Goal: Task Accomplishment & Management: Use online tool/utility

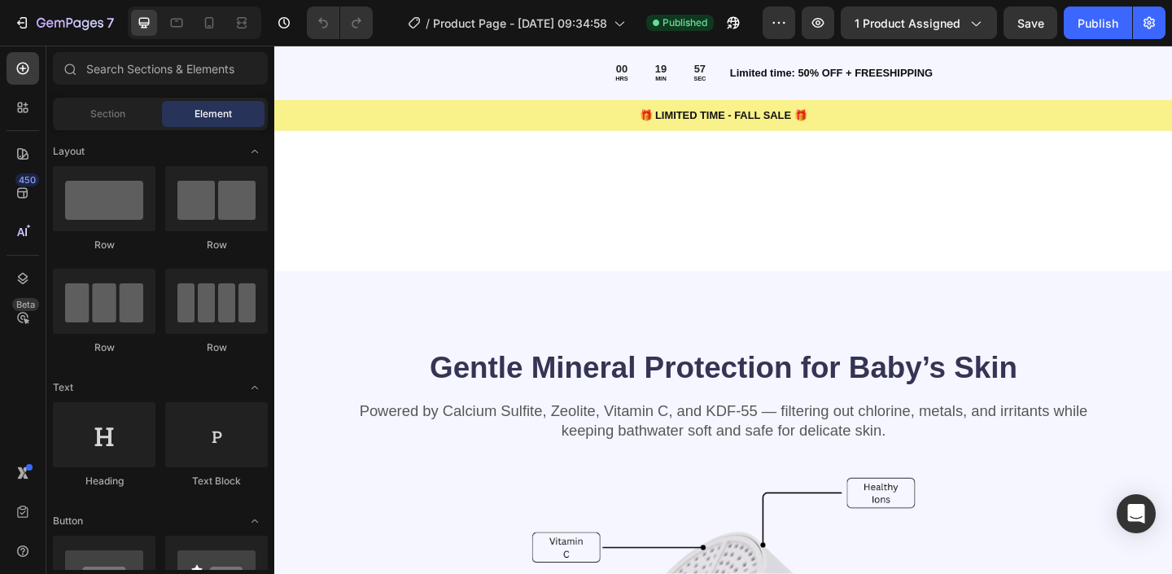
scroll to position [1409, 0]
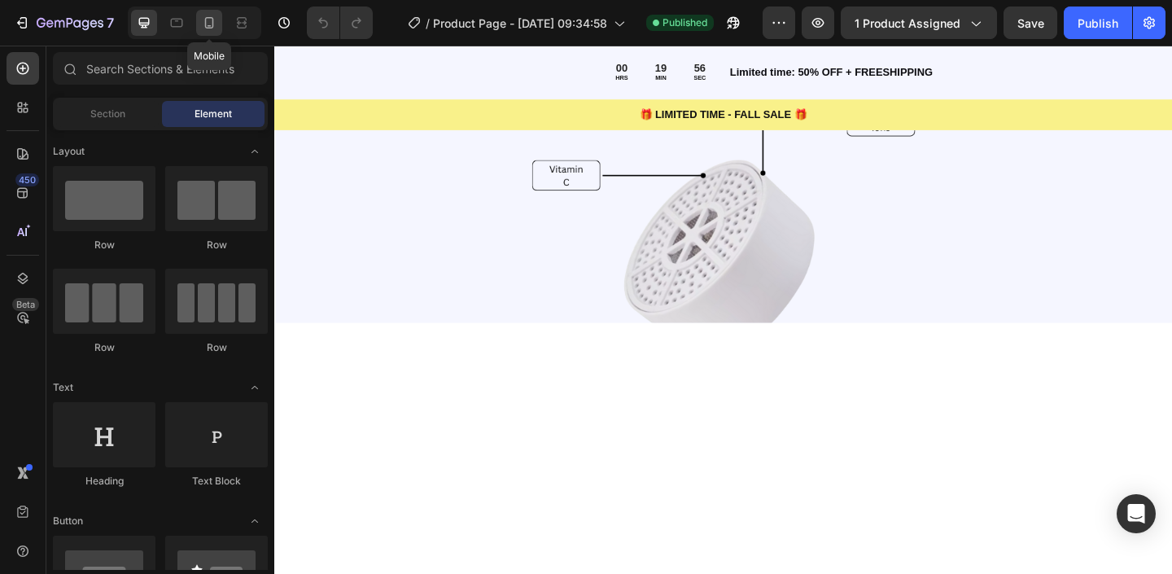
click at [209, 28] on icon at bounding box center [209, 22] width 9 height 11
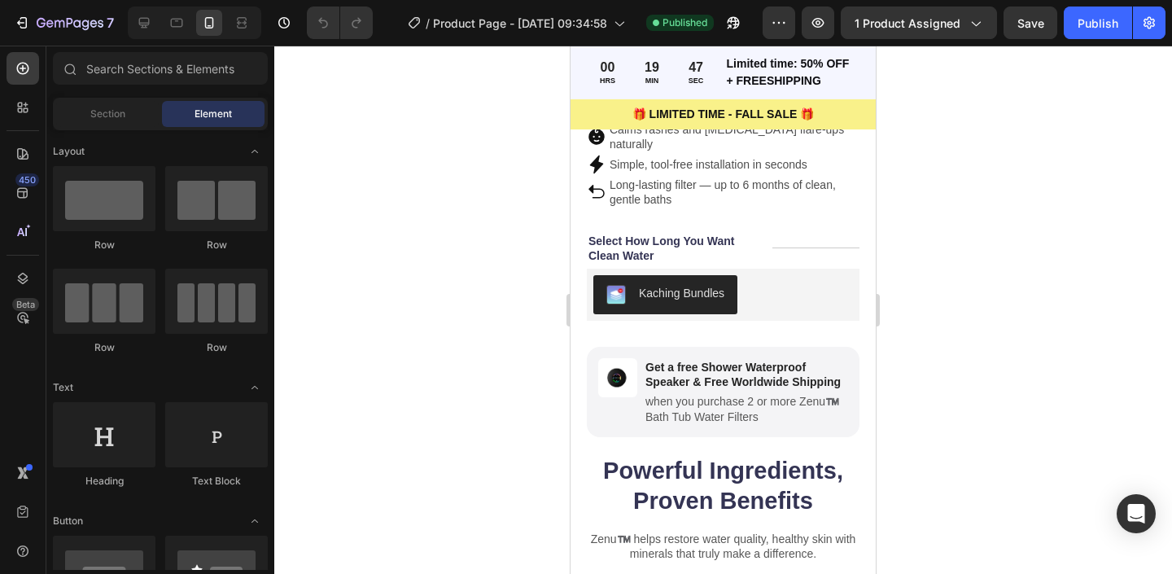
scroll to position [514, 0]
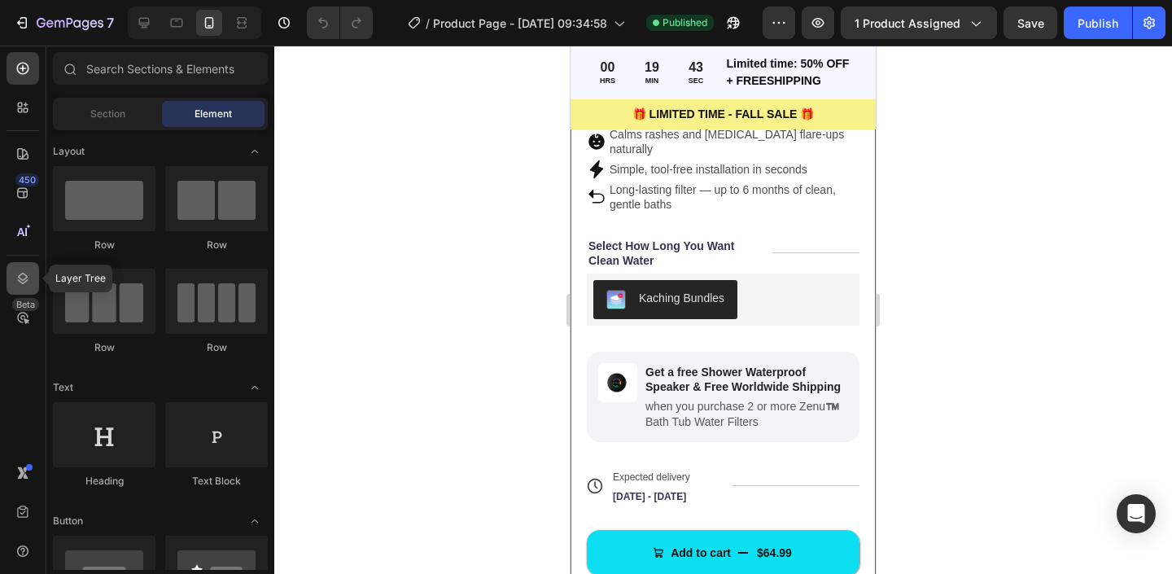
click at [24, 281] on icon at bounding box center [23, 278] width 16 height 16
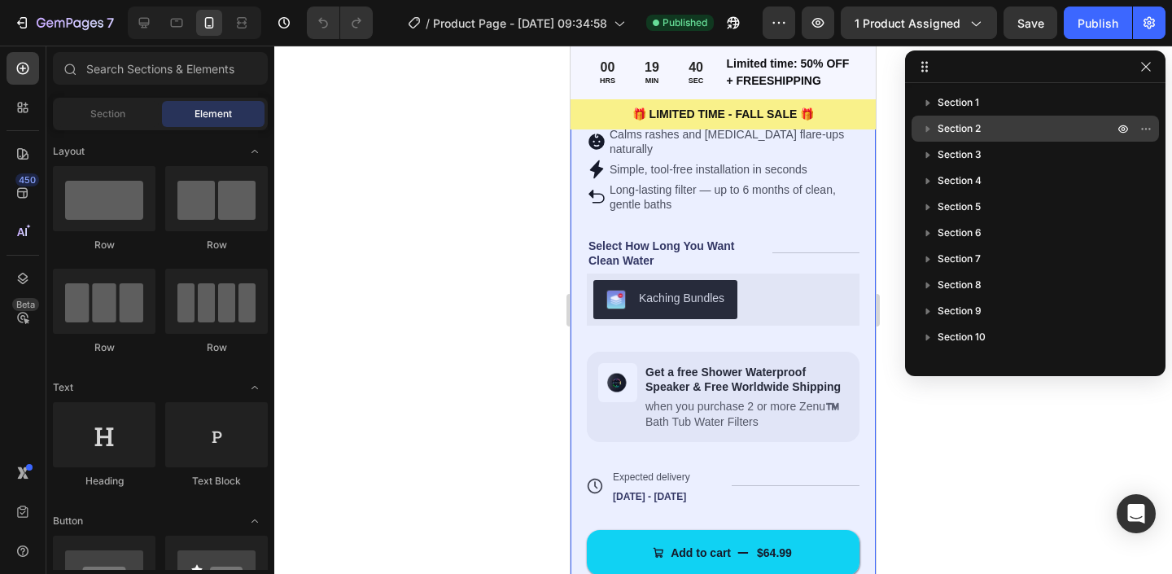
click at [1003, 123] on p "Section 2" at bounding box center [1027, 128] width 179 height 16
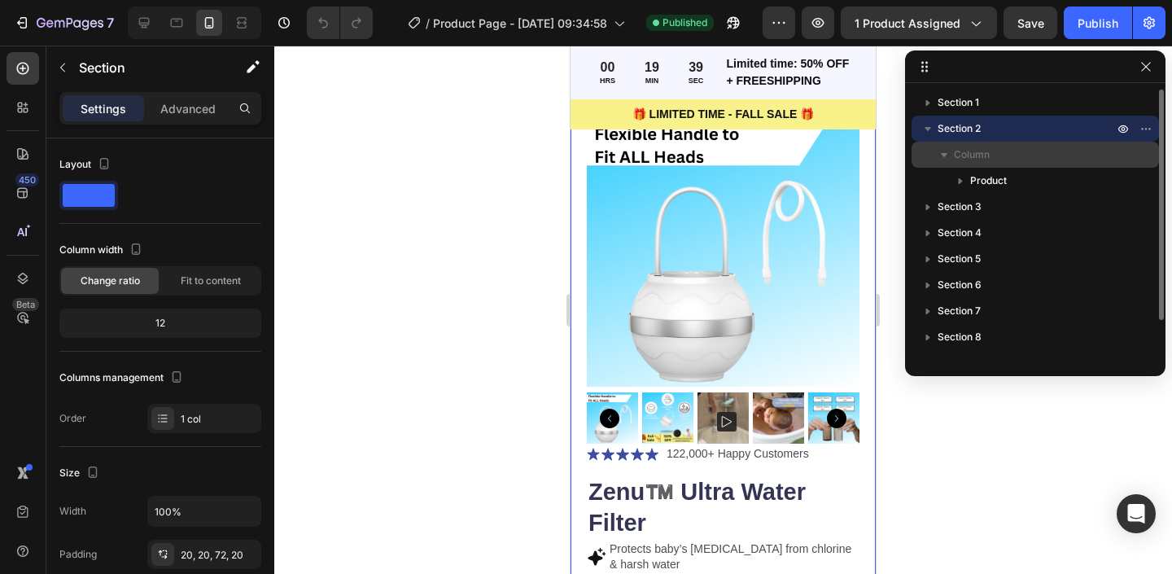
scroll to position [60, 0]
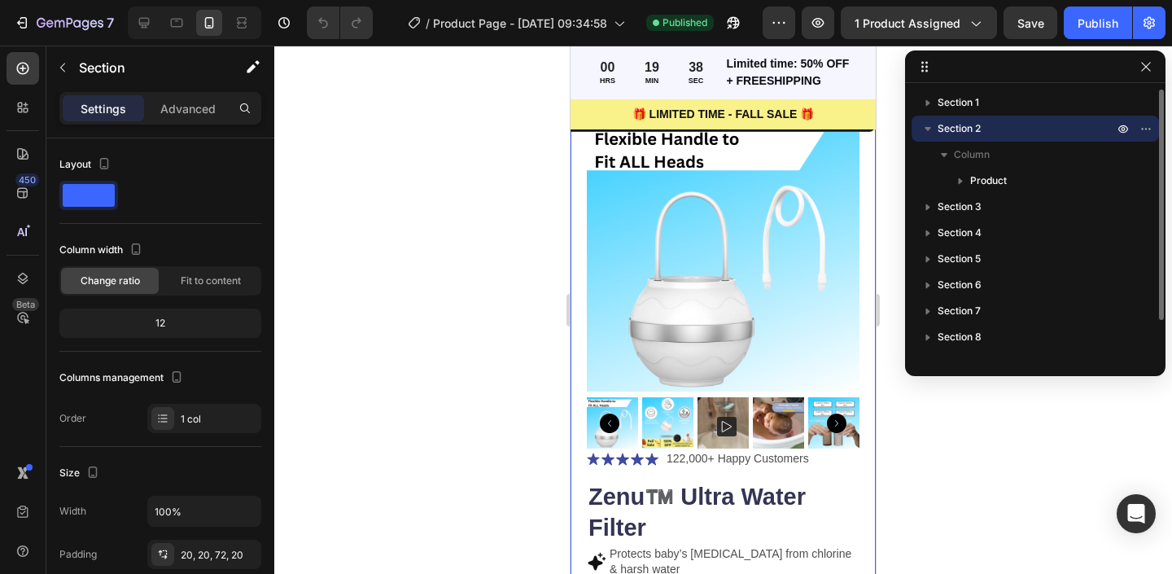
click at [987, 130] on p "Section 2" at bounding box center [1027, 128] width 179 height 16
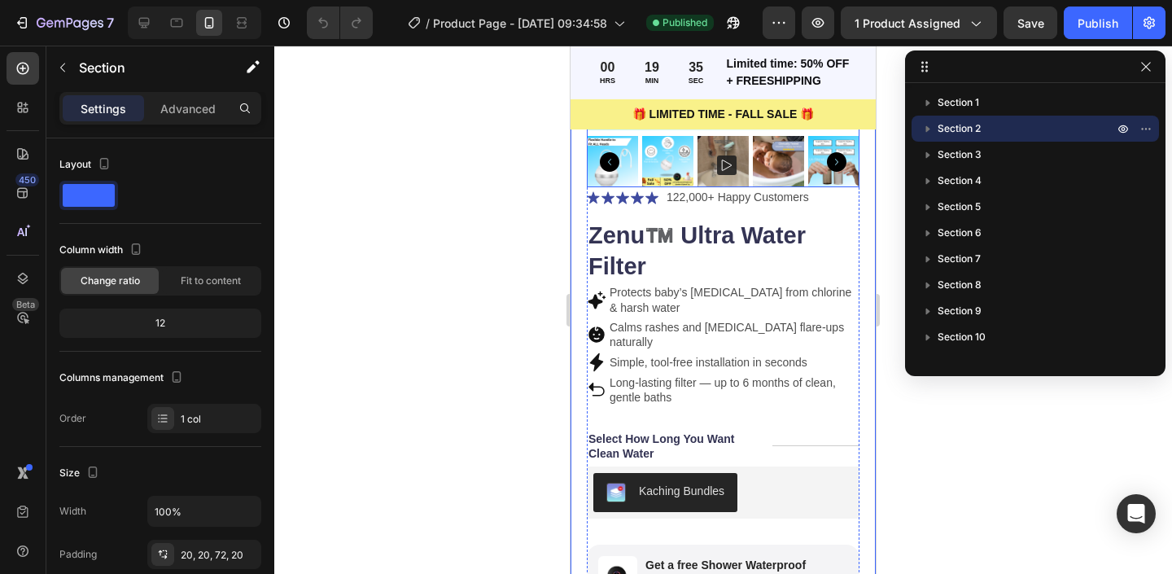
scroll to position [408, 0]
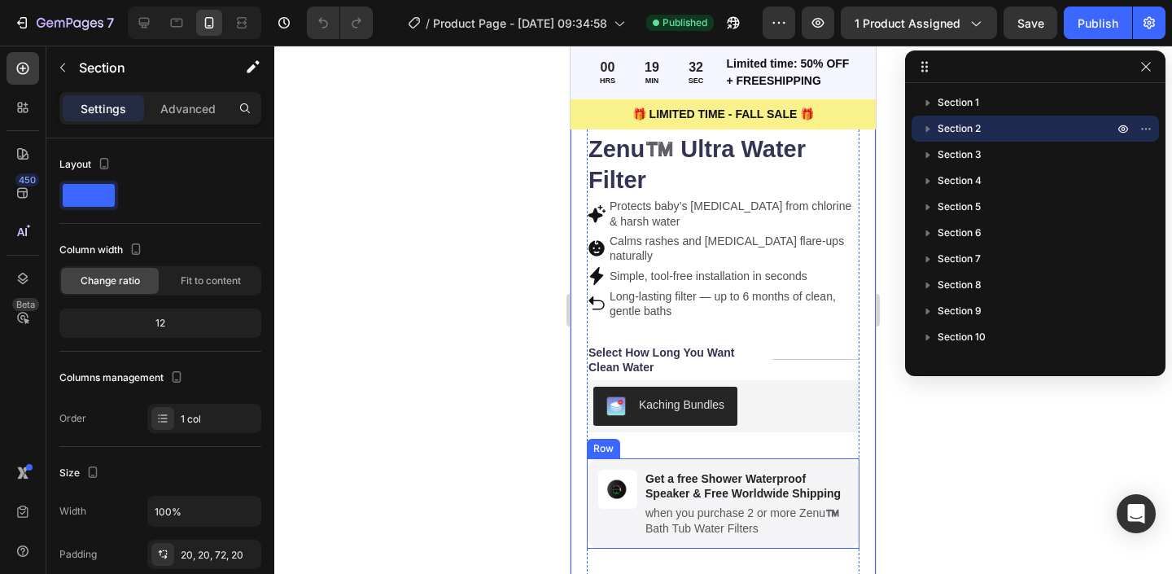
click at [613, 513] on div "Image" at bounding box center [617, 504] width 39 height 68
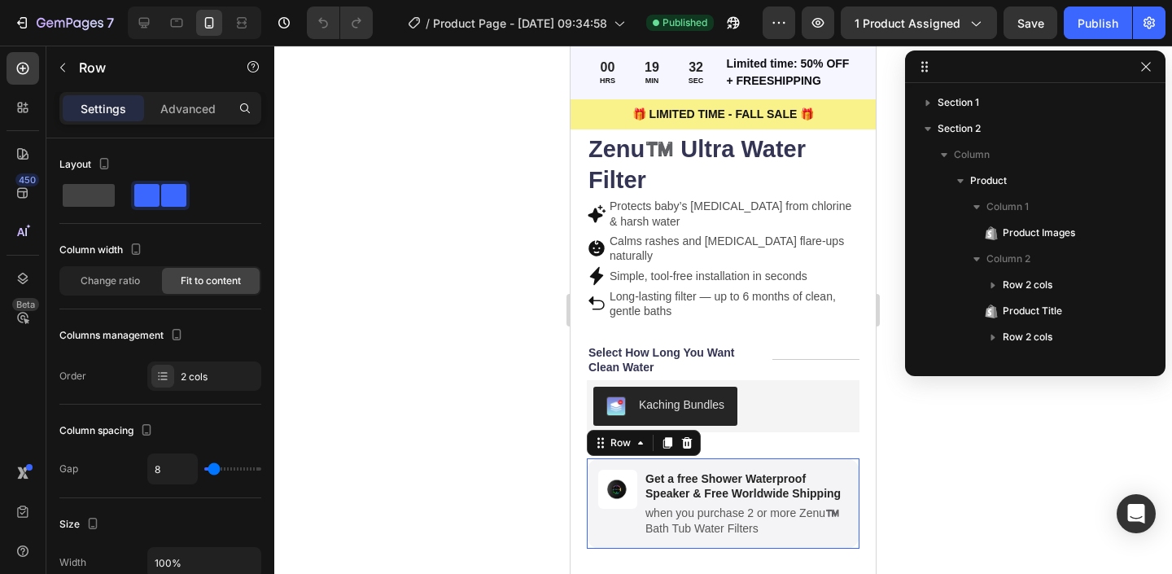
scroll to position [230, 0]
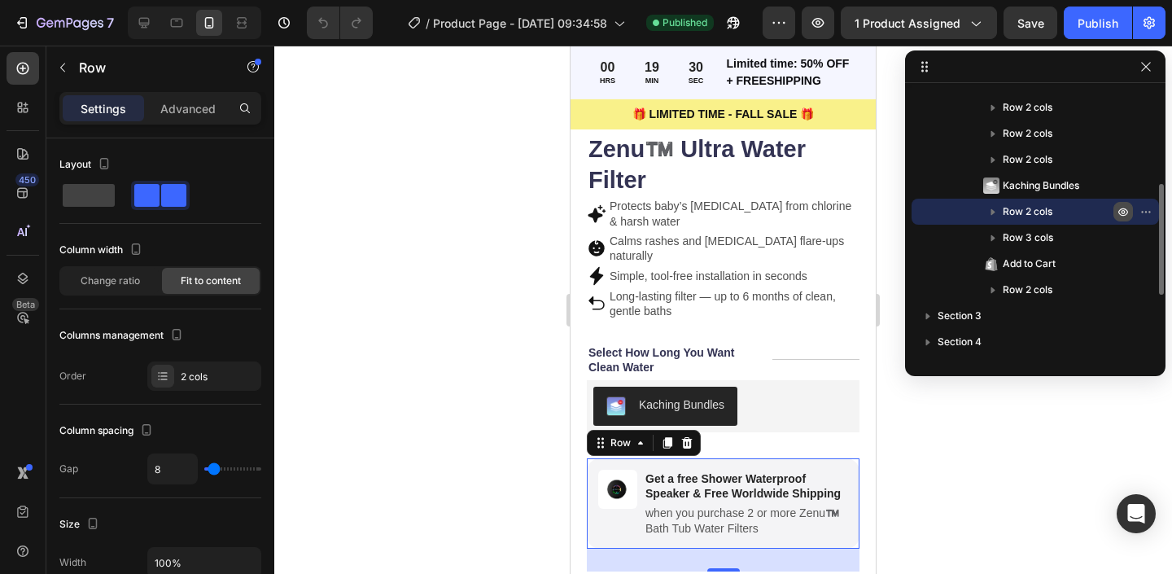
click at [1115, 212] on button "button" at bounding box center [1124, 212] width 20 height 20
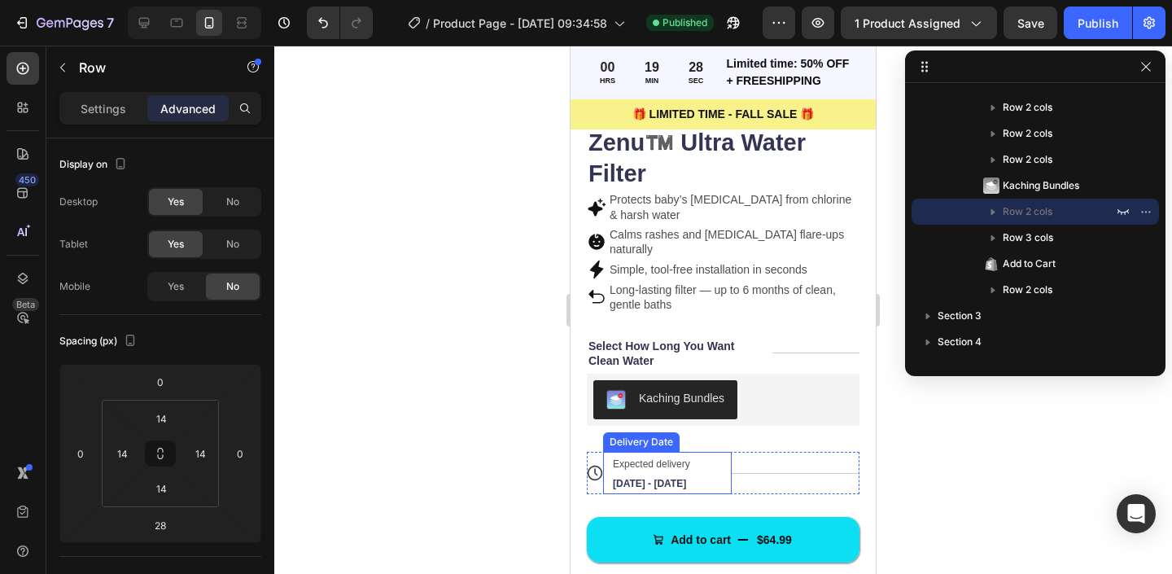
scroll to position [453, 0]
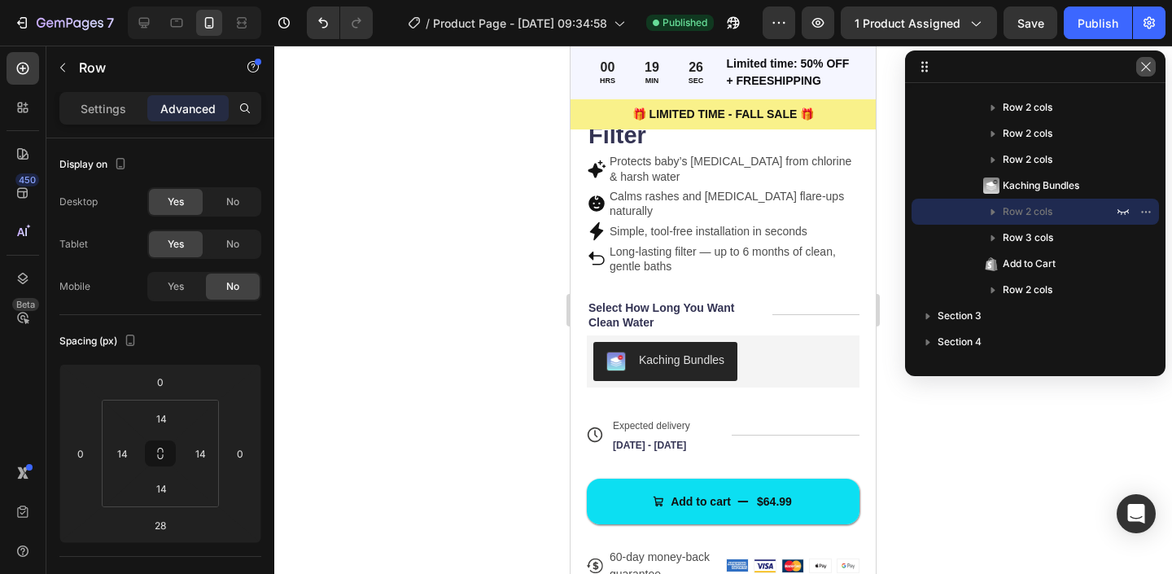
click at [1152, 73] on button "button" at bounding box center [1146, 67] width 20 height 20
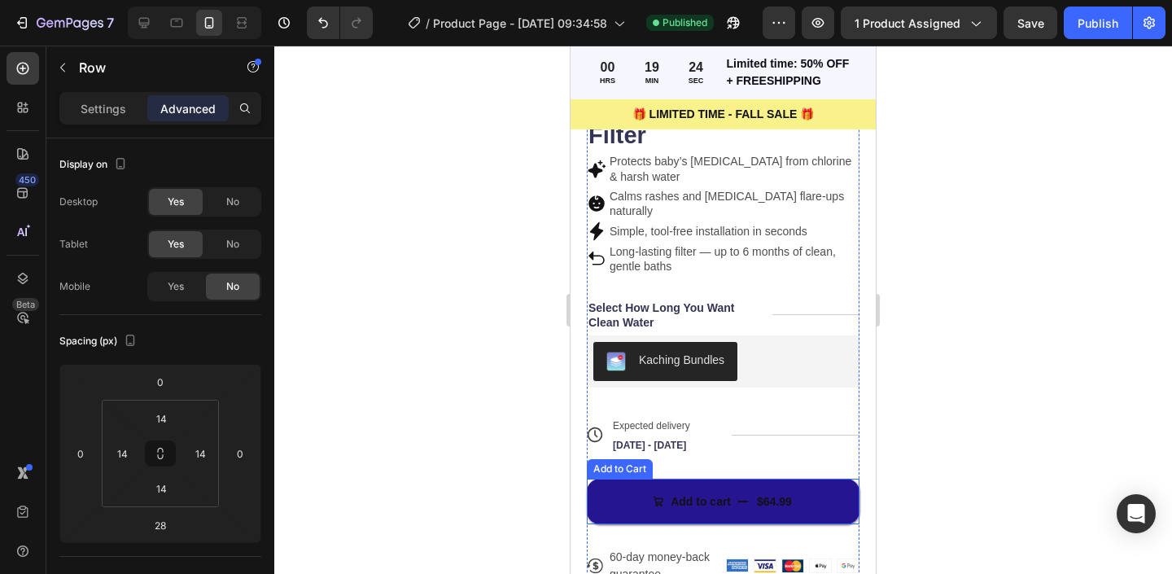
click at [609, 495] on button "Add to cart $64.99" at bounding box center [723, 502] width 273 height 46
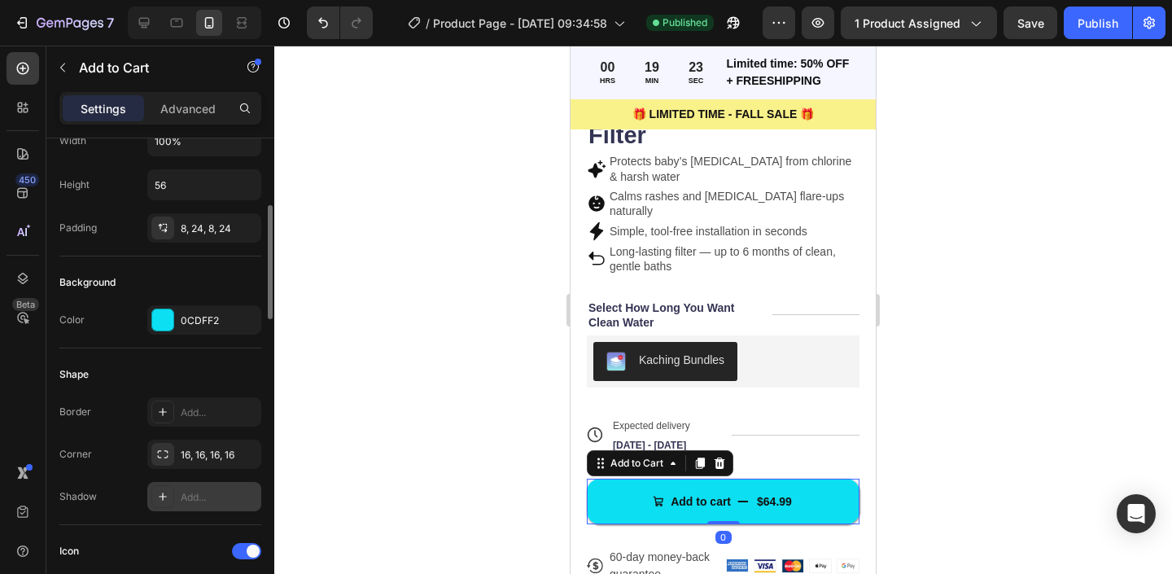
scroll to position [291, 0]
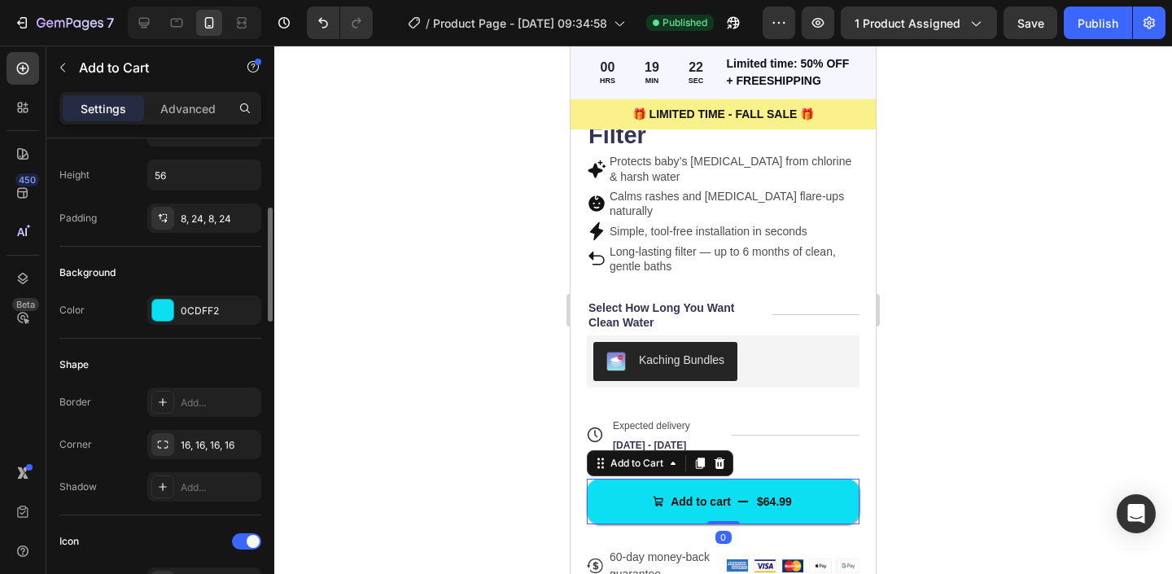
click at [177, 293] on div "Background Color 0CDFF2" at bounding box center [160, 293] width 202 height 92
click at [157, 314] on div at bounding box center [162, 310] width 21 height 21
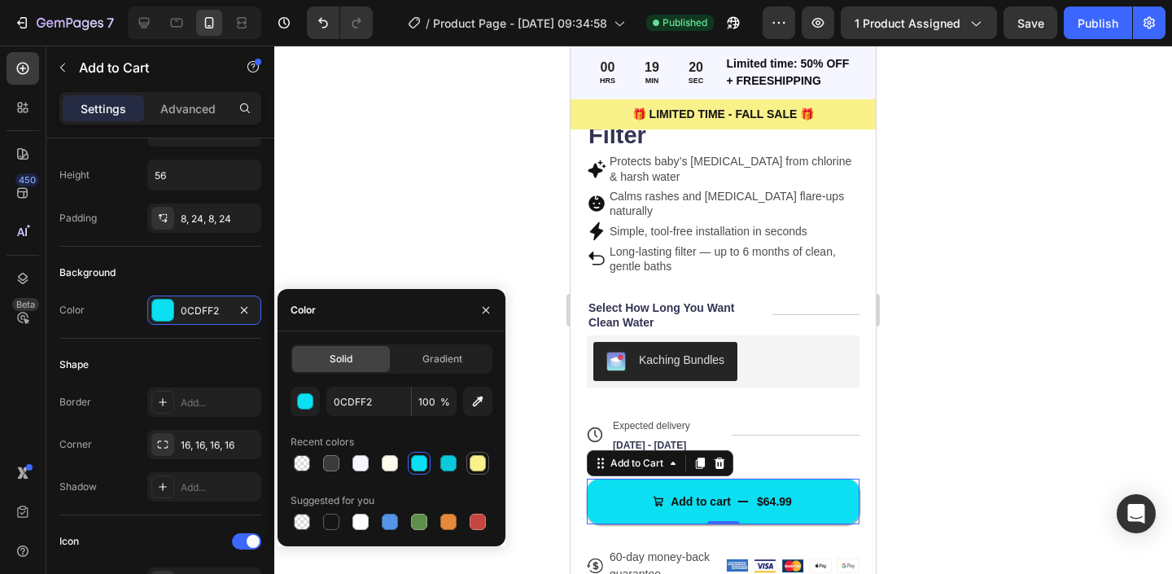
click at [476, 457] on div at bounding box center [478, 463] width 16 height 16
type input "F9F18A"
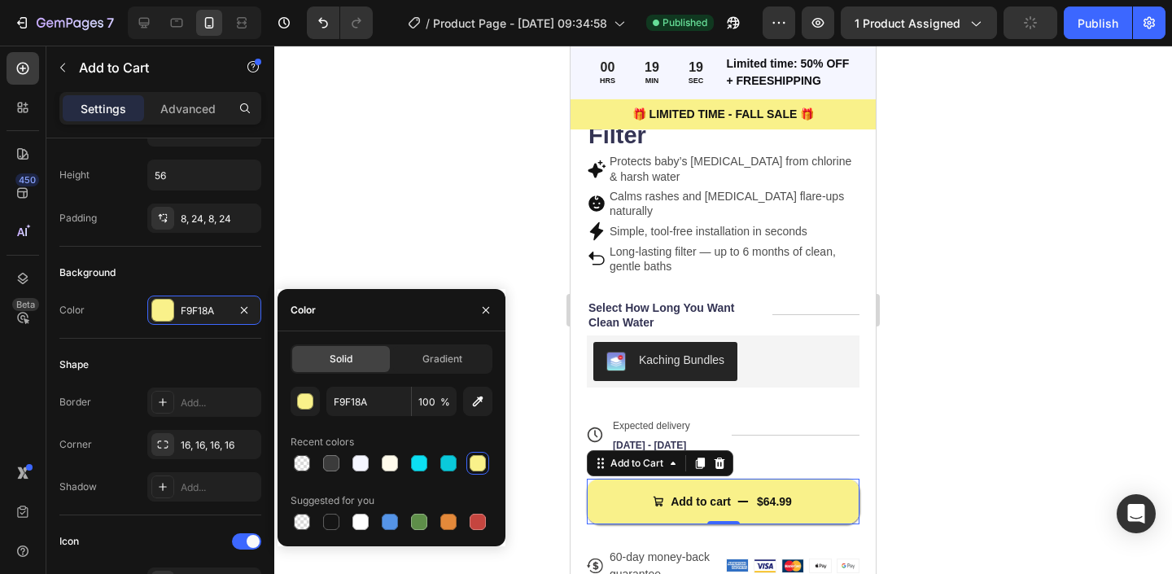
click at [488, 295] on div at bounding box center [485, 310] width 39 height 42
click at [484, 299] on button "button" at bounding box center [486, 310] width 26 height 26
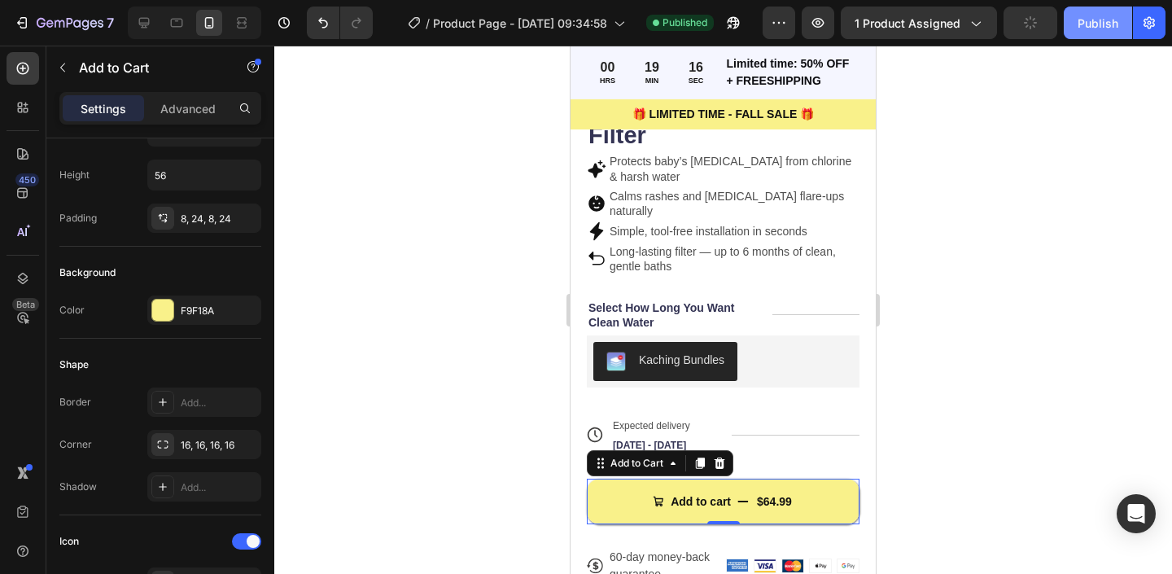
click at [1113, 23] on div "Publish" at bounding box center [1098, 23] width 41 height 17
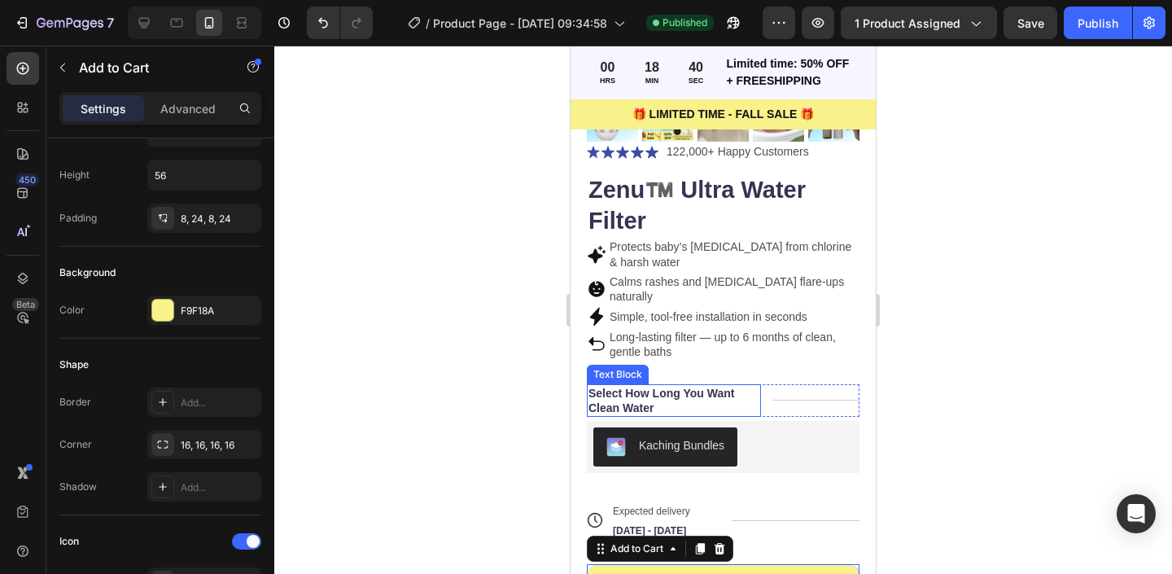
scroll to position [497, 0]
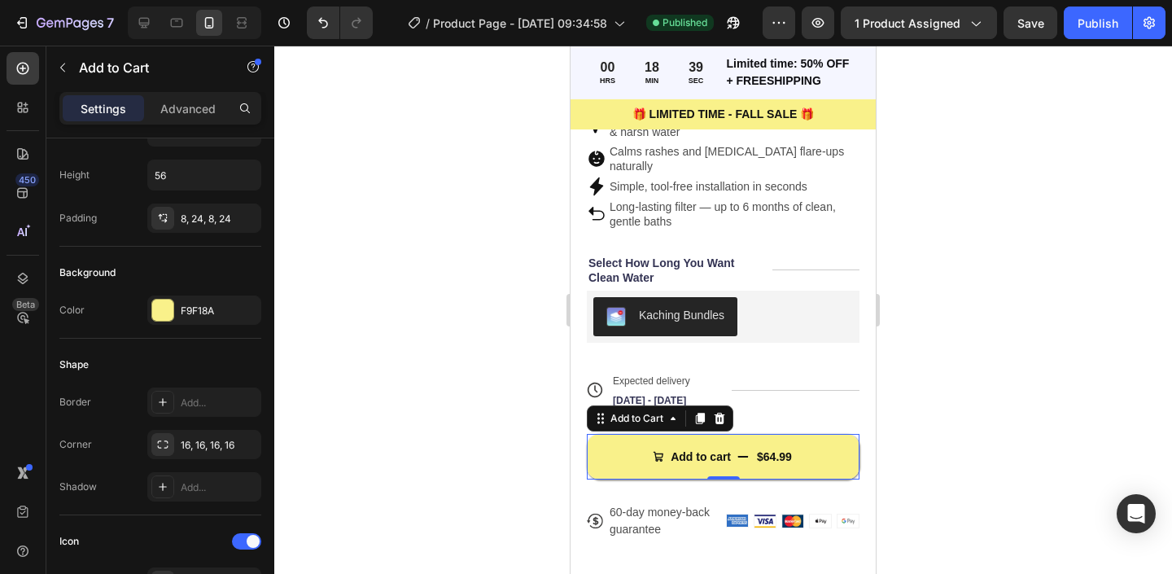
click at [459, 427] on div at bounding box center [723, 310] width 898 height 528
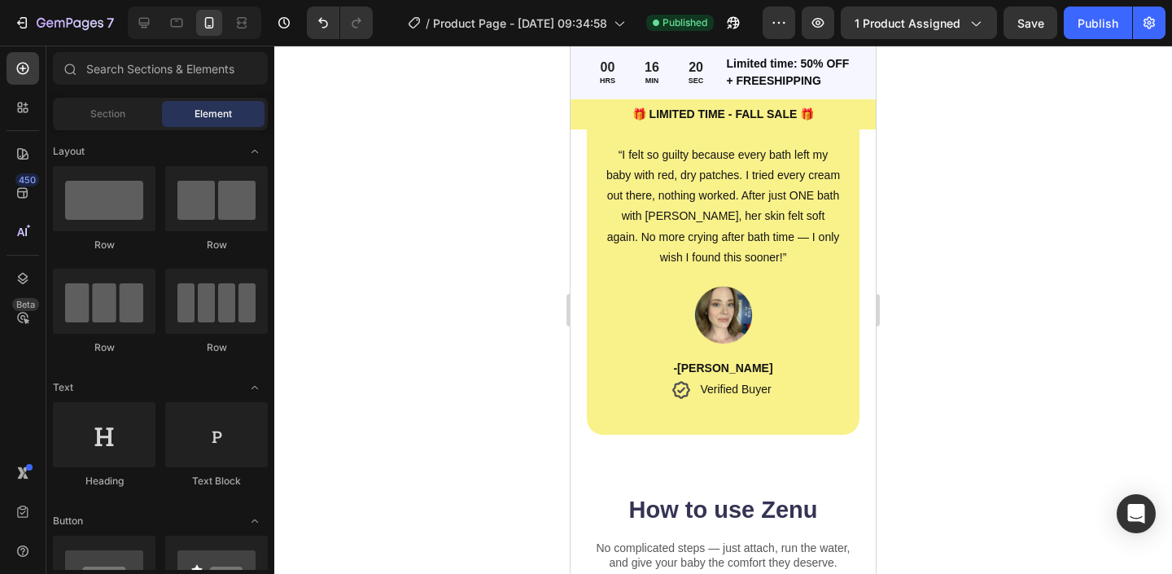
scroll to position [3033, 0]
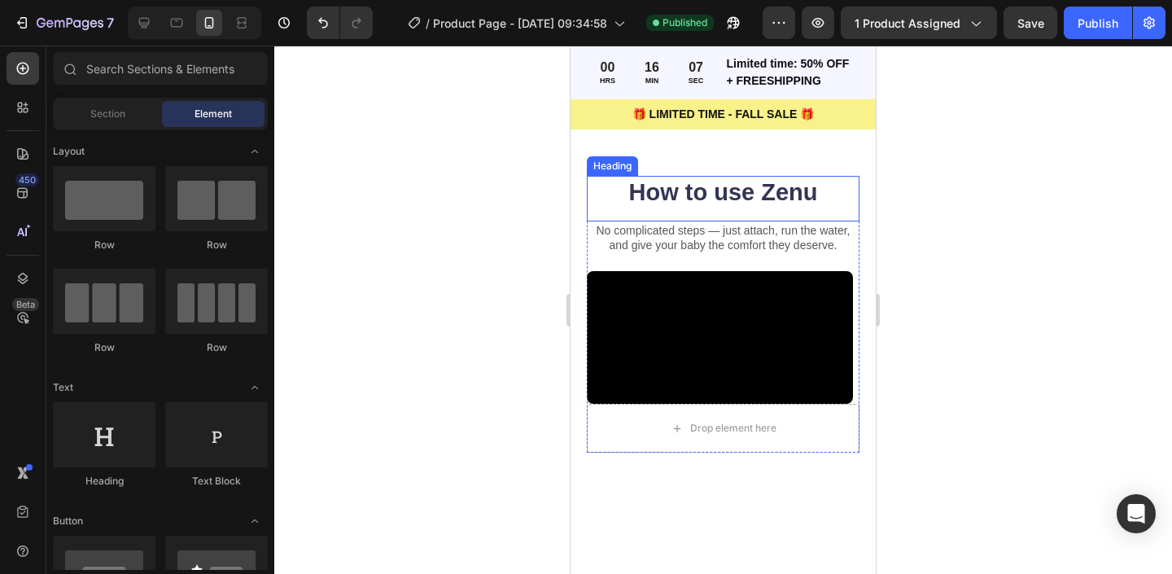
click at [782, 196] on h2 "How to use Zenu" at bounding box center [723, 193] width 273 height 34
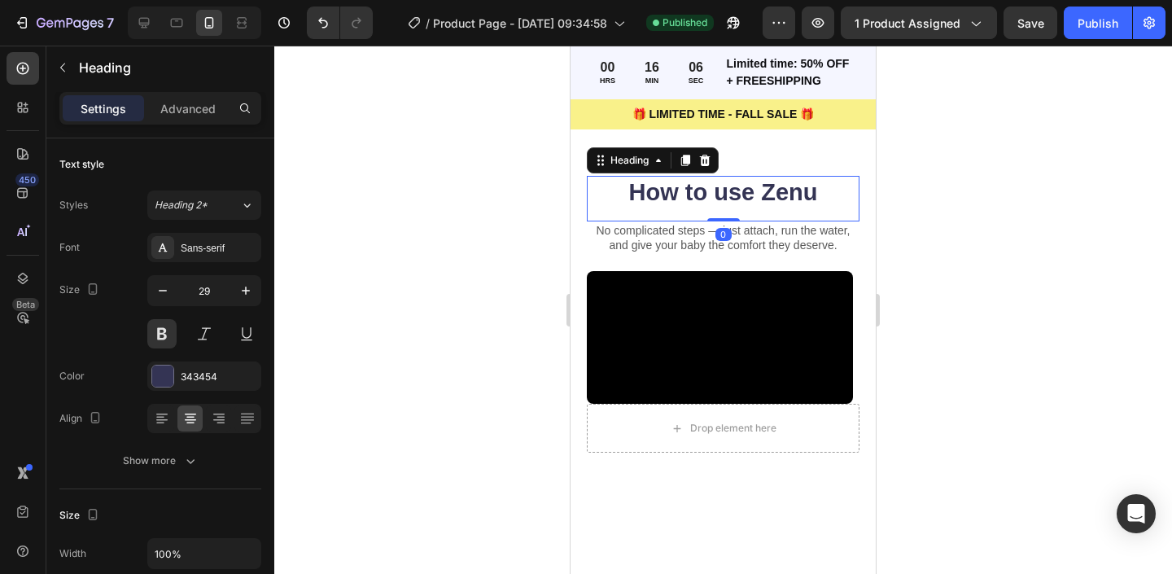
click at [674, 198] on h2 "How to use Zenu" at bounding box center [723, 193] width 273 height 34
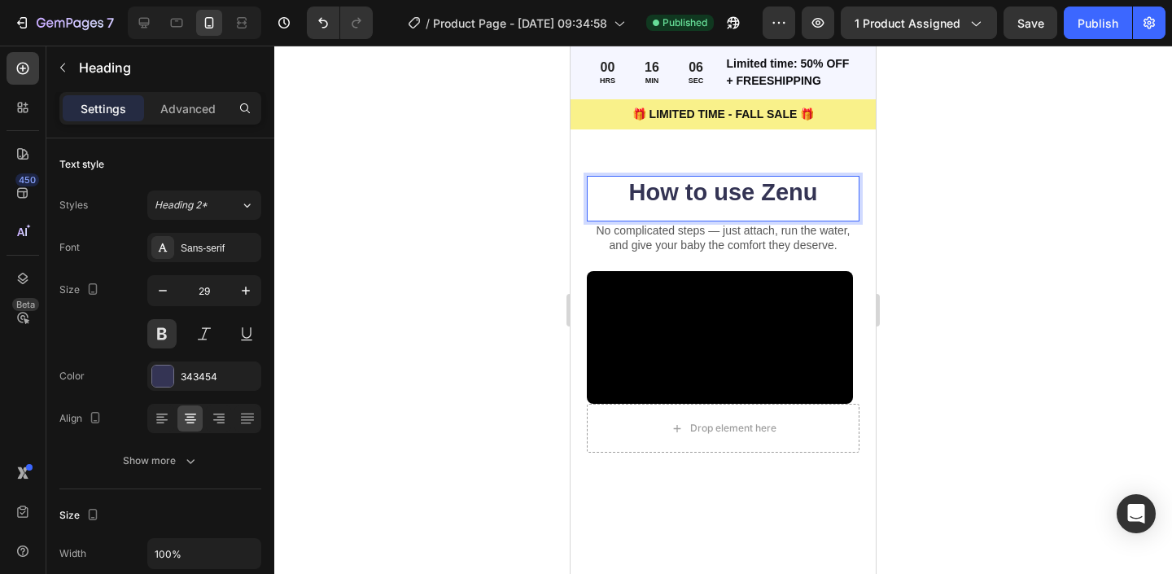
click at [703, 194] on p "How to use Zenu" at bounding box center [723, 192] width 269 height 31
click at [681, 195] on p "How to use Zenu" at bounding box center [723, 192] width 269 height 31
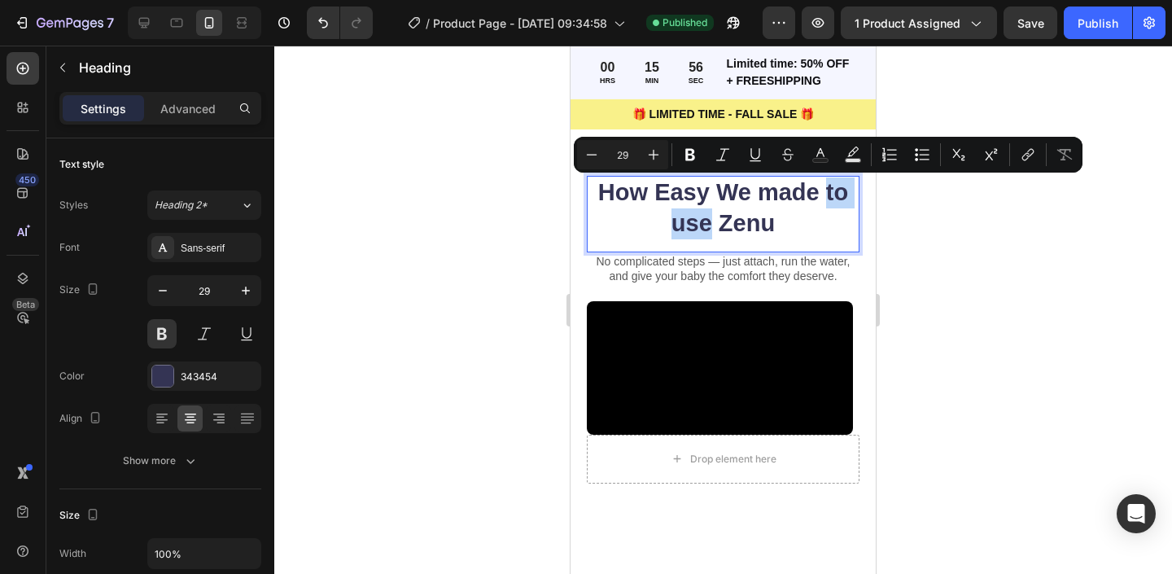
drag, startPoint x: 711, startPoint y: 233, endPoint x: 829, endPoint y: 197, distance: 123.3
click at [829, 197] on p "How Easy We made to use Zenu" at bounding box center [723, 207] width 269 height 61
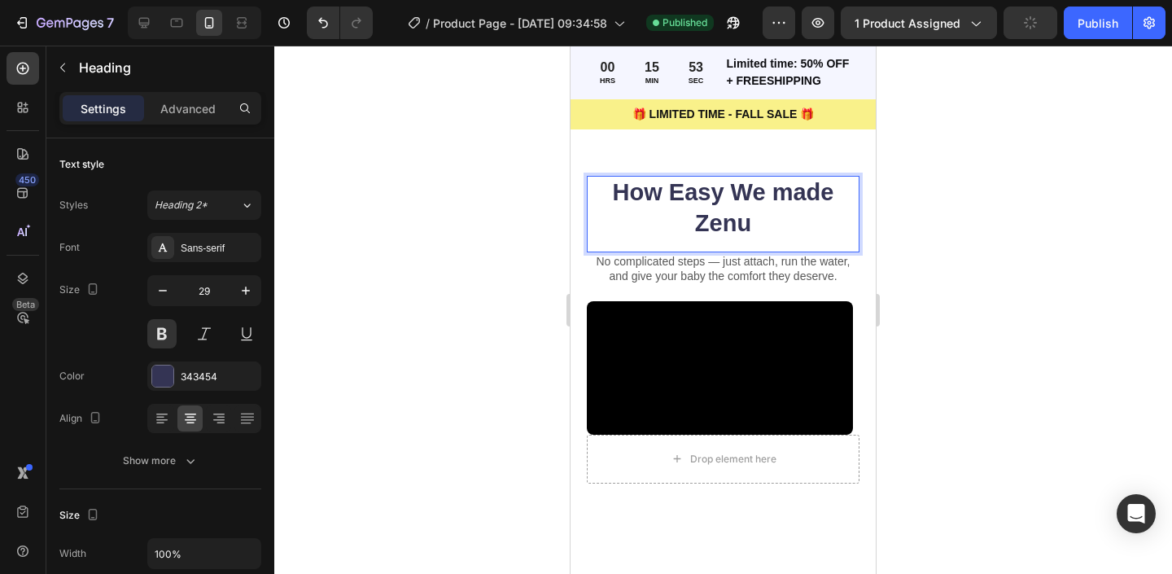
click at [808, 237] on p "How Easy We made Zenu" at bounding box center [723, 207] width 269 height 61
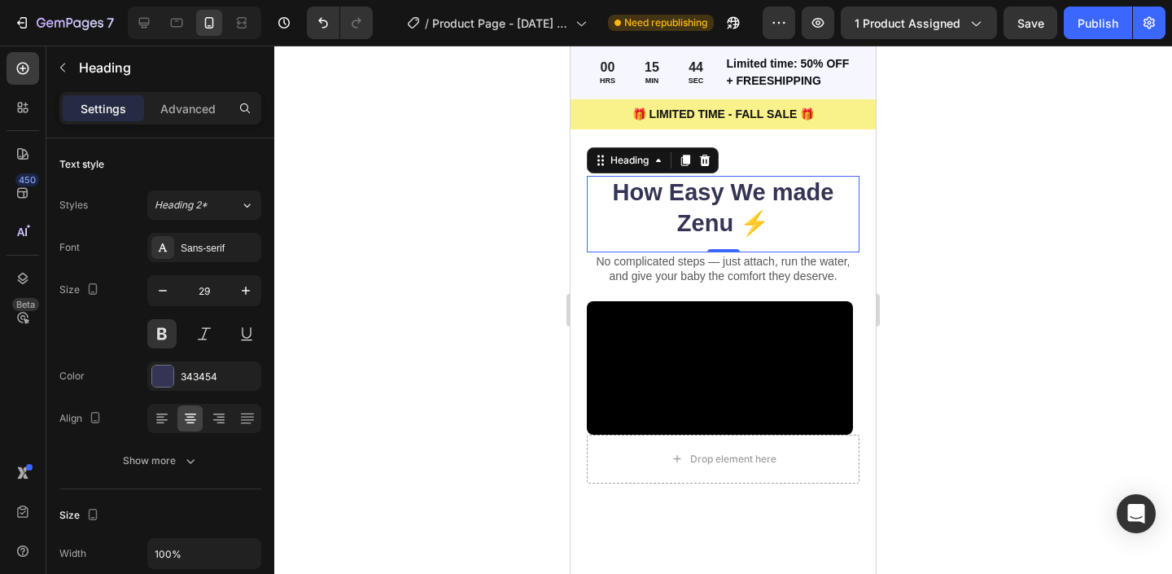
click at [538, 280] on div at bounding box center [723, 310] width 898 height 528
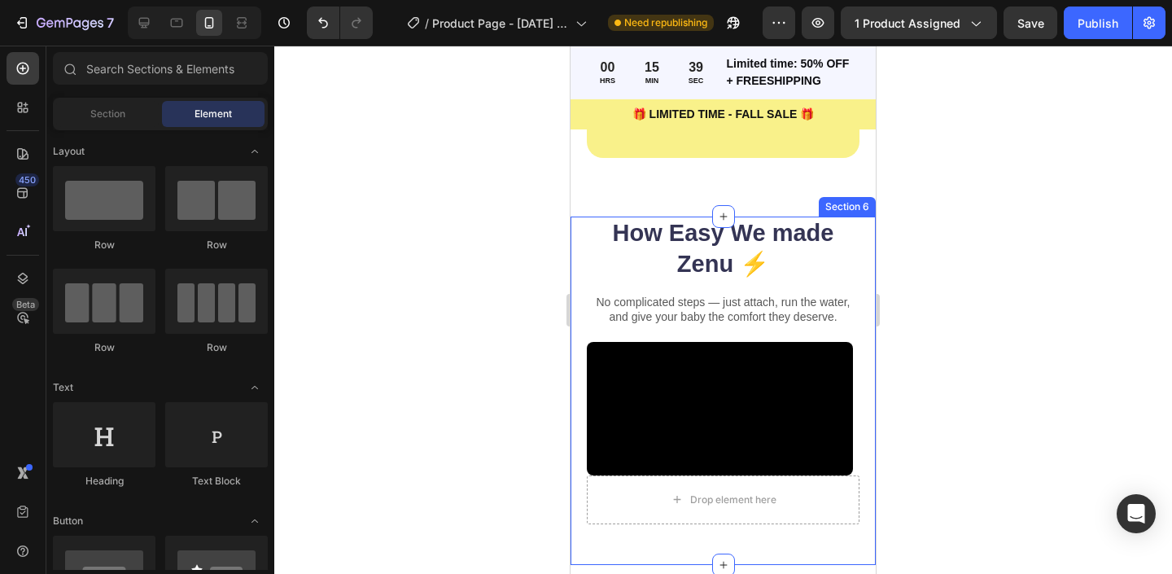
scroll to position [2989, 0]
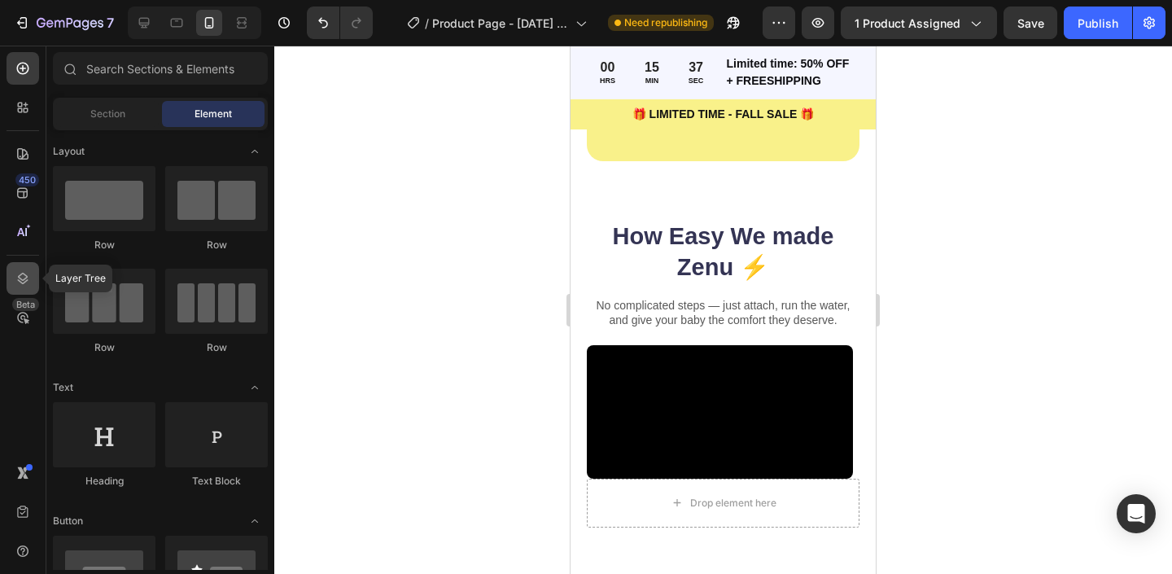
click at [16, 285] on icon at bounding box center [23, 278] width 16 height 16
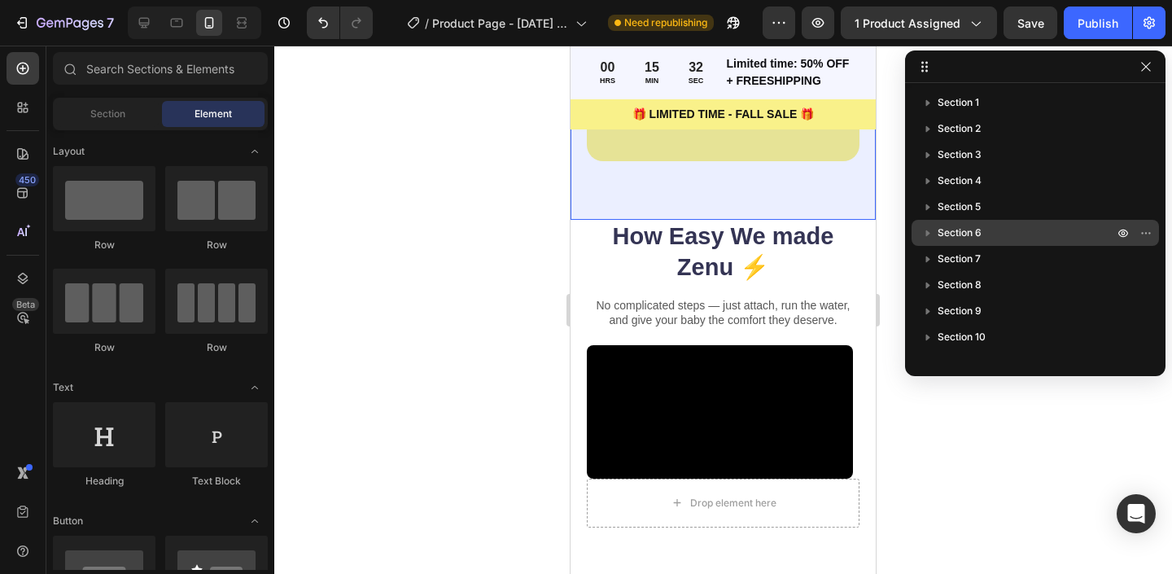
click at [989, 227] on p "Section 6" at bounding box center [1027, 233] width 179 height 16
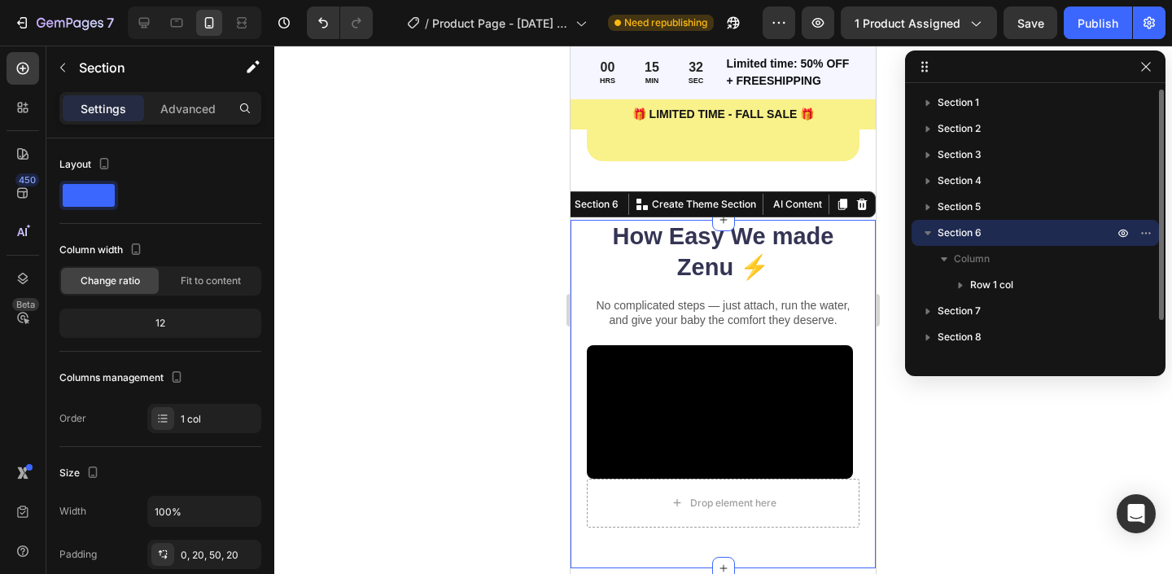
click at [989, 227] on p "Section 6" at bounding box center [1027, 233] width 179 height 16
click at [1144, 66] on icon "button" at bounding box center [1146, 66] width 13 height 13
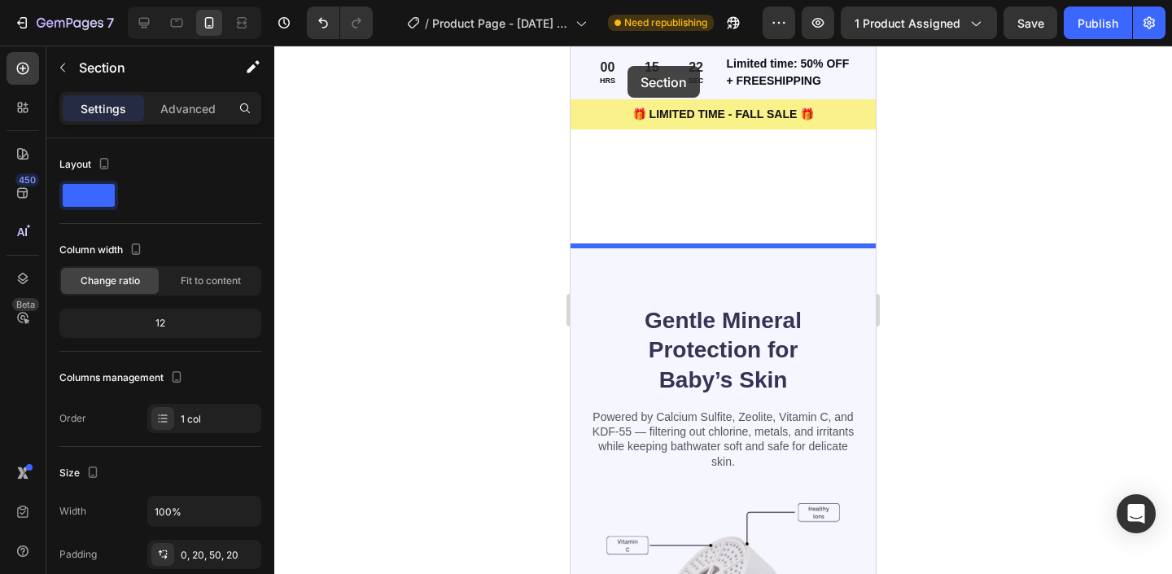
scroll to position [1600, 0]
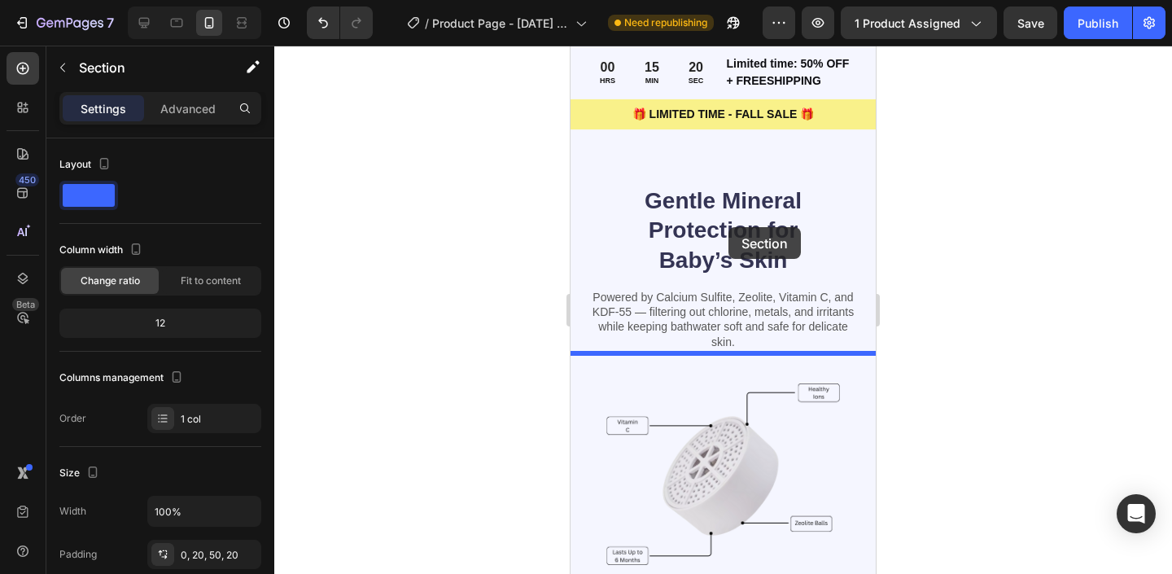
drag, startPoint x: 589, startPoint y: 208, endPoint x: 725, endPoint y: 228, distance: 137.5
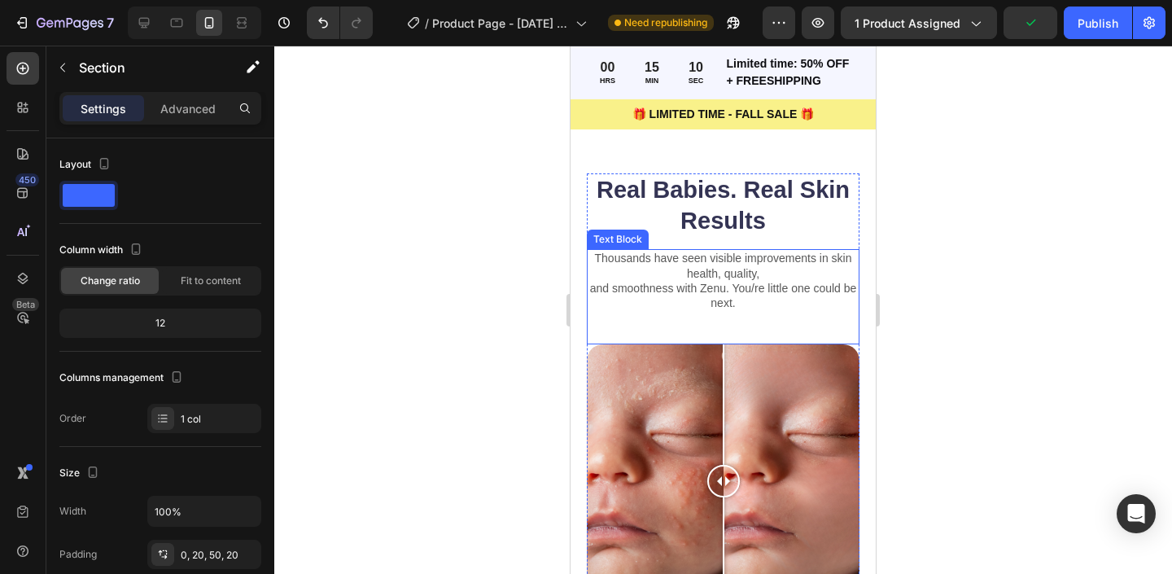
scroll to position [3425, 0]
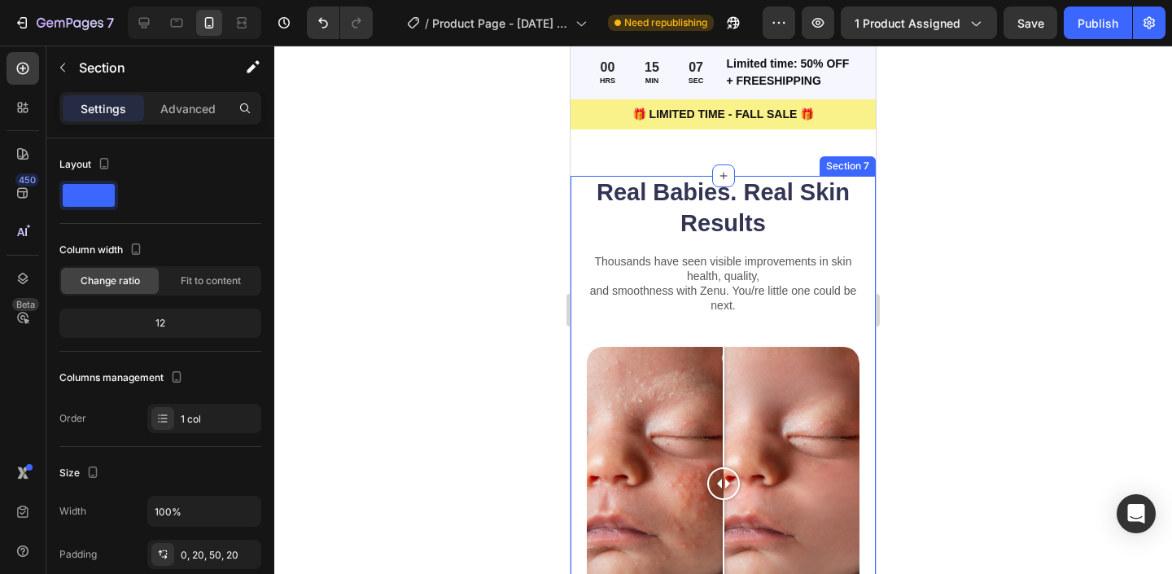
click at [572, 186] on div "Real Babies. Real Skin Results Heading Thousands have seen visible improvements…" at bounding box center [723, 554] width 305 height 756
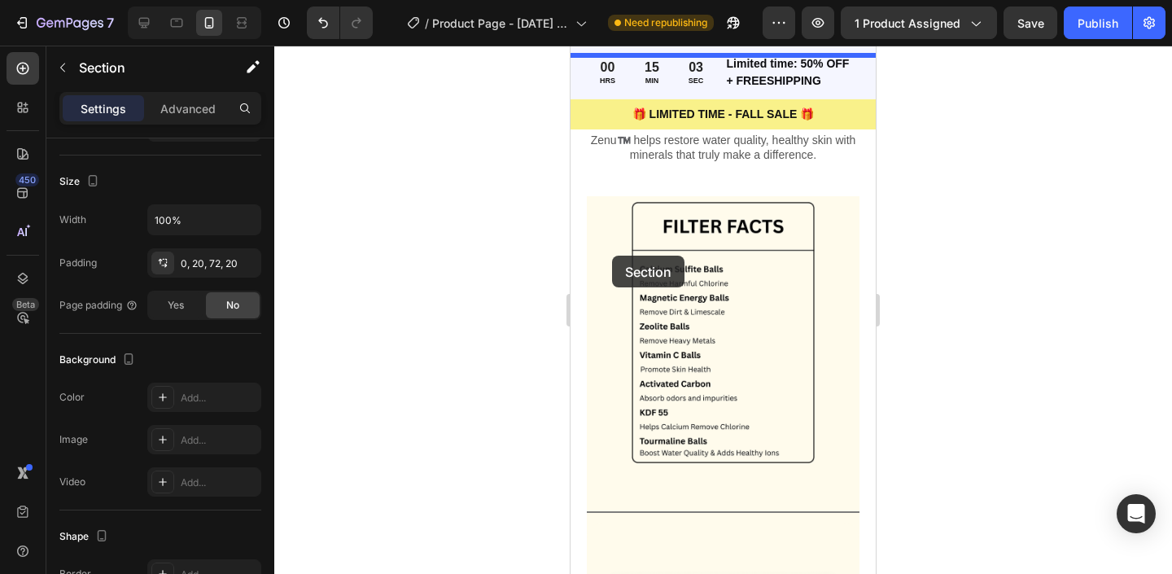
scroll to position [826, 0]
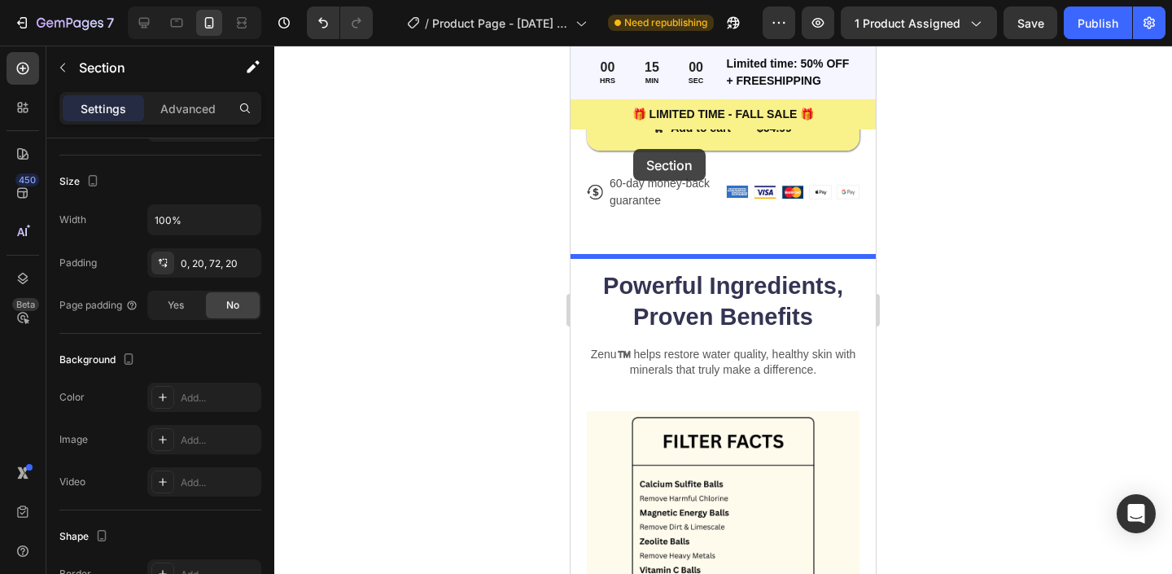
drag, startPoint x: 588, startPoint y: 160, endPoint x: 633, endPoint y: 149, distance: 46.8
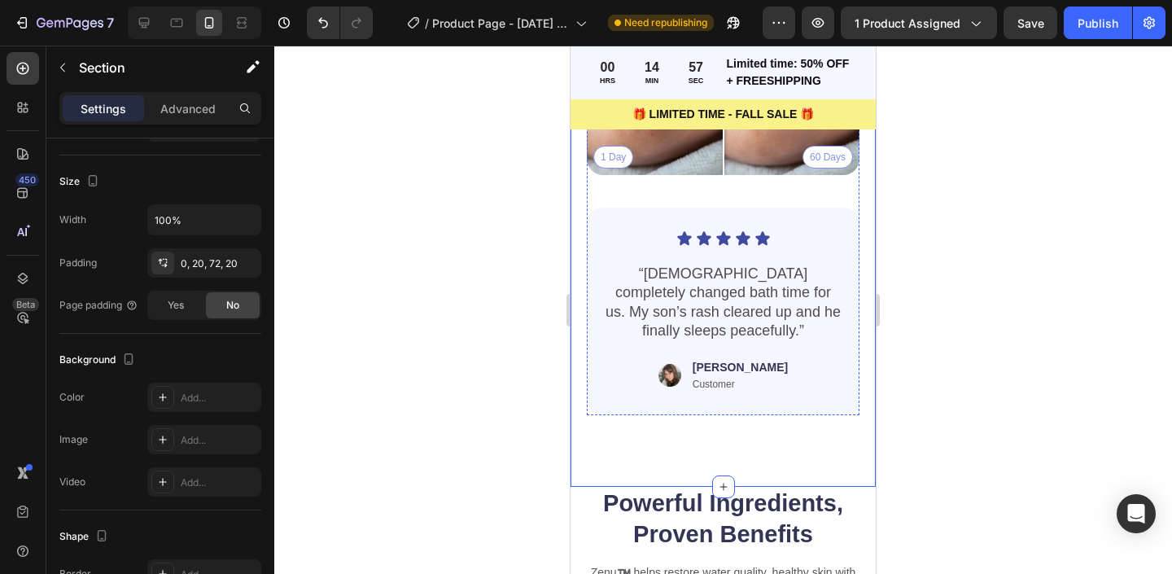
scroll to position [1442, 0]
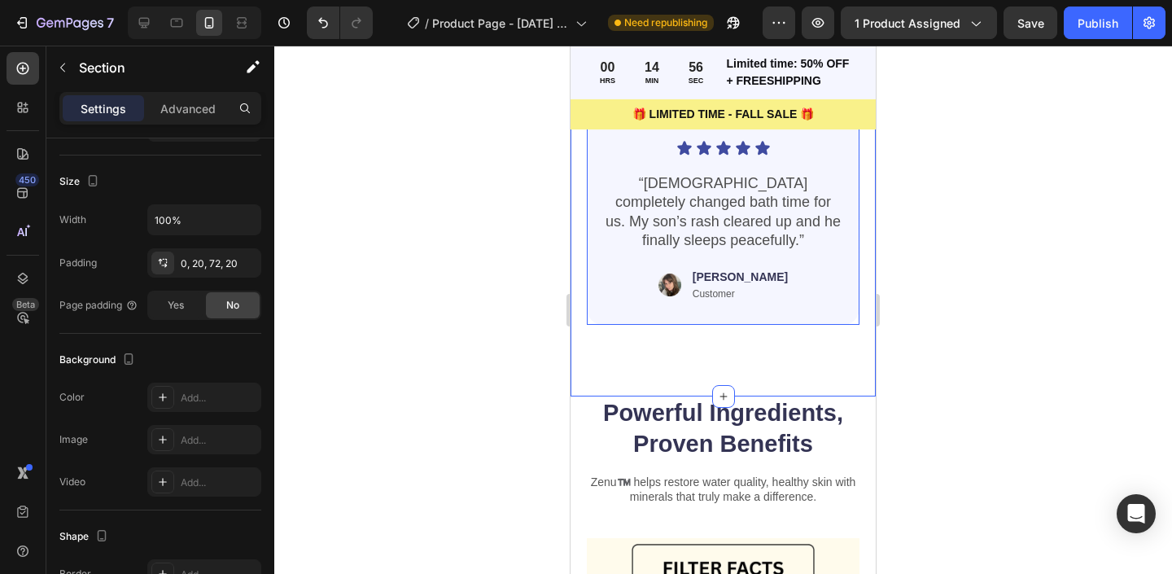
click at [601, 291] on div "Icon Icon Icon Icon Icon Icon List “[DEMOGRAPHIC_DATA] completely changed bath …" at bounding box center [723, 221] width 273 height 208
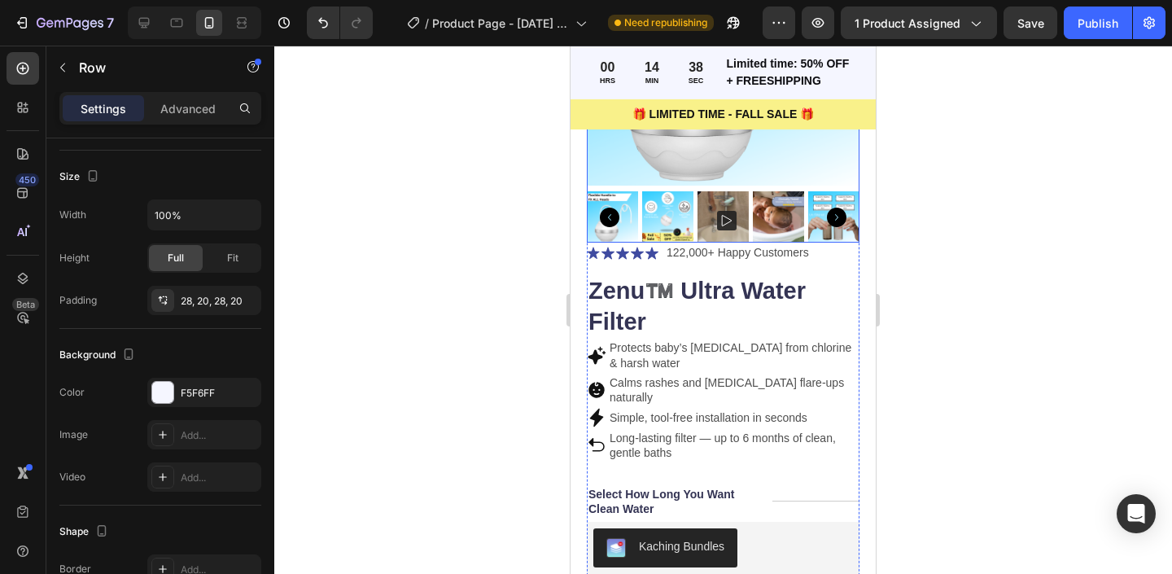
scroll to position [271, 0]
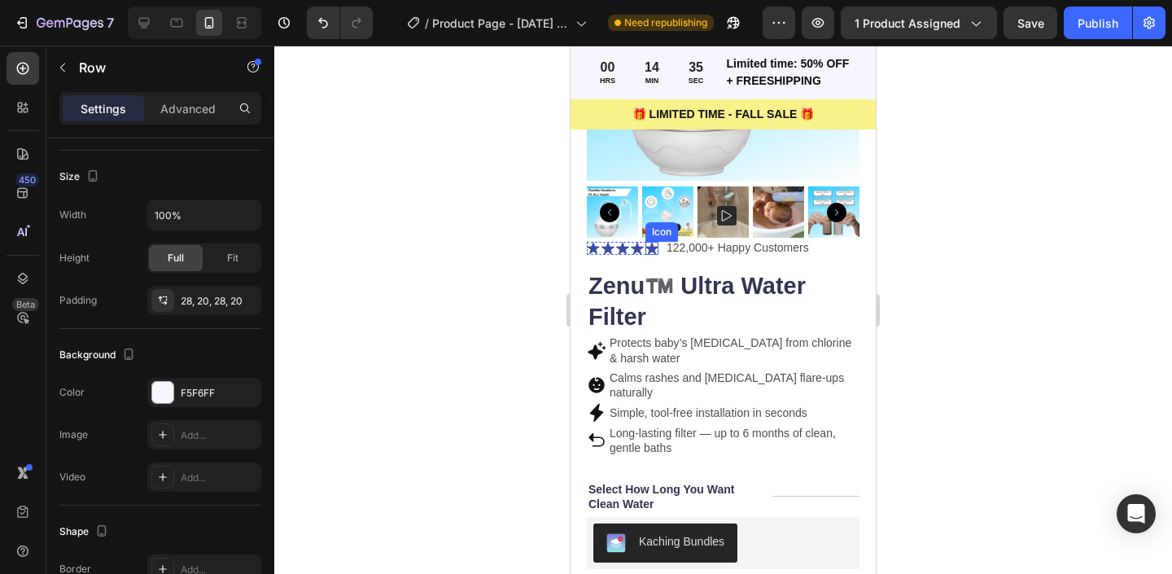
click at [651, 252] on icon at bounding box center [652, 248] width 13 height 13
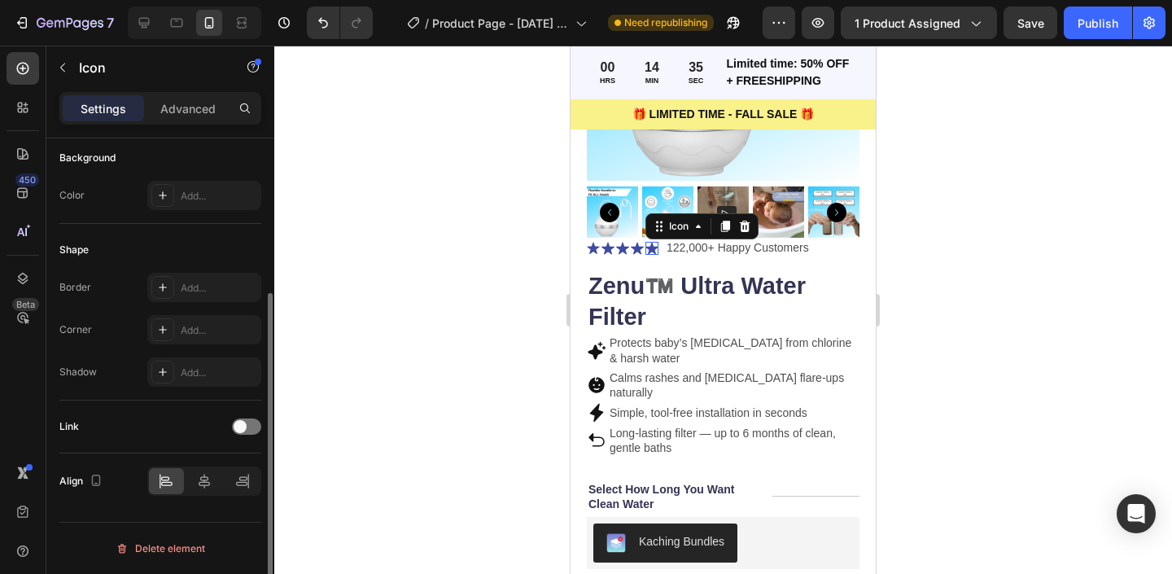
scroll to position [0, 0]
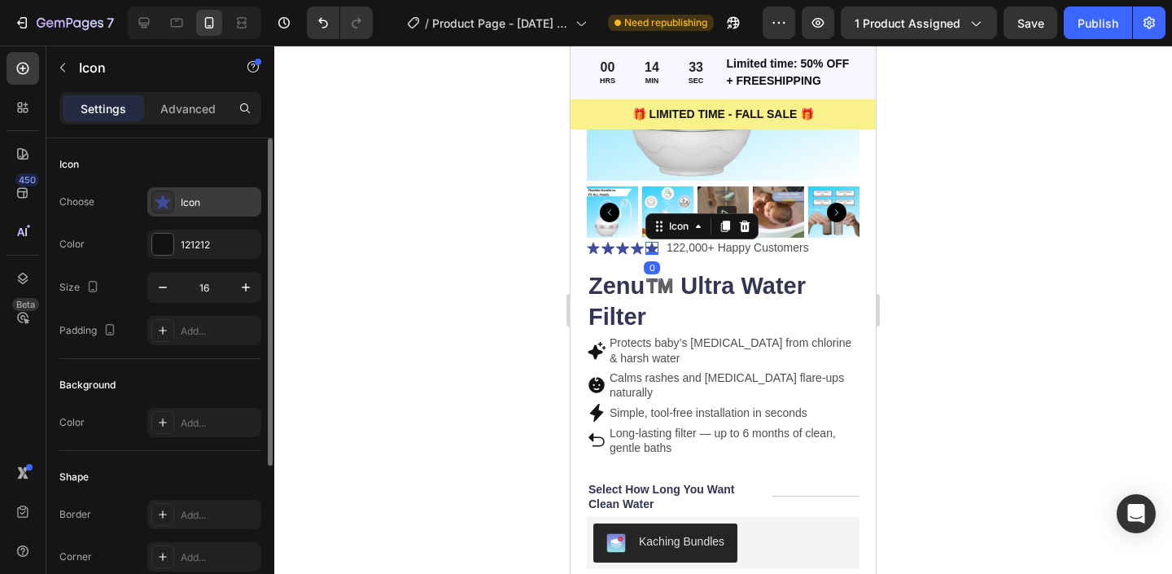
click at [168, 200] on icon at bounding box center [163, 201] width 16 height 15
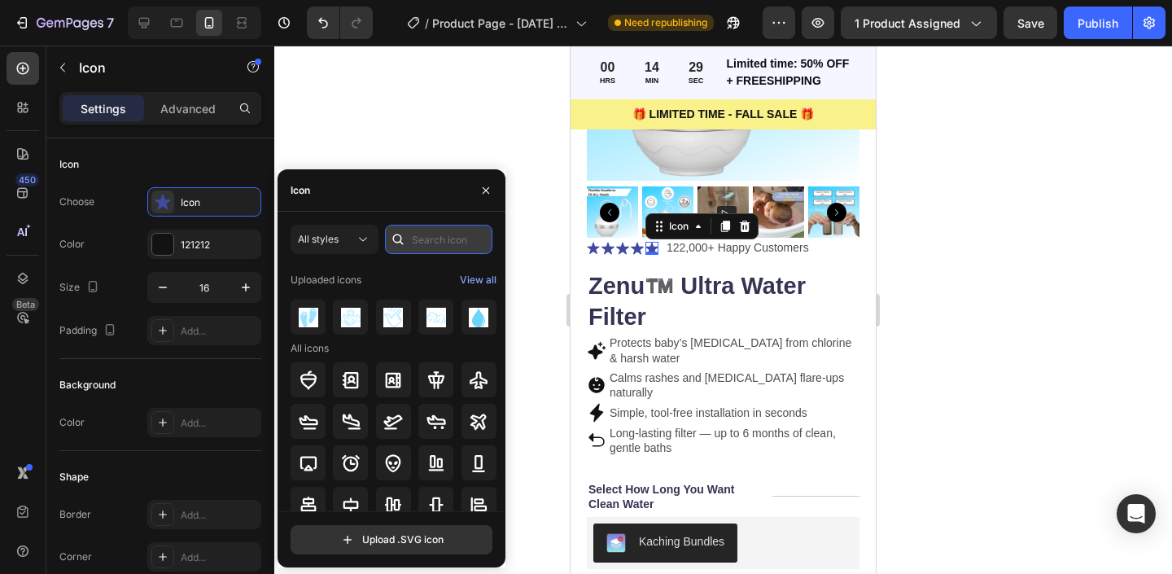
click at [453, 246] on input "text" at bounding box center [438, 239] width 107 height 29
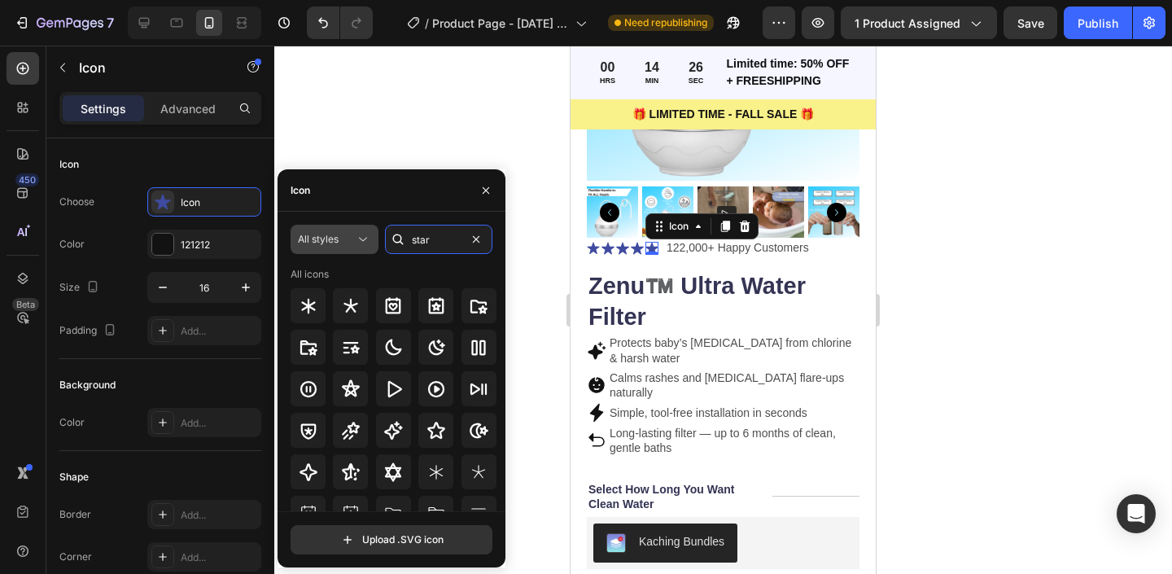
type input "star"
click at [353, 248] on button "All styles" at bounding box center [335, 239] width 88 height 29
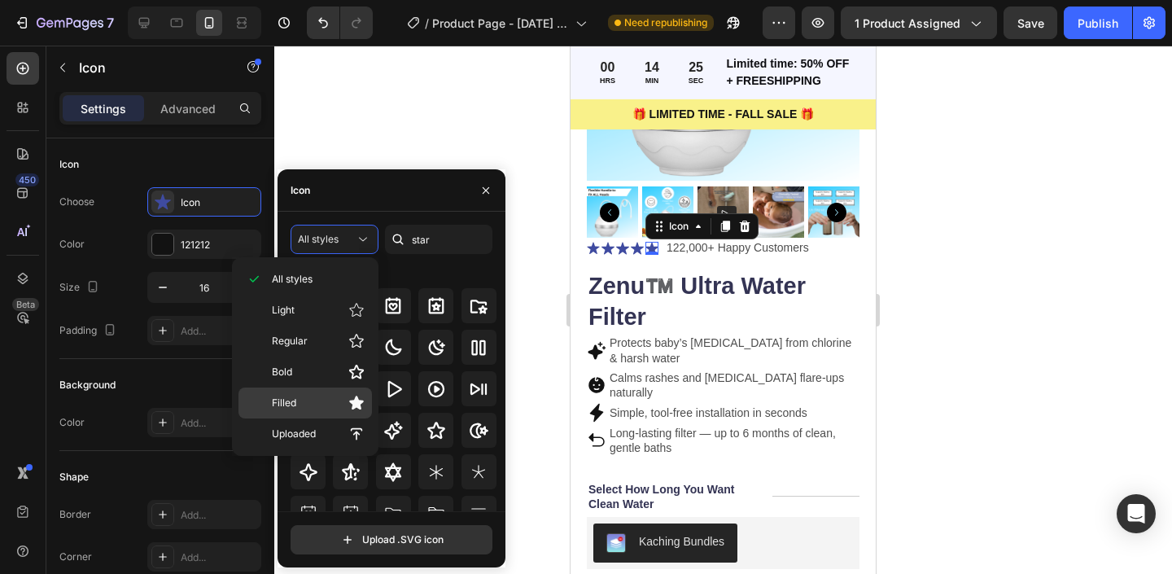
click at [344, 398] on p "Filled" at bounding box center [318, 403] width 93 height 16
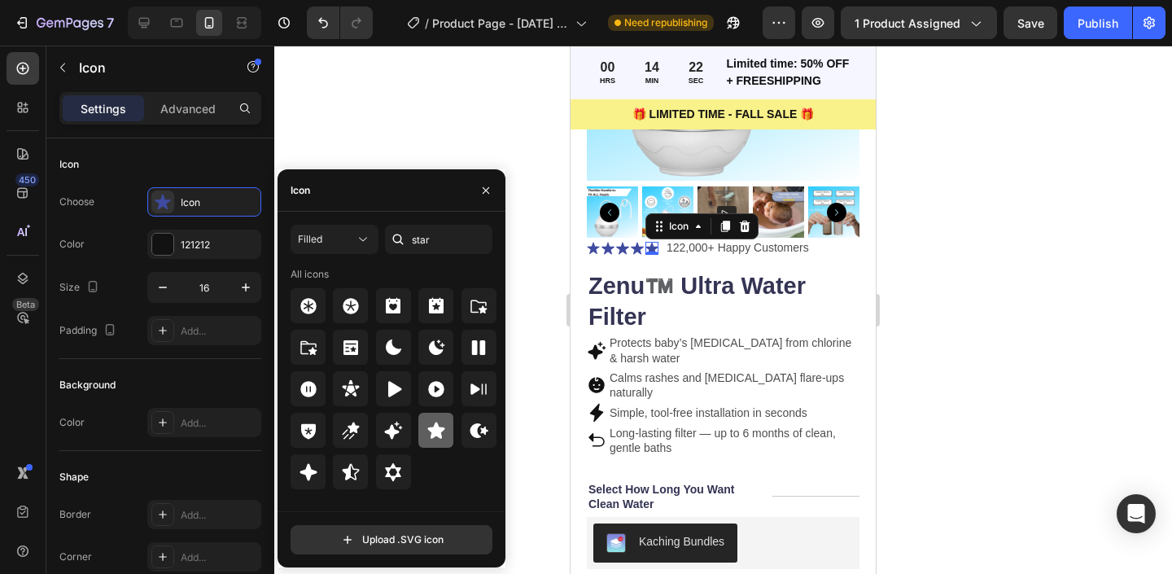
click at [434, 437] on icon at bounding box center [437, 431] width 20 height 20
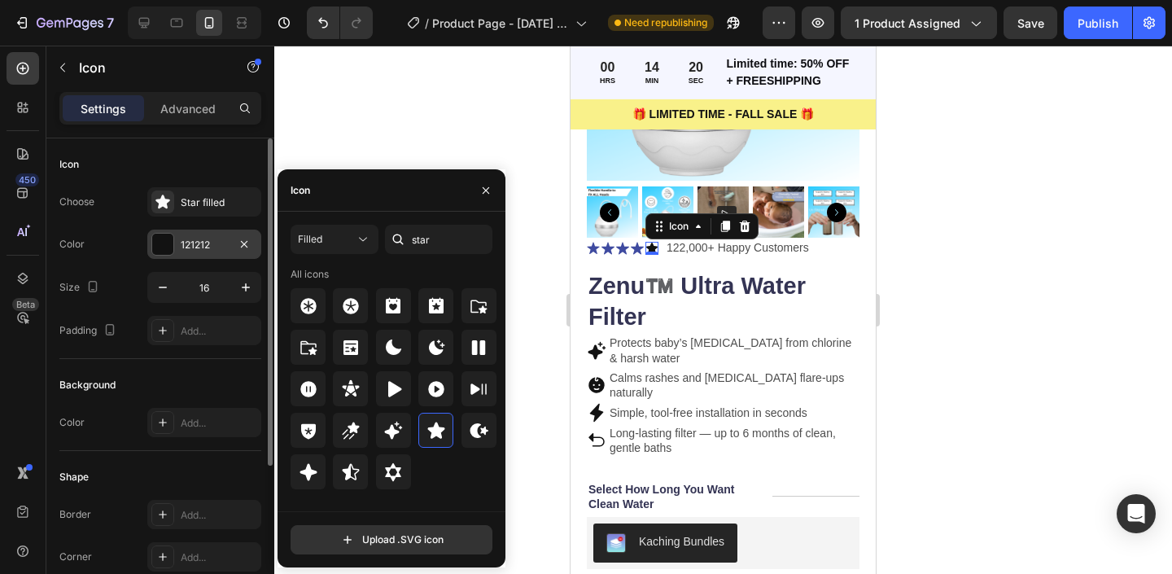
click at [176, 247] on div "121212" at bounding box center [204, 244] width 114 height 29
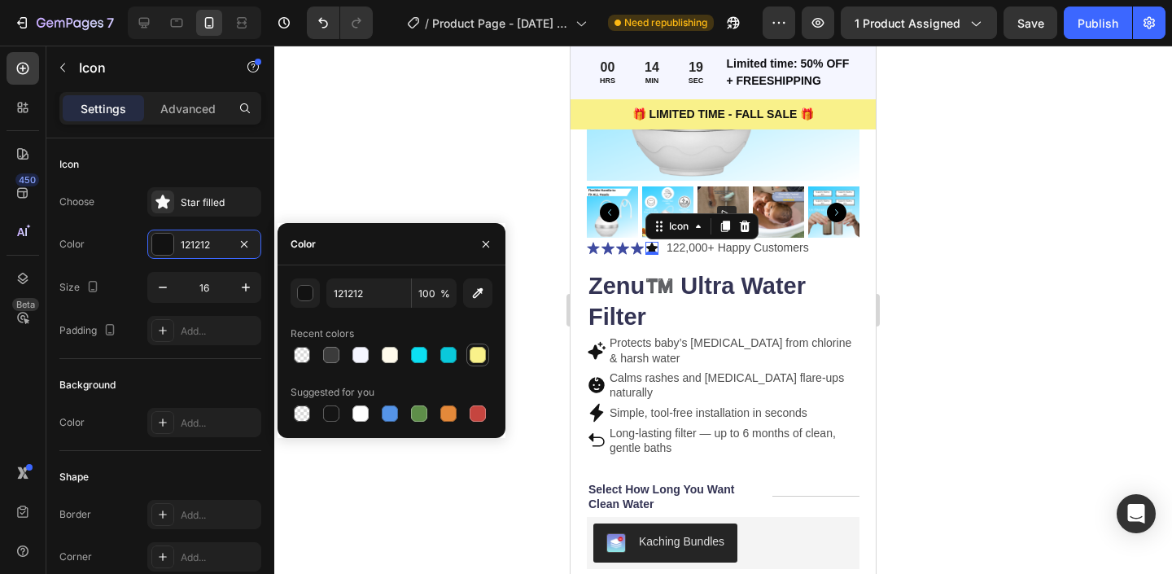
click at [475, 351] on div at bounding box center [478, 355] width 16 height 16
click at [414, 357] on div at bounding box center [419, 355] width 16 height 16
type input "0CDFF2"
click at [633, 249] on icon at bounding box center [637, 248] width 13 height 13
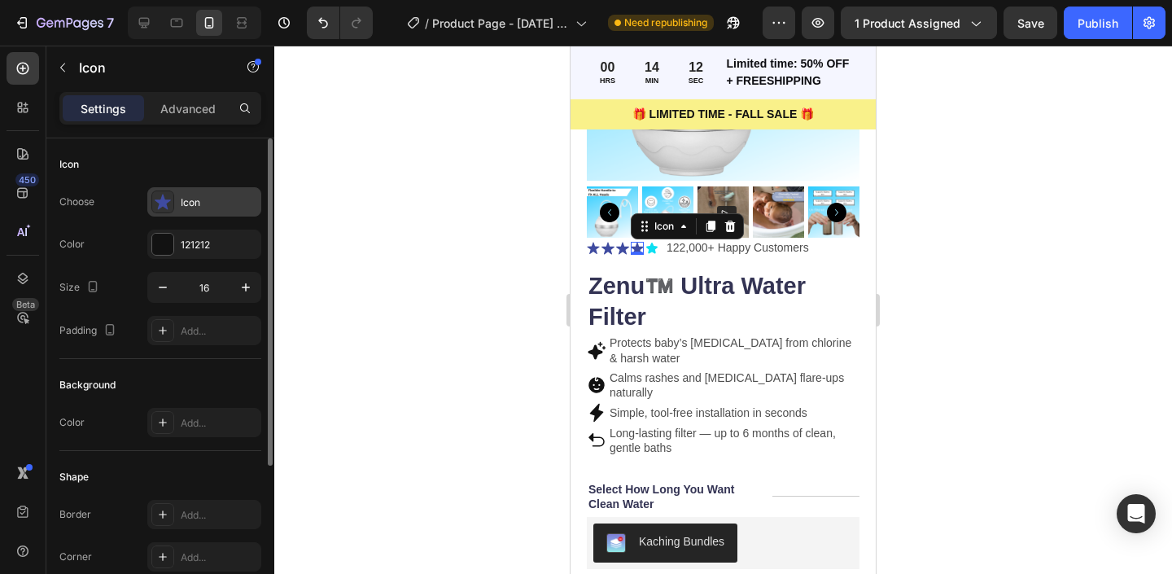
click at [196, 204] on div "Icon" at bounding box center [219, 202] width 77 height 15
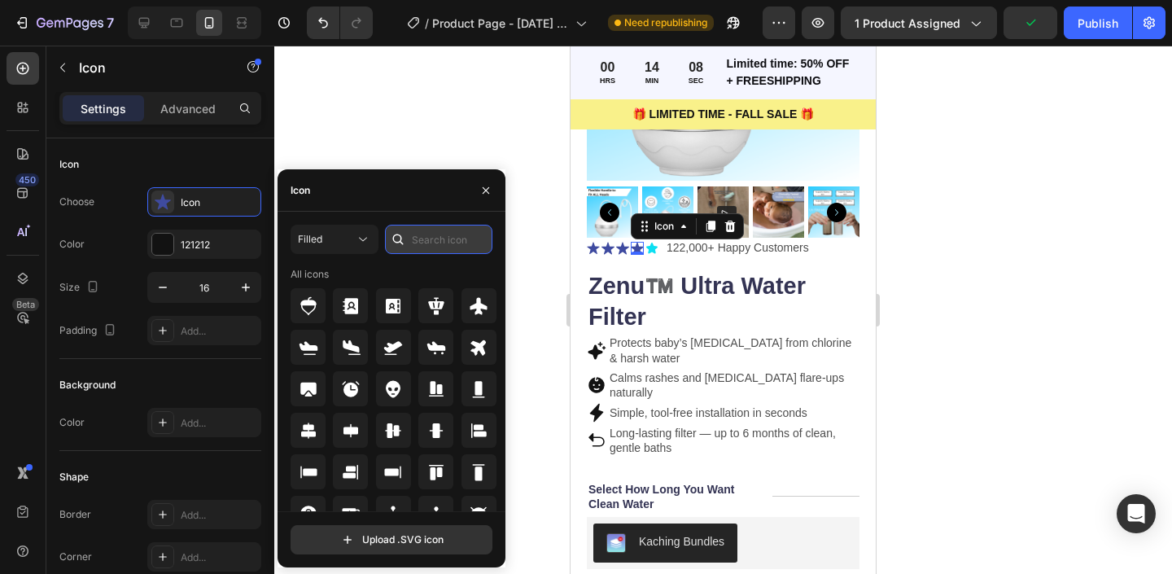
click at [444, 248] on input "text" at bounding box center [438, 239] width 107 height 29
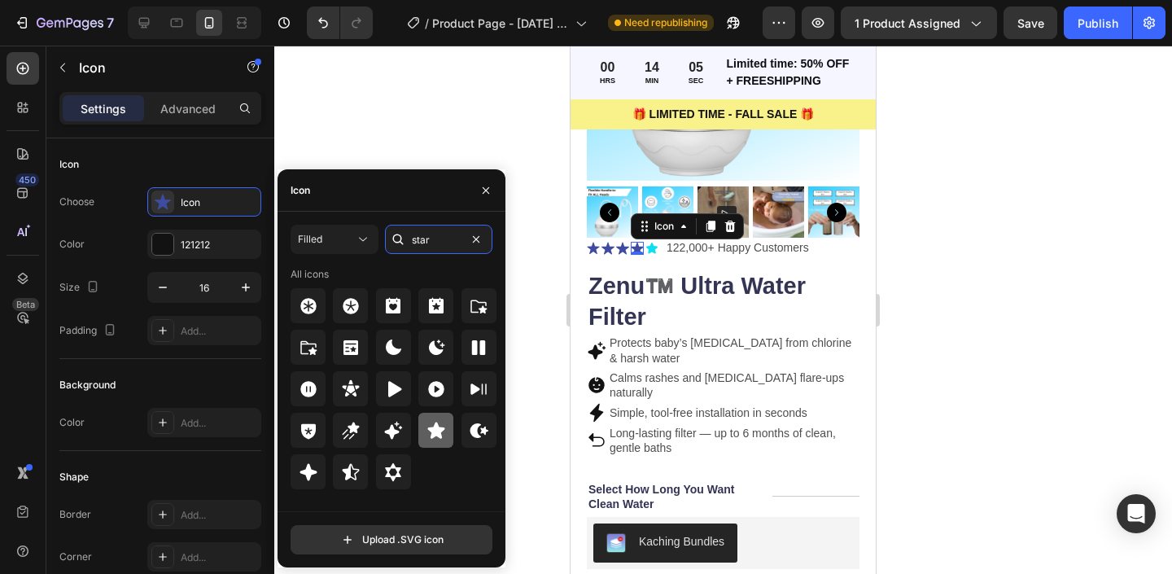
type input "star"
click at [437, 425] on icon at bounding box center [435, 430] width 17 height 16
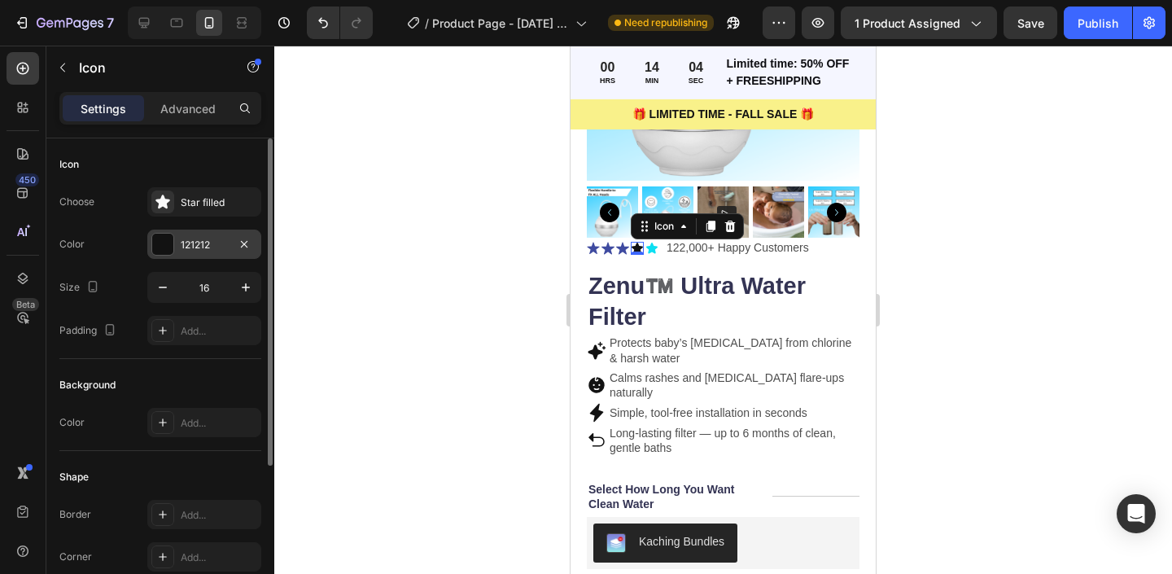
click at [191, 244] on div "121212" at bounding box center [204, 245] width 47 height 15
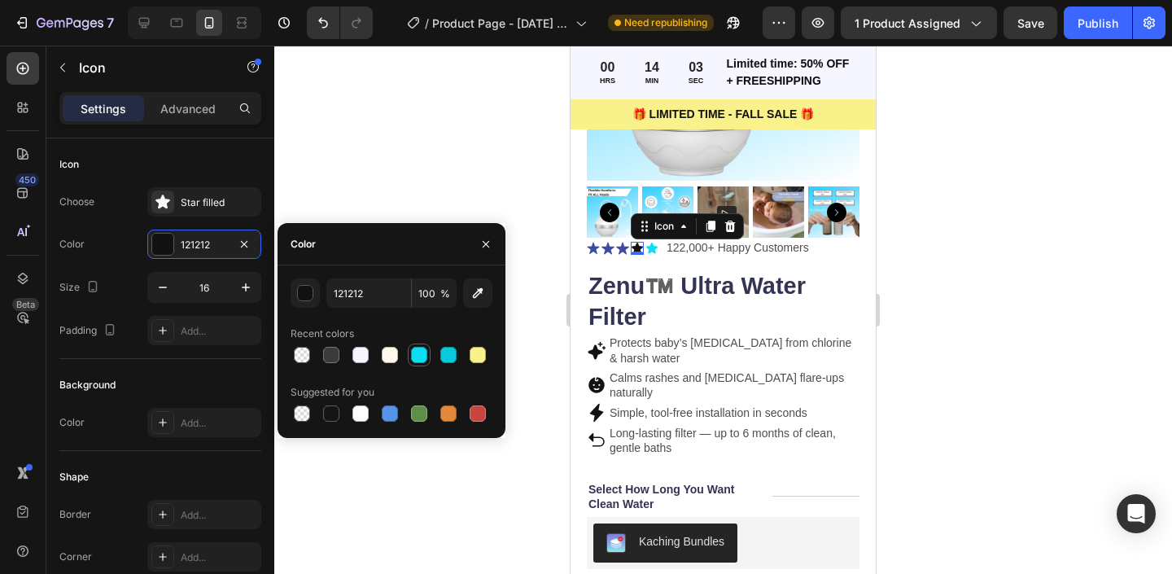
click at [420, 348] on div at bounding box center [419, 355] width 16 height 16
type input "0CDFF2"
click at [654, 248] on icon at bounding box center [651, 248] width 11 height 11
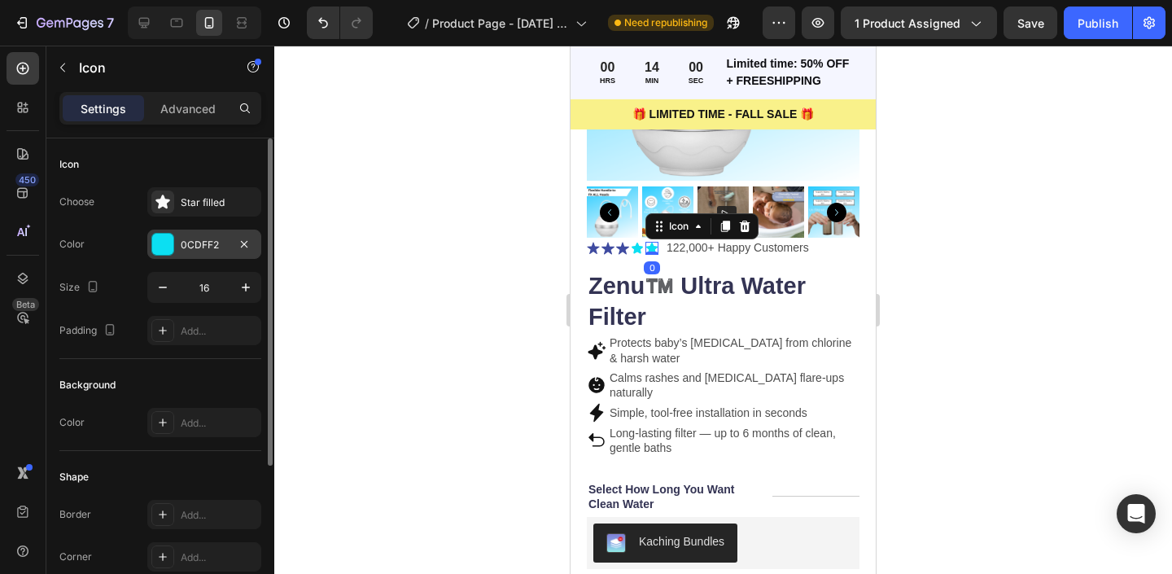
click at [180, 239] on div "0CDFF2" at bounding box center [204, 244] width 114 height 29
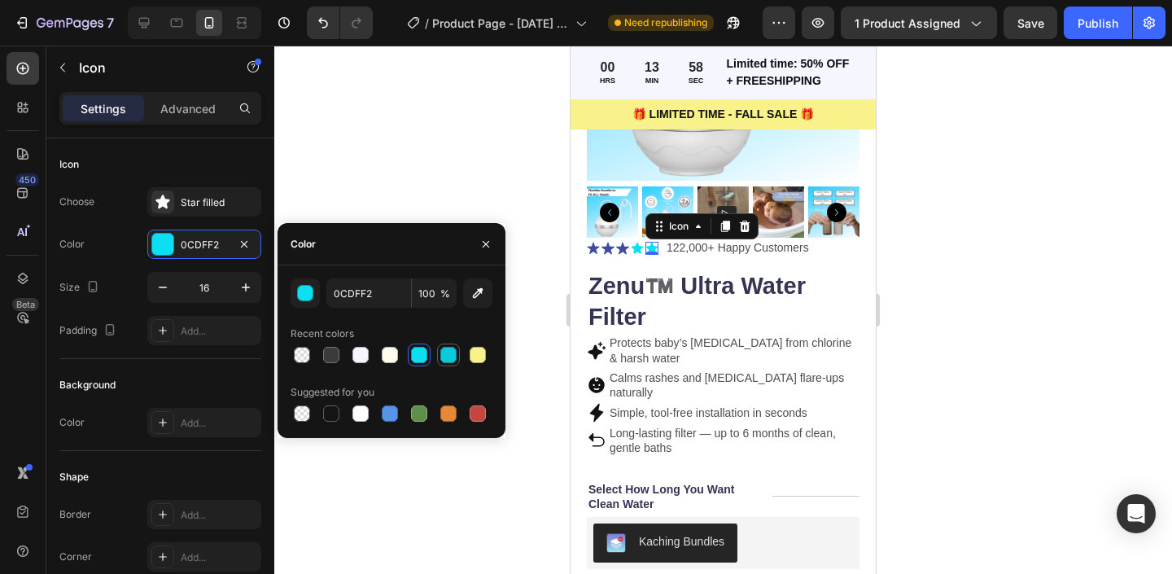
click at [446, 354] on div at bounding box center [448, 355] width 16 height 16
click at [416, 358] on div at bounding box center [419, 355] width 16 height 16
type input "0CDFF2"
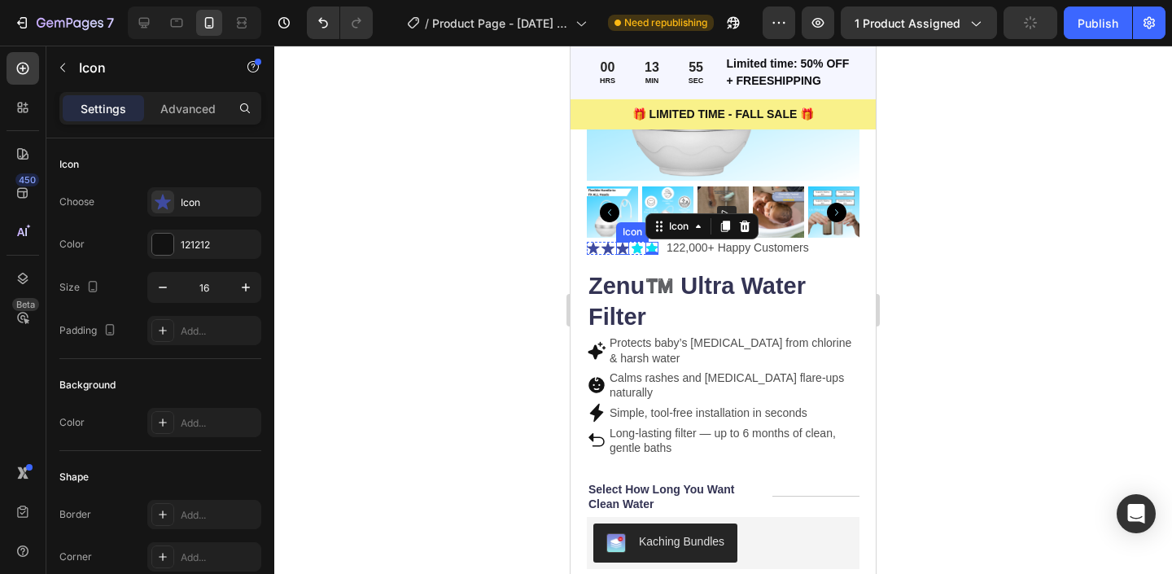
click at [619, 251] on icon at bounding box center [622, 248] width 13 height 12
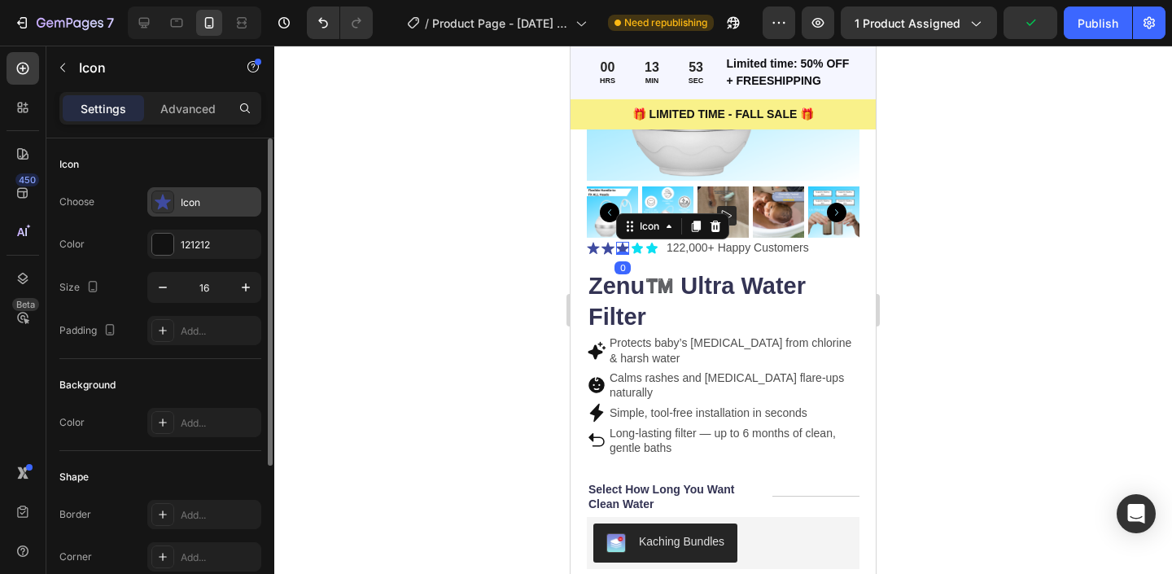
click at [177, 200] on div "Icon" at bounding box center [204, 201] width 114 height 29
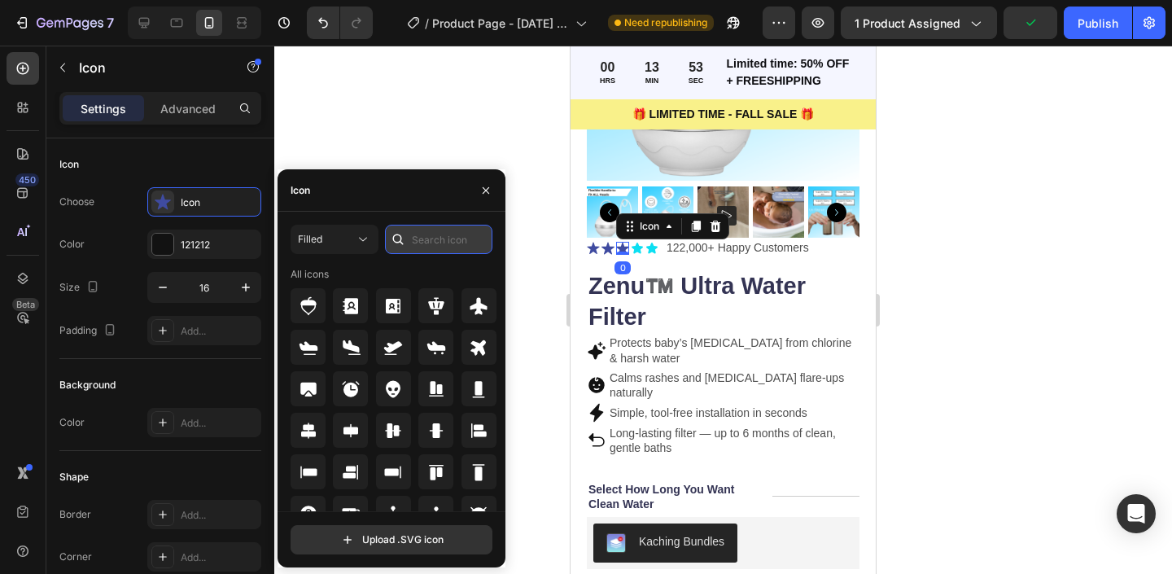
click at [455, 230] on input "text" at bounding box center [438, 239] width 107 height 29
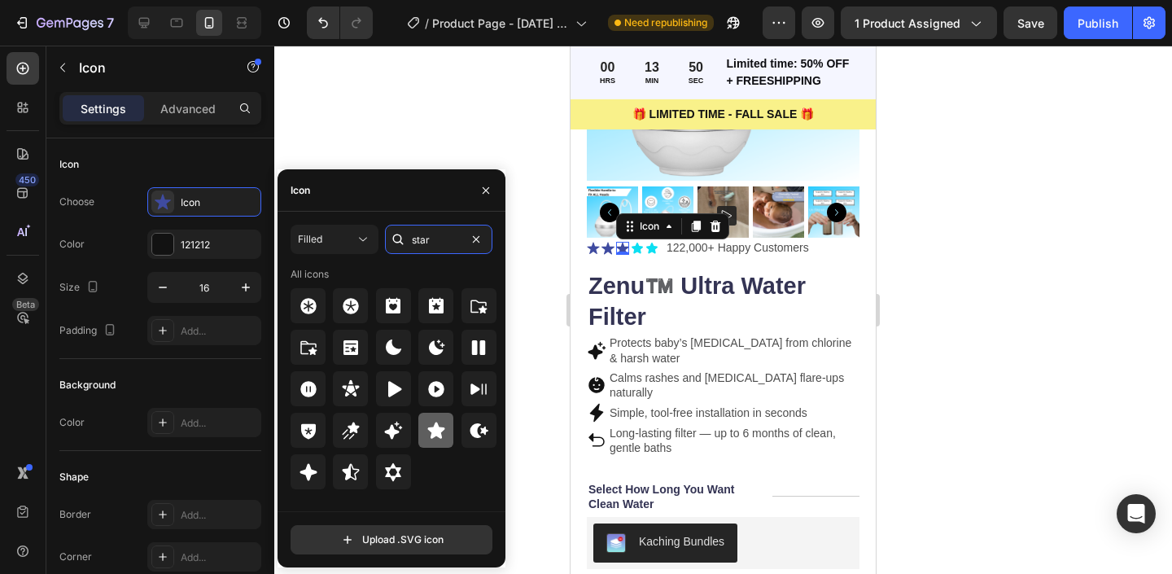
type input "star"
click at [433, 438] on icon at bounding box center [437, 431] width 20 height 20
click at [609, 247] on icon at bounding box center [608, 248] width 13 height 12
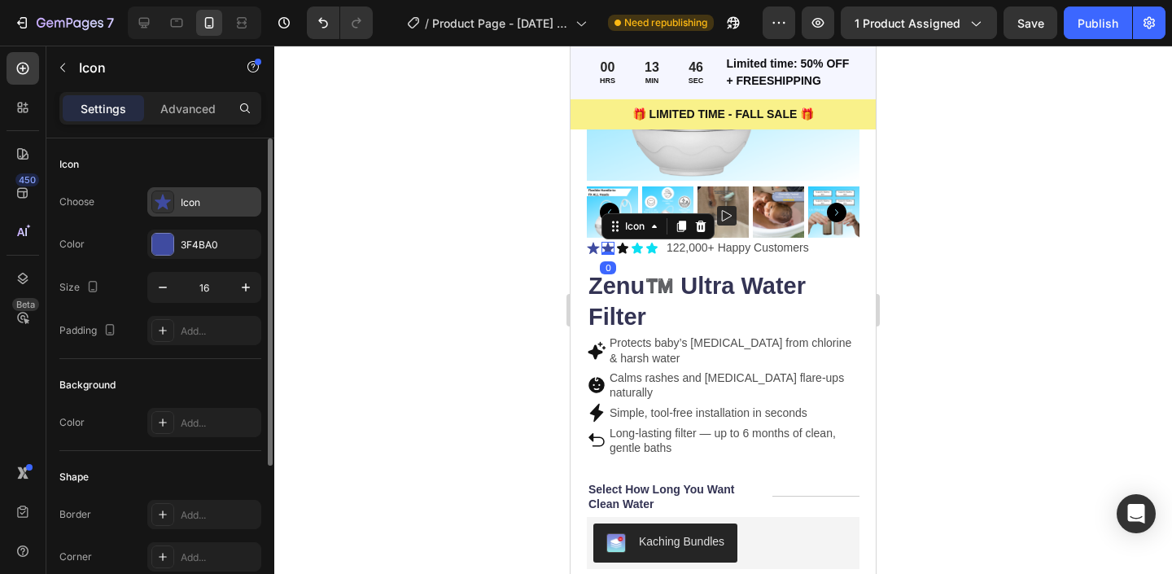
click at [163, 198] on icon at bounding box center [163, 201] width 16 height 15
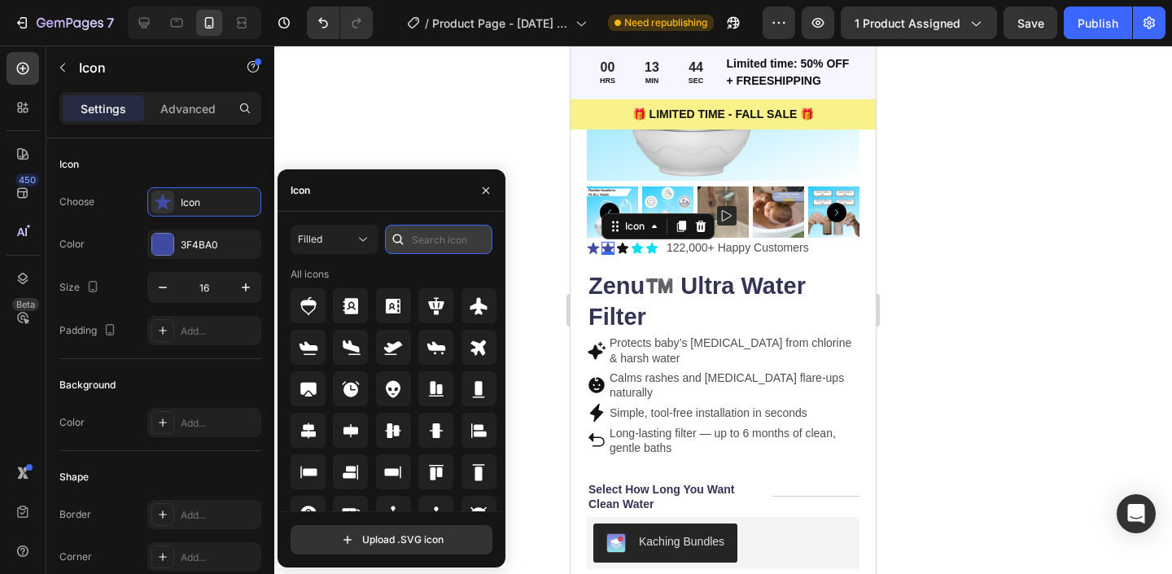
click at [422, 228] on input "text" at bounding box center [438, 239] width 107 height 29
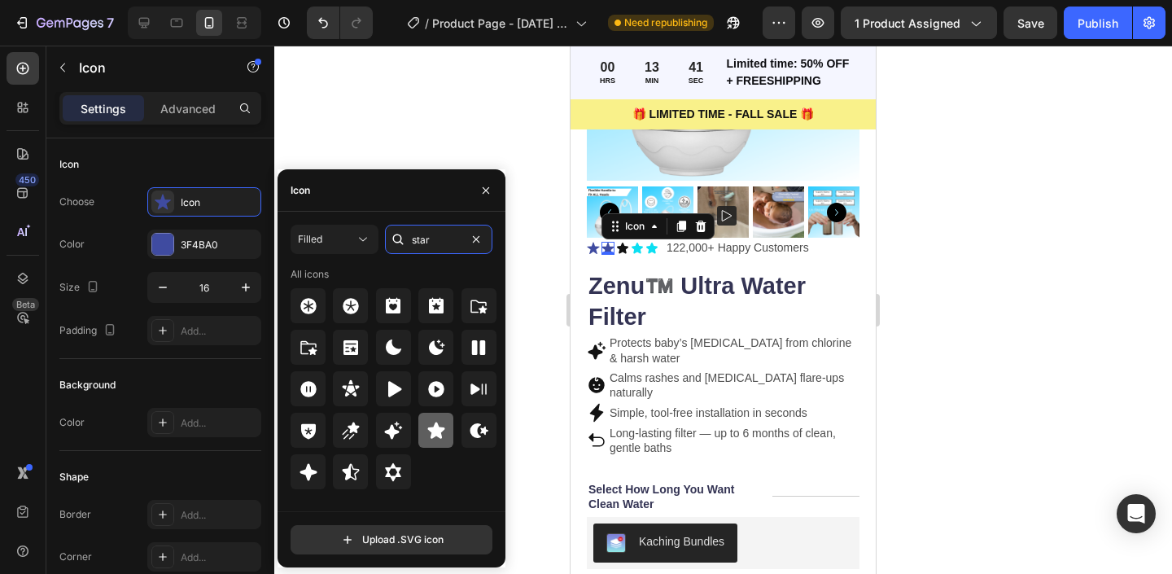
type input "star"
click at [435, 422] on icon at bounding box center [435, 430] width 17 height 16
click at [593, 245] on icon at bounding box center [593, 248] width 12 height 12
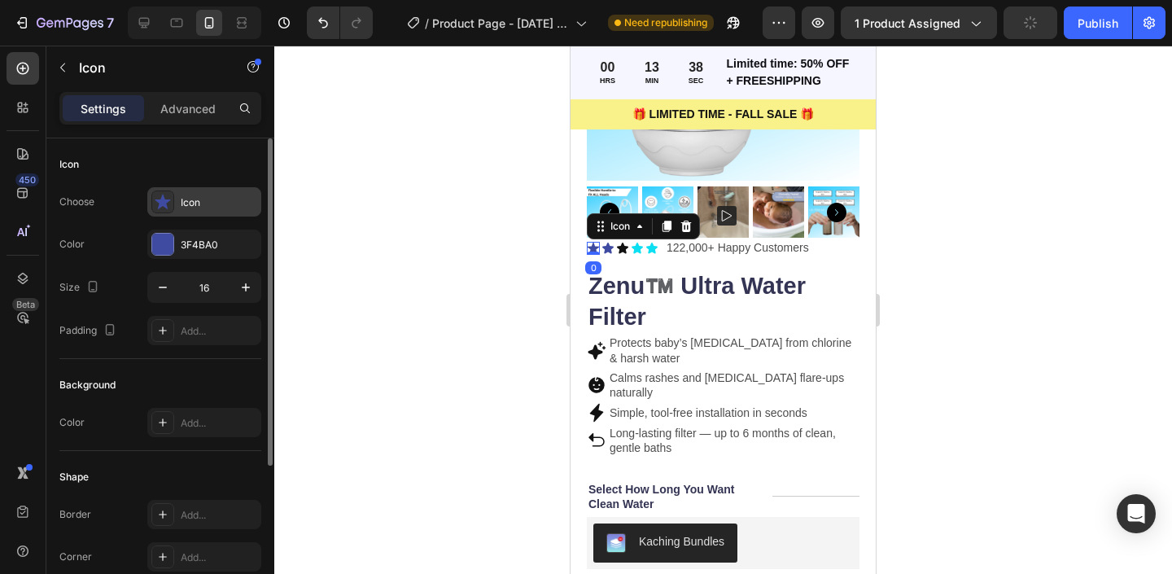
click at [215, 196] on div "Icon" at bounding box center [219, 202] width 77 height 15
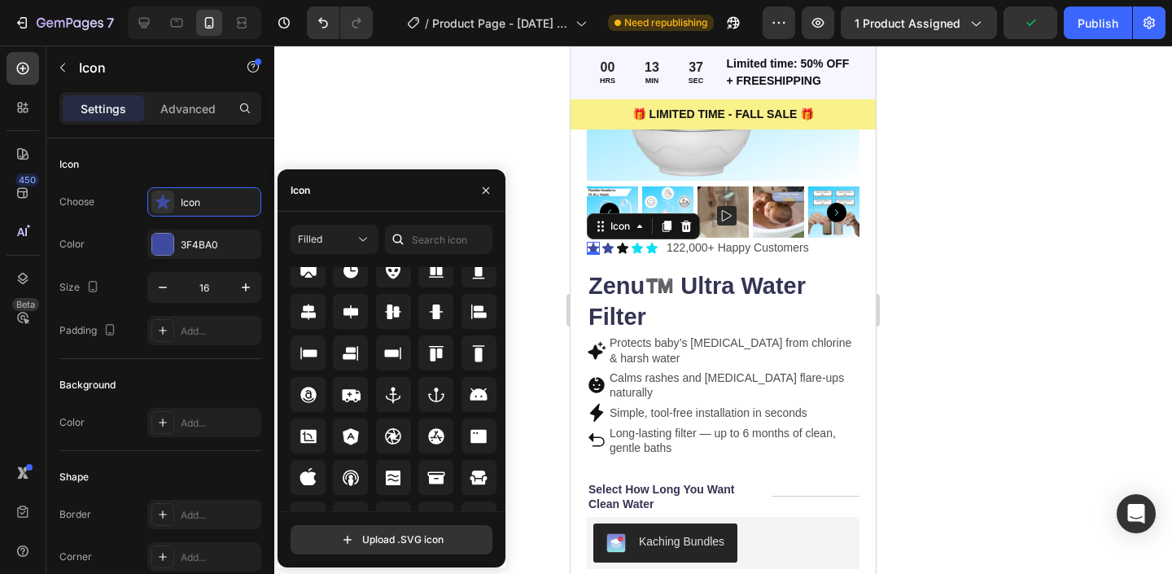
scroll to position [179, 0]
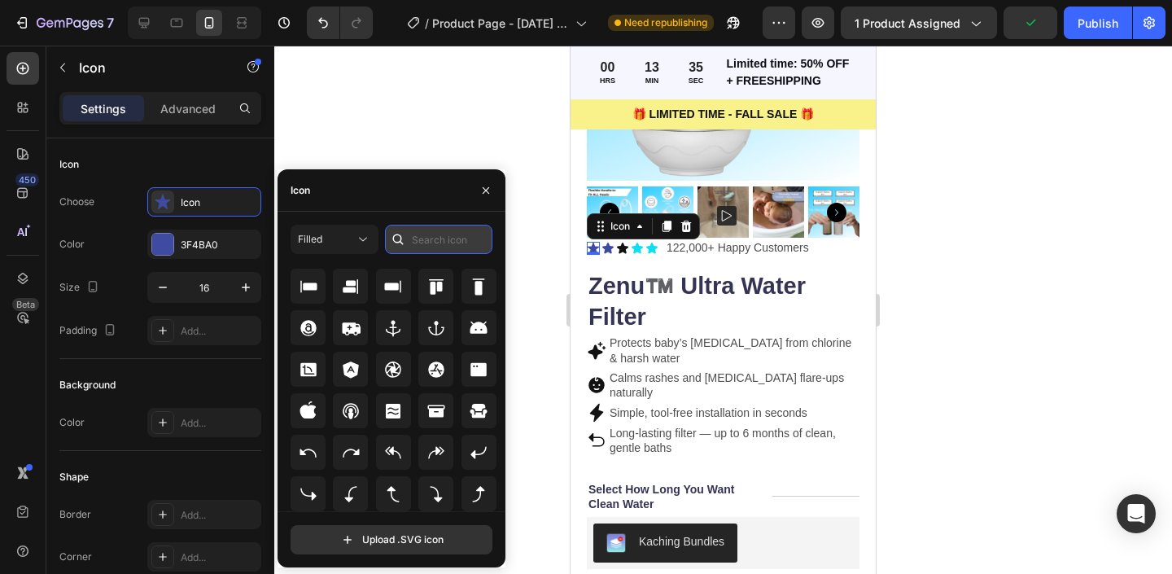
click at [432, 234] on input "text" at bounding box center [438, 239] width 107 height 29
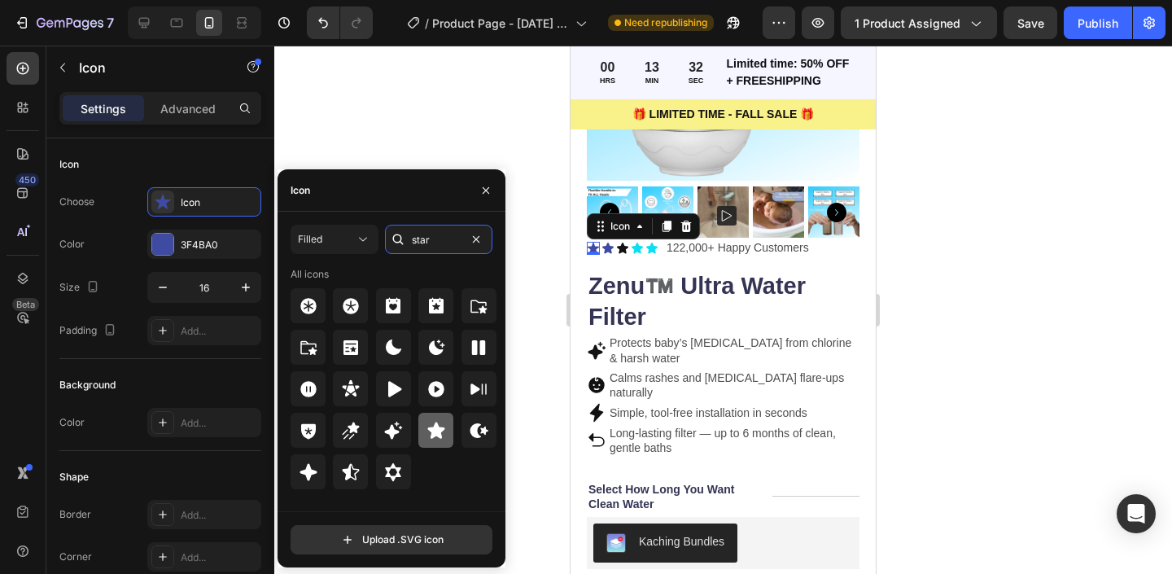
type input "star"
click at [432, 421] on icon at bounding box center [437, 431] width 20 height 20
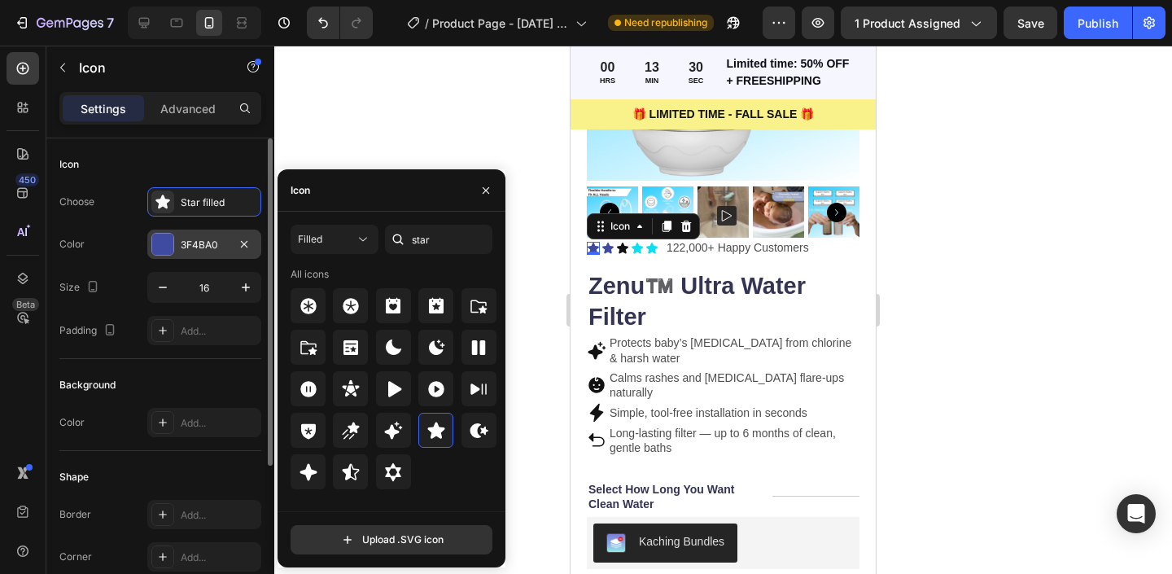
click at [190, 257] on div "3F4BA0" at bounding box center [204, 244] width 114 height 29
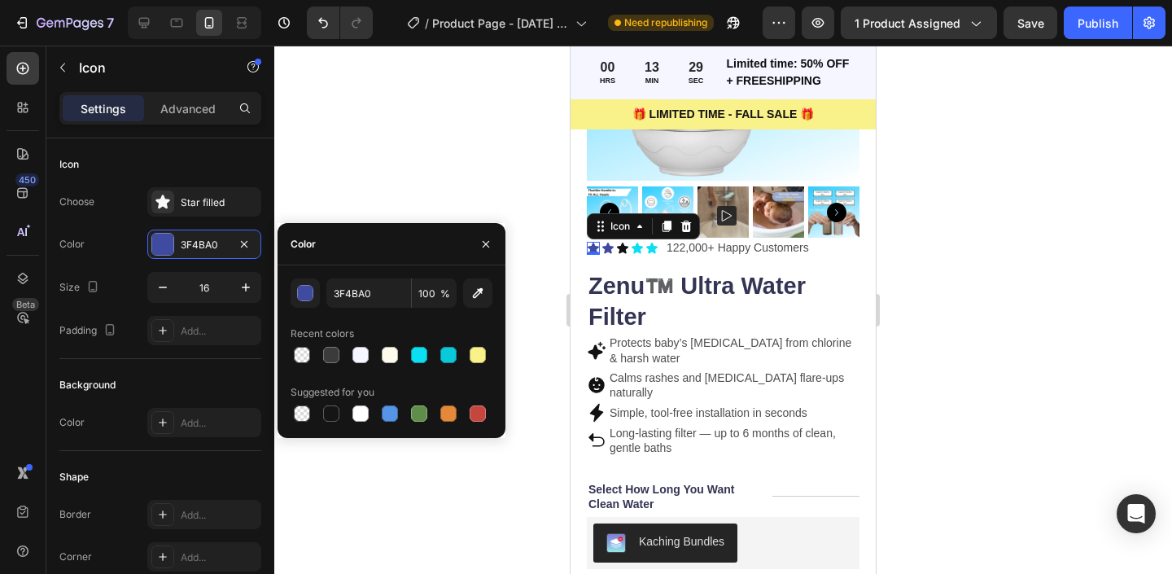
click at [405, 354] on div at bounding box center [392, 355] width 202 height 23
click at [425, 348] on div at bounding box center [419, 355] width 16 height 16
type input "0CDFF2"
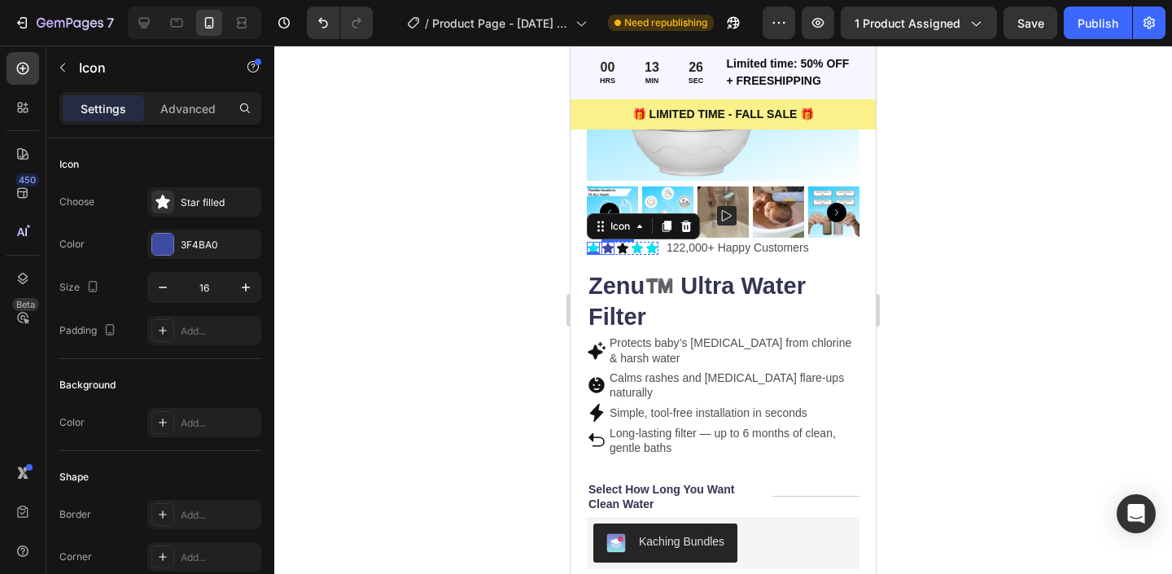
click at [611, 250] on icon at bounding box center [608, 248] width 13 height 13
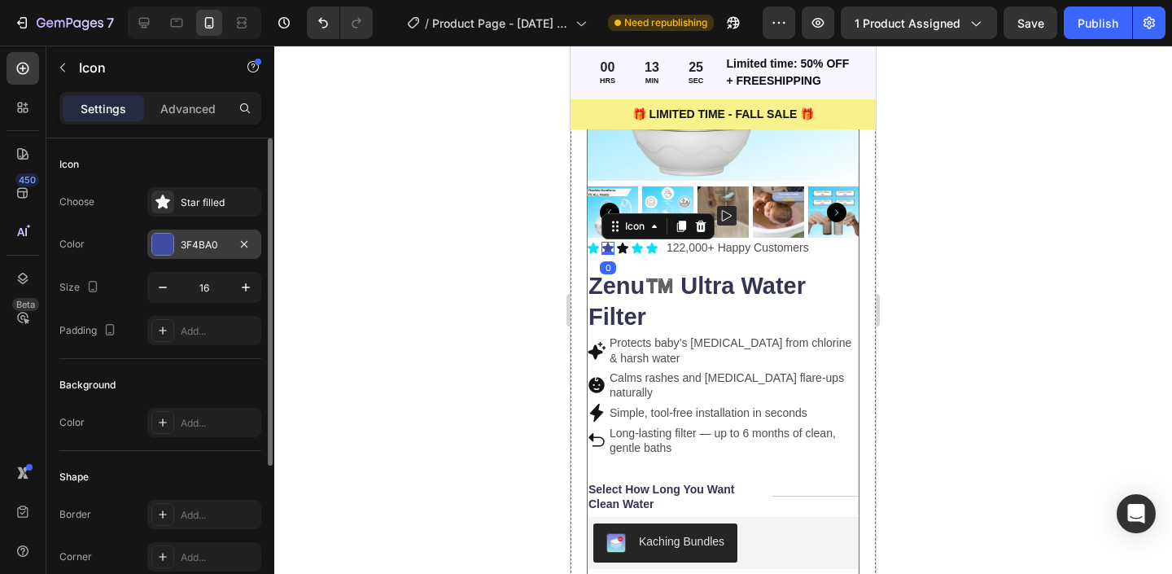
click at [187, 246] on div "3F4BA0" at bounding box center [204, 245] width 47 height 15
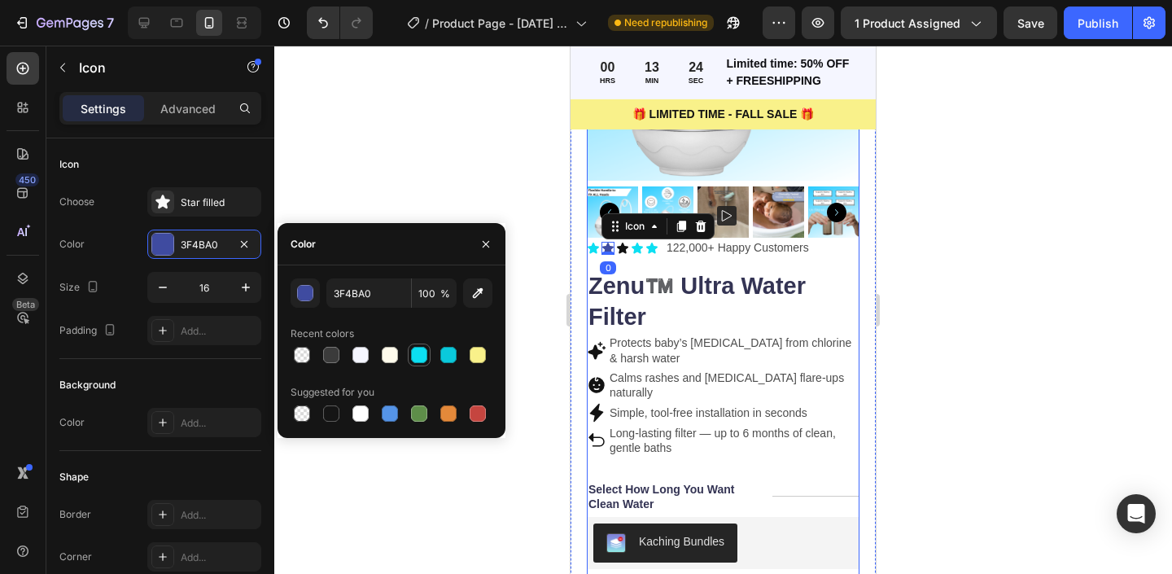
click at [418, 352] on div at bounding box center [419, 355] width 16 height 16
type input "0CDFF2"
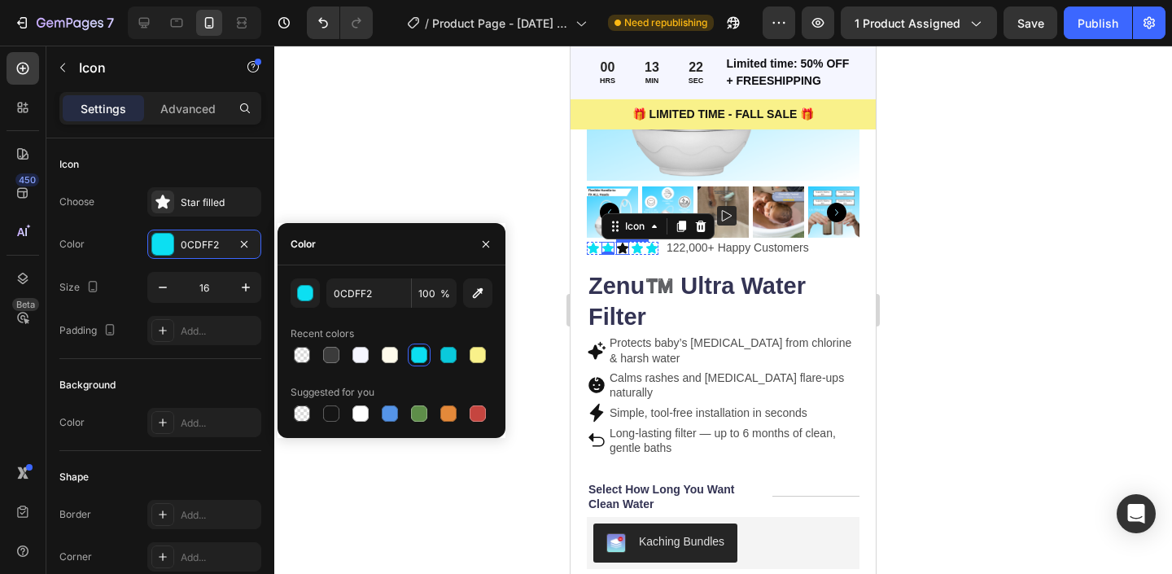
click at [619, 252] on div "Icon" at bounding box center [622, 248] width 13 height 13
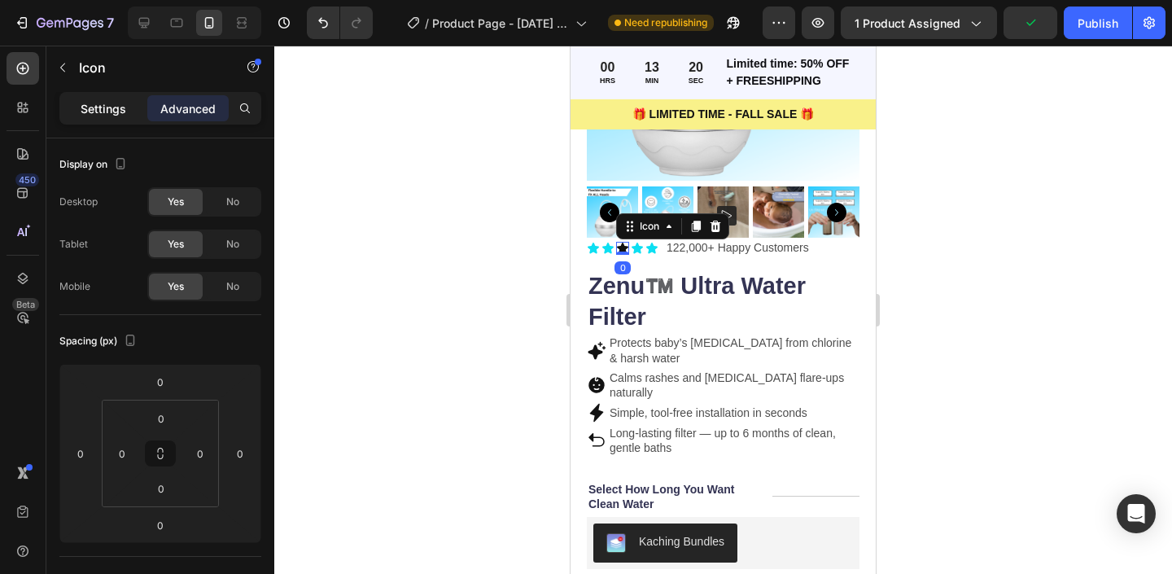
click at [112, 100] on p "Settings" at bounding box center [104, 108] width 46 height 17
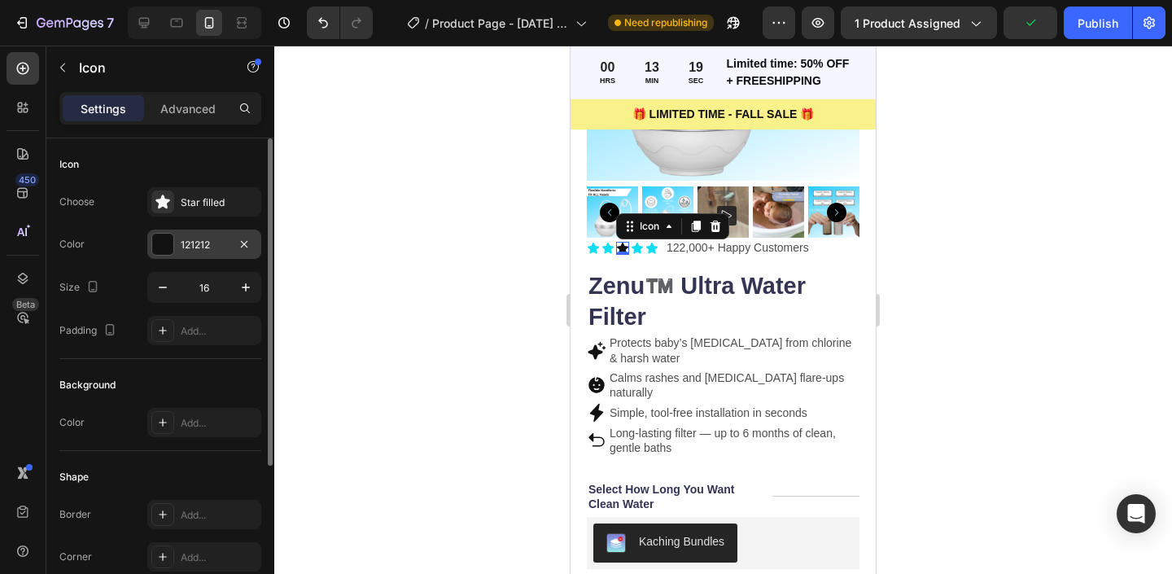
click at [167, 257] on div "121212" at bounding box center [204, 244] width 114 height 29
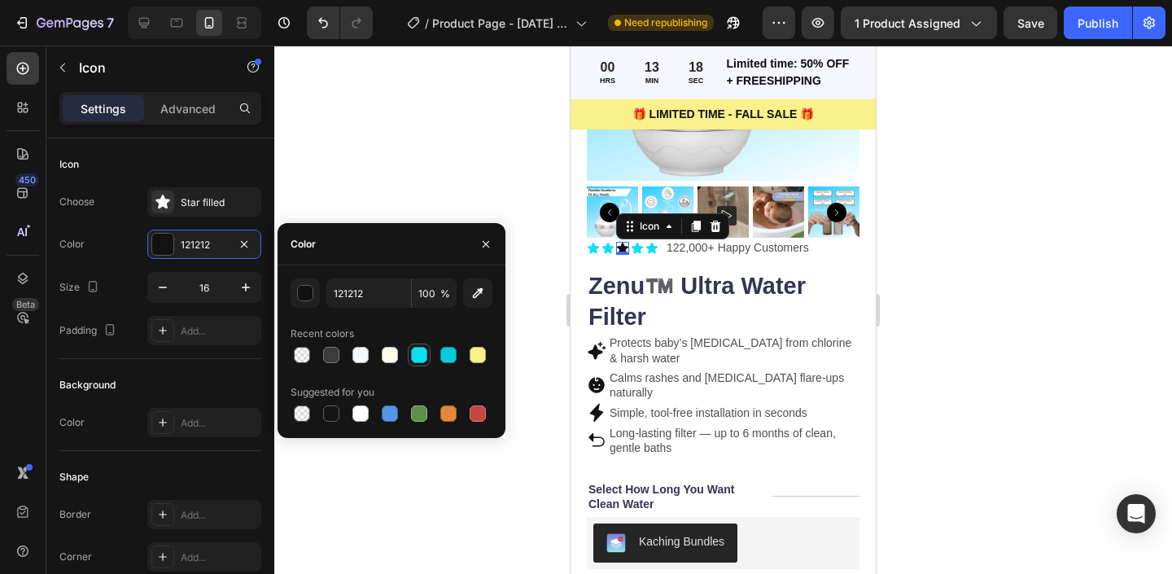
click at [413, 361] on div at bounding box center [419, 355] width 16 height 16
type input "0CDFF2"
click at [483, 241] on icon "button" at bounding box center [486, 243] width 7 height 7
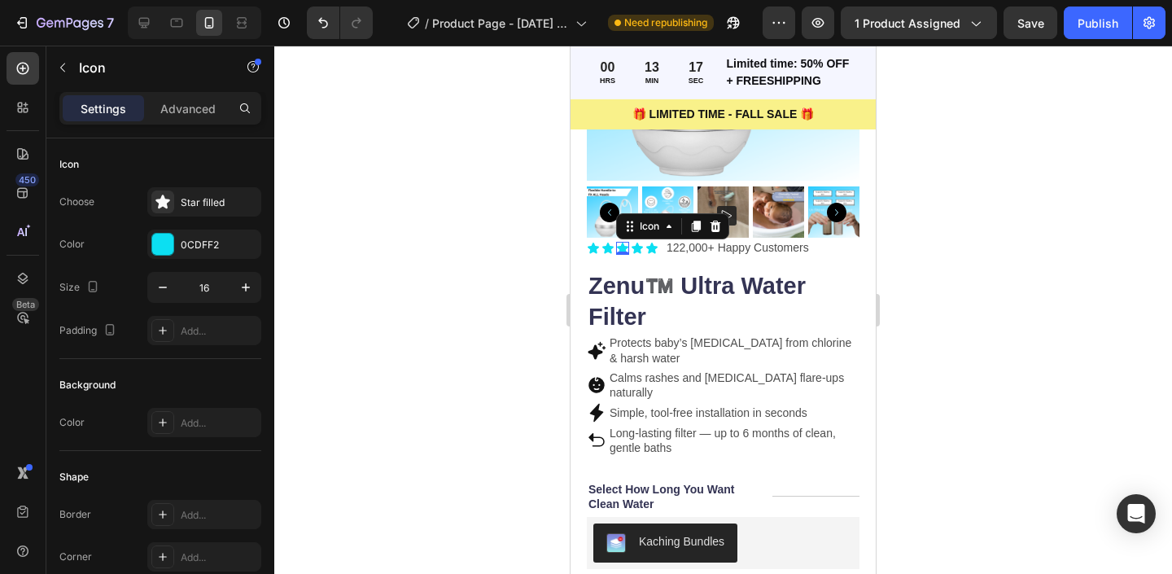
click at [485, 309] on div at bounding box center [723, 310] width 898 height 528
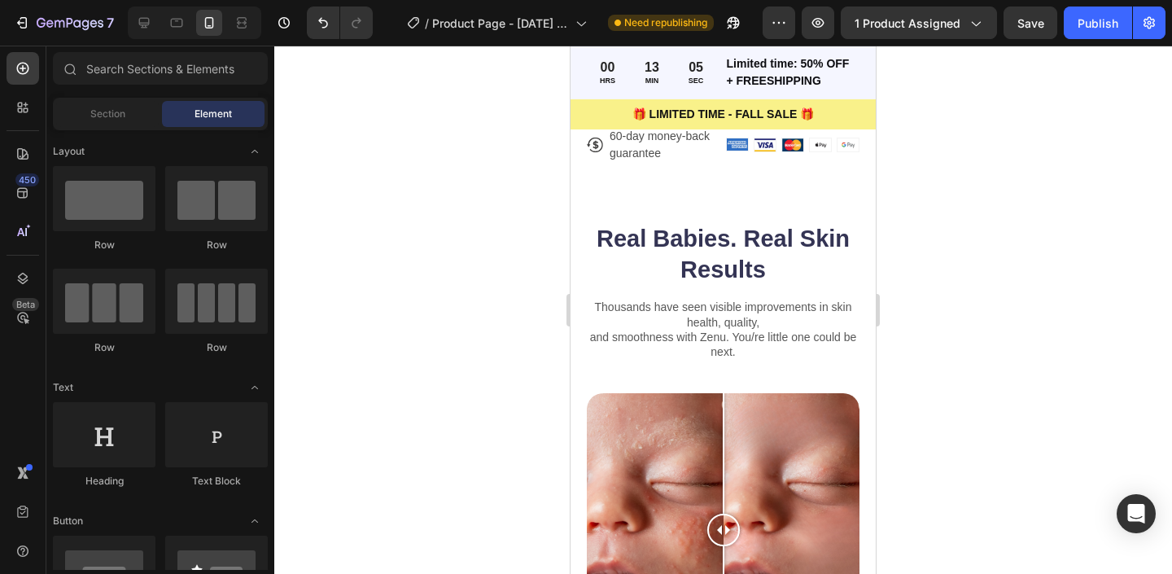
scroll to position [880, 0]
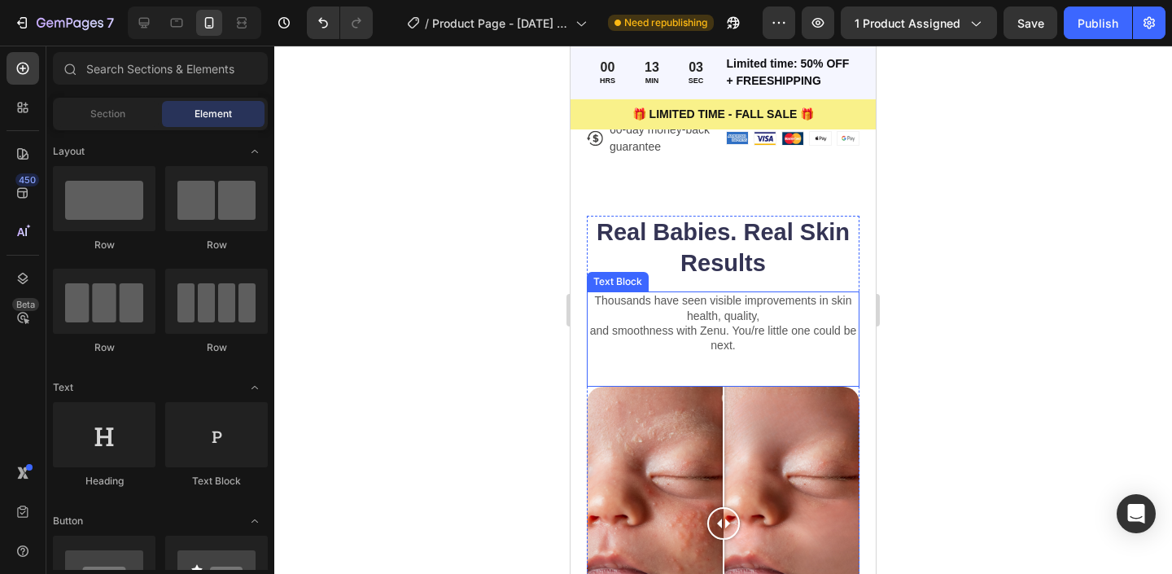
click at [605, 325] on p "and smoothness with Zenu. You/re little one could be next." at bounding box center [723, 337] width 269 height 29
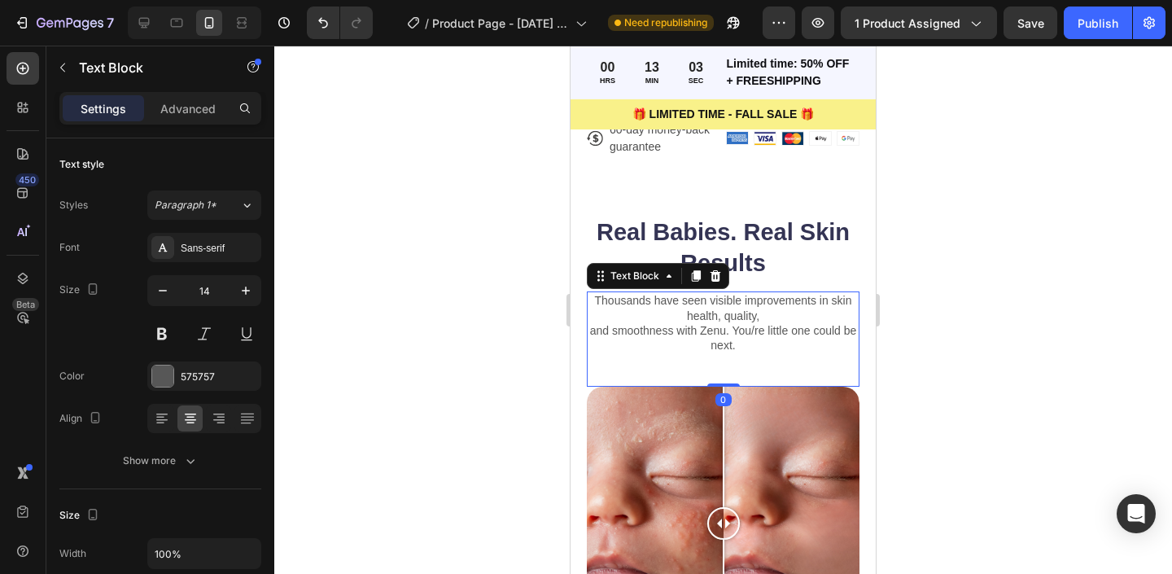
click at [599, 323] on p "and smoothness with Zenu. You/re little one could be next." at bounding box center [723, 337] width 269 height 29
click at [593, 323] on p "and smoothness with Zenu. You/re little one could be next." at bounding box center [723, 337] width 269 height 29
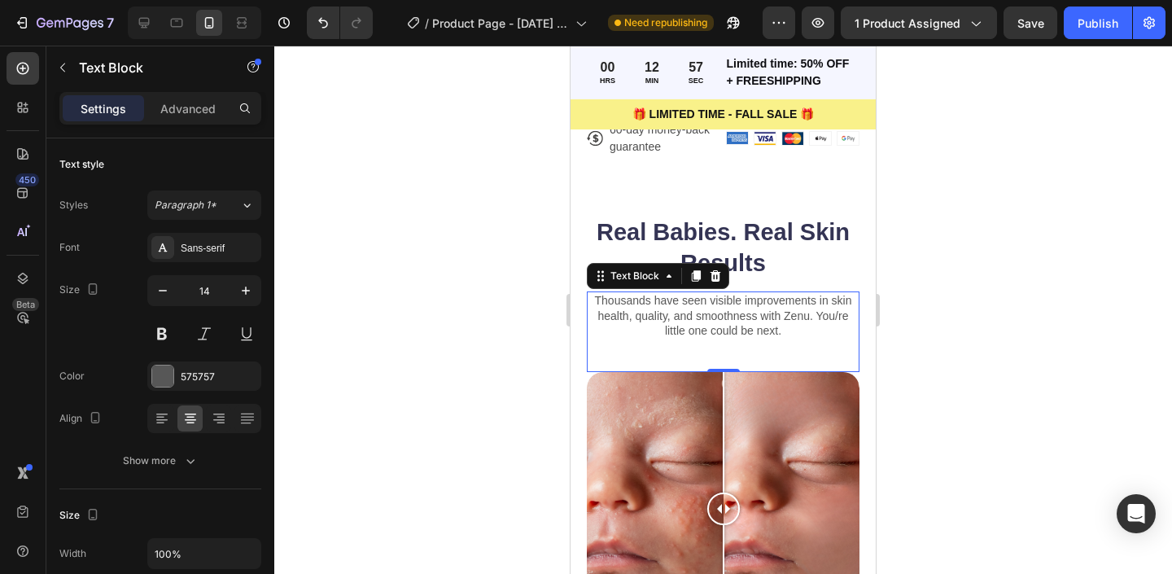
click at [916, 327] on div at bounding box center [723, 310] width 898 height 528
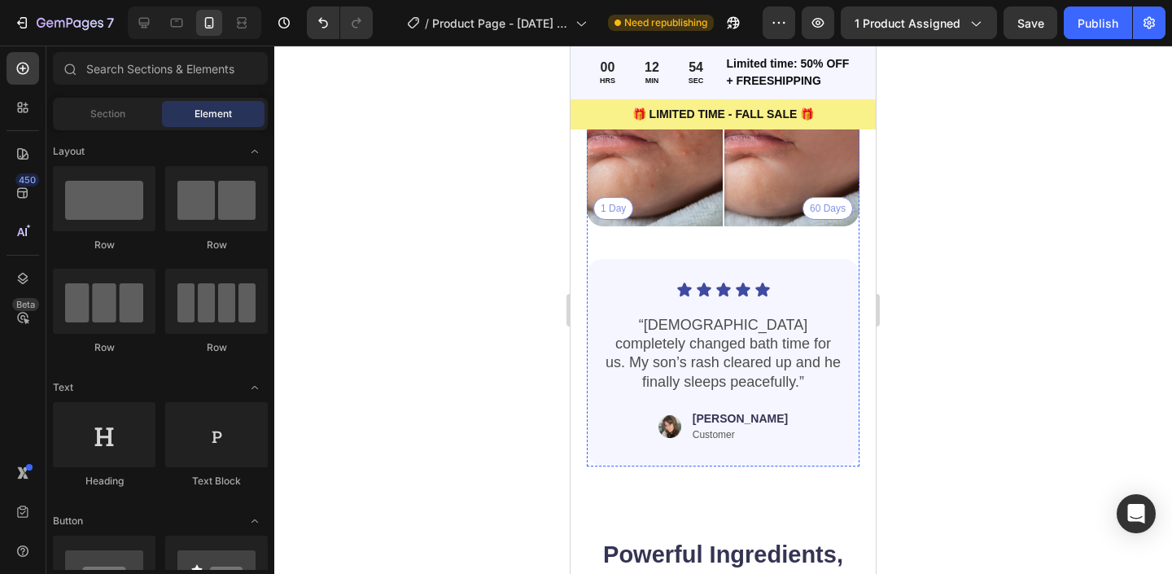
scroll to position [1280, 0]
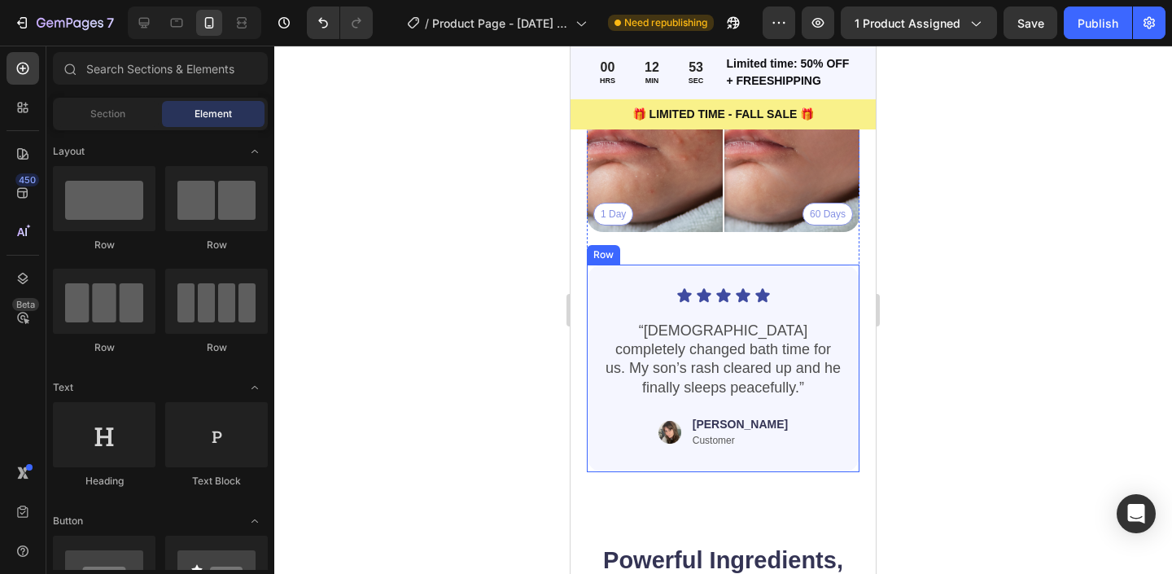
click at [597, 435] on div "Icon Icon Icon Icon Icon Icon List “[DEMOGRAPHIC_DATA] completely changed bath …" at bounding box center [723, 369] width 273 height 208
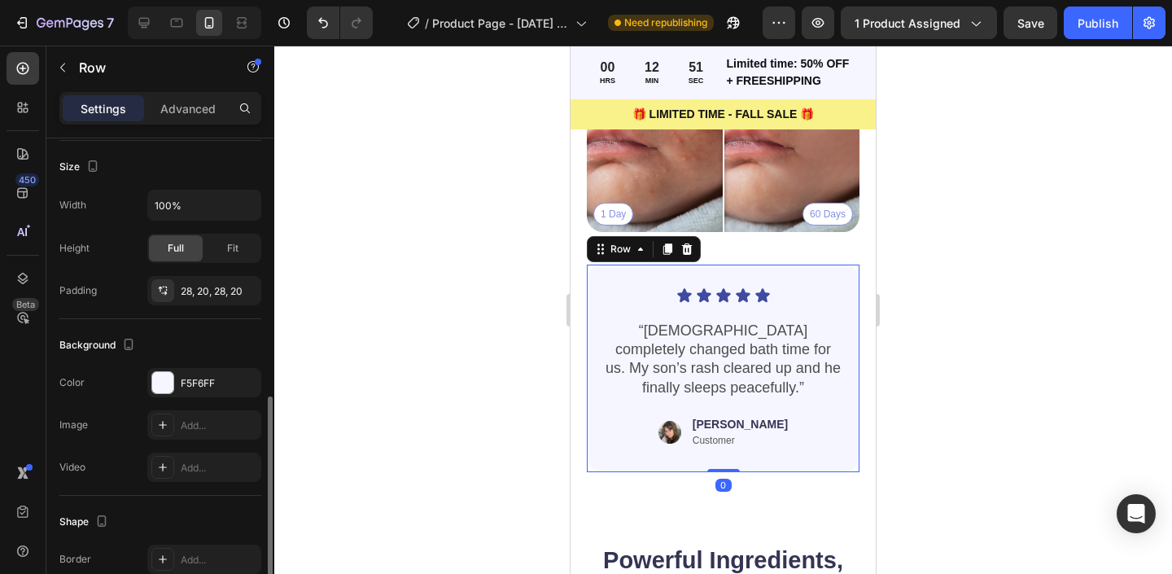
scroll to position [400, 0]
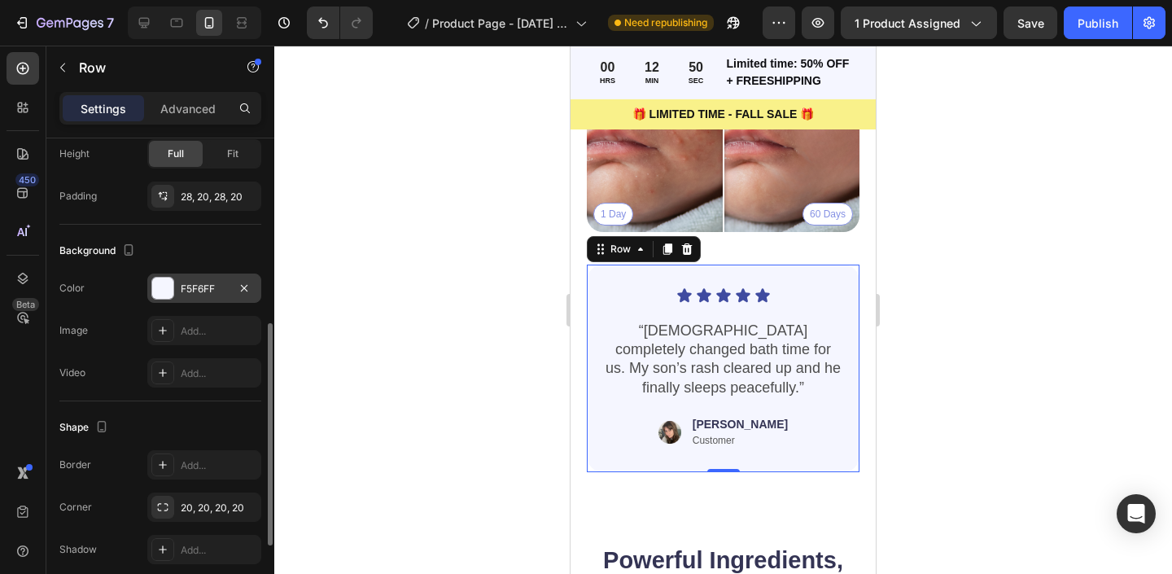
click at [162, 289] on div at bounding box center [162, 288] width 21 height 21
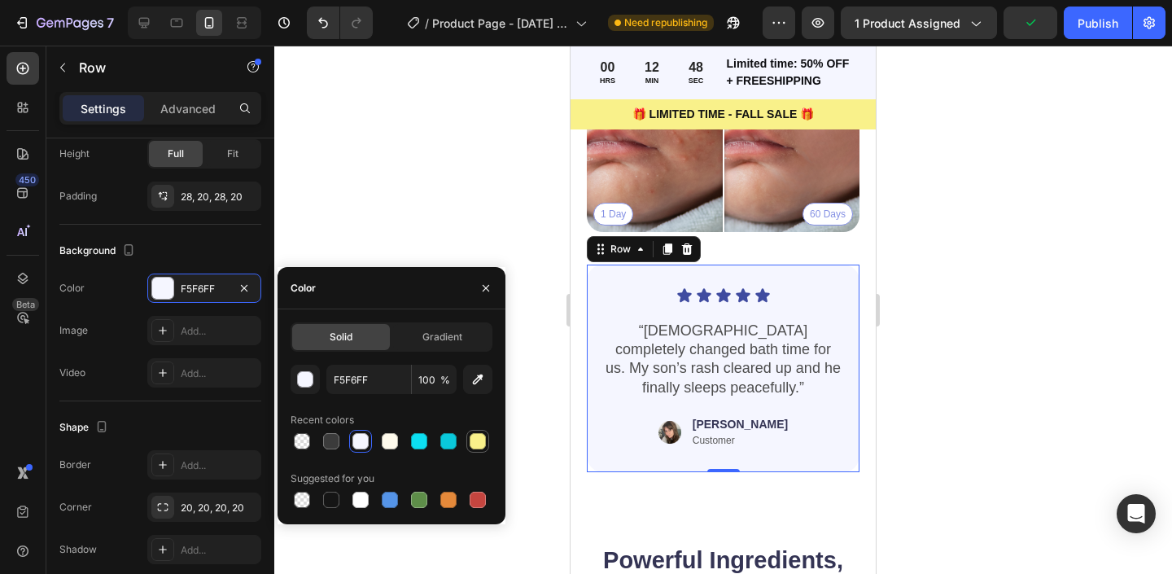
click at [478, 440] on div at bounding box center [478, 441] width 16 height 16
type input "F9F18A"
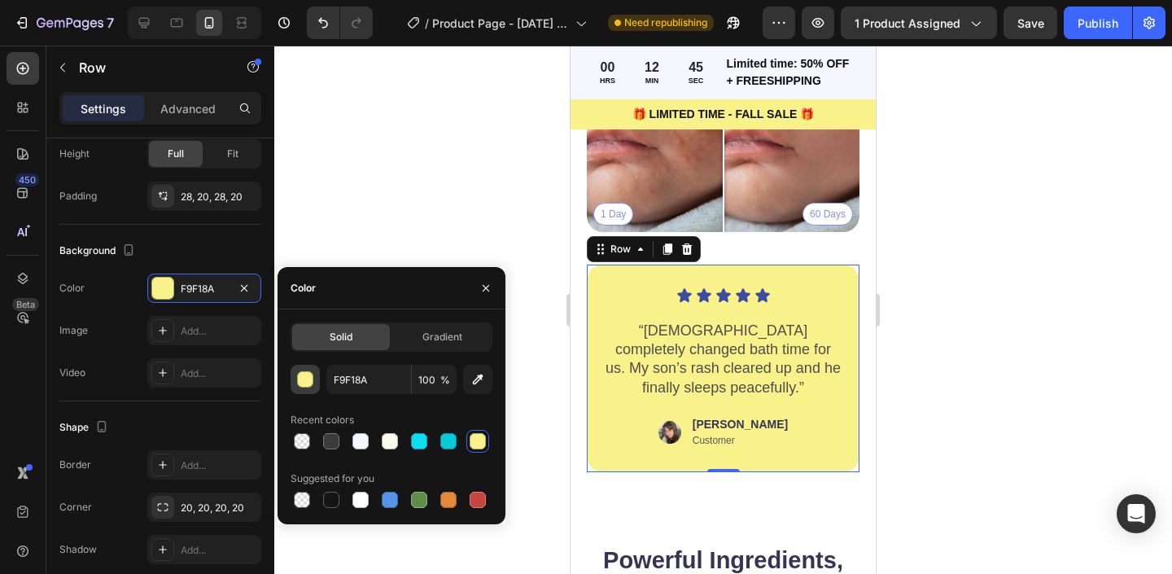
click at [305, 392] on button "button" at bounding box center [305, 379] width 29 height 29
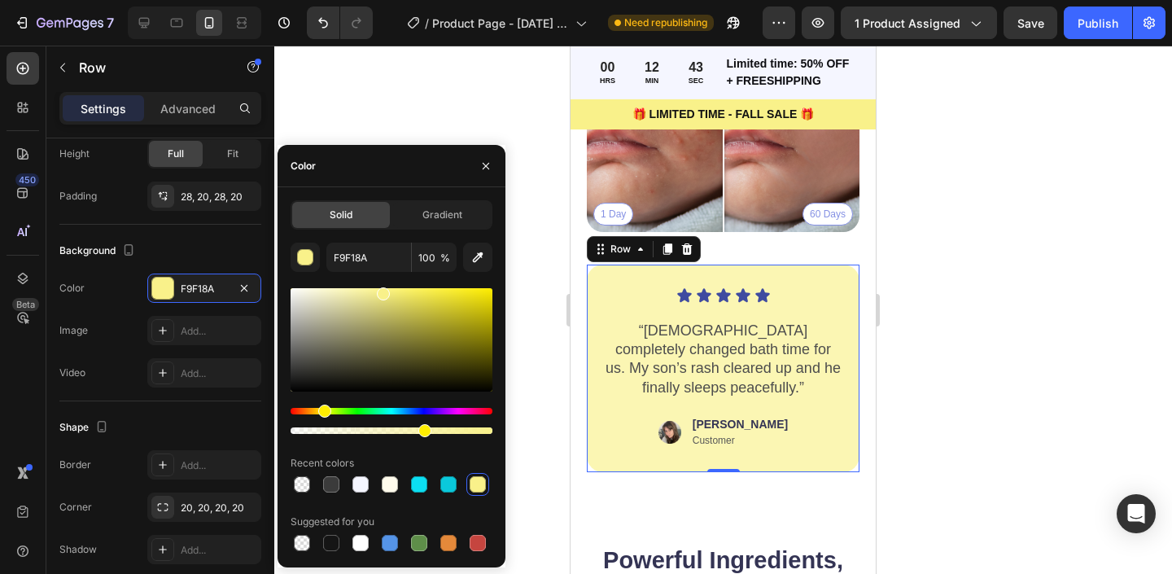
click at [422, 431] on div at bounding box center [392, 430] width 202 height 7
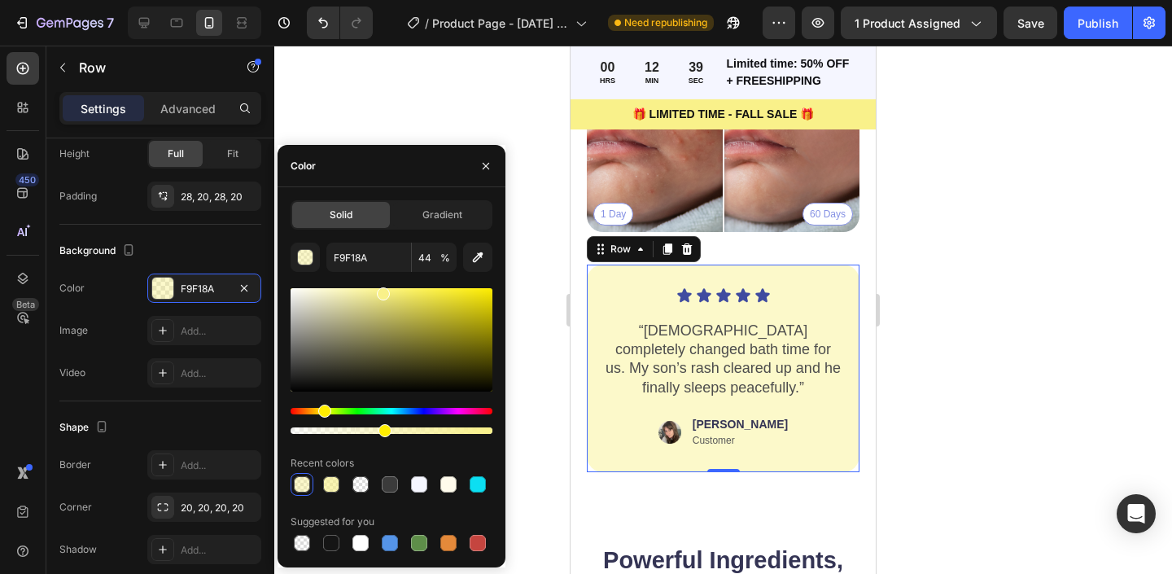
type input "45"
drag, startPoint x: 422, startPoint y: 431, endPoint x: 381, endPoint y: 432, distance: 41.5
click at [381, 432] on div at bounding box center [385, 430] width 13 height 13
click at [476, 169] on button "button" at bounding box center [486, 166] width 26 height 26
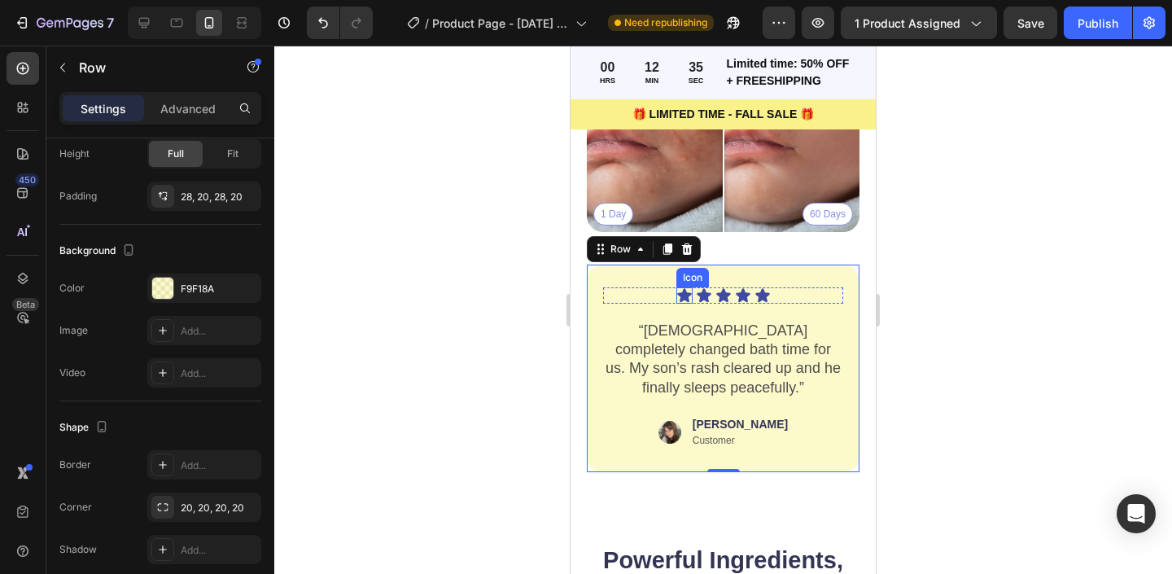
click at [681, 295] on icon at bounding box center [684, 295] width 14 height 14
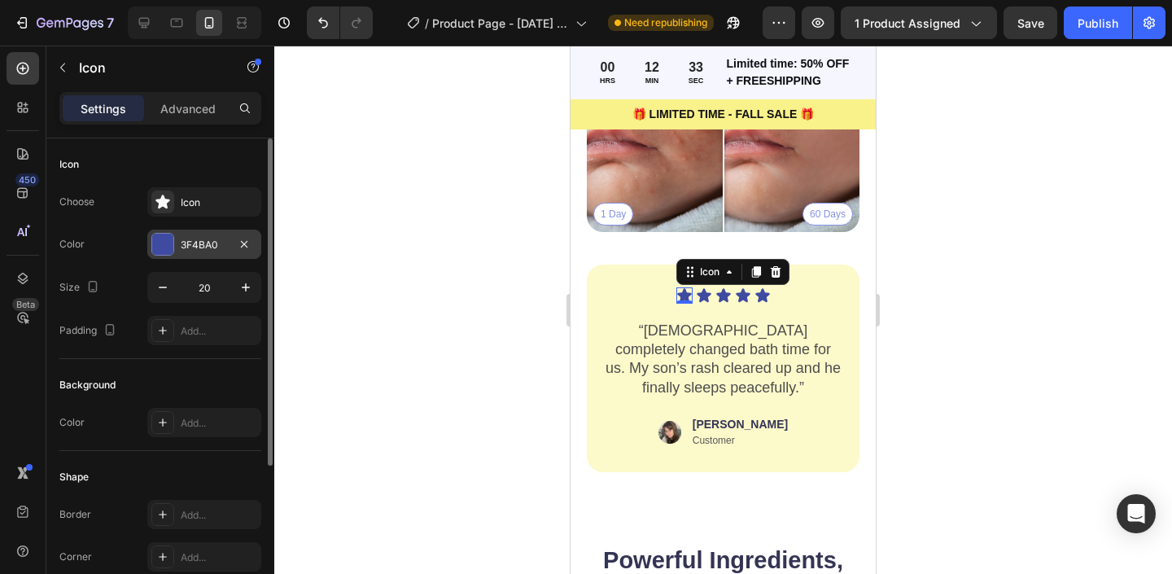
click at [164, 235] on div at bounding box center [162, 244] width 21 height 21
click at [409, 159] on div at bounding box center [723, 310] width 898 height 528
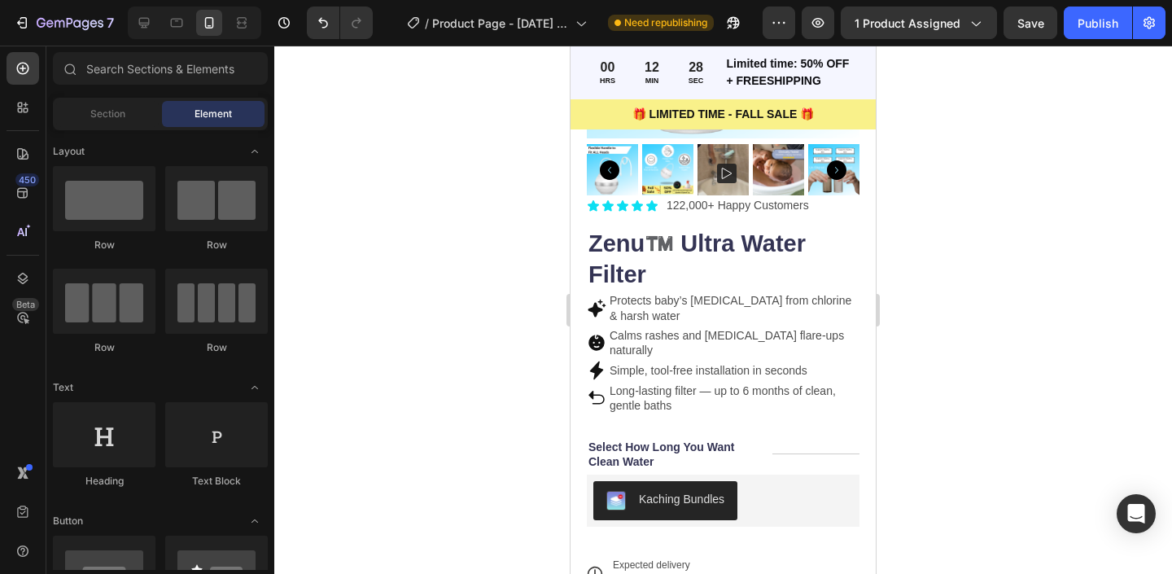
scroll to position [312, 0]
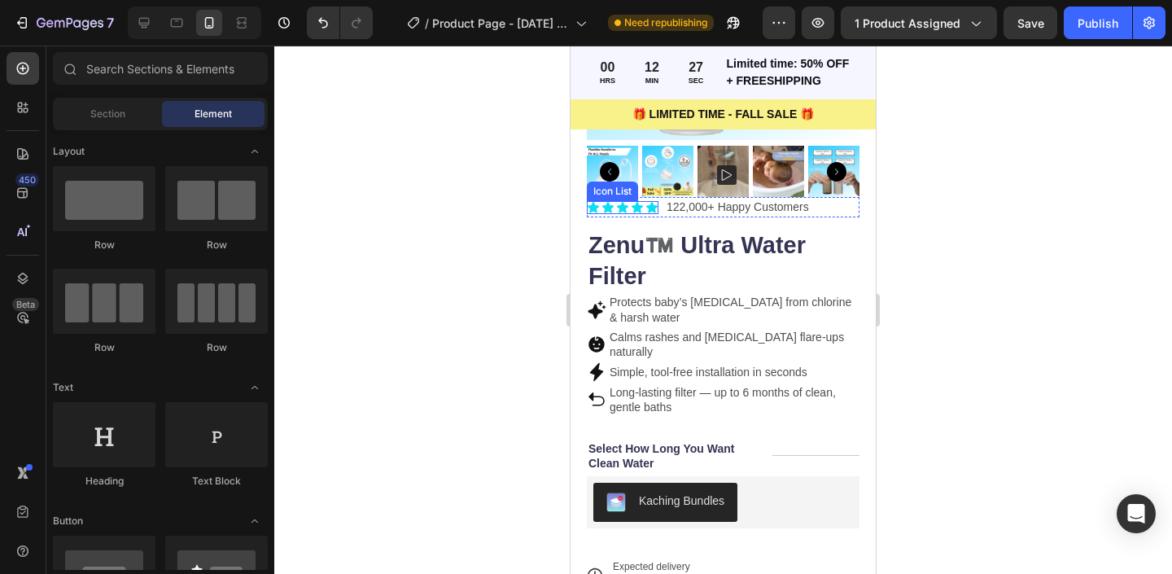
click at [600, 205] on div "Icon Icon Icon Icon Icon" at bounding box center [623, 207] width 72 height 13
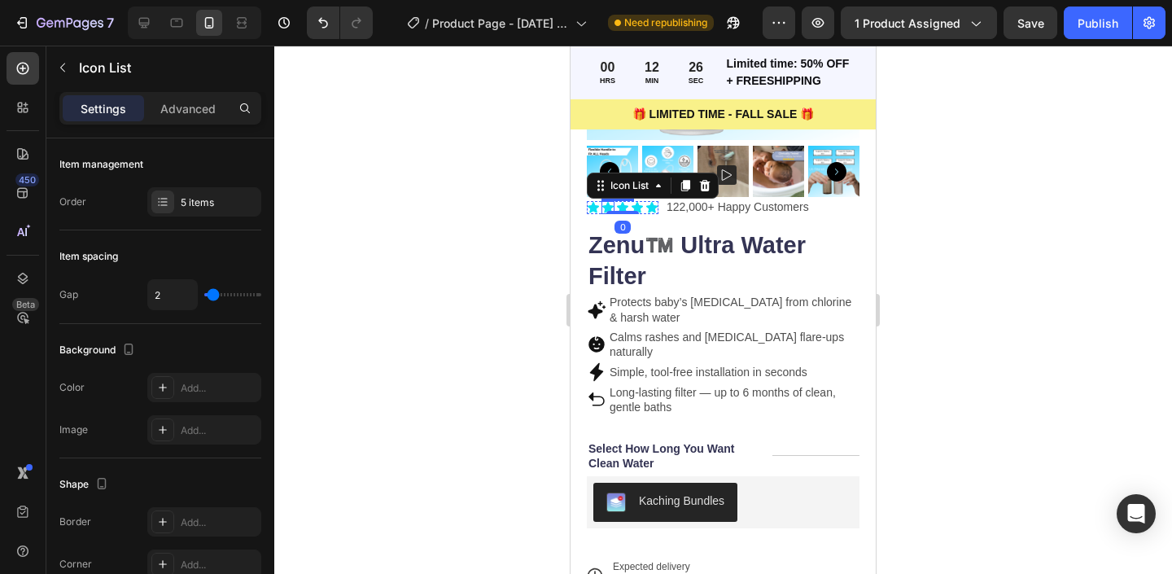
click at [605, 205] on icon at bounding box center [607, 207] width 11 height 11
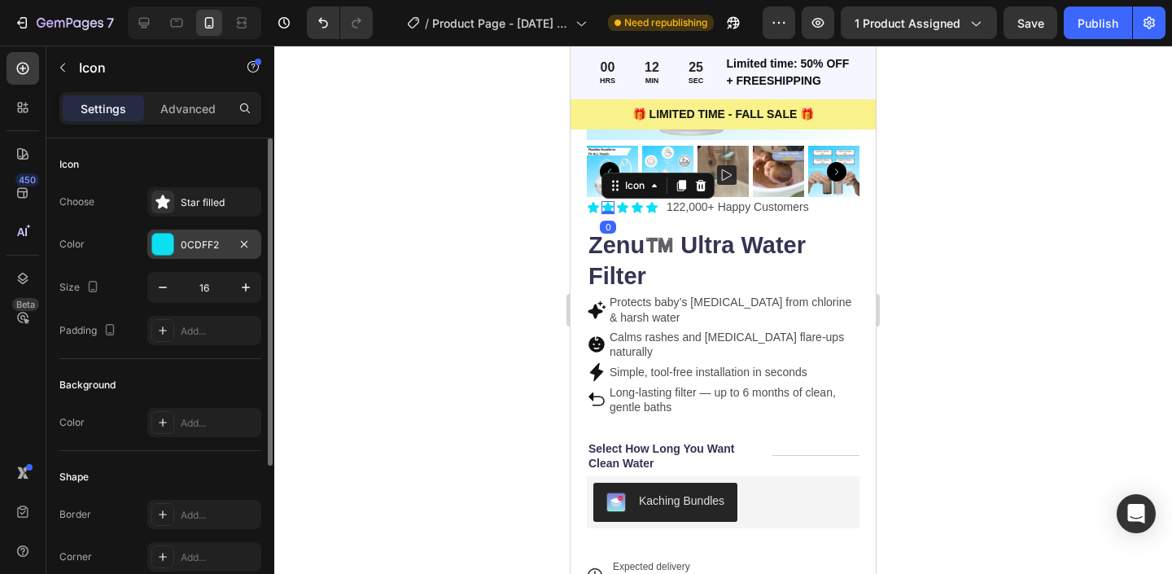
click at [159, 236] on div at bounding box center [162, 244] width 21 height 21
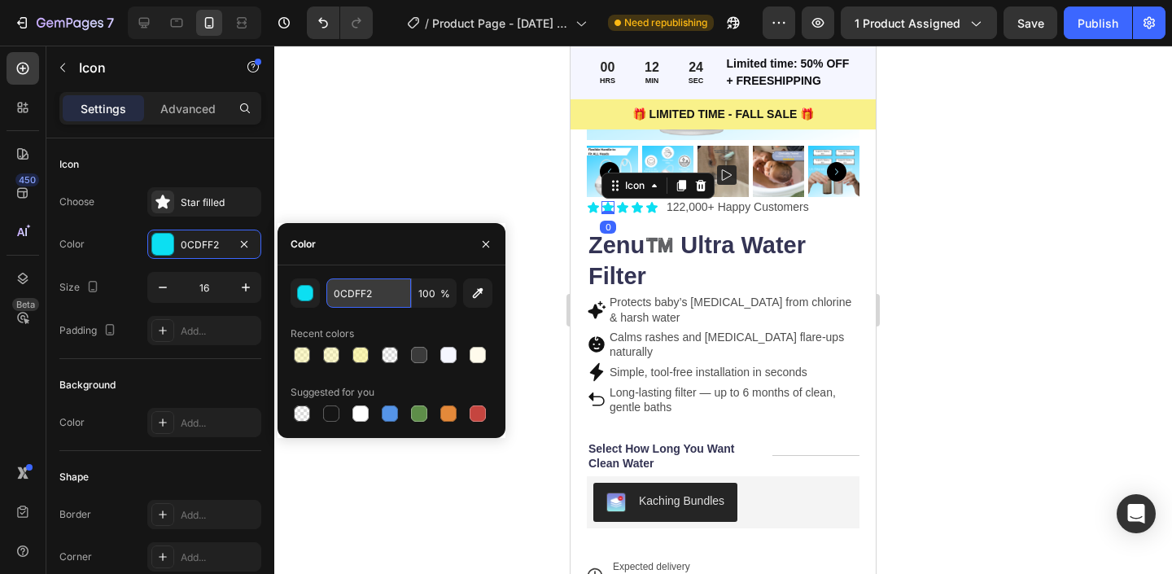
click at [361, 286] on input "0CDFF2" at bounding box center [368, 292] width 85 height 29
click at [437, 195] on div at bounding box center [723, 310] width 898 height 528
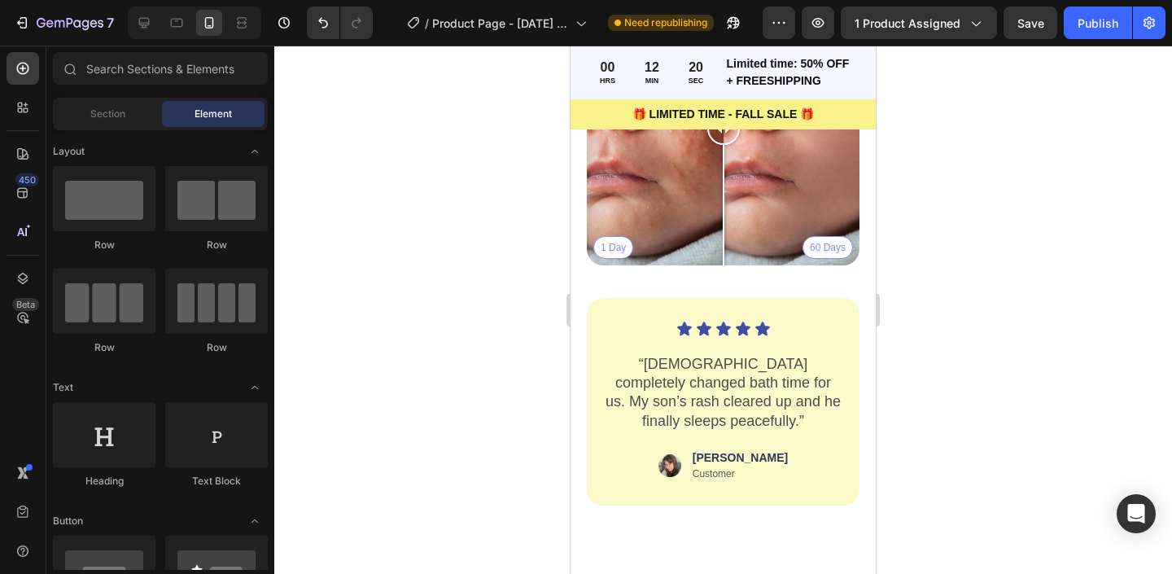
scroll to position [1300, 0]
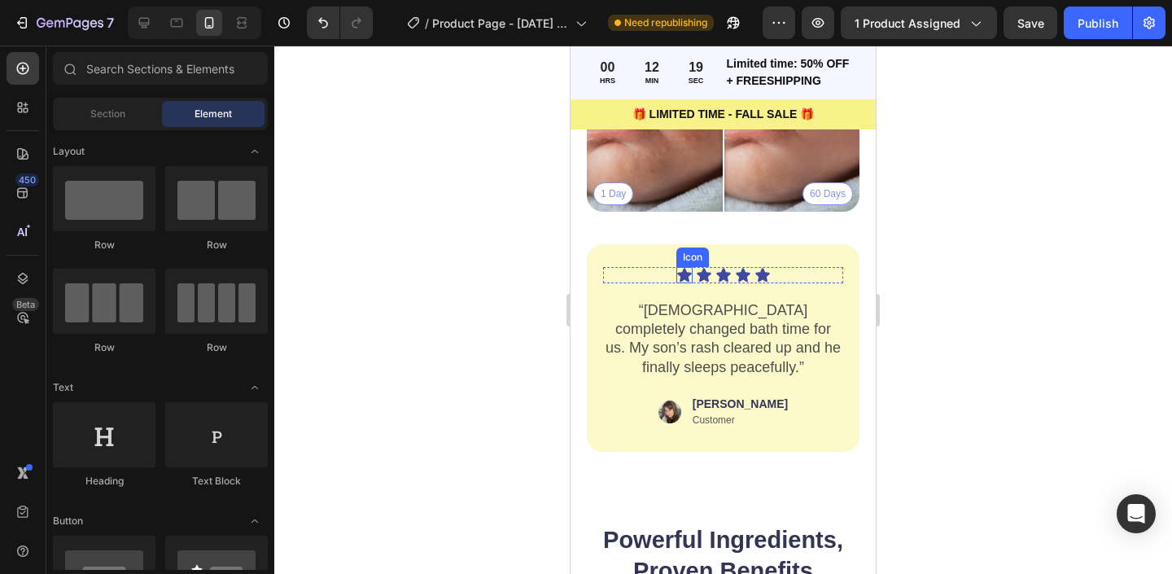
click at [677, 270] on icon at bounding box center [684, 275] width 16 height 16
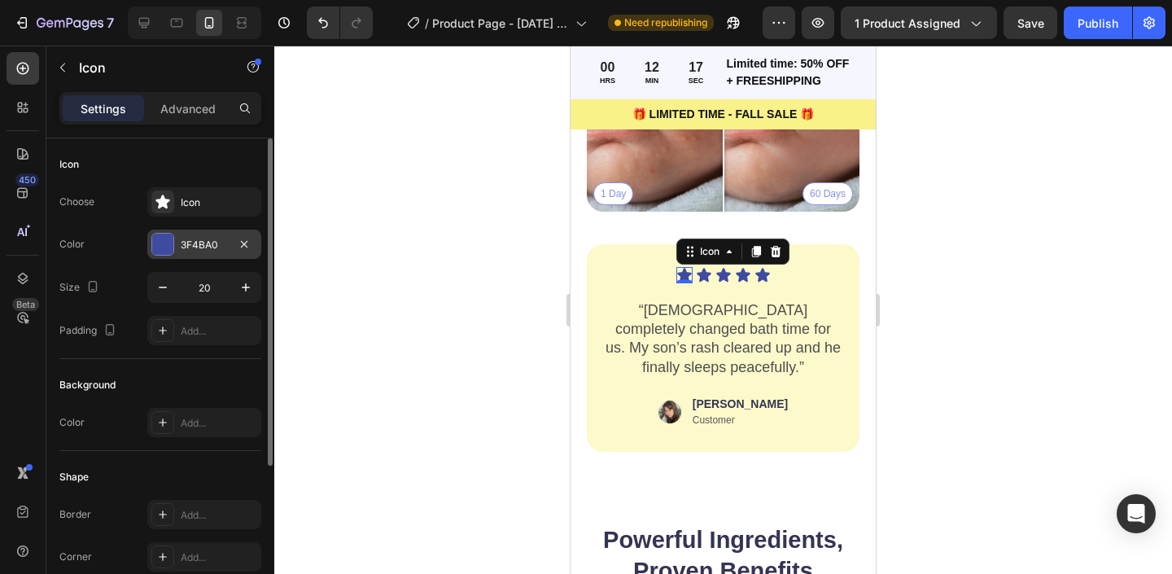
click at [163, 251] on div at bounding box center [162, 244] width 21 height 21
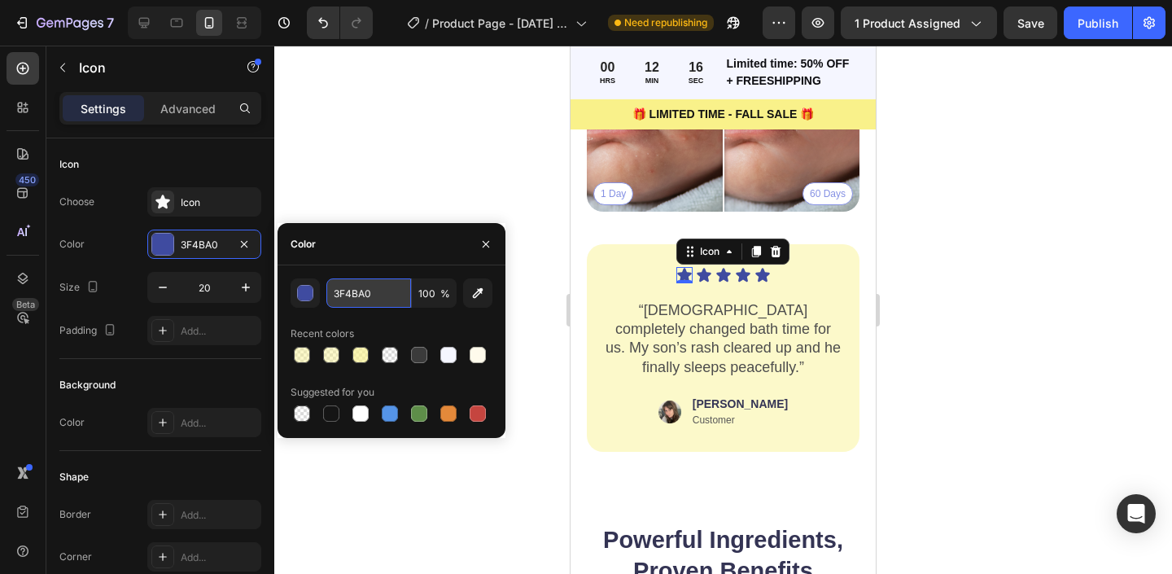
click at [344, 307] on input "3F4BA0" at bounding box center [368, 292] width 85 height 29
paste input "0CDFF2"
type input "0CDFF2"
click at [703, 275] on icon at bounding box center [704, 275] width 14 height 14
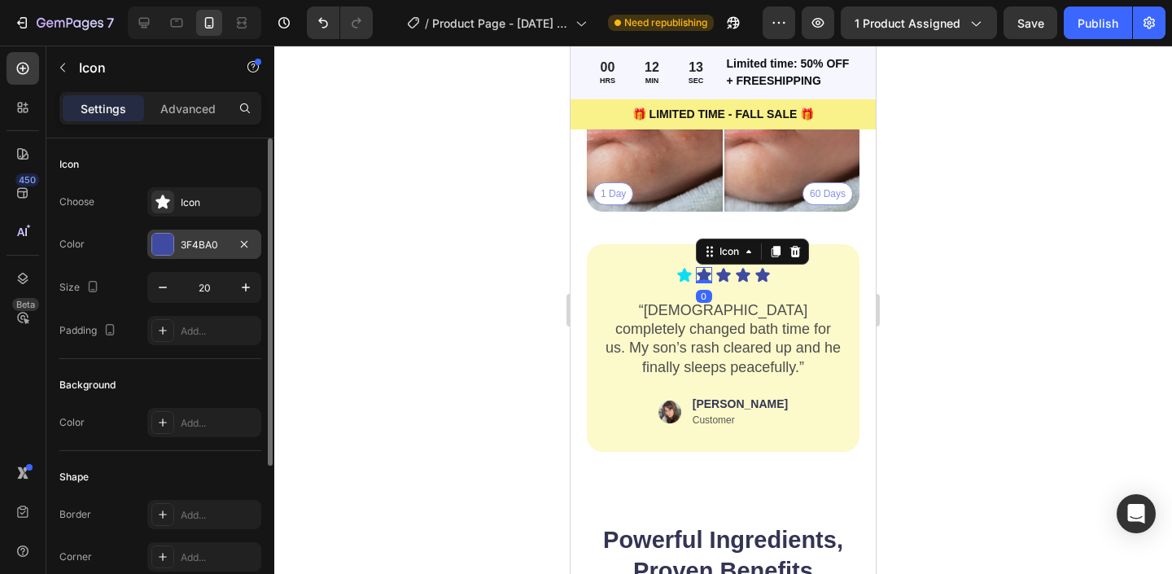
click at [183, 245] on div "3F4BA0" at bounding box center [204, 245] width 47 height 15
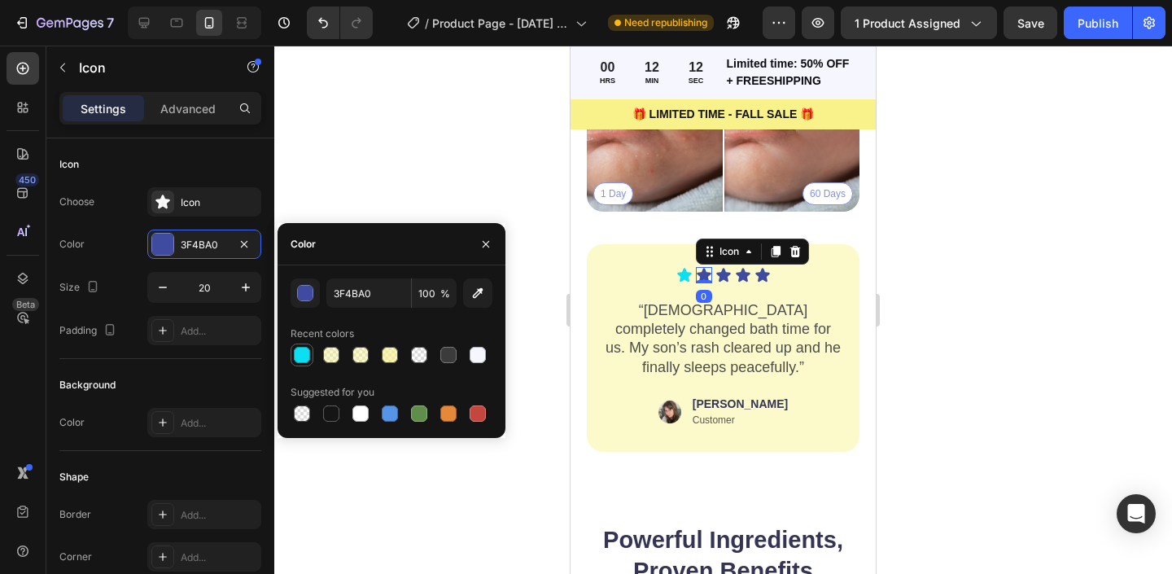
click at [295, 349] on div at bounding box center [302, 355] width 16 height 16
type input "0CDFF2"
click at [723, 275] on icon at bounding box center [723, 275] width 14 height 14
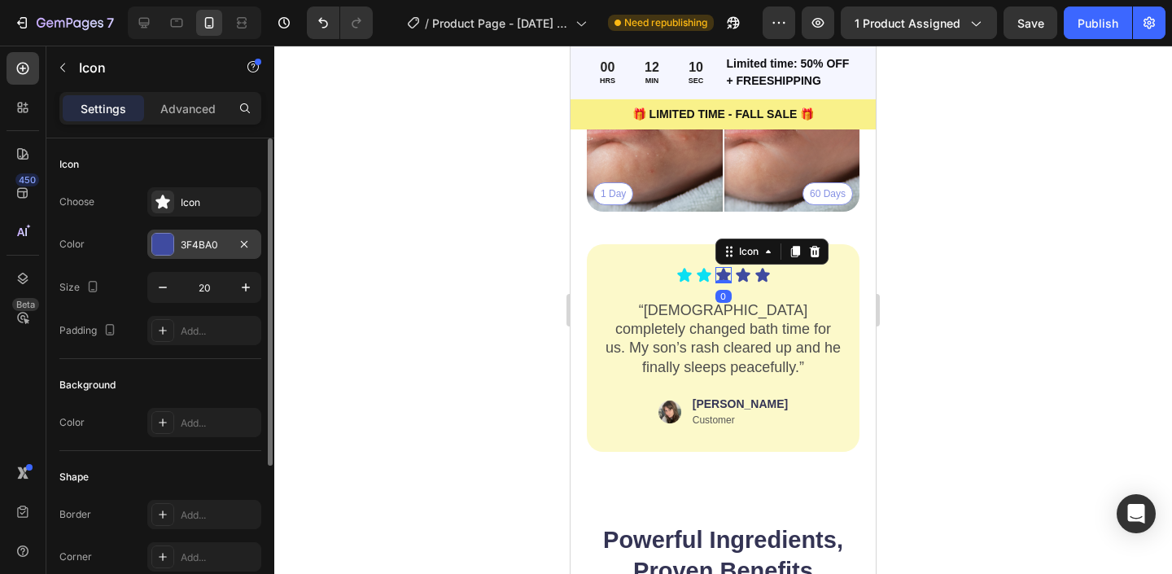
click at [161, 250] on div at bounding box center [162, 244] width 21 height 21
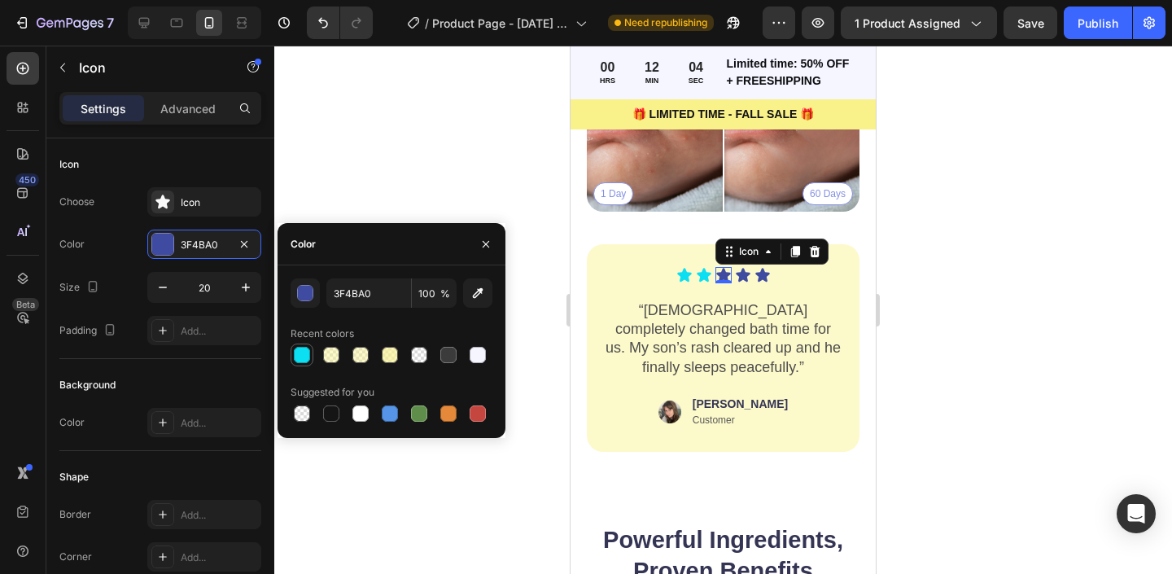
click at [294, 352] on div at bounding box center [302, 355] width 16 height 16
type input "0CDFF2"
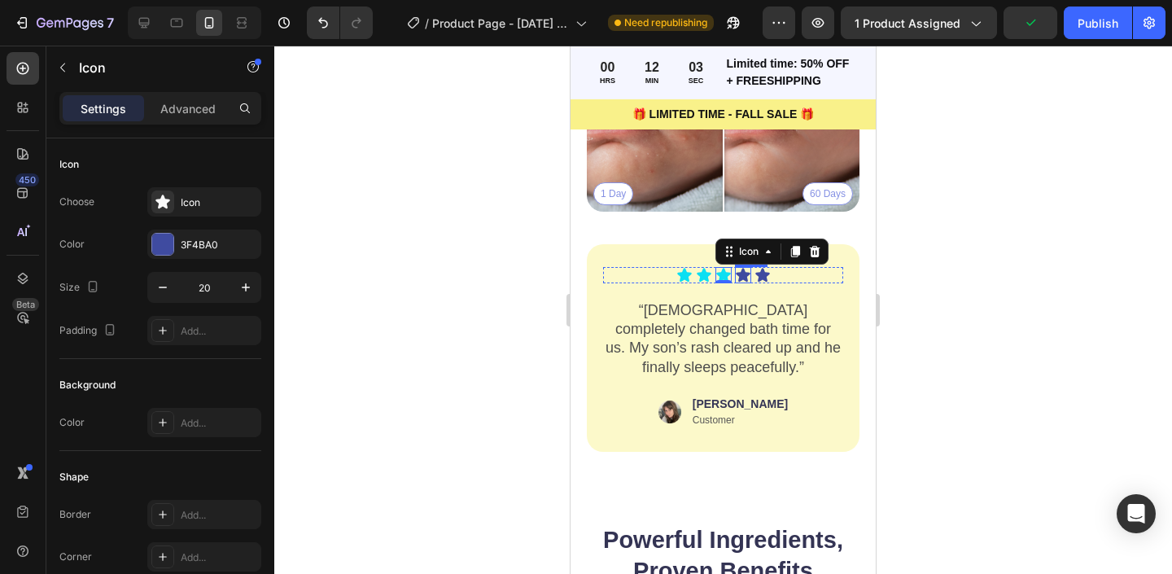
click at [744, 273] on icon at bounding box center [743, 275] width 14 height 14
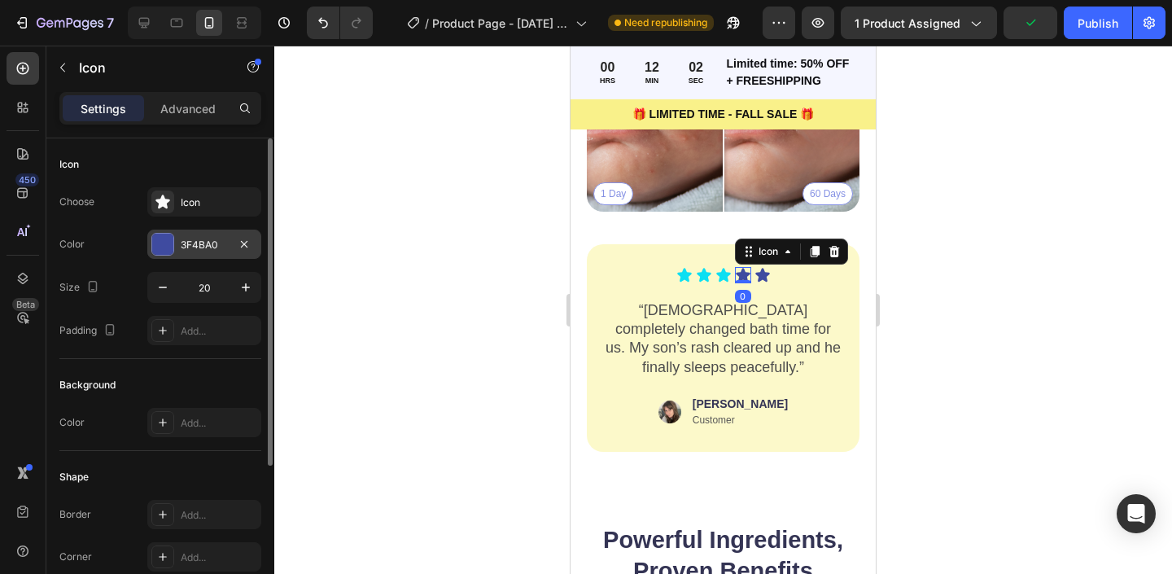
click at [172, 239] on div at bounding box center [162, 244] width 21 height 21
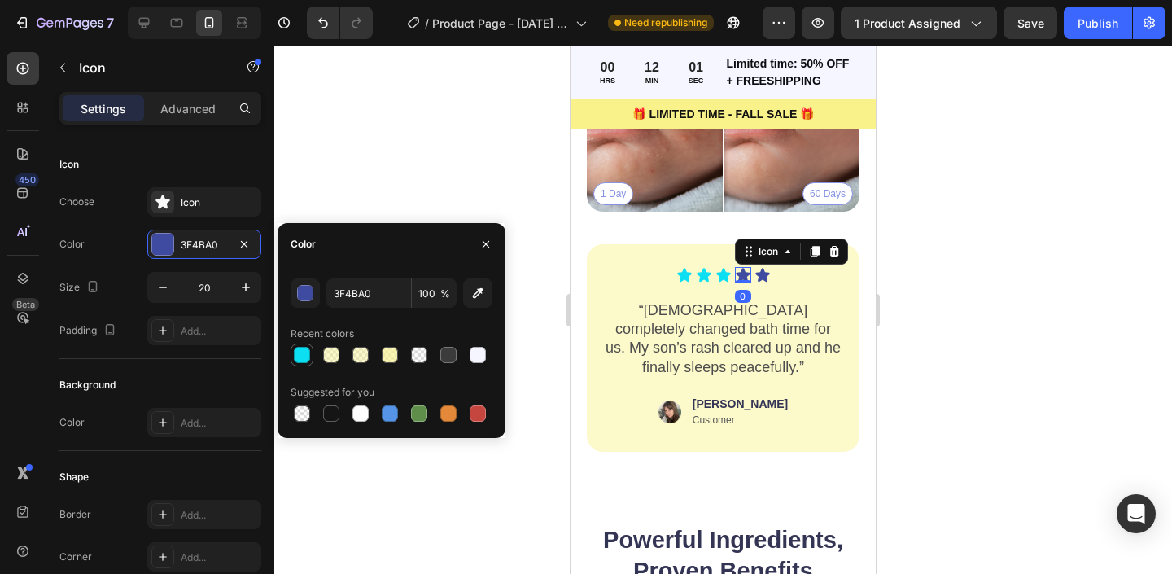
click at [295, 356] on div at bounding box center [302, 355] width 16 height 16
type input "0CDFF2"
click at [768, 275] on icon at bounding box center [763, 275] width 16 height 16
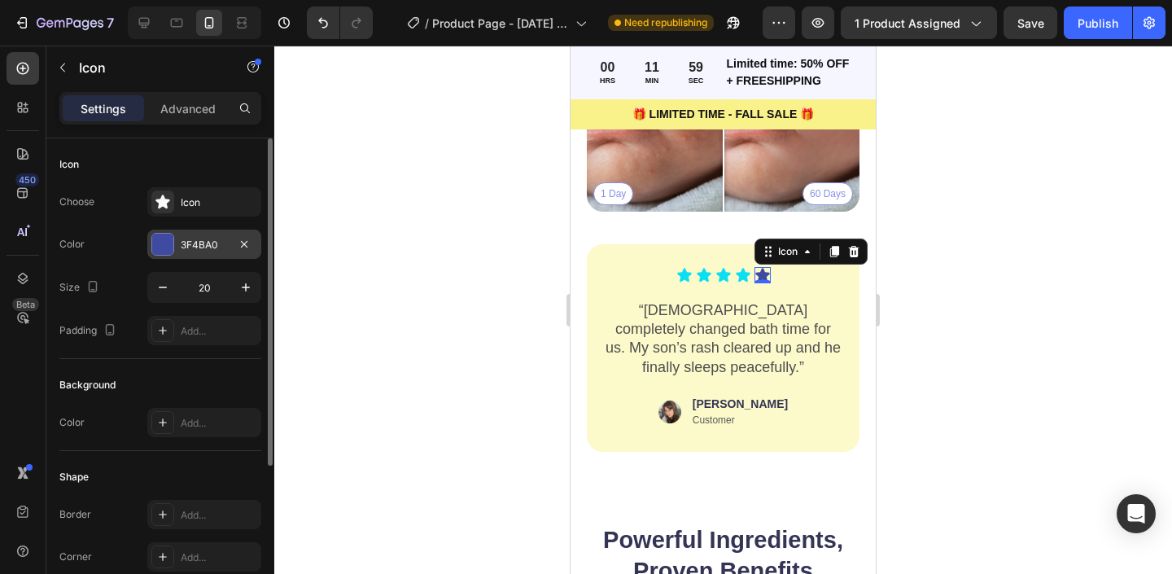
click at [164, 244] on div at bounding box center [162, 244] width 21 height 21
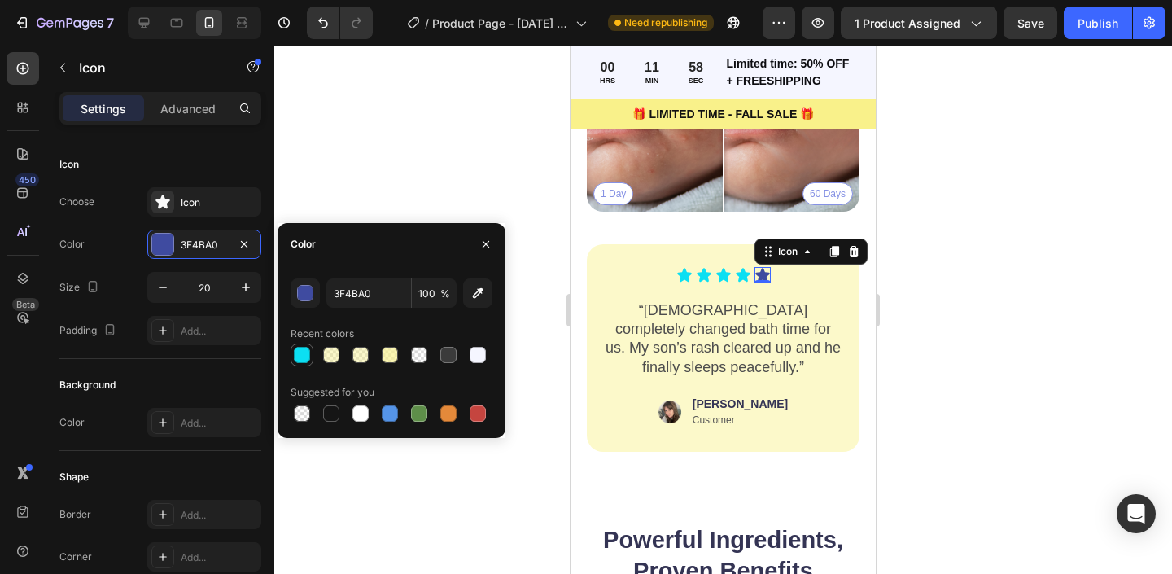
click at [299, 352] on div at bounding box center [302, 355] width 16 height 16
type input "0CDFF2"
click at [381, 144] on div at bounding box center [723, 310] width 898 height 528
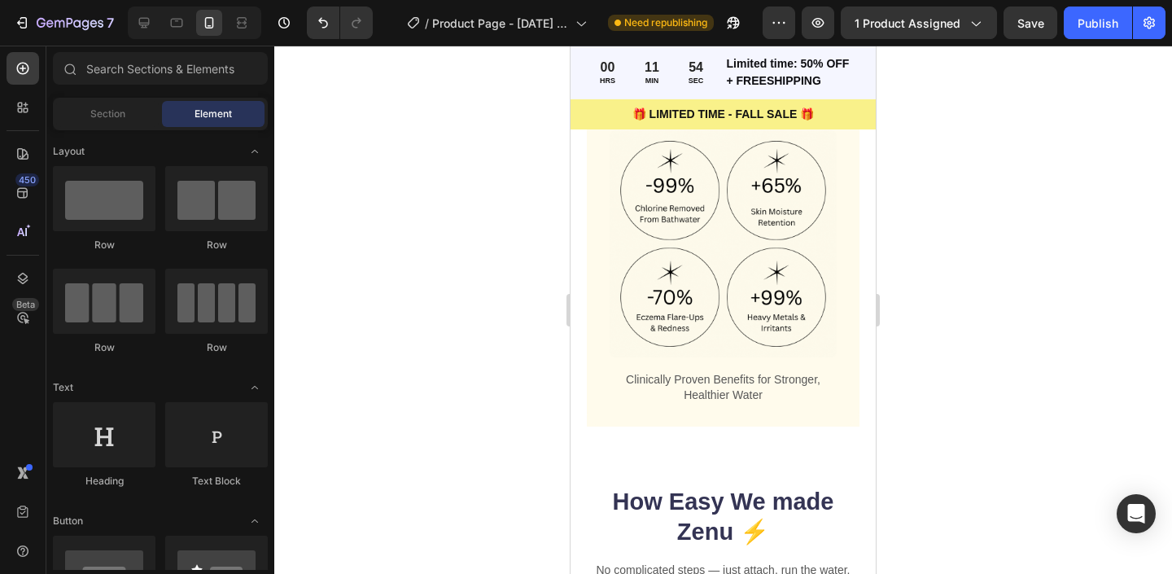
scroll to position [2192, 0]
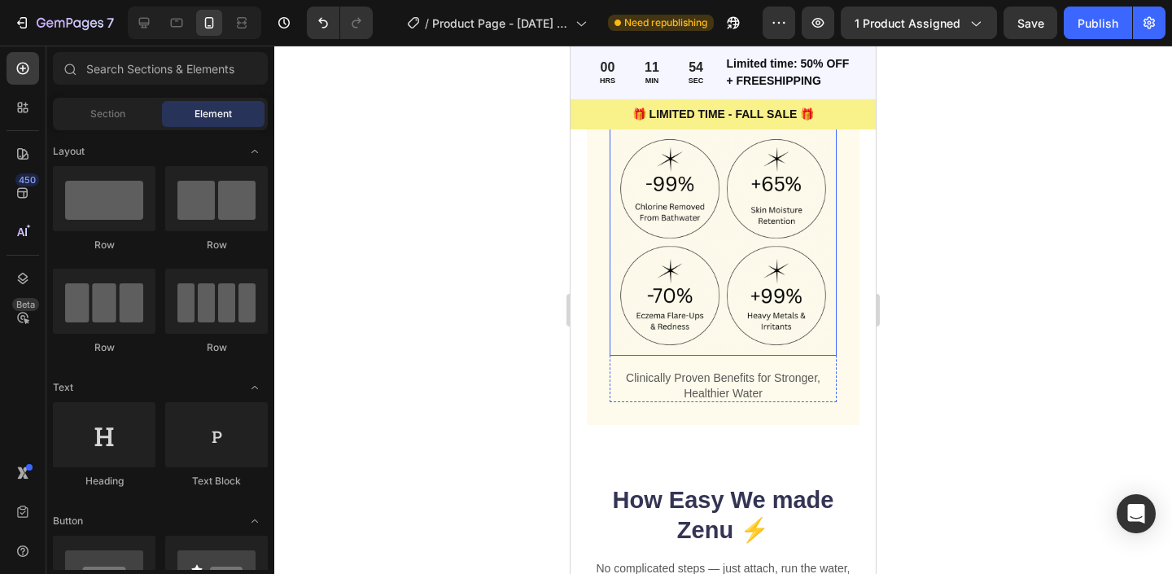
click at [673, 262] on img at bounding box center [723, 242] width 227 height 227
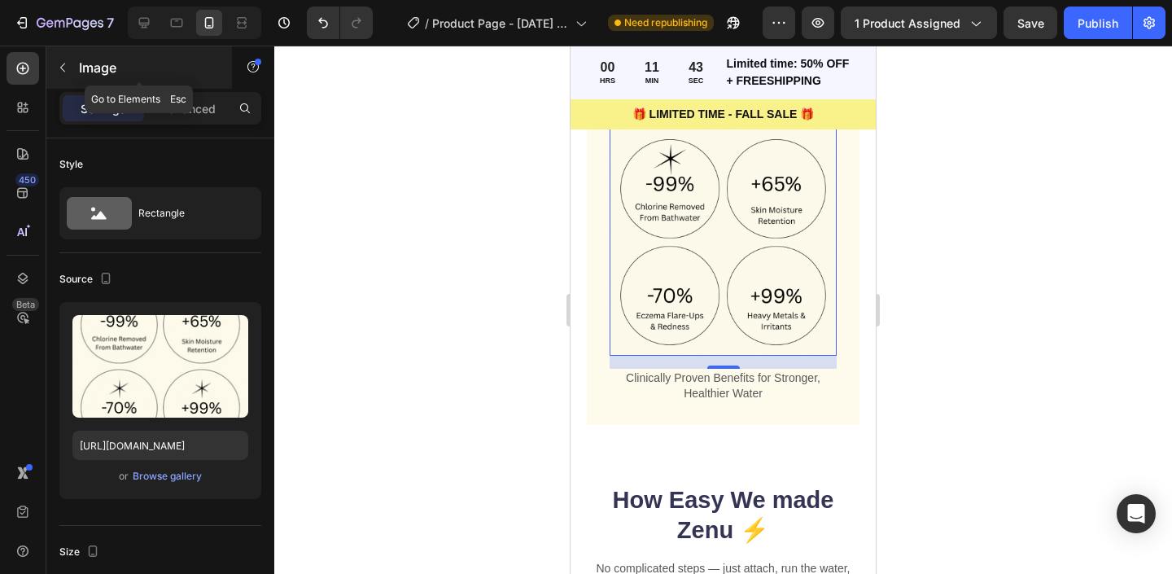
click at [72, 59] on button "button" at bounding box center [63, 68] width 26 height 26
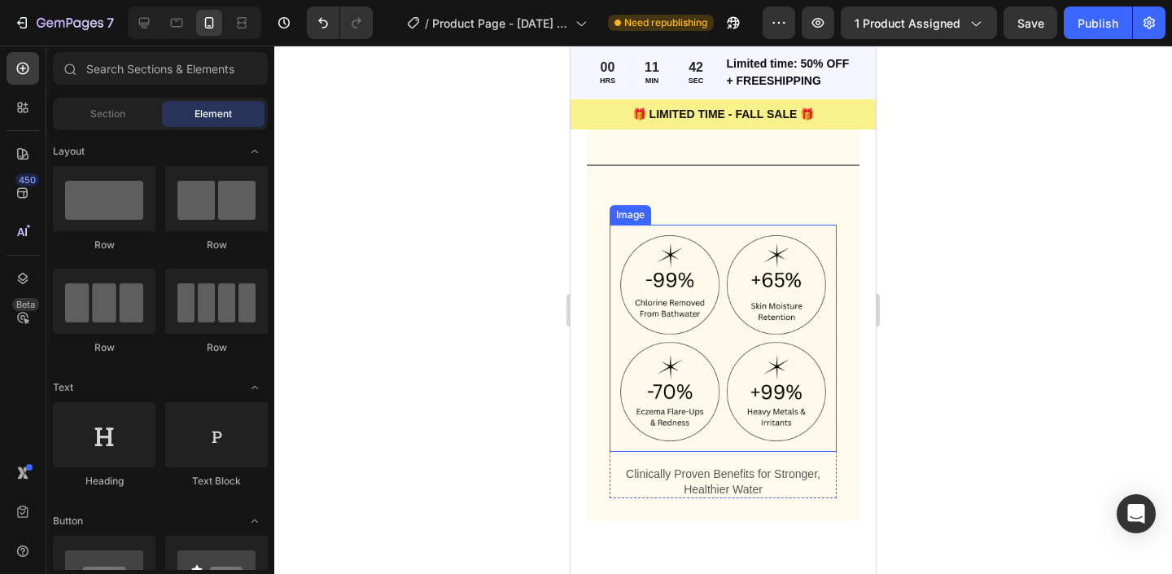
scroll to position [2094, 0]
click at [743, 479] on p "Clinically Proven Benefits for Stronger, Healthier Water" at bounding box center [723, 482] width 224 height 29
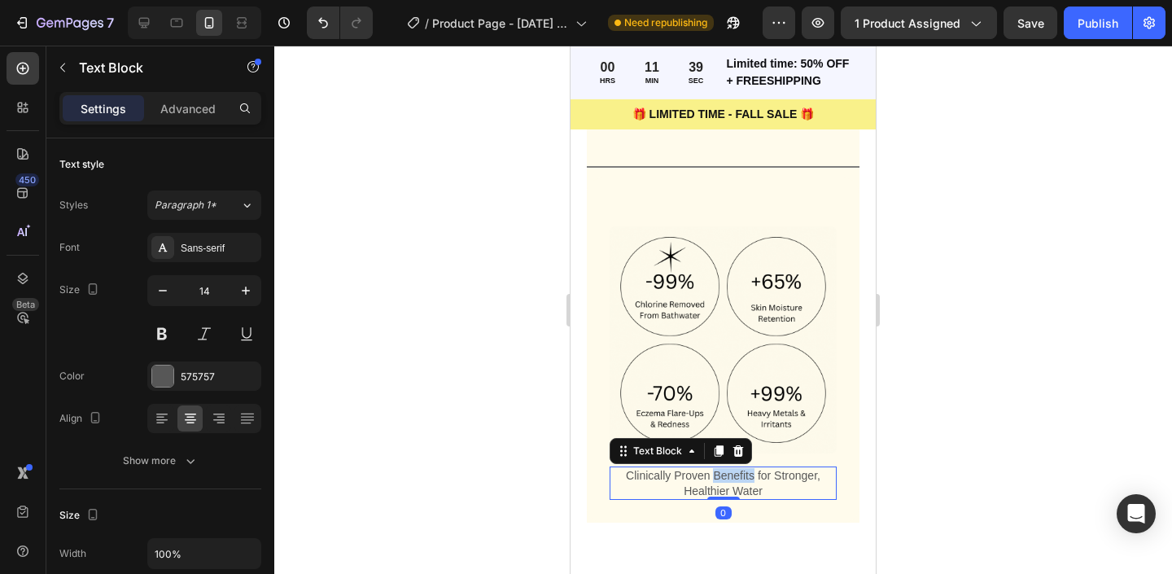
click at [743, 479] on p "Clinically Proven Benefits for Stronger, Healthier Water" at bounding box center [723, 482] width 224 height 29
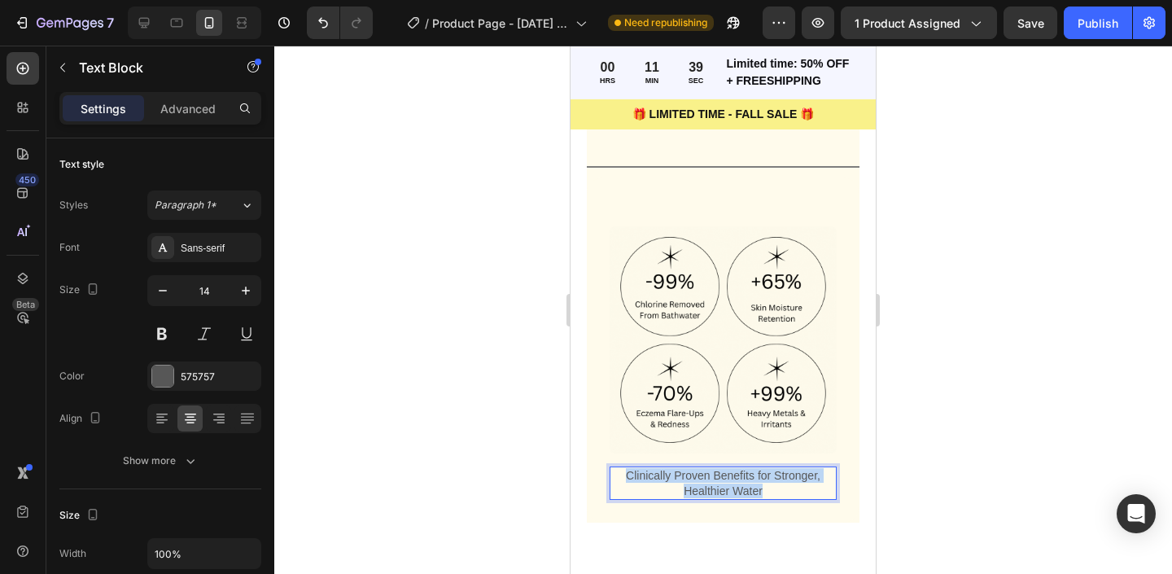
click at [743, 479] on p "Clinically Proven Benefits for Stronger, Healthier Water" at bounding box center [723, 482] width 224 height 29
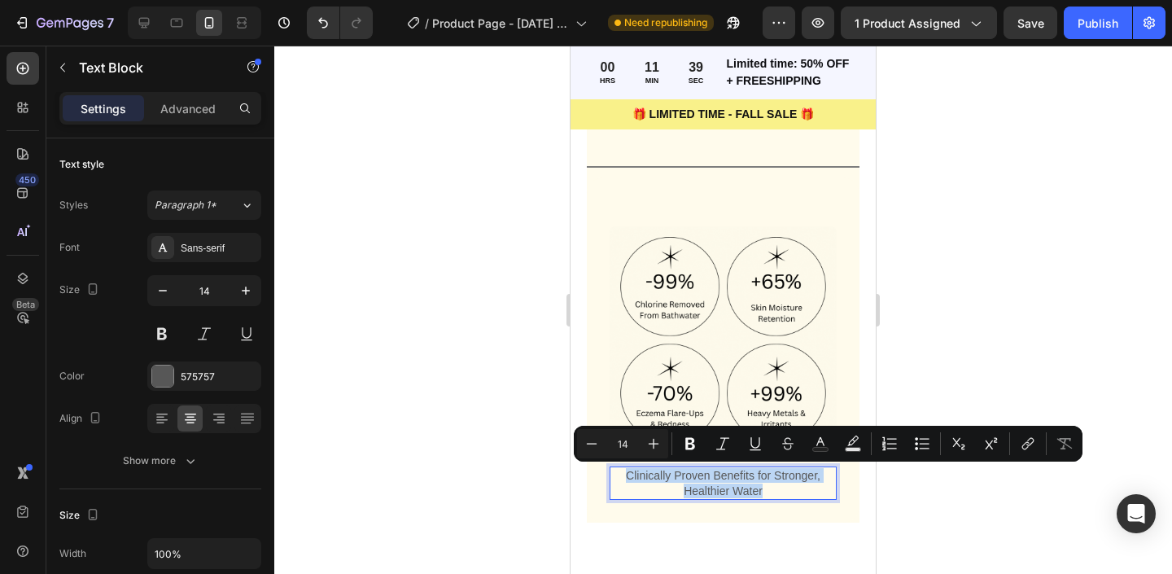
copy p "Clinically Proven Benefits for Stronger, Healthier Water"
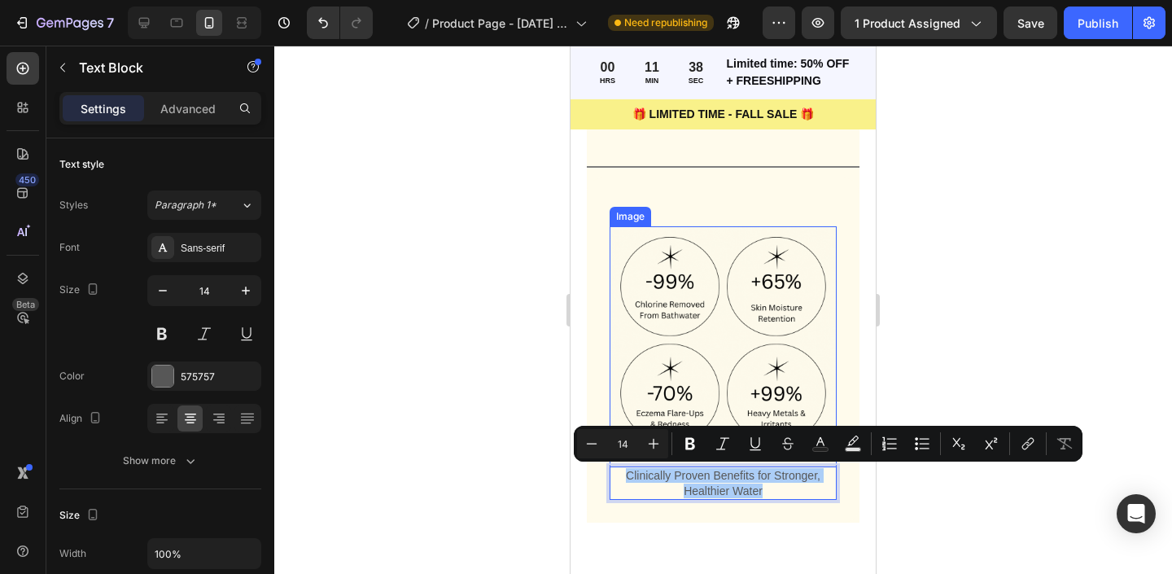
click at [632, 310] on img at bounding box center [723, 339] width 227 height 227
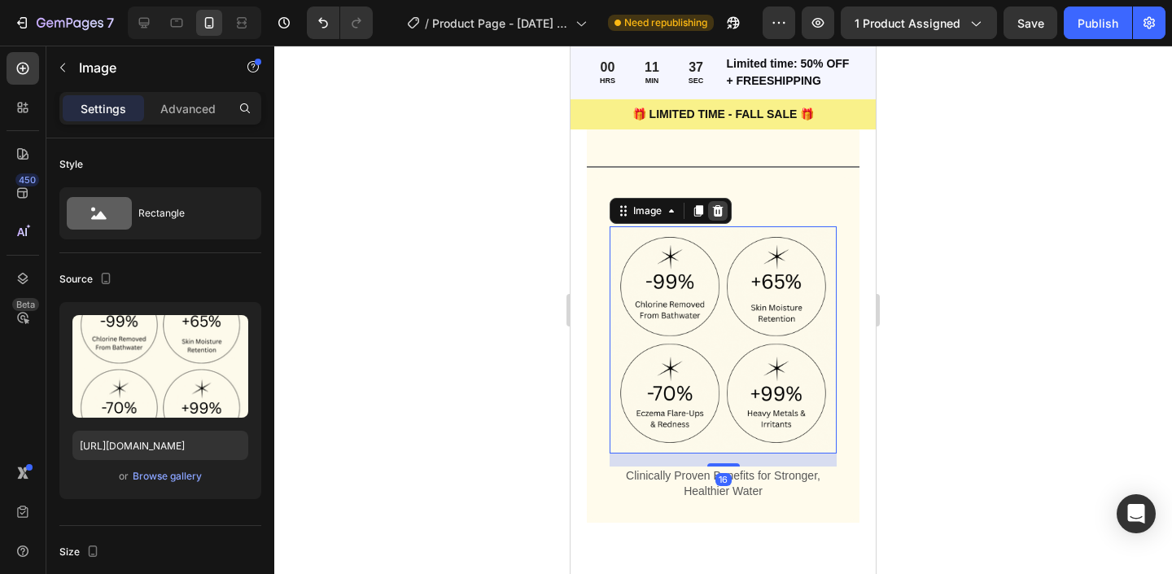
click at [720, 201] on div at bounding box center [718, 211] width 20 height 20
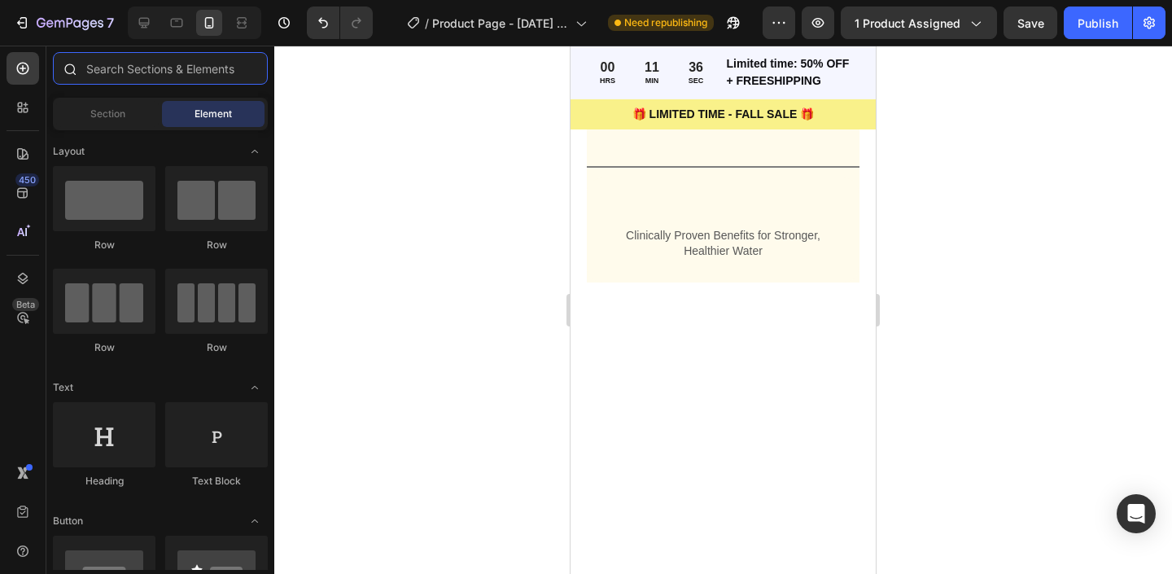
click at [102, 74] on input "text" at bounding box center [160, 68] width 215 height 33
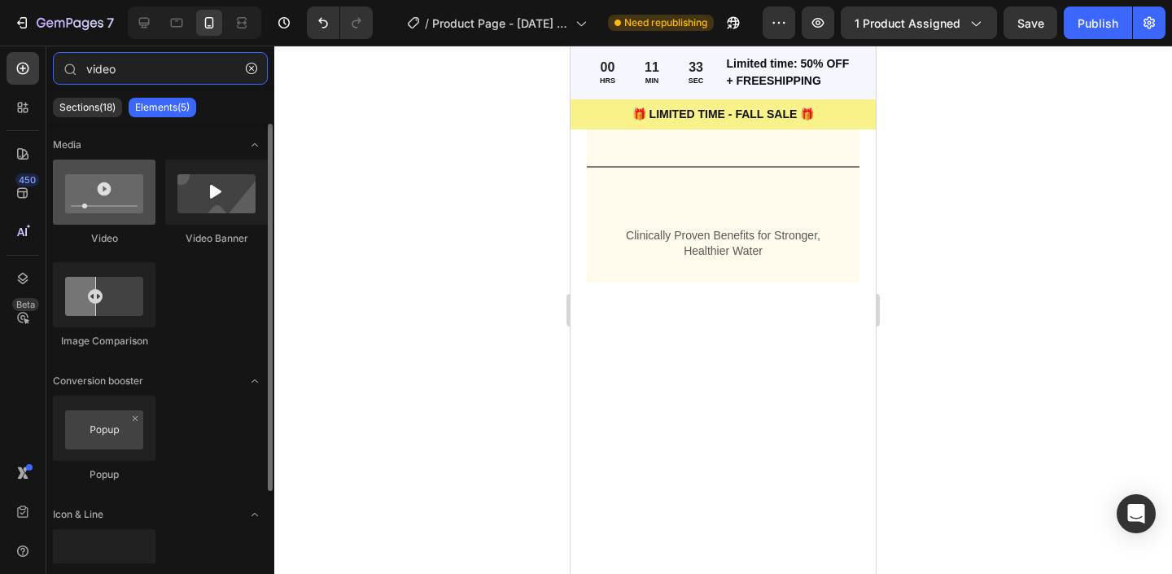
type input "video"
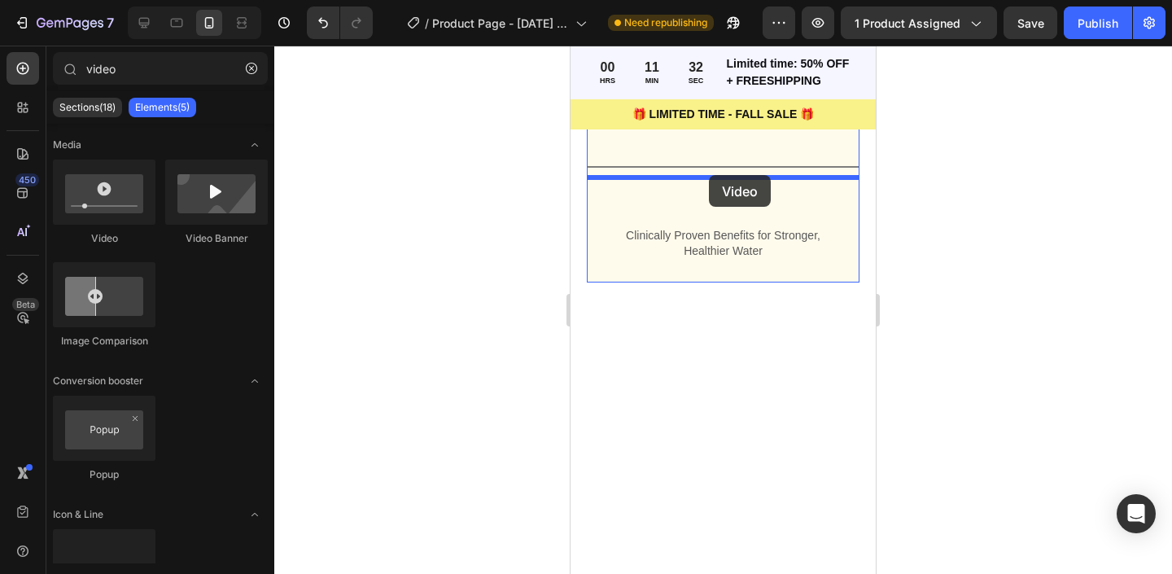
drag, startPoint x: 675, startPoint y: 254, endPoint x: 709, endPoint y: 173, distance: 88.3
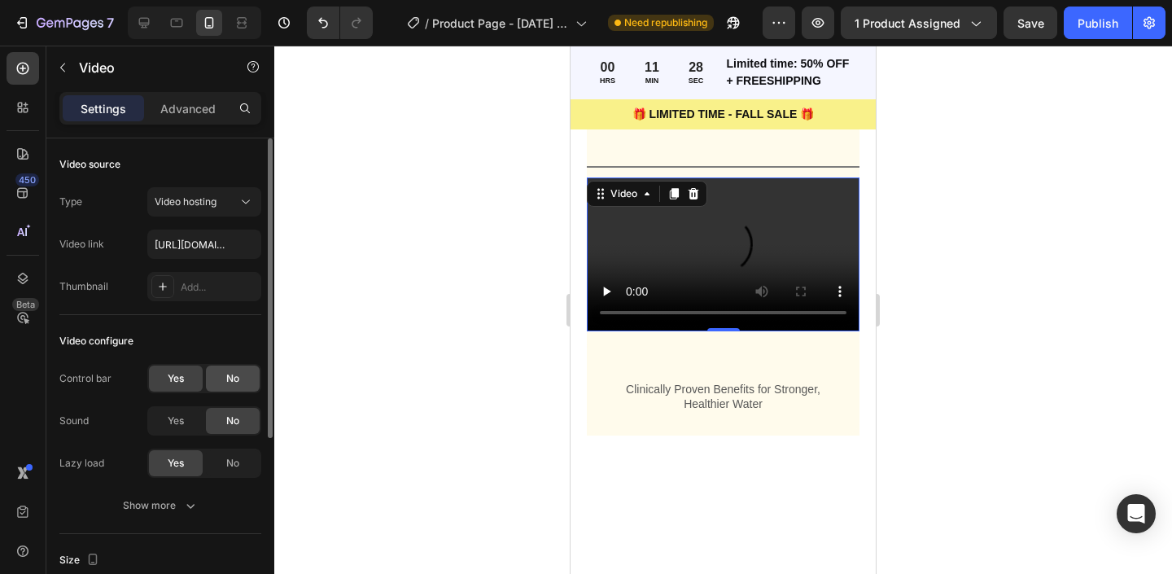
click at [232, 368] on div "No" at bounding box center [233, 378] width 54 height 26
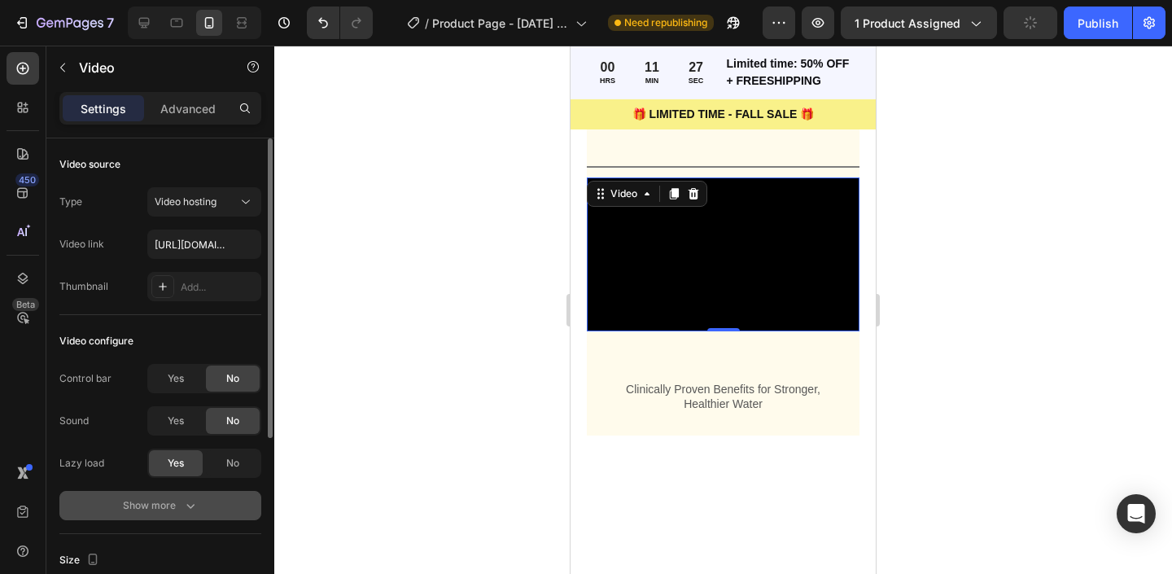
click at [204, 502] on button "Show more" at bounding box center [160, 505] width 202 height 29
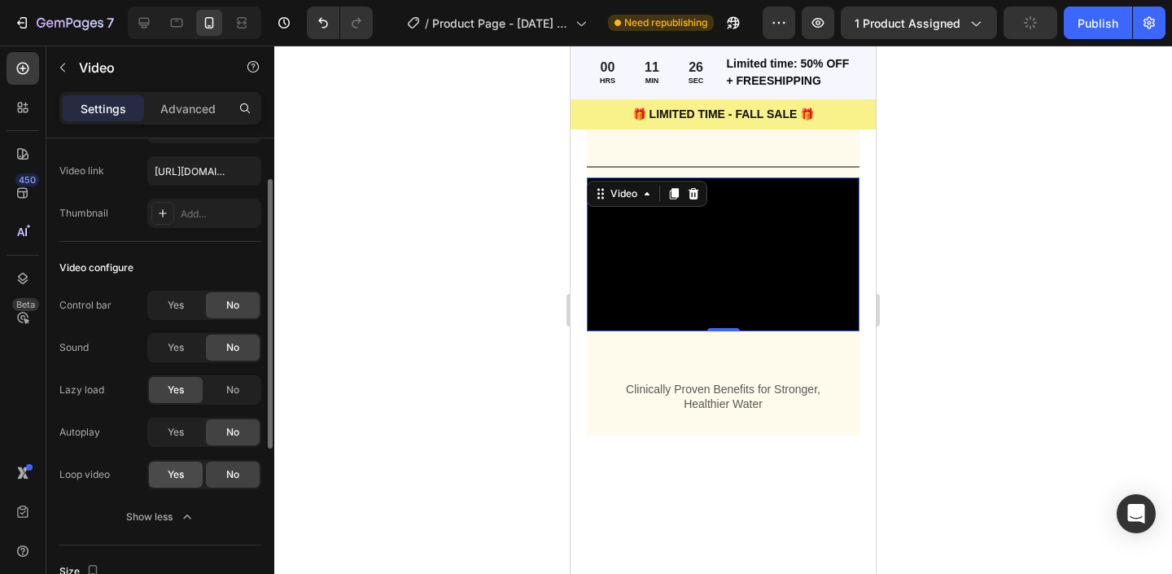
scroll to position [76, 0]
click at [173, 435] on span "Yes" at bounding box center [176, 429] width 16 height 15
click at [173, 466] on span "Yes" at bounding box center [176, 472] width 16 height 15
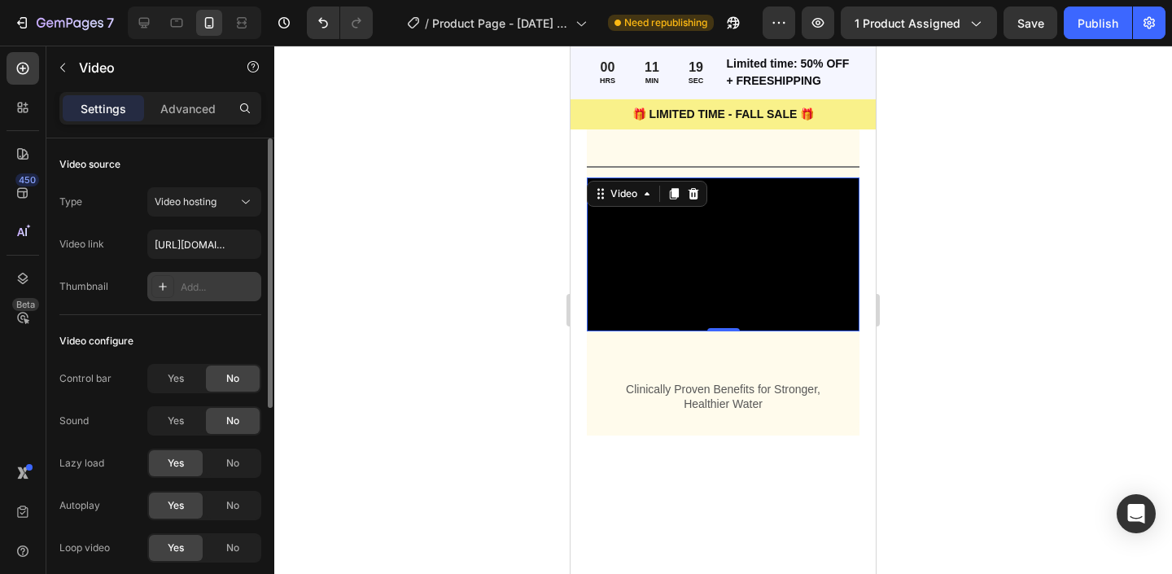
click at [179, 274] on div "Add..." at bounding box center [204, 286] width 114 height 29
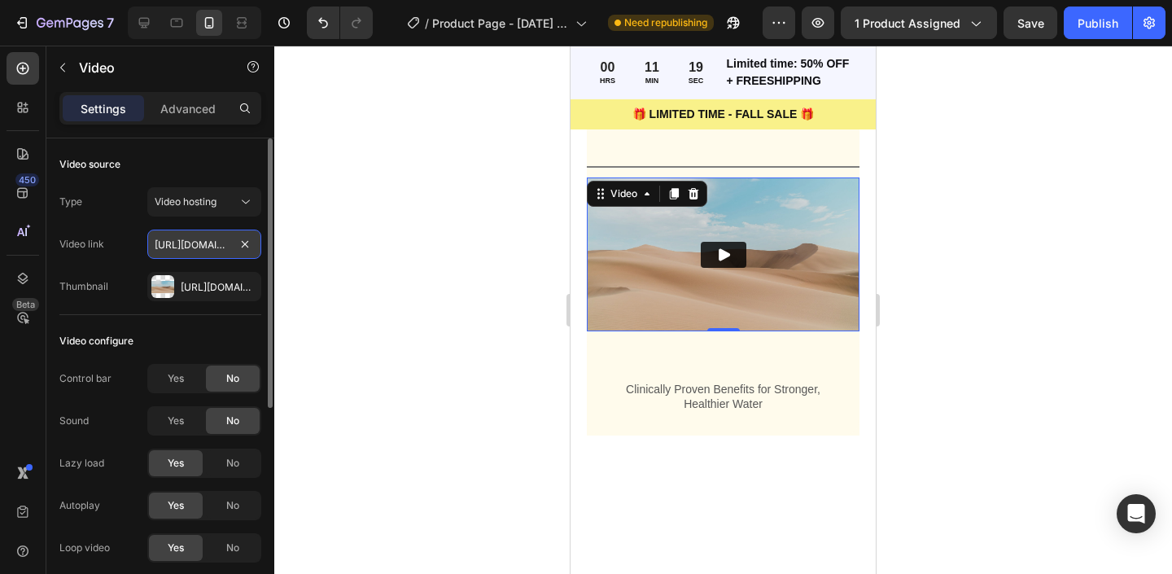
click at [194, 247] on input "[URL][DOMAIN_NAME]" at bounding box center [204, 244] width 114 height 29
click at [250, 284] on icon "button" at bounding box center [244, 286] width 13 height 13
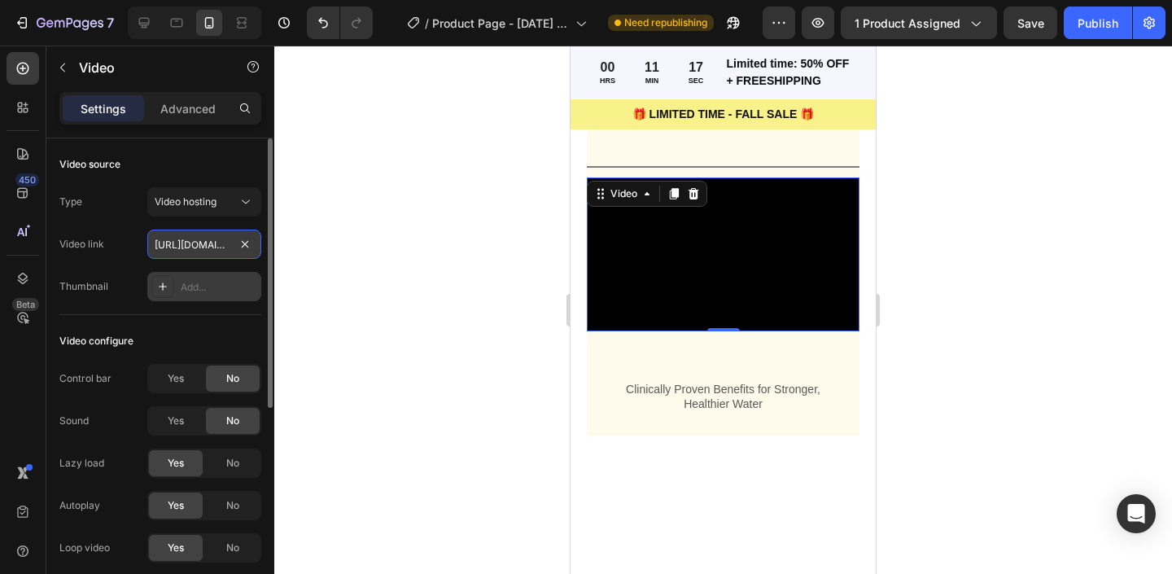
click at [171, 250] on input "[URL][DOMAIN_NAME]" at bounding box center [204, 244] width 114 height 29
click at [172, 245] on input "[URL][DOMAIN_NAME]" at bounding box center [204, 244] width 114 height 29
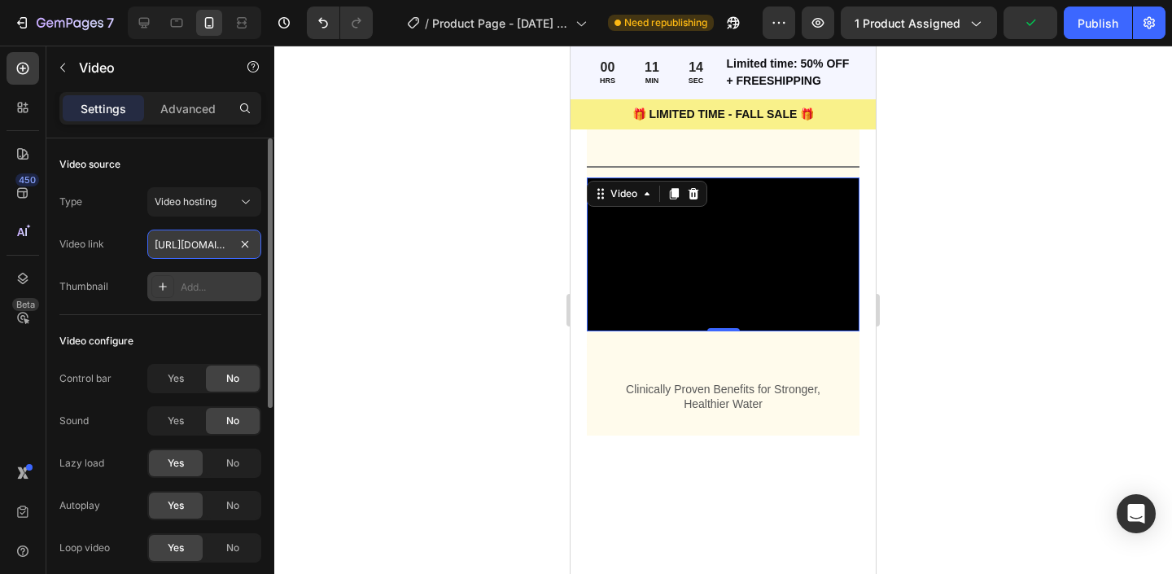
paste input "306859dac2bd4263ba6b5c5dd1272f52"
type input "[URL][DOMAIN_NAME]"
click at [126, 240] on div "Video link [URL][DOMAIN_NAME]" at bounding box center [160, 244] width 202 height 29
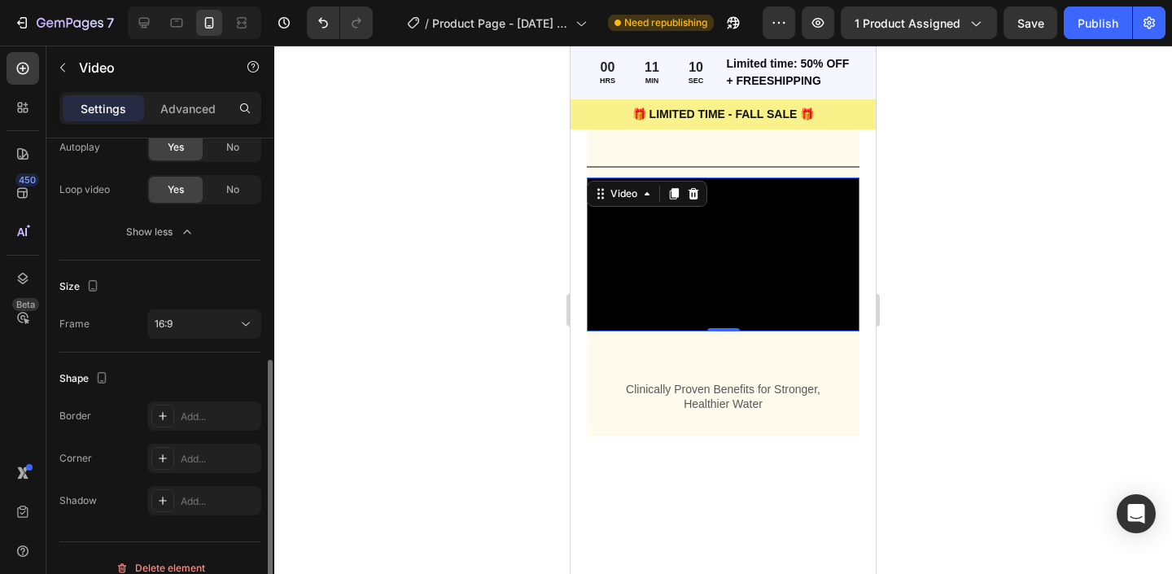
scroll to position [371, 0]
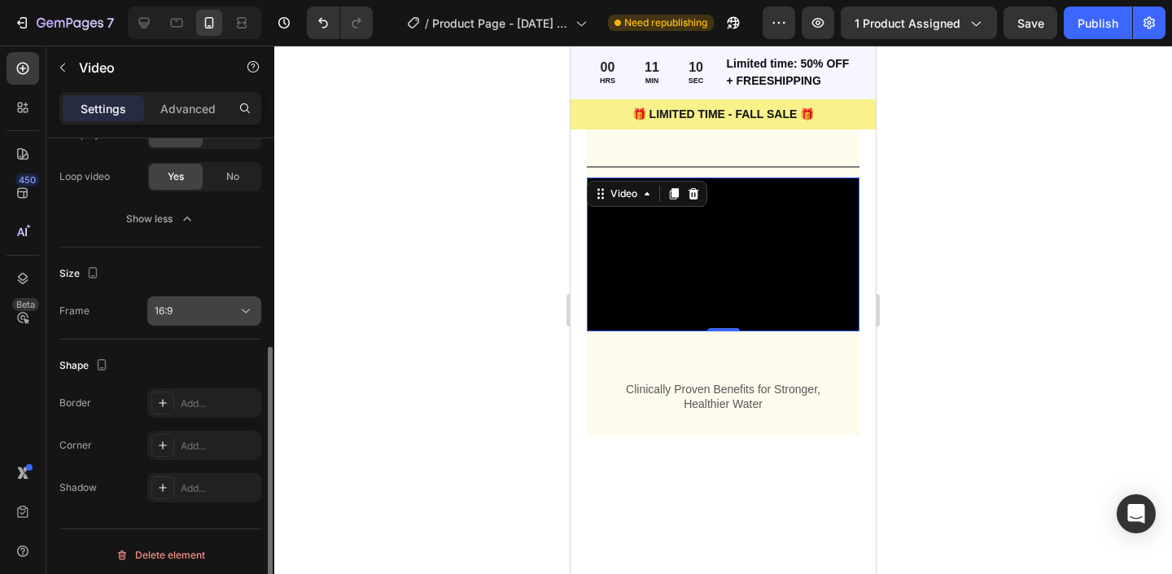
click at [162, 317] on span "16:9" at bounding box center [164, 311] width 18 height 15
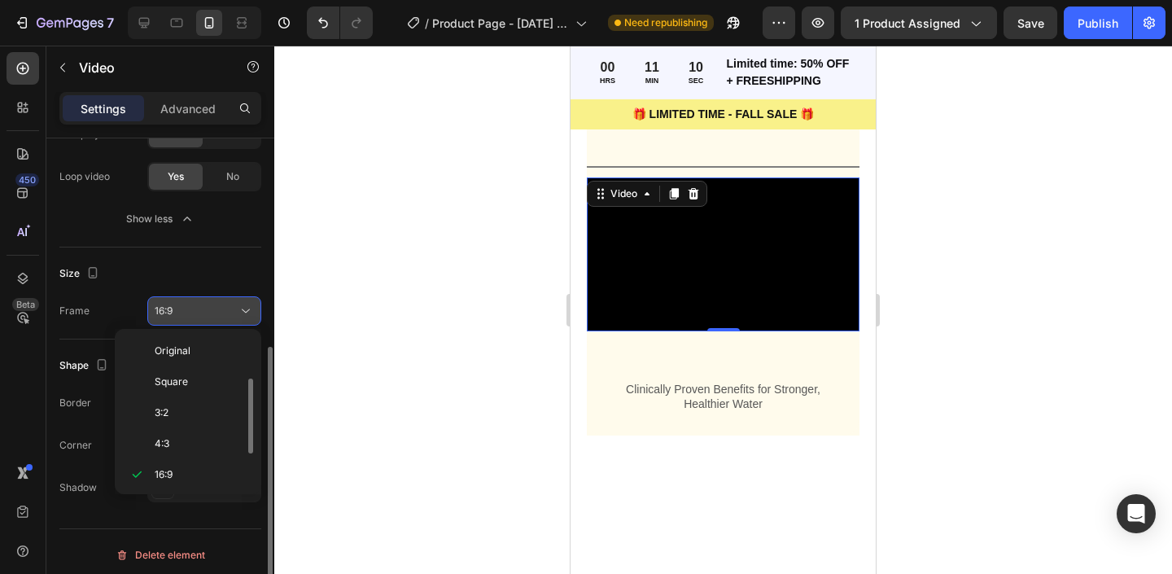
scroll to position [29, 0]
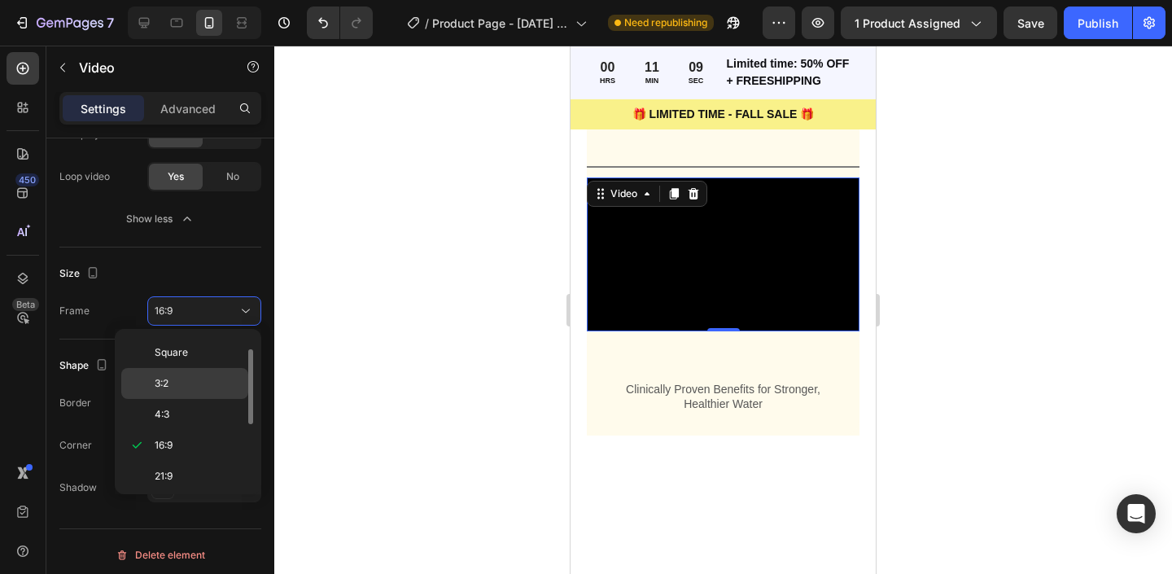
click at [169, 384] on span "3:2" at bounding box center [162, 383] width 14 height 15
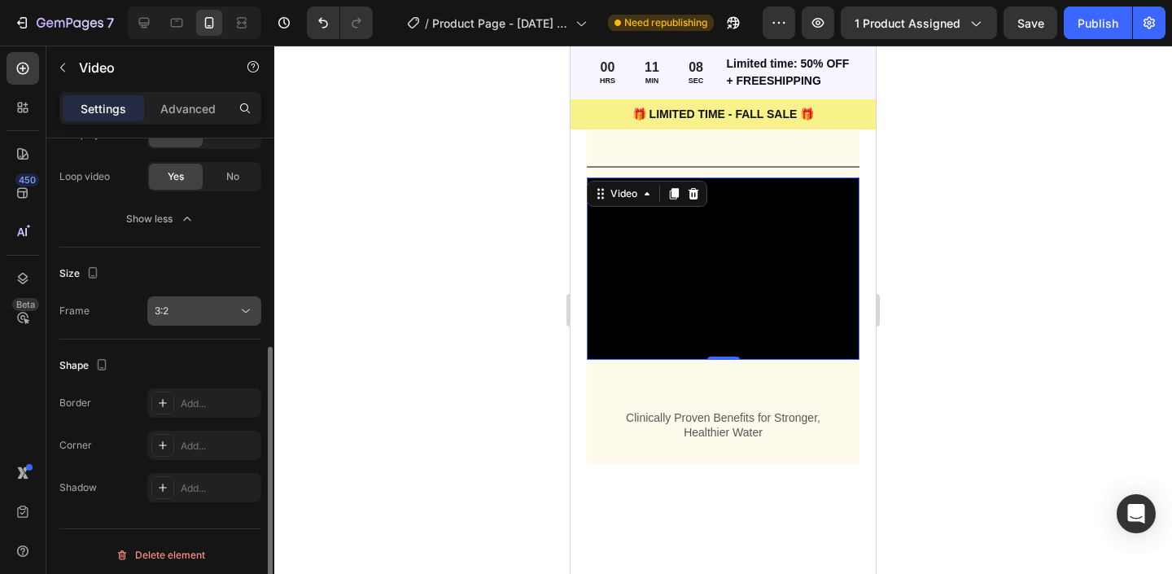
click at [190, 322] on button "3:2" at bounding box center [204, 310] width 114 height 29
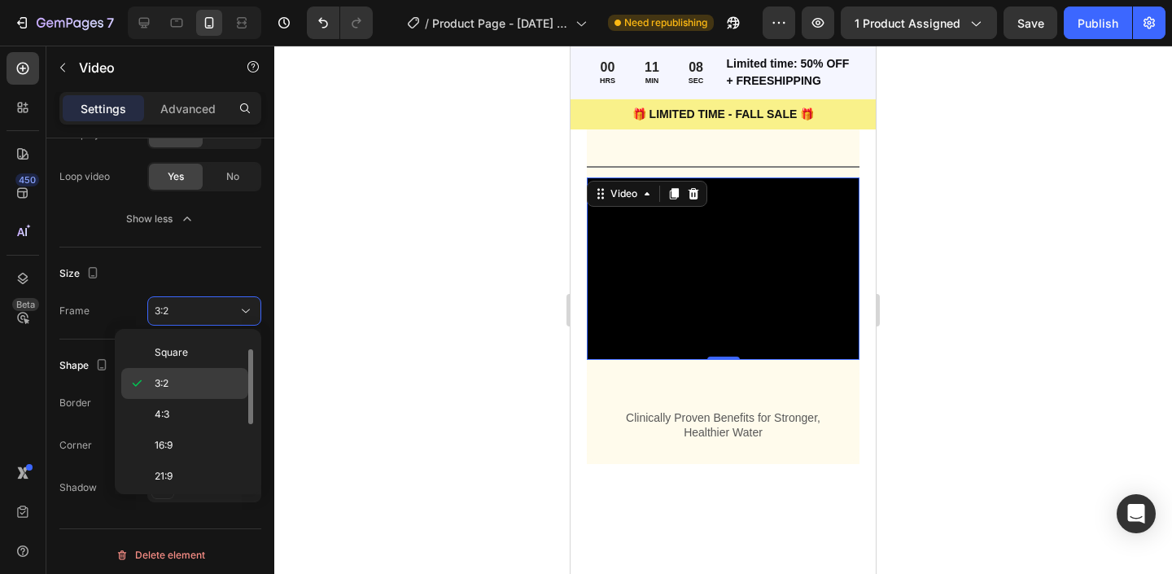
click at [187, 370] on div "3:2" at bounding box center [184, 383] width 127 height 31
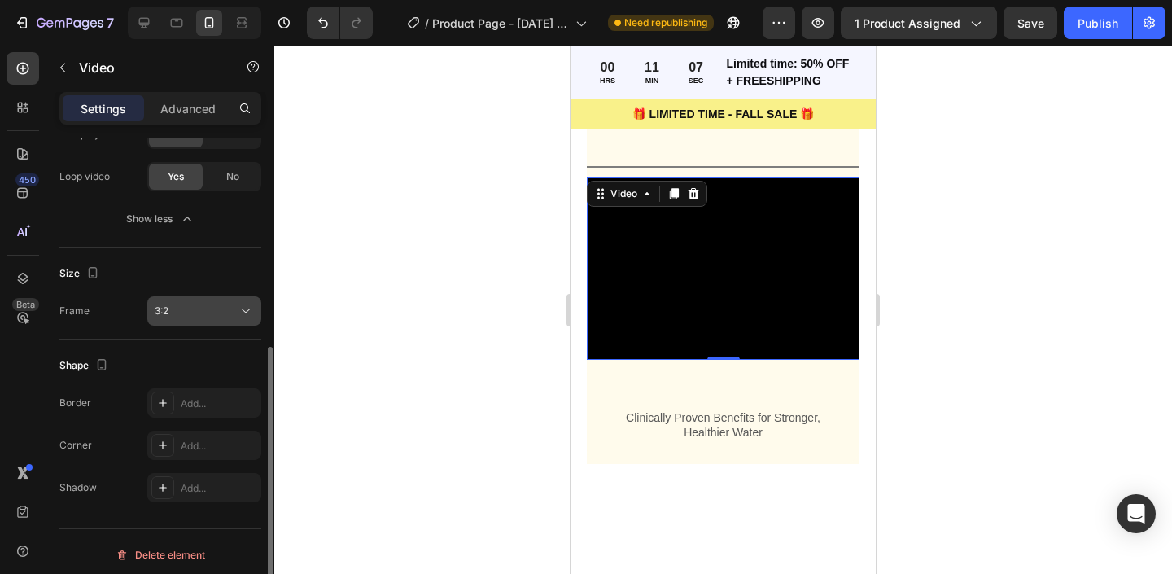
click at [195, 304] on div "3:2" at bounding box center [196, 311] width 83 height 15
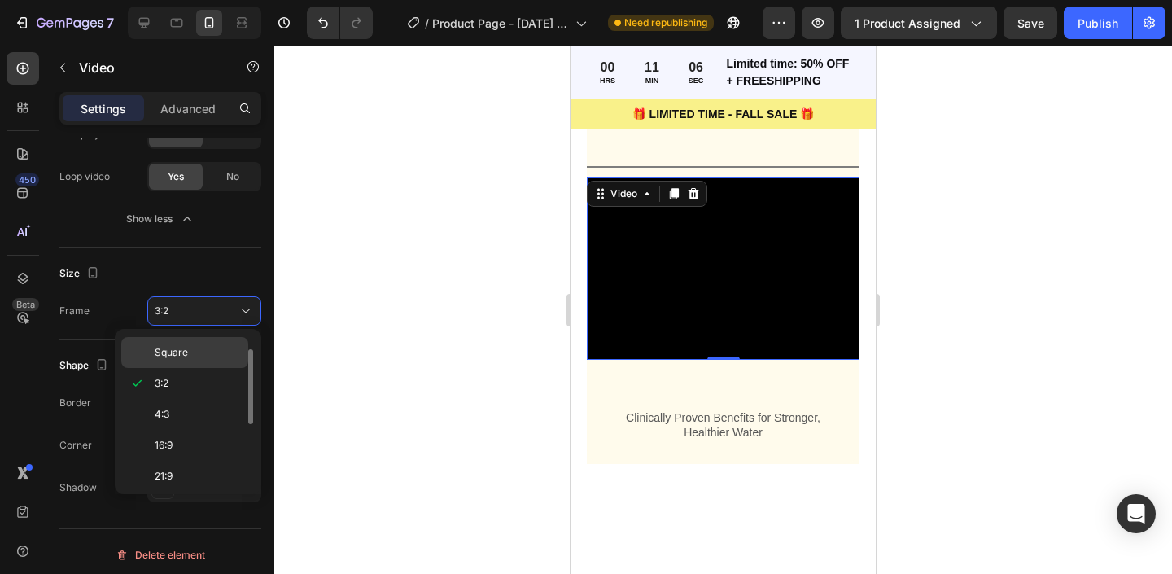
click at [198, 356] on p "Square" at bounding box center [198, 352] width 86 height 15
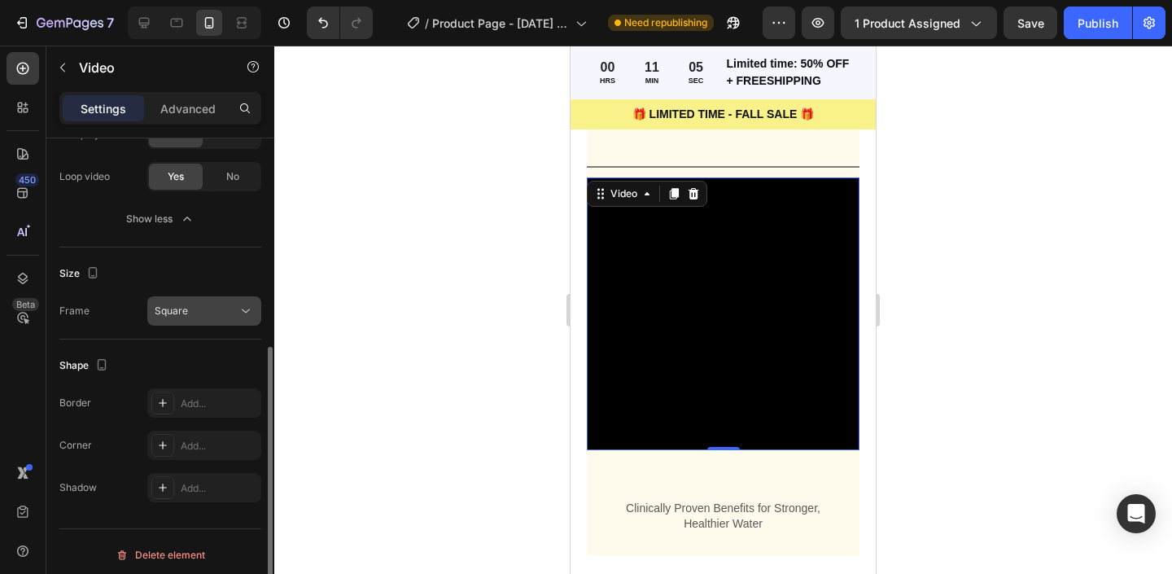
click at [204, 319] on button "Square" at bounding box center [204, 310] width 114 height 29
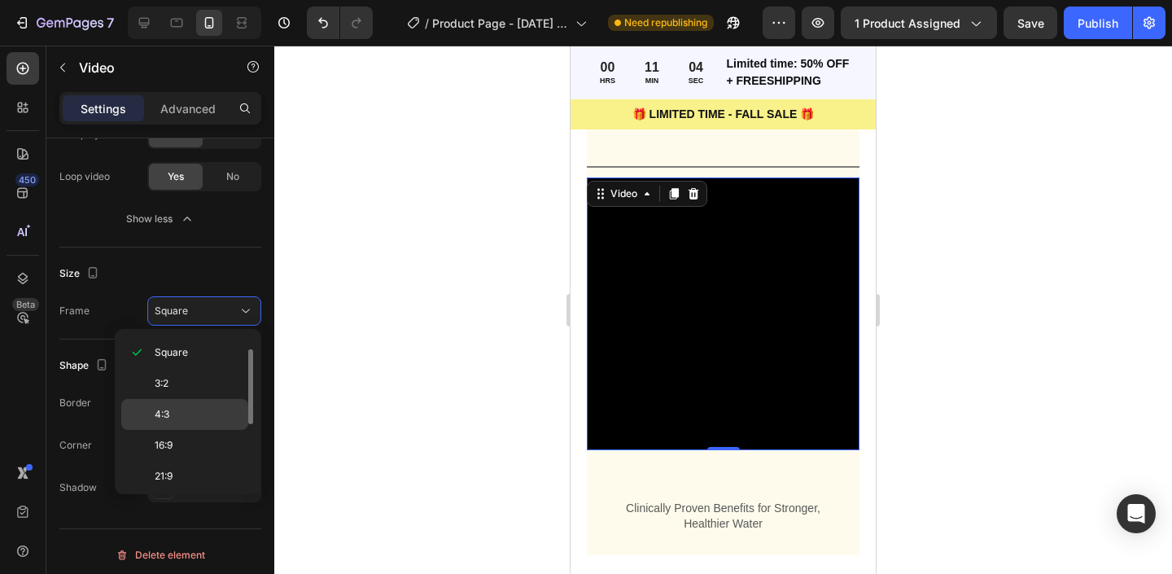
click at [186, 424] on div "4:3" at bounding box center [184, 414] width 127 height 31
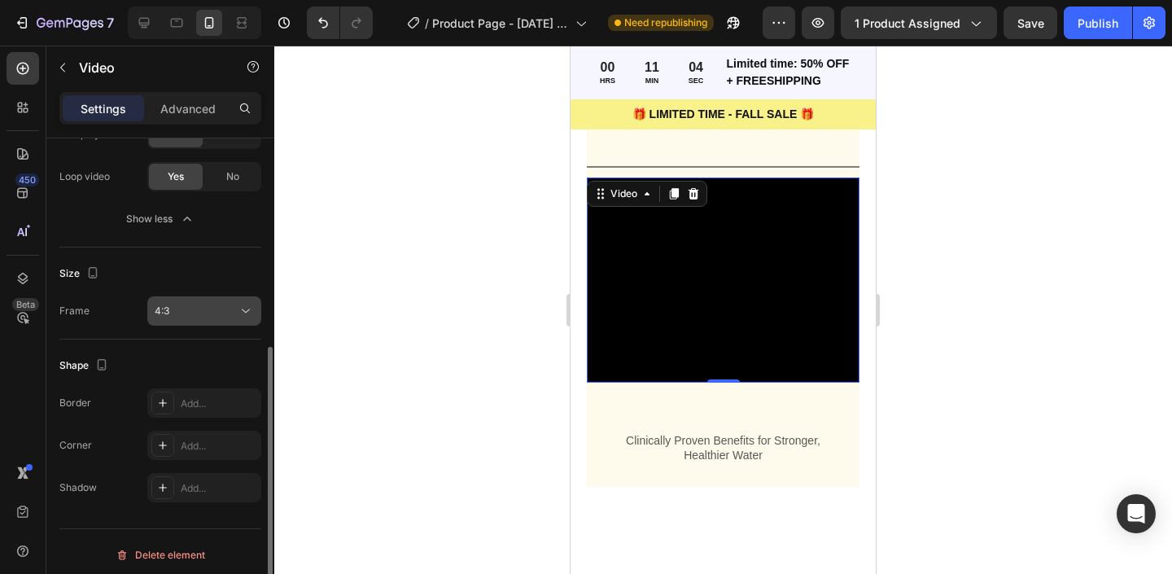
click at [200, 317] on div "4:3" at bounding box center [196, 311] width 83 height 15
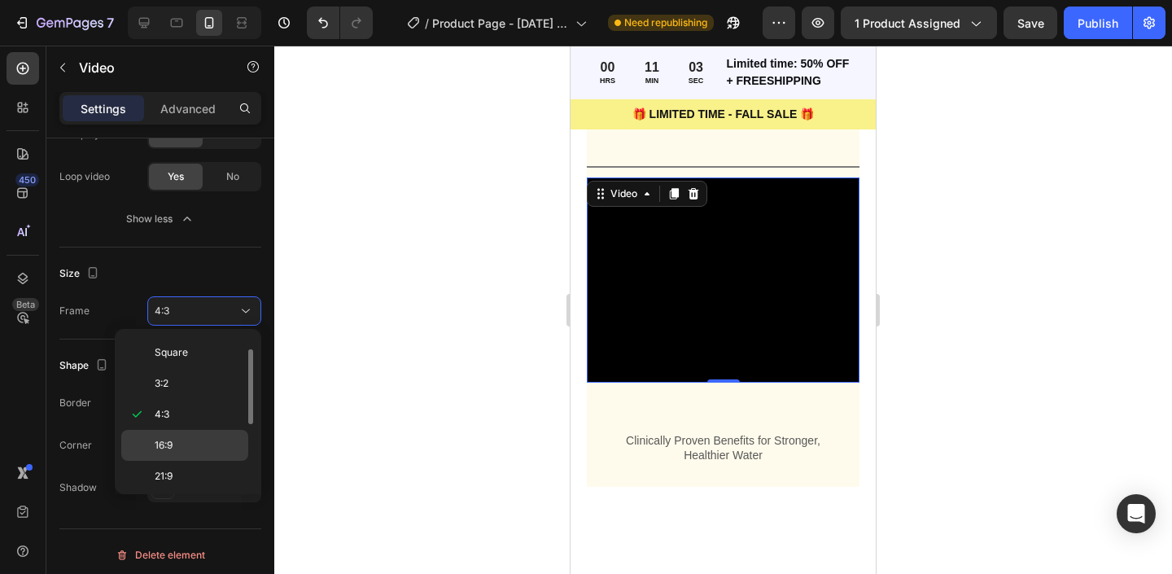
click at [183, 443] on p "16:9" at bounding box center [198, 445] width 86 height 15
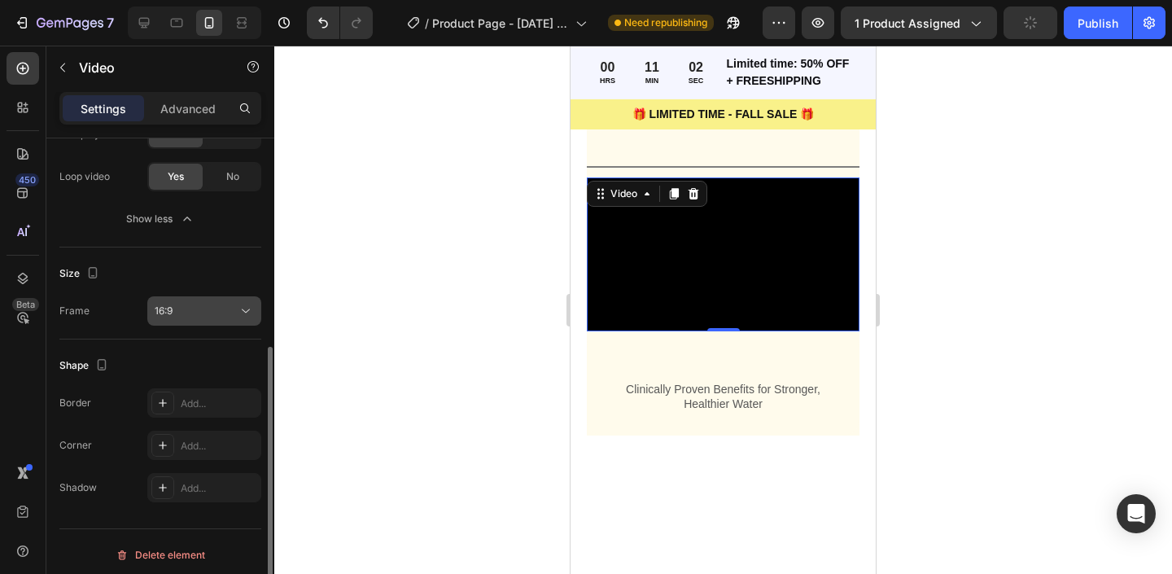
click at [197, 321] on button "16:9" at bounding box center [204, 310] width 114 height 29
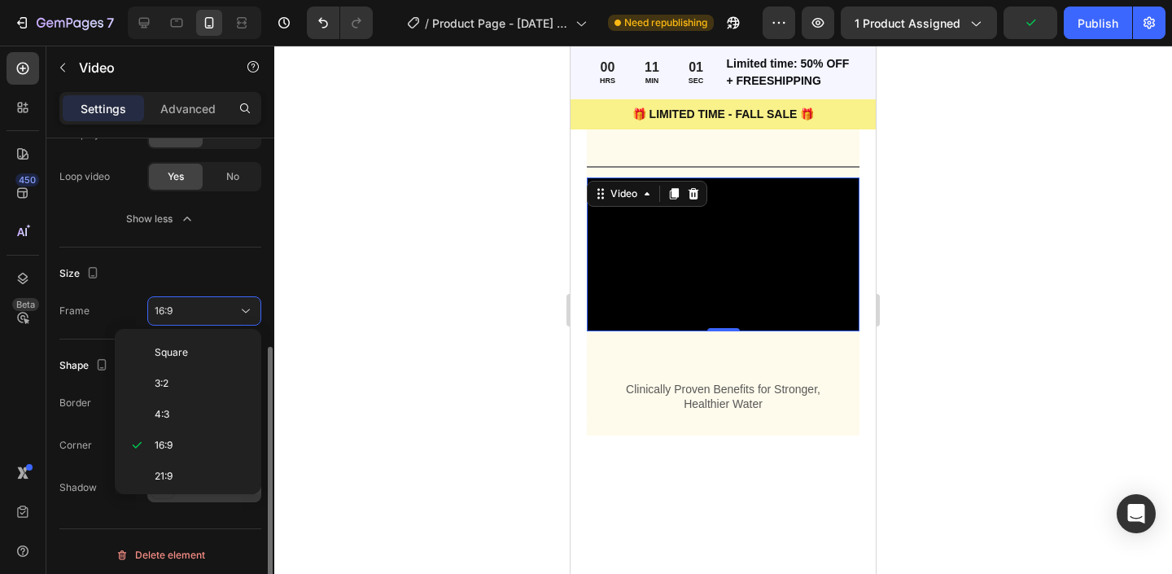
click at [179, 498] on div "Add..." at bounding box center [204, 487] width 114 height 29
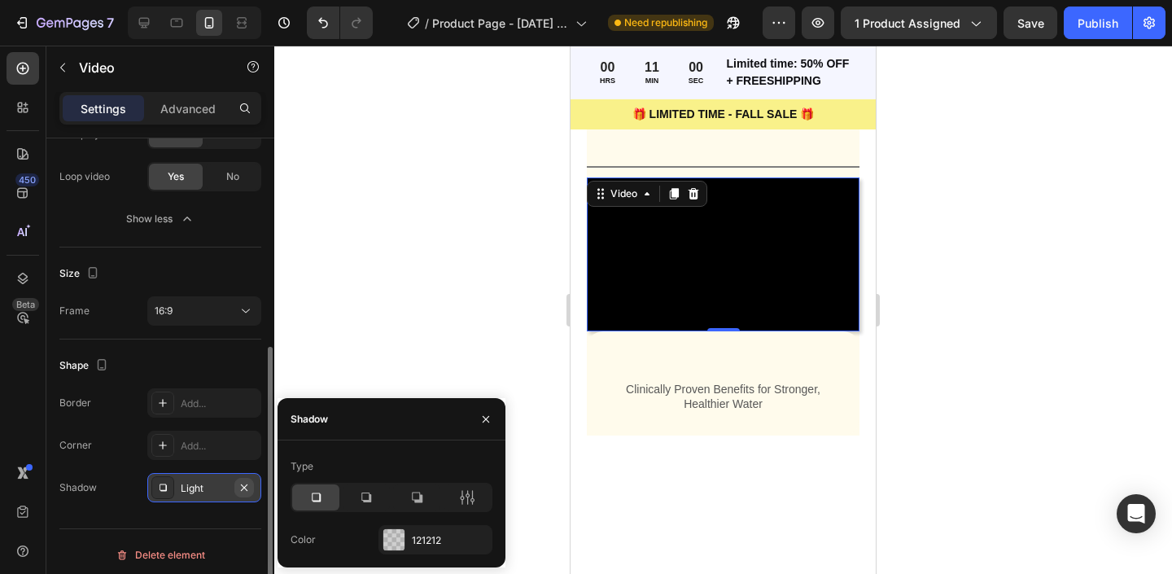
click at [241, 482] on icon "button" at bounding box center [244, 487] width 13 height 13
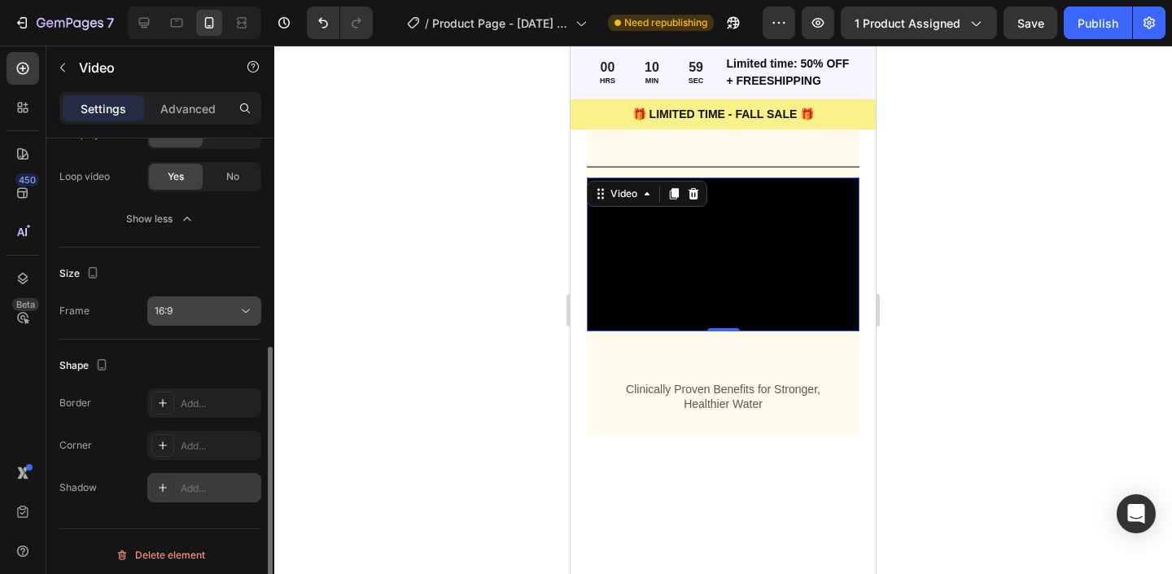
click at [224, 306] on div "16:9" at bounding box center [196, 311] width 83 height 15
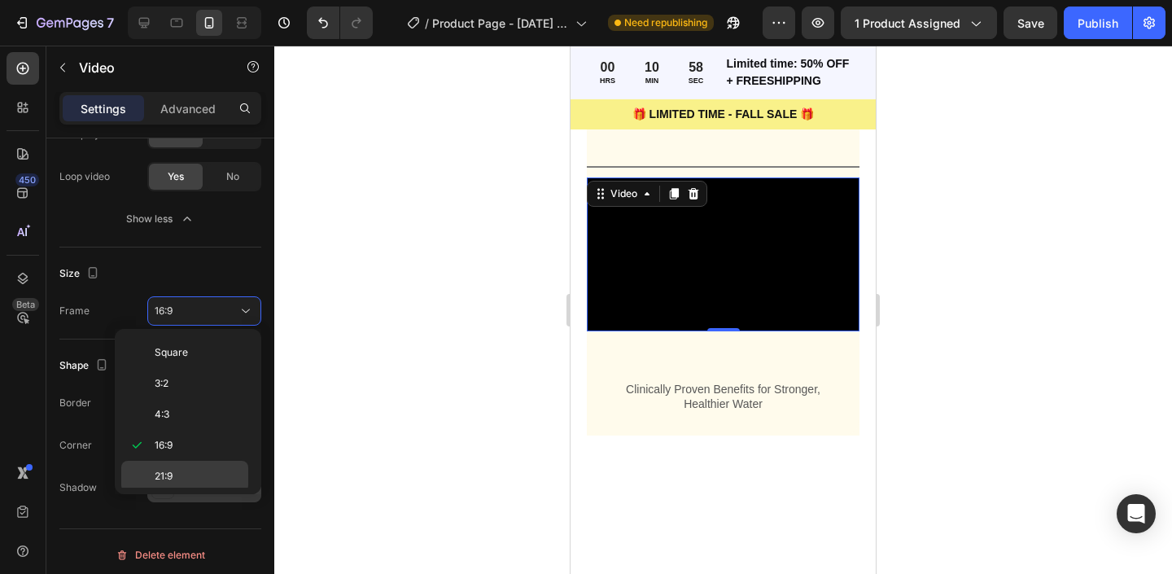
click at [221, 473] on p "21:9" at bounding box center [198, 476] width 86 height 15
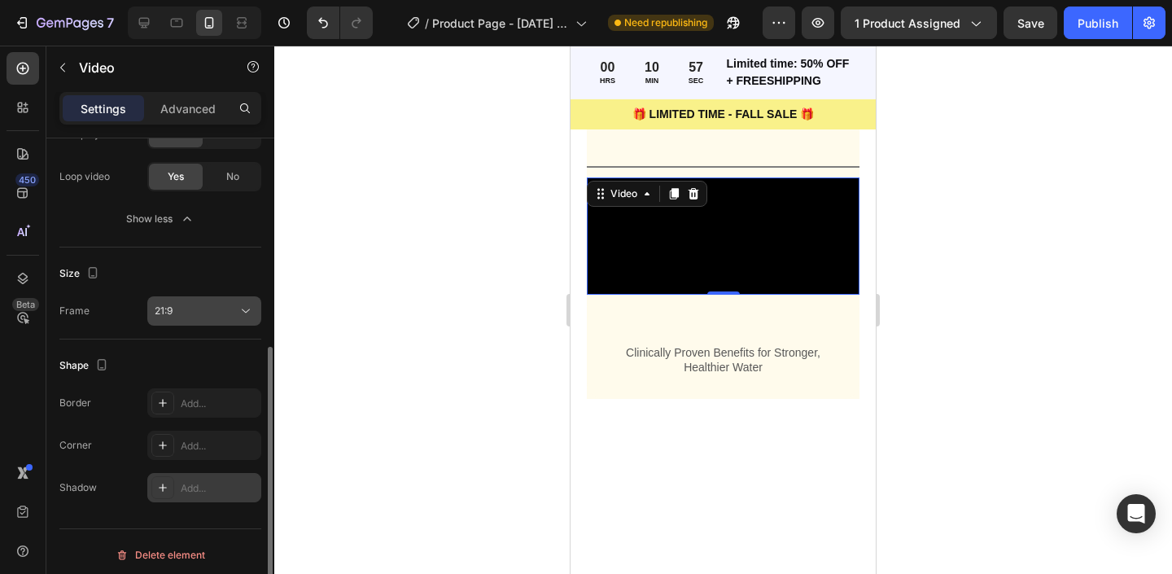
click at [221, 318] on div "21:9" at bounding box center [204, 311] width 99 height 16
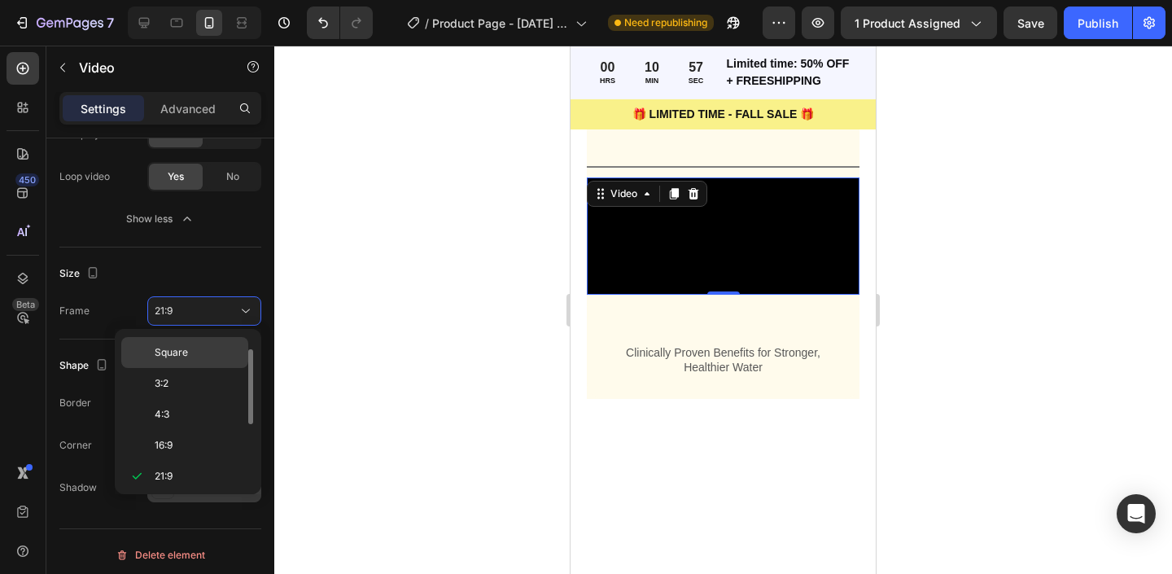
click at [219, 357] on p "Square" at bounding box center [198, 352] width 86 height 15
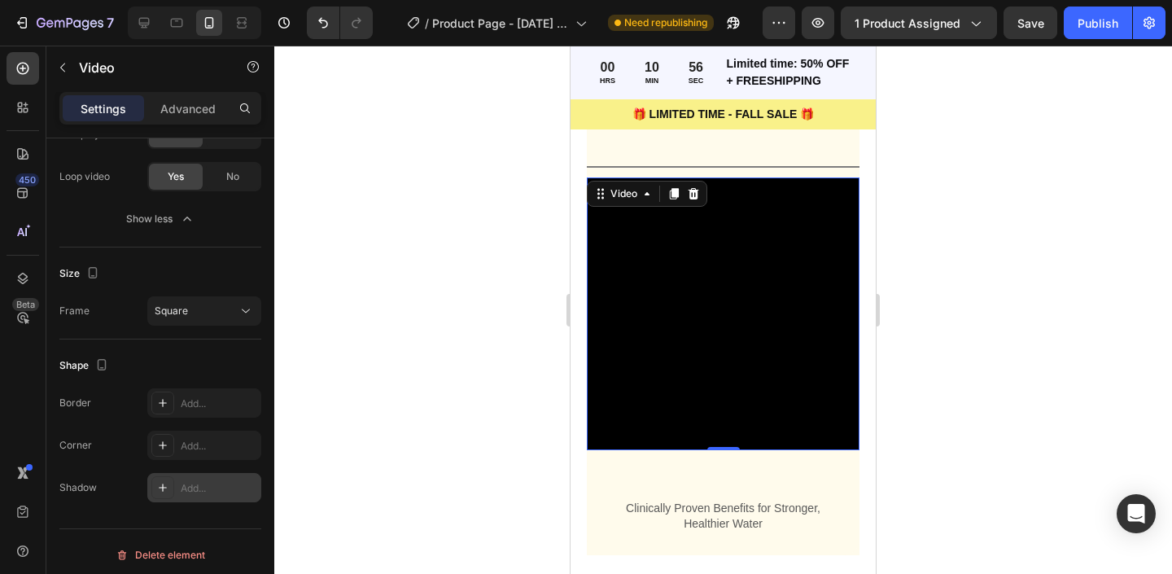
click at [373, 334] on div at bounding box center [723, 310] width 898 height 528
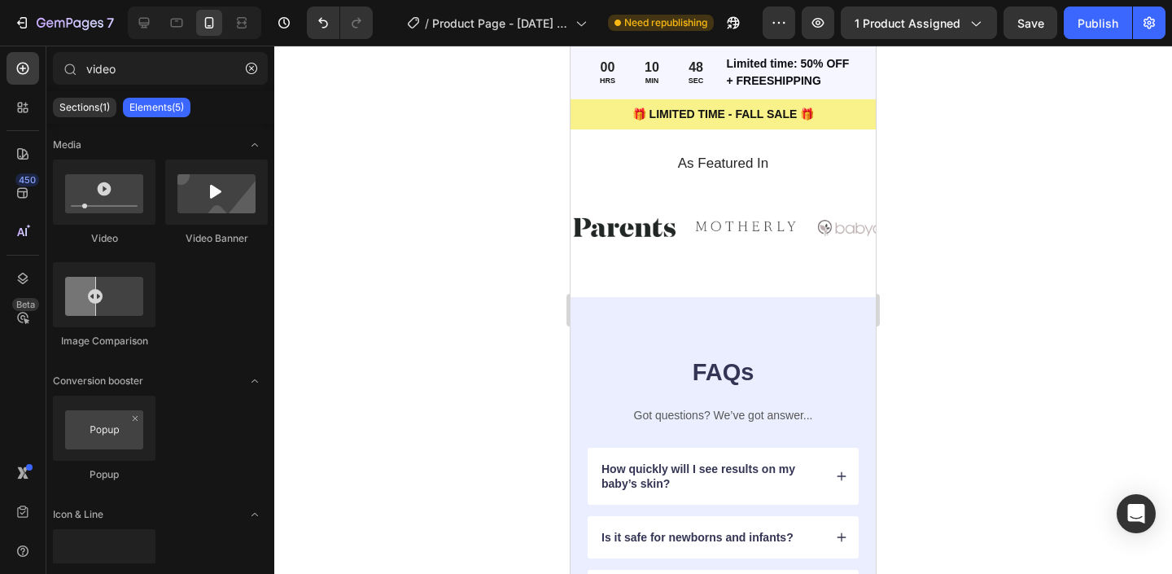
scroll to position [4167, 0]
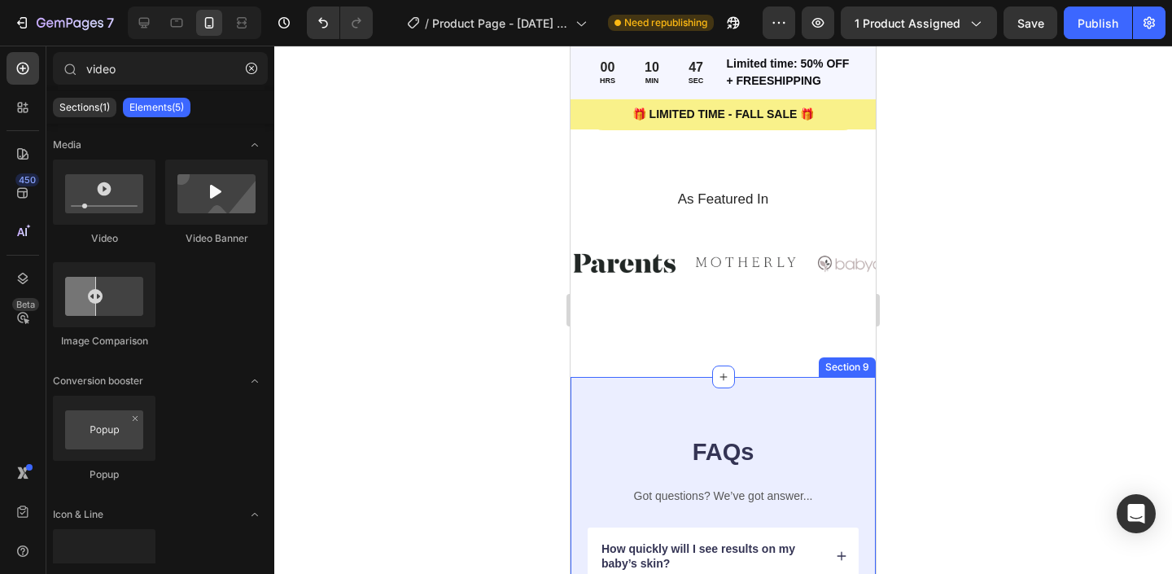
click at [594, 353] on div "As Featured In Heading Image Image Image Image Image Image Image Image Image Im…" at bounding box center [723, 283] width 305 height 188
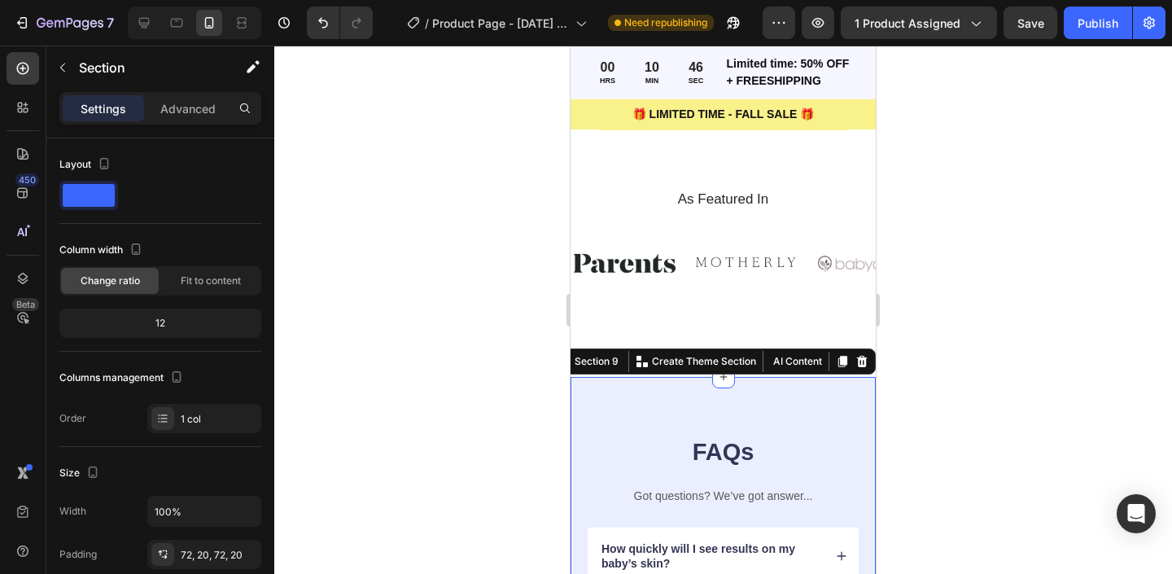
scroll to position [371, 0]
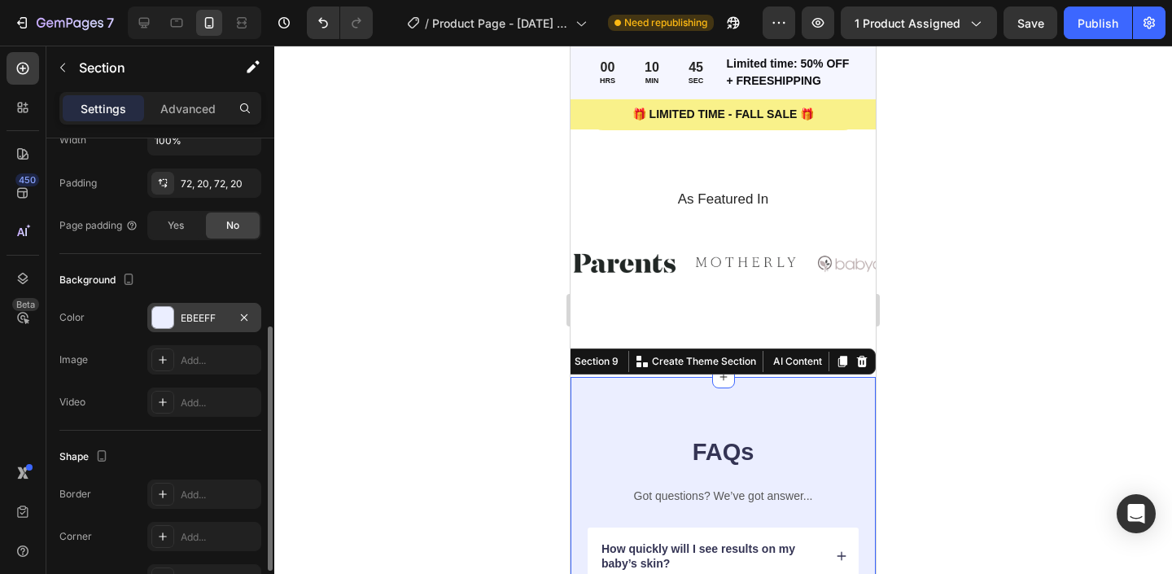
click at [160, 315] on div at bounding box center [162, 317] width 21 height 21
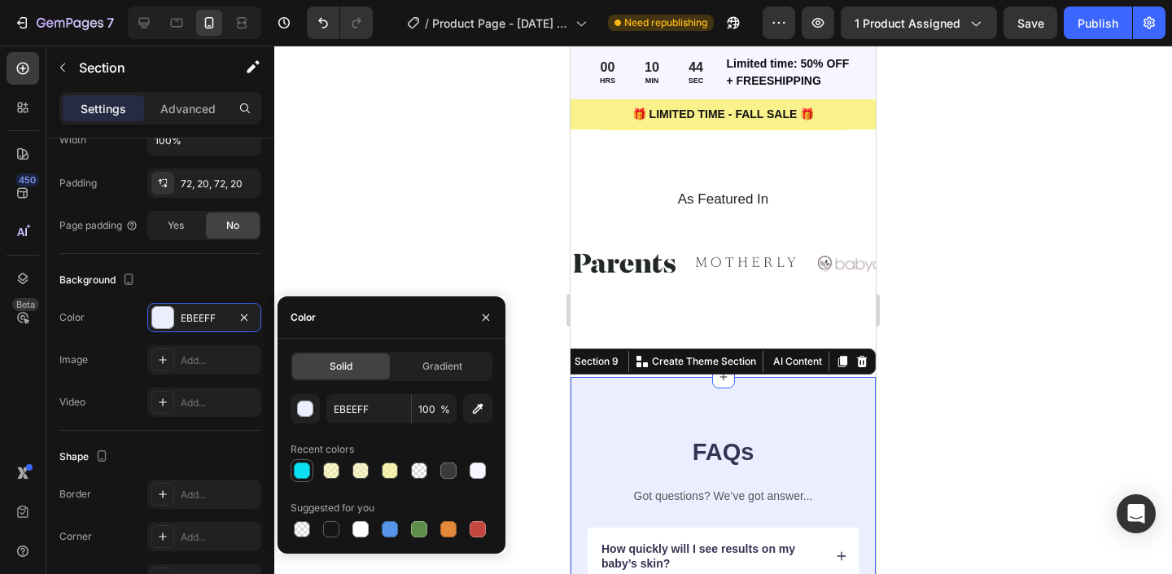
click at [302, 471] on div at bounding box center [302, 470] width 16 height 16
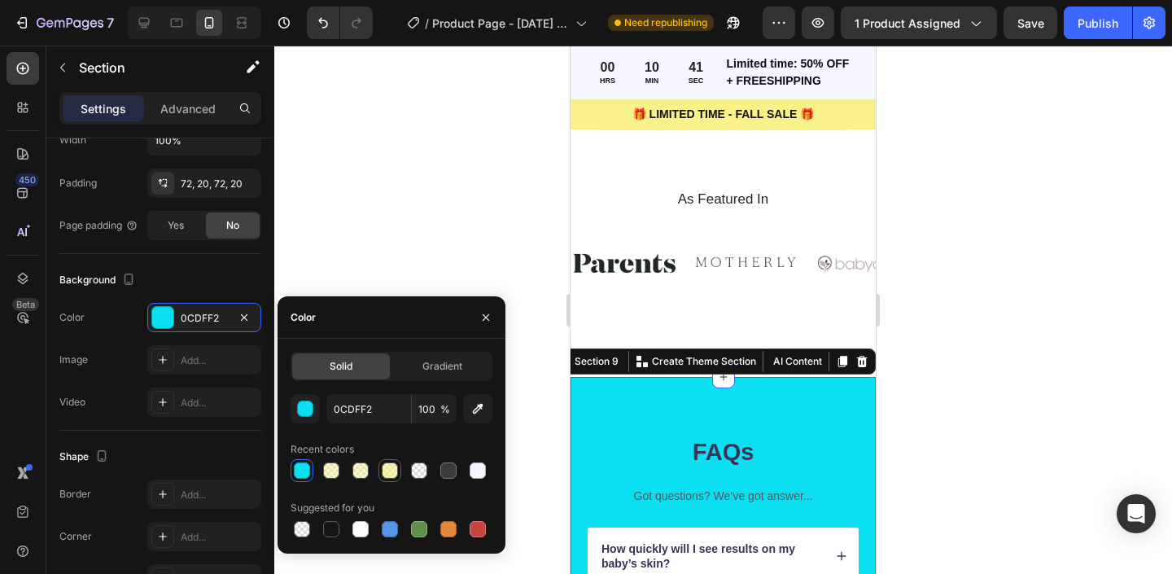
click at [390, 472] on div at bounding box center [390, 470] width 16 height 16
type input "F9F18A"
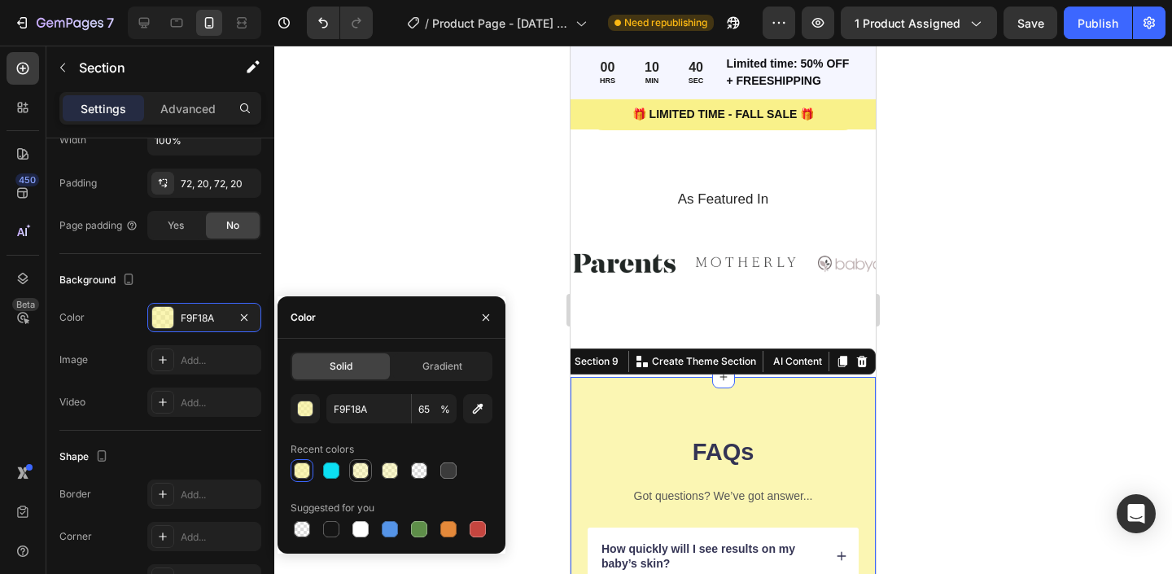
click at [349, 472] on div at bounding box center [360, 470] width 23 height 23
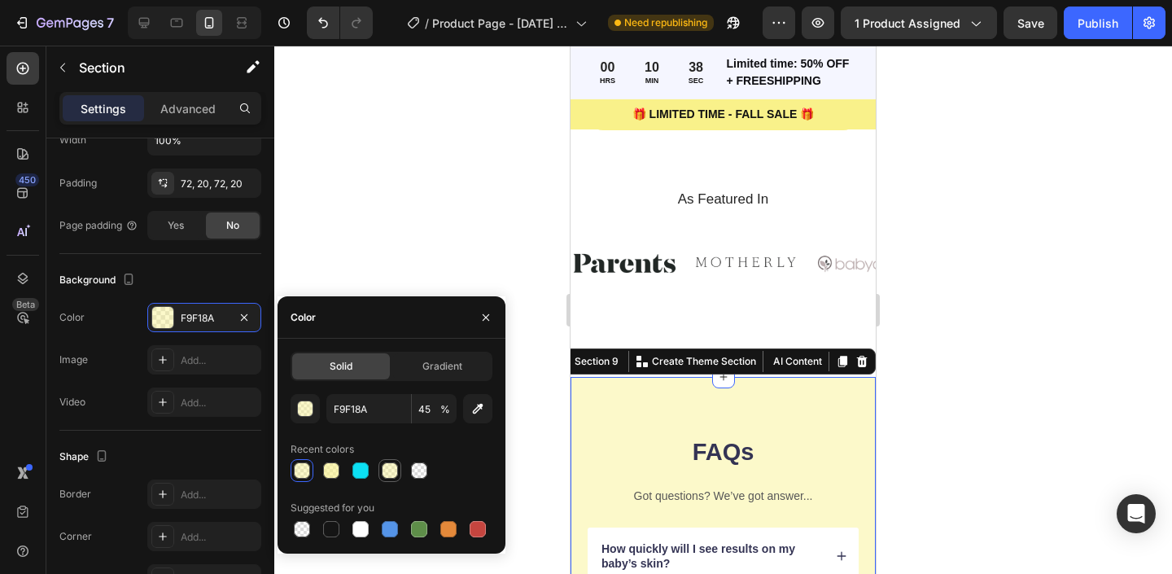
click at [394, 476] on div at bounding box center [390, 470] width 16 height 16
click at [332, 477] on div at bounding box center [331, 470] width 16 height 16
type input "45"
click at [402, 269] on div at bounding box center [723, 310] width 898 height 528
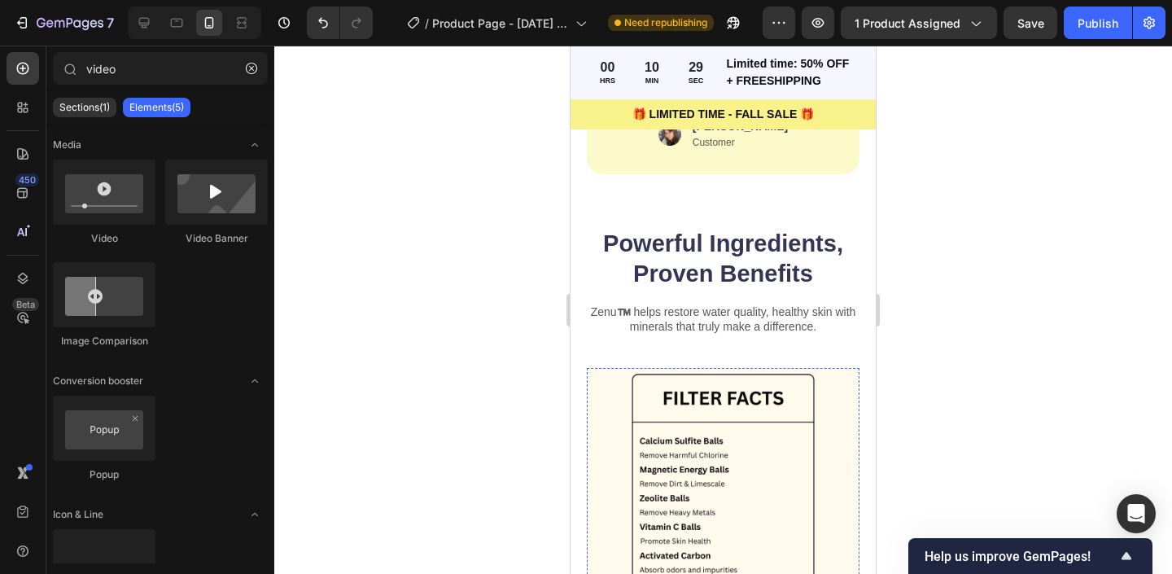
scroll to position [1624, 0]
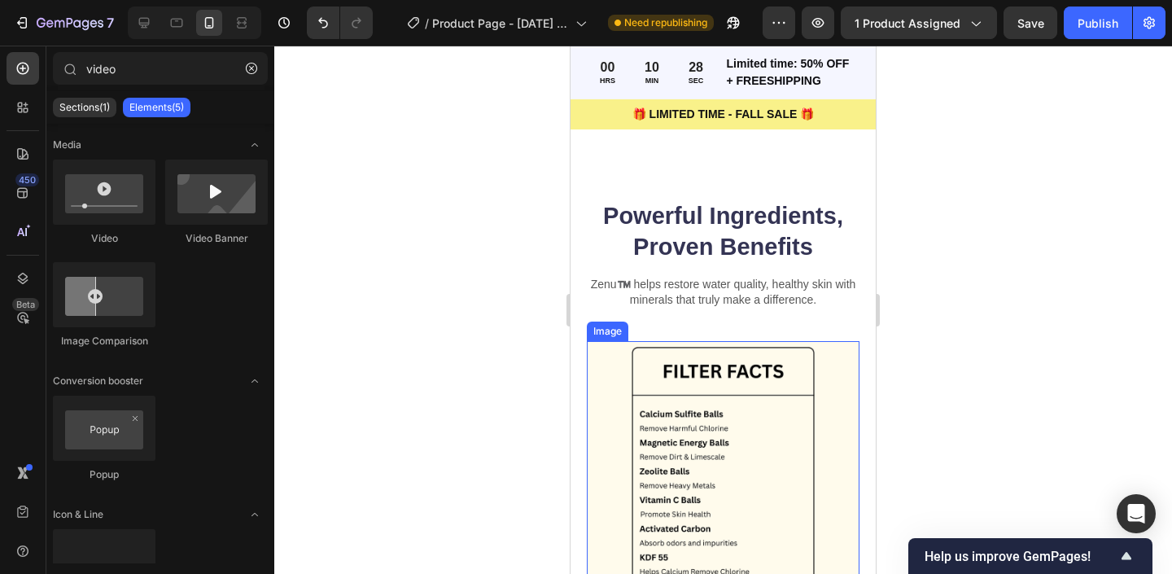
click at [602, 350] on img at bounding box center [723, 477] width 273 height 273
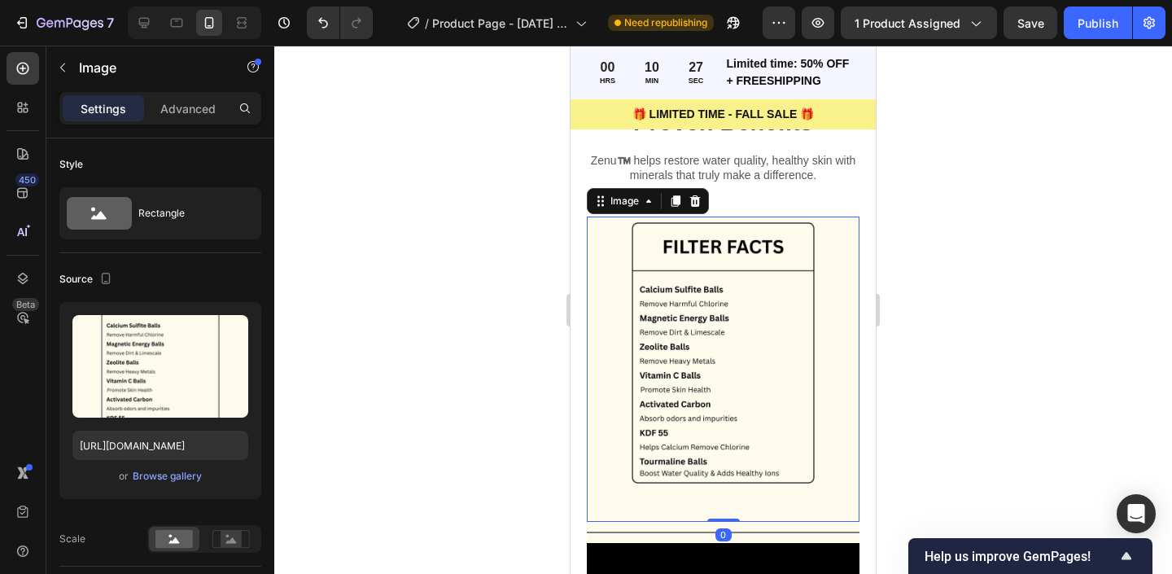
scroll to position [1884, 0]
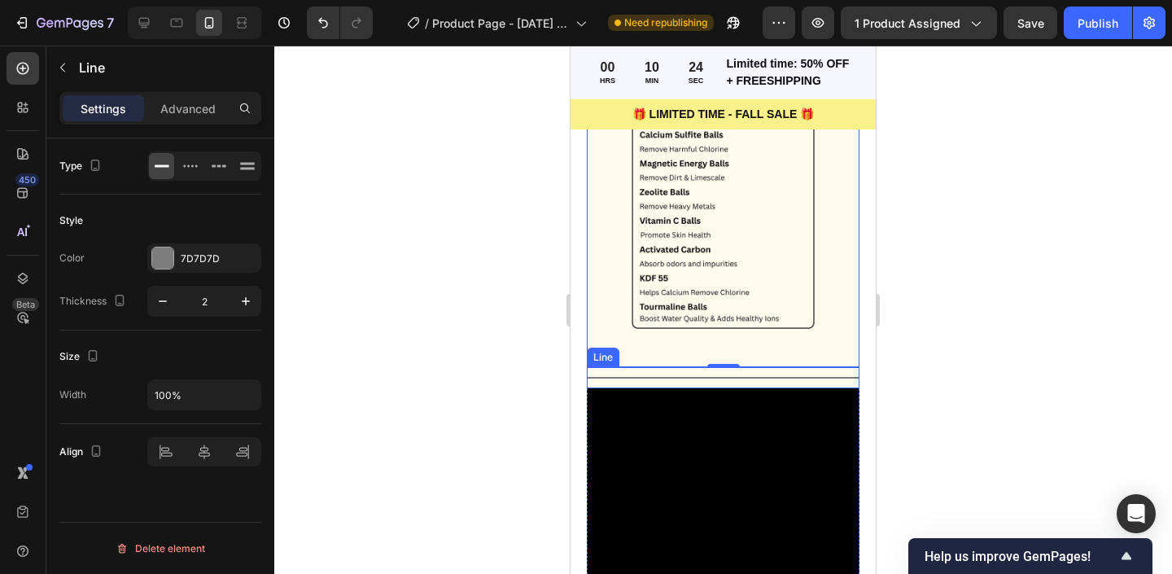
click at [650, 384] on div "Title Line" at bounding box center [723, 377] width 273 height 21
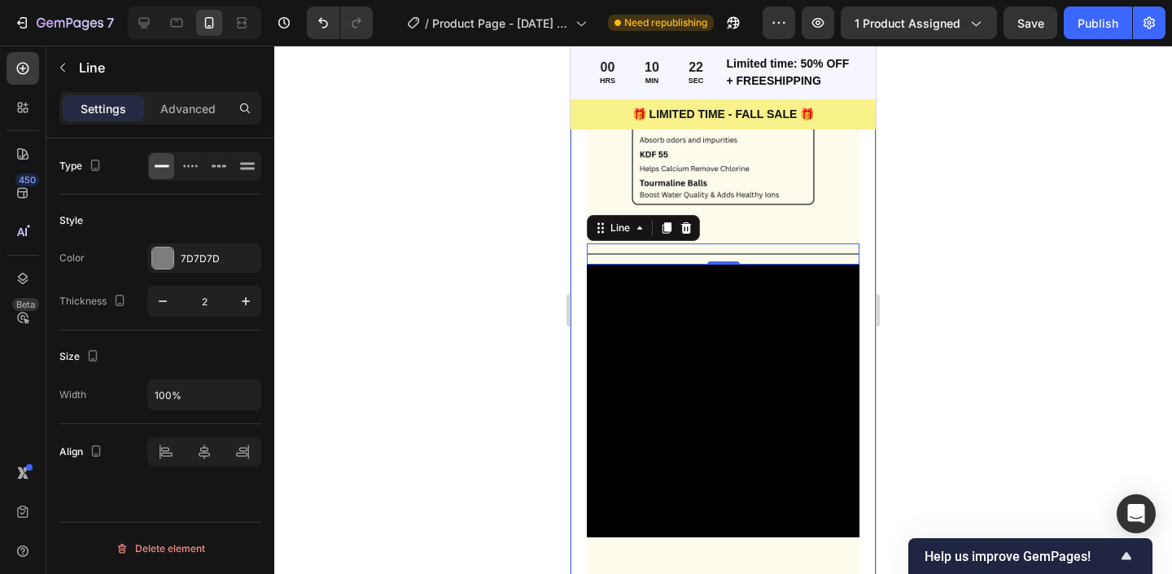
scroll to position [2217, 0]
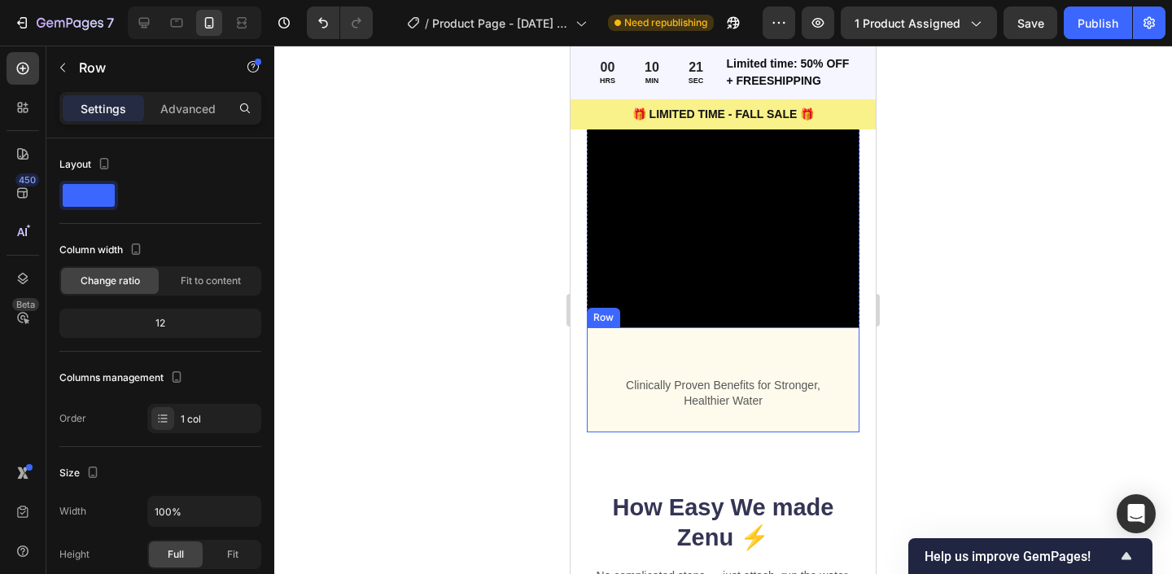
click at [601, 416] on div "Clinically Proven Benefits for Stronger, Healthier Water Text Block Row Row" at bounding box center [723, 379] width 273 height 104
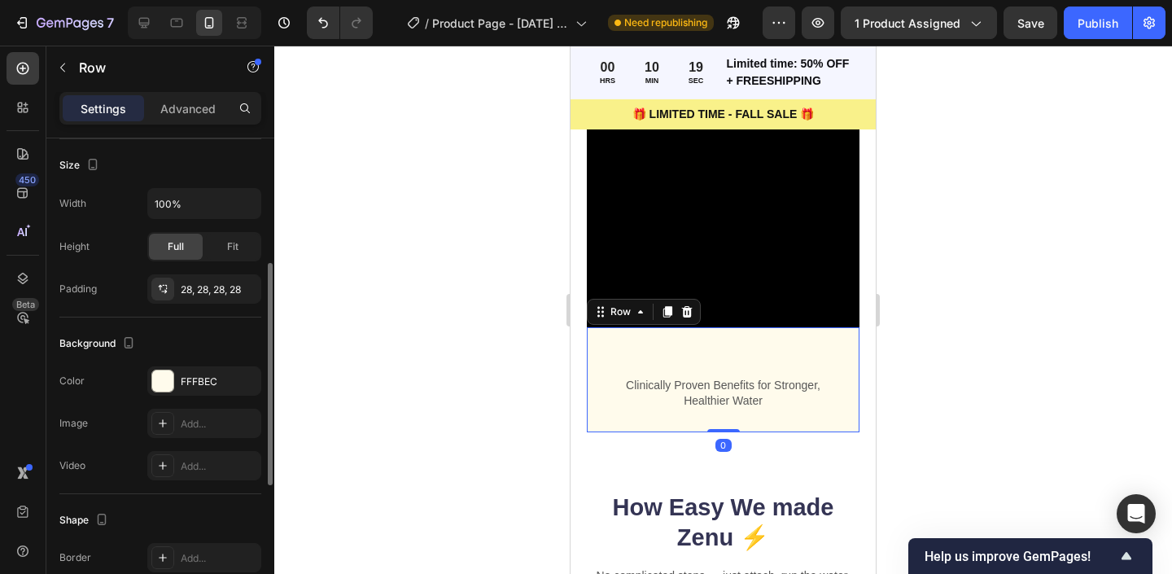
scroll to position [336, 0]
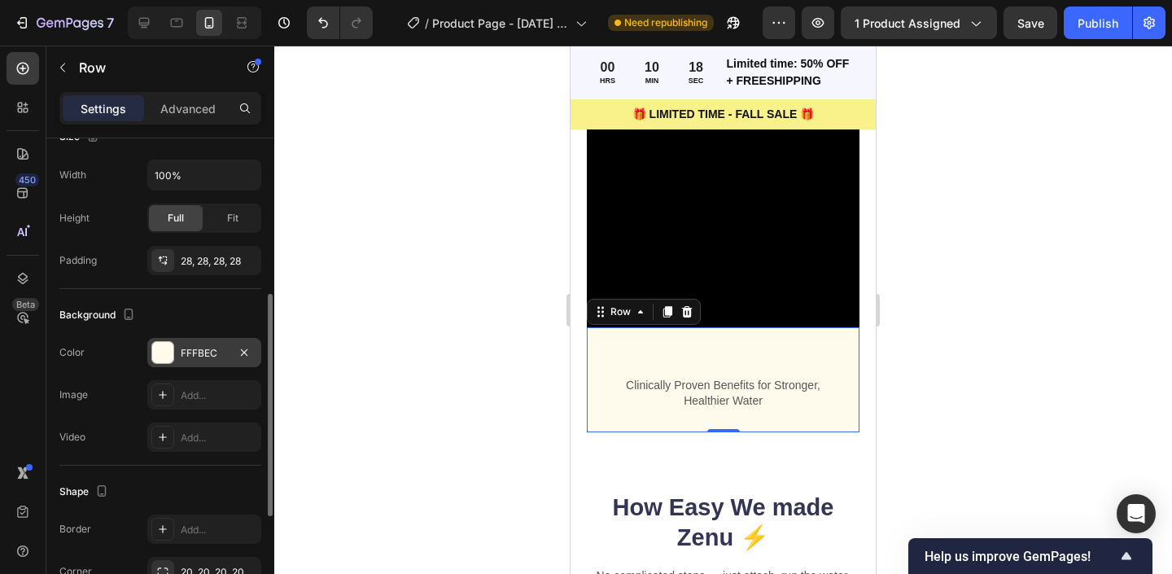
click at [155, 352] on div at bounding box center [162, 352] width 21 height 21
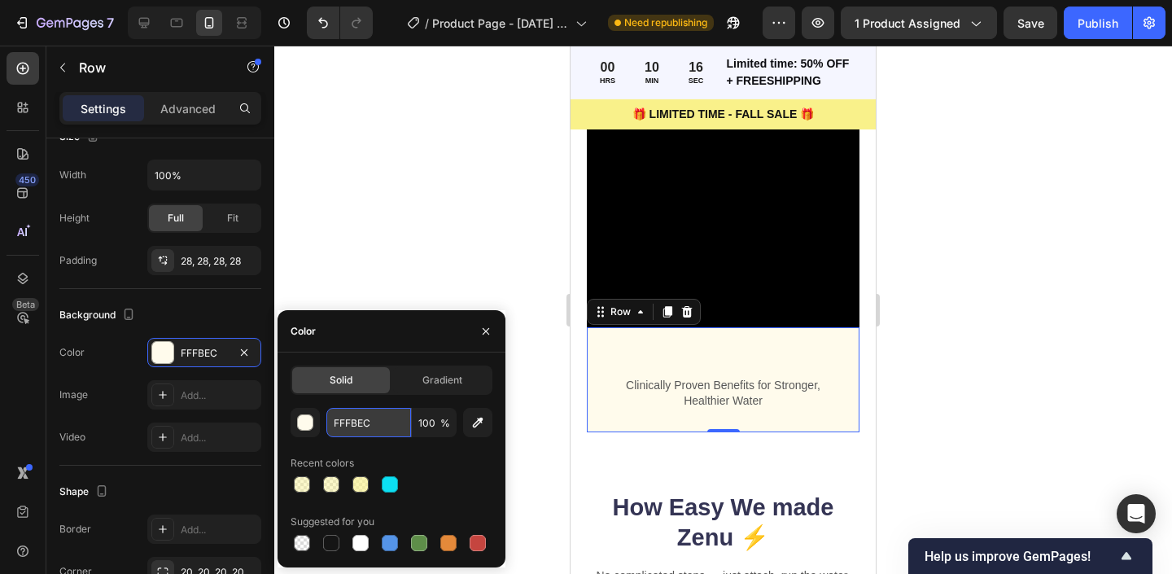
click at [347, 431] on input "FFFBEC" at bounding box center [368, 422] width 85 height 29
click at [449, 196] on div at bounding box center [723, 310] width 898 height 528
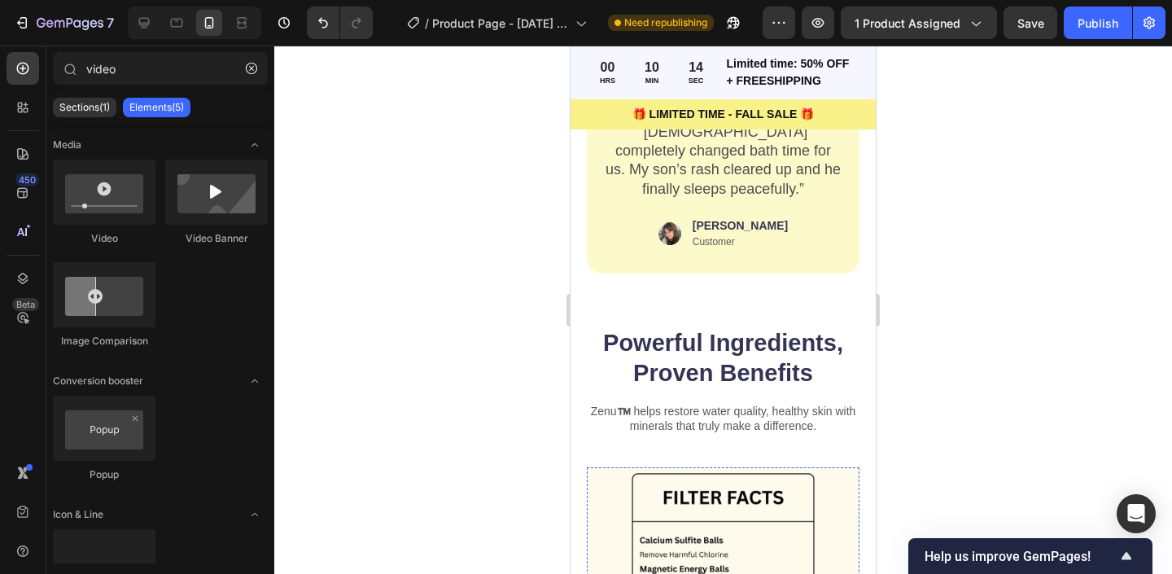
scroll to position [1394, 0]
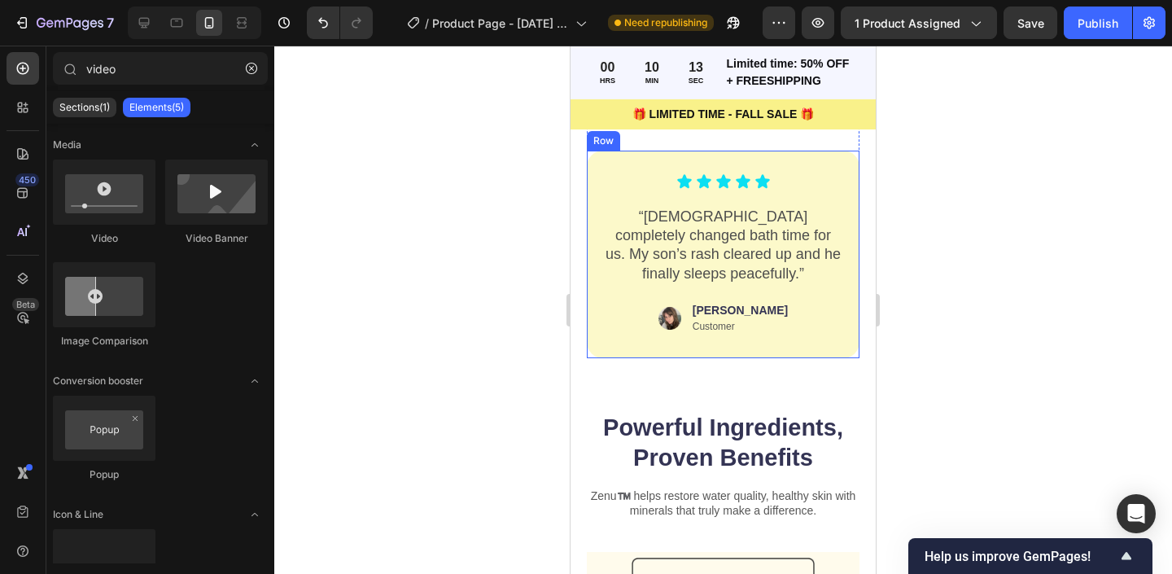
click at [600, 315] on div "Icon Icon Icon Icon Icon Icon List “[DEMOGRAPHIC_DATA] completely changed bath …" at bounding box center [723, 255] width 273 height 208
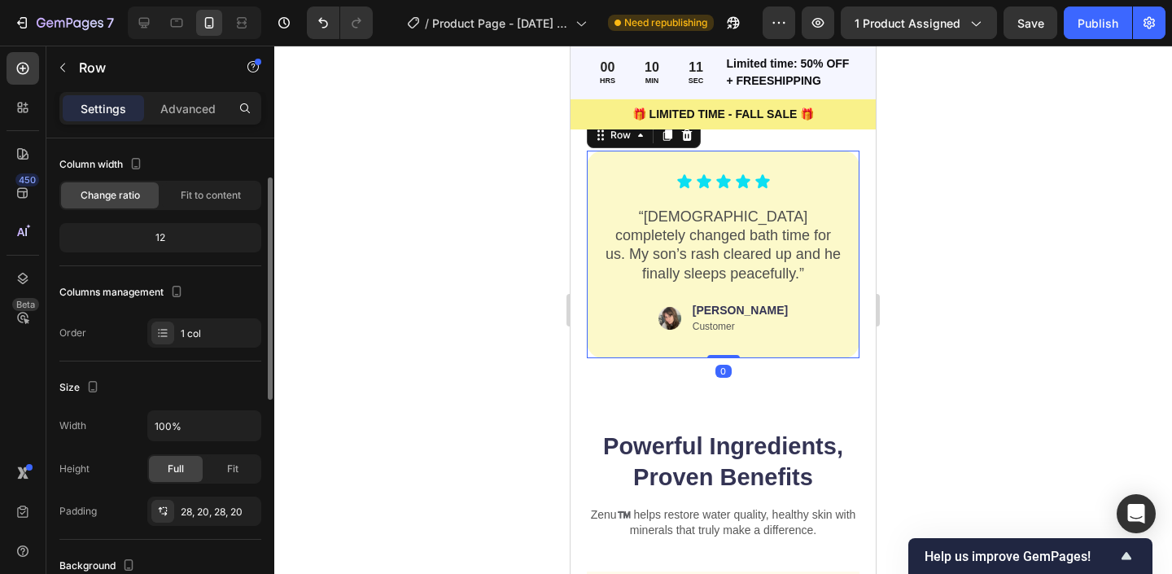
scroll to position [183, 0]
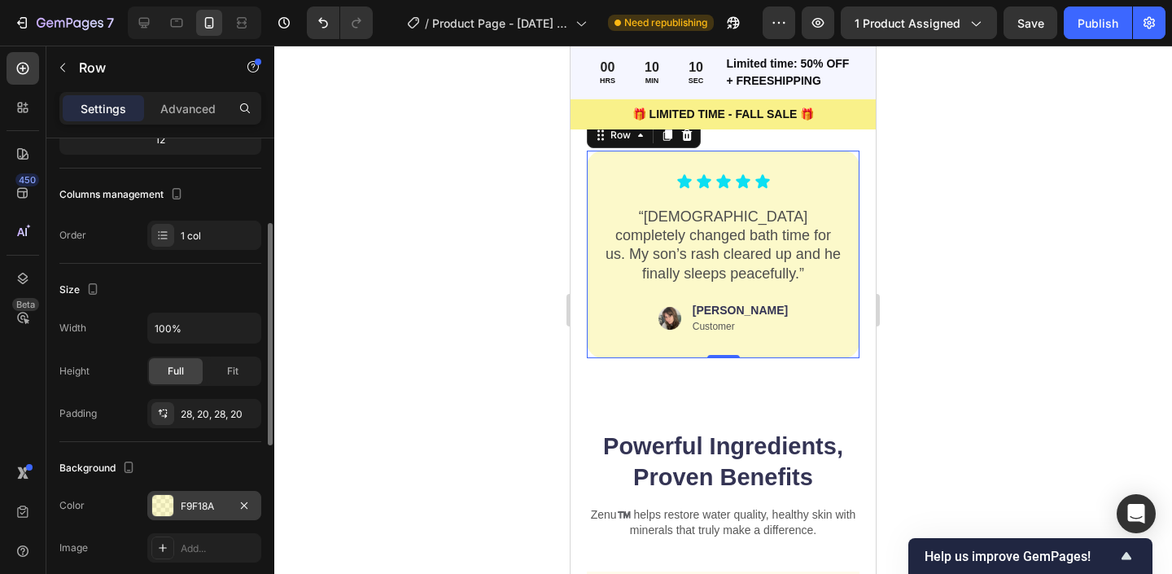
click at [160, 498] on div at bounding box center [162, 505] width 21 height 21
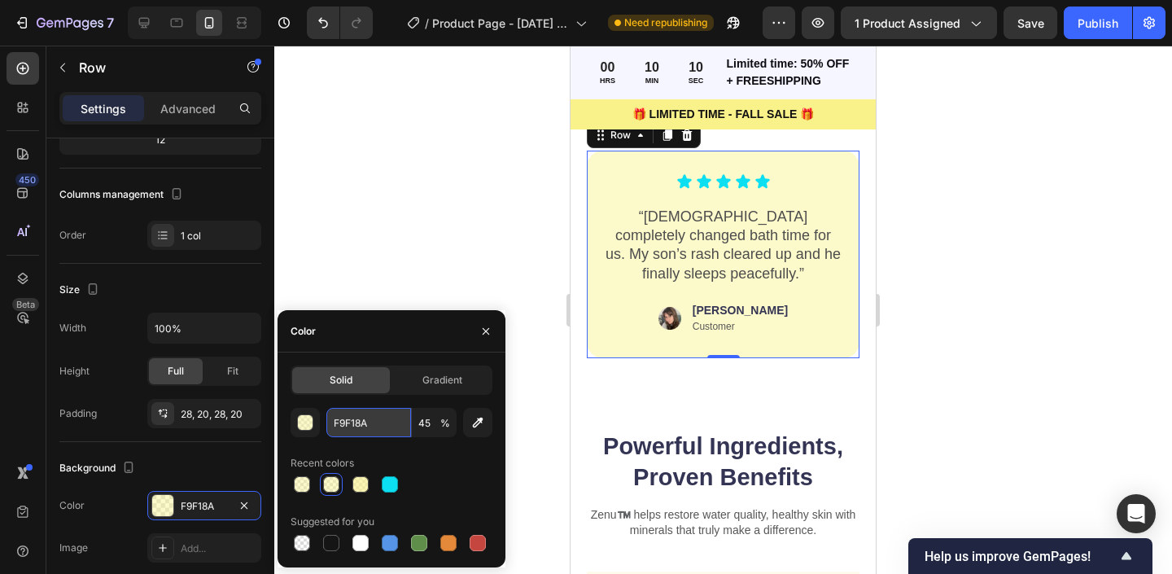
click at [343, 417] on input "F9F18A" at bounding box center [368, 422] width 85 height 29
paste input "FFBEC"
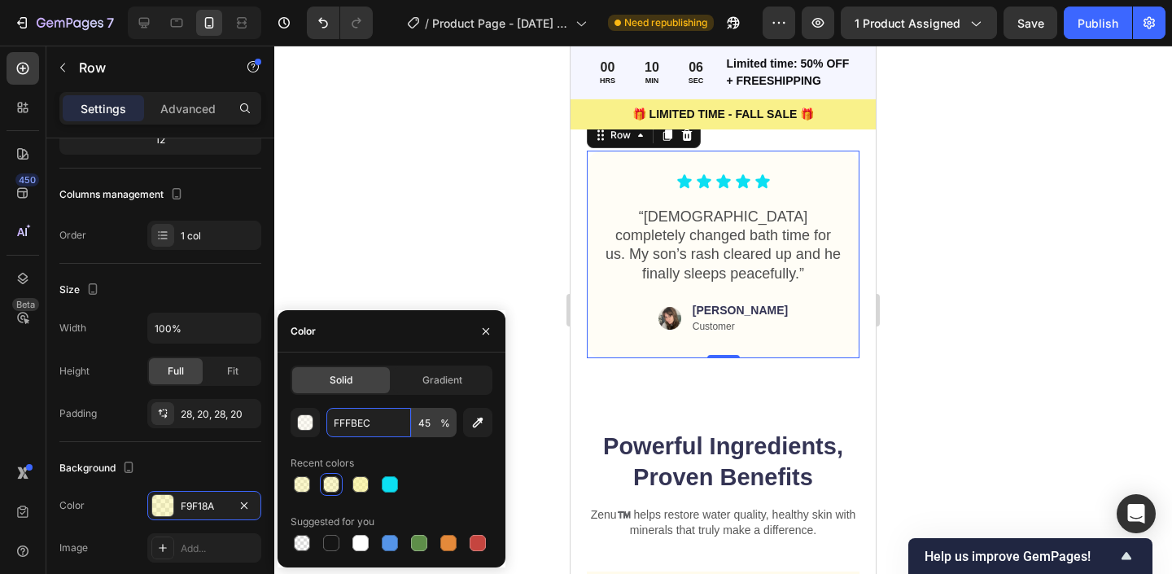
type input "FFFBEC"
click at [435, 430] on input "45" at bounding box center [434, 422] width 45 height 29
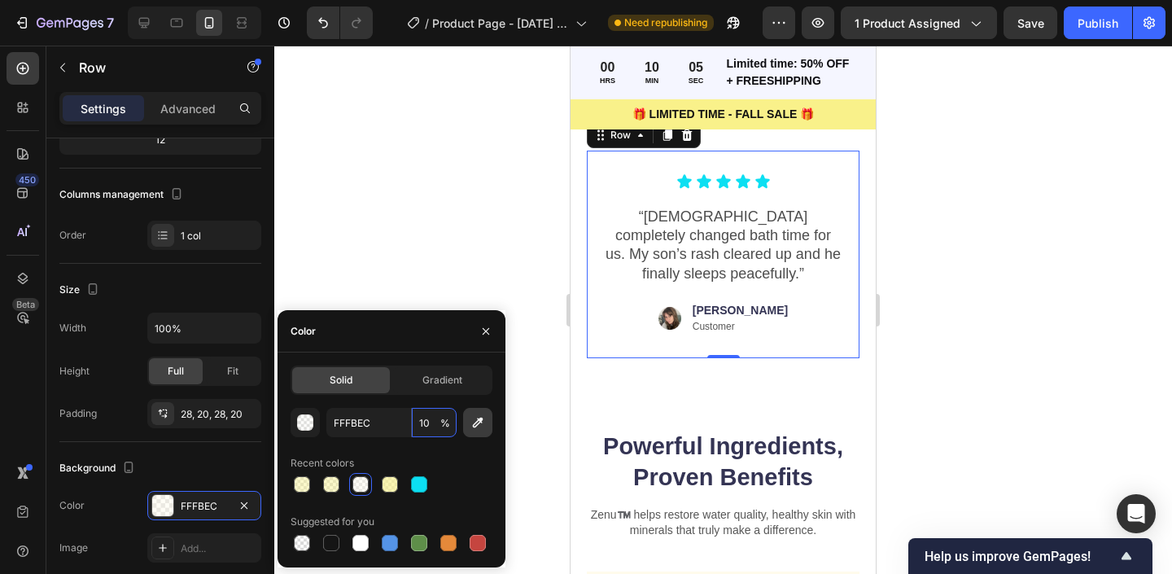
type input "100"
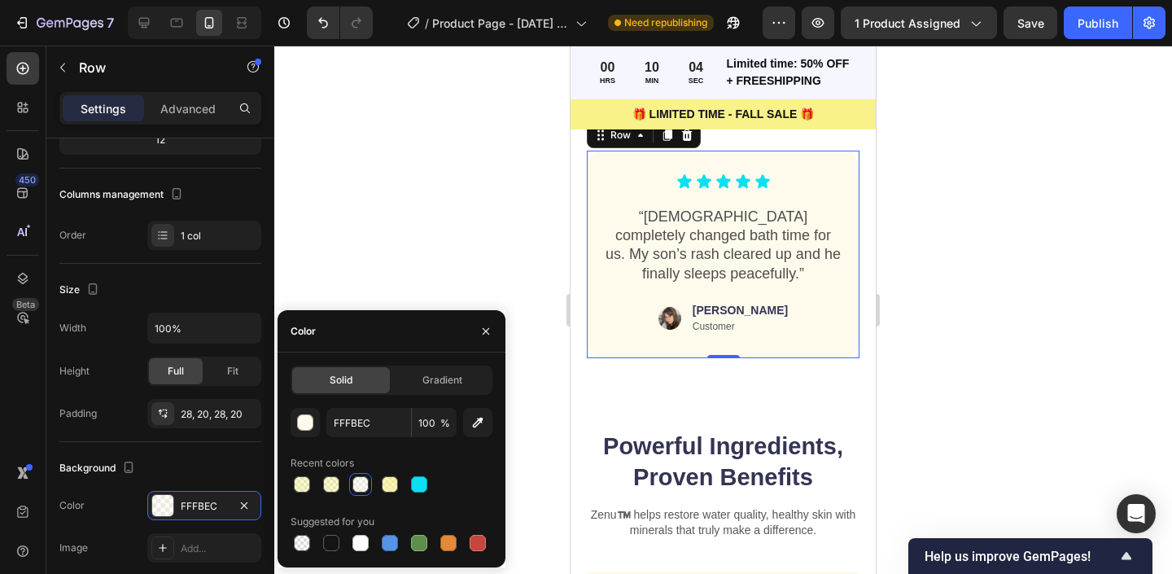
click at [454, 193] on div at bounding box center [723, 310] width 898 height 528
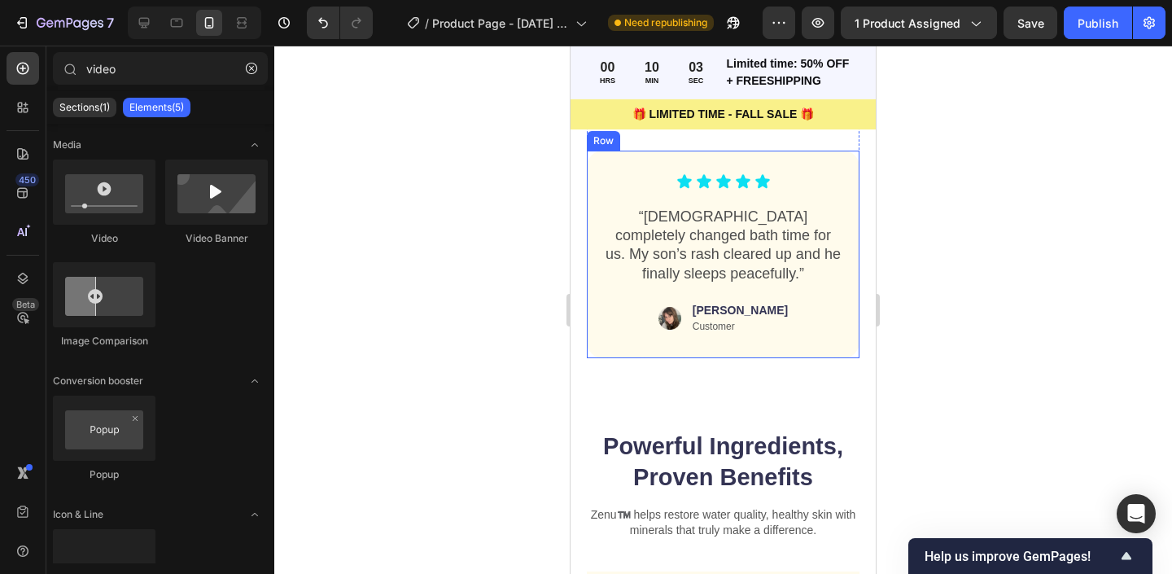
click at [608, 323] on div "Icon Icon Icon Icon Icon Icon List “[DEMOGRAPHIC_DATA] completely changed bath …" at bounding box center [723, 255] width 273 height 208
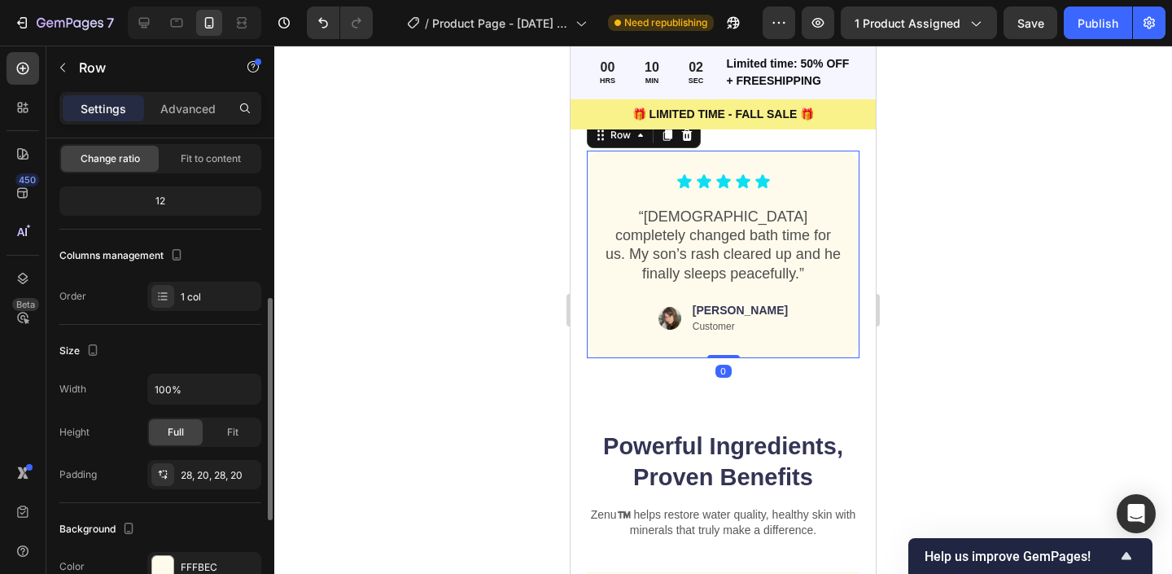
scroll to position [264, 0]
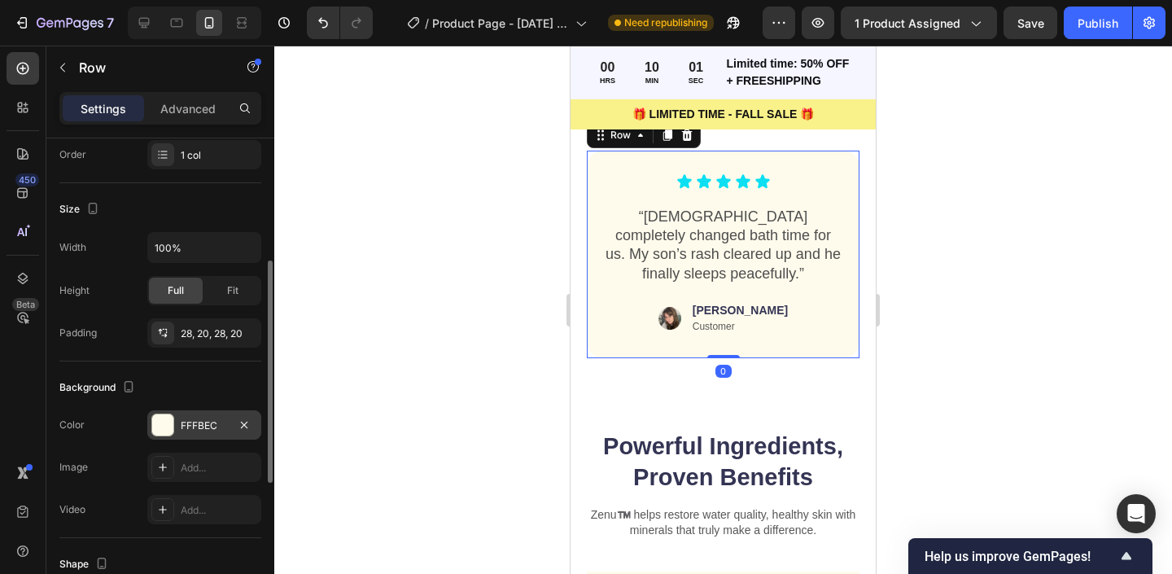
click at [147, 422] on div "FFFBEC" at bounding box center [204, 424] width 114 height 29
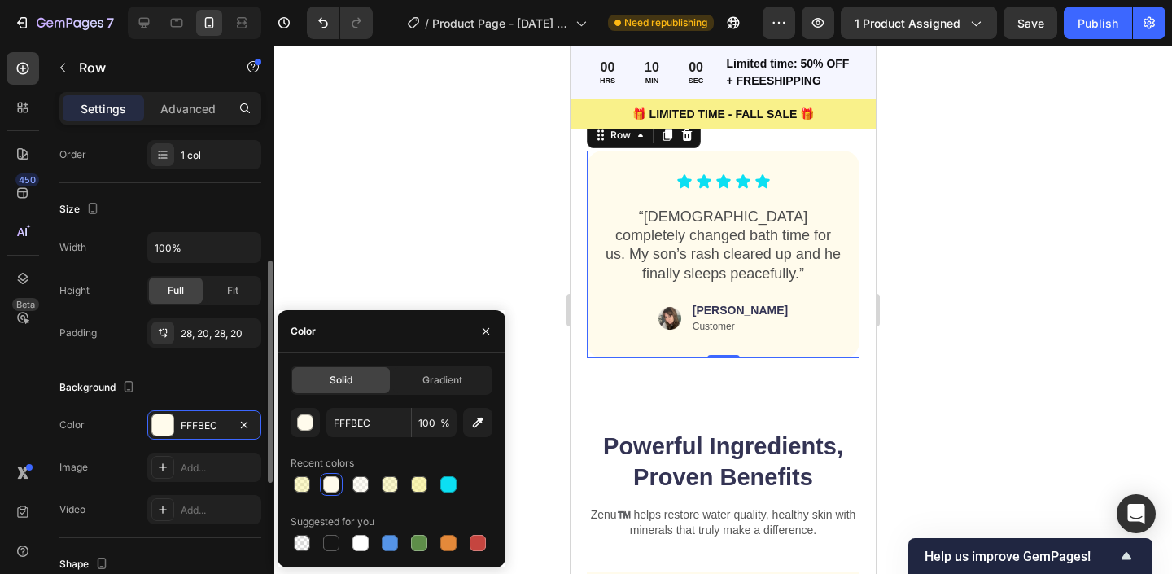
click at [161, 372] on div "Background The changes might be hidden by the video. Color FFFBEC Image Add... …" at bounding box center [160, 449] width 202 height 177
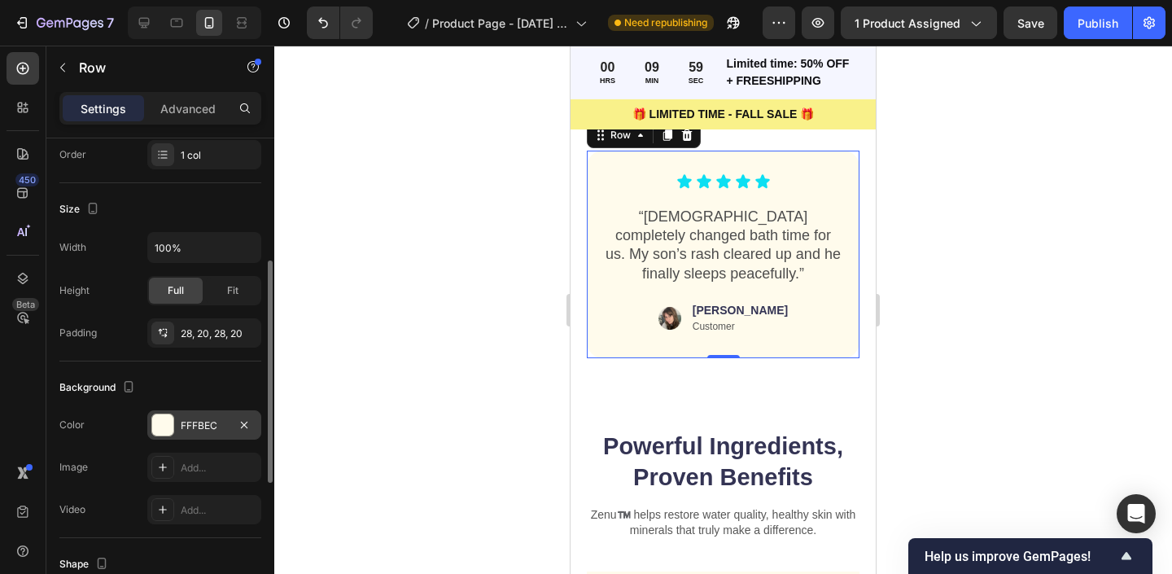
click at [169, 420] on div at bounding box center [162, 424] width 21 height 21
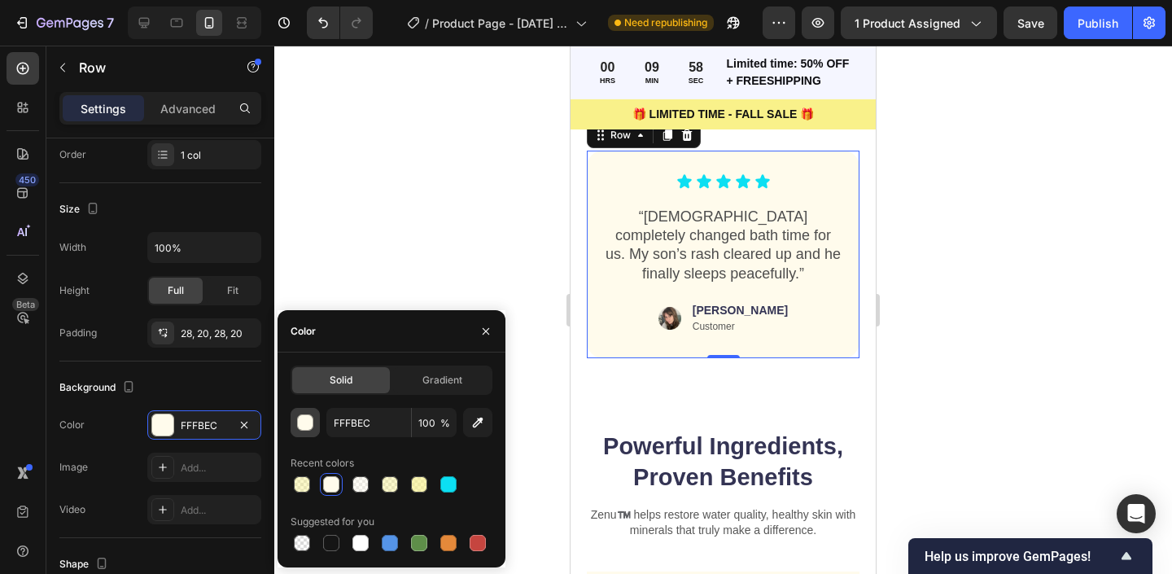
click at [302, 423] on div "button" at bounding box center [306, 423] width 16 height 16
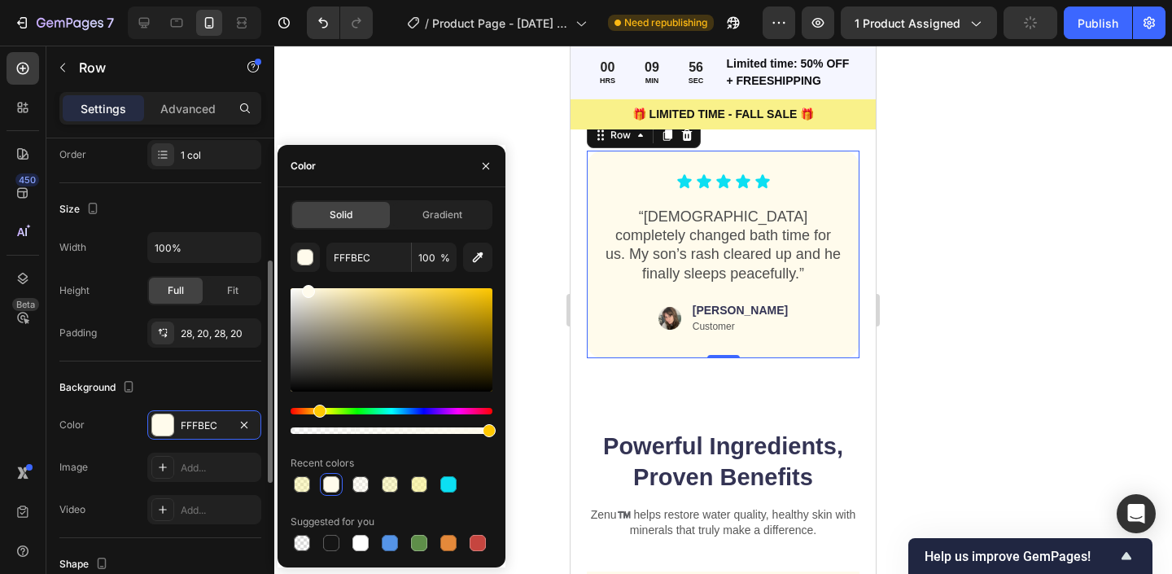
click at [201, 382] on div "Background" at bounding box center [160, 387] width 202 height 26
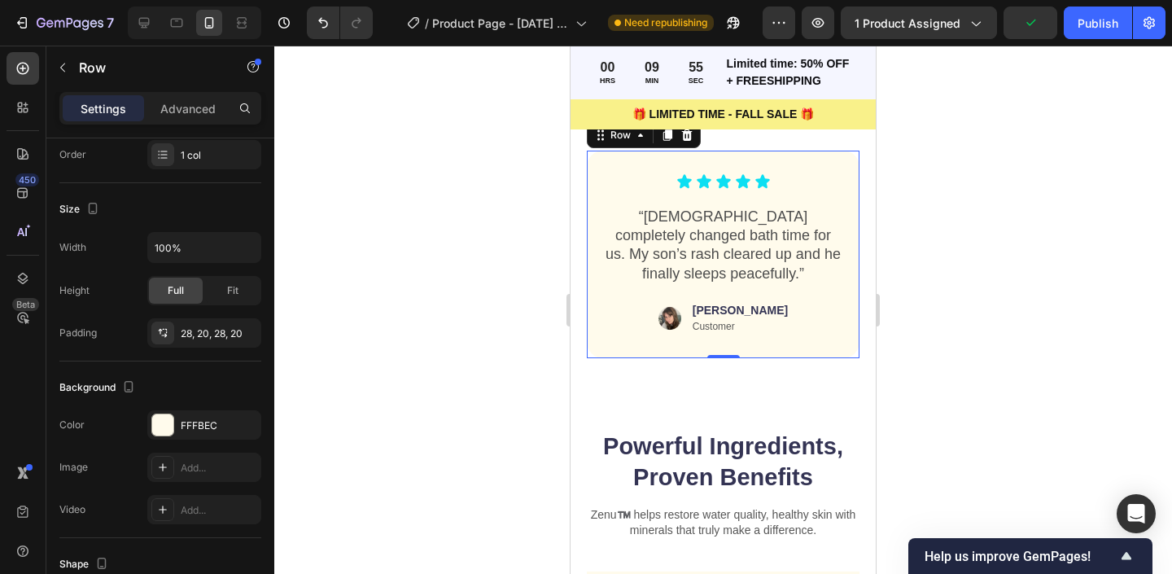
click at [443, 352] on div at bounding box center [723, 310] width 898 height 528
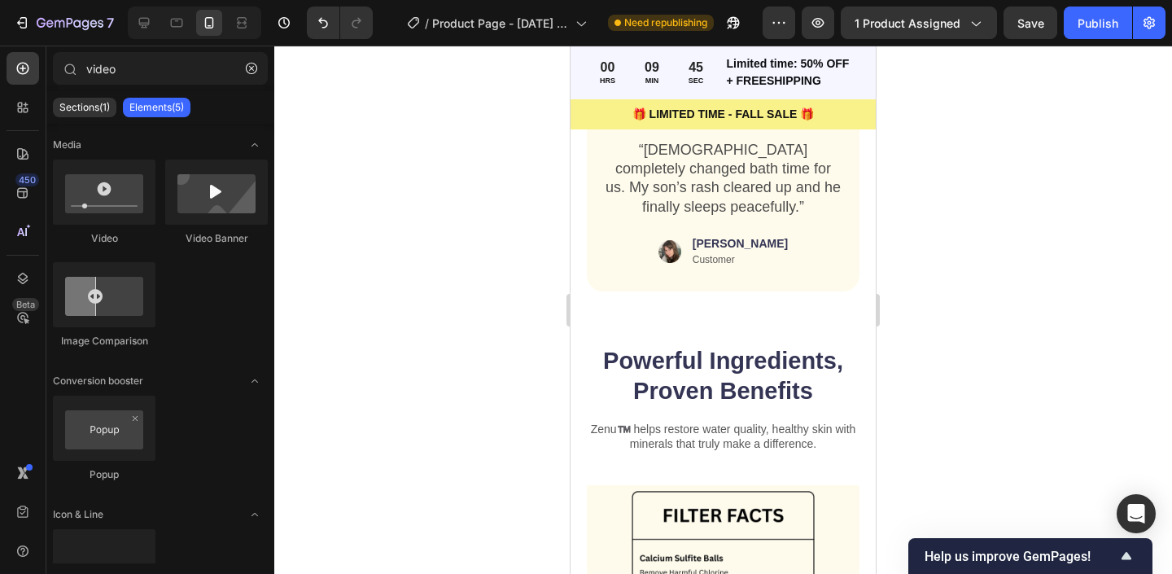
scroll to position [1296, 0]
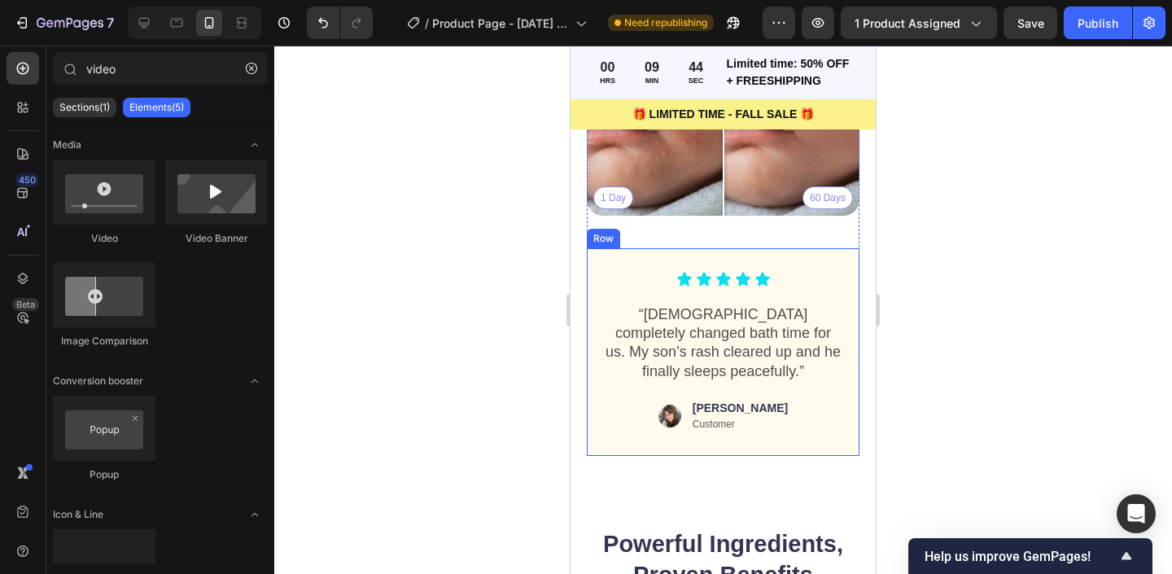
click at [637, 427] on div "Icon Icon Icon Icon Icon Icon List “[DEMOGRAPHIC_DATA] completely changed bath …" at bounding box center [723, 352] width 273 height 208
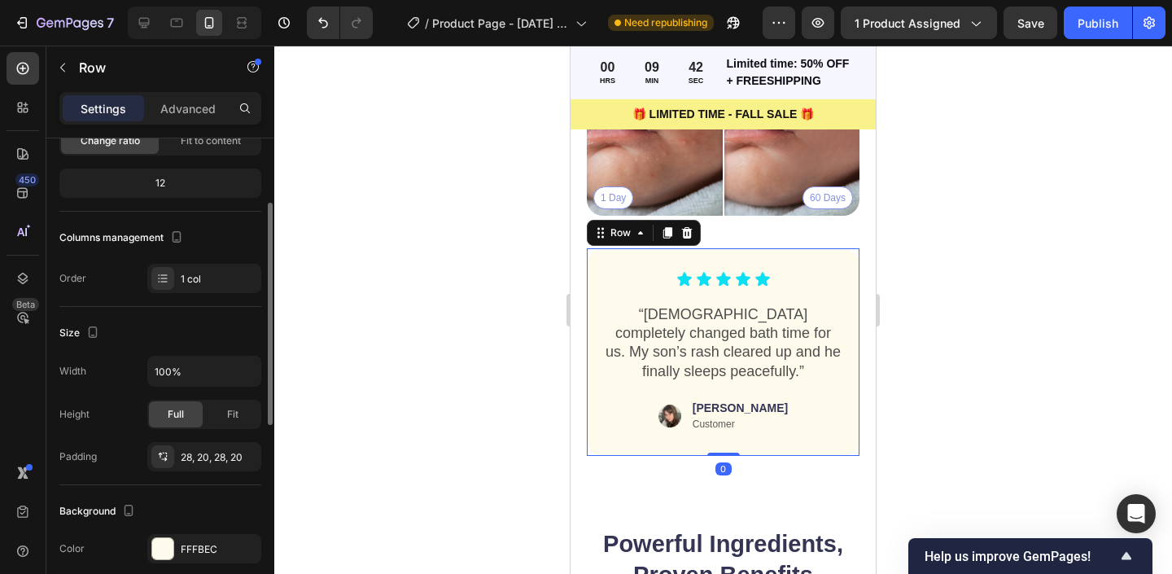
scroll to position [246, 0]
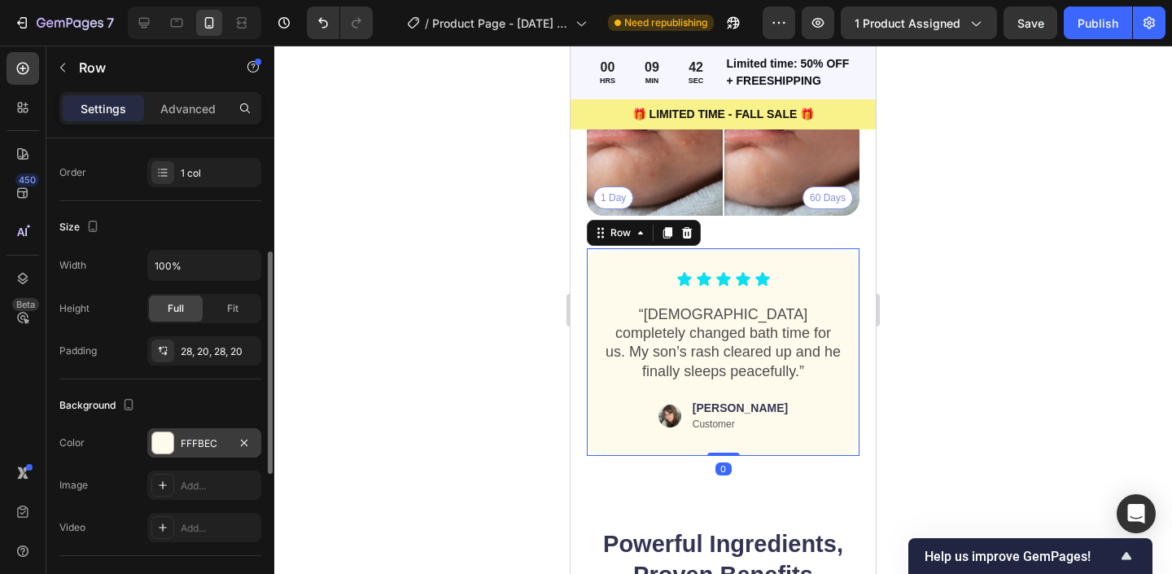
click at [164, 440] on div at bounding box center [162, 442] width 21 height 21
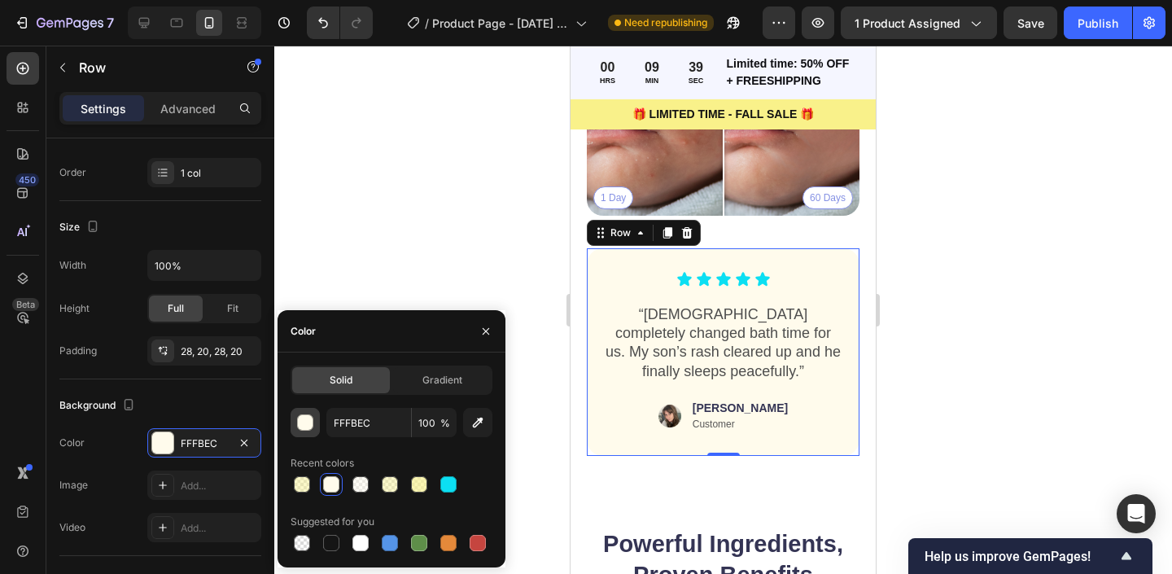
click at [310, 427] on div "button" at bounding box center [306, 423] width 16 height 16
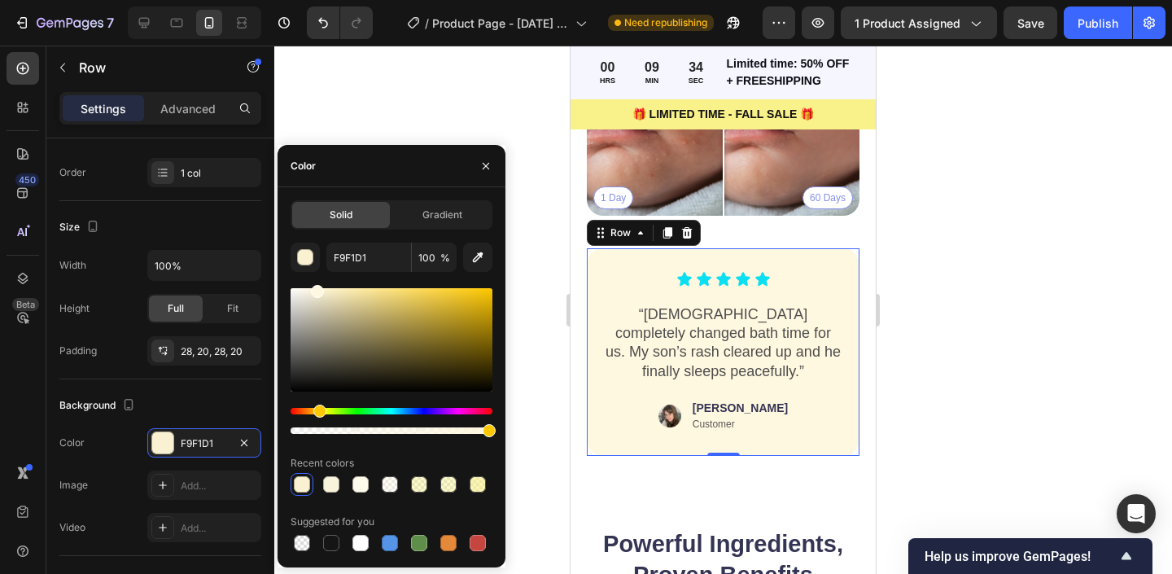
type input "FFF8E0"
click at [317, 288] on div at bounding box center [392, 339] width 202 height 103
click at [356, 268] on input "FFF8E0" at bounding box center [368, 257] width 85 height 29
click at [488, 166] on icon "button" at bounding box center [485, 166] width 13 height 13
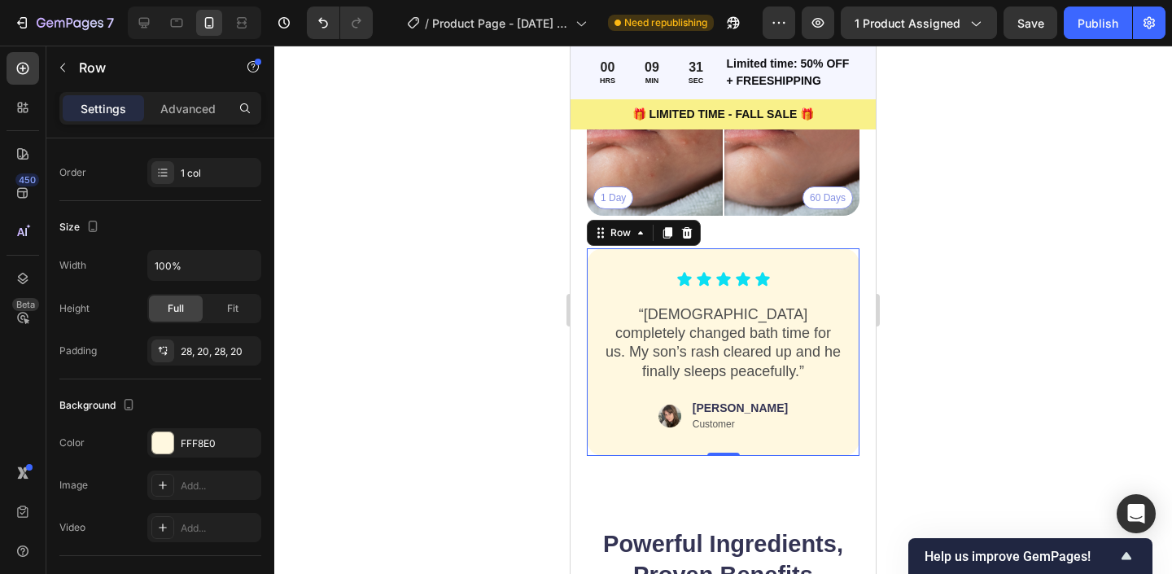
click at [466, 244] on div at bounding box center [723, 310] width 898 height 528
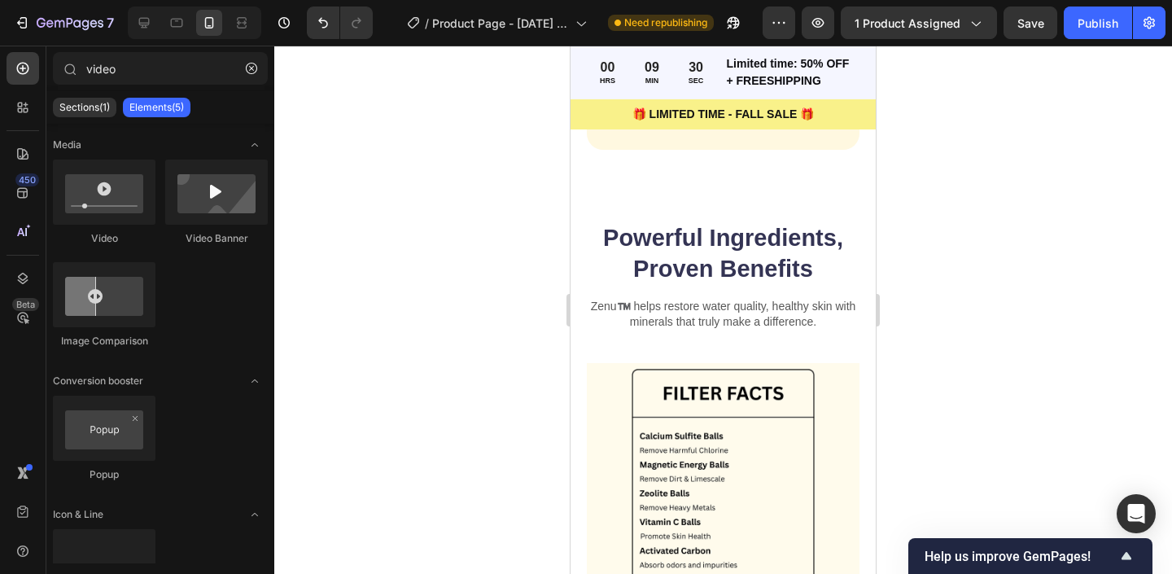
scroll to position [1953, 0]
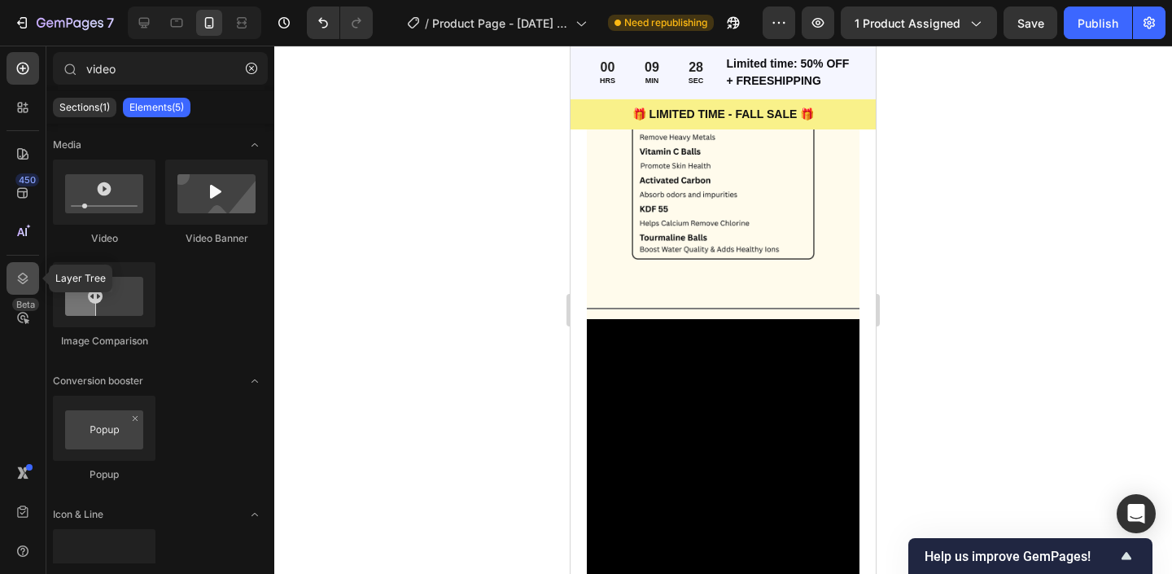
click at [13, 293] on div at bounding box center [23, 278] width 33 height 33
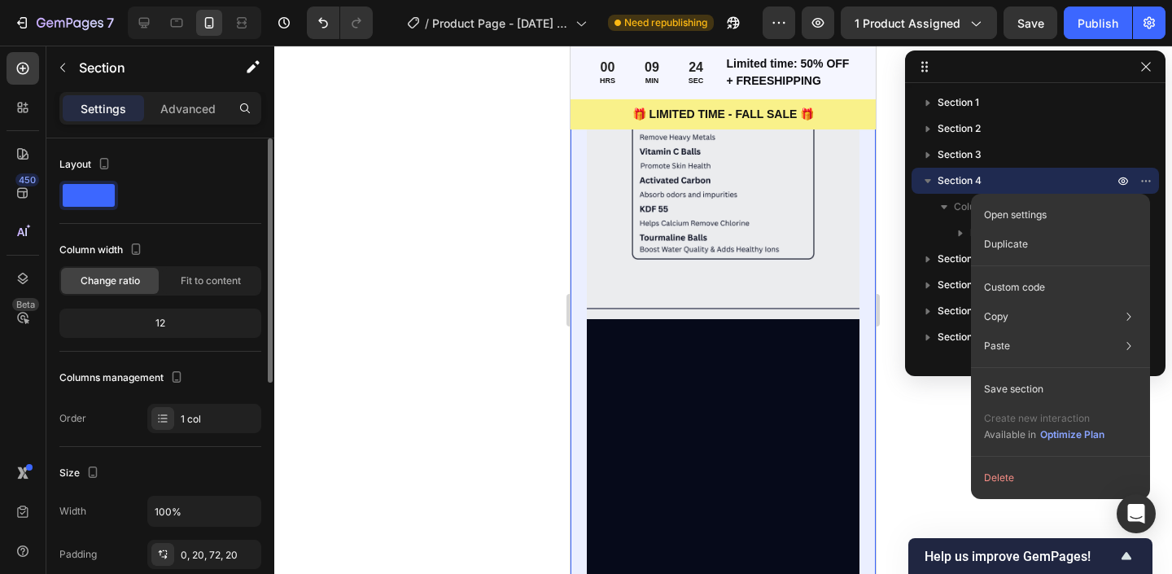
click at [111, 378] on div "Columns management" at bounding box center [122, 378] width 127 height 22
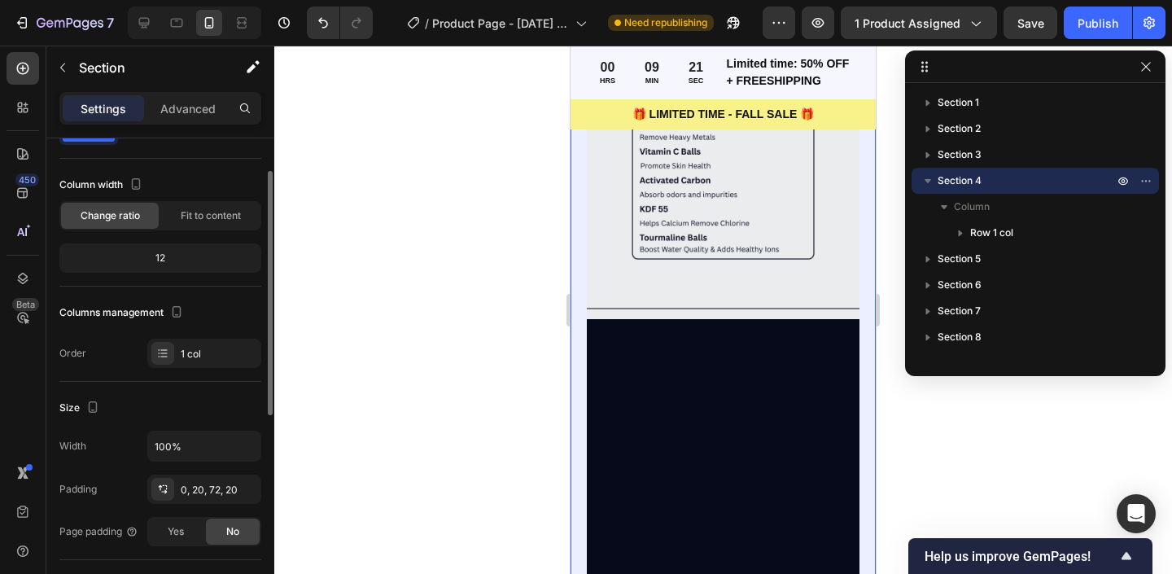
scroll to position [0, 0]
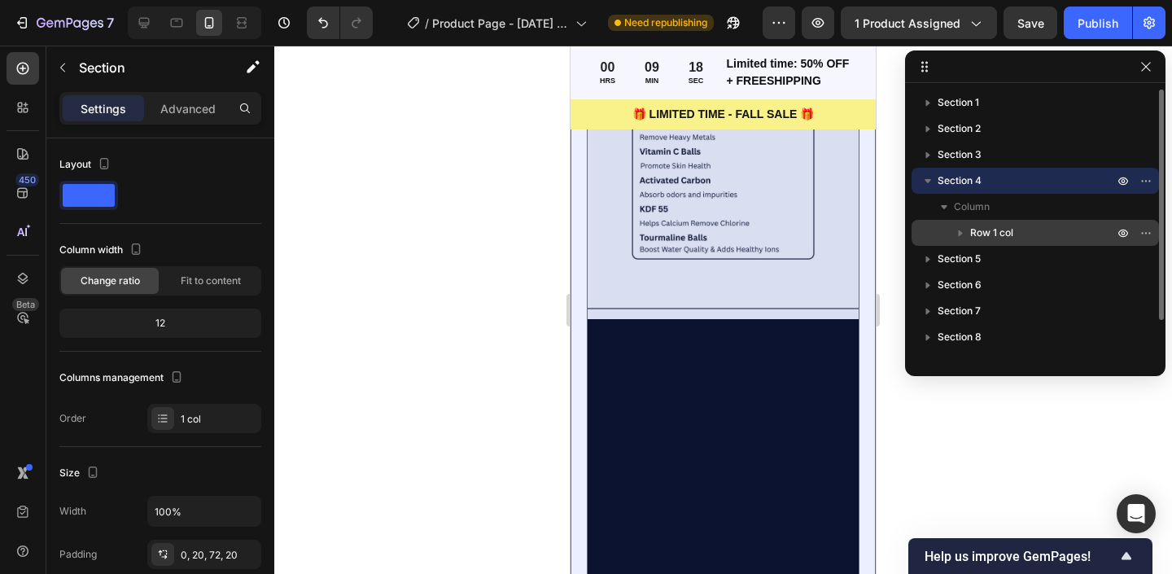
click at [988, 230] on span "Row 1 col" at bounding box center [991, 233] width 43 height 16
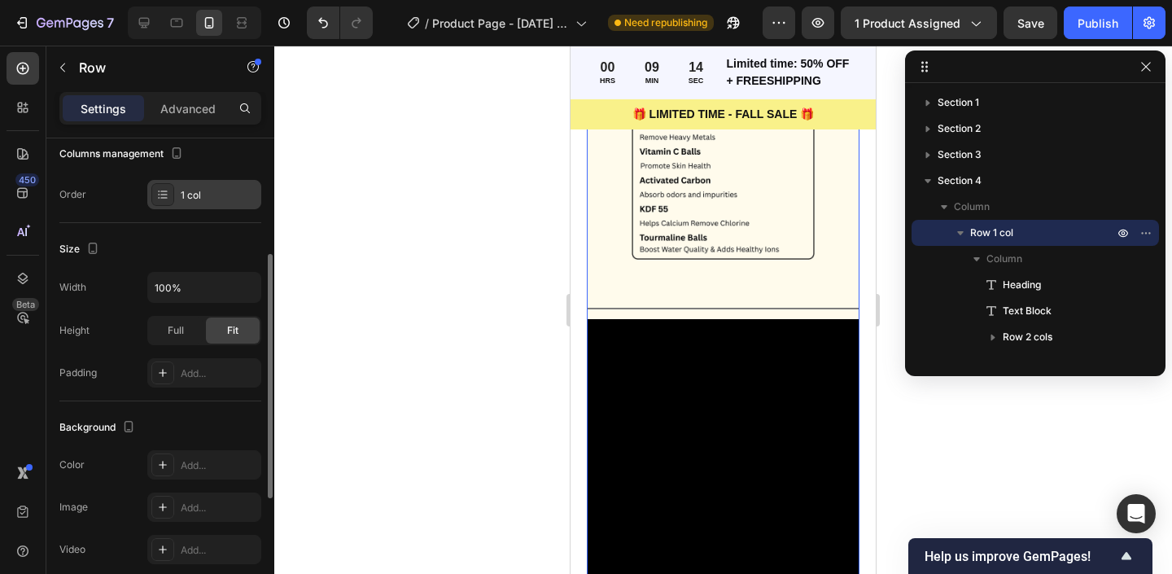
scroll to position [215, 0]
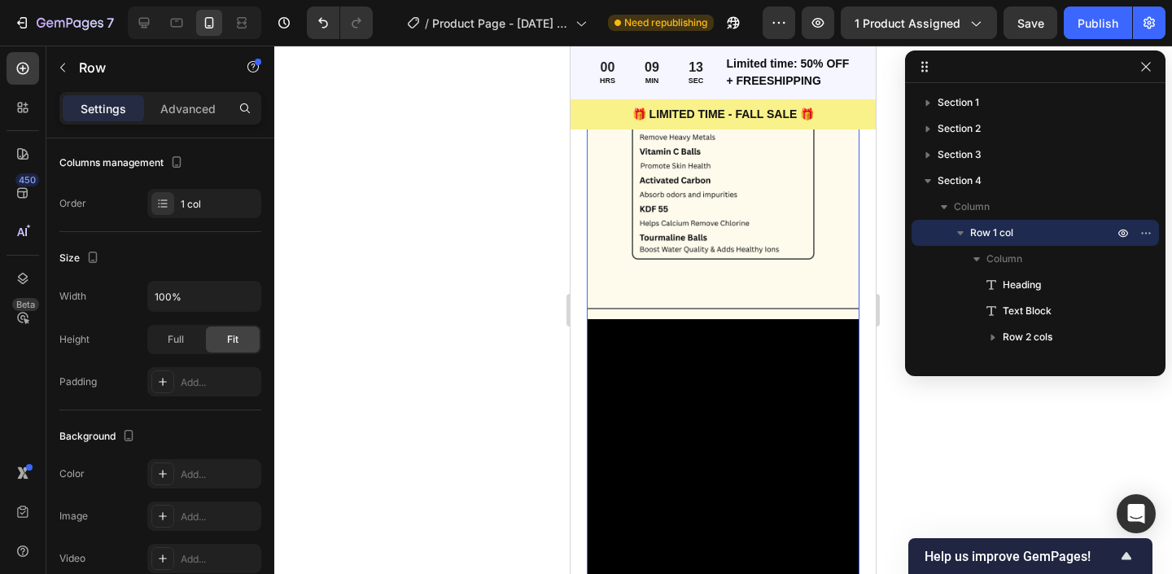
click at [458, 372] on div at bounding box center [723, 310] width 898 height 528
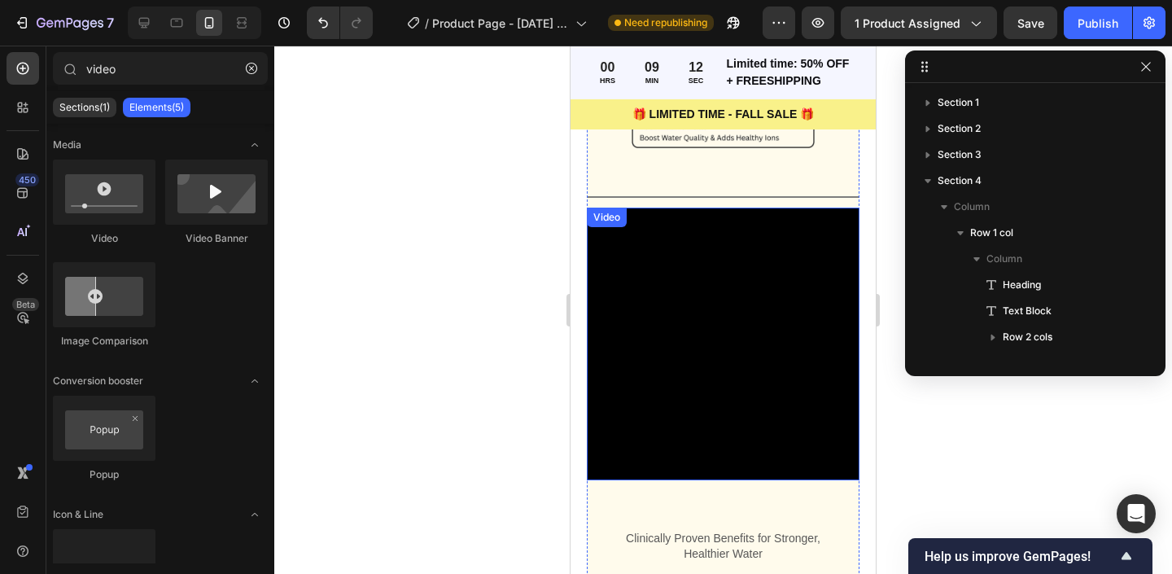
scroll to position [2345, 0]
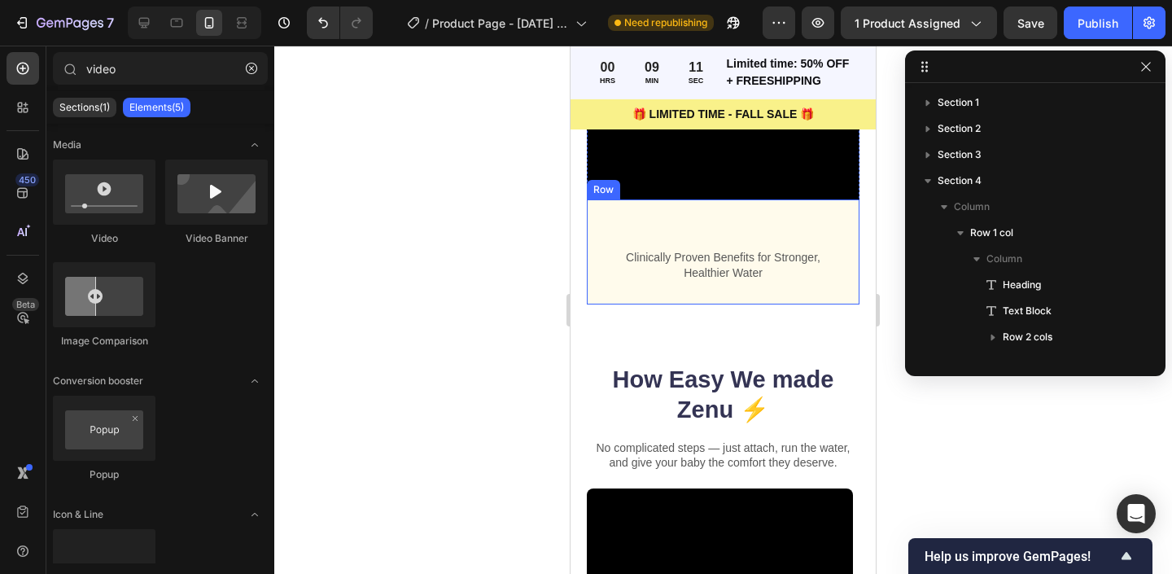
click at [603, 227] on div "Clinically Proven Benefits for Stronger, Healthier Water Text Block Row Row" at bounding box center [723, 251] width 273 height 104
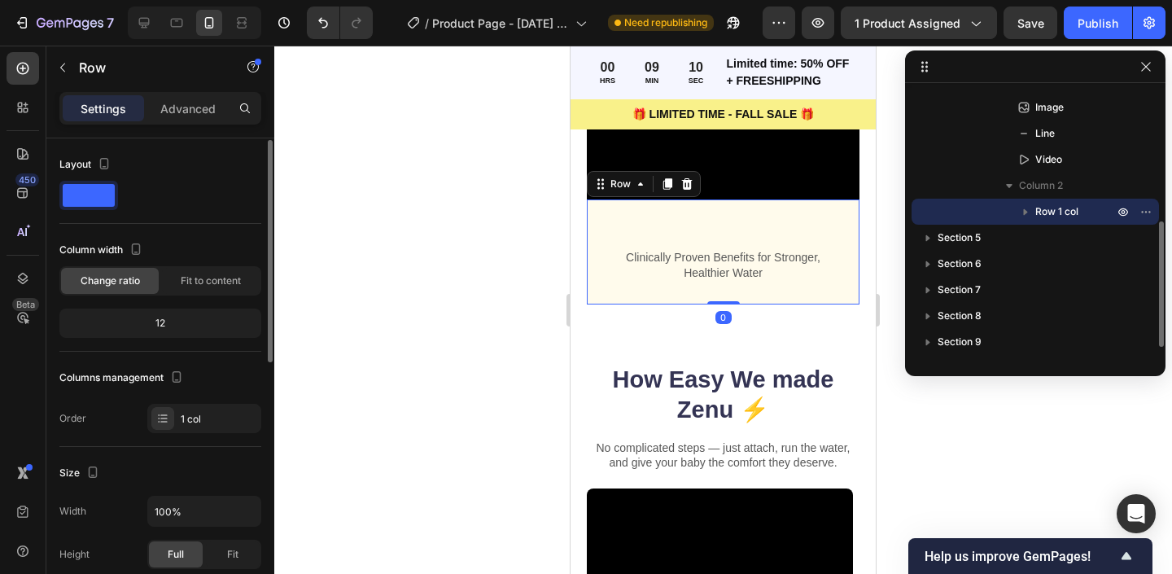
scroll to position [376, 0]
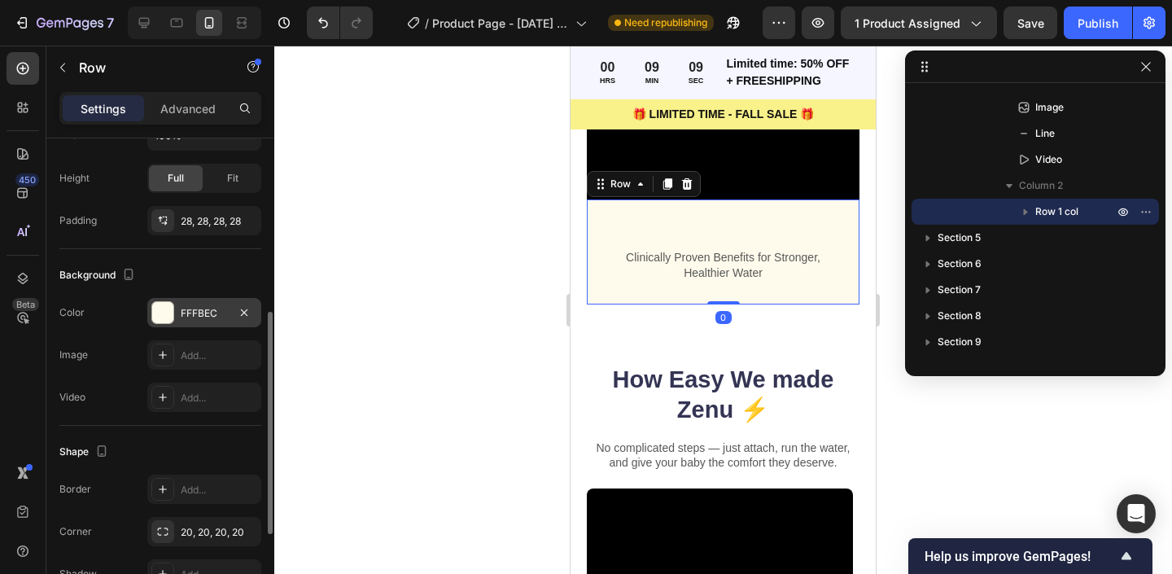
click at [174, 305] on div "FFFBEC" at bounding box center [204, 312] width 114 height 29
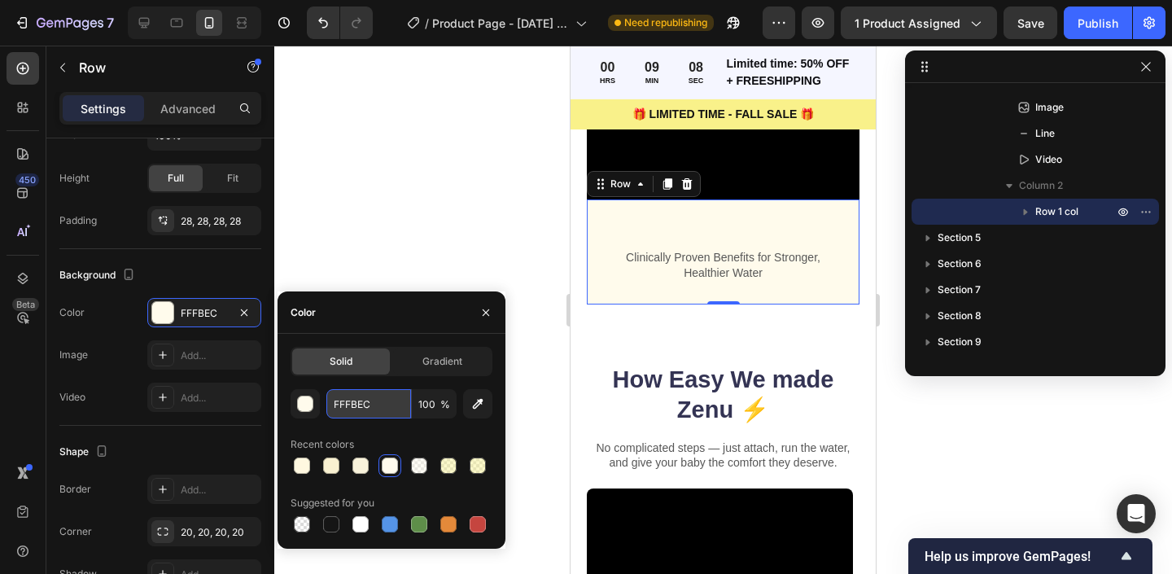
click at [357, 402] on input "FFFBEC" at bounding box center [368, 403] width 85 height 29
paste input "8E0"
type input "FFF8E0"
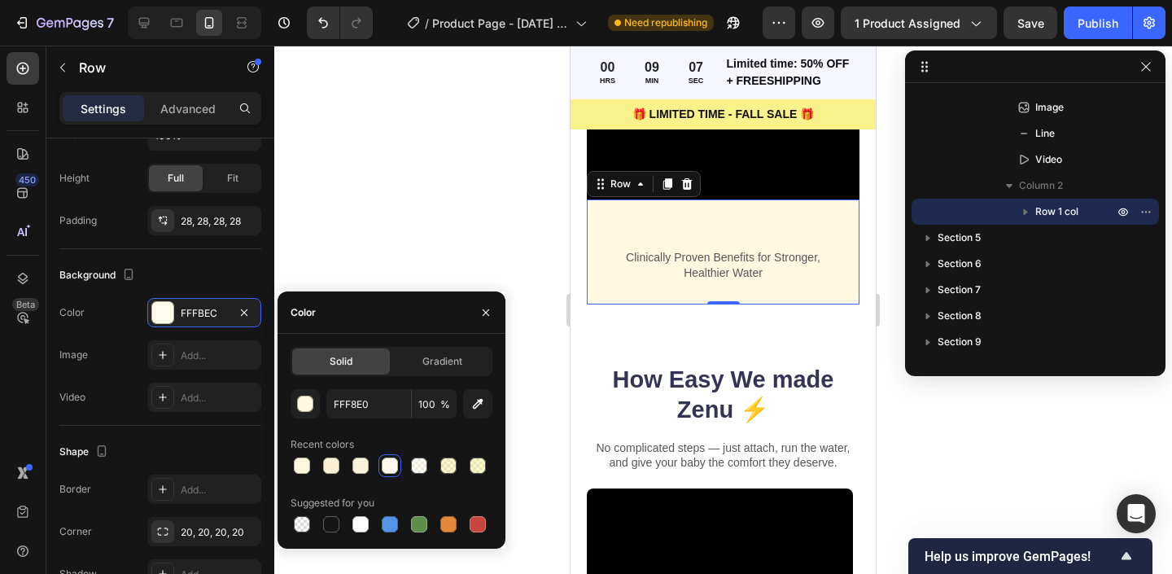
click at [359, 258] on div at bounding box center [723, 310] width 898 height 528
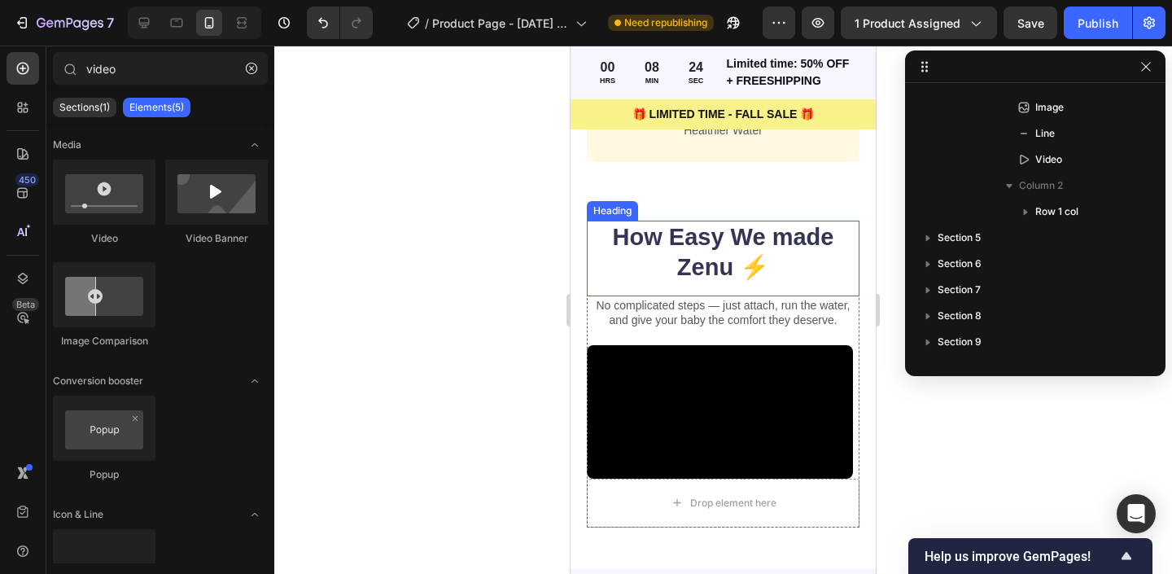
scroll to position [2512, 0]
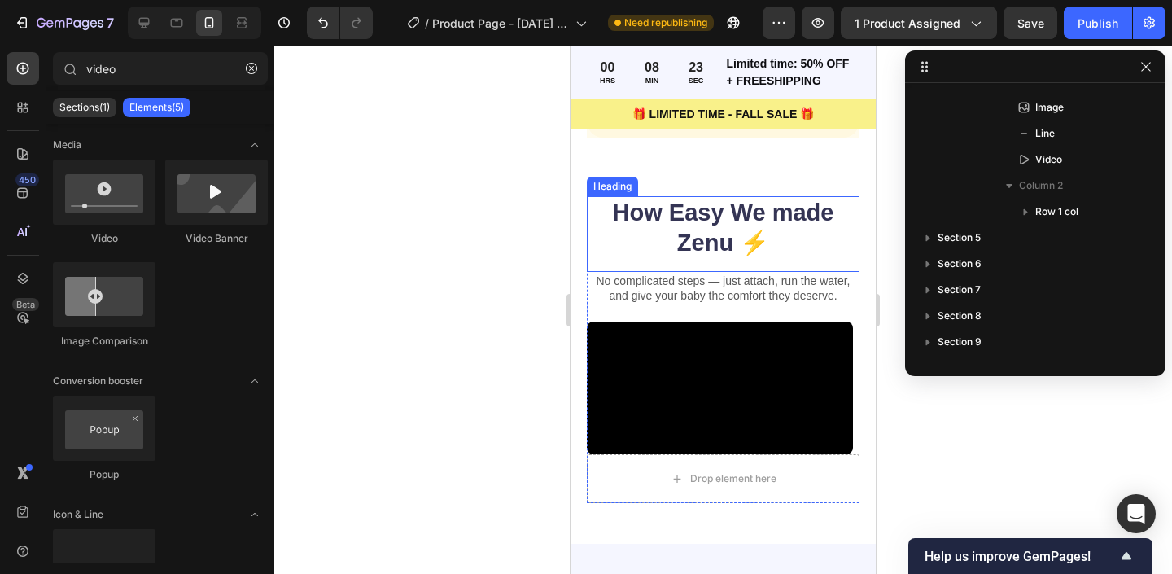
click at [738, 253] on h2 "How Easy We made Zenu ⚡️" at bounding box center [723, 228] width 273 height 64
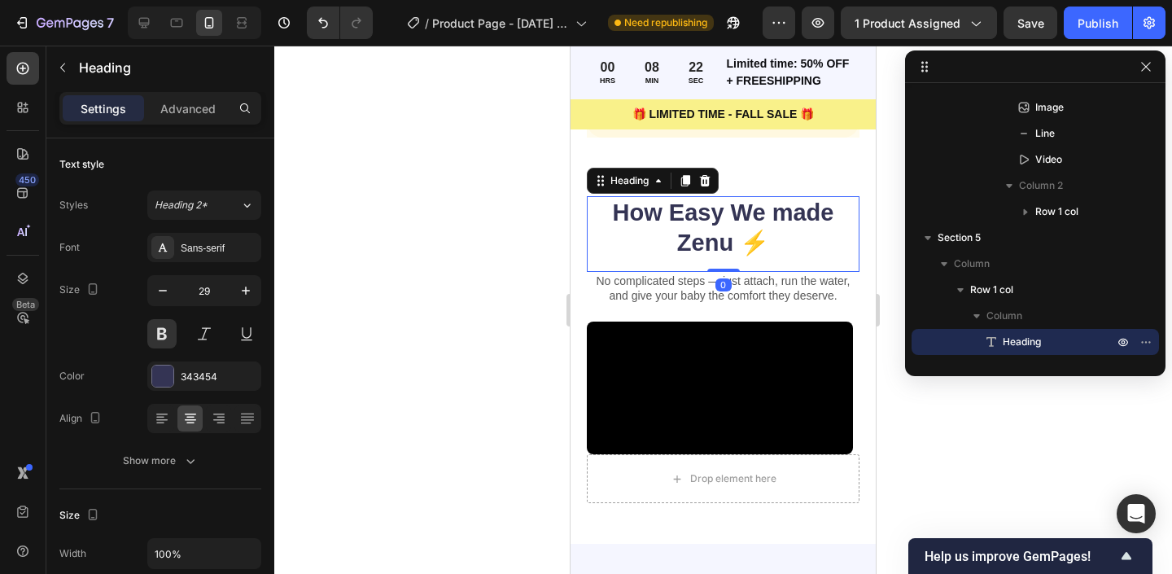
click at [738, 239] on h2 "How Easy We made Zenu ⚡️" at bounding box center [723, 228] width 273 height 64
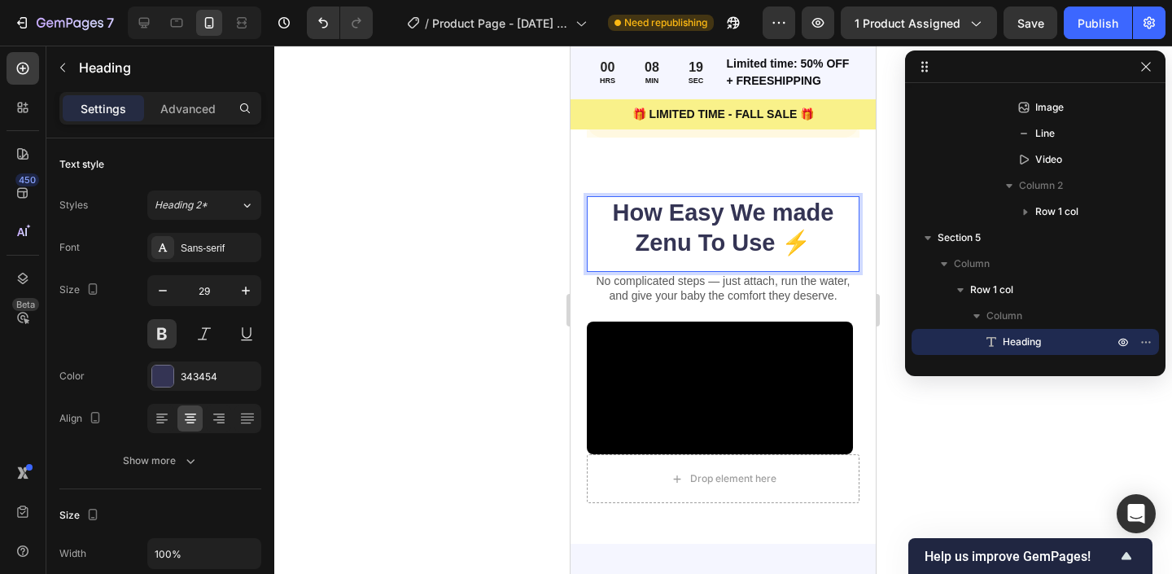
click at [472, 304] on div at bounding box center [723, 310] width 898 height 528
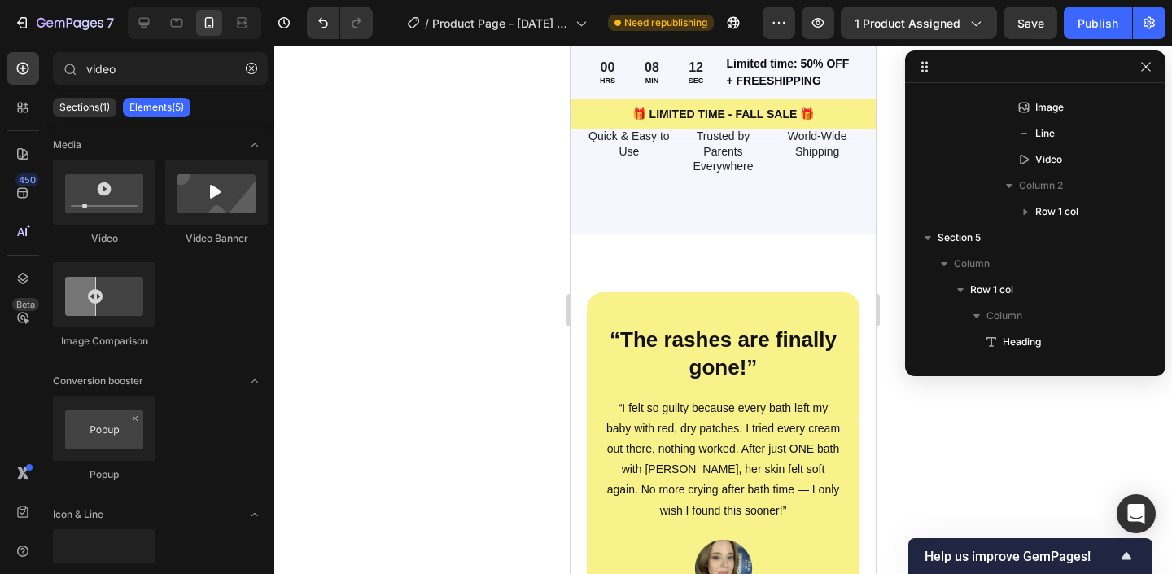
scroll to position [3792, 0]
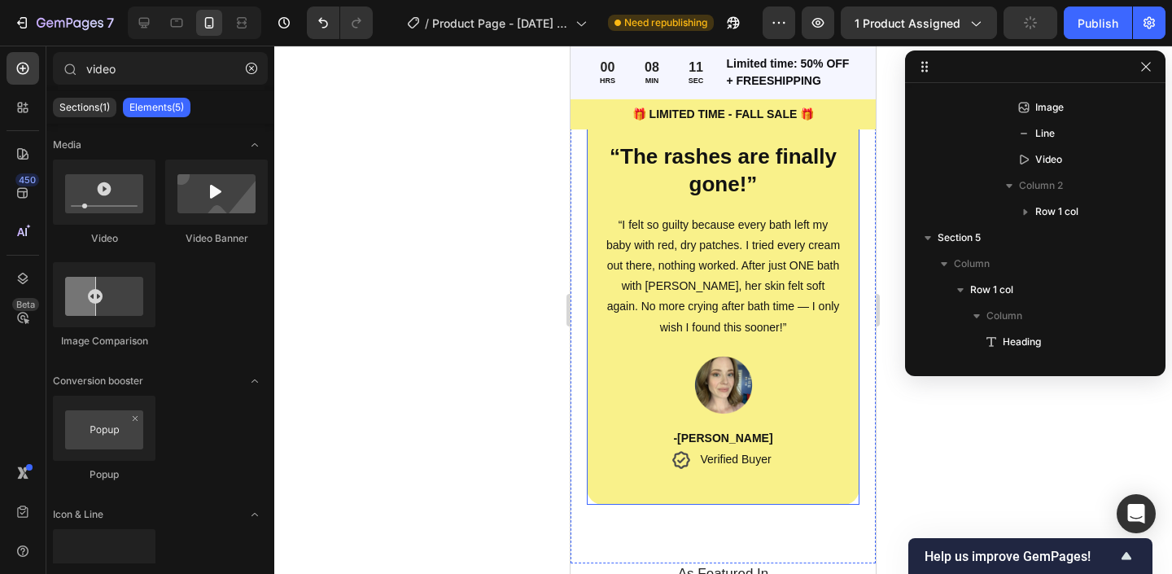
click at [596, 430] on div "“The rashes are finally gone!” Heading “I felt so guilty because every bath lef…" at bounding box center [723, 307] width 273 height 396
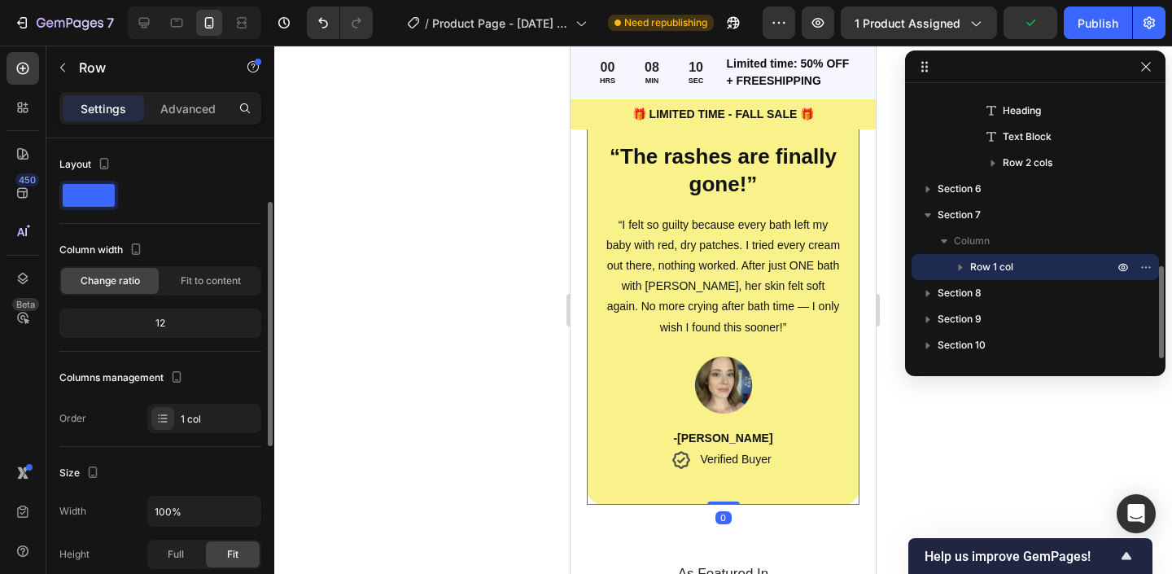
scroll to position [469, 0]
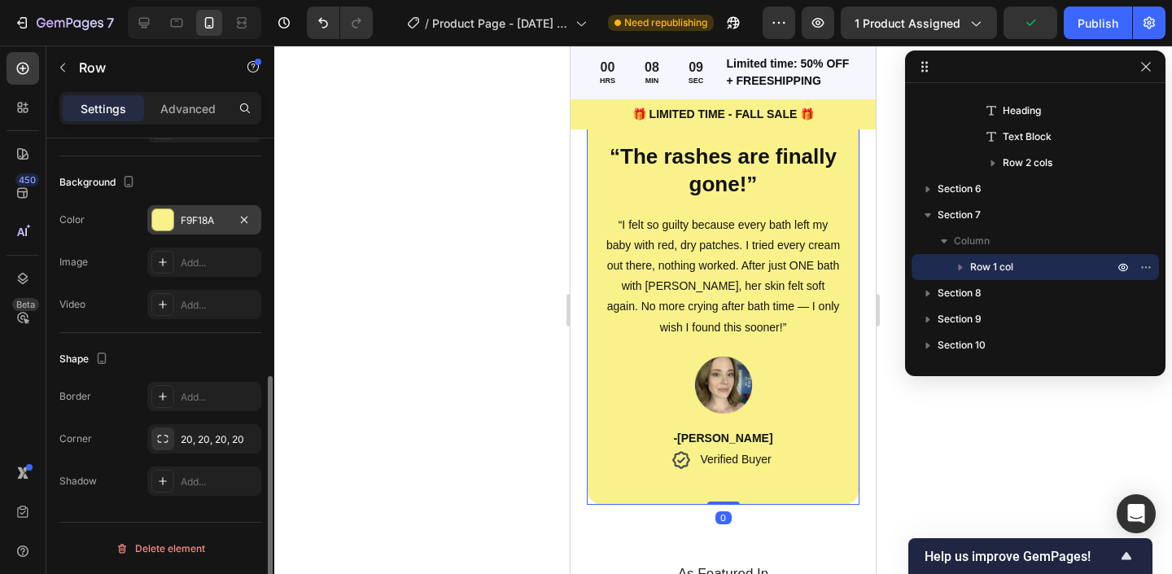
click at [162, 212] on div at bounding box center [162, 219] width 21 height 21
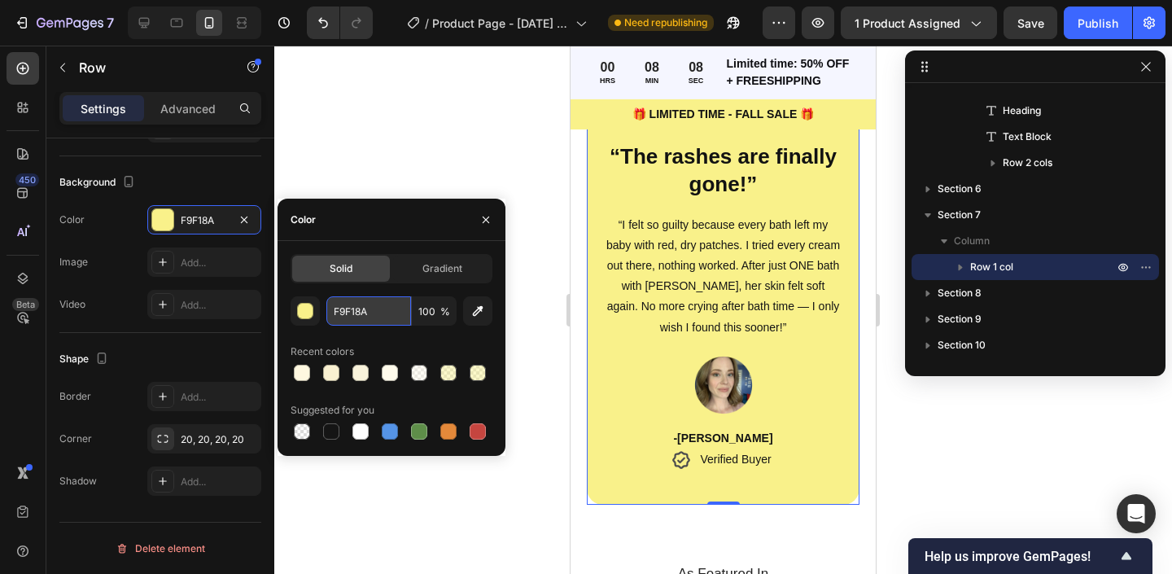
click at [345, 303] on input "F9F18A" at bounding box center [368, 310] width 85 height 29
paste input "FF8E0"
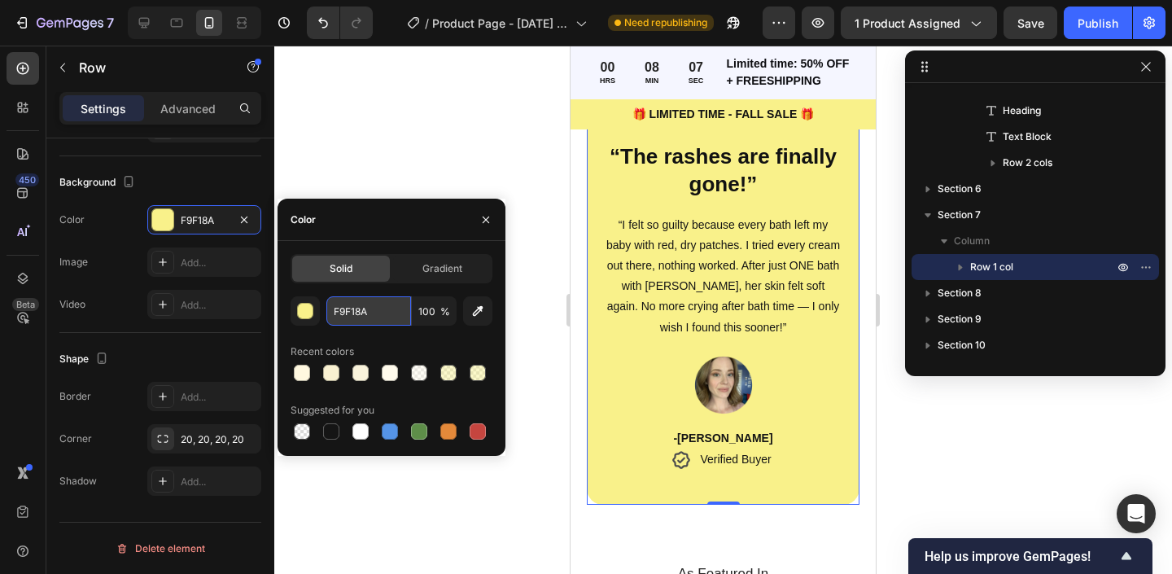
type input "FFF8E0"
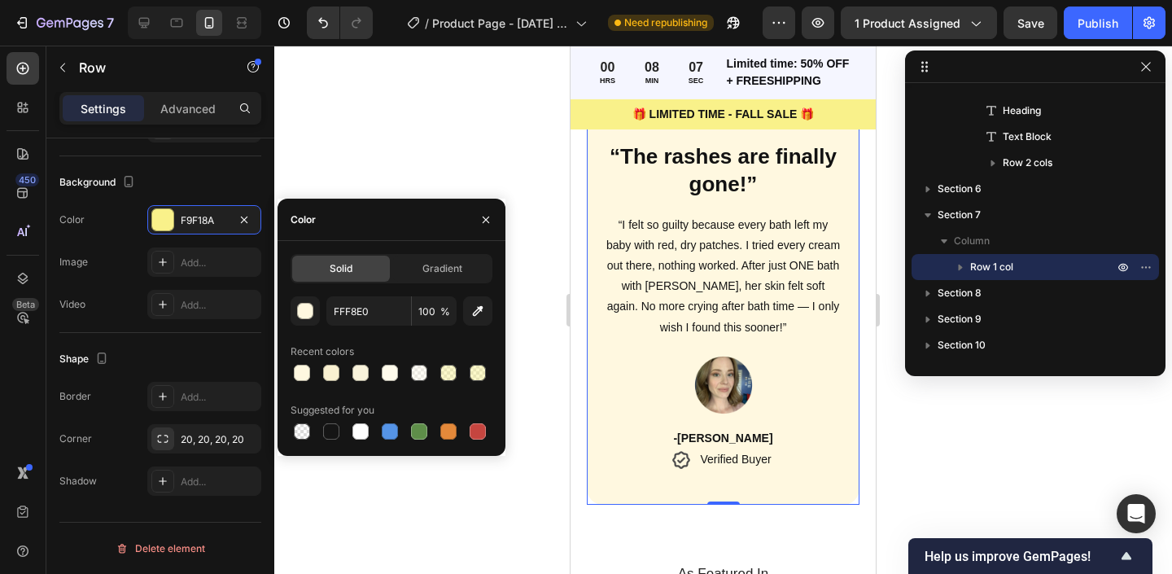
click at [357, 153] on div at bounding box center [723, 310] width 898 height 528
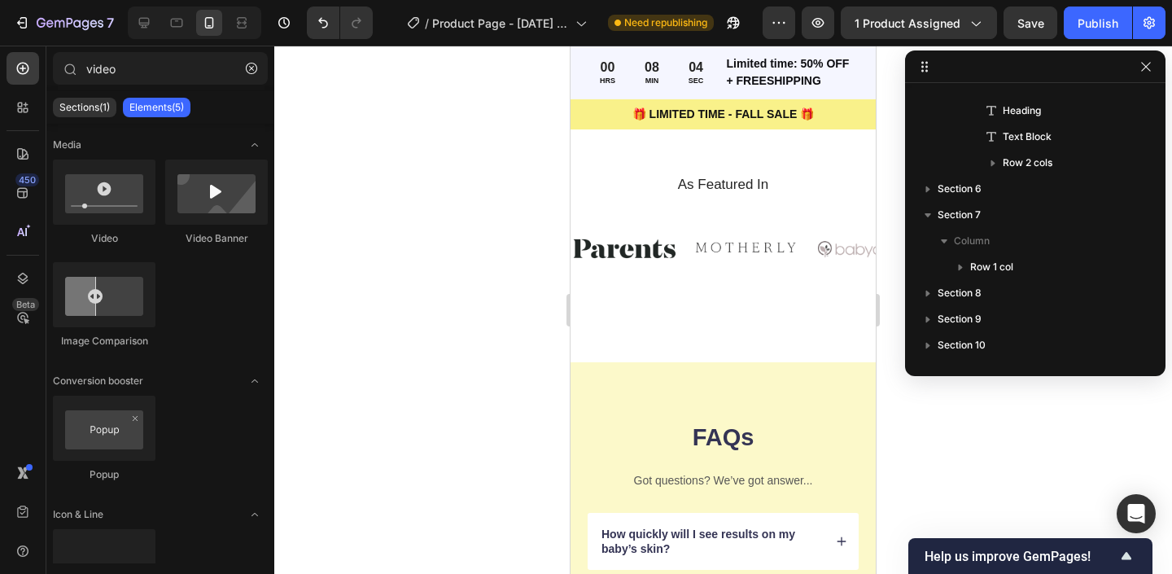
scroll to position [4319, 0]
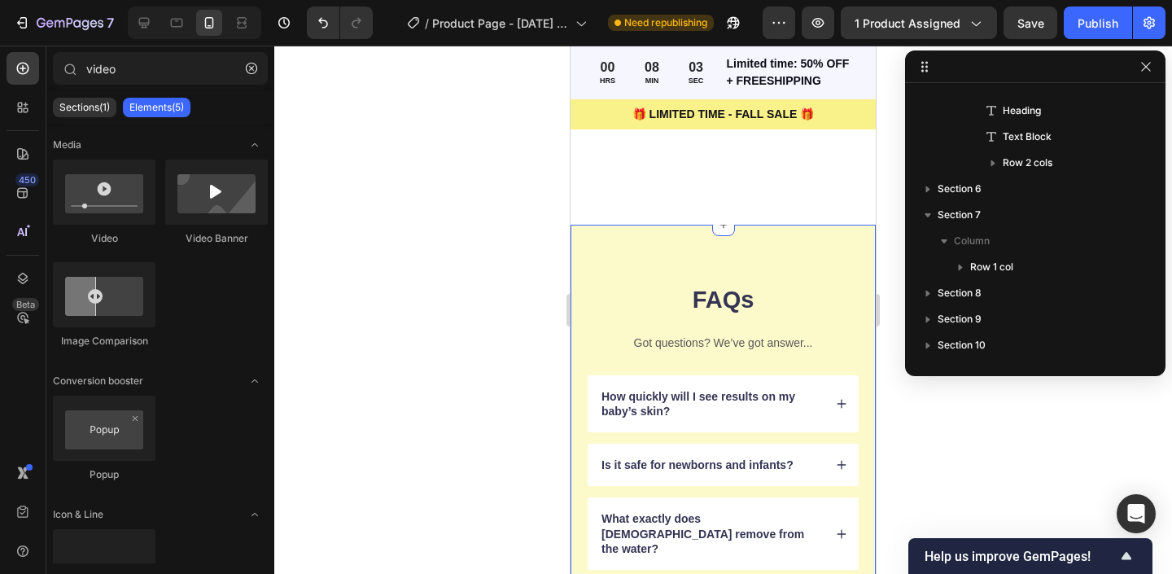
click at [584, 245] on div "FAQs Heading Got questions? We’ve got answer... Text Block How quickly will I s…" at bounding box center [723, 542] width 305 height 634
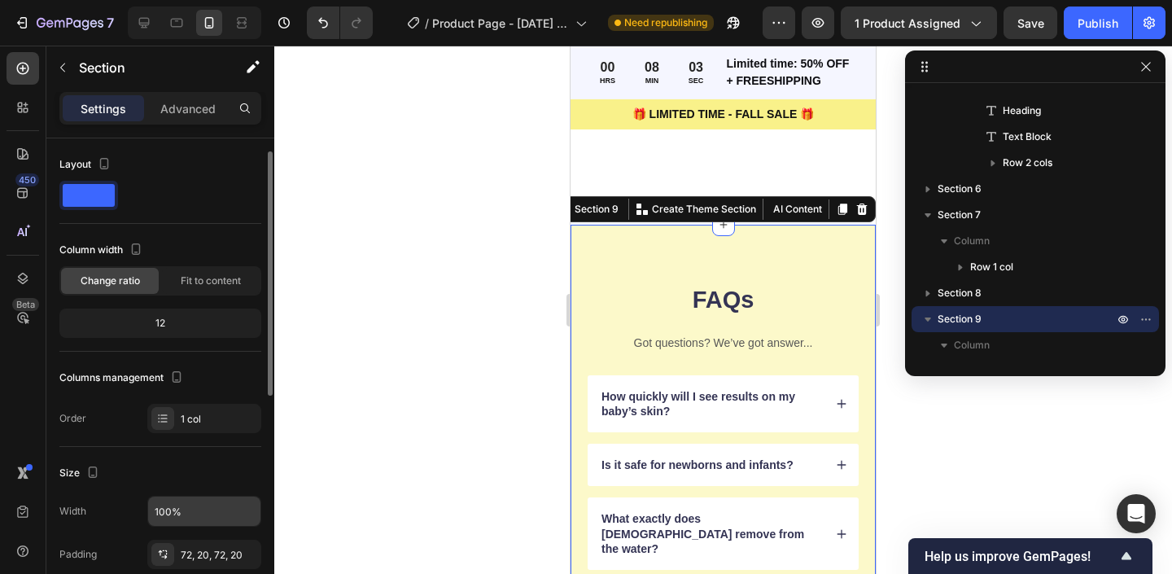
scroll to position [132, 0]
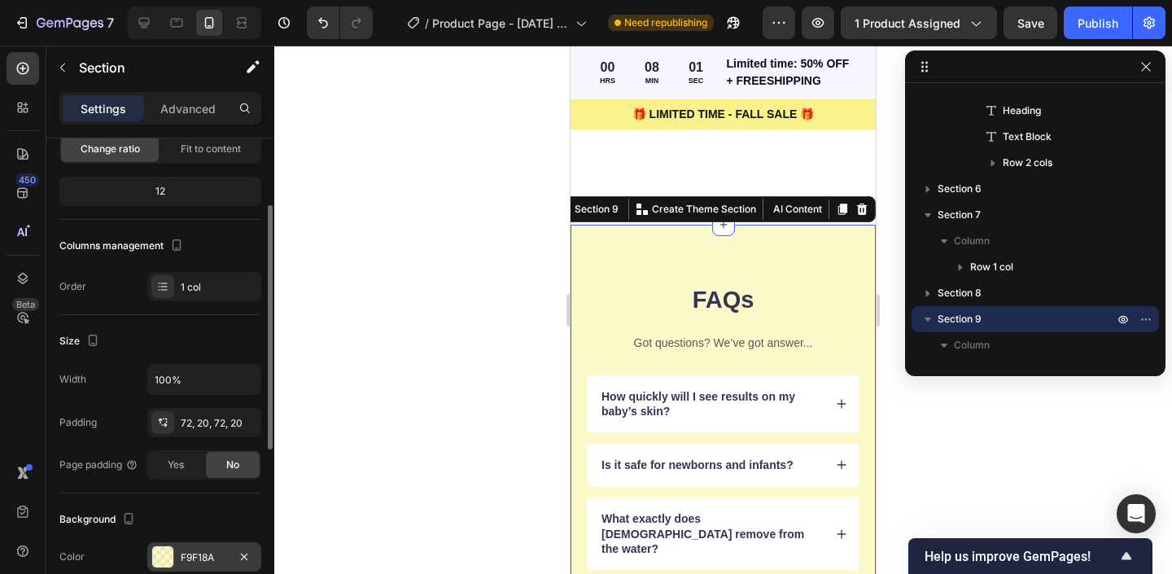
click at [160, 560] on div at bounding box center [162, 556] width 21 height 21
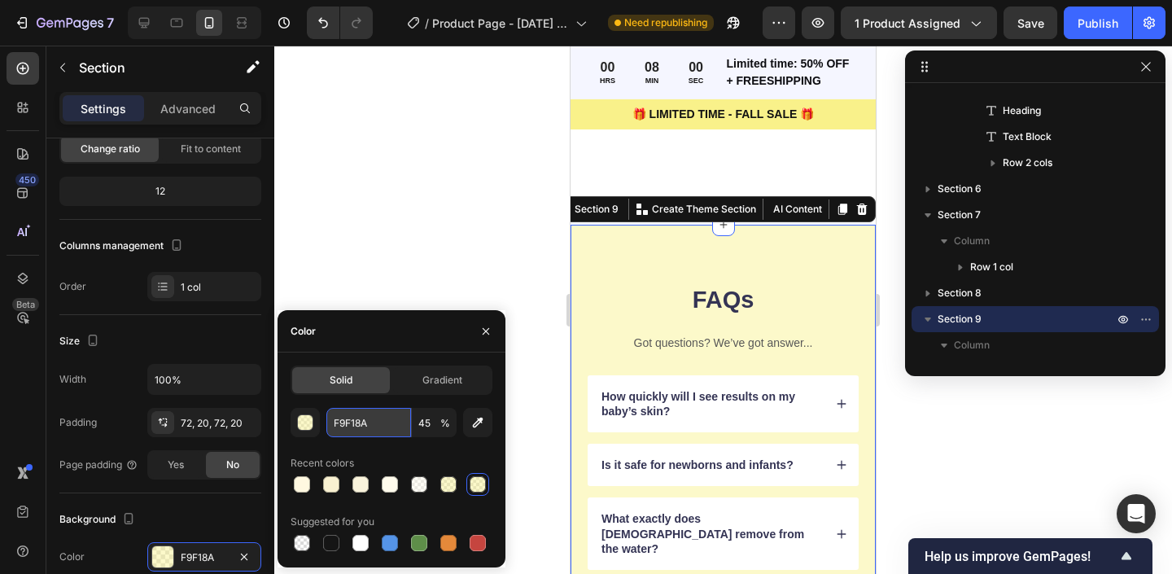
click at [365, 427] on input "F9F18A" at bounding box center [368, 422] width 85 height 29
paste input "FF8E0"
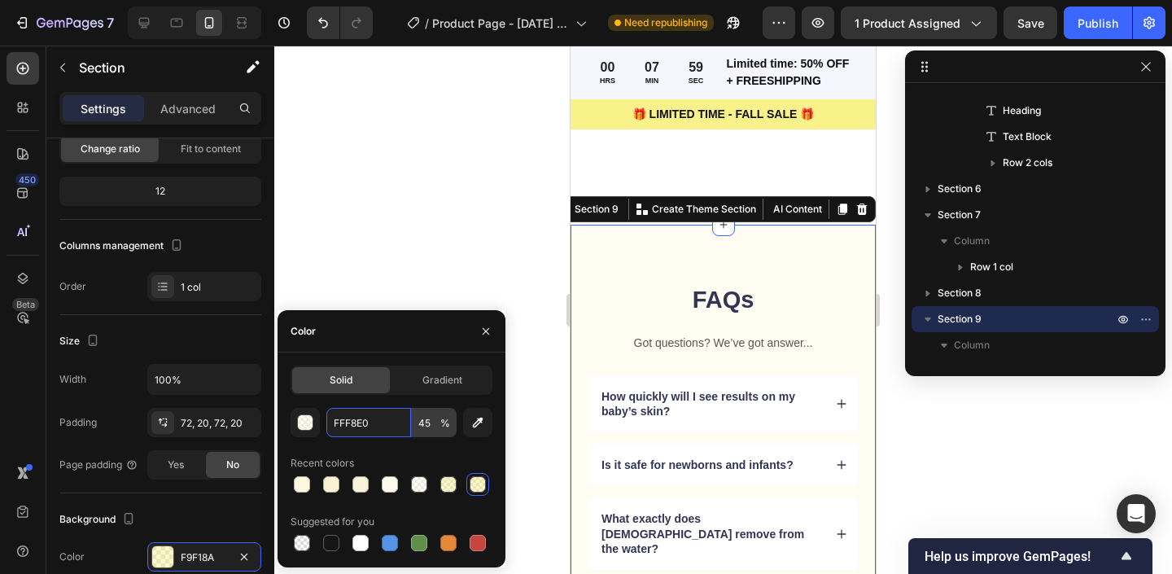
type input "FFF8E0"
click at [431, 422] on input "45" at bounding box center [434, 422] width 45 height 29
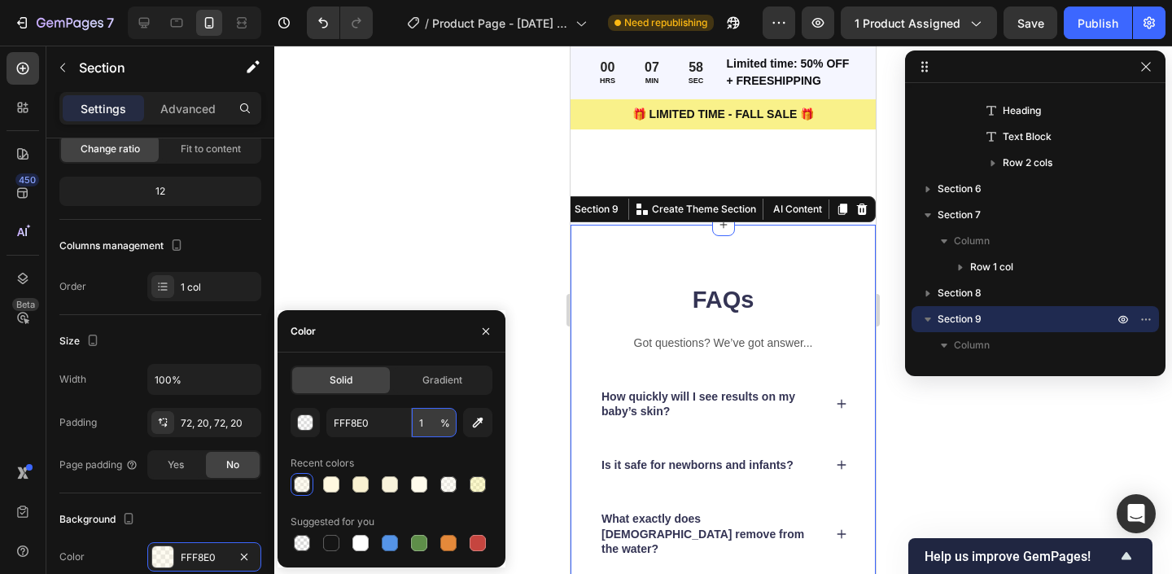
type input "10"
click at [420, 236] on div at bounding box center [723, 310] width 898 height 528
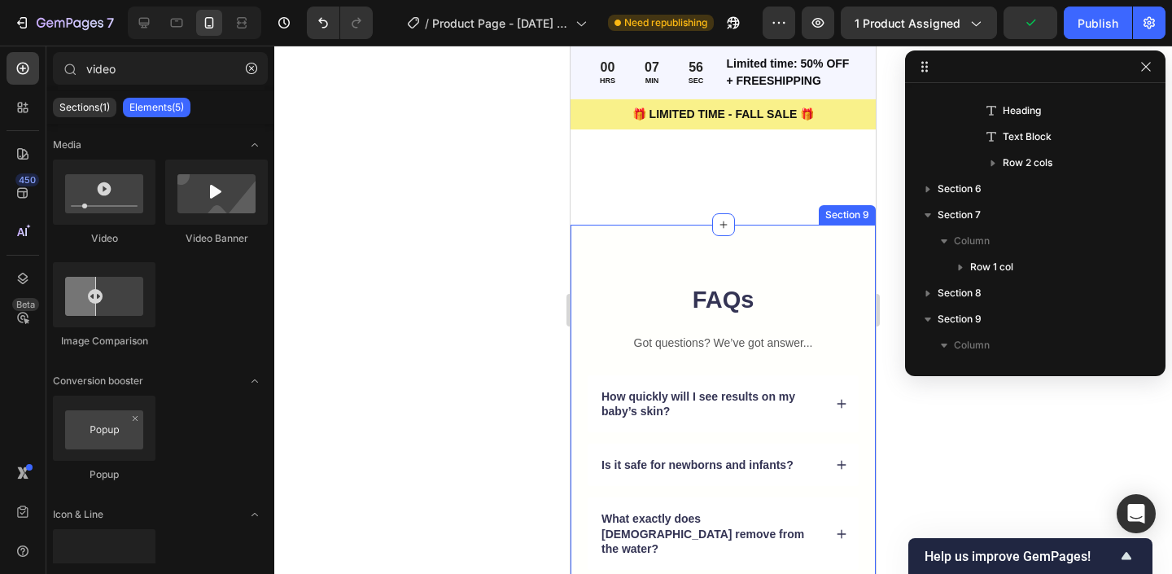
click at [584, 278] on div "FAQs Heading Got questions? We’ve got answer... Text Block How quickly will I s…" at bounding box center [723, 549] width 305 height 649
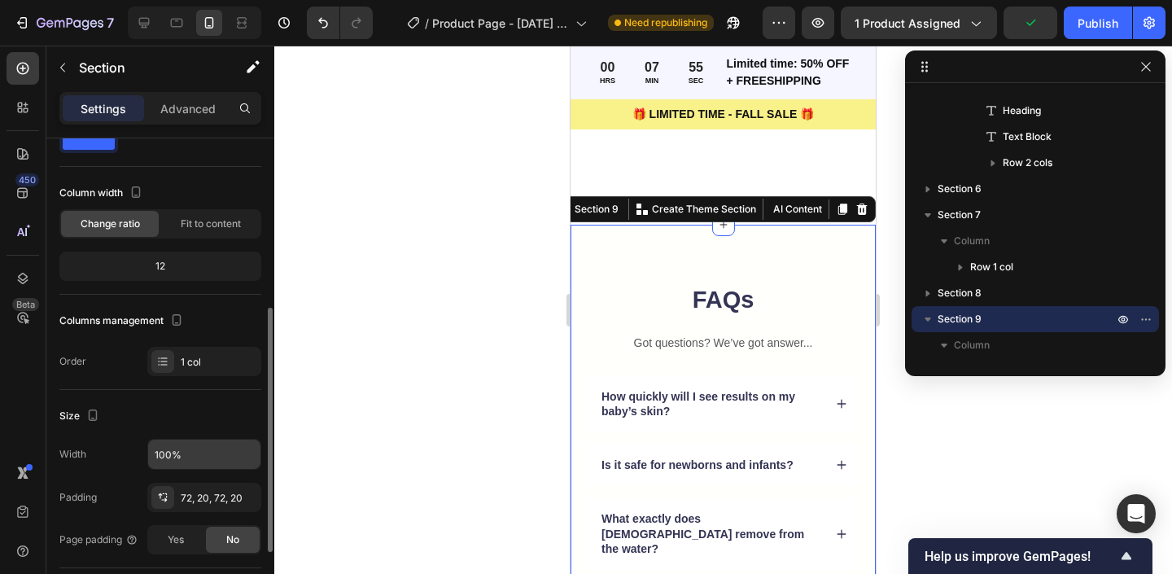
scroll to position [168, 0]
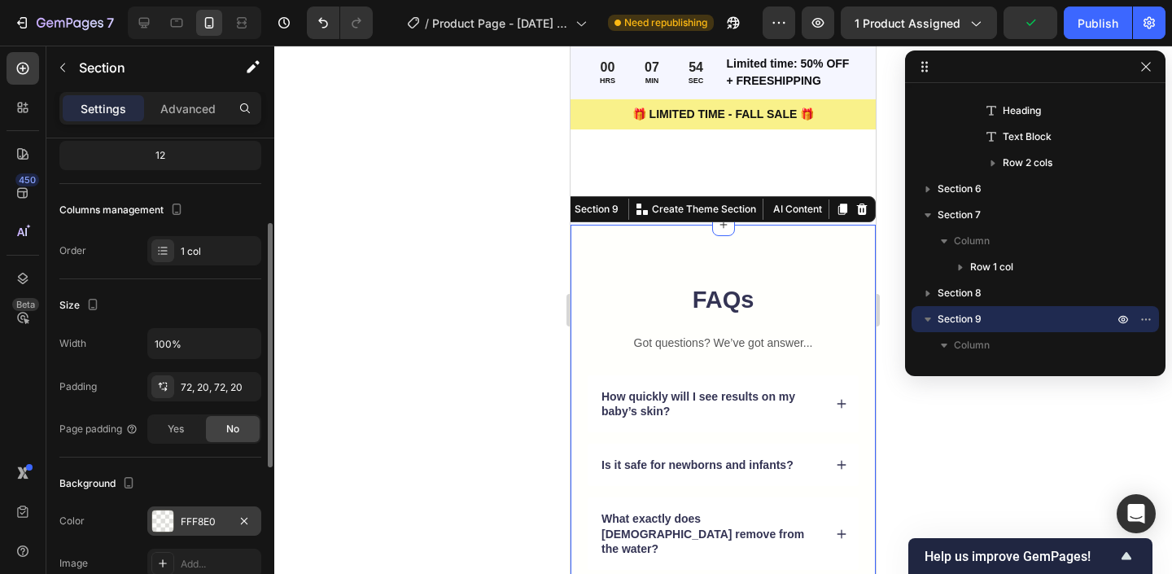
click at [167, 524] on div at bounding box center [162, 520] width 21 height 21
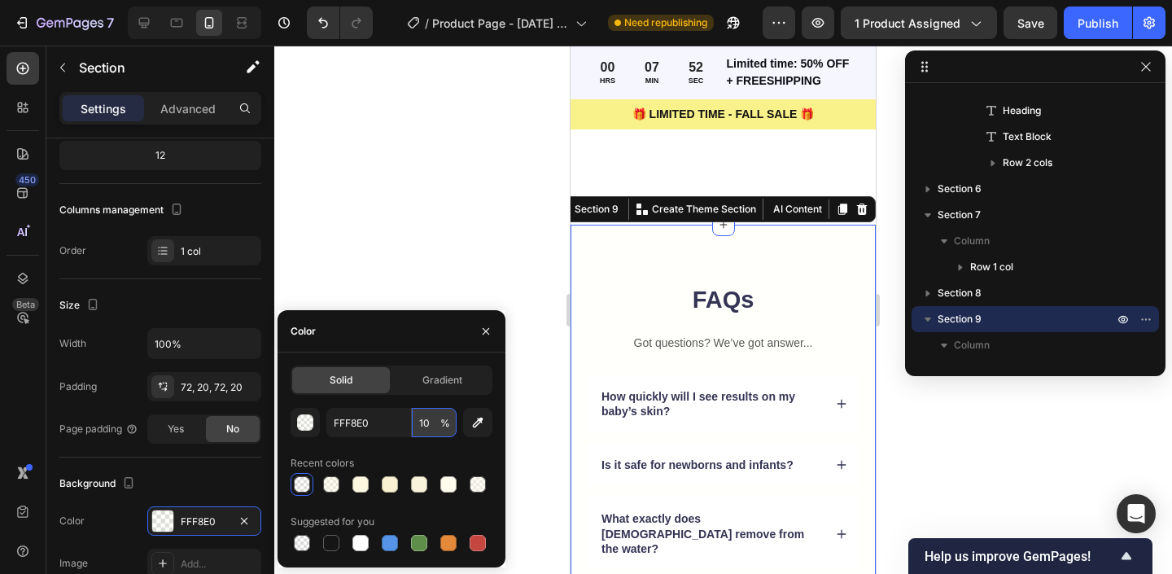
click at [434, 422] on input "10" at bounding box center [434, 422] width 45 height 29
click at [430, 419] on input "10" at bounding box center [434, 422] width 45 height 29
type input "100"
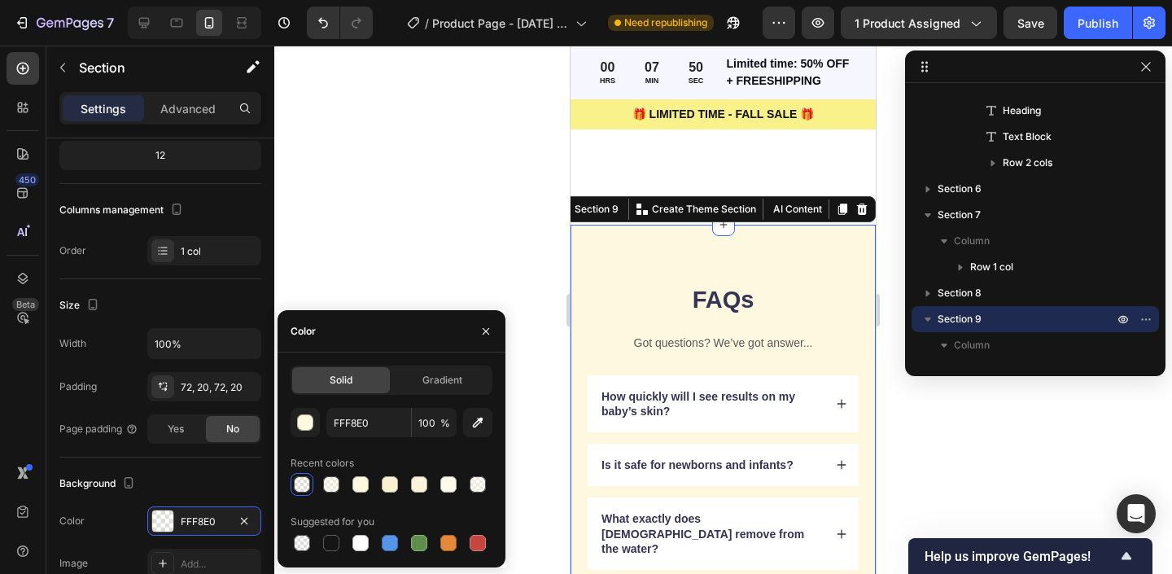
click at [103, 483] on div "Background" at bounding box center [98, 484] width 79 height 22
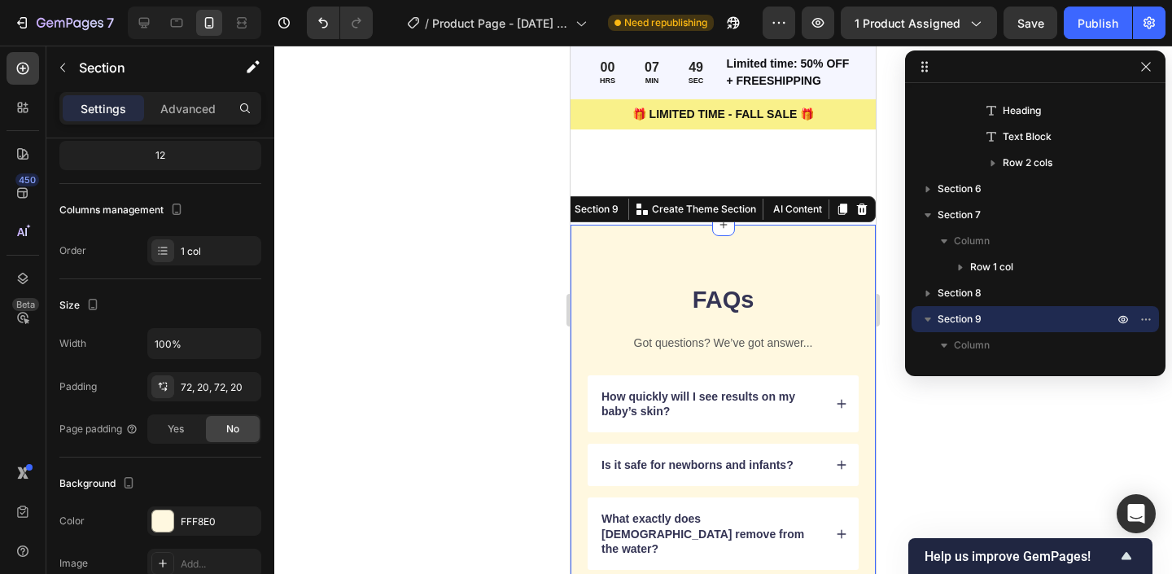
click at [488, 250] on div at bounding box center [723, 310] width 898 height 528
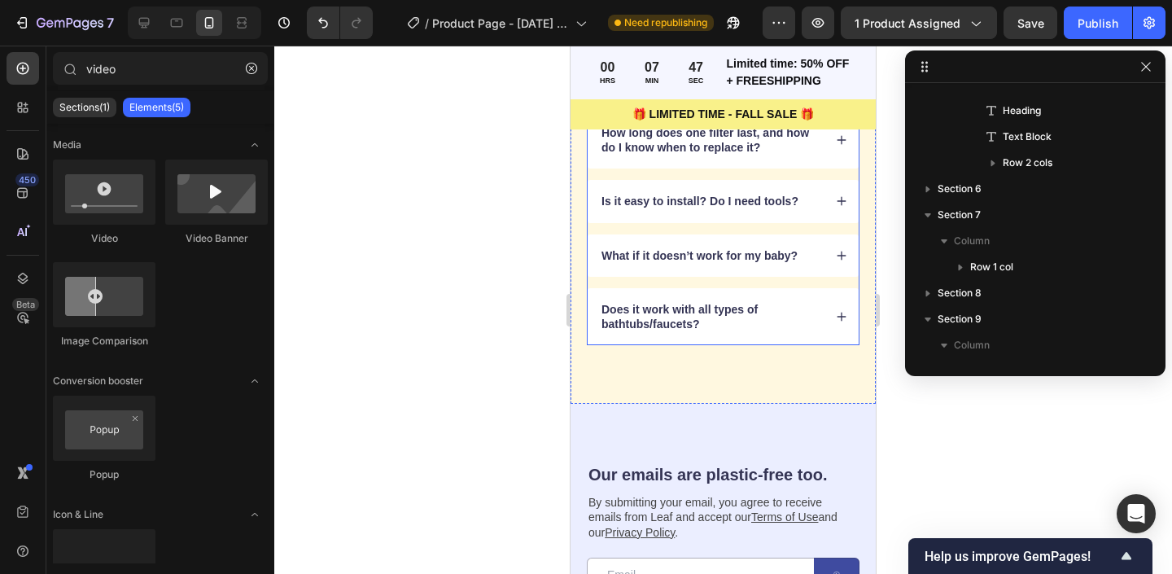
scroll to position [4939, 0]
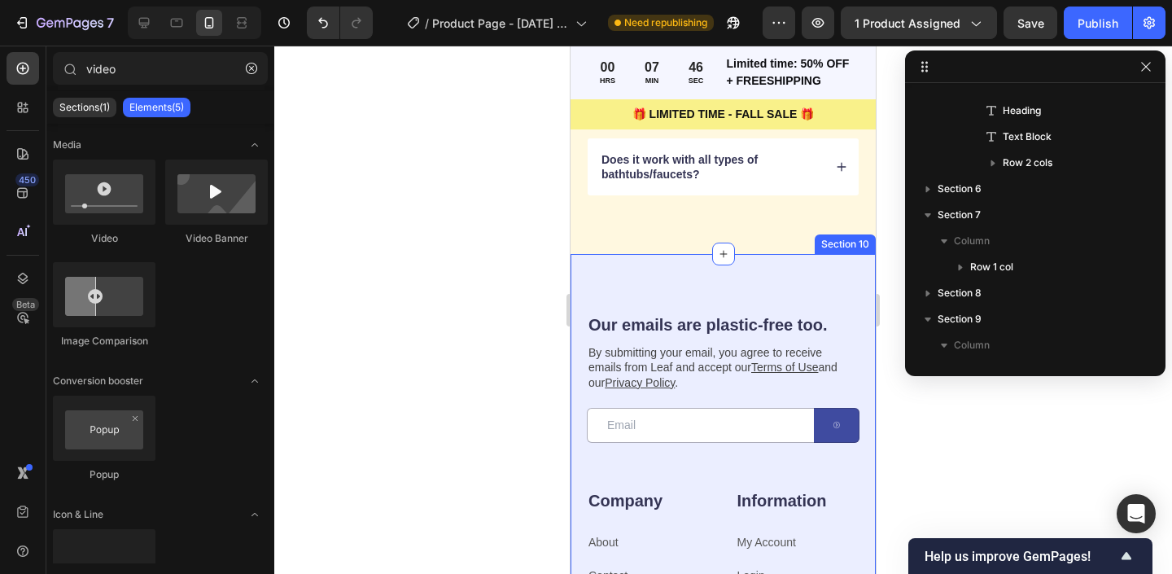
click at [587, 254] on div "Our emails are plastic-free too. Heading By submitting your email, you agree to…" at bounding box center [723, 530] width 305 height 552
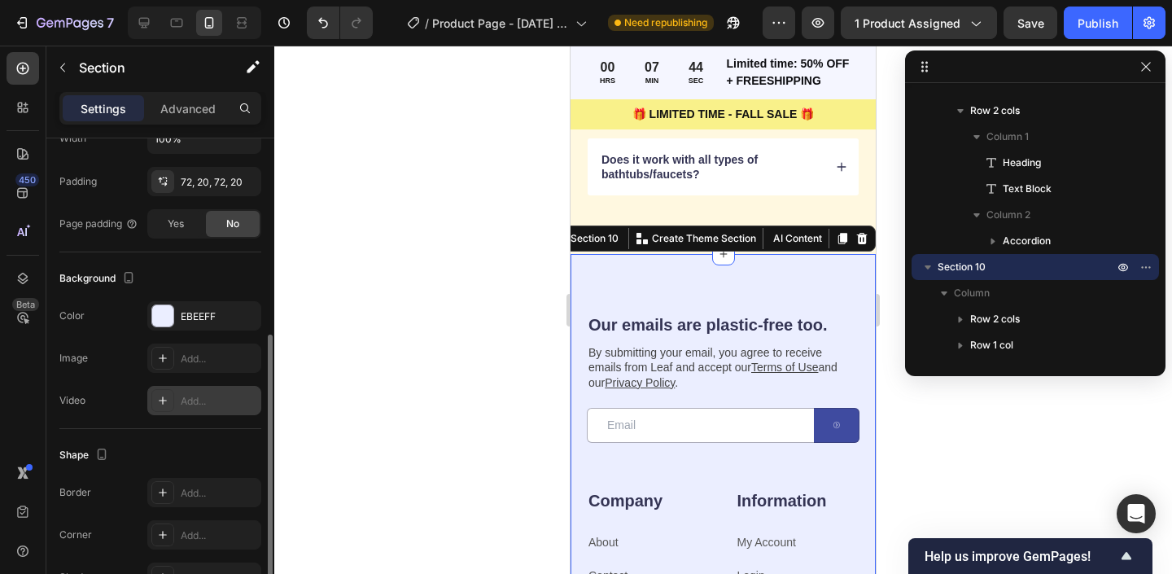
scroll to position [378, 0]
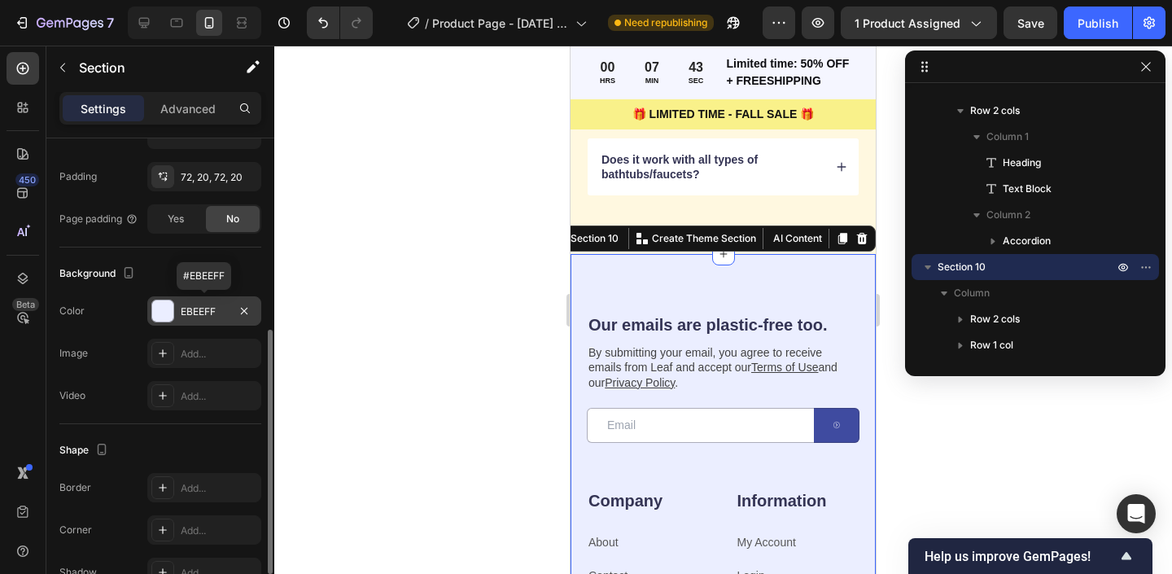
click at [158, 303] on div at bounding box center [162, 310] width 21 height 21
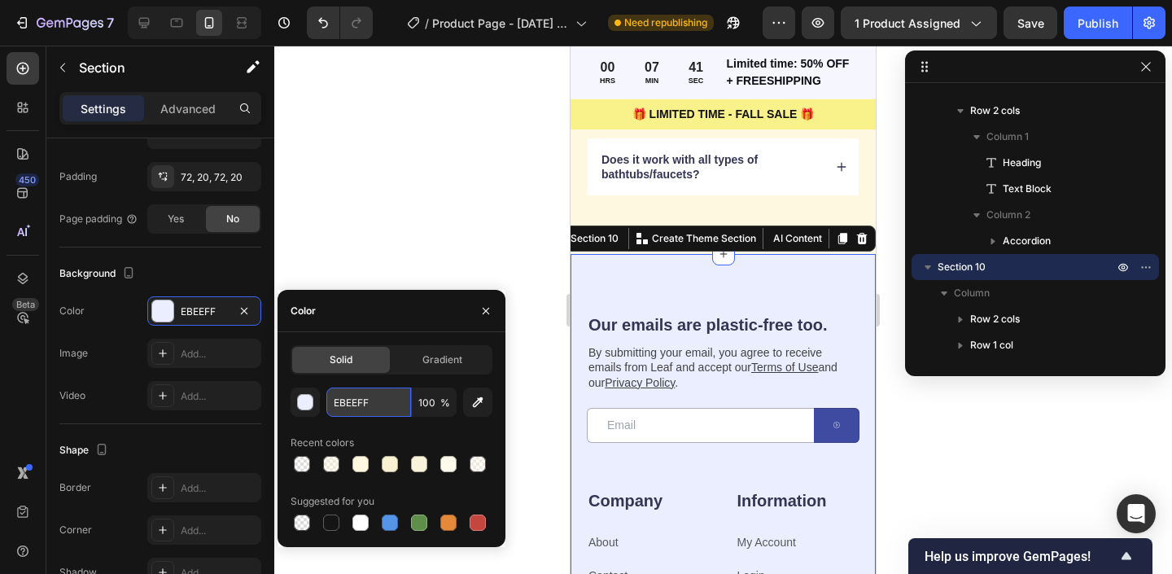
click at [365, 388] on input "EBEEFF" at bounding box center [368, 401] width 85 height 29
click at [365, 396] on input "EBEEFF" at bounding box center [368, 401] width 85 height 29
paste input "FFF8E0"
type input "FFF8E0"
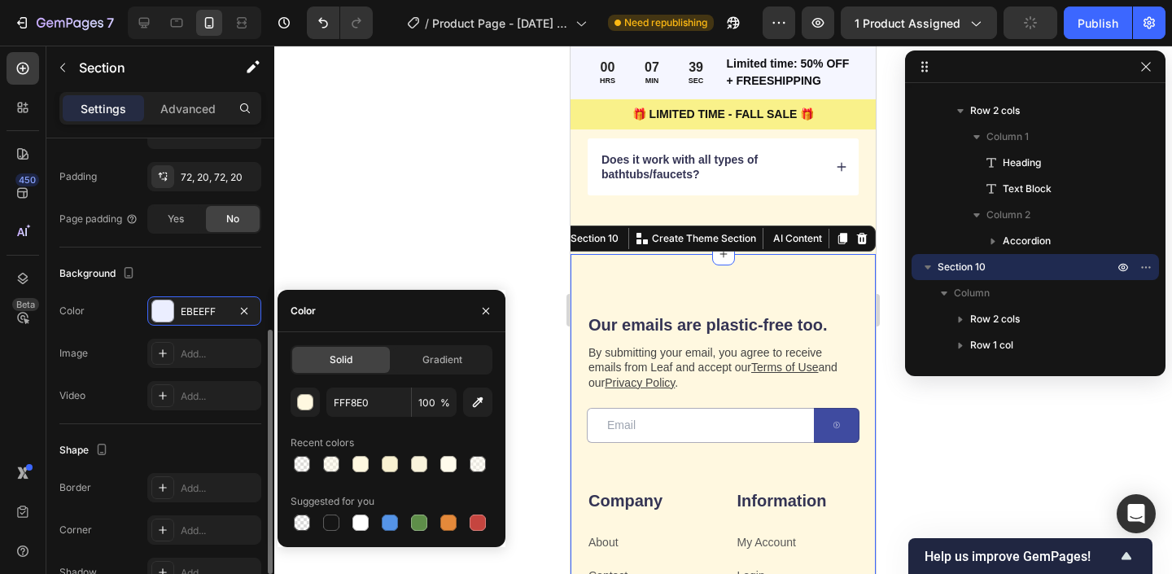
click at [188, 260] on div "Background The changes might be hidden by the video. Color EBEEFF Image Add... …" at bounding box center [160, 335] width 202 height 177
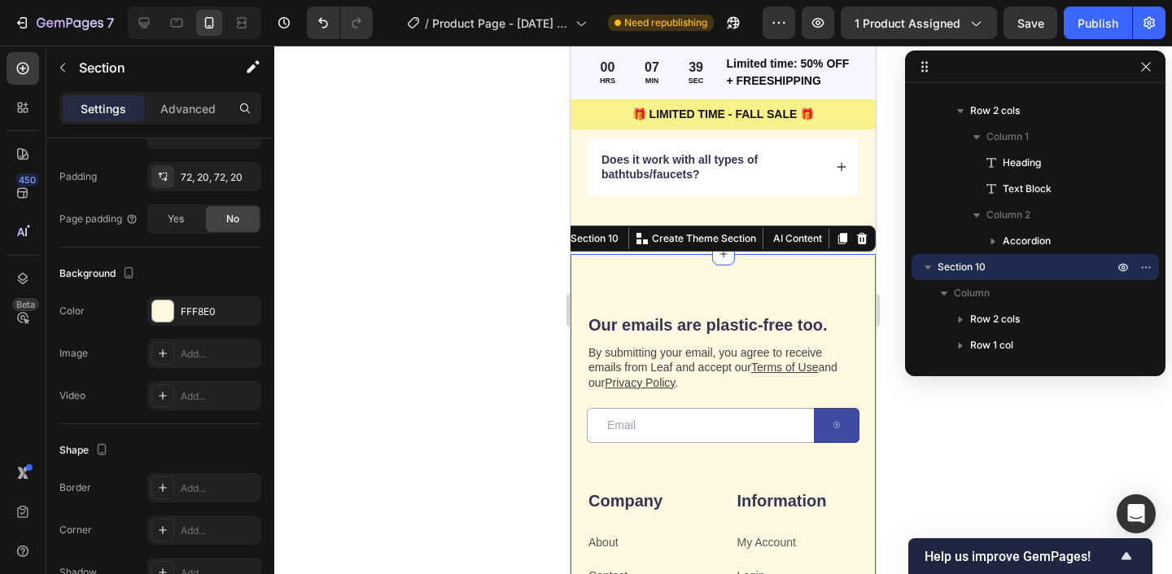
click at [547, 292] on div at bounding box center [723, 310] width 898 height 528
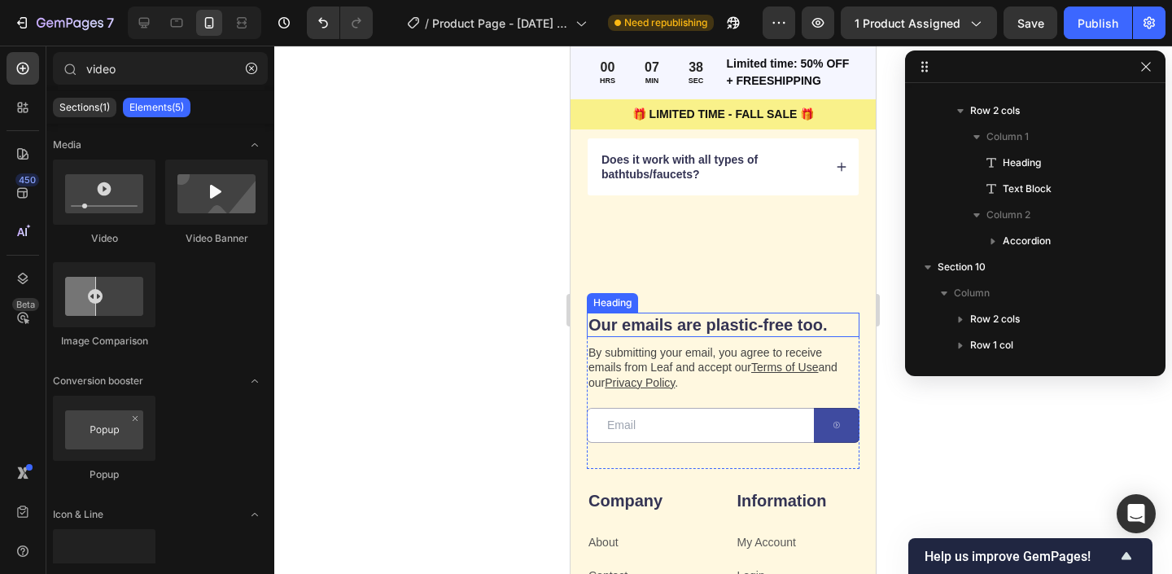
click at [725, 313] on h2 "Our emails are plastic-free too." at bounding box center [723, 325] width 273 height 24
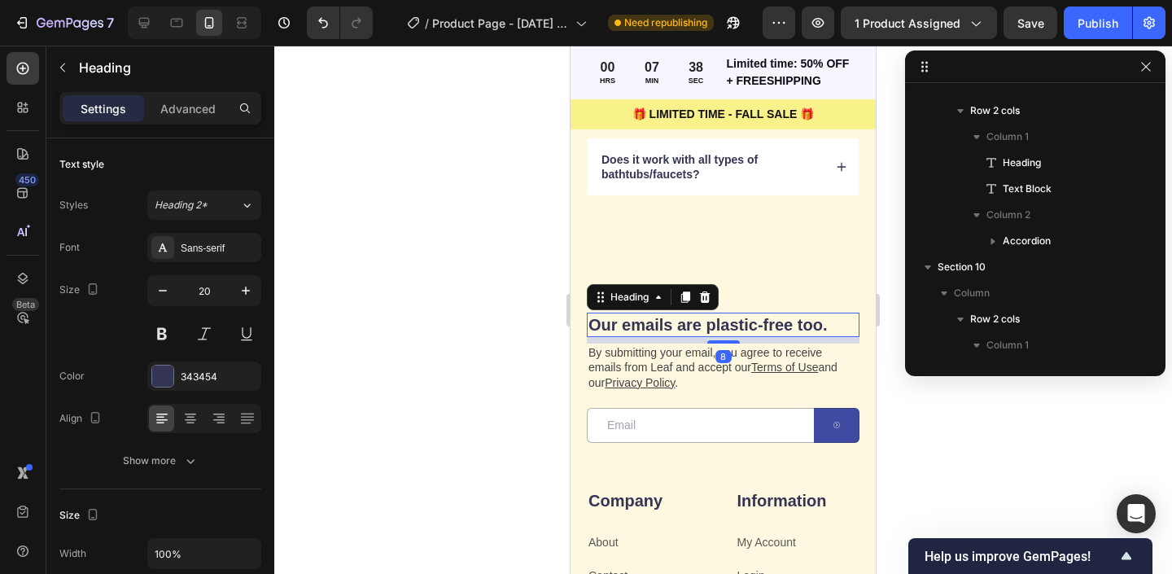
scroll to position [985, 0]
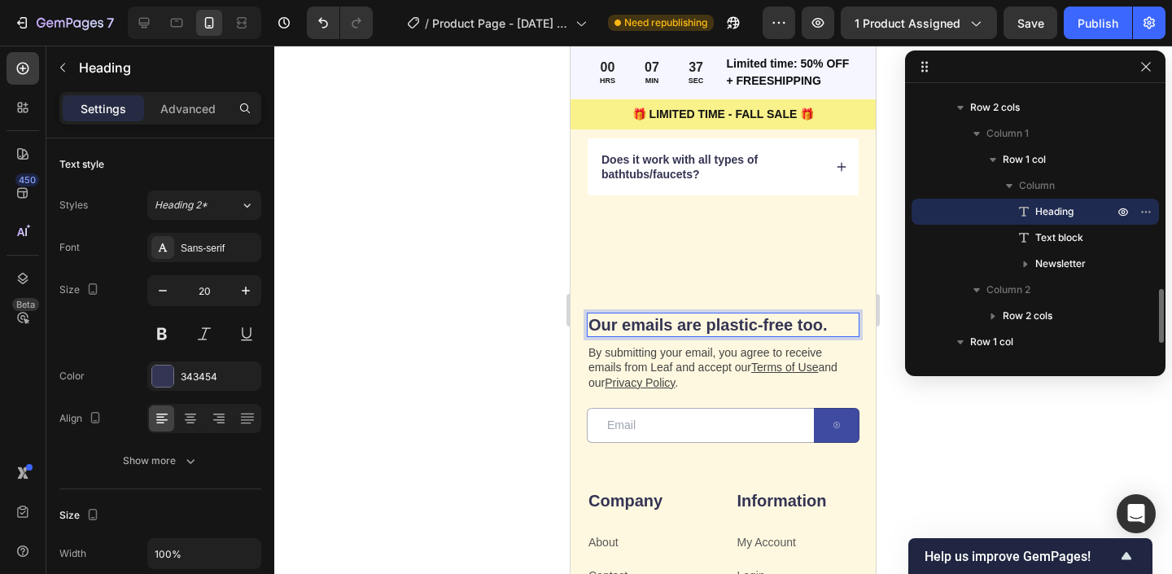
click at [705, 313] on h2 "Our emails are plastic-free too." at bounding box center [723, 325] width 273 height 24
drag, startPoint x: 709, startPoint y: 309, endPoint x: 790, endPoint y: 310, distance: 81.4
click at [790, 314] on p "Our emails are plastic-free too." at bounding box center [723, 324] width 269 height 21
click at [440, 411] on div at bounding box center [723, 310] width 898 height 528
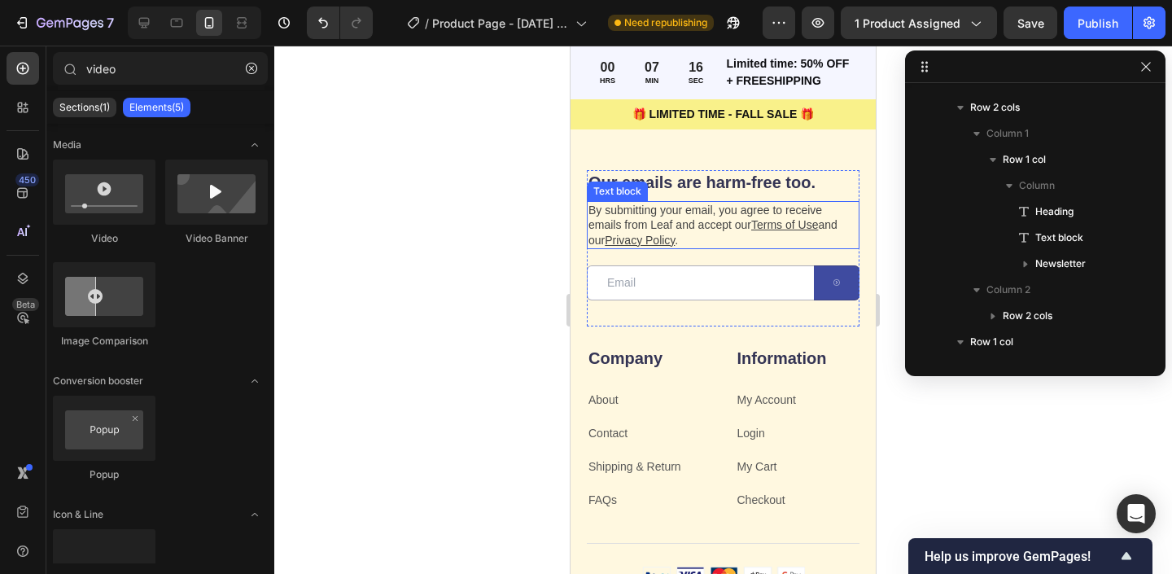
scroll to position [5084, 0]
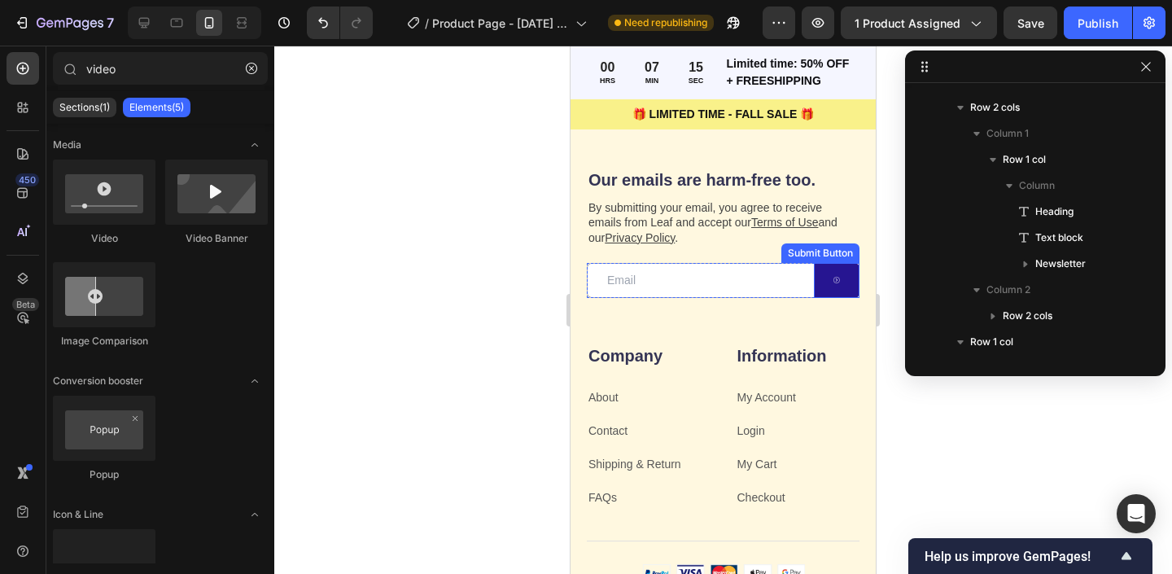
click at [833, 271] on button at bounding box center [837, 280] width 46 height 35
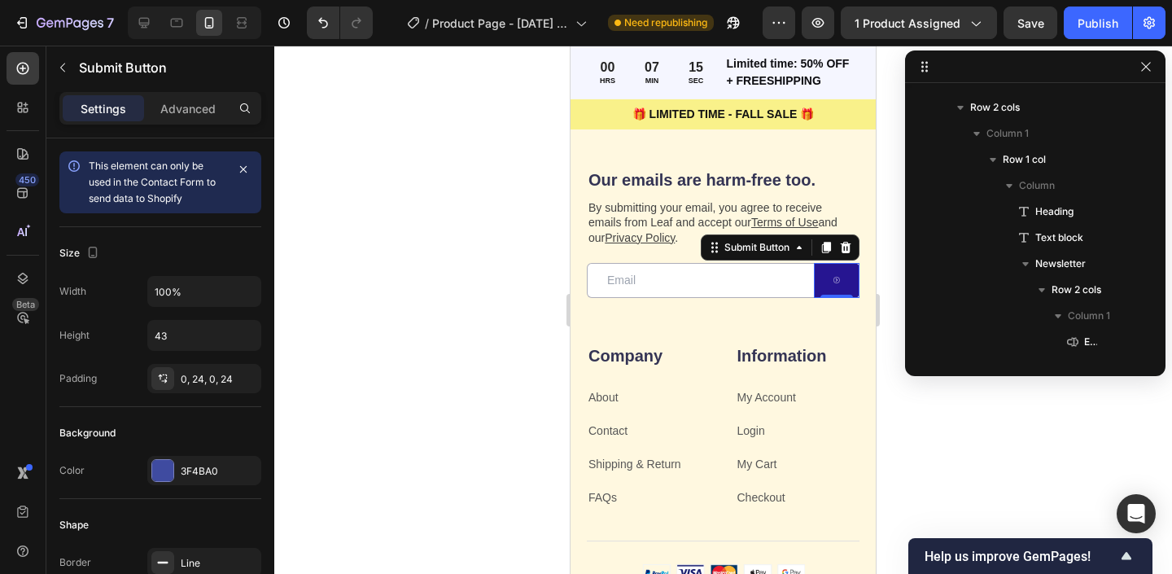
scroll to position [1167, 0]
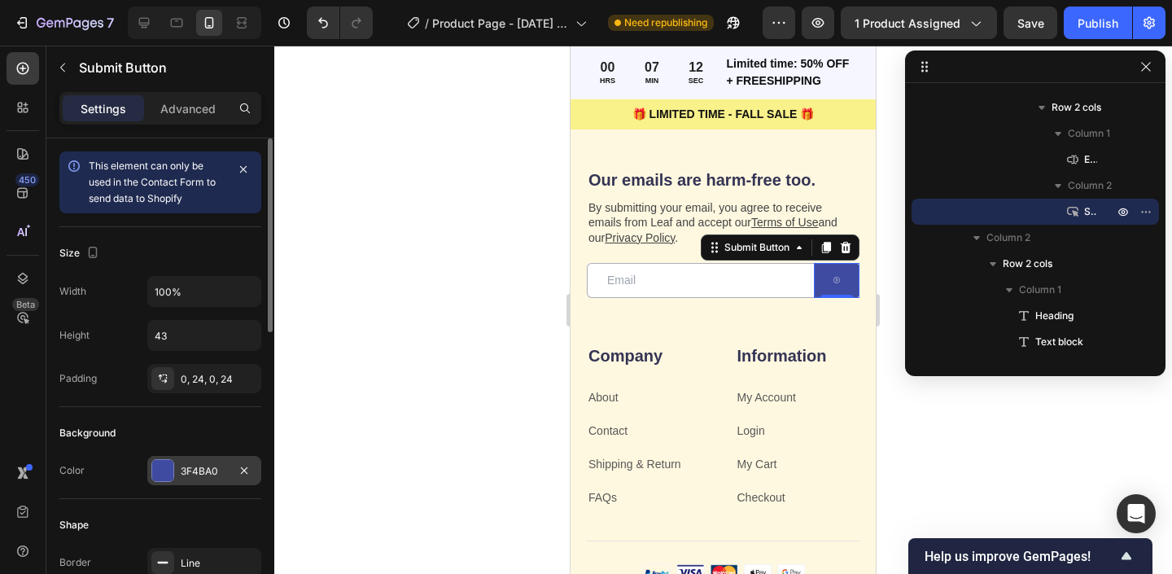
click at [164, 478] on div at bounding box center [162, 470] width 21 height 21
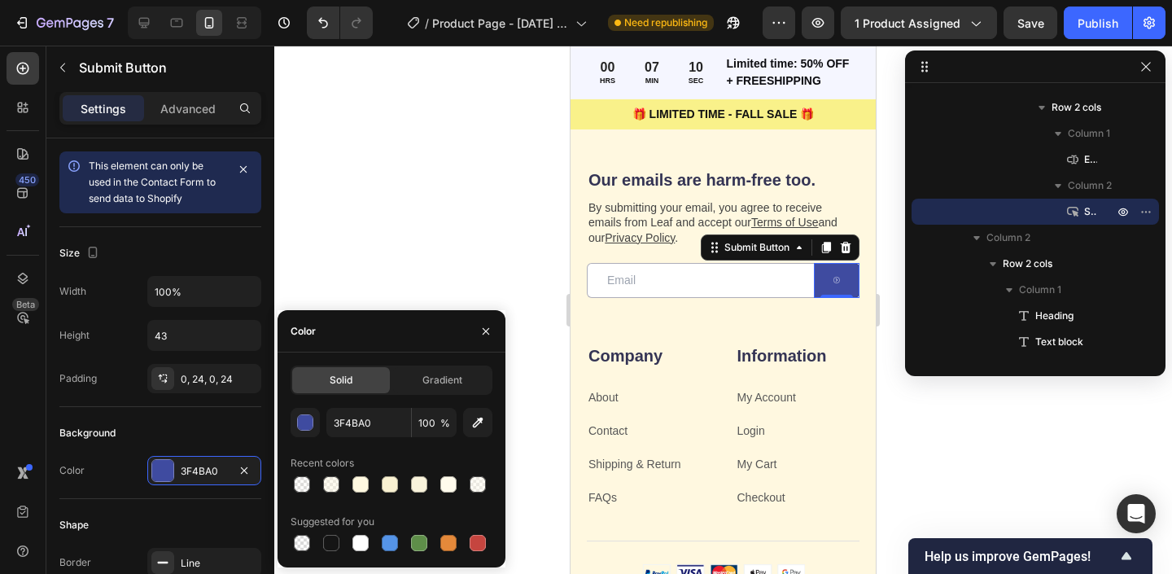
click at [444, 219] on div at bounding box center [723, 310] width 898 height 528
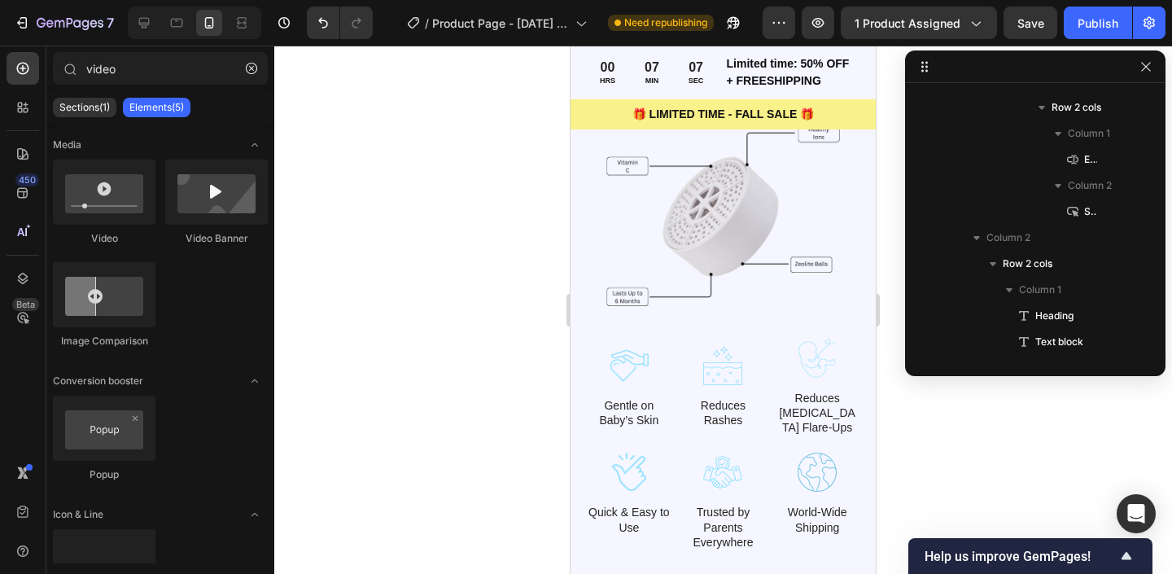
scroll to position [3389, 0]
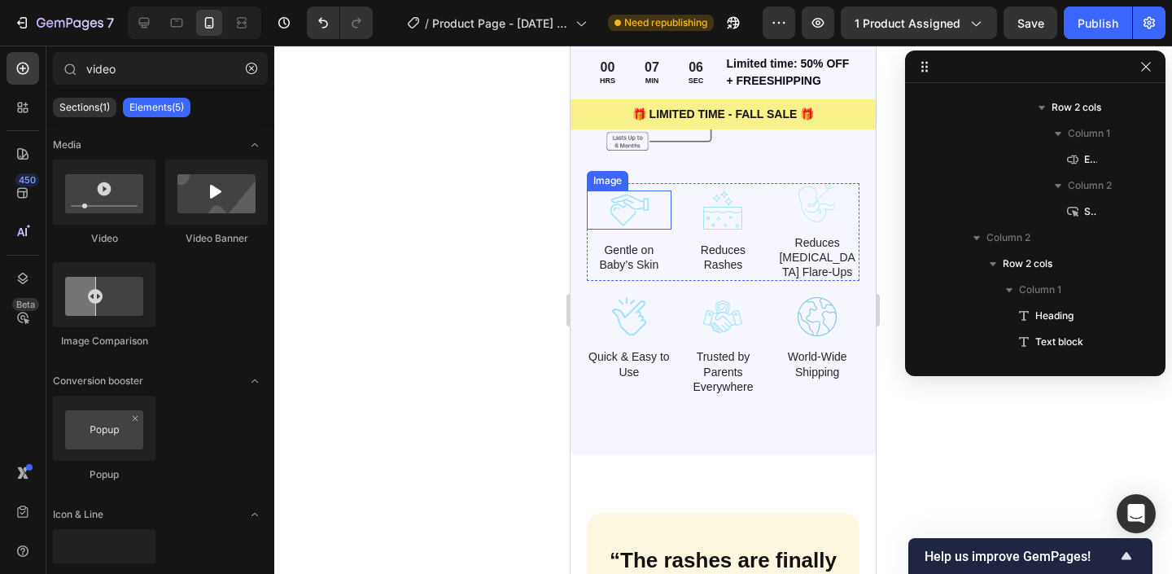
click at [627, 204] on img at bounding box center [629, 209] width 85 height 39
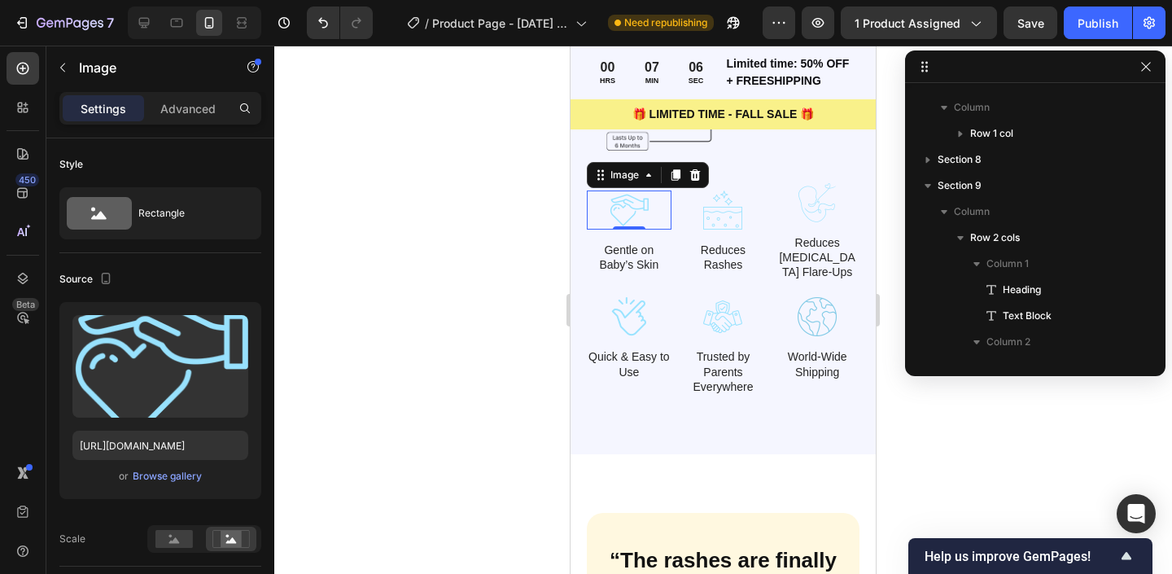
scroll to position [777, 0]
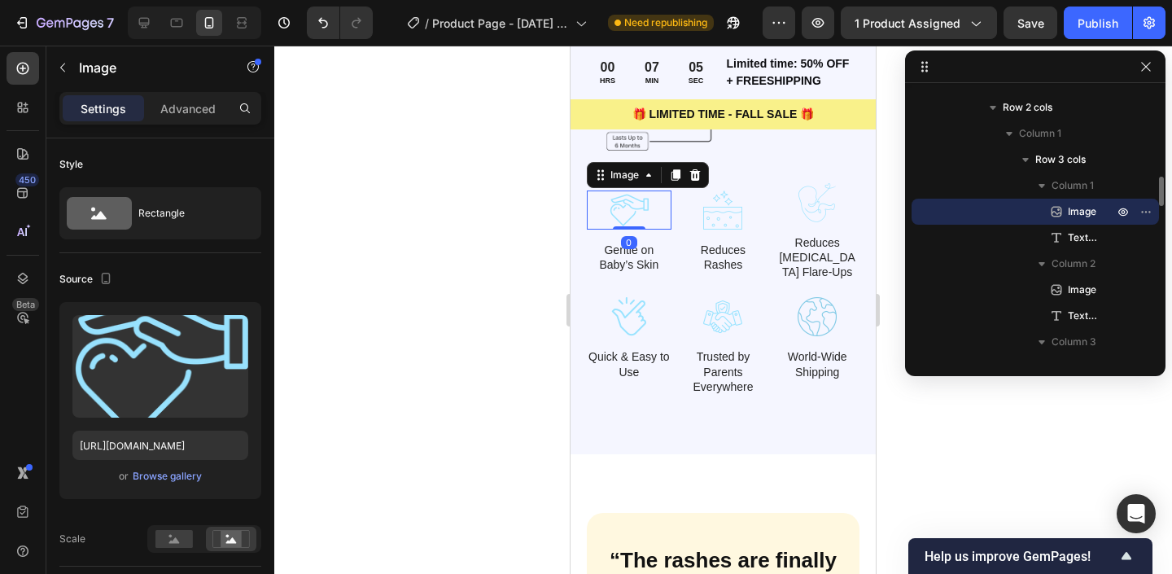
click at [450, 244] on div at bounding box center [723, 310] width 898 height 528
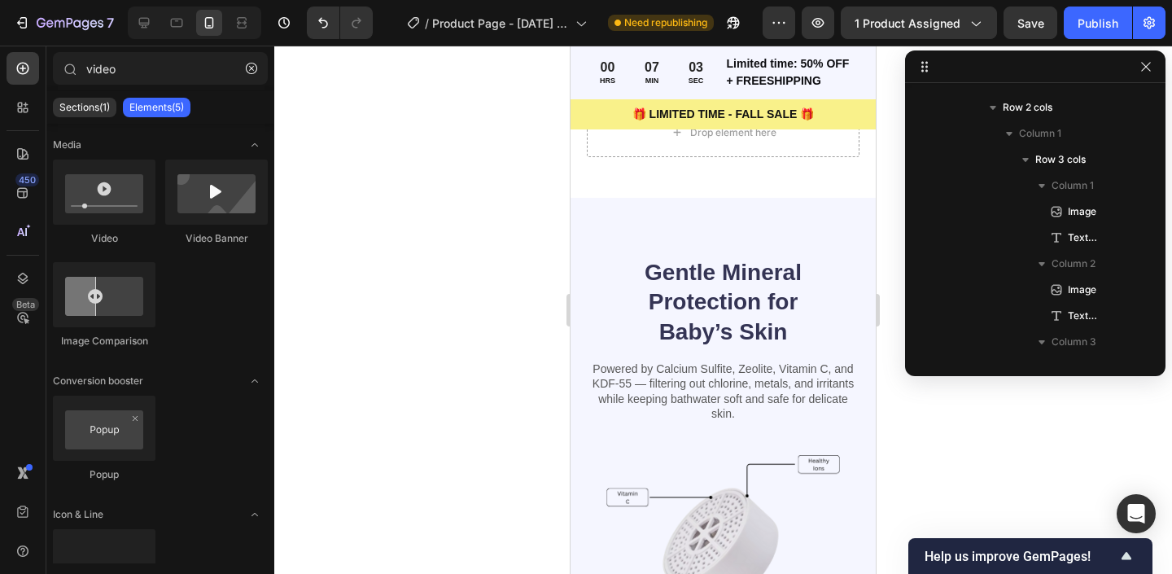
scroll to position [2949, 0]
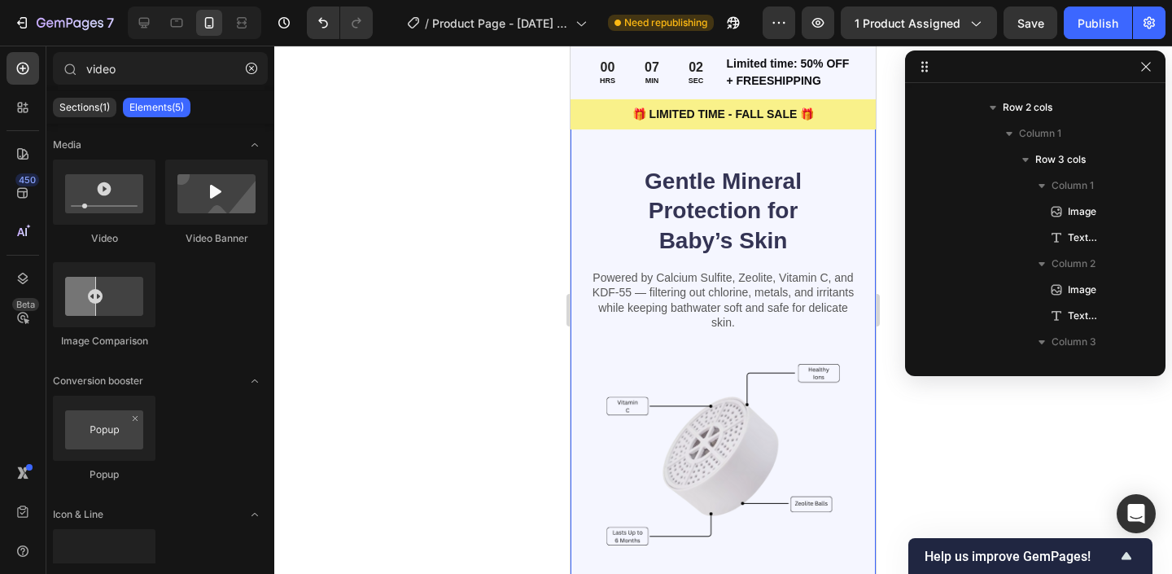
click at [603, 162] on div "Gentle Mineral Protection for Baby’s Skin Heading Powered by Calcium Sulfite, Z…" at bounding box center [723, 478] width 305 height 743
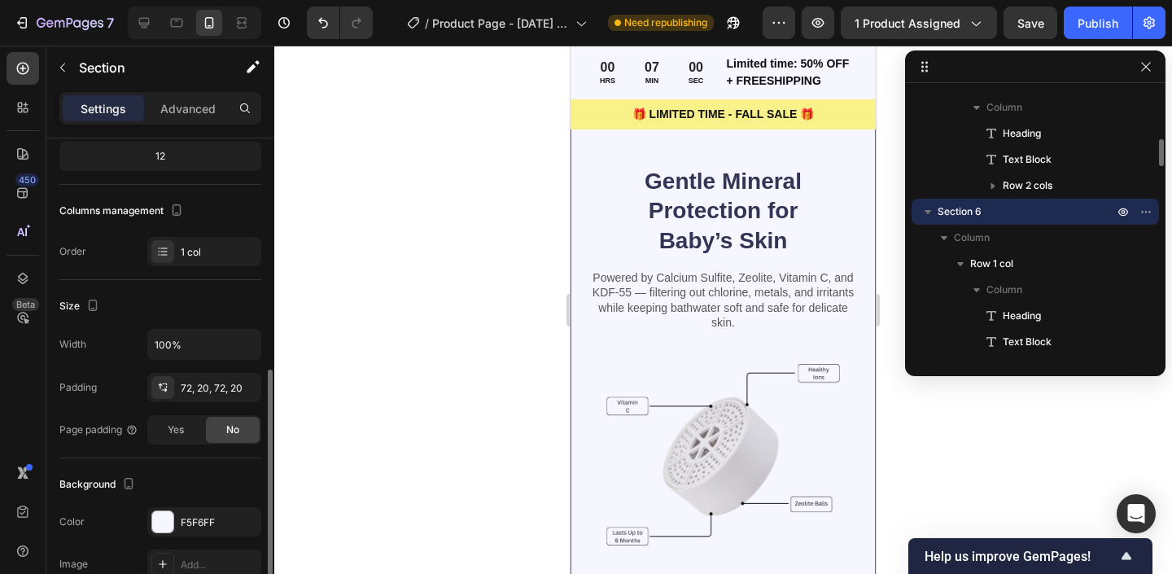
scroll to position [405, 0]
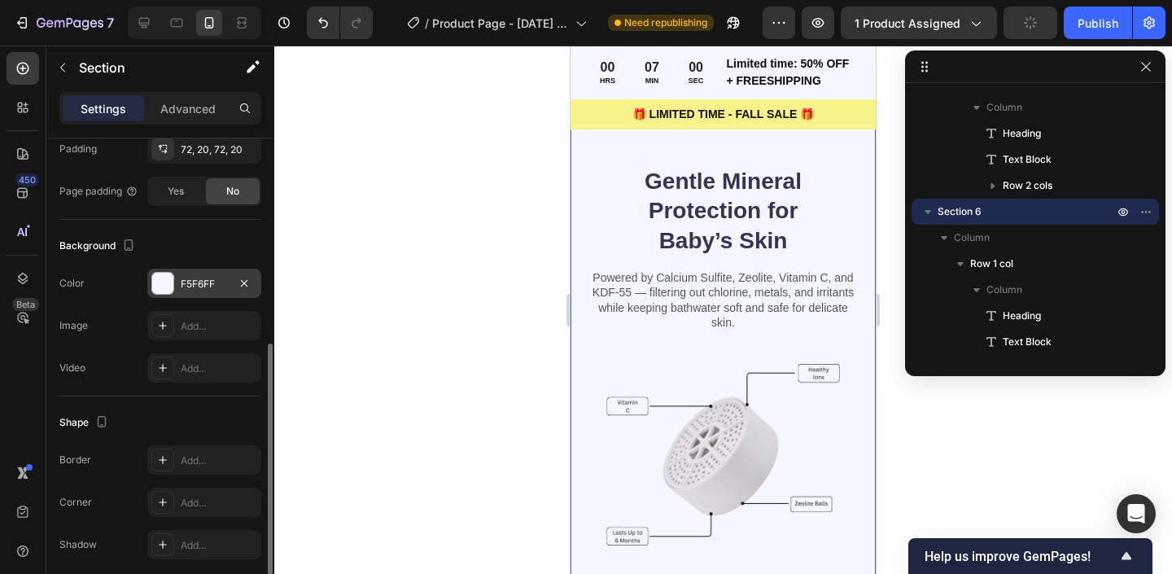
click at [171, 287] on div at bounding box center [162, 283] width 21 height 21
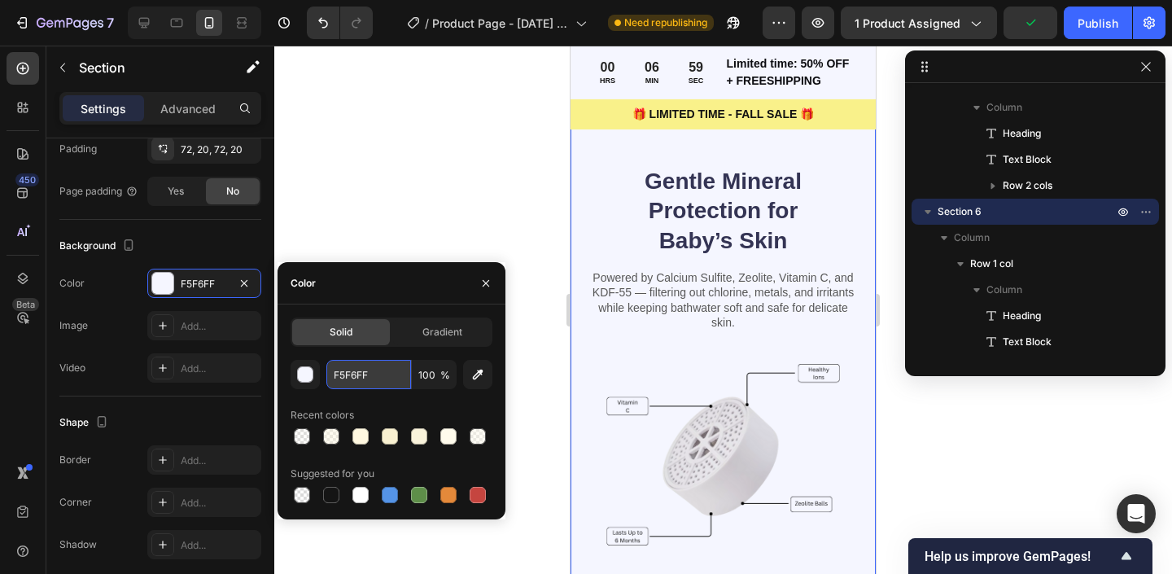
click at [348, 370] on input "F5F6FF" at bounding box center [368, 374] width 85 height 29
paste input "FF8E0"
type input "FFF8E0"
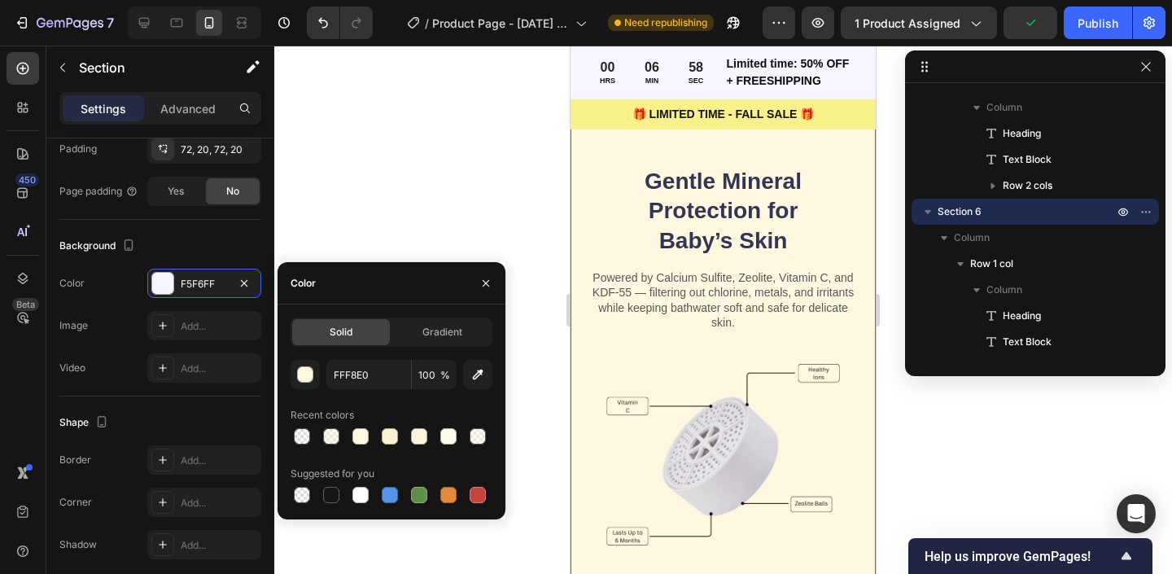
click at [377, 162] on div at bounding box center [723, 310] width 898 height 528
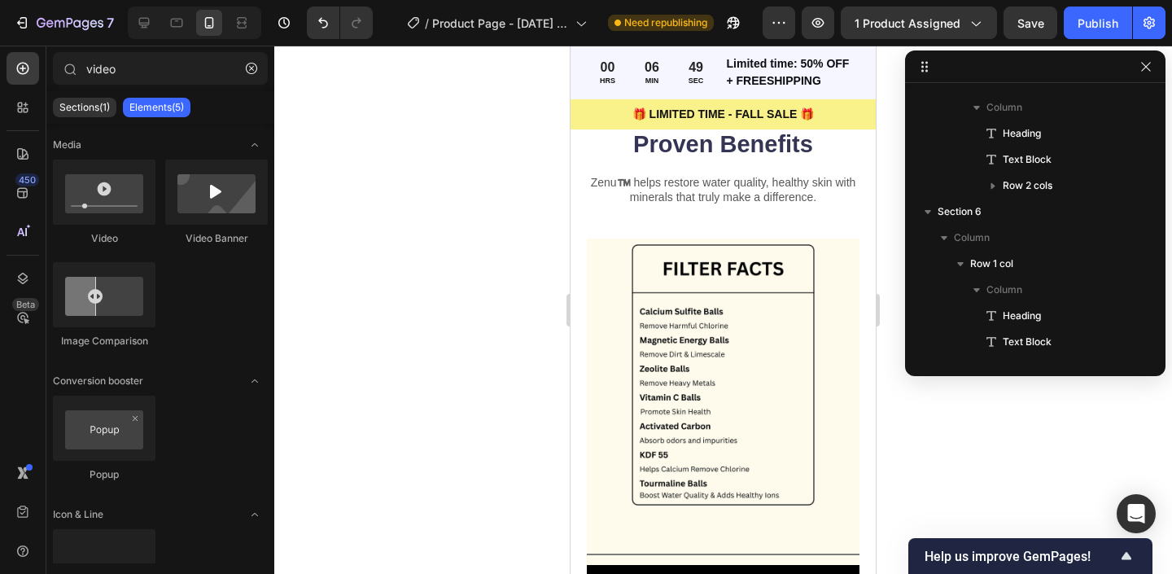
scroll to position [1702, 0]
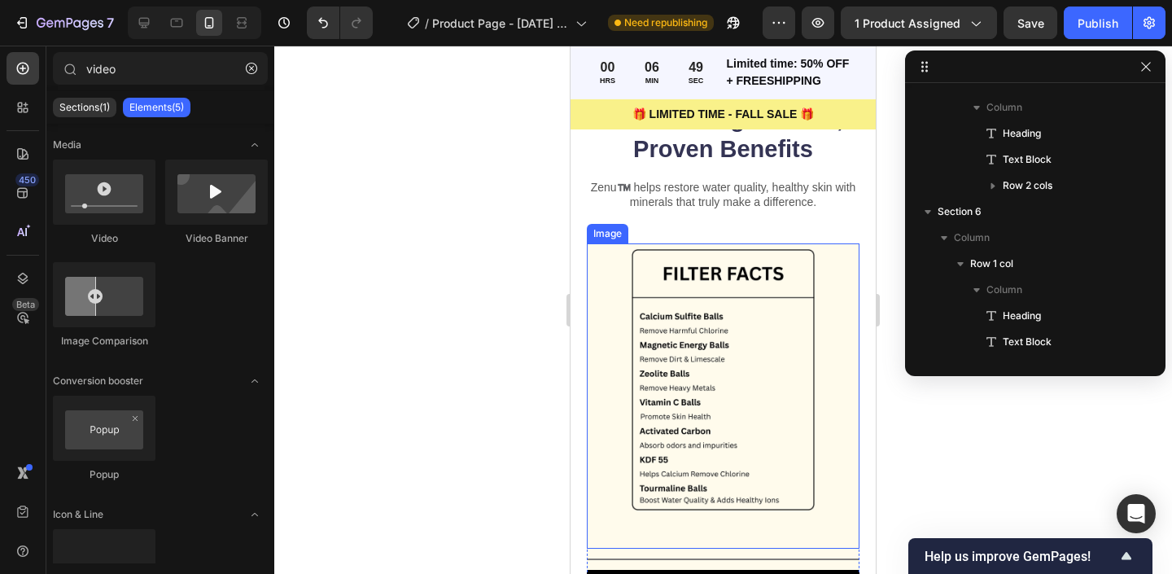
click at [608, 408] on img at bounding box center [723, 379] width 273 height 273
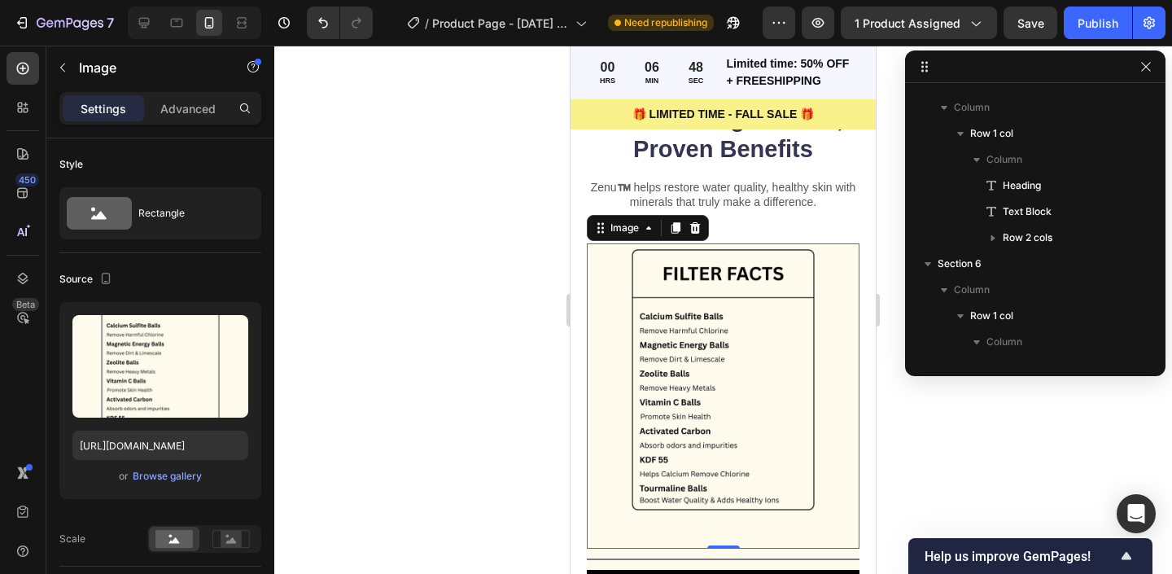
scroll to position [177, 0]
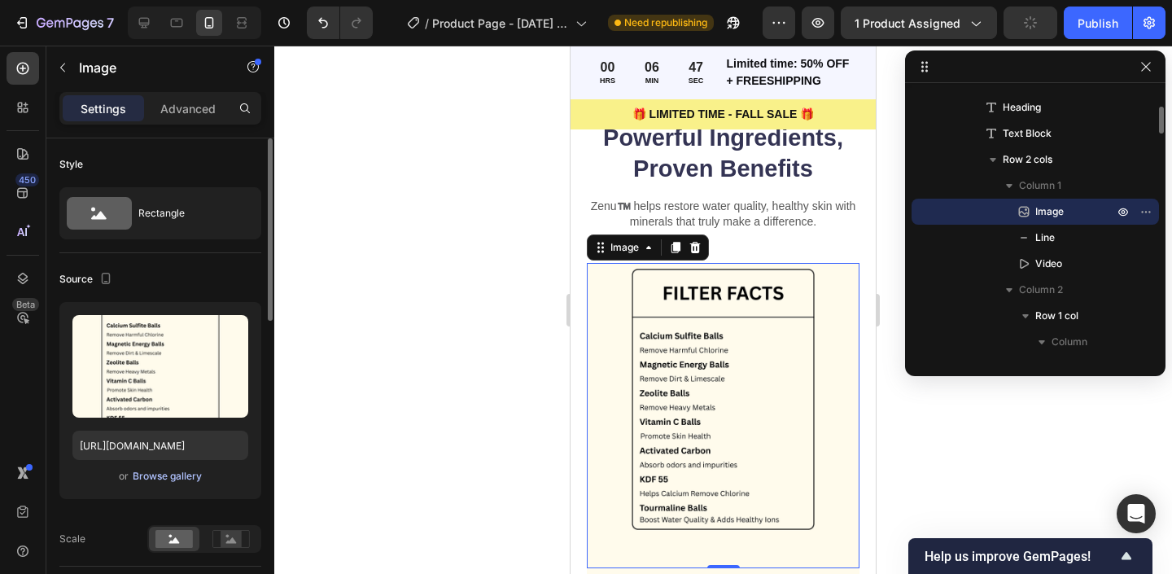
click at [149, 475] on div "Browse gallery" at bounding box center [167, 476] width 69 height 15
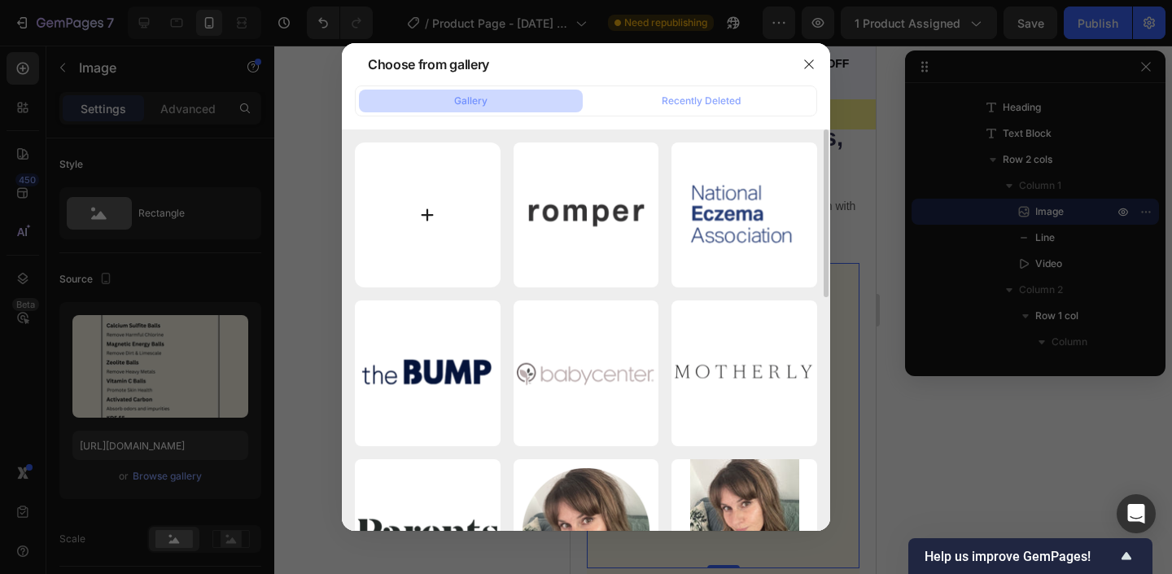
type input "C:\fakepath\Keep Your Baby Safe From Chlorine (32).png"
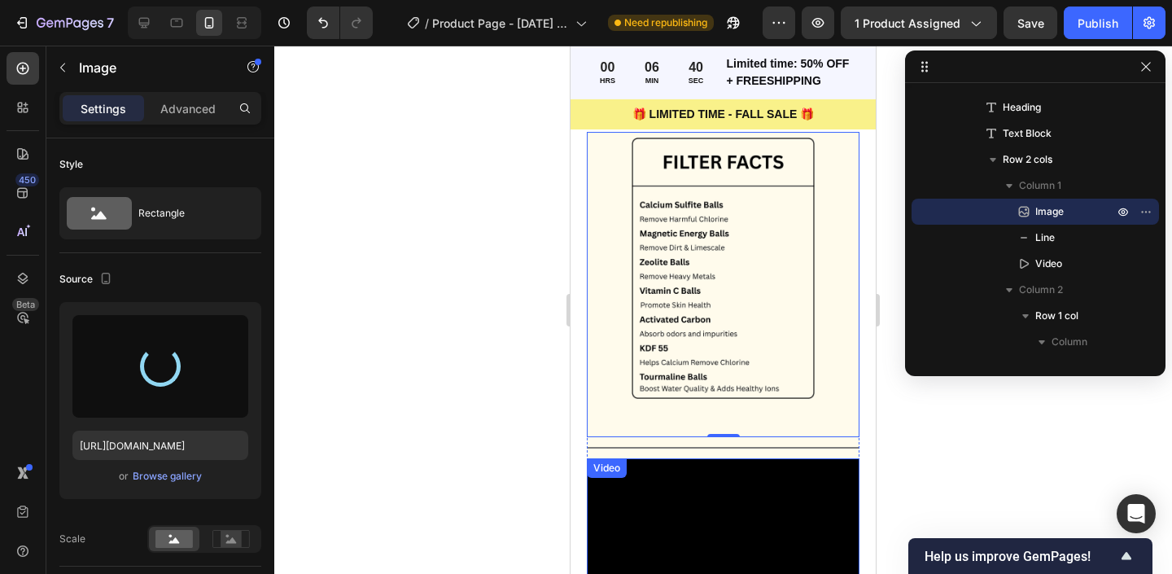
scroll to position [1782, 0]
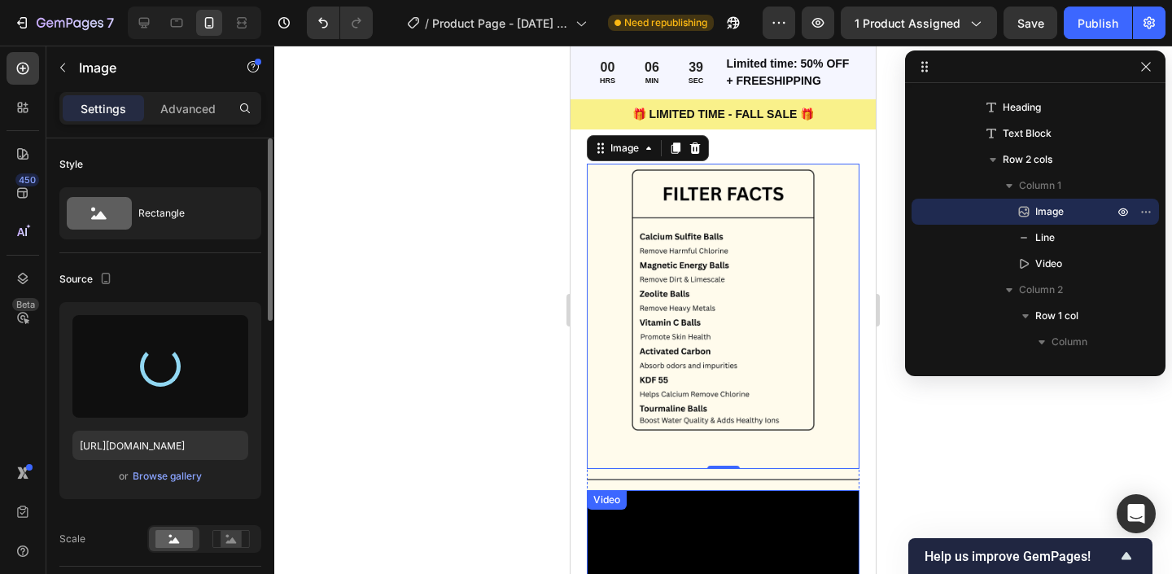
type input "[URL][DOMAIN_NAME]"
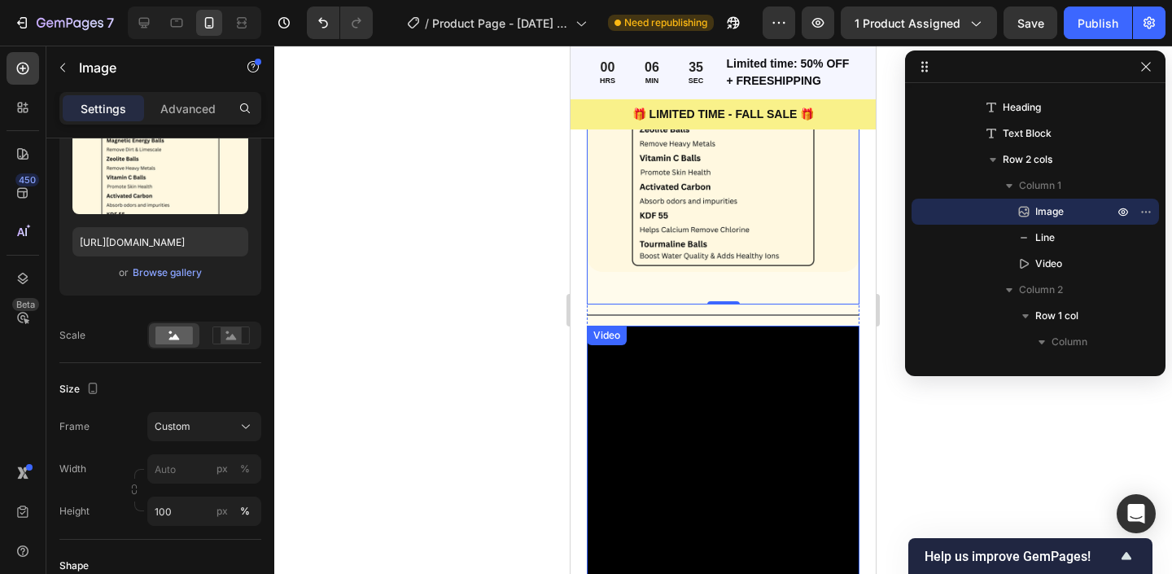
scroll to position [1948, 0]
click at [832, 455] on video at bounding box center [723, 460] width 273 height 273
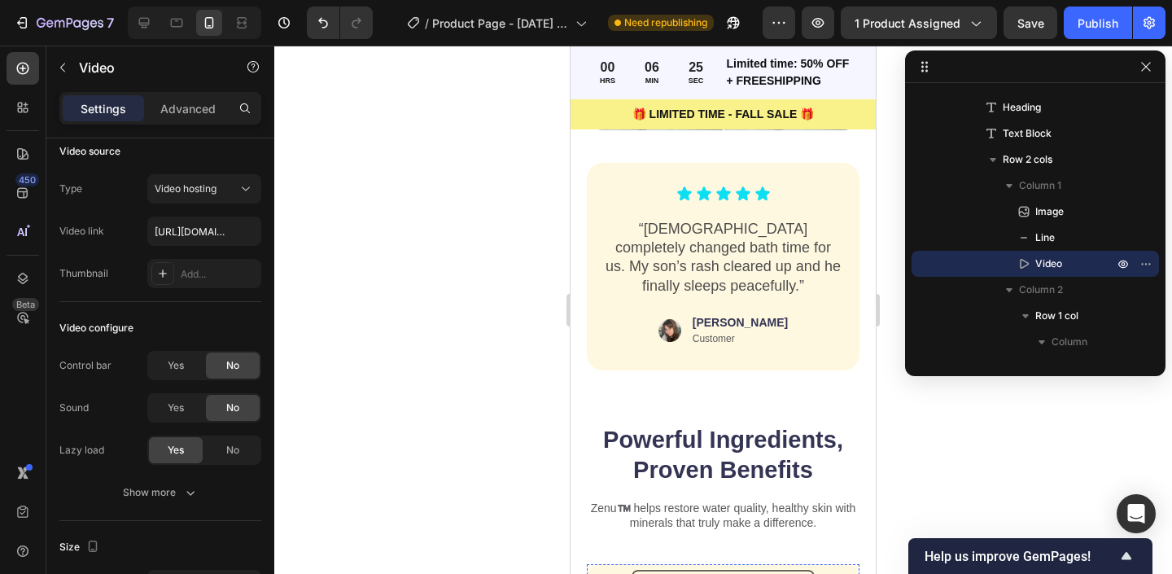
scroll to position [1079, 0]
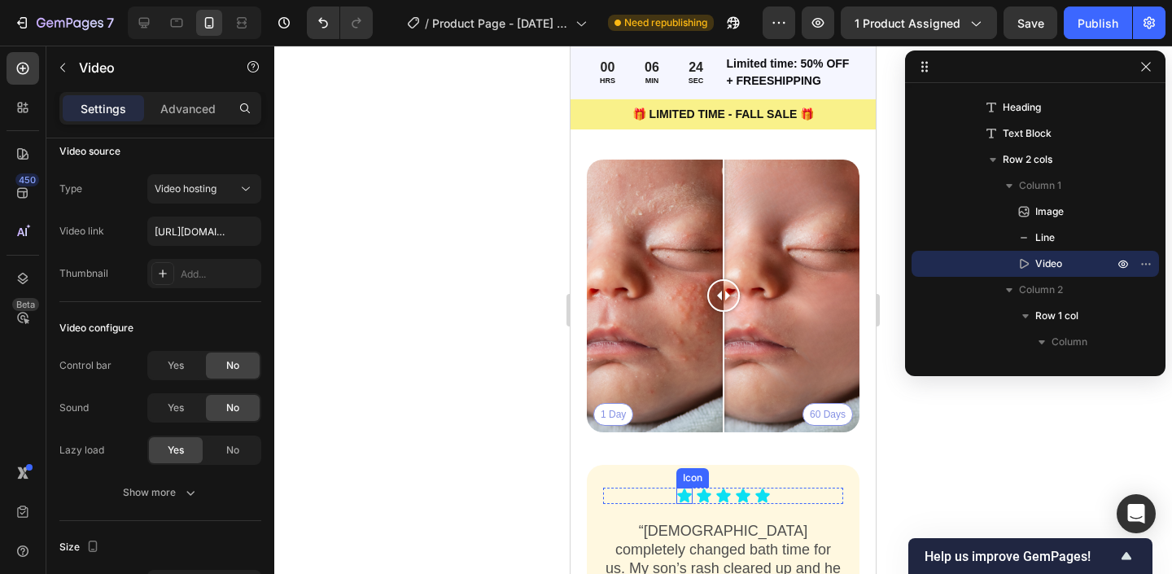
click at [685, 498] on icon at bounding box center [684, 495] width 14 height 14
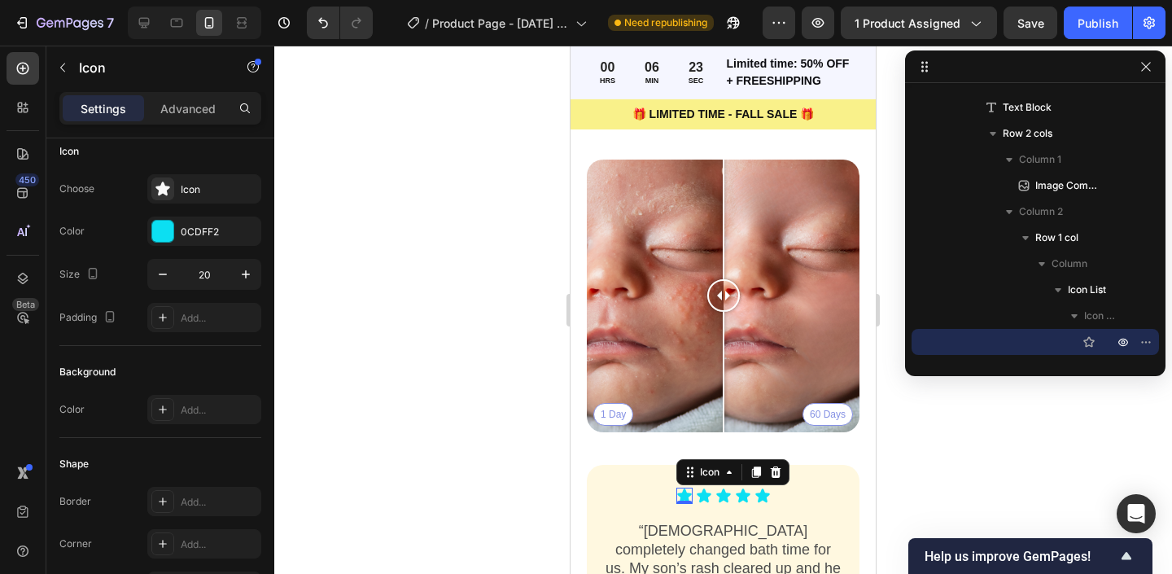
scroll to position [0, 0]
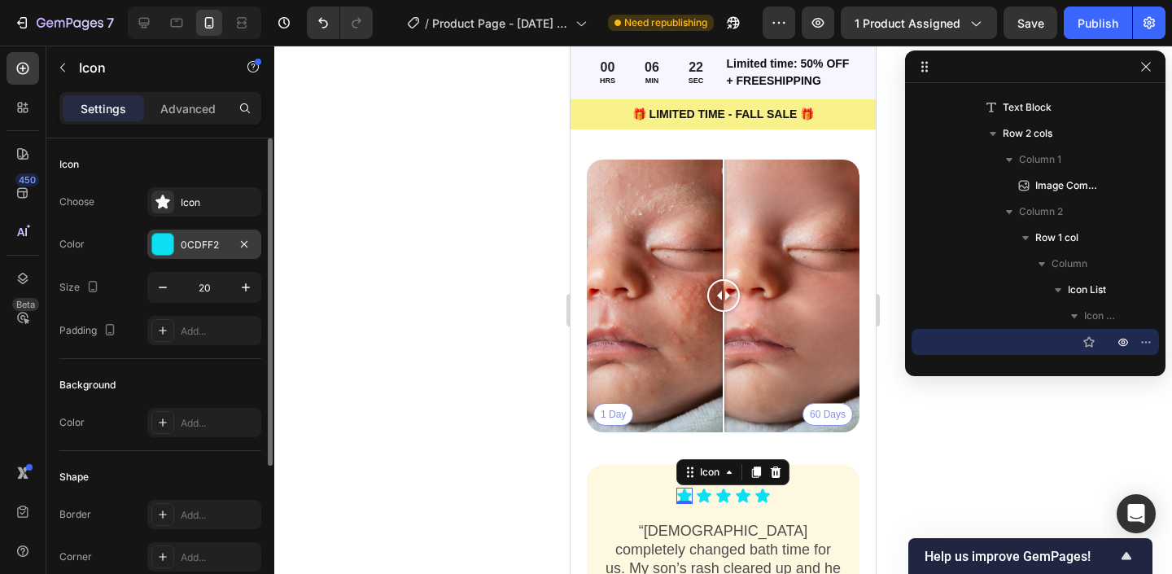
click at [193, 247] on div "0CDFF2" at bounding box center [204, 245] width 47 height 15
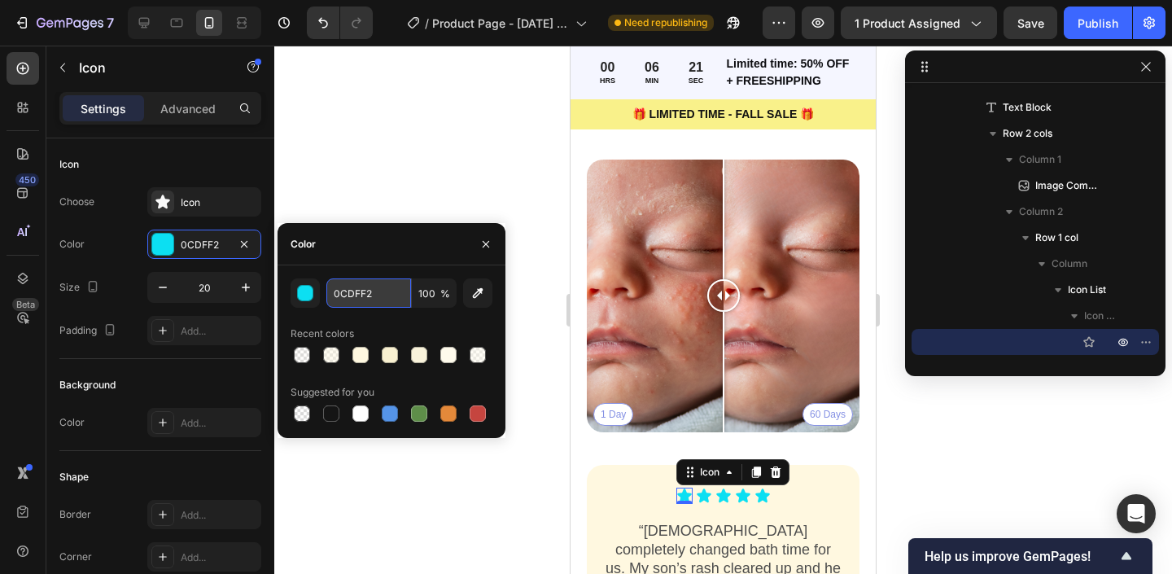
click at [350, 300] on input "0CDFF2" at bounding box center [368, 292] width 85 height 29
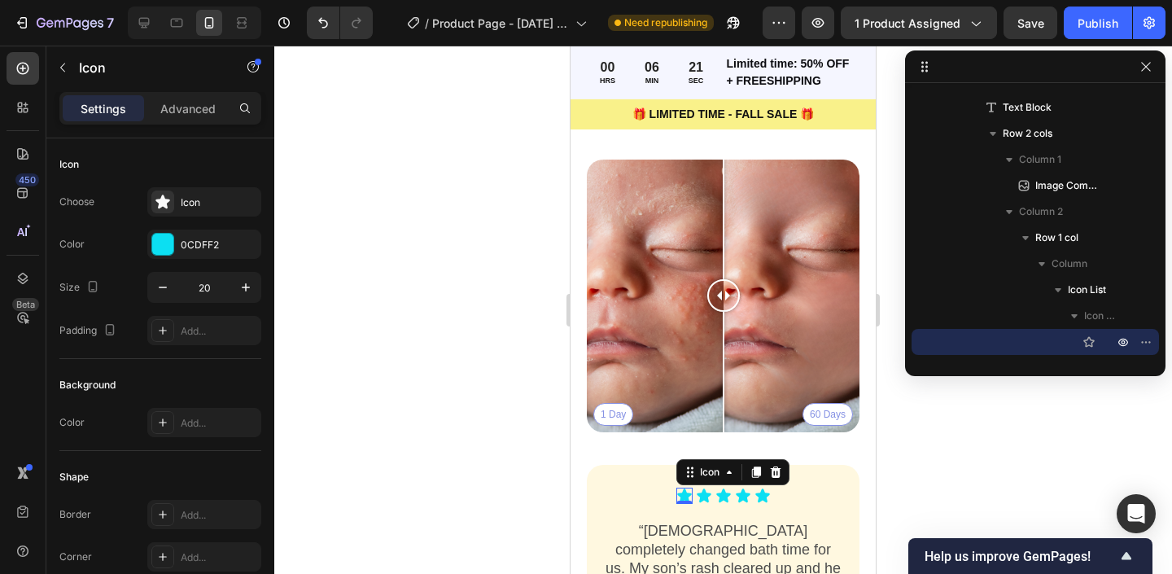
click at [398, 144] on div at bounding box center [723, 310] width 898 height 528
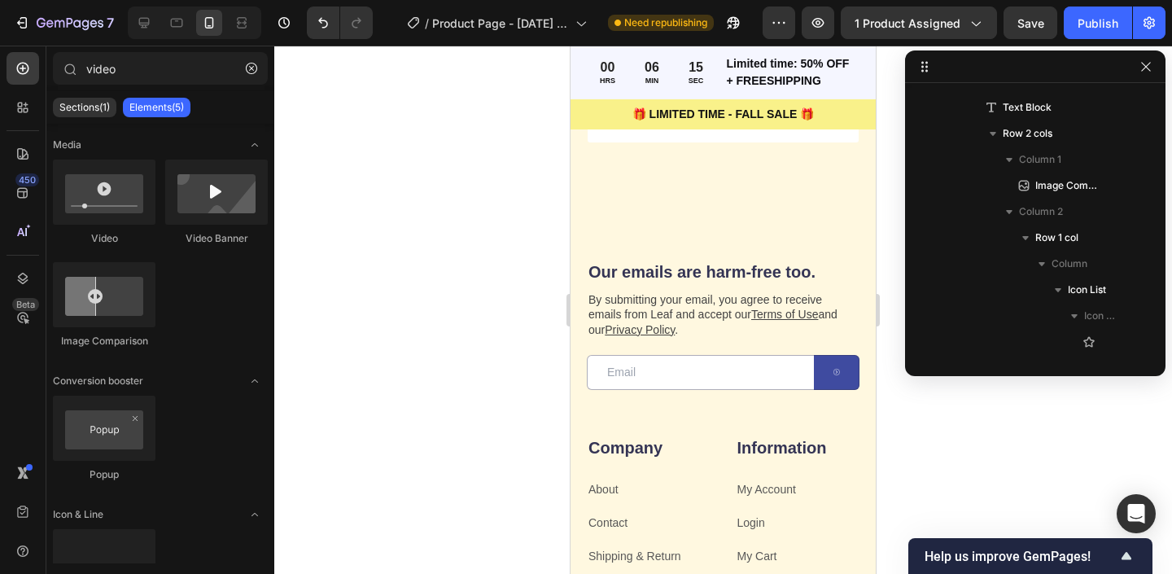
scroll to position [5012, 0]
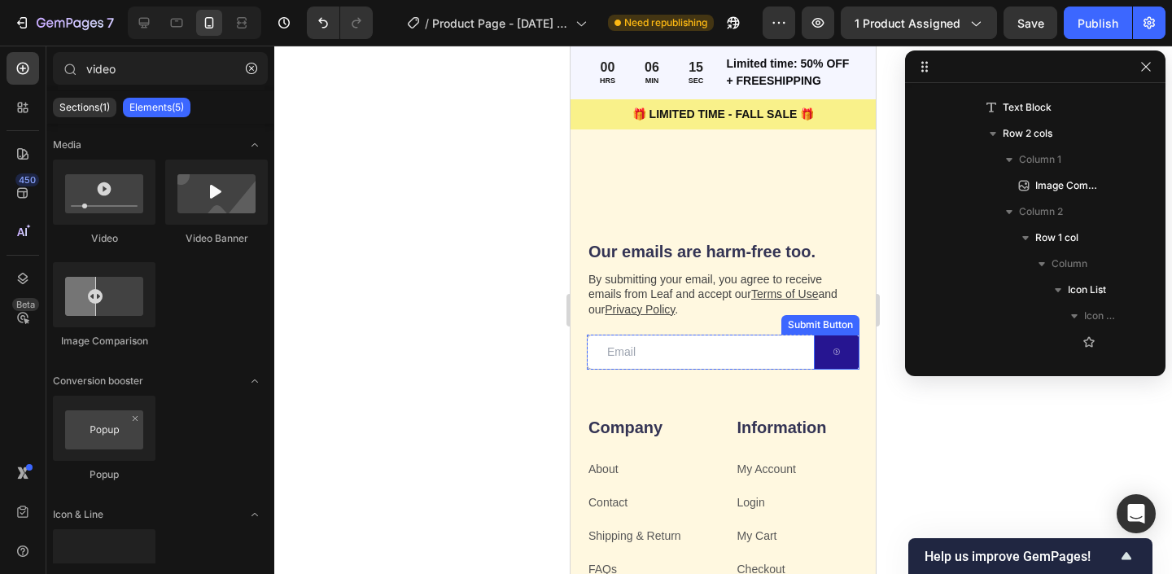
click at [828, 340] on button at bounding box center [837, 352] width 46 height 35
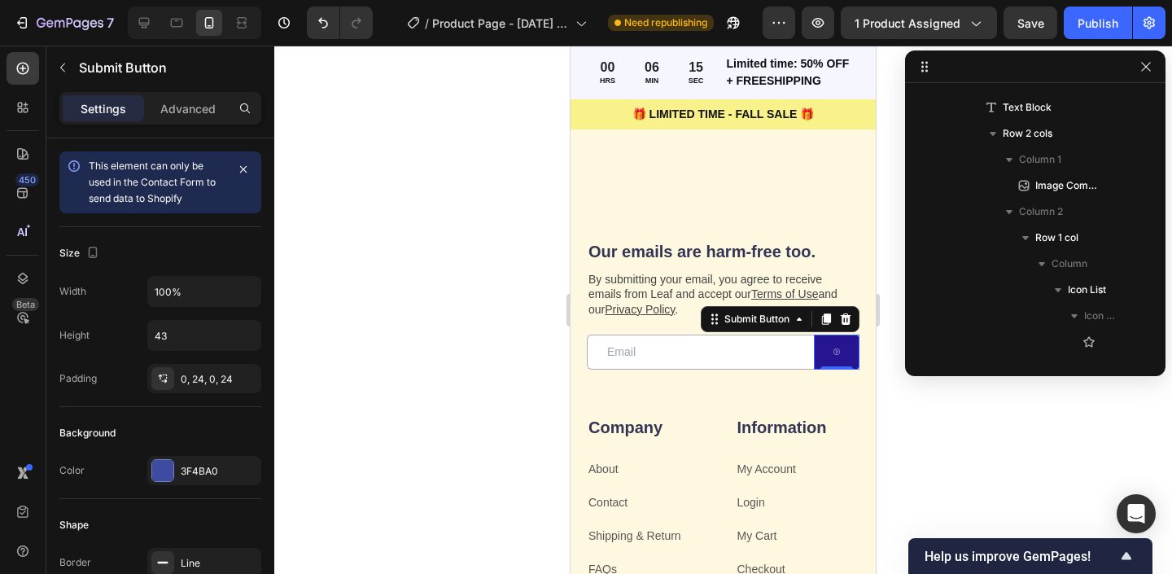
scroll to position [2600, 0]
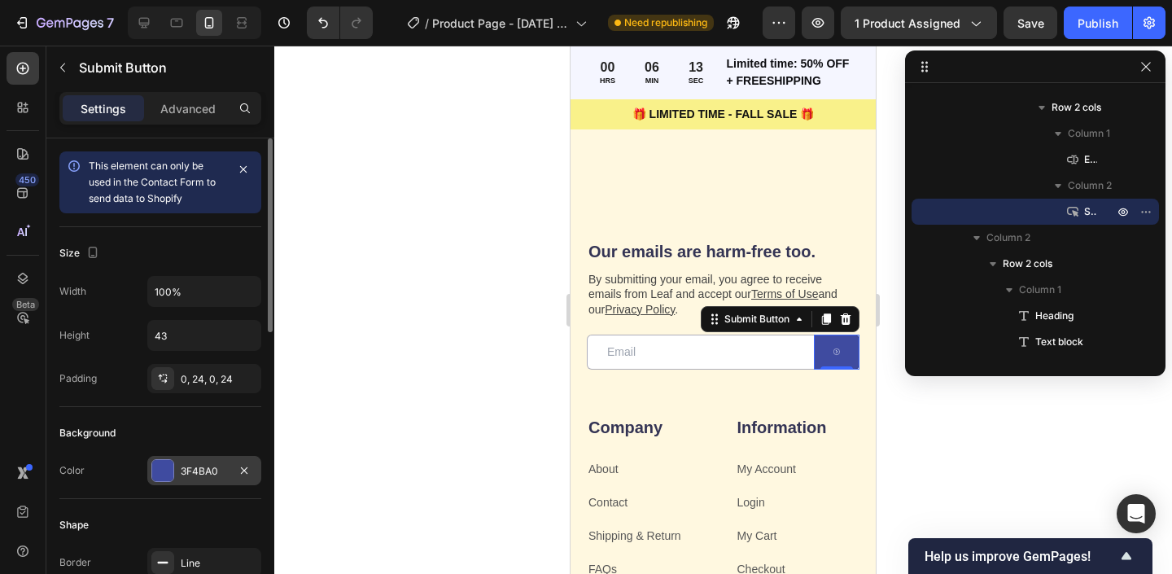
click at [157, 480] on div at bounding box center [162, 470] width 21 height 21
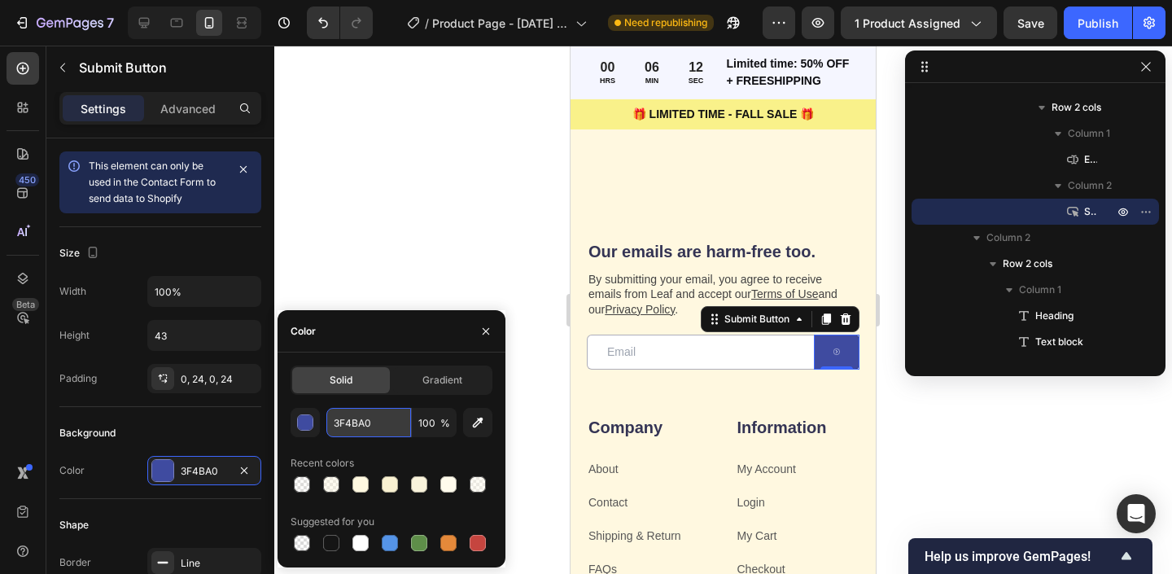
click at [353, 429] on input "3F4BA0" at bounding box center [368, 422] width 85 height 29
paste input "0CDFF2"
type input "0CDFF2"
click at [356, 239] on div at bounding box center [723, 310] width 898 height 528
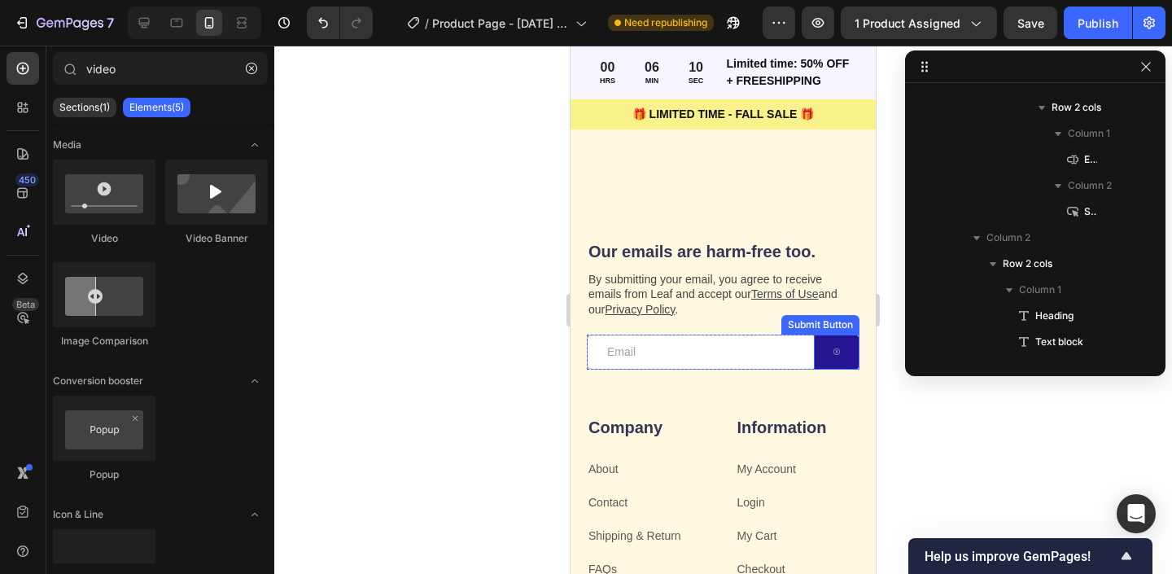
click at [839, 344] on icon at bounding box center [837, 352] width 7 height 16
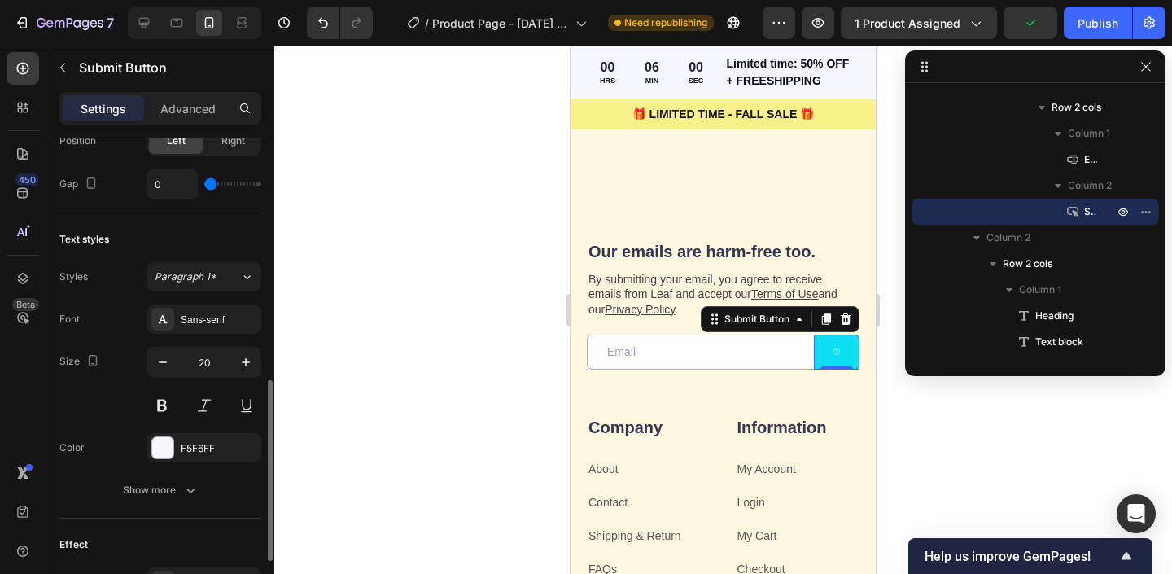
scroll to position [648, 0]
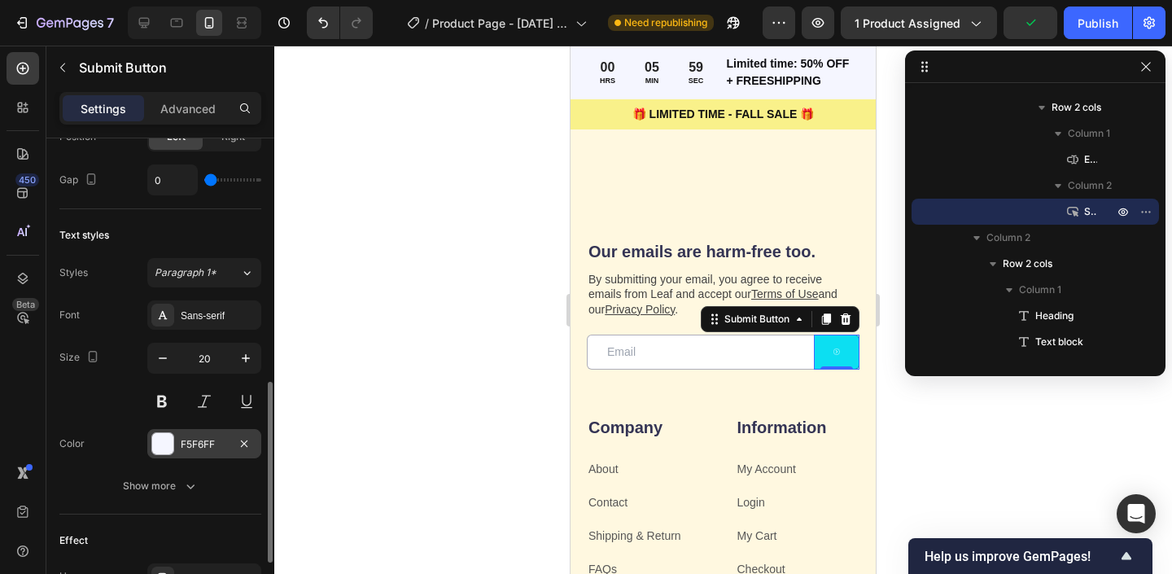
click at [148, 443] on div "F5F6FF" at bounding box center [204, 443] width 114 height 29
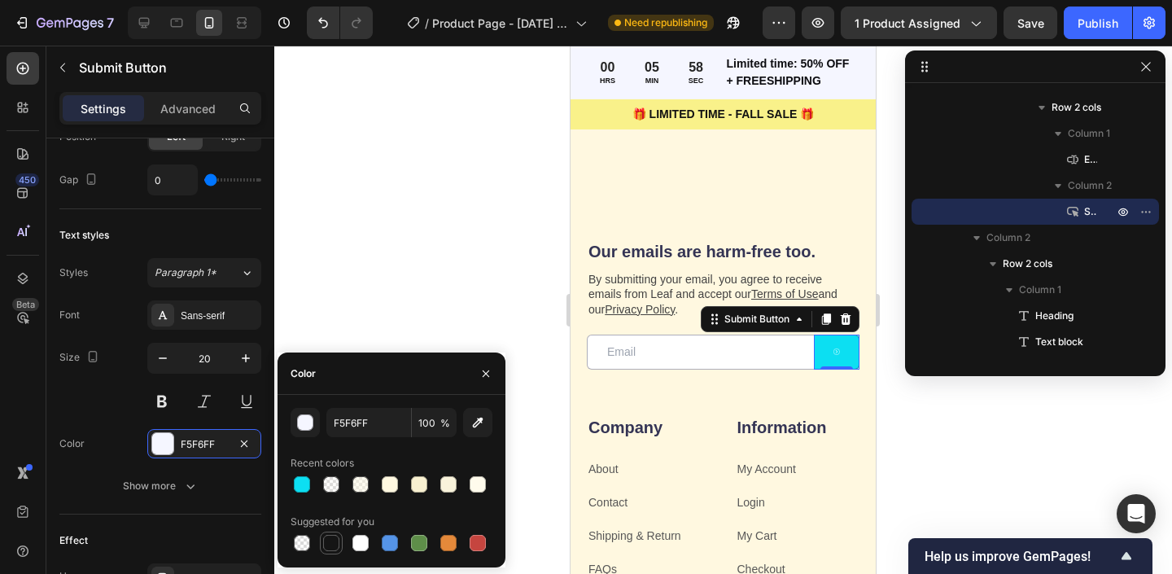
click at [331, 536] on div at bounding box center [331, 543] width 16 height 16
type input "151515"
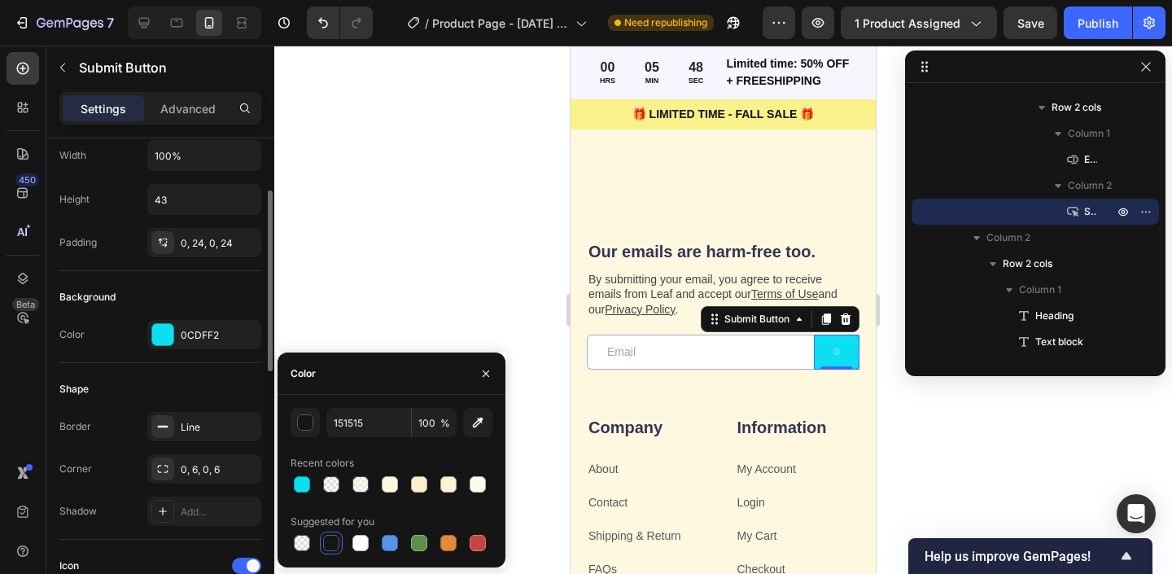
scroll to position [135, 0]
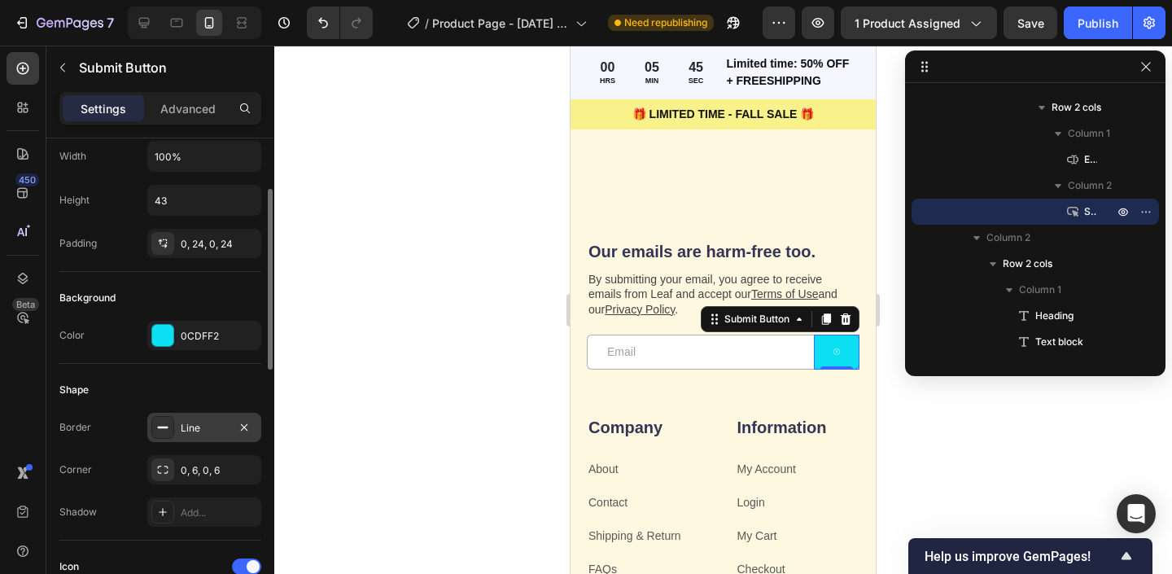
click at [173, 431] on div at bounding box center [162, 427] width 23 height 23
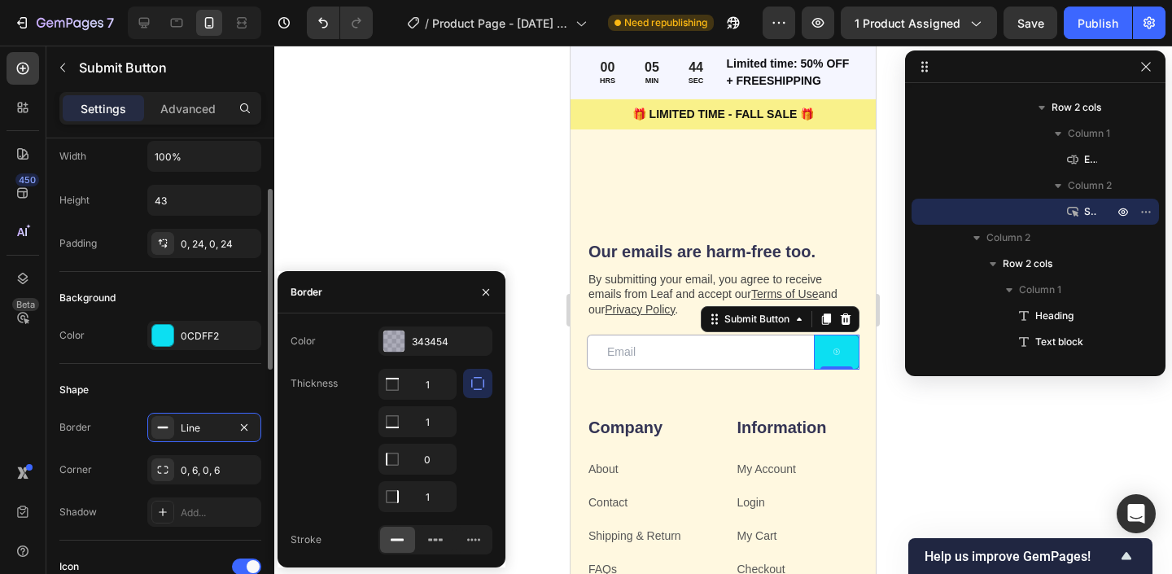
click at [111, 471] on div "Corner 0, 6, 0, 6" at bounding box center [160, 469] width 202 height 29
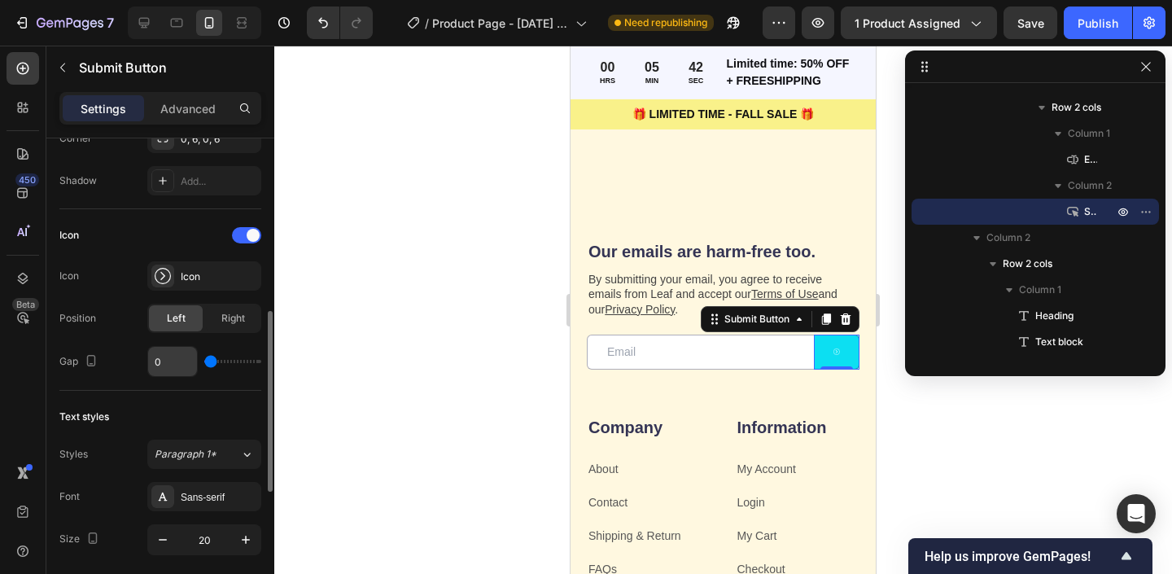
scroll to position [465, 0]
click at [182, 265] on div "Icon" at bounding box center [204, 277] width 114 height 29
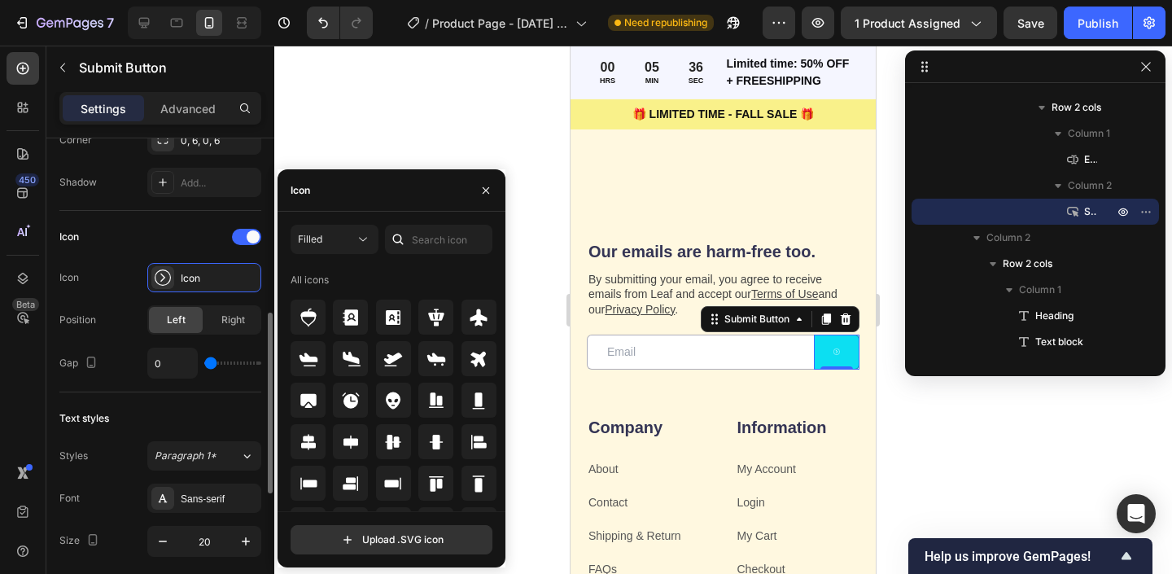
click at [164, 418] on div "Text styles" at bounding box center [160, 418] width 202 height 26
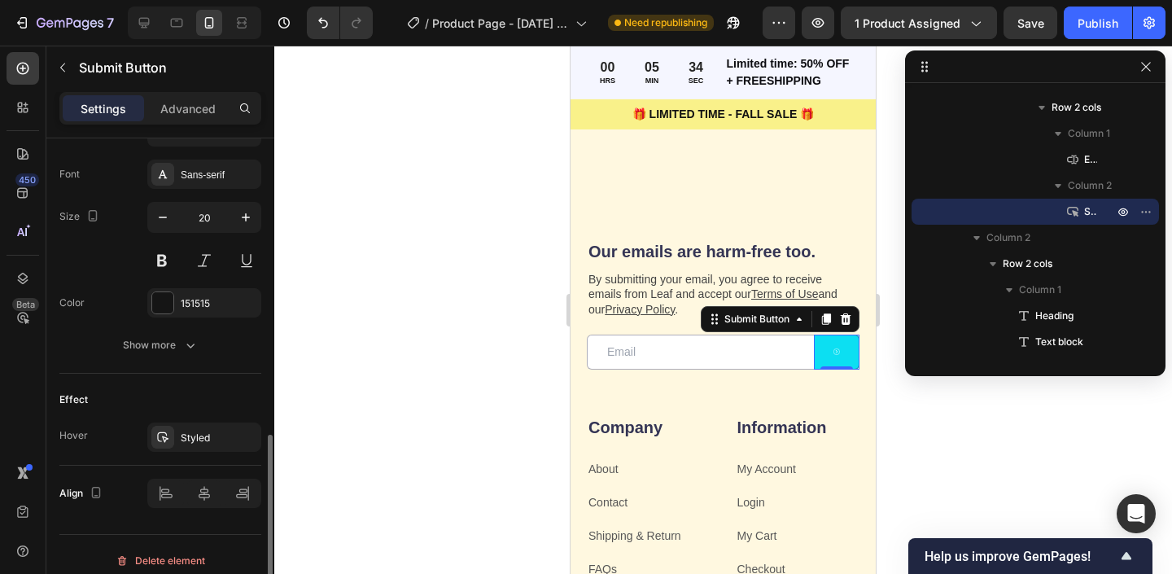
scroll to position [801, 0]
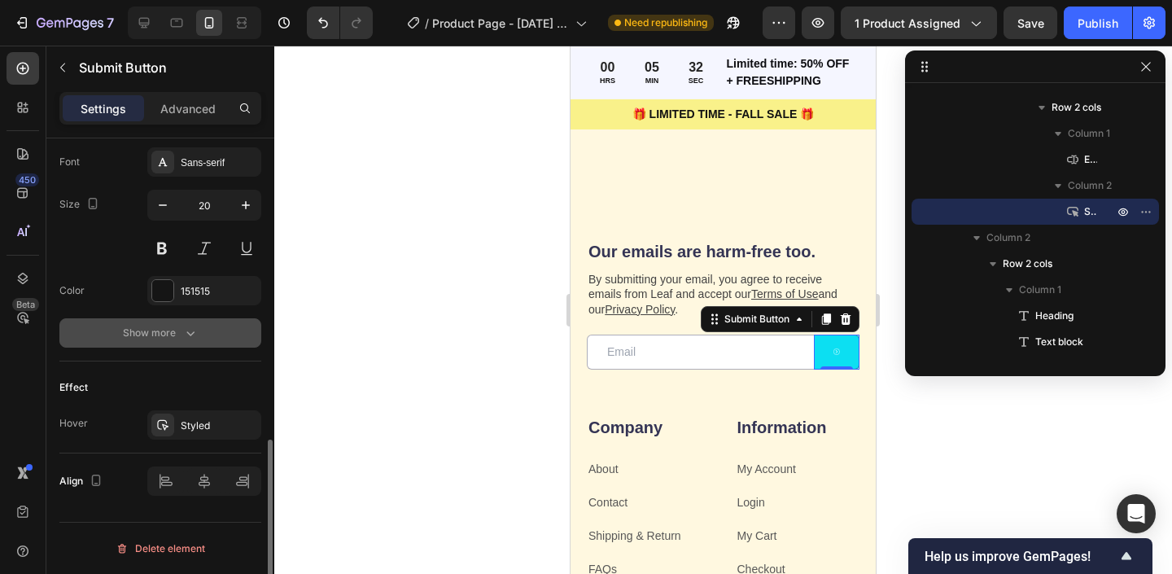
click at [143, 326] on div "Show more" at bounding box center [161, 333] width 76 height 16
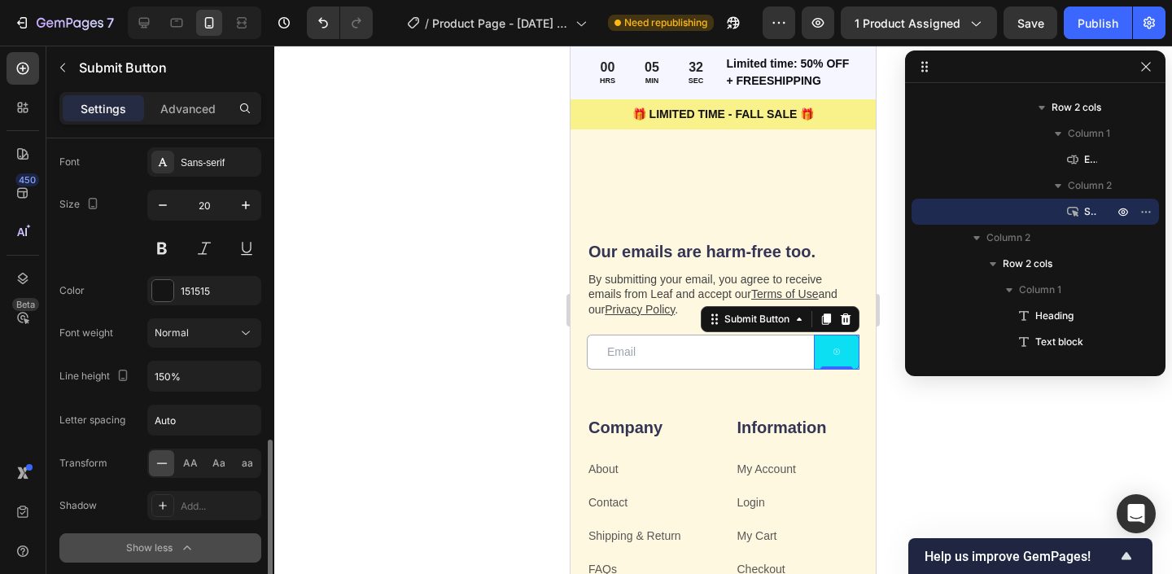
scroll to position [805, 0]
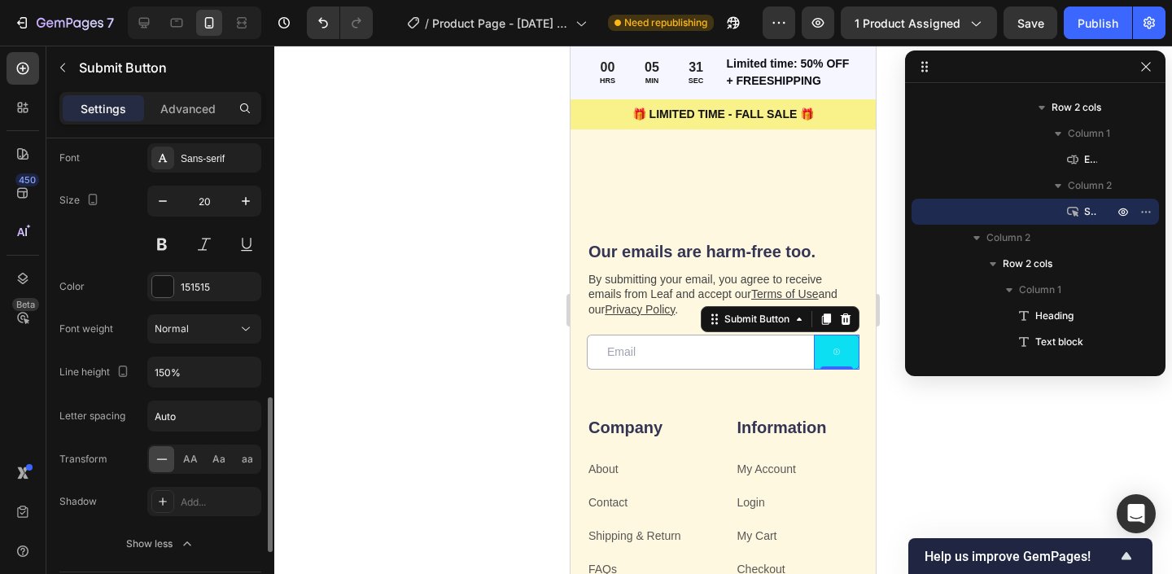
click at [475, 361] on div at bounding box center [723, 310] width 898 height 528
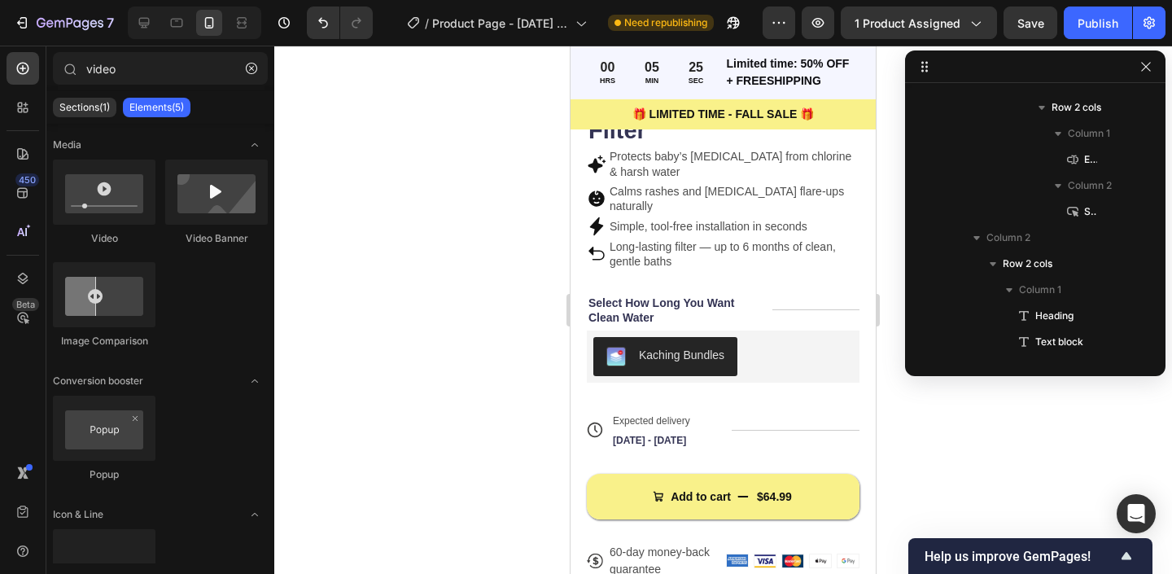
scroll to position [576, 0]
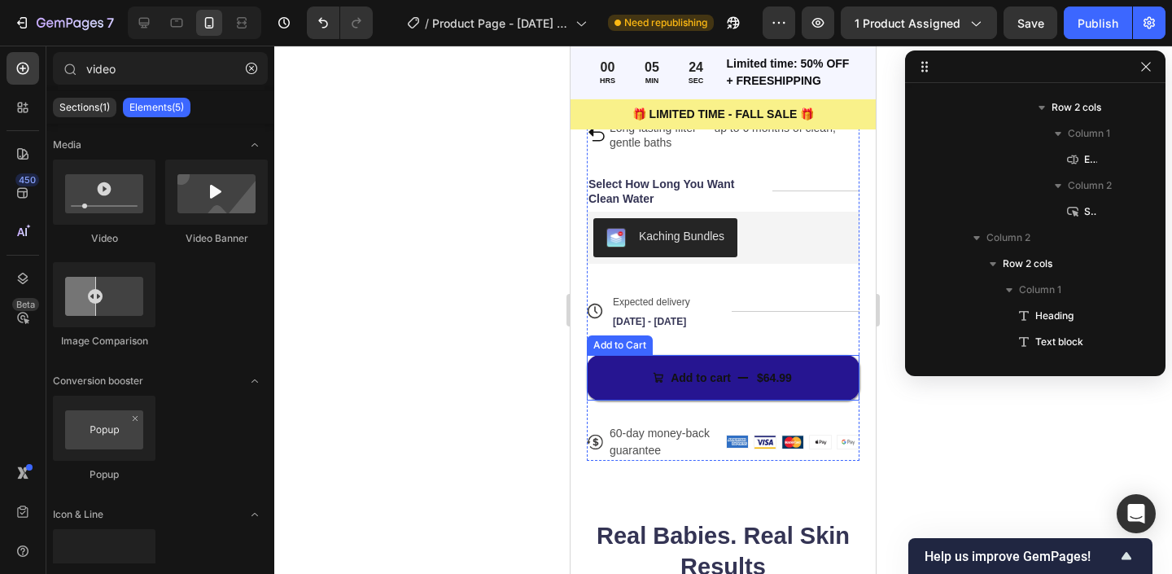
click at [622, 372] on button "Add to cart $64.99" at bounding box center [723, 378] width 273 height 46
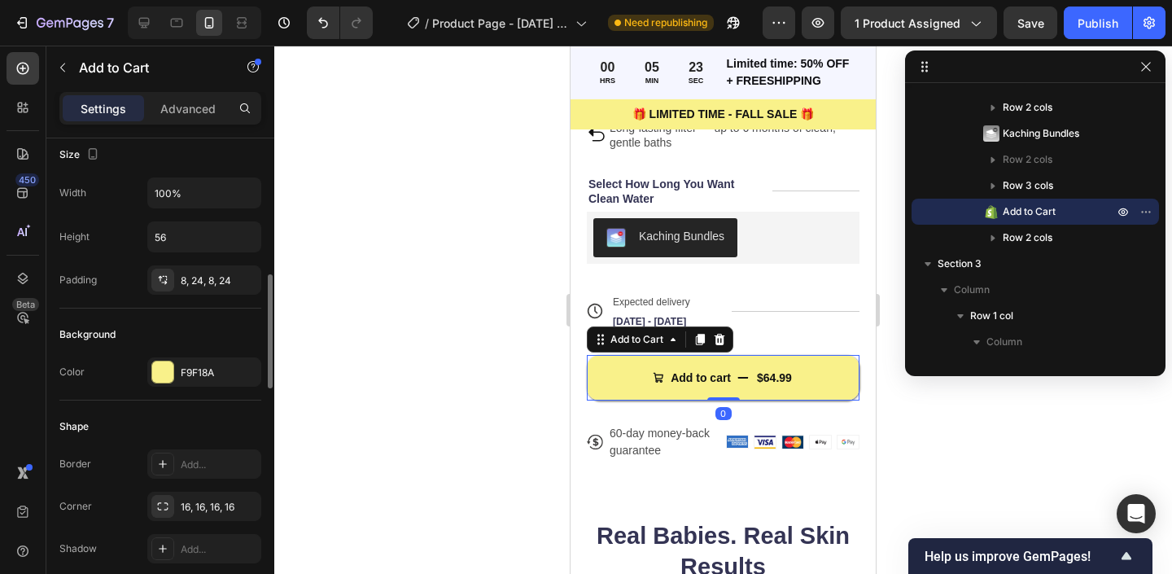
scroll to position [421, 0]
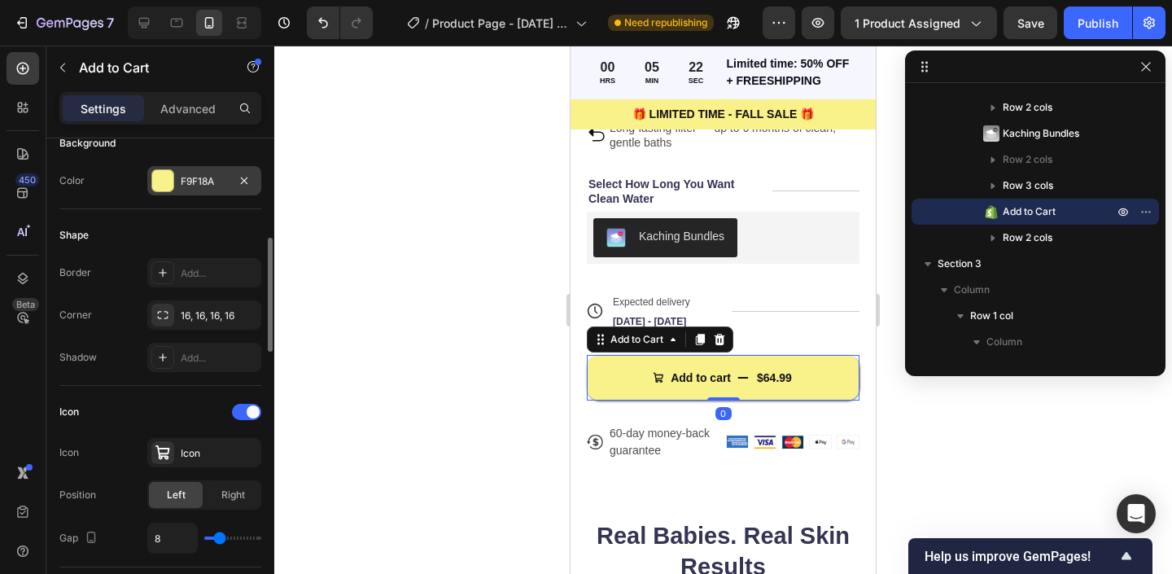
click at [163, 181] on div at bounding box center [162, 180] width 21 height 21
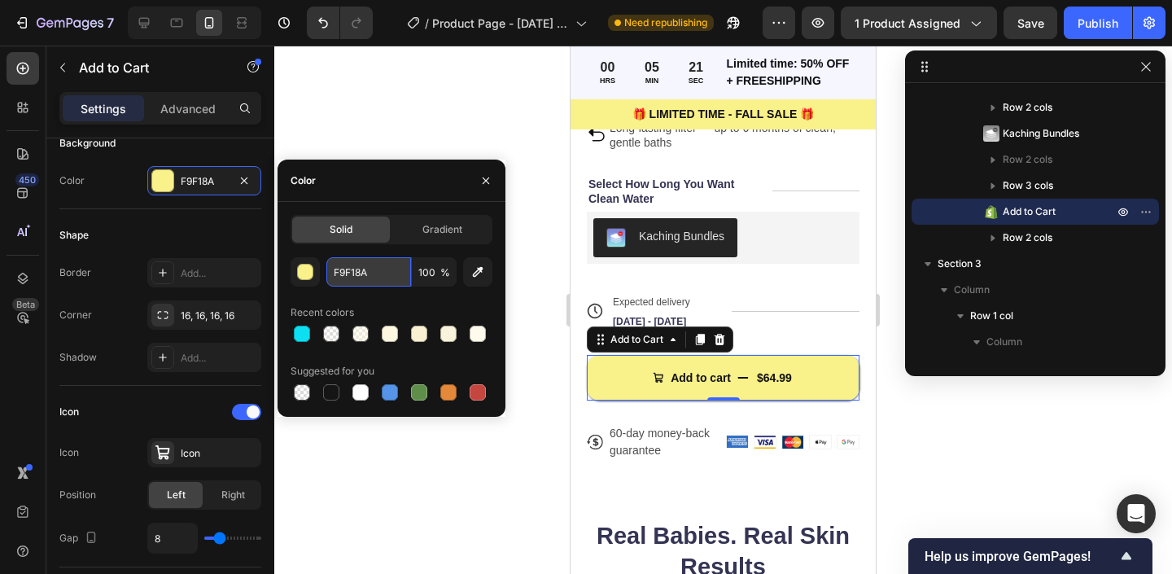
click at [334, 274] on input "F9F18A" at bounding box center [368, 271] width 85 height 29
paste input "0CDFF2"
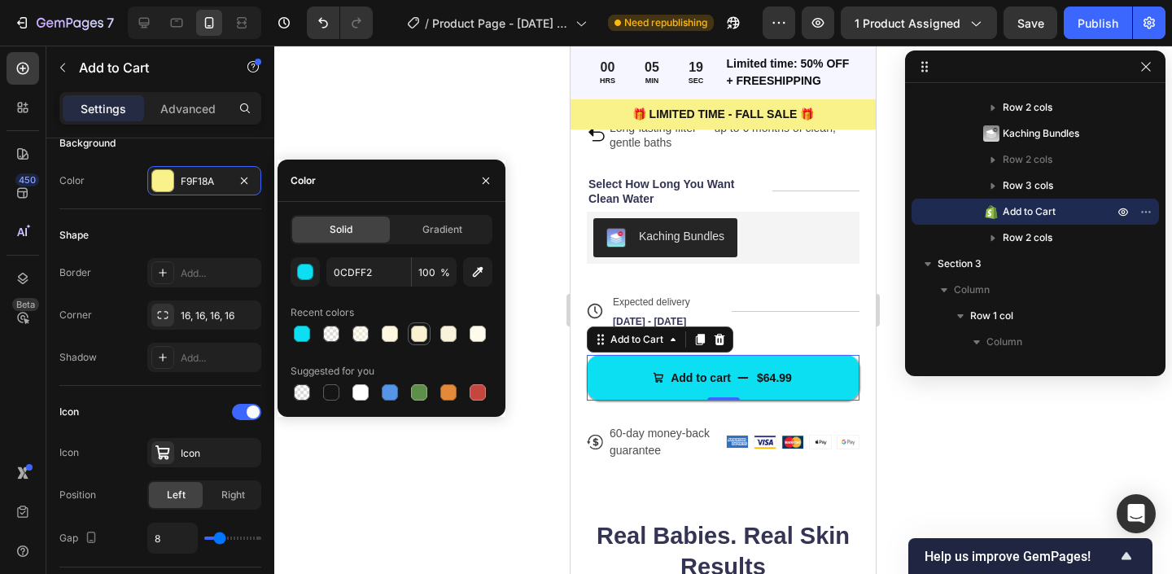
click at [419, 333] on div at bounding box center [419, 334] width 16 height 16
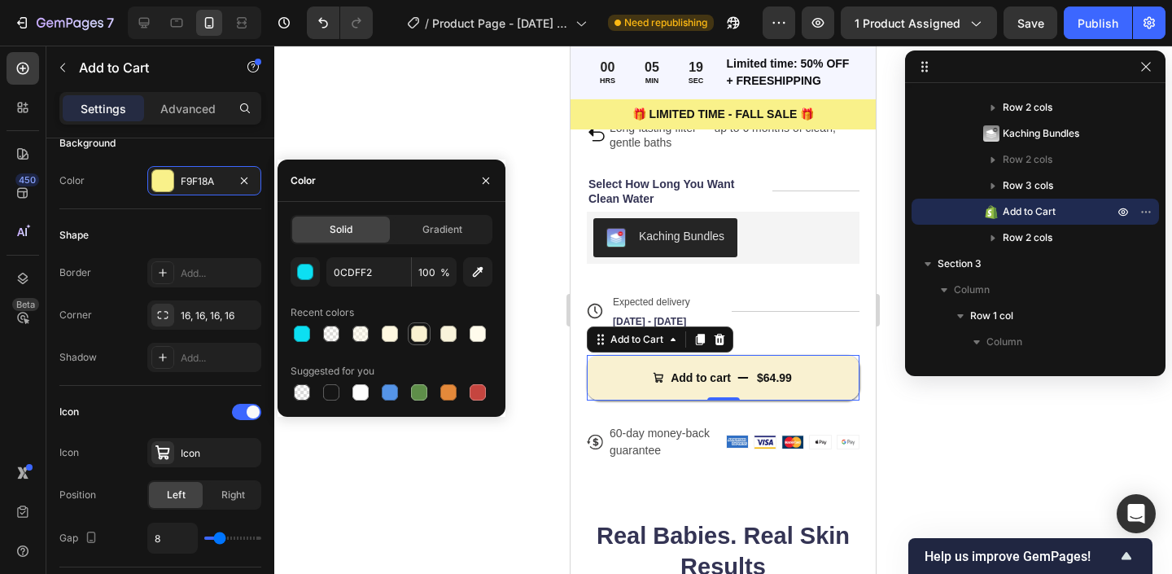
type input "F9F1D1"
click at [395, 133] on div at bounding box center [723, 310] width 898 height 528
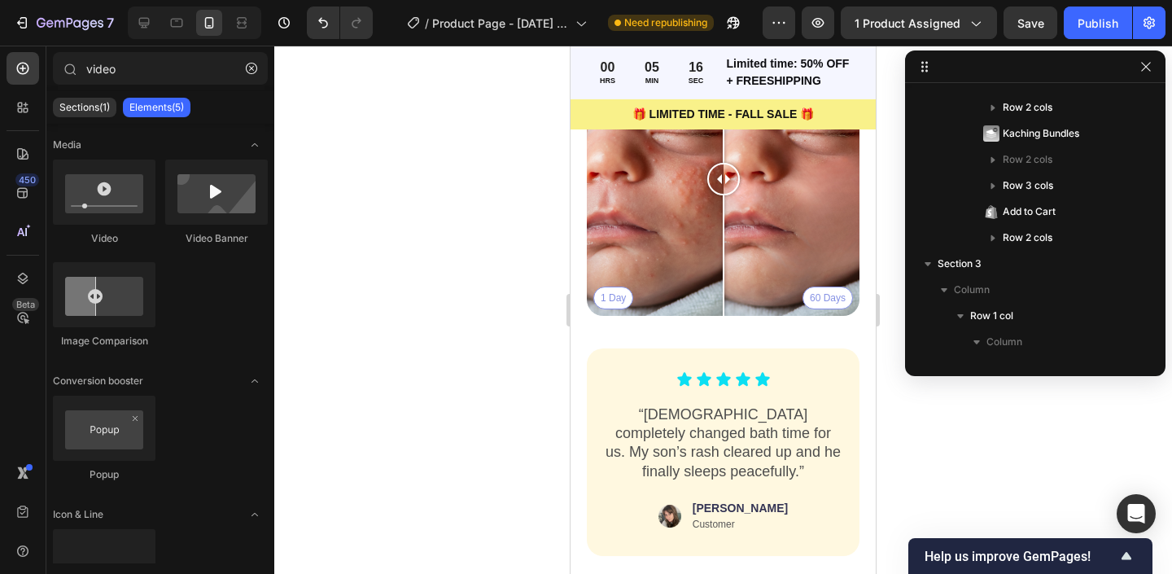
scroll to position [1279, 0]
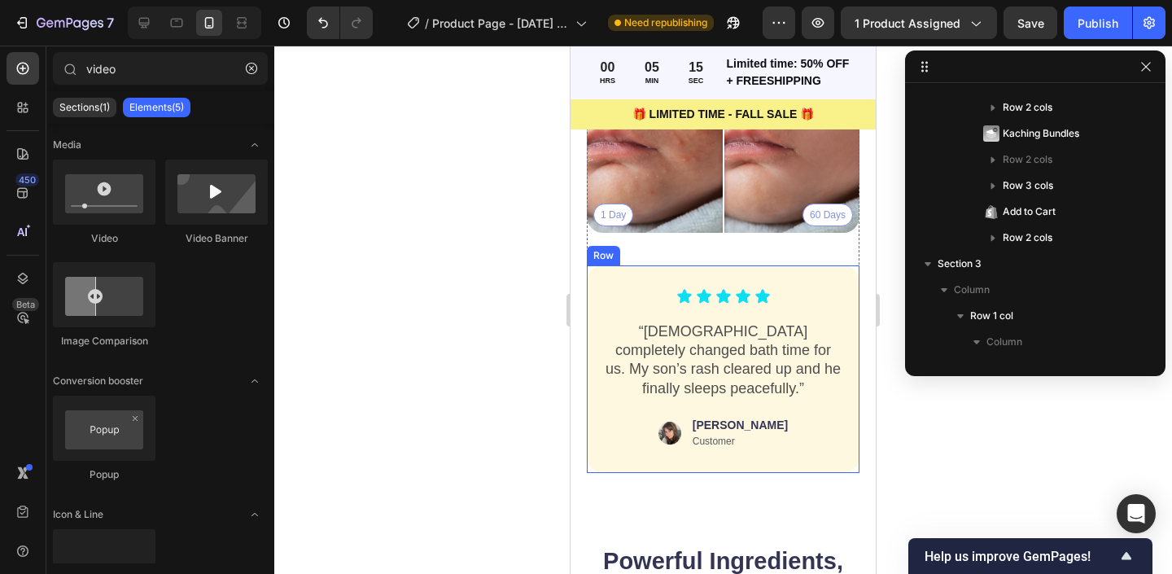
click at [600, 432] on div "Icon Icon Icon Icon Icon Icon List “[DEMOGRAPHIC_DATA] completely changed bath …" at bounding box center [723, 369] width 273 height 208
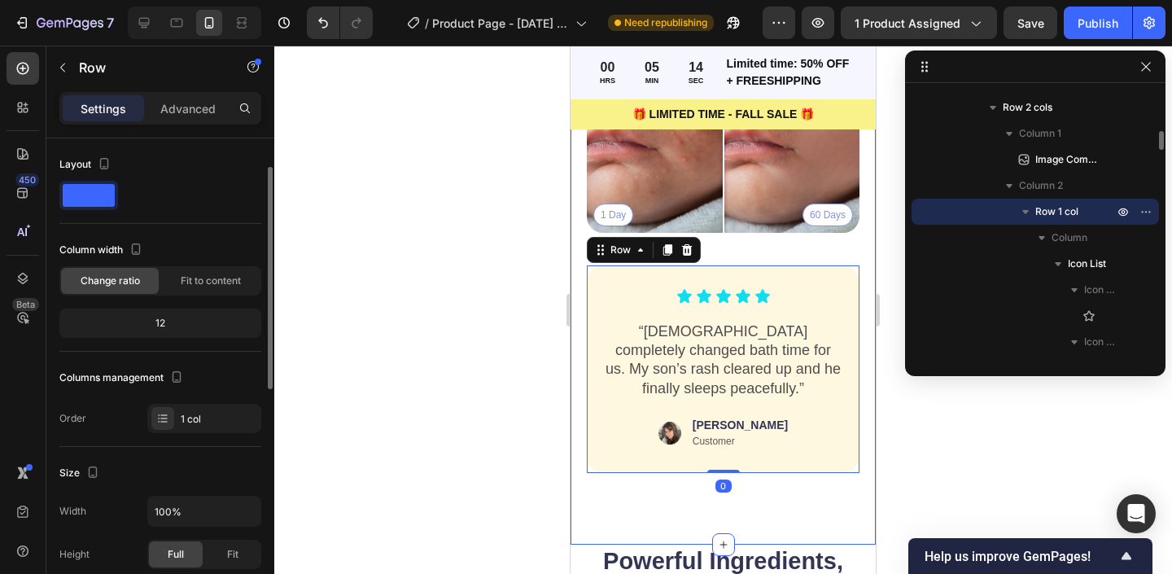
scroll to position [167, 0]
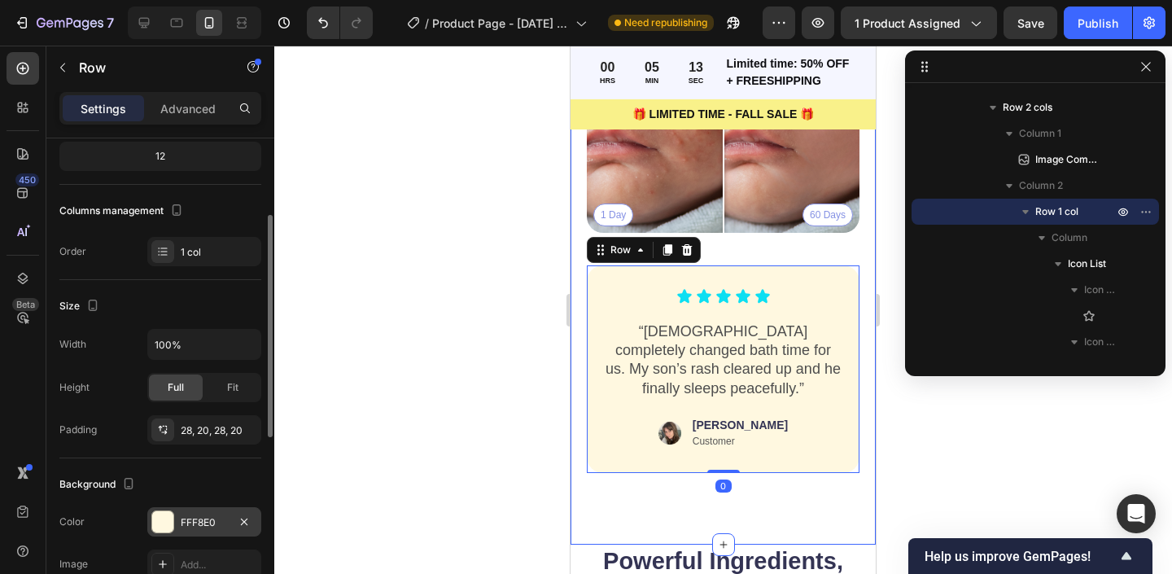
click at [171, 529] on div at bounding box center [162, 521] width 21 height 21
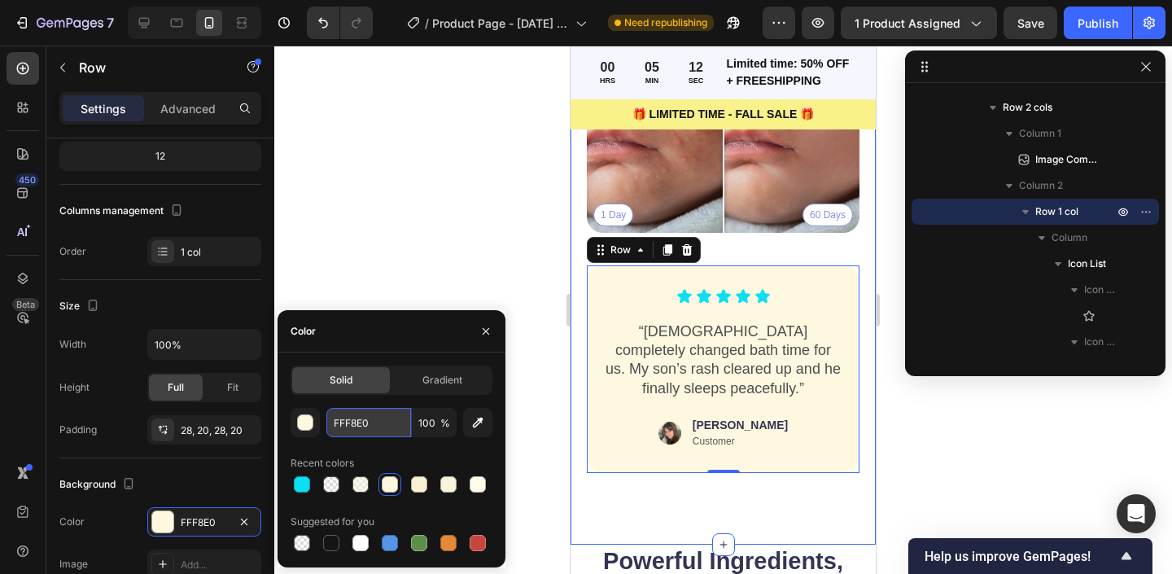
click at [350, 410] on input "FFF8E0" at bounding box center [368, 422] width 85 height 29
click at [421, 212] on div at bounding box center [723, 310] width 898 height 528
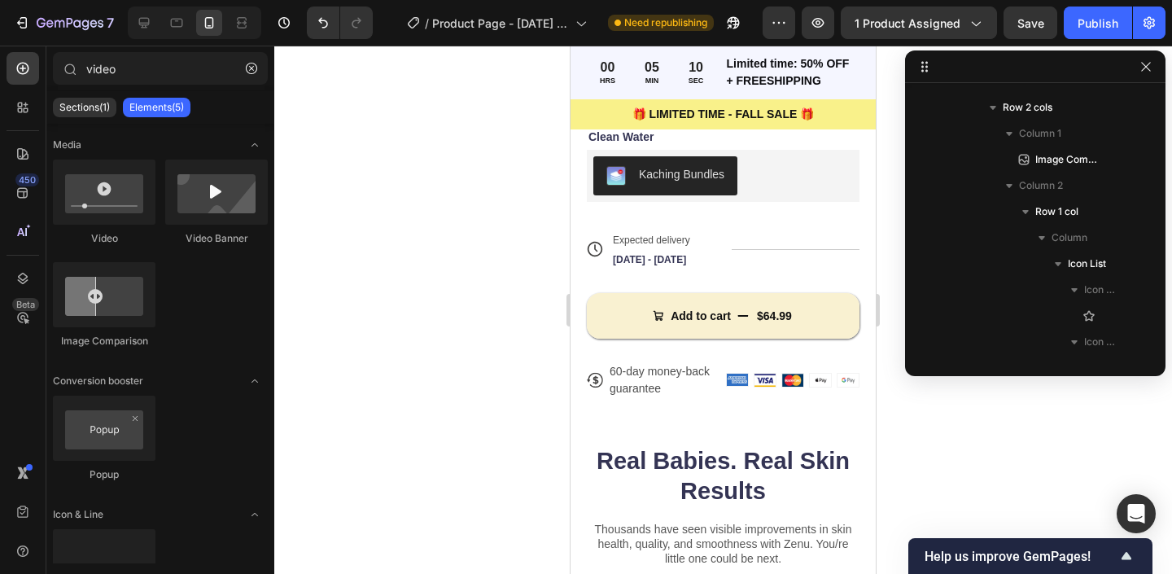
scroll to position [619, 0]
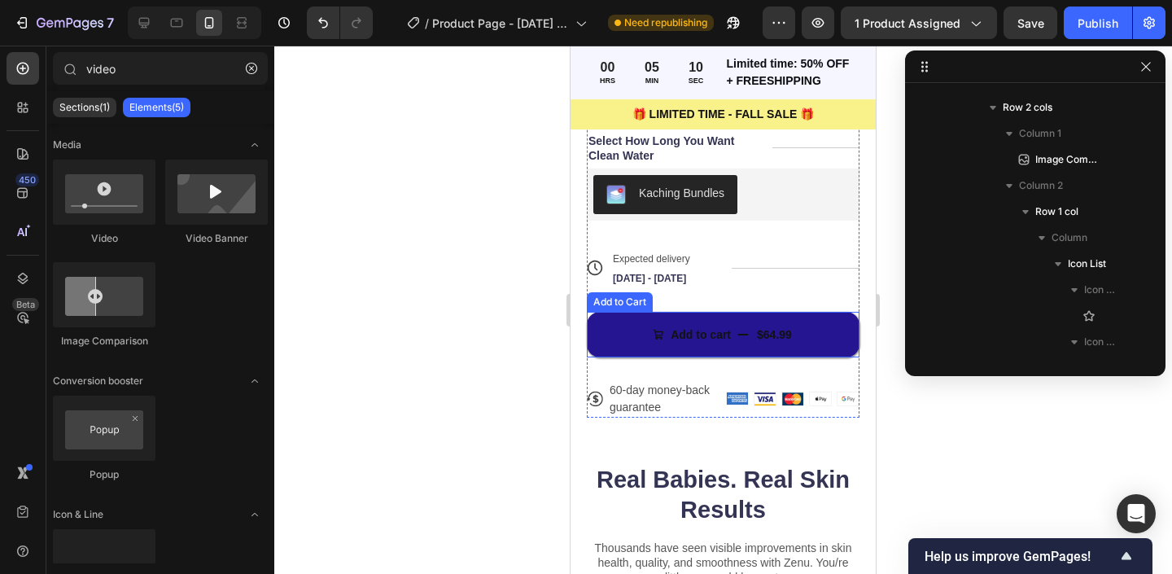
click at [619, 322] on button "Add to cart $64.99" at bounding box center [723, 335] width 273 height 46
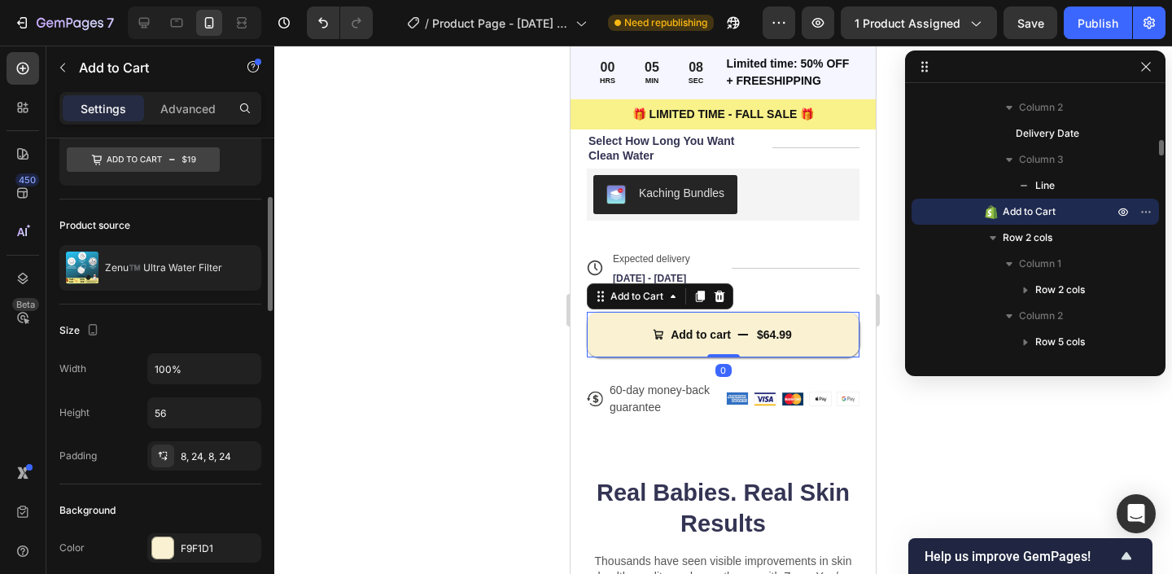
scroll to position [188, 0]
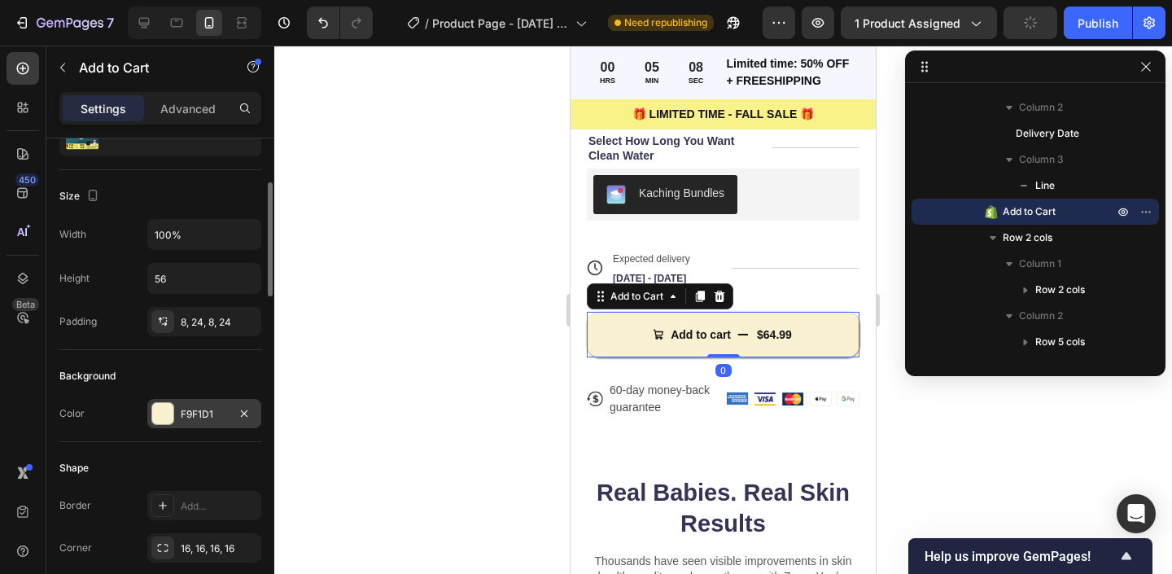
click at [159, 408] on div at bounding box center [162, 413] width 21 height 21
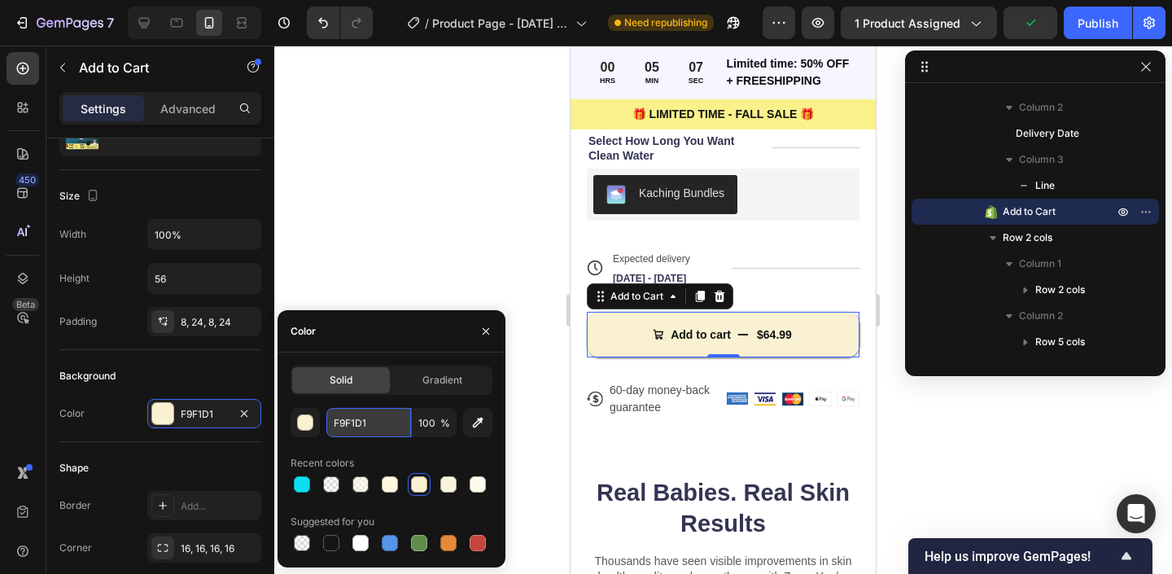
click at [353, 418] on input "F9F1D1" at bounding box center [368, 422] width 85 height 29
paste input "FF8E0"
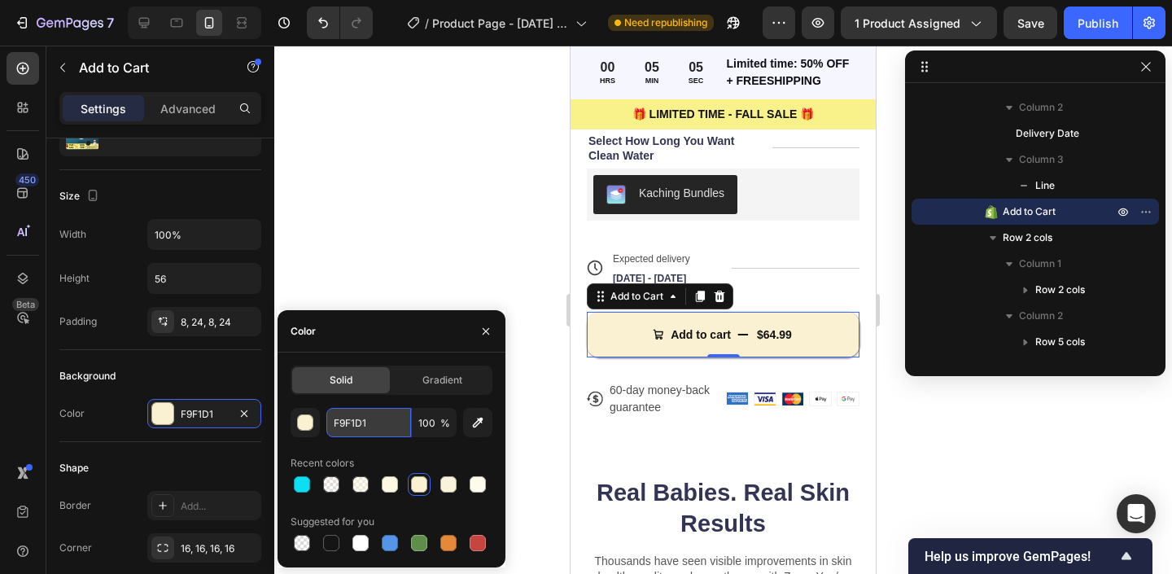
type input "FFF8E0"
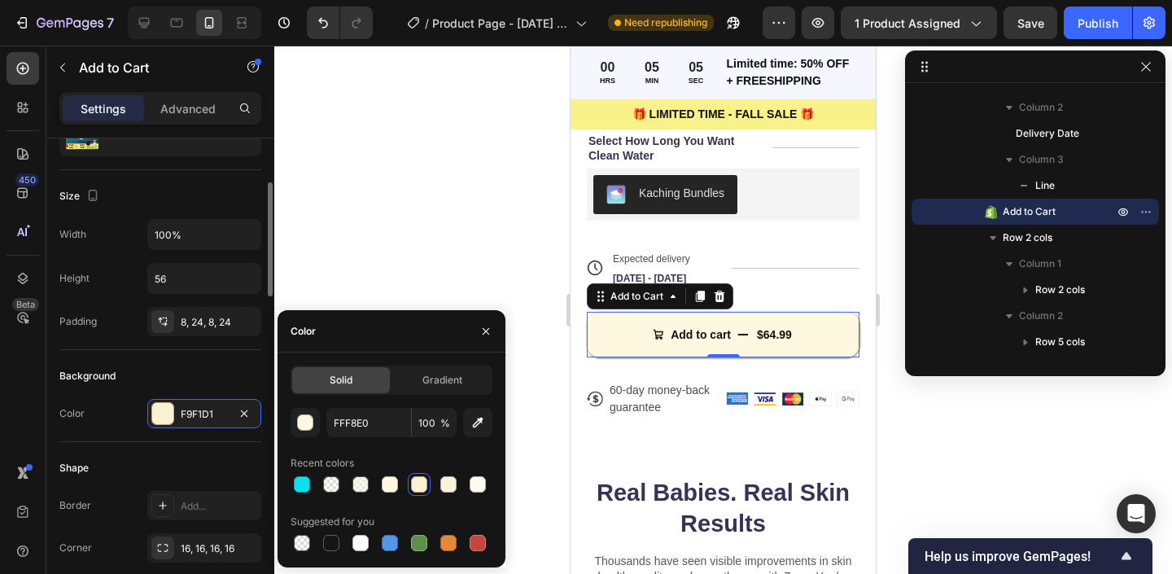
click at [150, 344] on div "Size Width 100% Height 56 Padding 8, 24, 8, 24" at bounding box center [160, 260] width 202 height 180
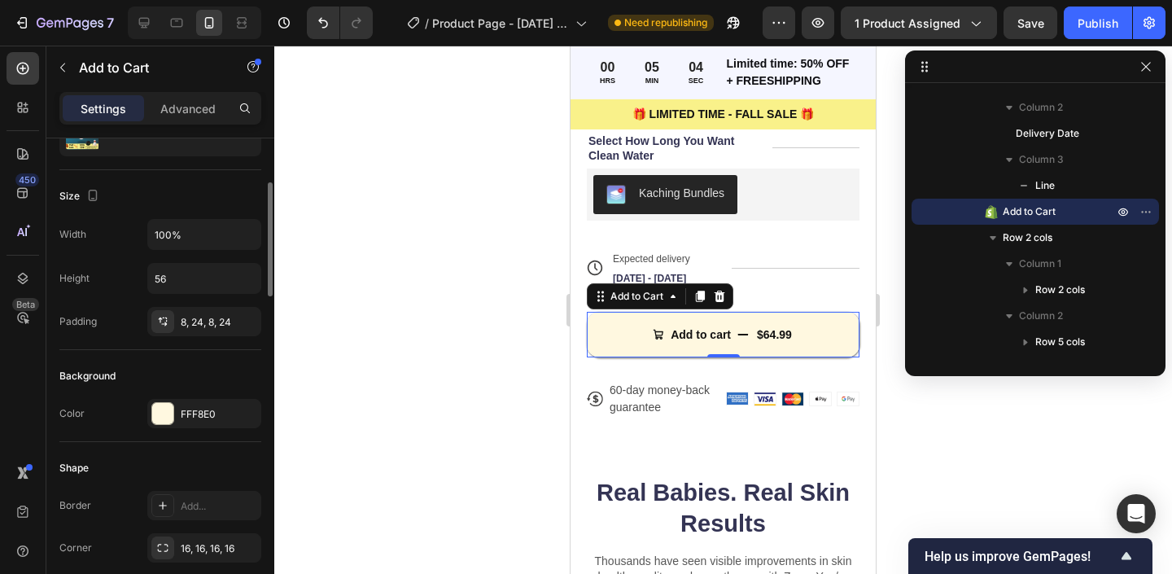
click at [194, 353] on div "Background Color FFF8E0" at bounding box center [160, 396] width 202 height 92
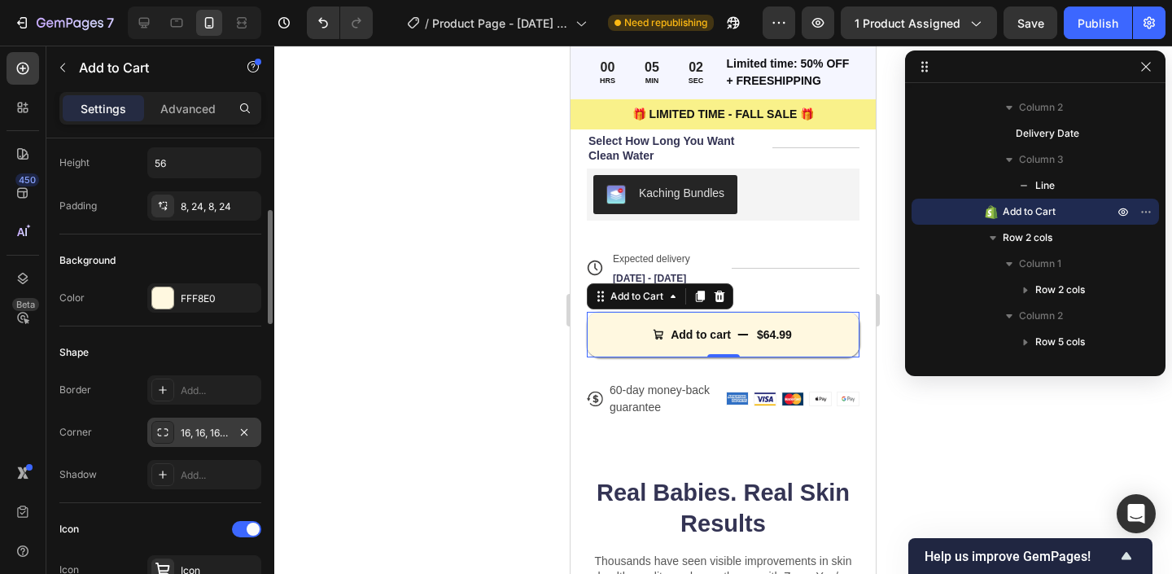
scroll to position [306, 0]
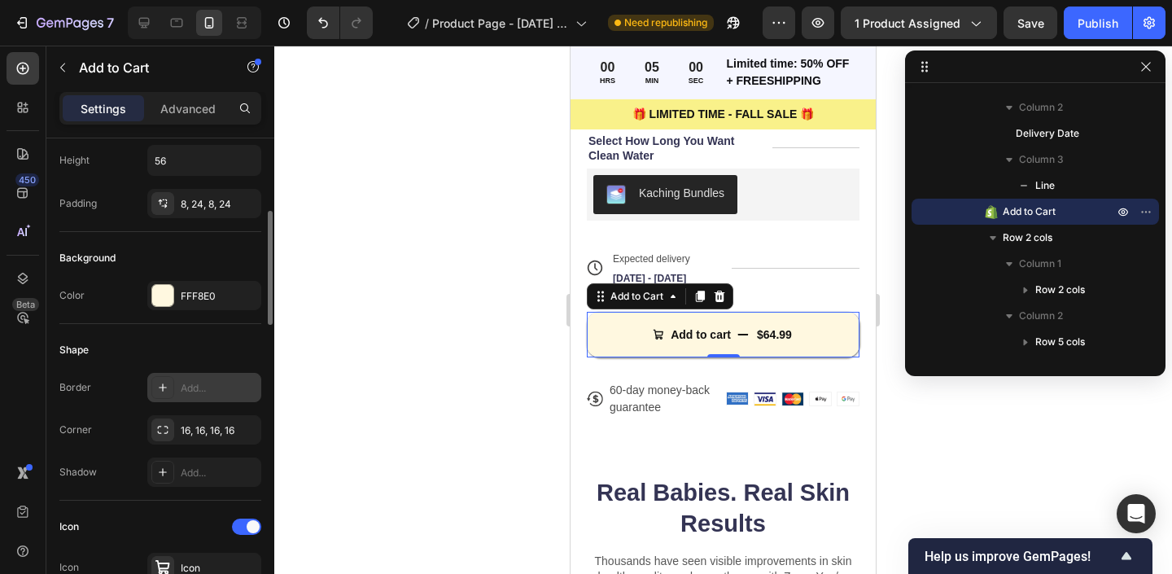
click at [169, 391] on div at bounding box center [162, 387] width 23 height 23
click at [387, 312] on div at bounding box center [723, 310] width 898 height 528
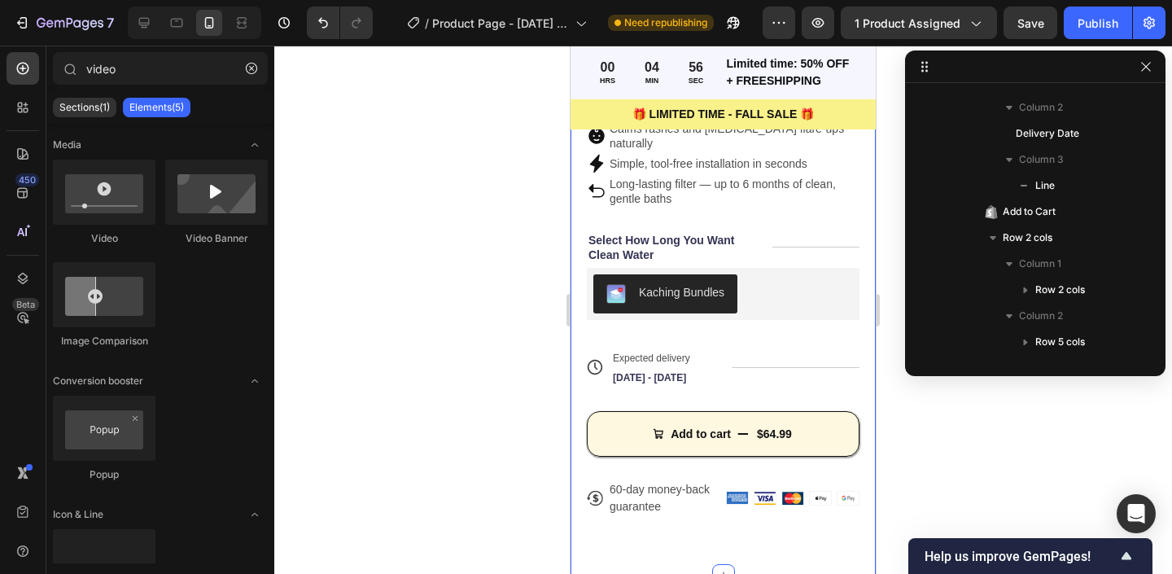
scroll to position [502, 0]
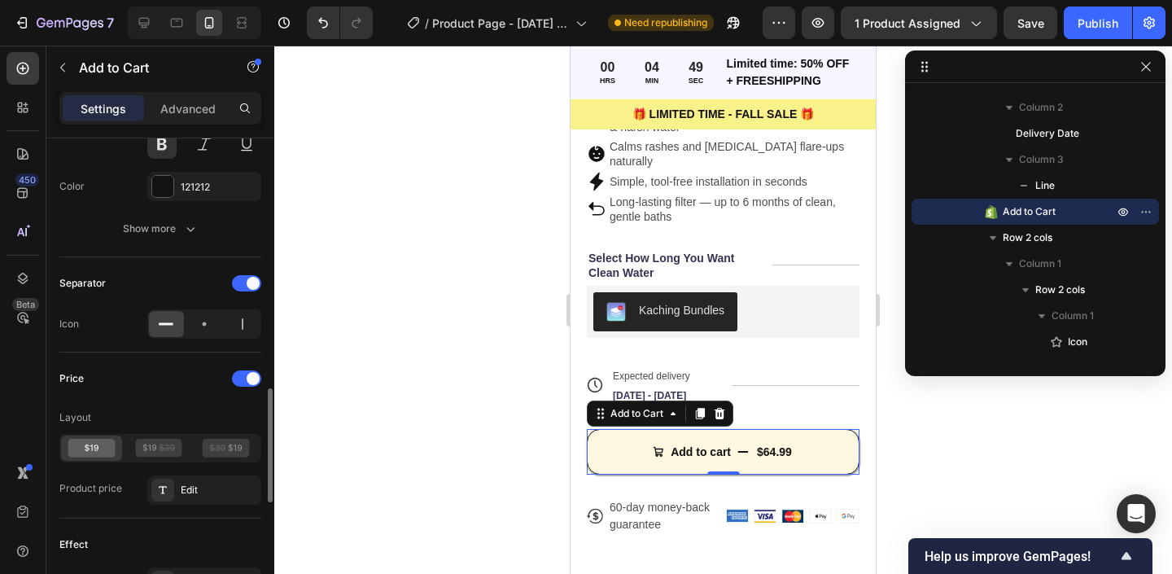
scroll to position [1080, 0]
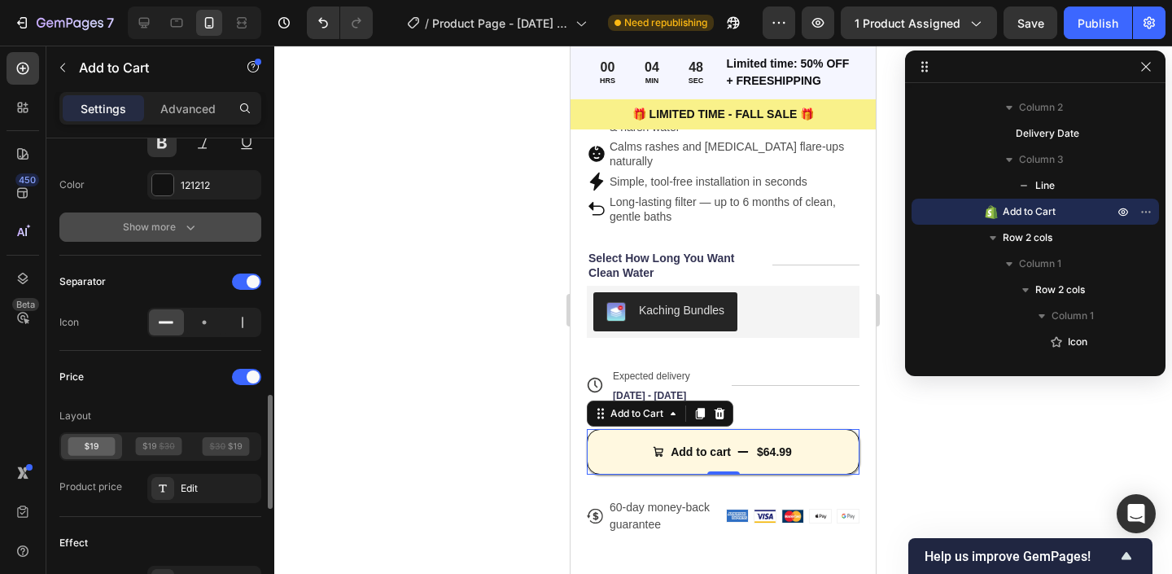
click at [121, 229] on button "Show more" at bounding box center [160, 226] width 202 height 29
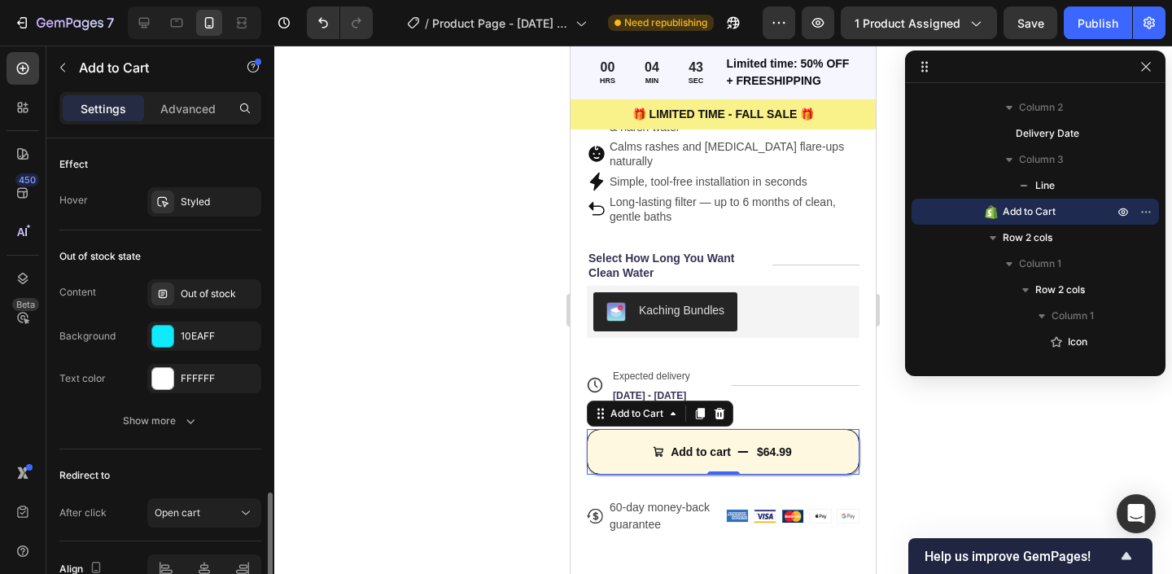
scroll to position [1652, 0]
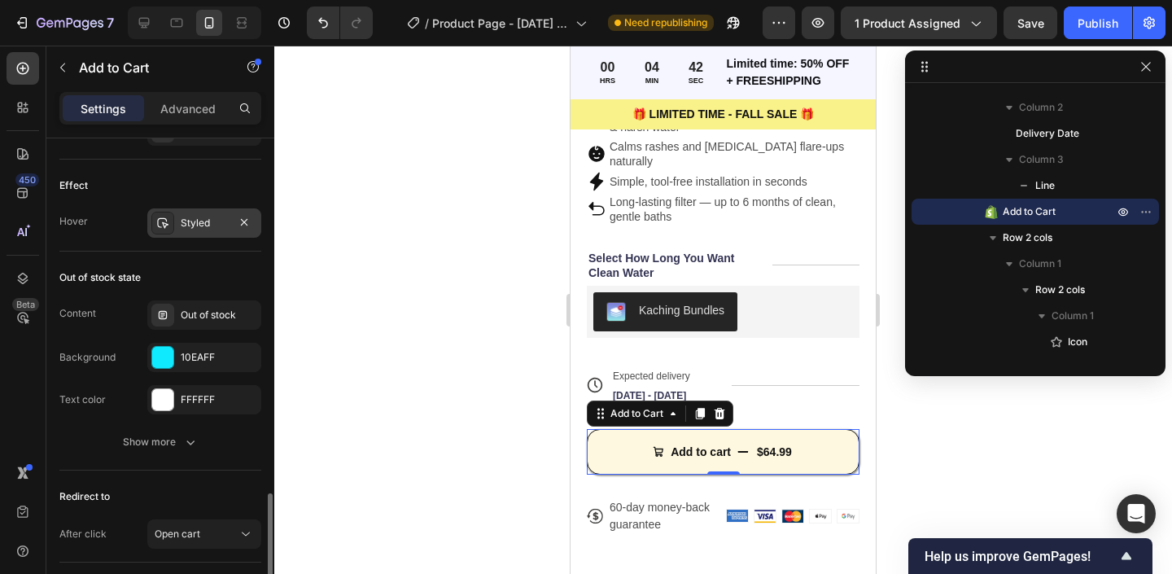
click at [208, 225] on div "Styled" at bounding box center [204, 223] width 47 height 15
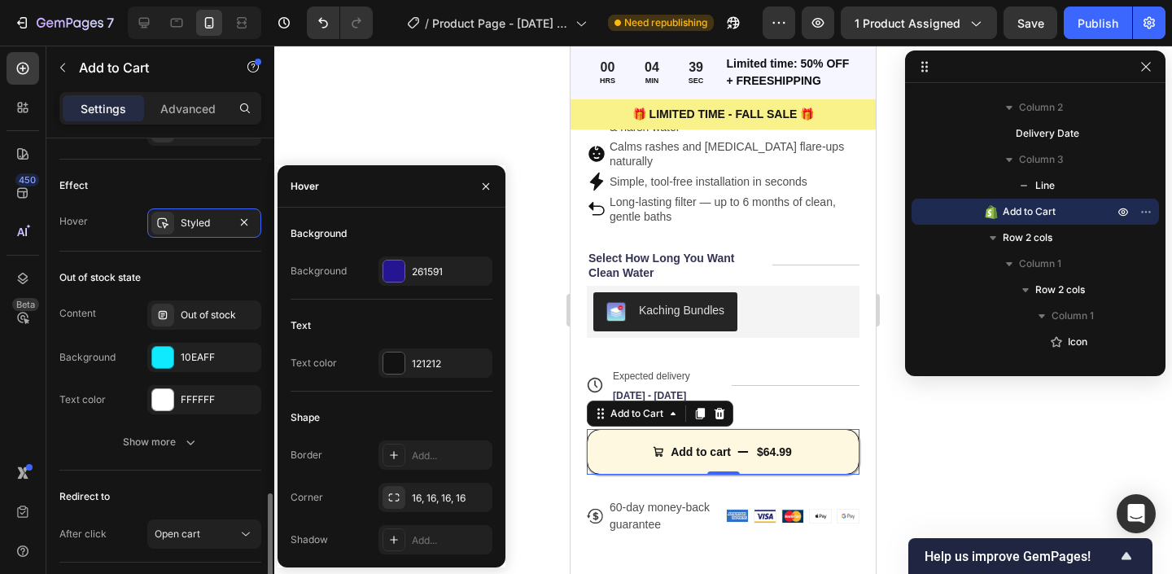
click at [112, 257] on div "Out of stock state Content Out of stock Background 10EAFF Text color FFFFFF Sho…" at bounding box center [160, 361] width 202 height 219
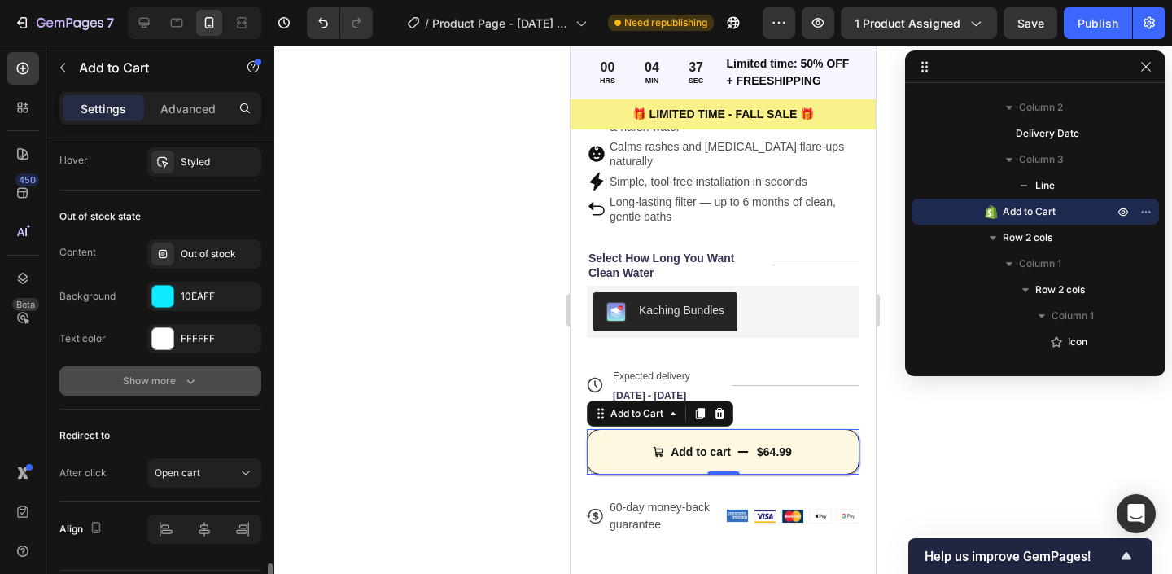
scroll to position [1761, 0]
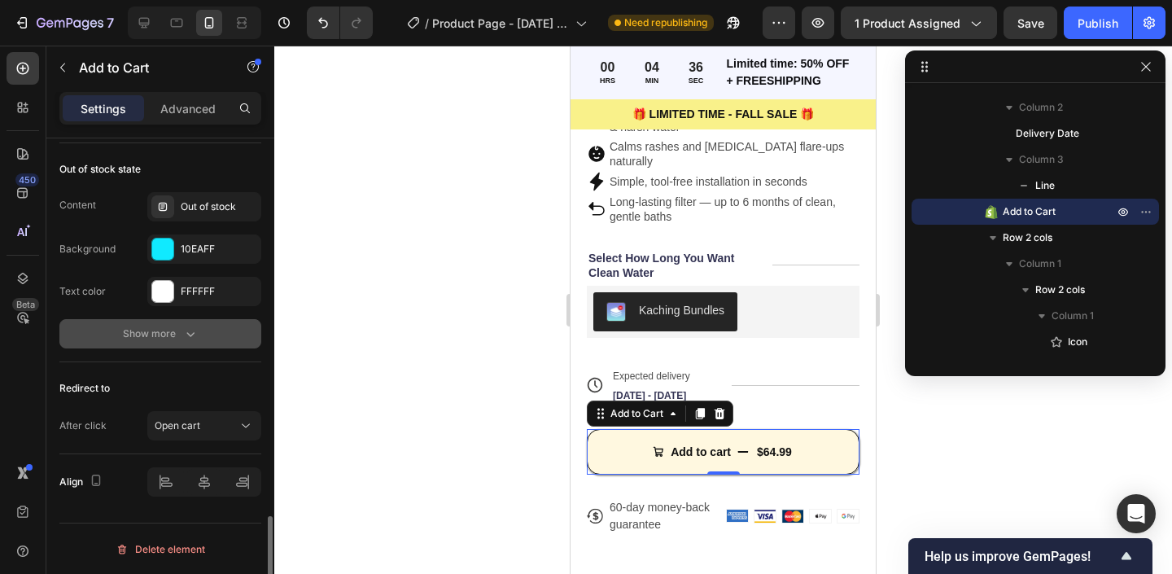
click at [116, 339] on button "Show more" at bounding box center [160, 333] width 202 height 29
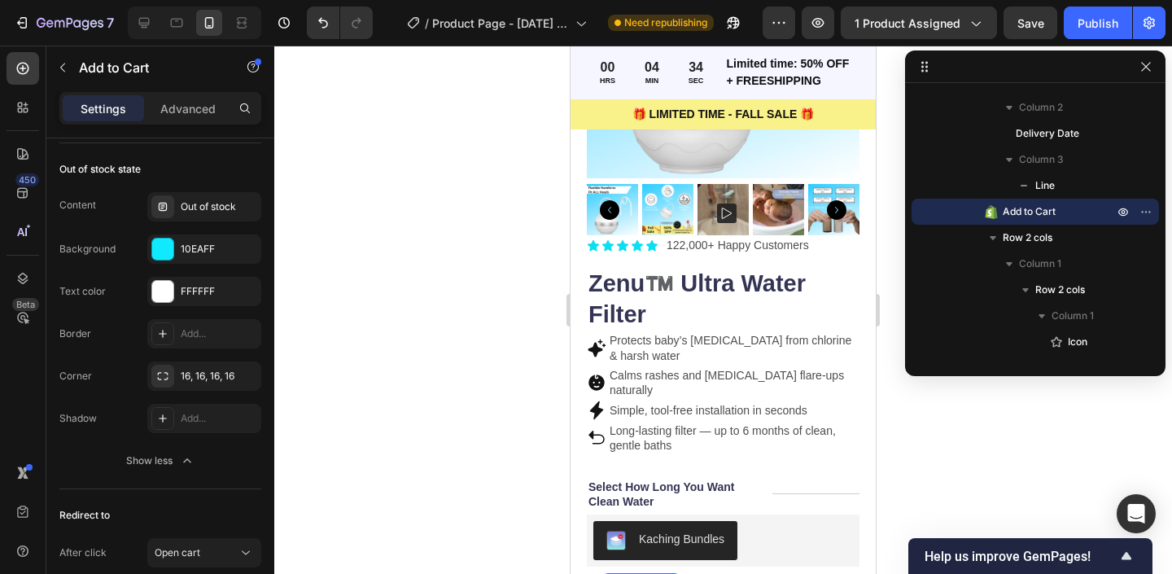
scroll to position [0, 0]
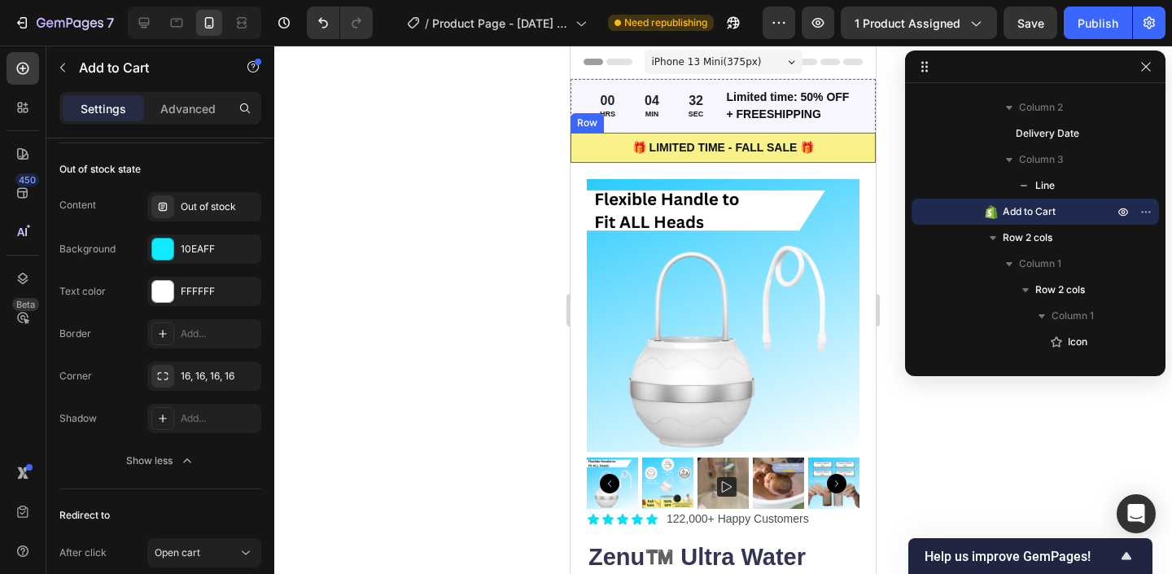
click at [582, 159] on div "🎁 LIMITED TIME - FALL SALE 🎁 Text Block Row" at bounding box center [723, 148] width 305 height 30
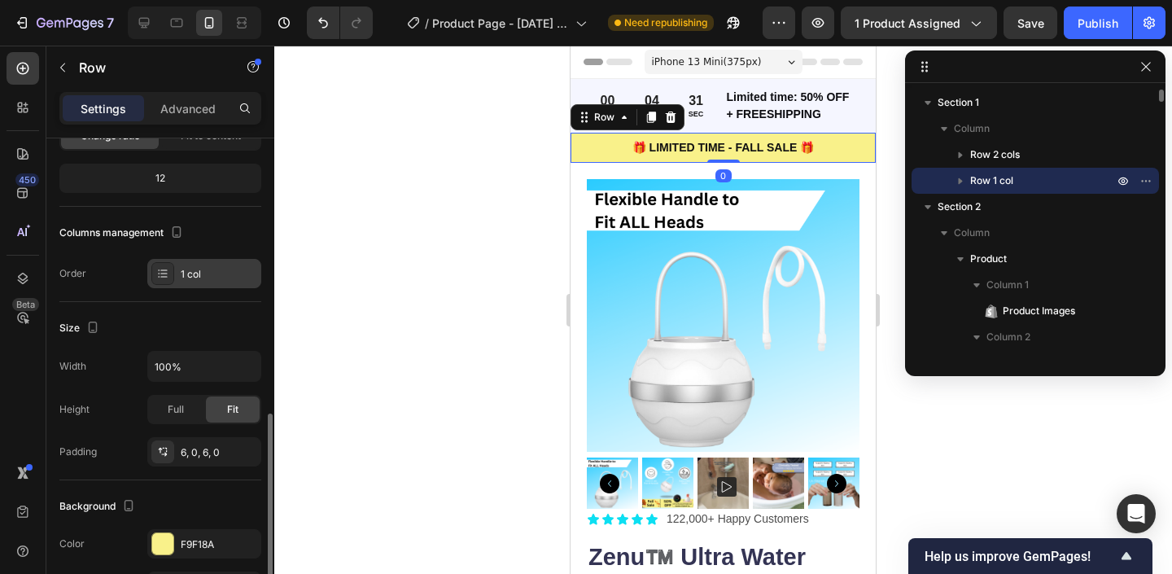
scroll to position [279, 0]
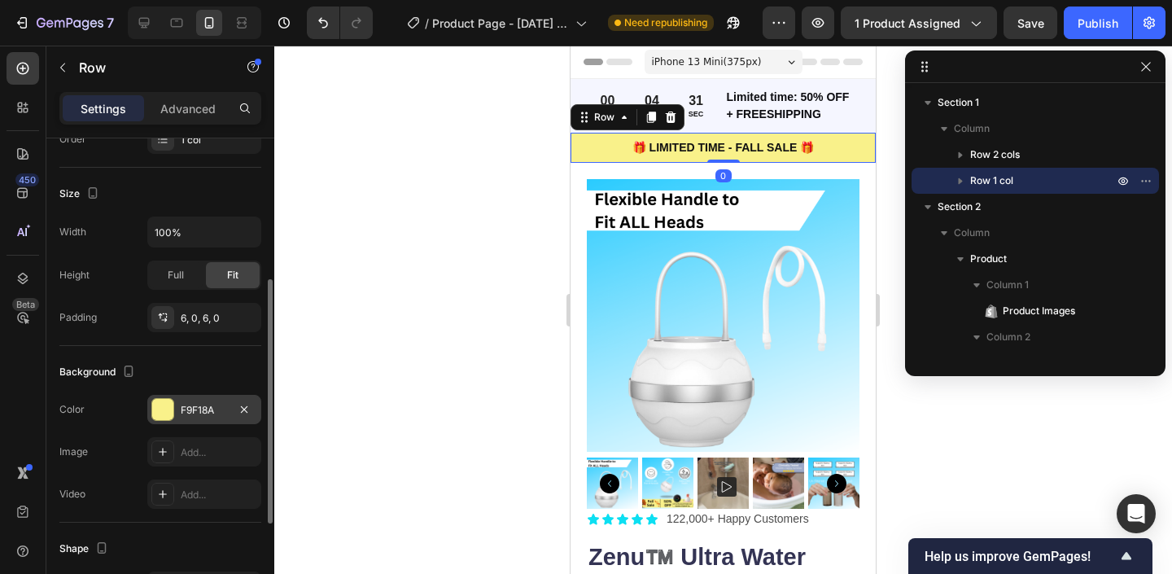
click at [187, 410] on div "F9F18A" at bounding box center [204, 410] width 47 height 15
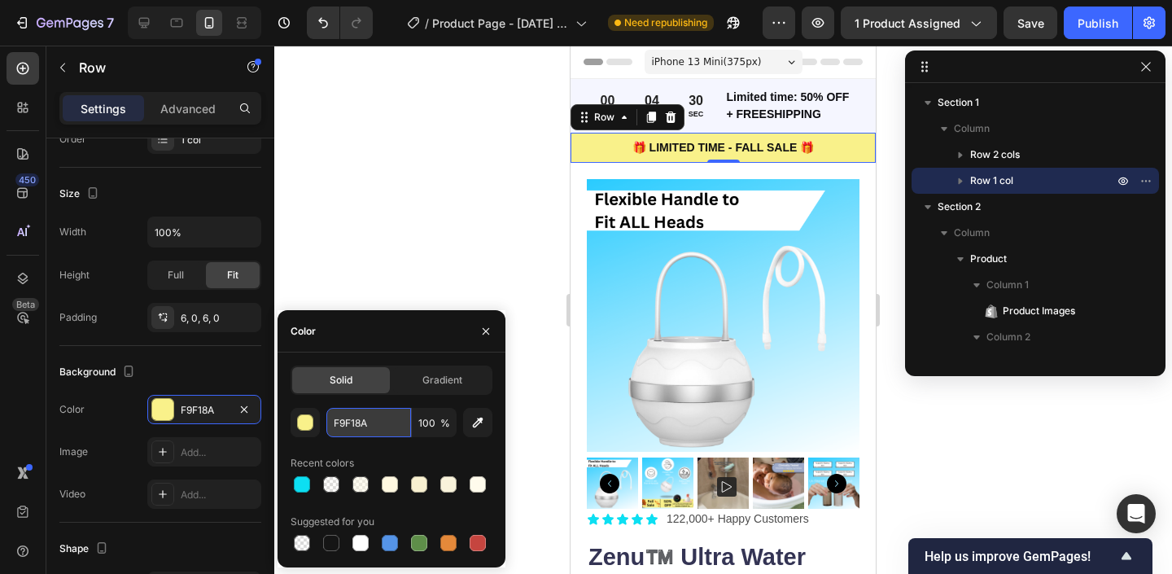
click at [374, 411] on input "F9F18A" at bounding box center [368, 422] width 85 height 29
paste input "FF8E0"
type input "FFF8E0"
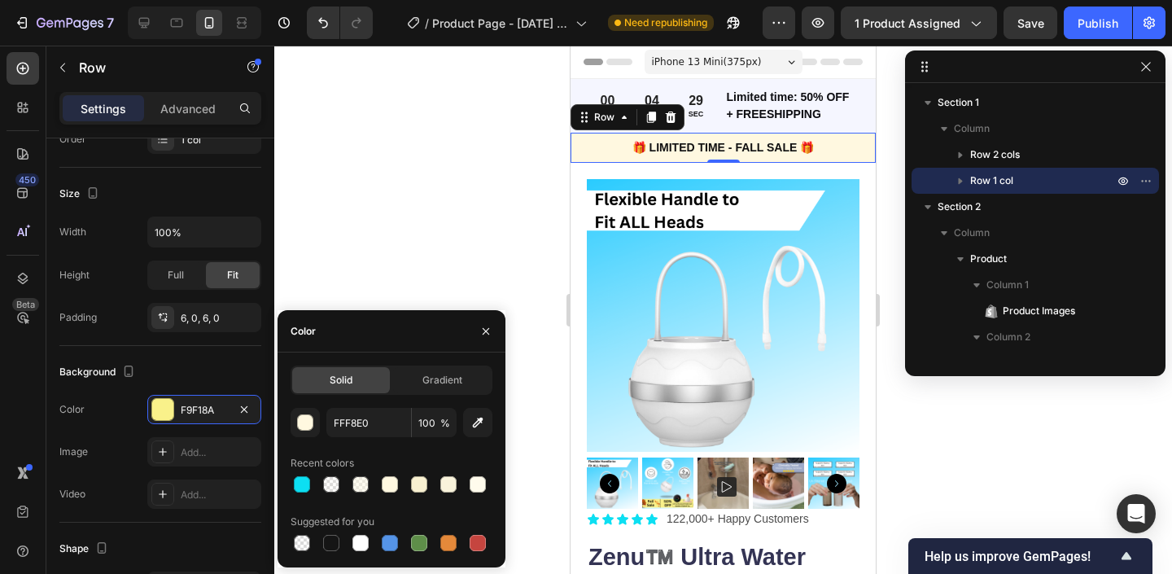
click at [410, 237] on div at bounding box center [723, 310] width 898 height 528
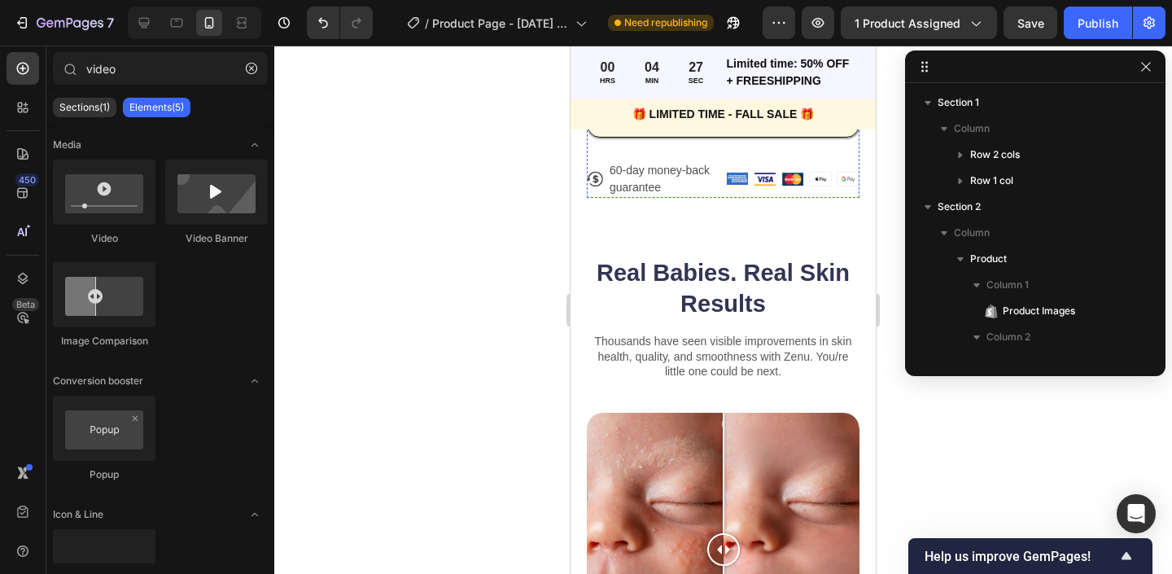
scroll to position [844, 0]
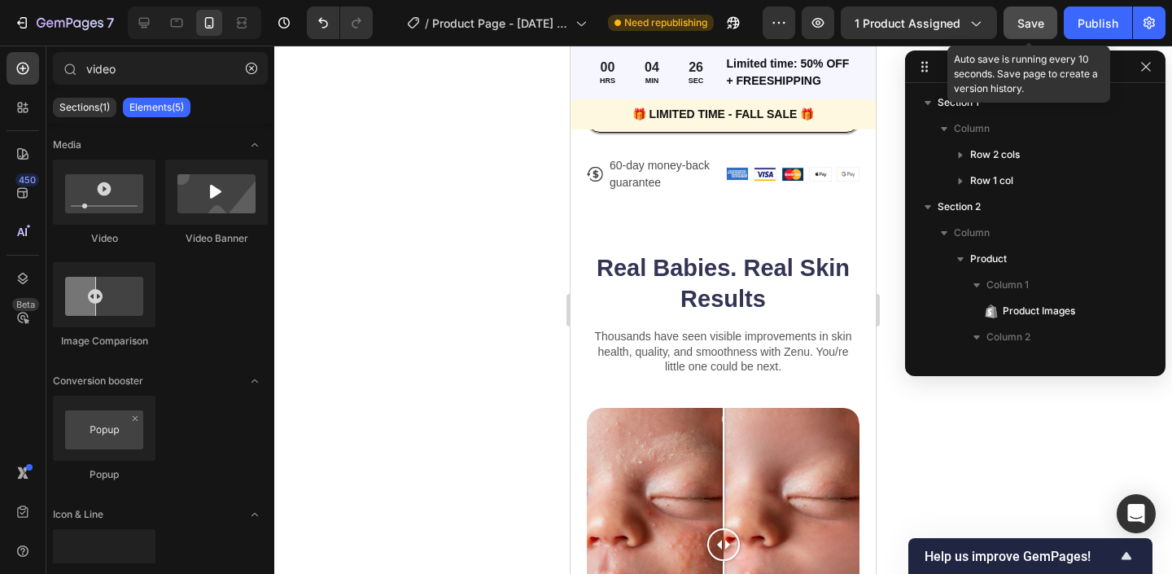
click at [1032, 8] on button "Save" at bounding box center [1031, 23] width 54 height 33
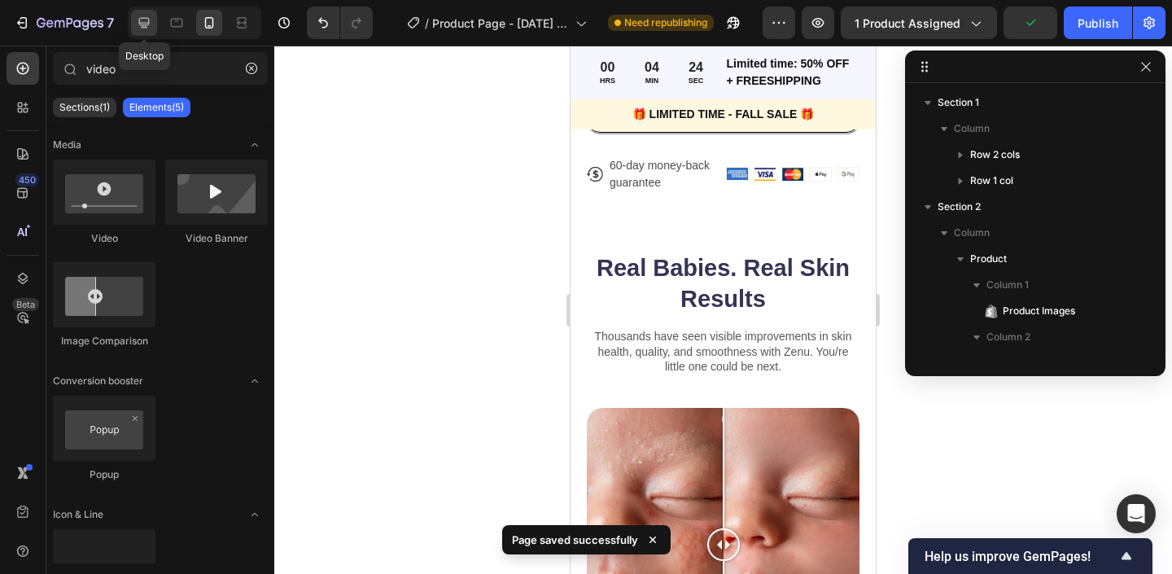
click at [143, 19] on icon at bounding box center [144, 23] width 11 height 11
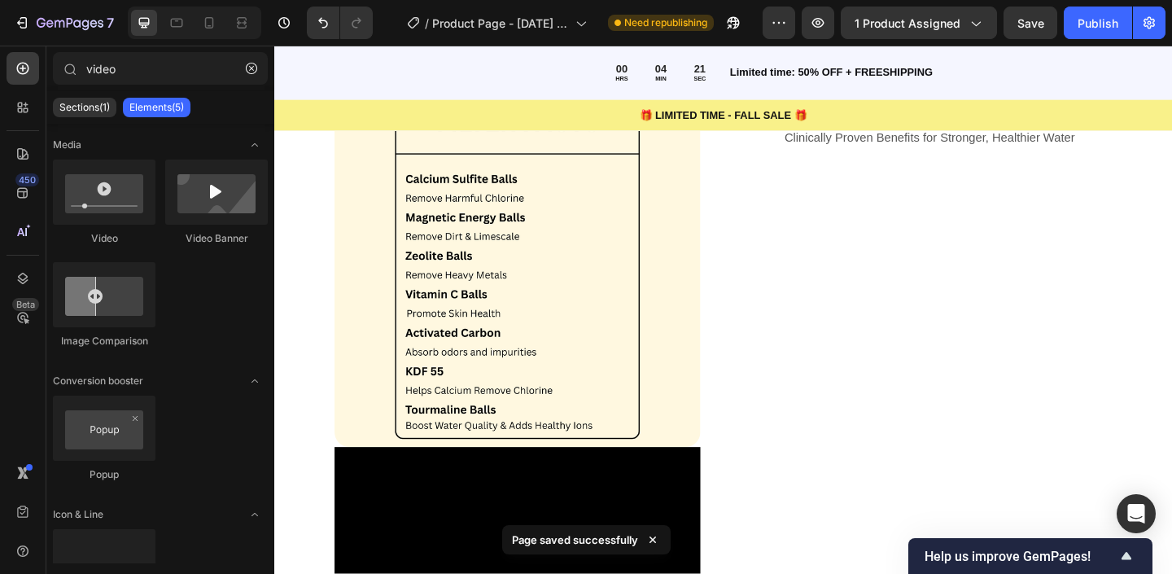
scroll to position [1893, 0]
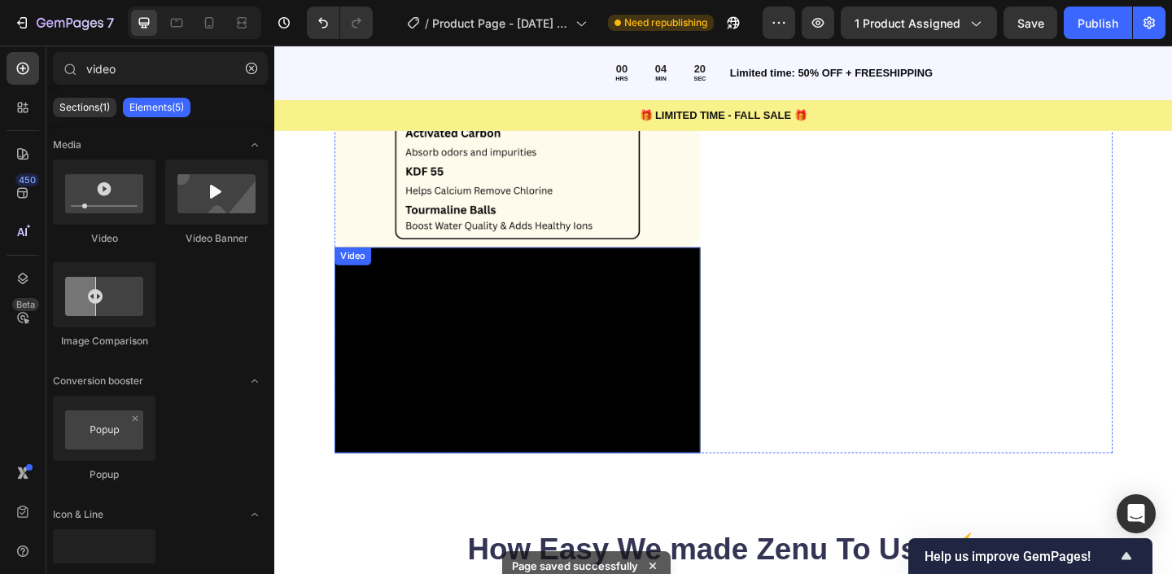
click at [410, 388] on video at bounding box center [538, 377] width 398 height 224
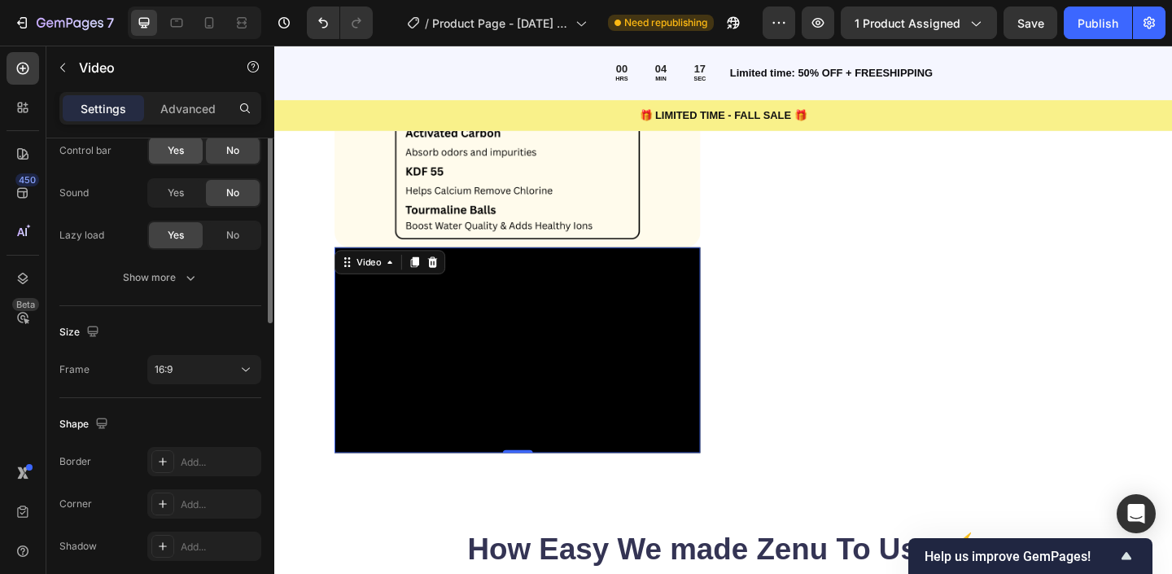
scroll to position [256, 0]
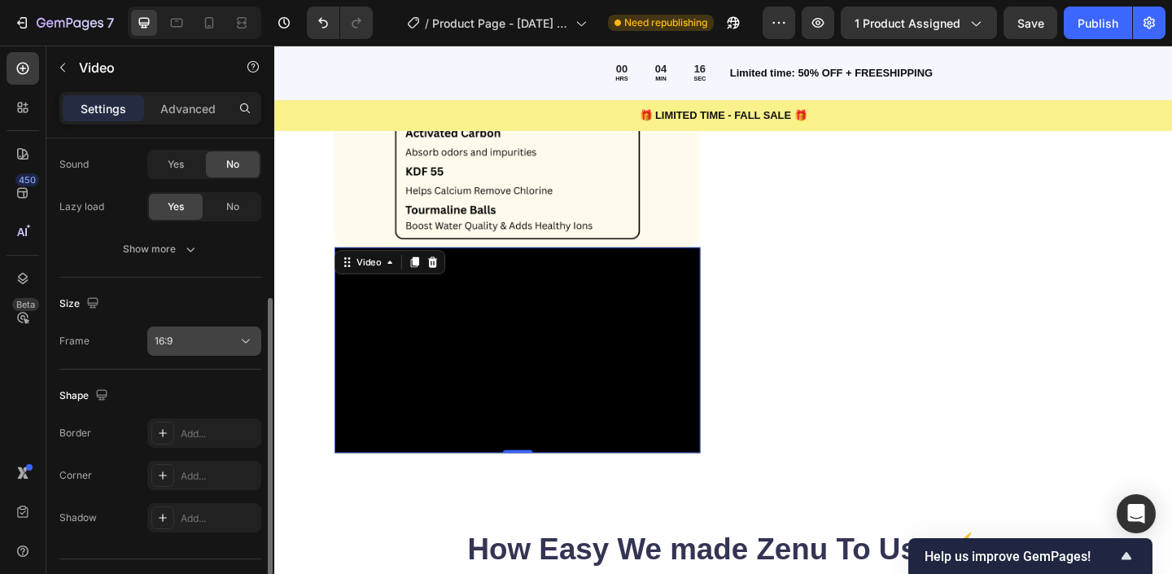
click at [173, 336] on span "16:9" at bounding box center [164, 341] width 18 height 12
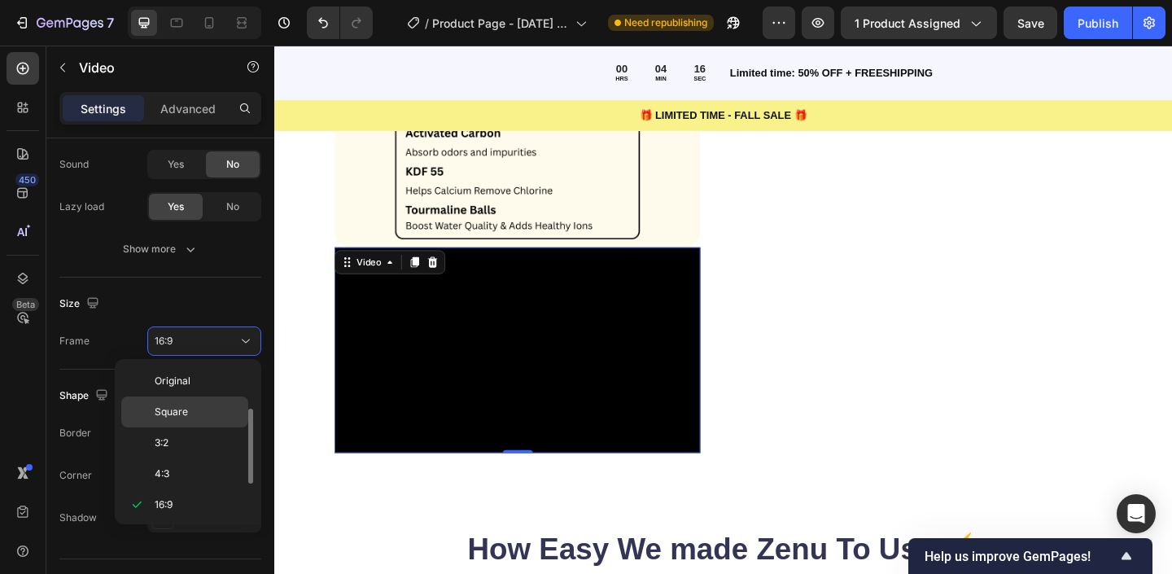
scroll to position [29, 0]
click at [173, 378] on span "Square" at bounding box center [171, 382] width 33 height 15
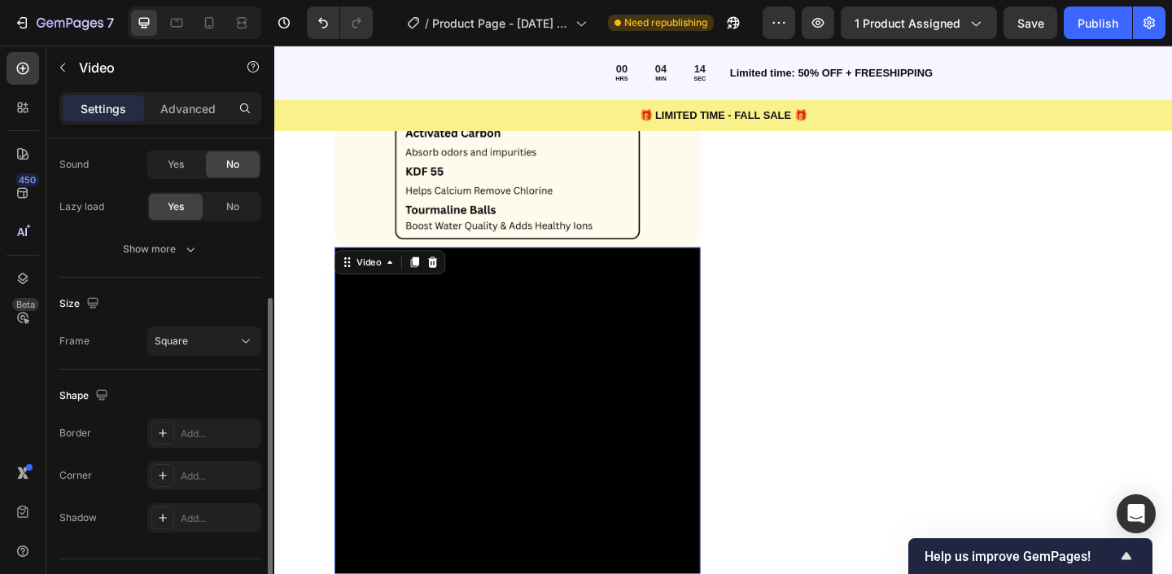
click at [164, 287] on div "Size Frame Square" at bounding box center [160, 324] width 202 height 92
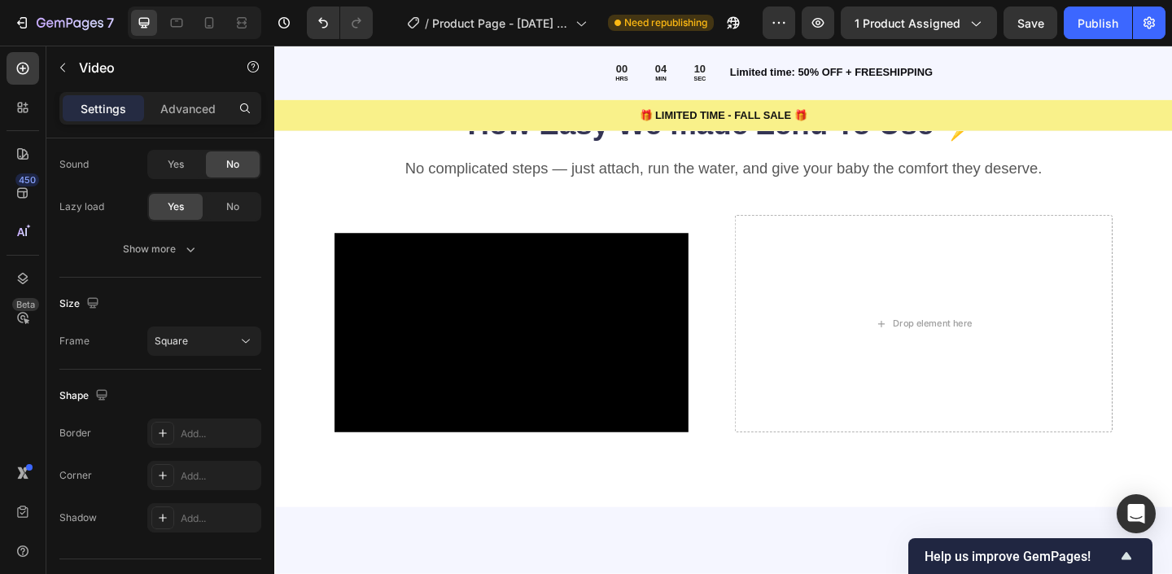
scroll to position [2526, 0]
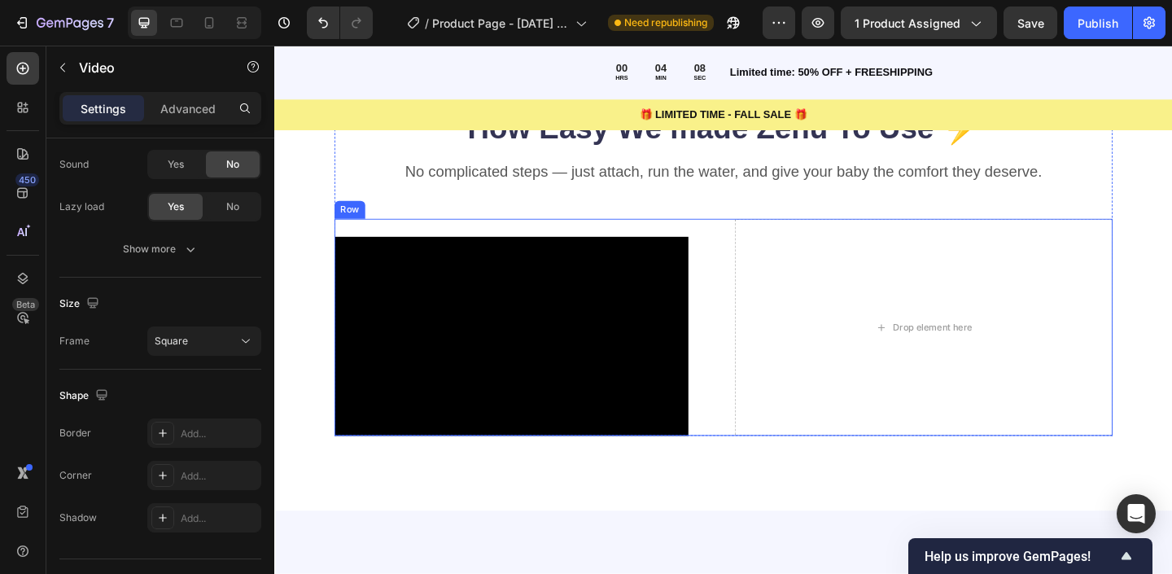
click at [768, 326] on div "Video Row Row Drop element here Row" at bounding box center [762, 352] width 847 height 236
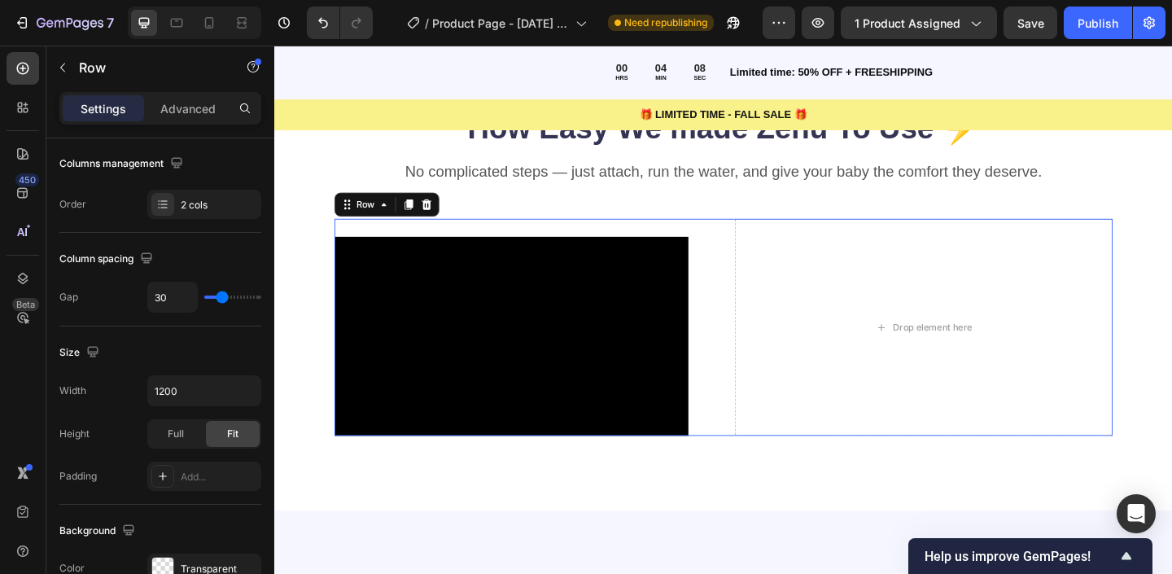
scroll to position [0, 0]
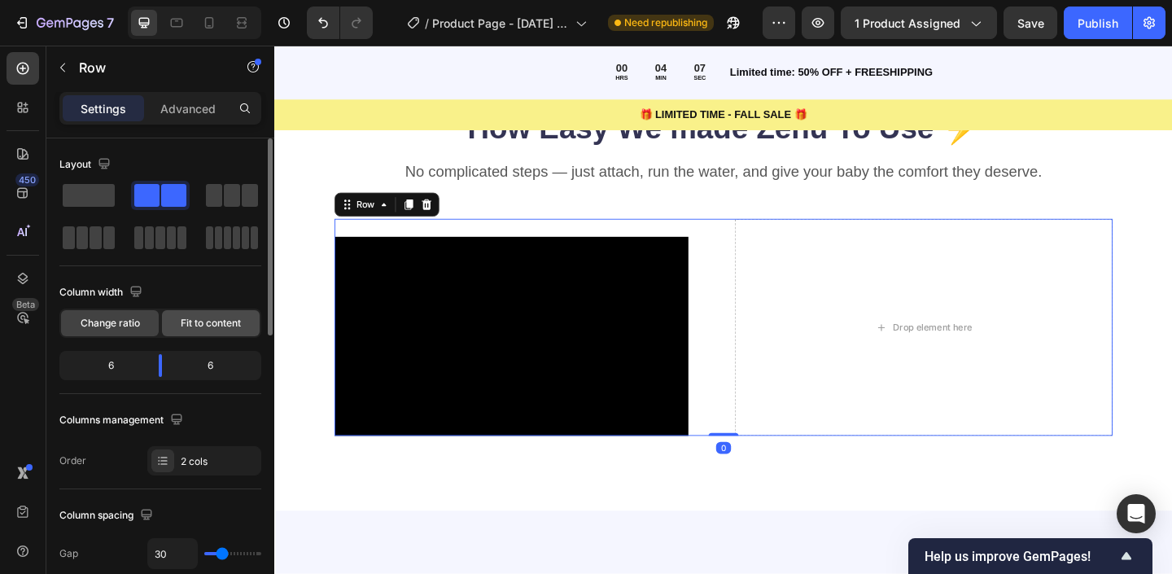
click at [204, 322] on span "Fit to content" at bounding box center [211, 323] width 60 height 15
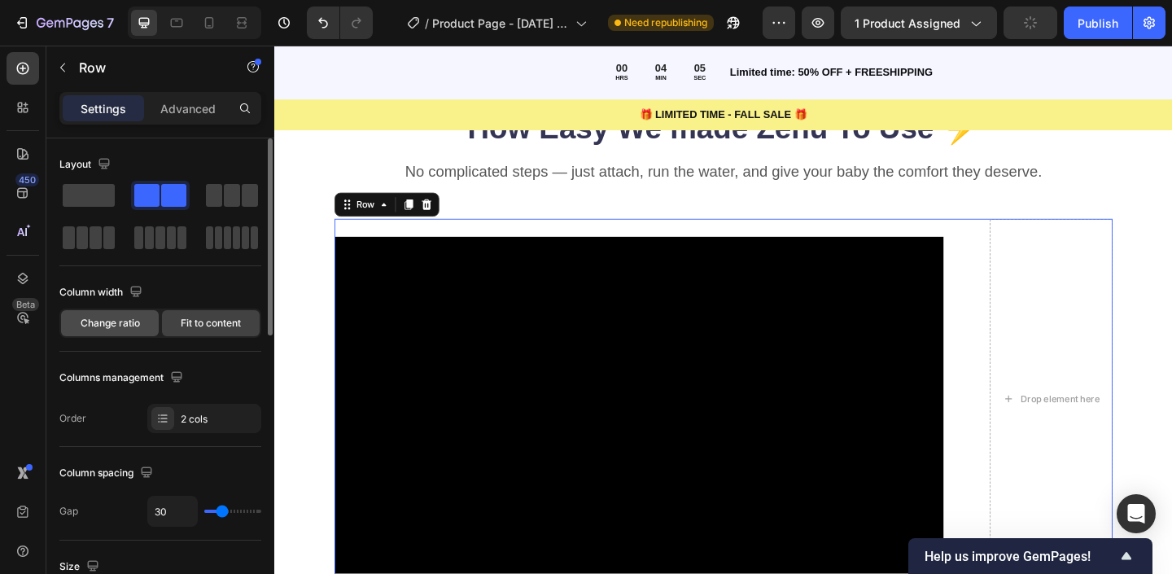
click at [123, 313] on div "Change ratio" at bounding box center [110, 323] width 98 height 26
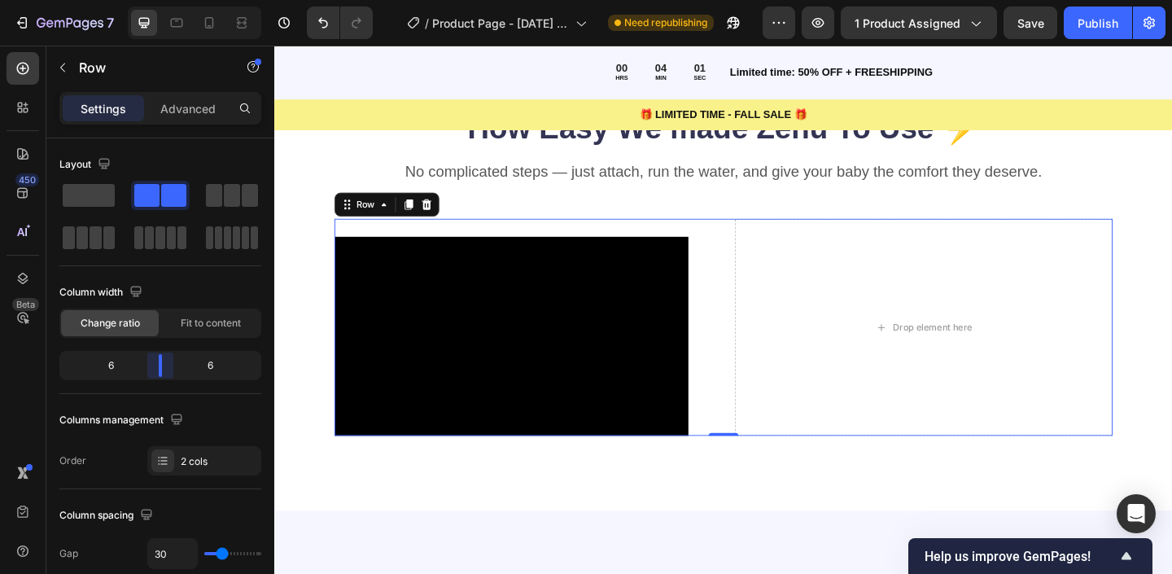
drag, startPoint x: 156, startPoint y: 371, endPoint x: 163, endPoint y: 357, distance: 16.0
click at [163, 0] on body "7 / Product Page - Sep 26, 09:34:58 Need republishing Preview 1 product assigne…" at bounding box center [586, 0] width 1172 height 0
drag, startPoint x: 79, startPoint y: 203, endPoint x: 97, endPoint y: 195, distance: 19.3
click at [79, 203] on span at bounding box center [89, 195] width 52 height 23
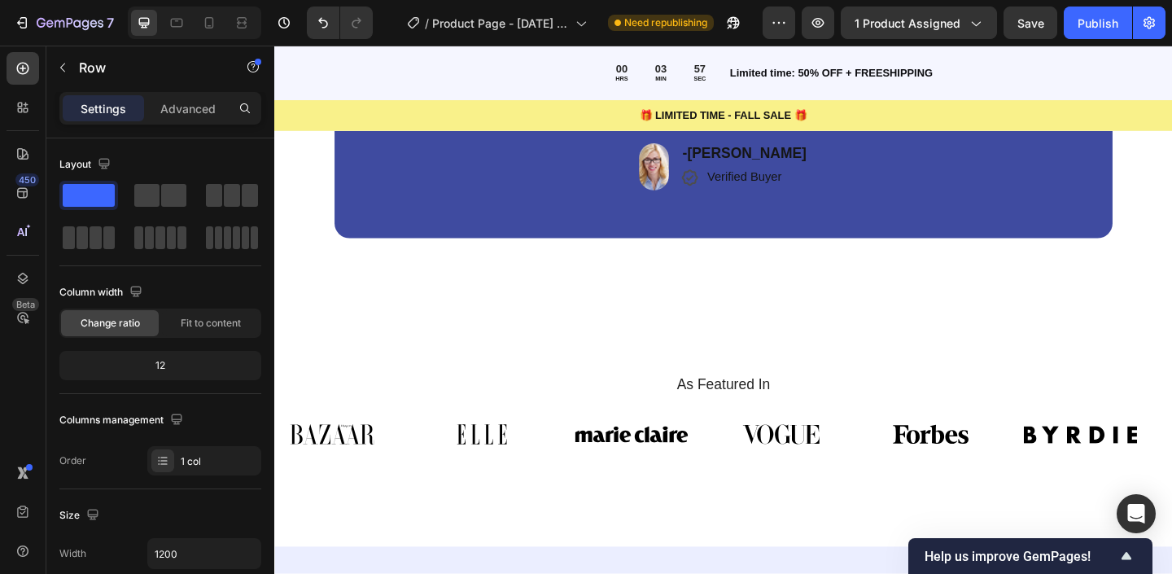
scroll to position [3981, 0]
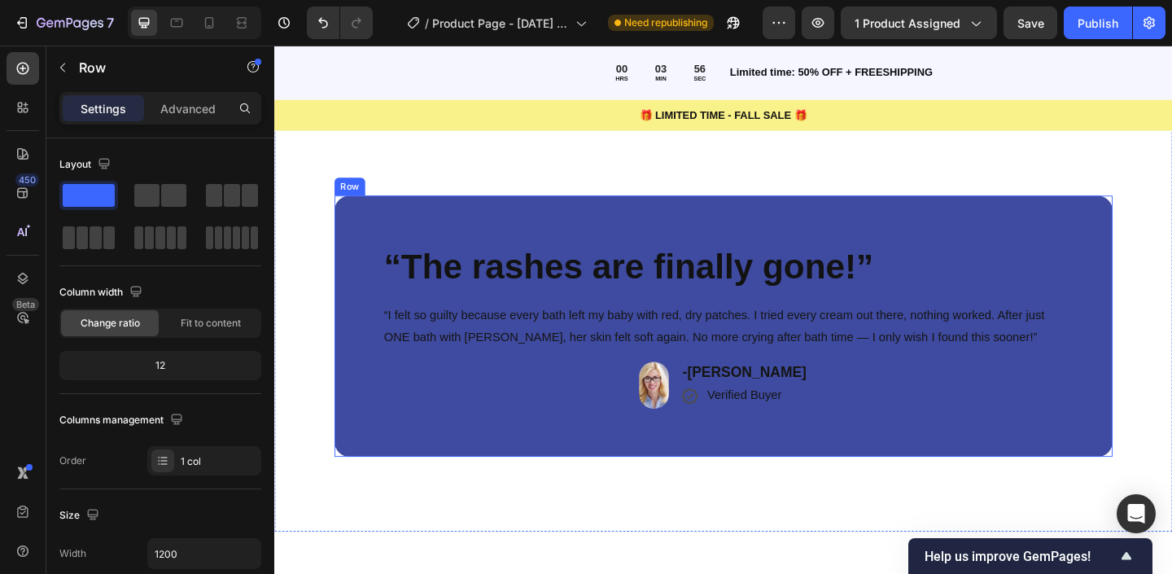
click at [388, 457] on div "“The rashes are finally gone!” Heading “I felt so guilty because every bath lef…" at bounding box center [762, 351] width 847 height 284
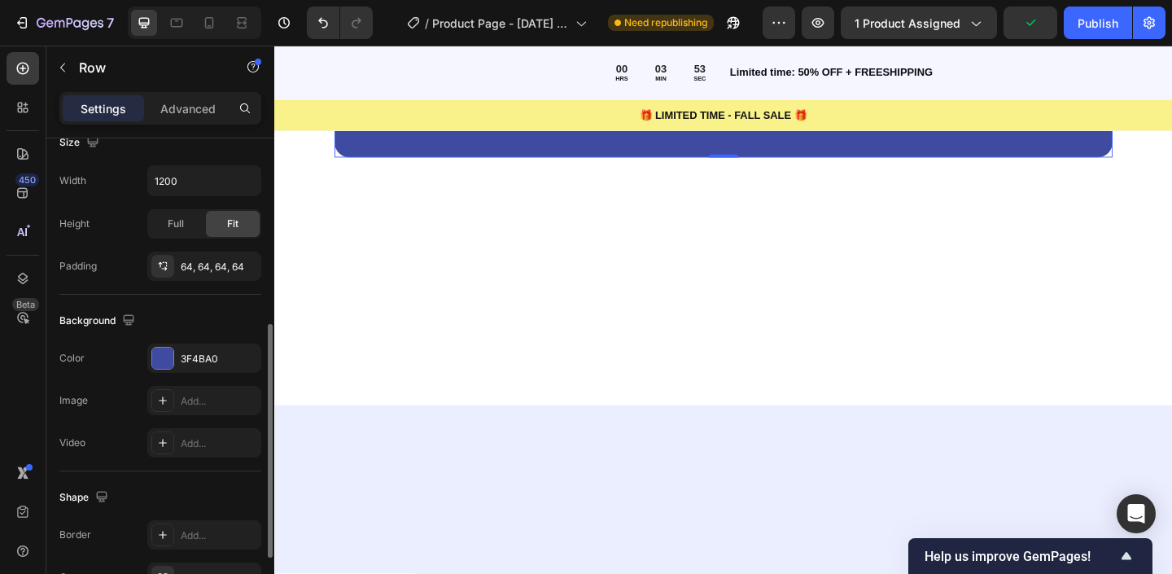
scroll to position [377, 0]
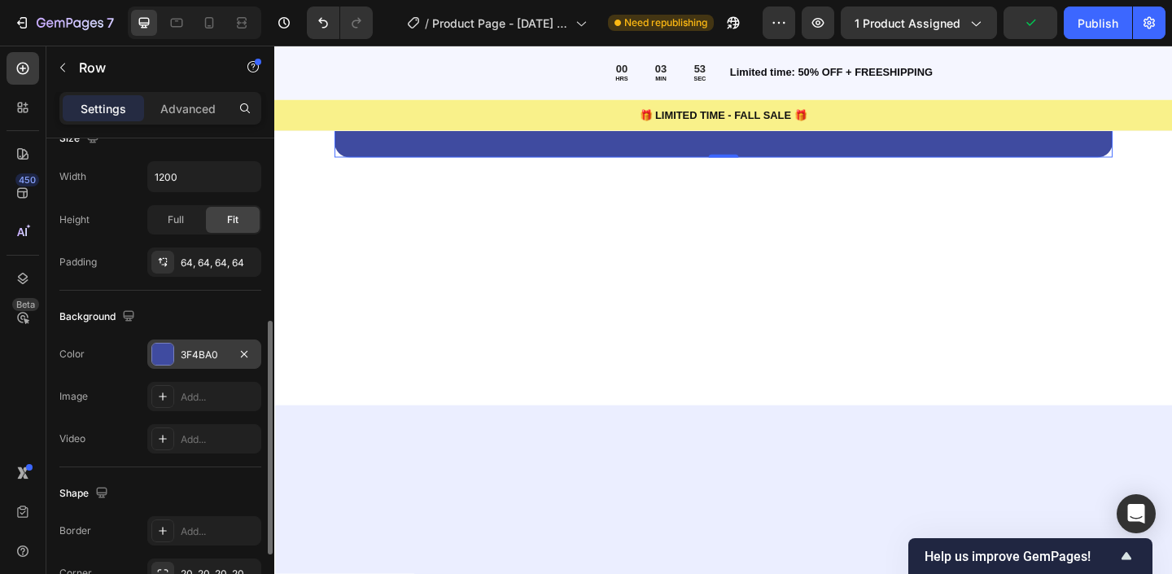
click at [179, 342] on div "3F4BA0" at bounding box center [204, 353] width 114 height 29
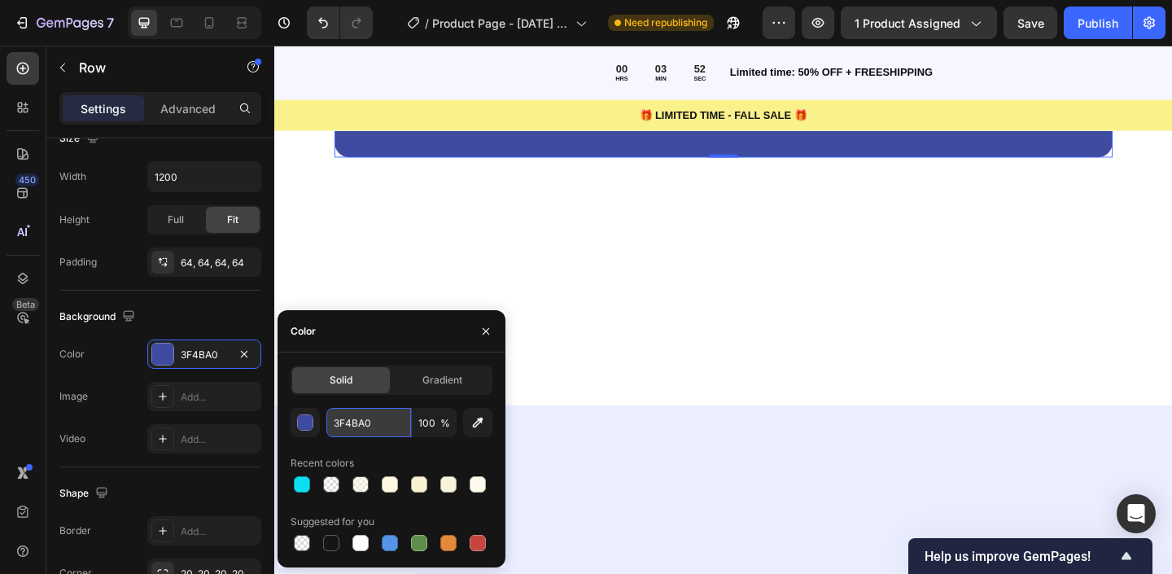
click at [381, 419] on input "3F4BA0" at bounding box center [368, 422] width 85 height 29
paste input "FFF8E"
type input "FFF8E0"
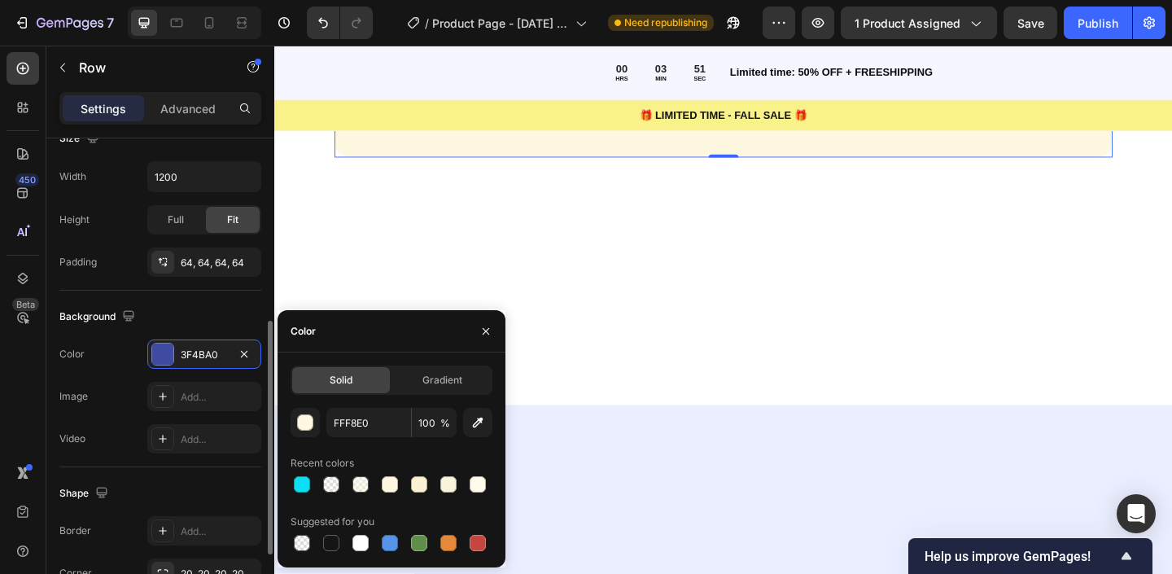
click at [173, 323] on div "Background" at bounding box center [160, 317] width 202 height 26
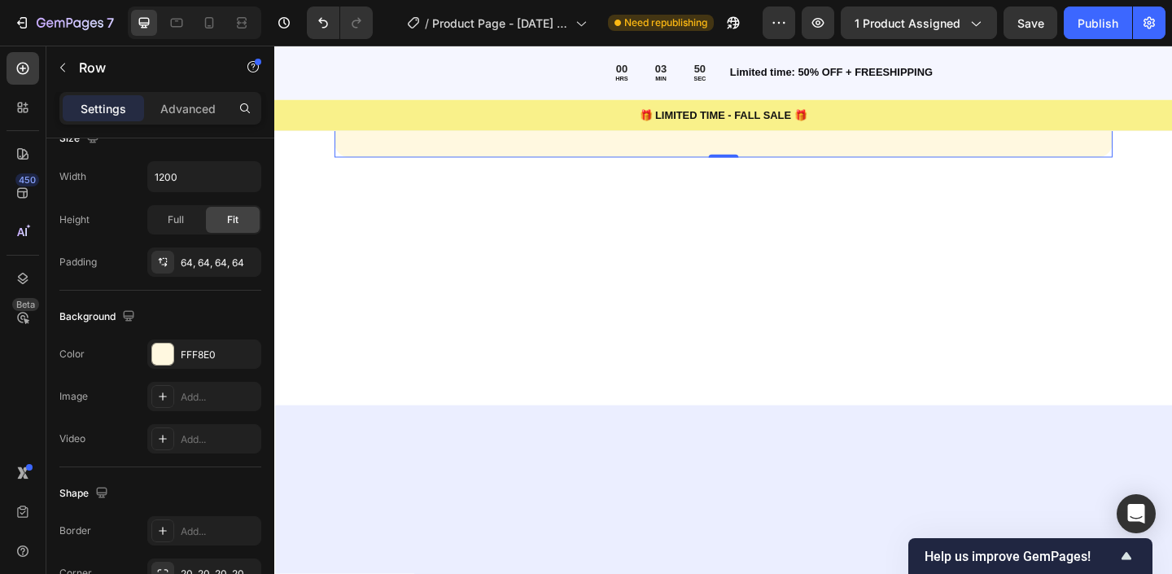
click at [703, 116] on img at bounding box center [687, 90] width 33 height 52
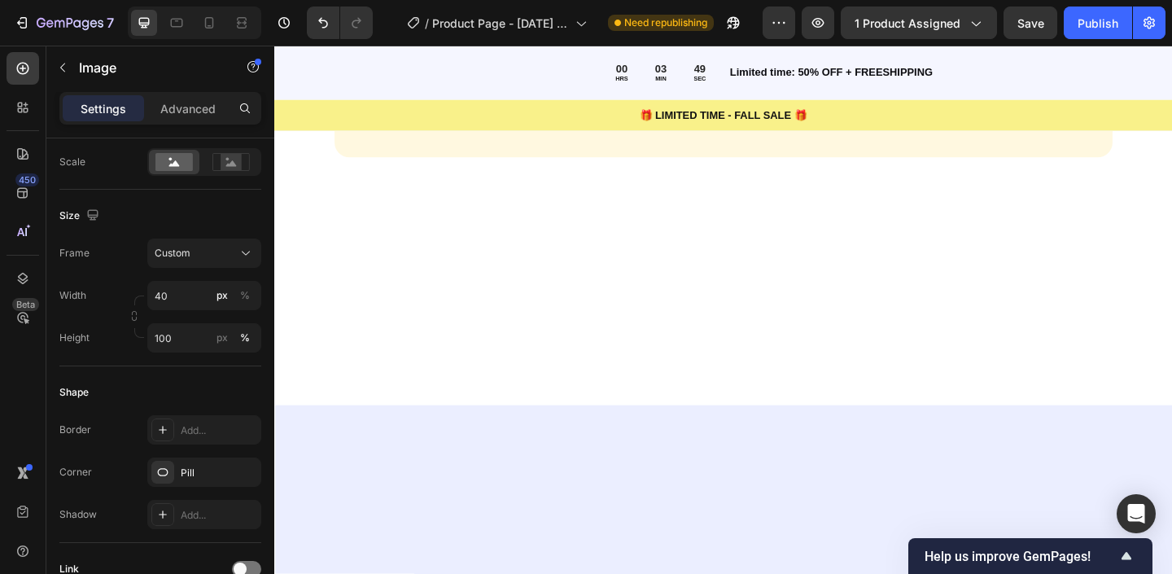
scroll to position [0, 0]
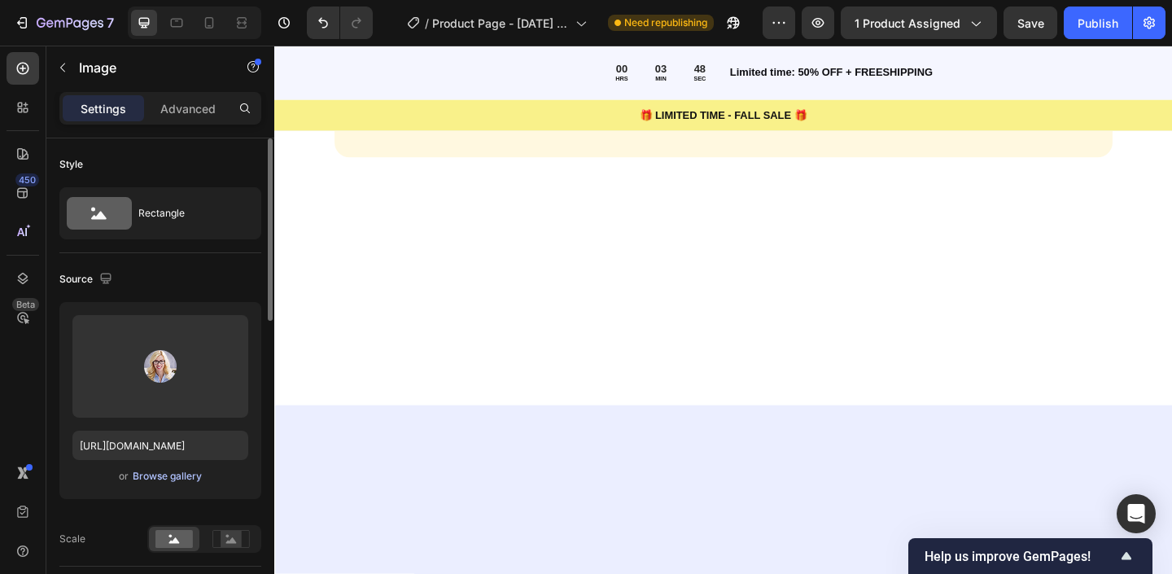
click at [164, 479] on div "Browse gallery" at bounding box center [167, 476] width 69 height 15
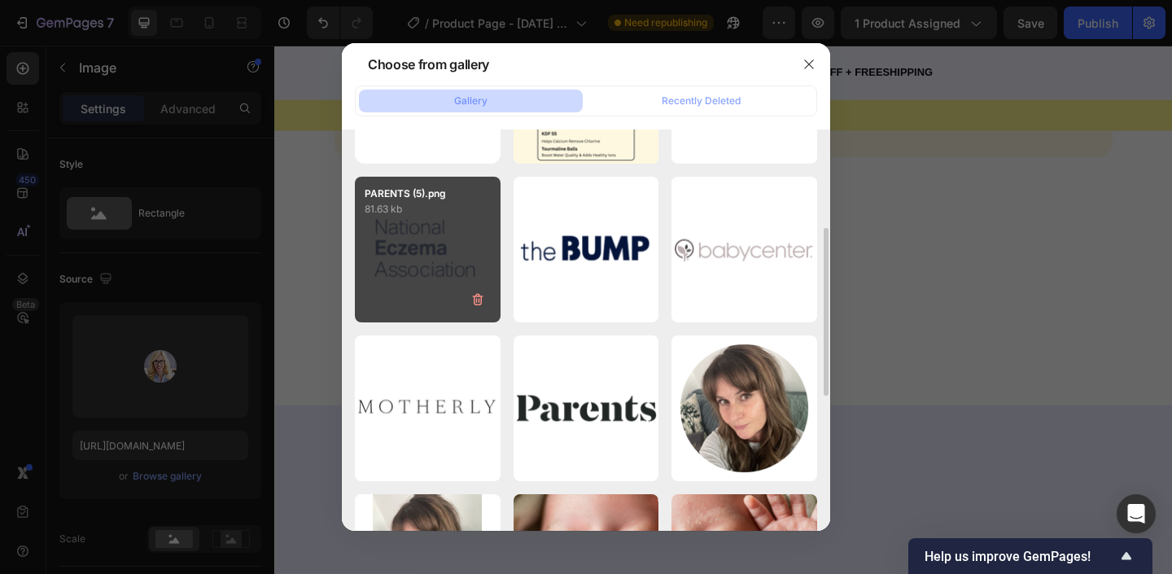
scroll to position [168, 0]
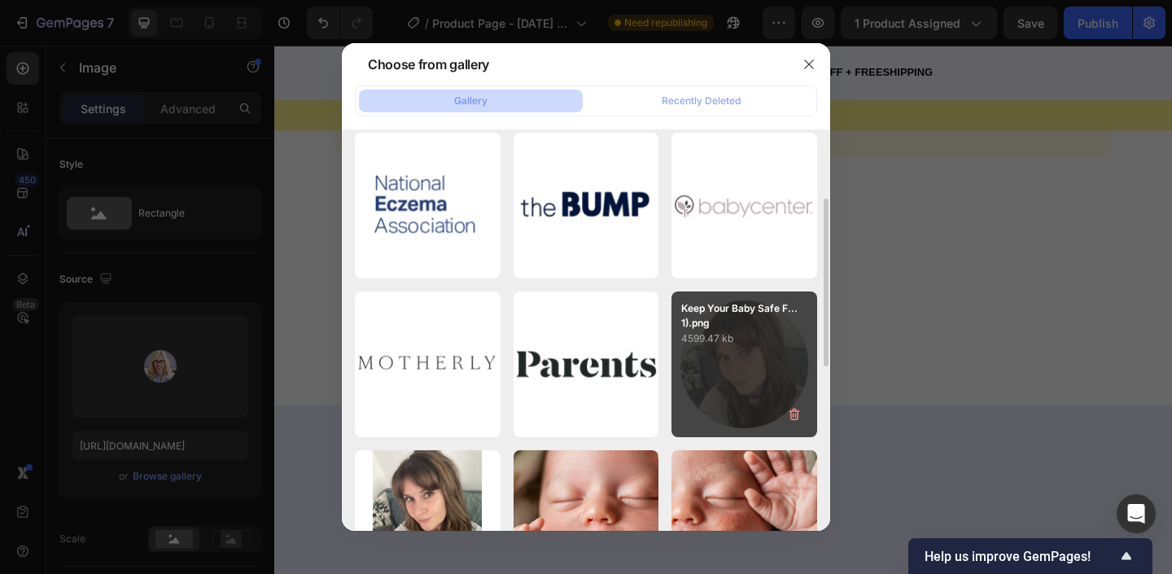
click at [717, 353] on div "Keep Your Baby Safe F...1).png 4599.47 kb" at bounding box center [745, 364] width 146 height 146
type input "https://cdn.shopify.com/s/files/1/0763/1817/9569/files/gempages_586075390376674…"
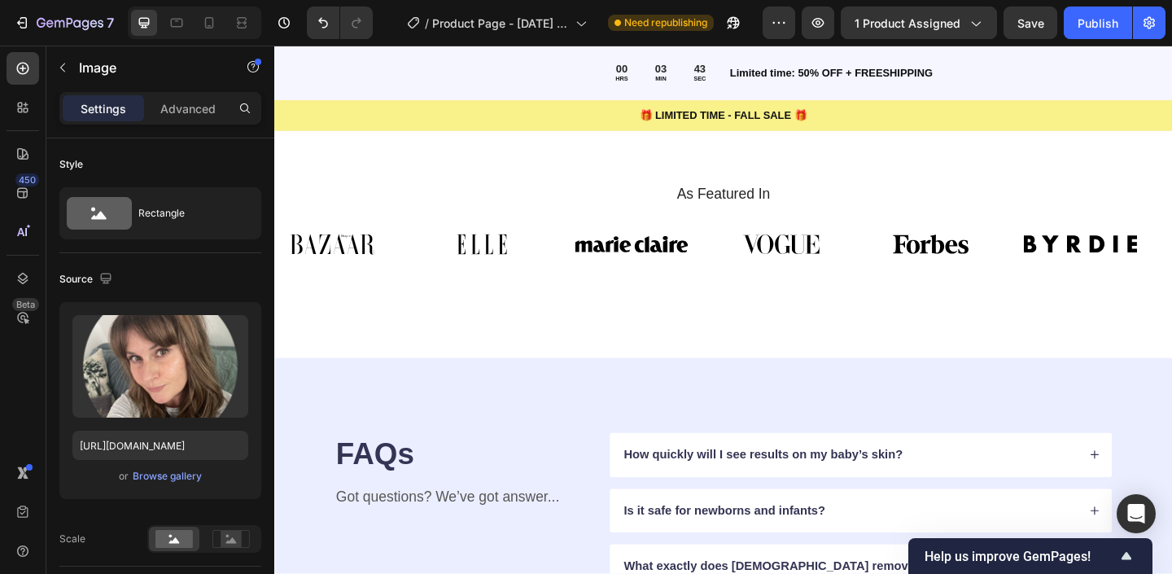
scroll to position [4313, 0]
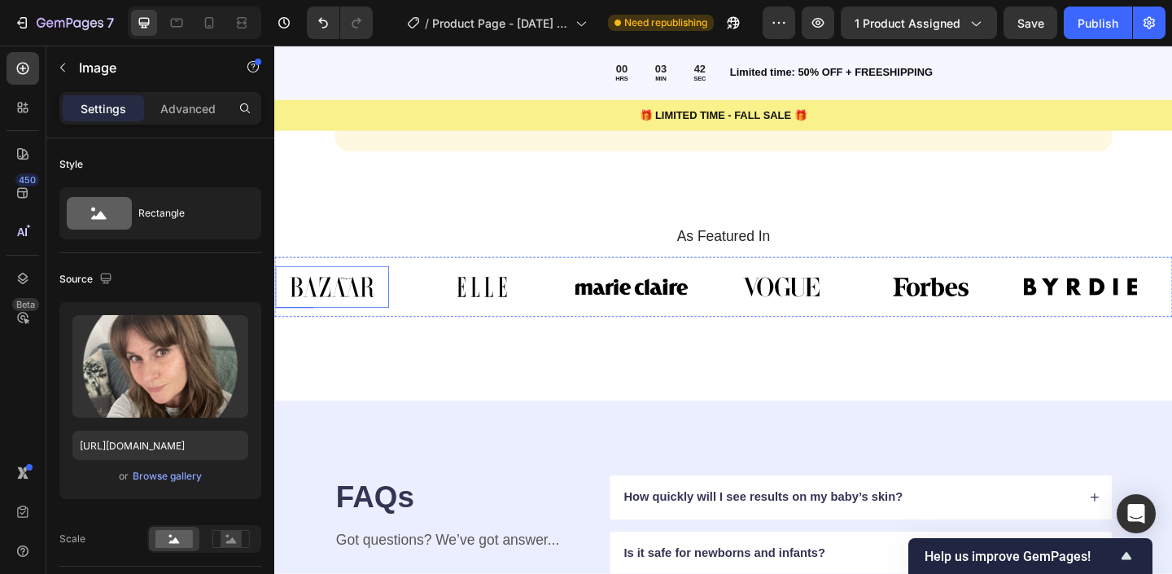
click at [329, 308] on img at bounding box center [337, 309] width 124 height 46
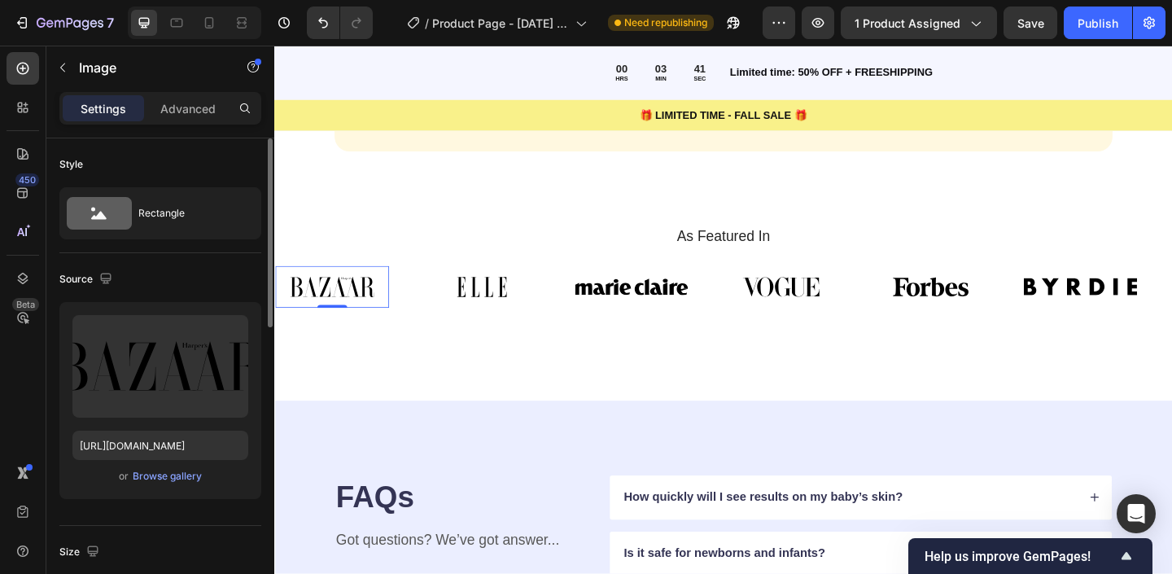
click at [177, 485] on div "or Browse gallery" at bounding box center [160, 476] width 176 height 20
click at [180, 466] on div "or Browse gallery" at bounding box center [160, 476] width 176 height 20
click at [180, 470] on div "Browse gallery" at bounding box center [167, 476] width 69 height 15
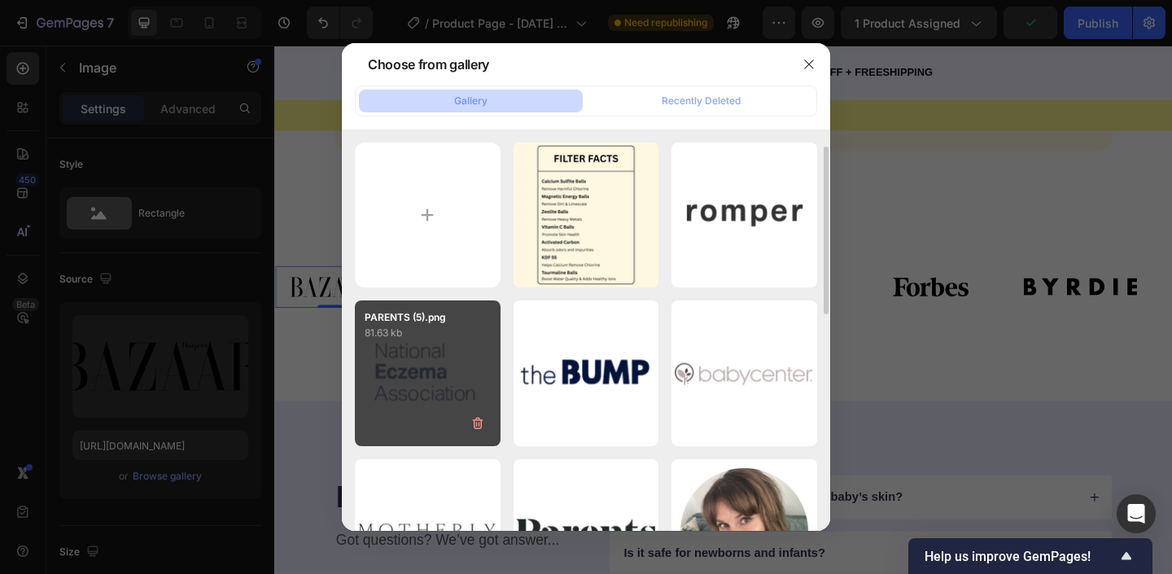
scroll to position [222, 0]
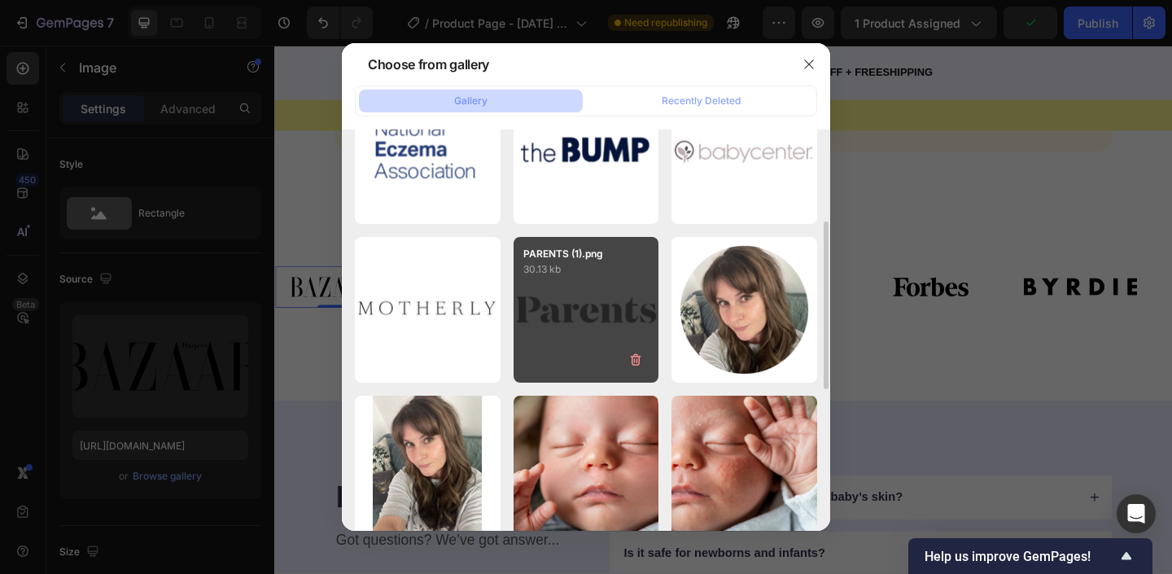
click at [597, 358] on div "PARENTS (1).png 30.13 kb" at bounding box center [587, 310] width 146 height 146
type input "https://cdn.shopify.com/s/files/1/0763/1817/9569/files/gempages_586075390376674…"
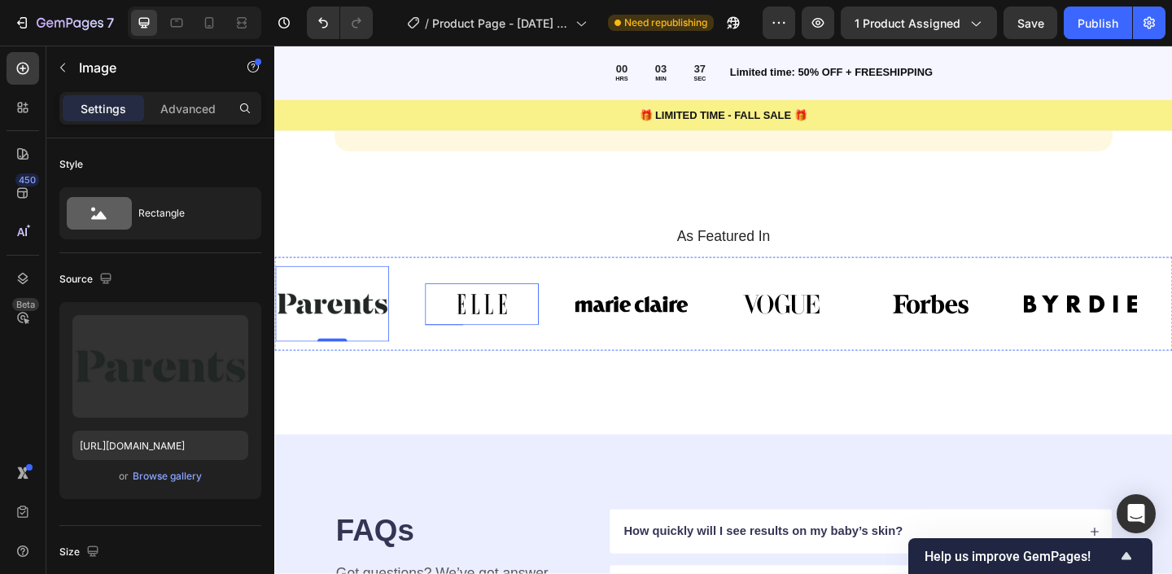
click at [488, 329] on img at bounding box center [500, 327] width 124 height 46
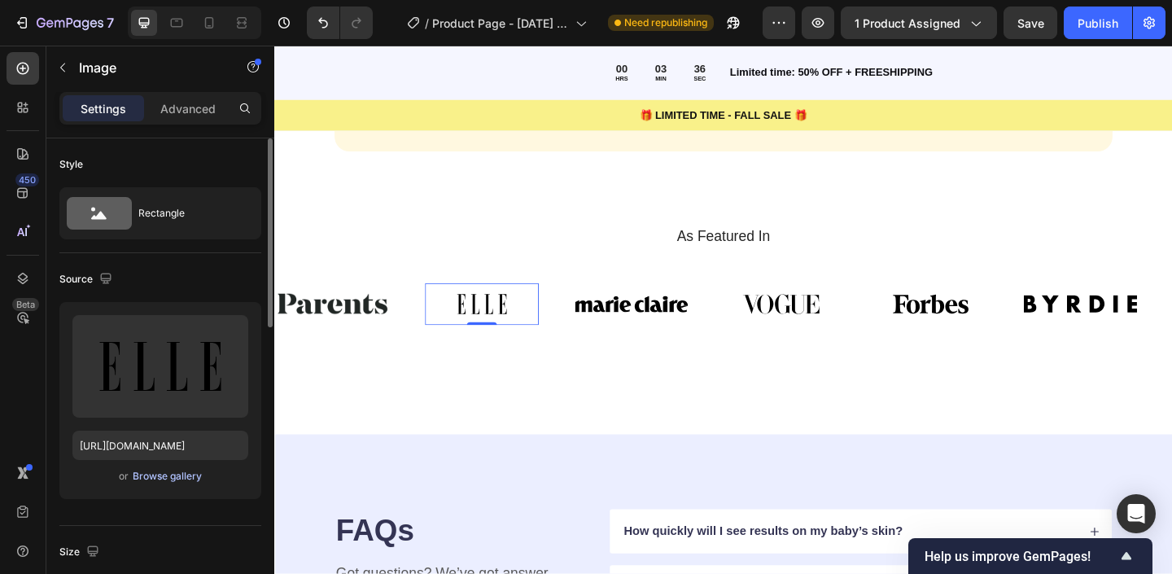
click at [177, 483] on div "Browse gallery" at bounding box center [167, 476] width 69 height 15
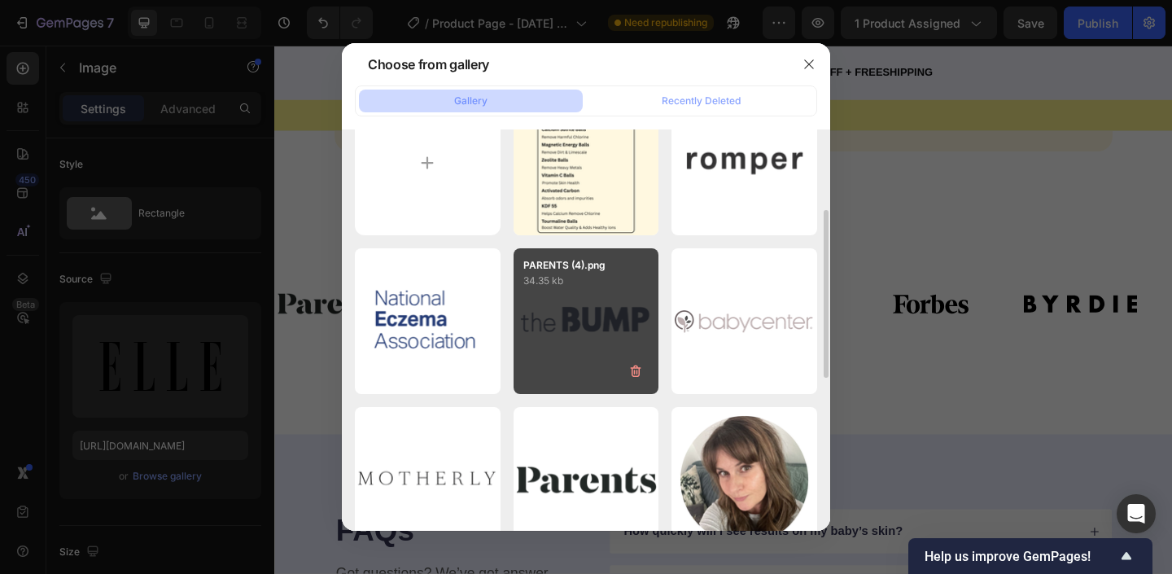
scroll to position [94, 0]
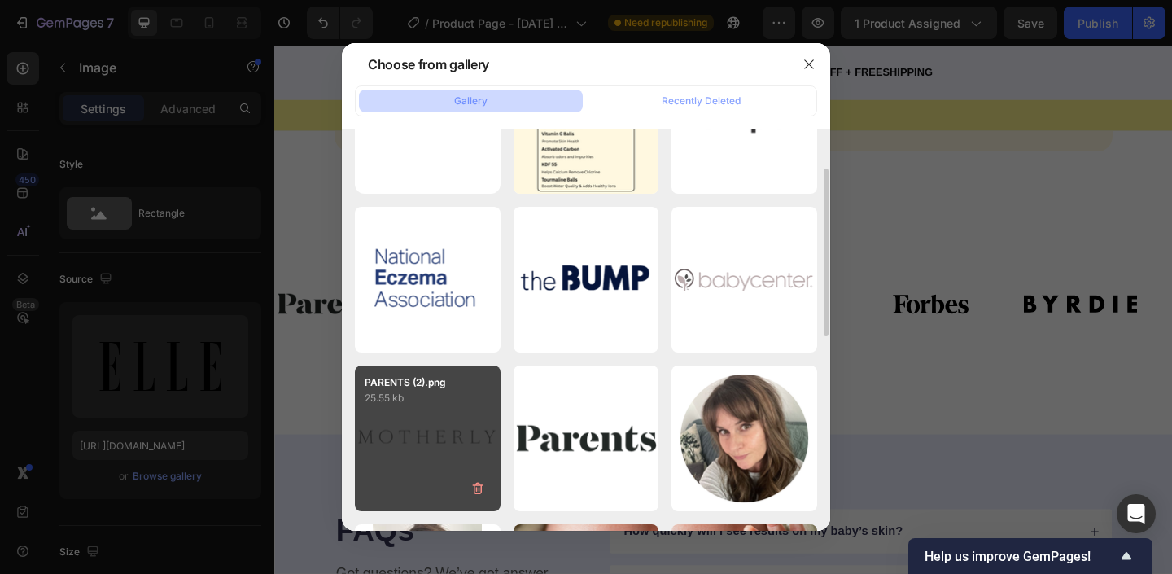
click at [438, 400] on p "25.55 kb" at bounding box center [428, 398] width 126 height 16
type input "https://cdn.shopify.com/s/files/1/0763/1817/9569/files/gempages_586075390376674…"
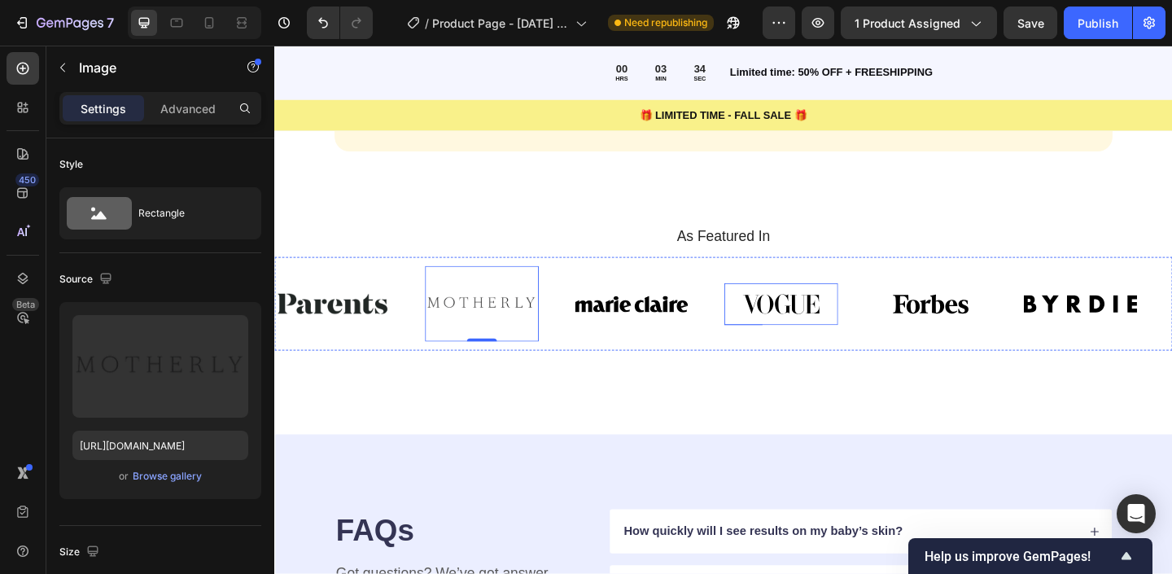
click at [688, 329] on img at bounding box center [663, 327] width 124 height 46
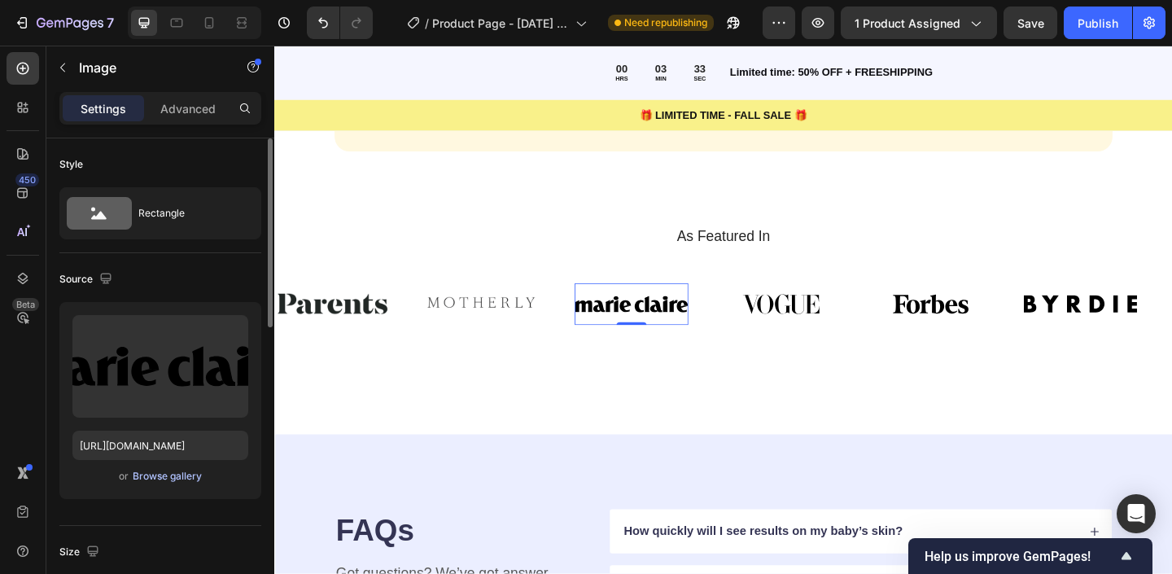
click at [159, 476] on div "Browse gallery" at bounding box center [167, 476] width 69 height 15
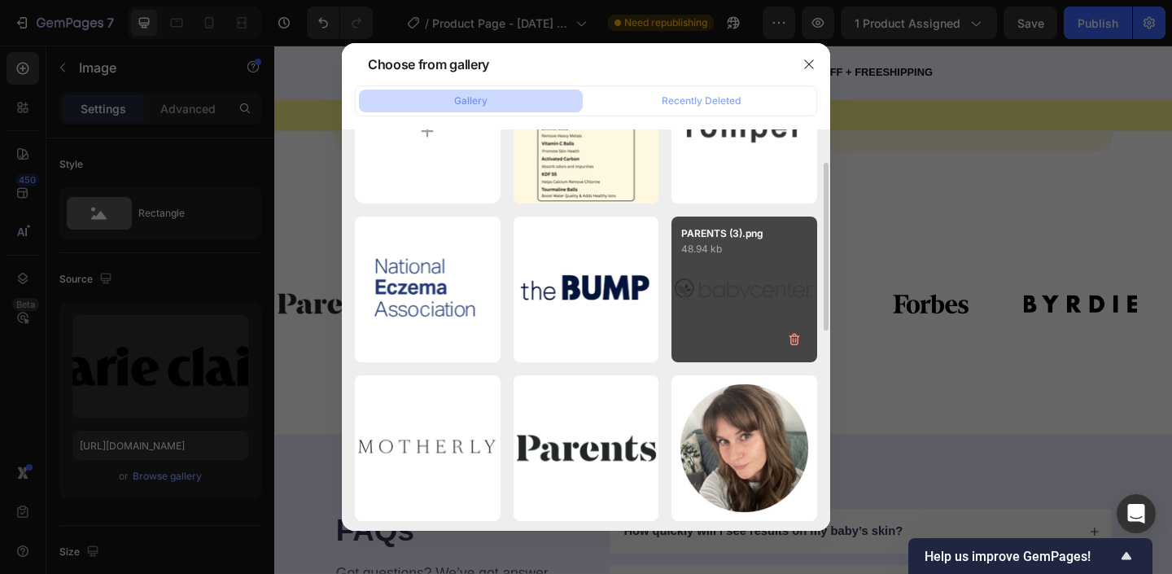
scroll to position [86, 0]
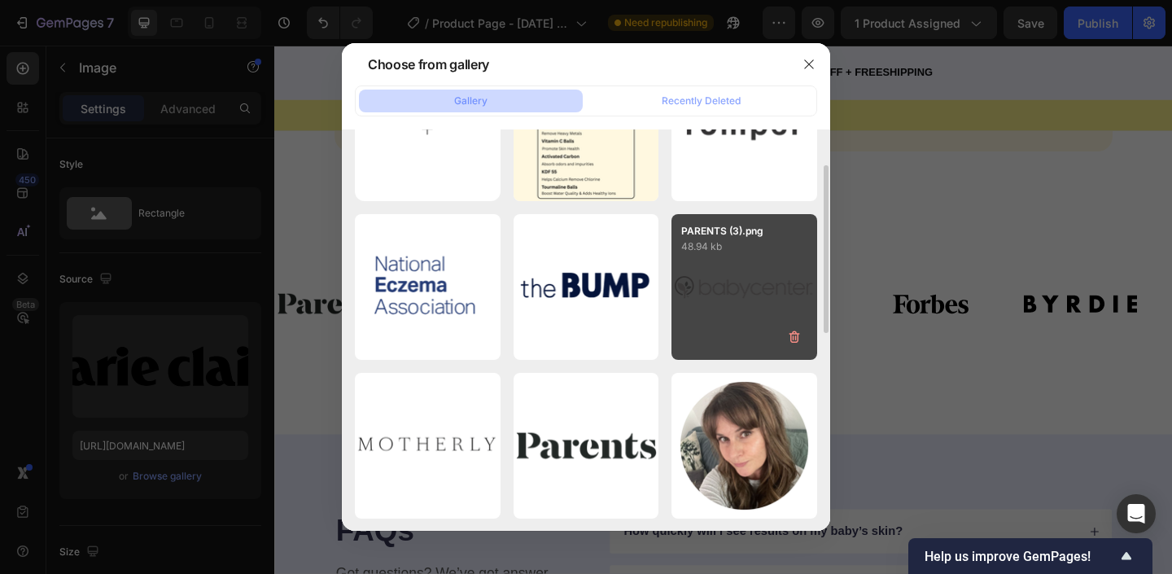
click at [716, 311] on div "PARENTS (3).png 48.94 kb" at bounding box center [745, 287] width 146 height 146
type input "https://cdn.shopify.com/s/files/1/0763/1817/9569/files/gempages_586075390376674…"
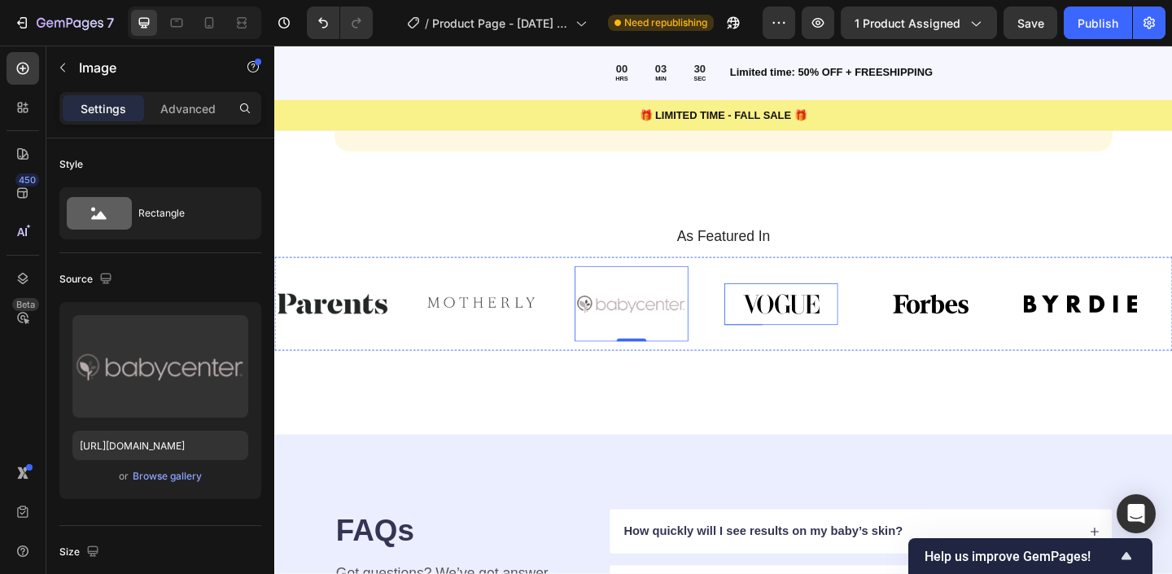
click at [834, 312] on img at bounding box center [826, 327] width 124 height 46
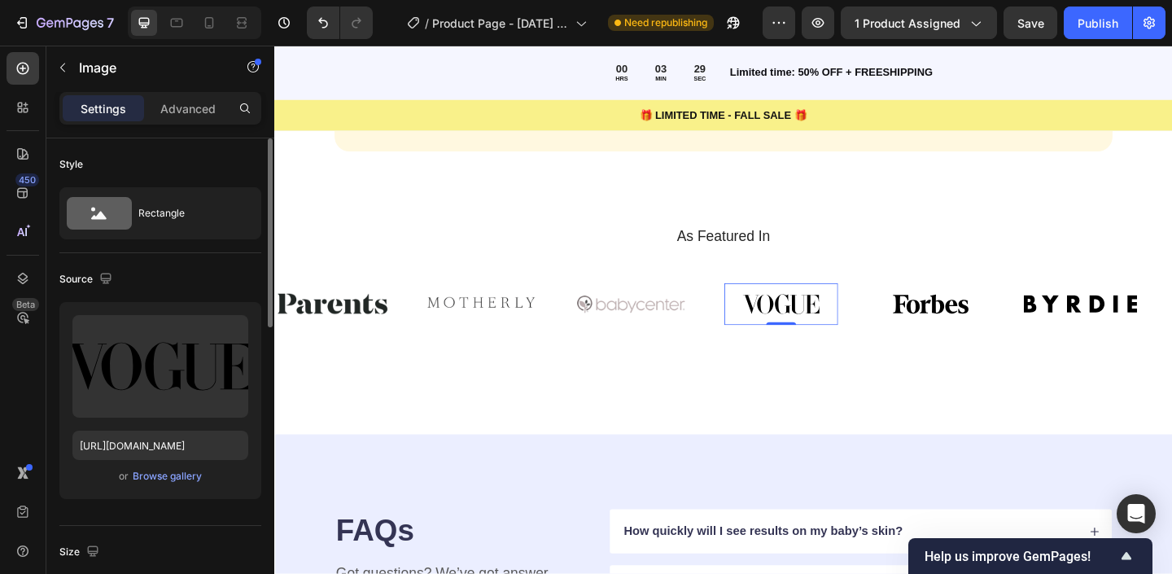
click at [182, 484] on div "or Browse gallery" at bounding box center [160, 476] width 176 height 20
click at [148, 481] on div "Browse gallery" at bounding box center [167, 476] width 69 height 15
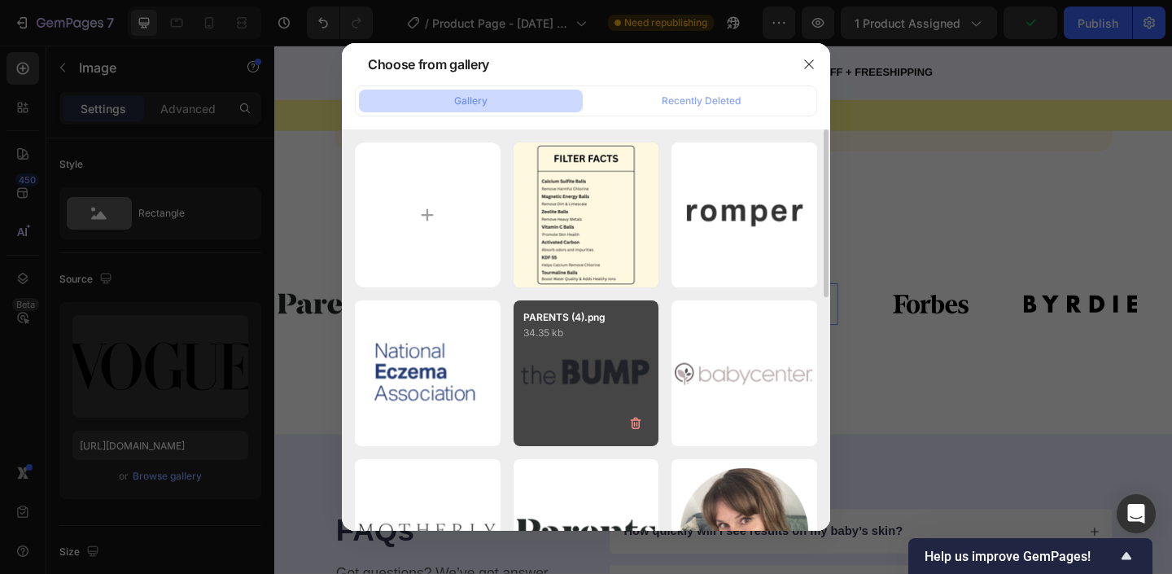
click at [619, 356] on div "PARENTS (4).png 34.35 kb" at bounding box center [587, 373] width 146 height 146
type input "https://cdn.shopify.com/s/files/1/0763/1817/9569/files/gempages_586075390376674…"
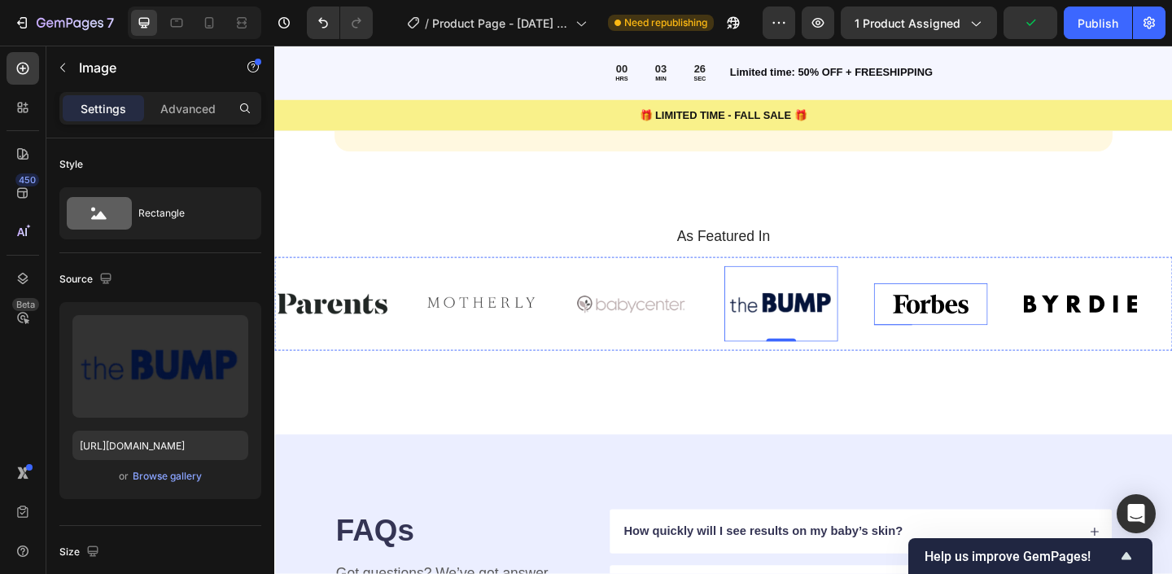
click at [1009, 320] on img at bounding box center [988, 327] width 124 height 46
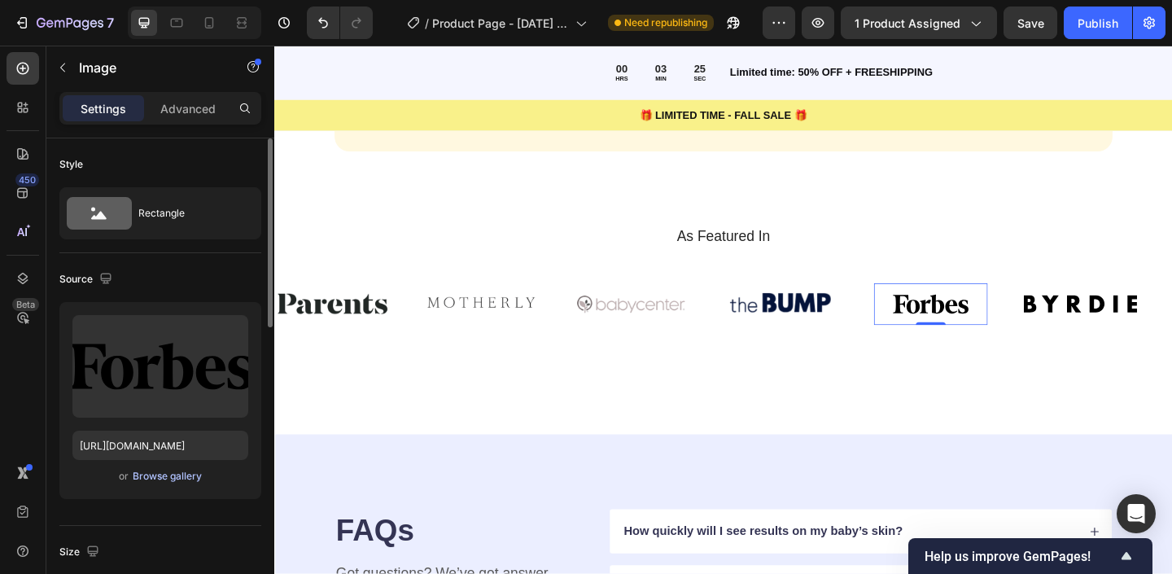
click at [185, 479] on div "Browse gallery" at bounding box center [167, 476] width 69 height 15
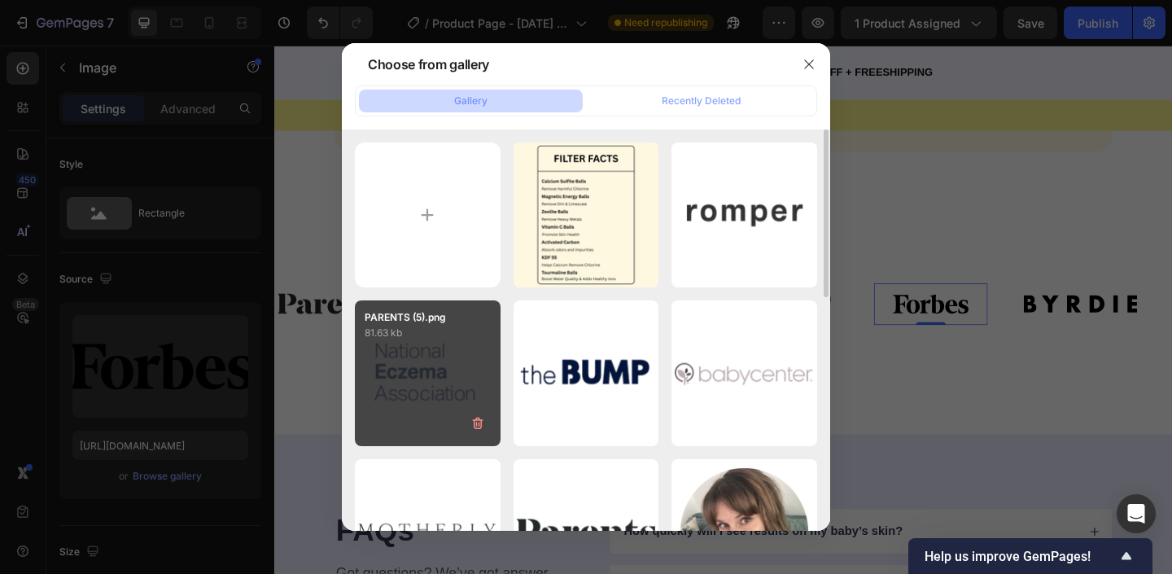
click at [431, 328] on p "81.63 kb" at bounding box center [428, 333] width 126 height 16
type input "https://cdn.shopify.com/s/files/1/0763/1817/9569/files/gempages_586075390376674…"
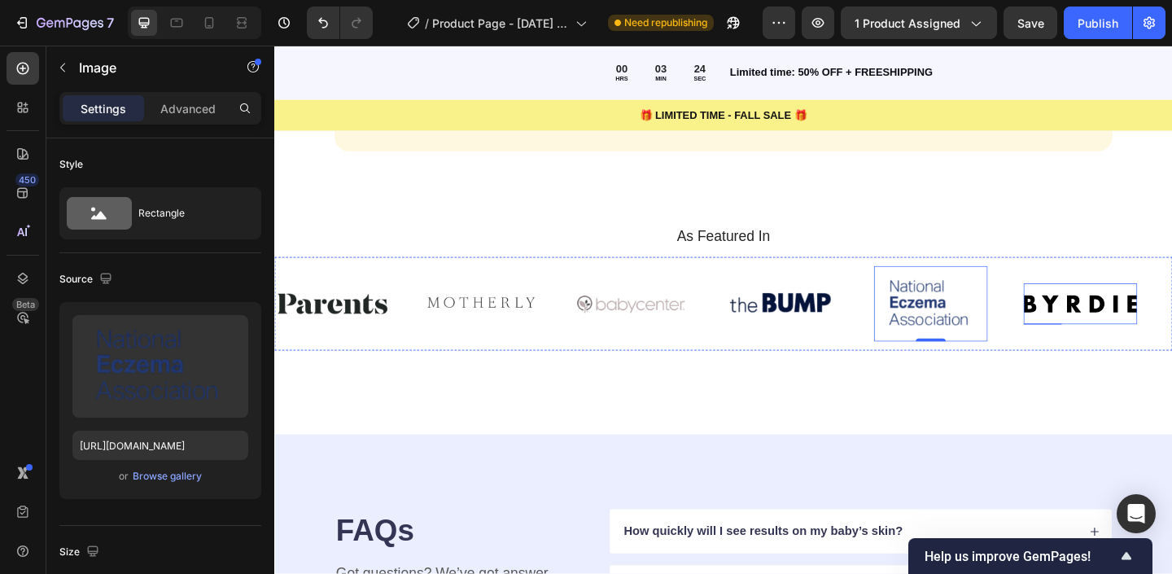
click at [1145, 322] on img at bounding box center [1151, 326] width 124 height 45
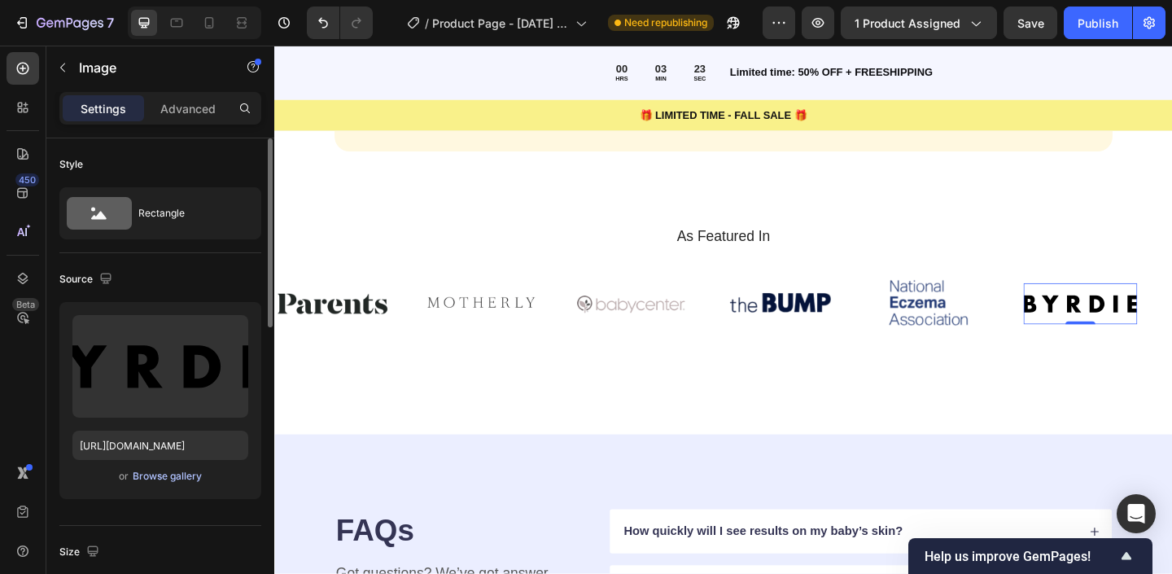
click at [179, 482] on div "Browse gallery" at bounding box center [167, 476] width 69 height 15
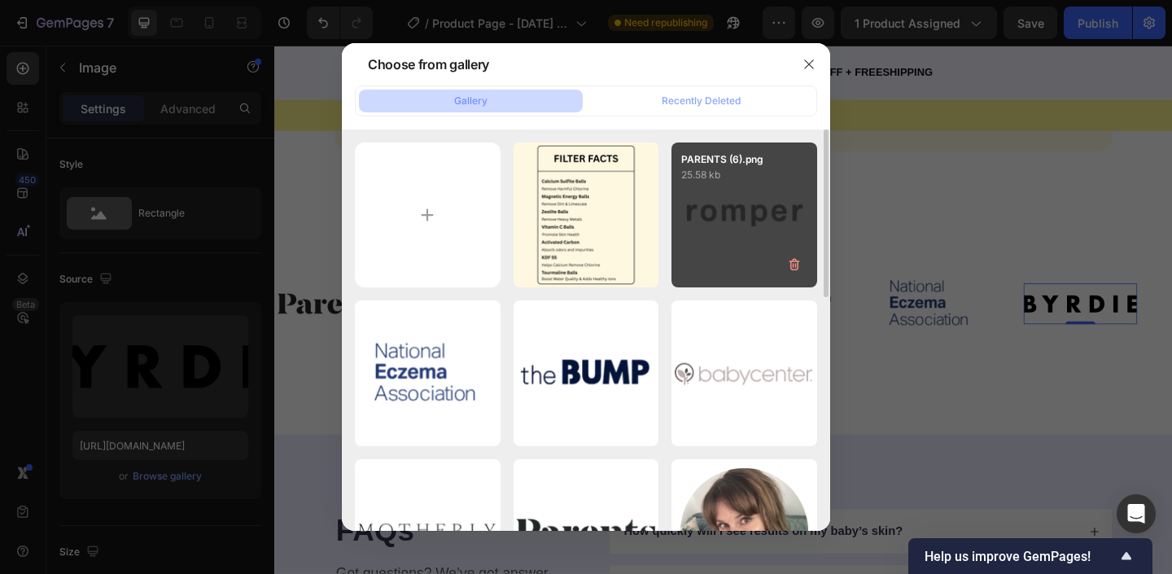
click at [712, 218] on div "PARENTS (6).png 25.58 kb" at bounding box center [745, 215] width 146 height 146
type input "https://cdn.shopify.com/s/files/1/0763/1817/9569/files/gempages_586075390376674…"
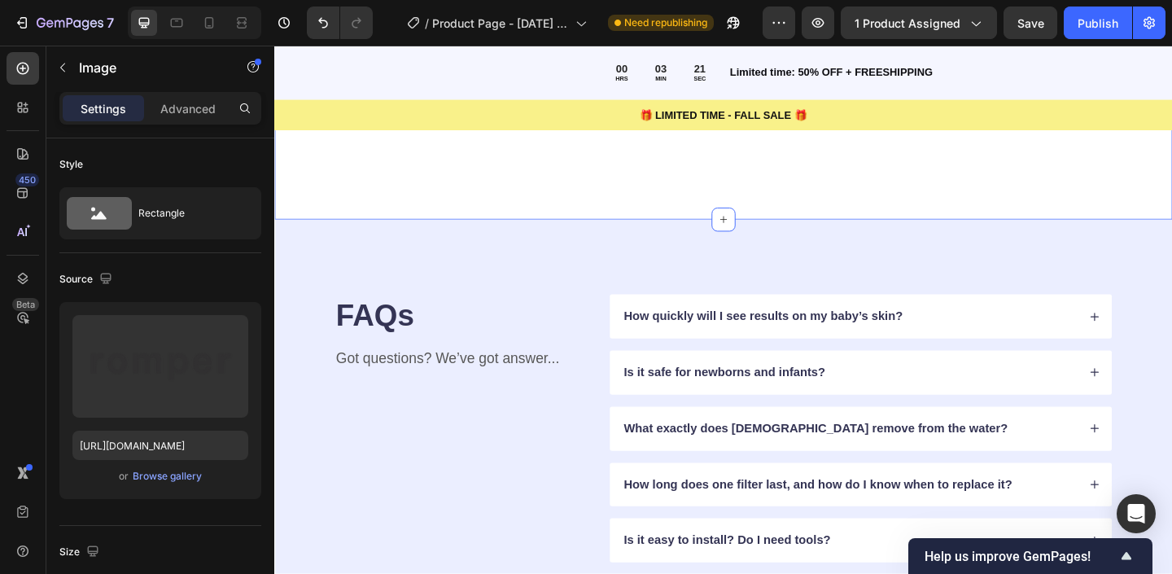
scroll to position [4605, 0]
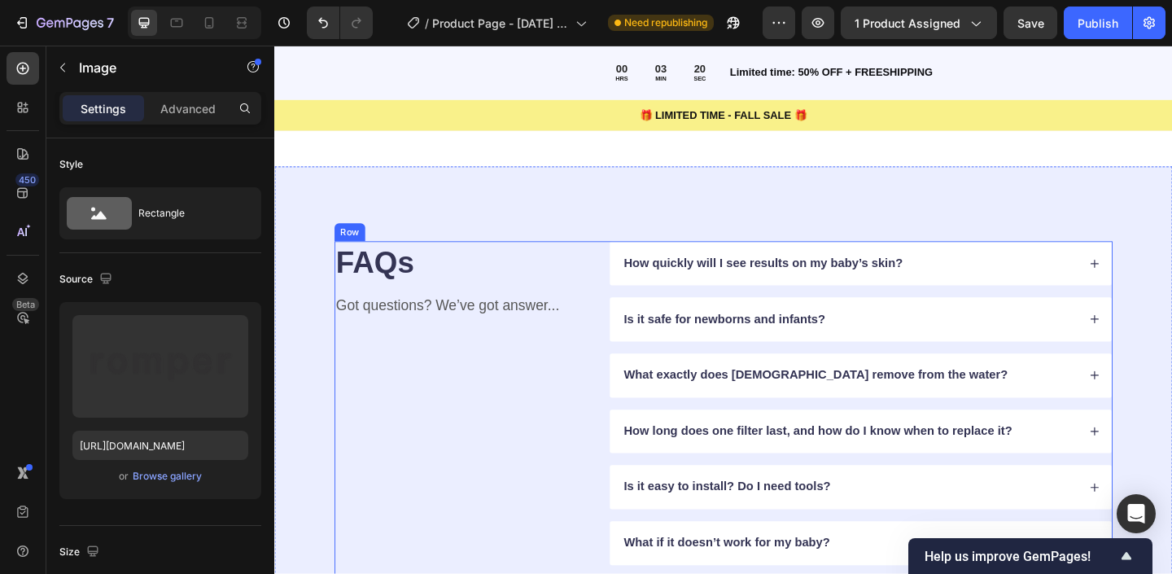
click at [523, 440] on div "FAQs Heading Got questions? We’ve got answer... Text Block" at bounding box center [476, 466] width 274 height 414
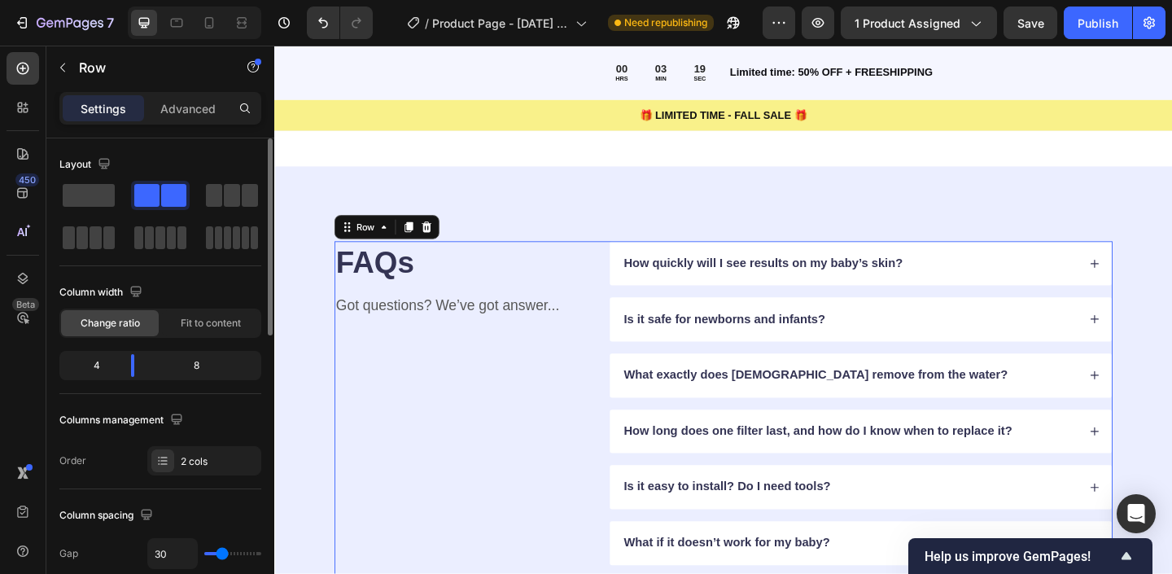
click at [239, 400] on div "Layout Column width Change ratio Fit to content 4 8 Columns management Order 2 …" at bounding box center [160, 313] width 202 height 324
click at [286, 426] on div "FAQs Heading Got questions? We’ve got answer... Text Block How quickly will I s…" at bounding box center [762, 465] width 977 height 576
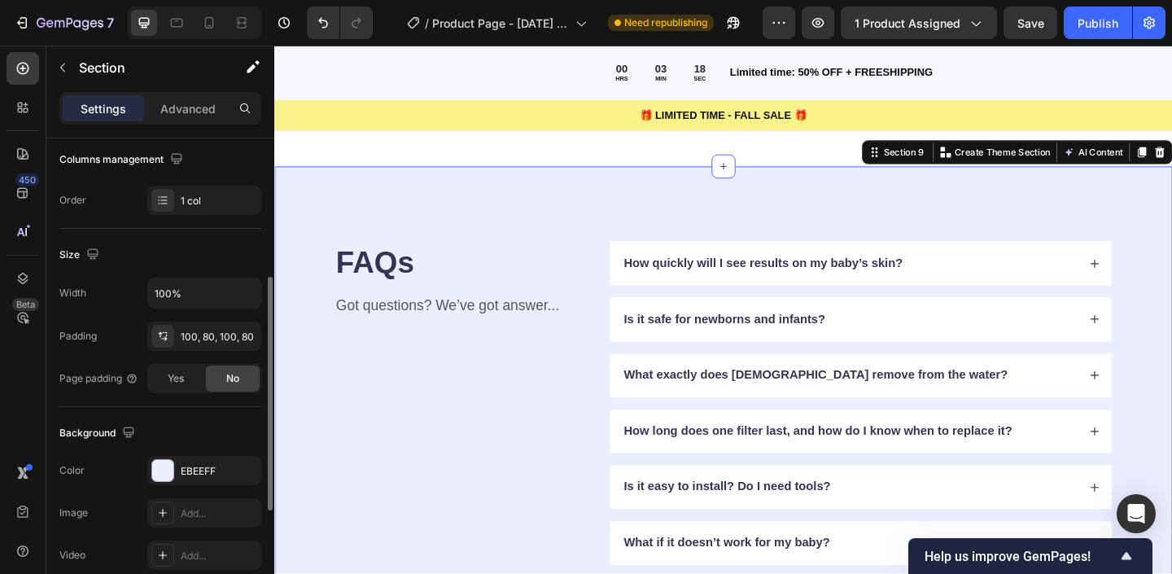
scroll to position [300, 0]
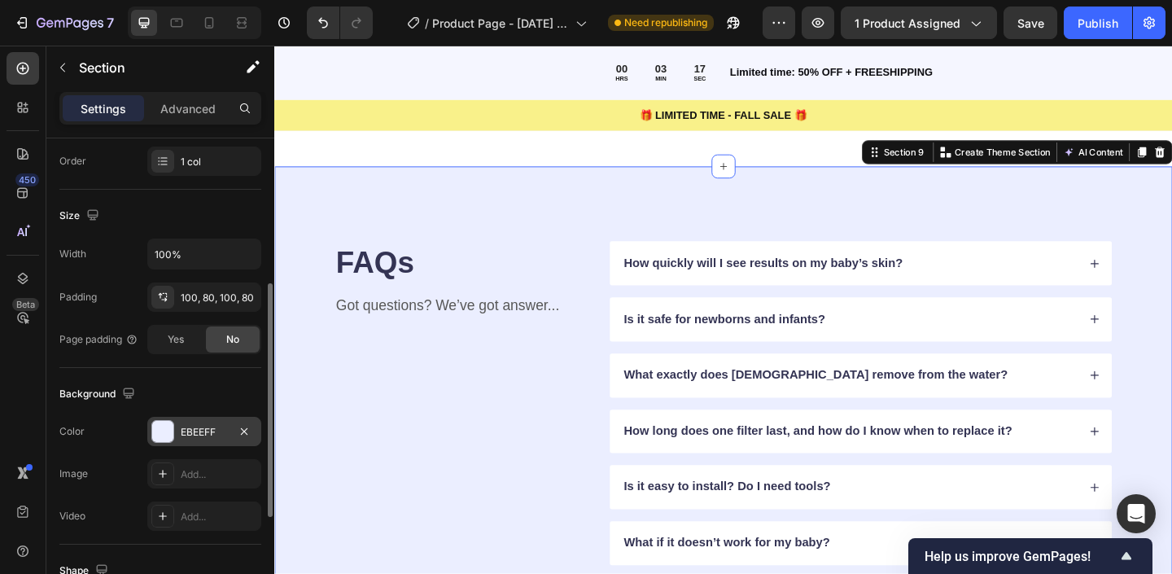
click at [153, 445] on div "EBEEFF" at bounding box center [204, 431] width 114 height 29
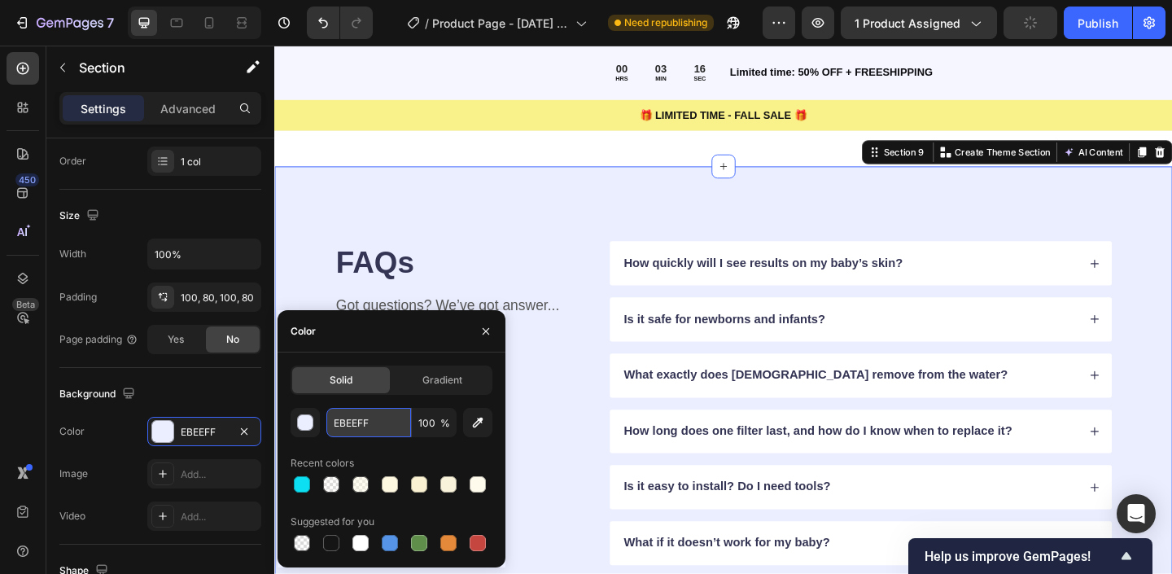
click at [362, 421] on input "EBEEFF" at bounding box center [368, 422] width 85 height 29
paste input "FFF8E0"
type input "FFF8E0"
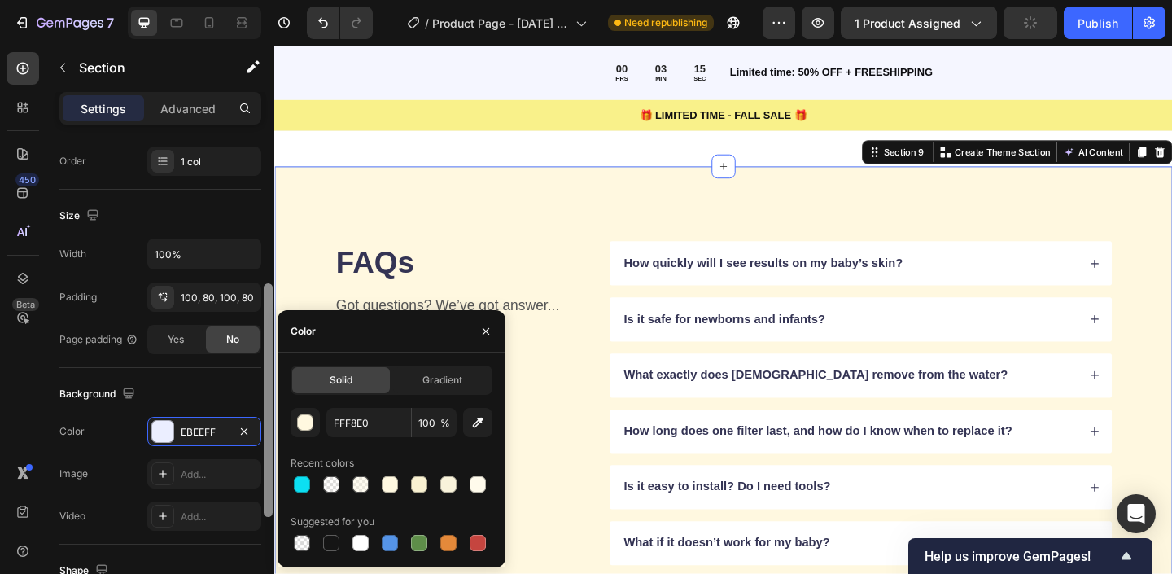
click at [212, 381] on div "Background" at bounding box center [160, 394] width 202 height 26
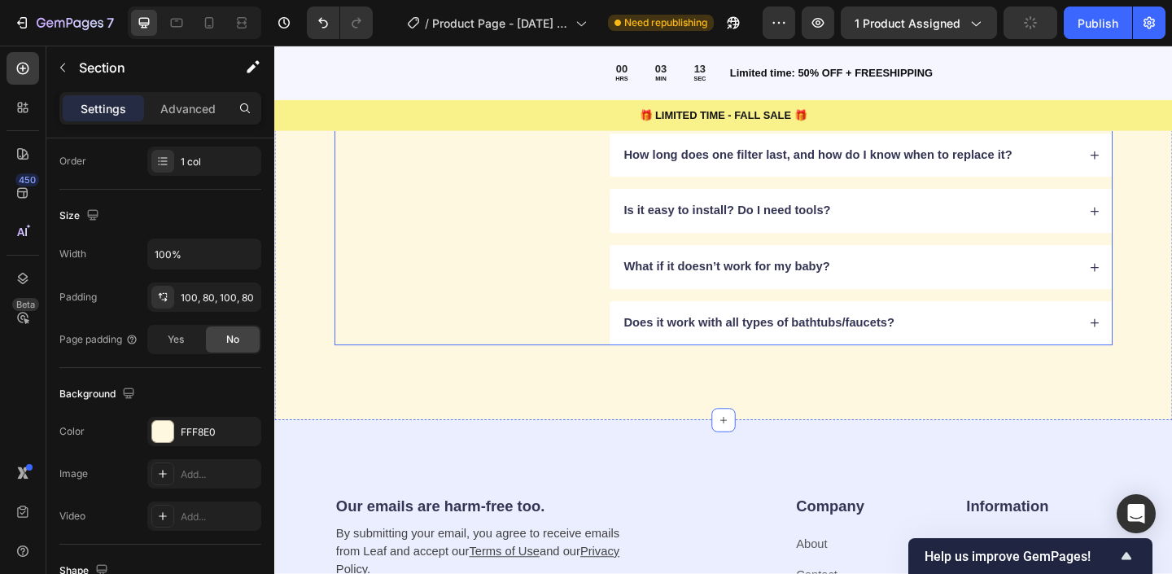
scroll to position [5032, 0]
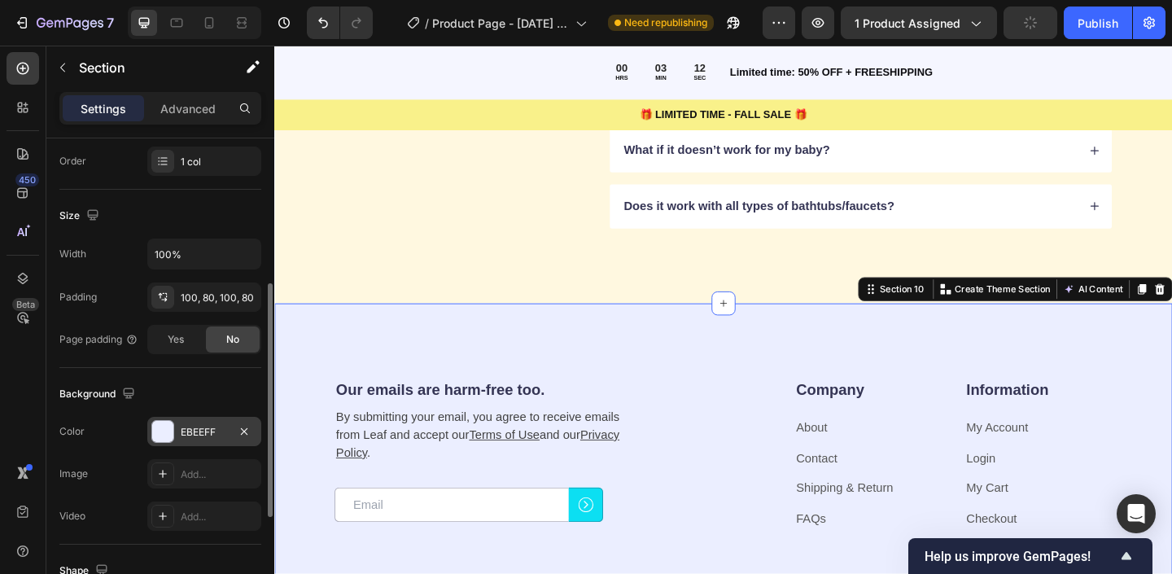
click at [169, 431] on div at bounding box center [162, 431] width 21 height 21
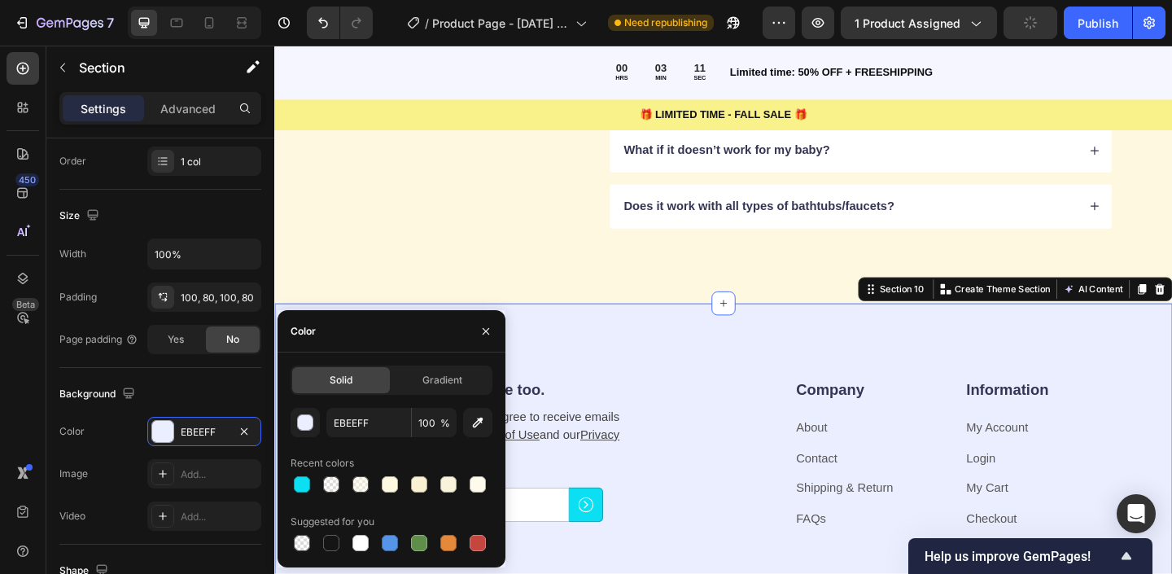
click at [400, 439] on div "EBEEFF 100 % Recent colors Suggested for you" at bounding box center [392, 481] width 202 height 147
click at [386, 423] on input "EBEEFF" at bounding box center [368, 422] width 85 height 29
paste input "FFF8E0"
type input "FFF8E0"
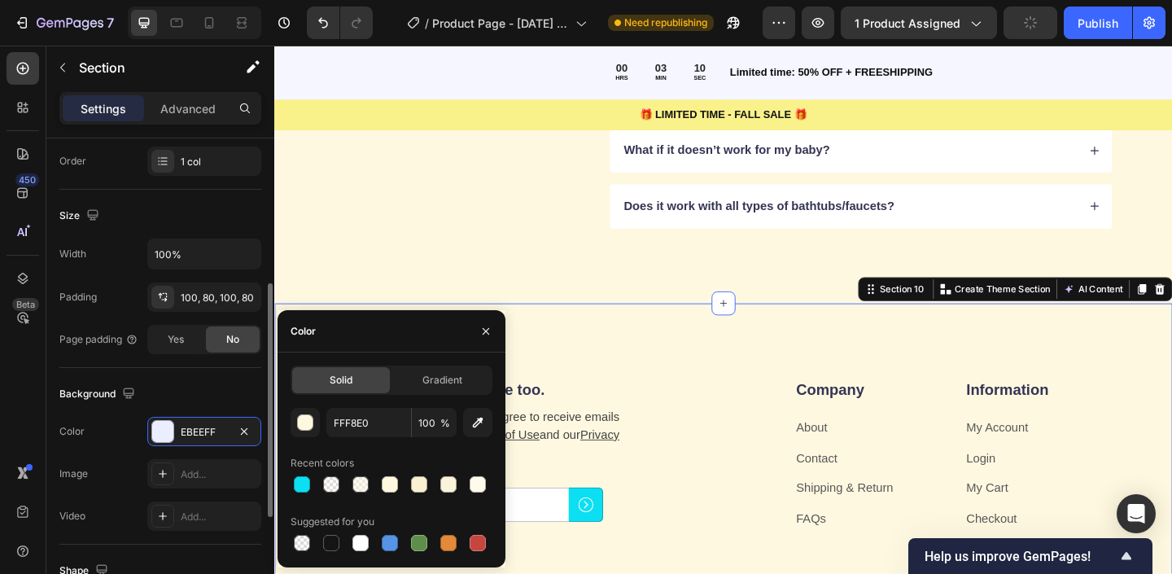
click at [194, 398] on div "Background" at bounding box center [160, 394] width 202 height 26
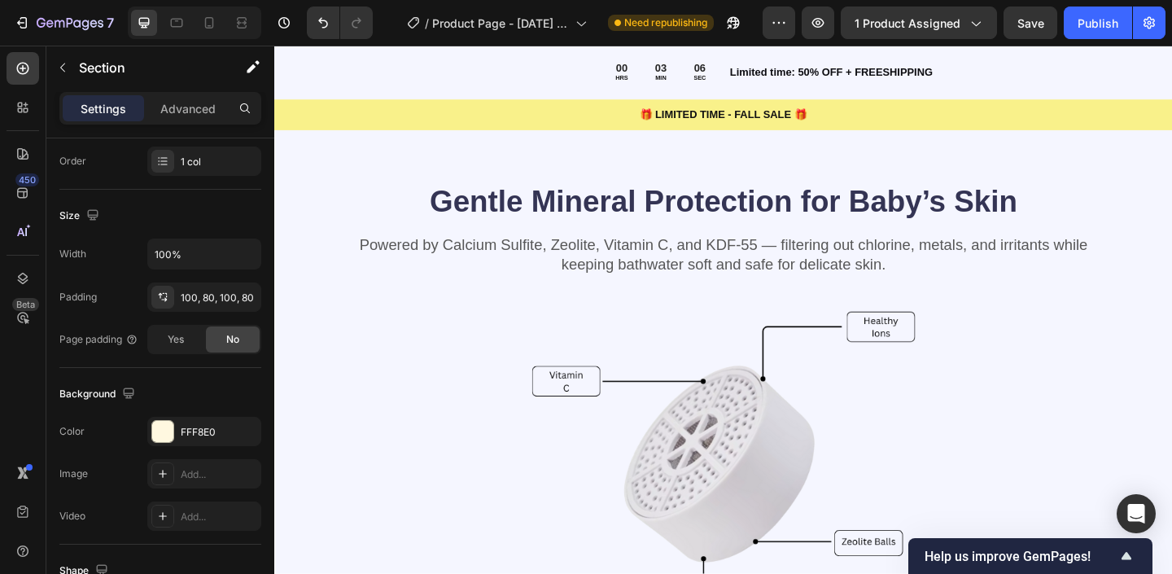
scroll to position [3189, 0]
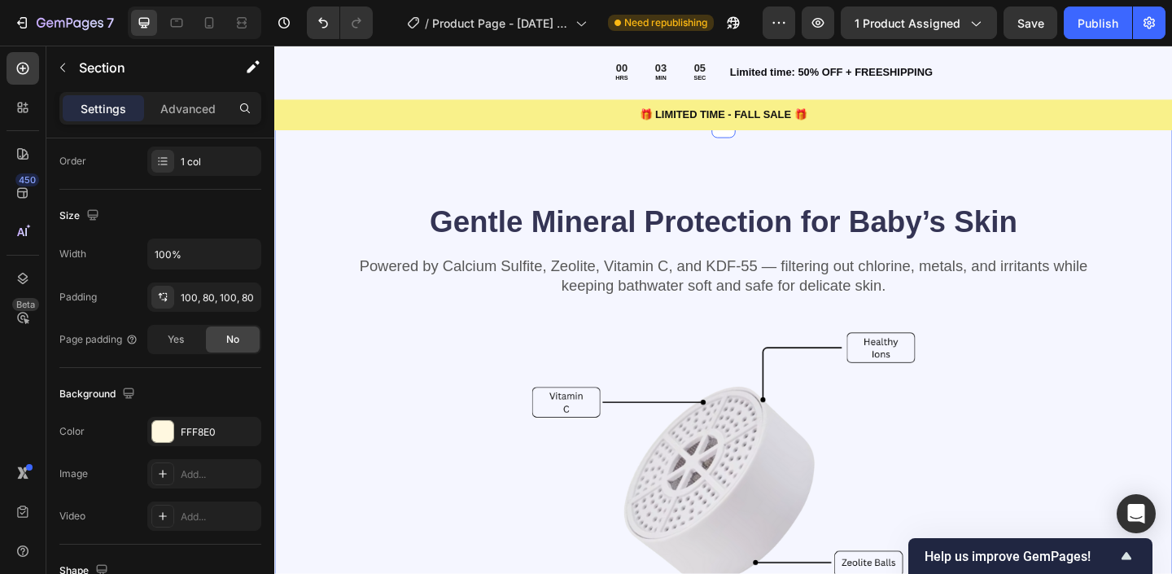
click at [367, 184] on div "Gentle Mineral Protection for Baby’s Skin Heading Powered by Calcium Sulfite, Z…" at bounding box center [762, 526] width 977 height 786
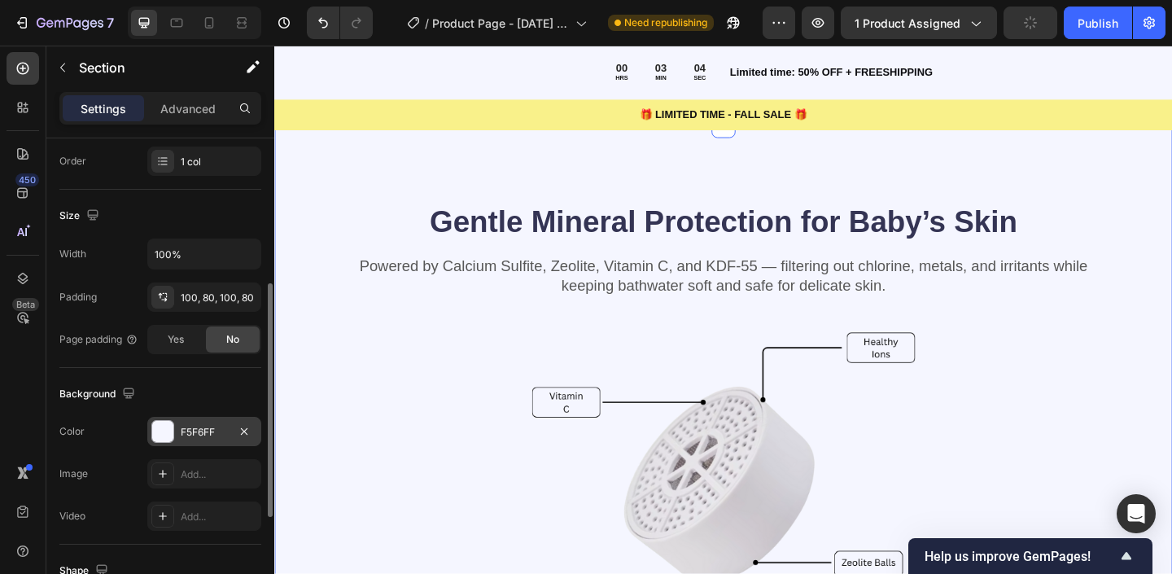
click at [173, 431] on div at bounding box center [162, 431] width 23 height 23
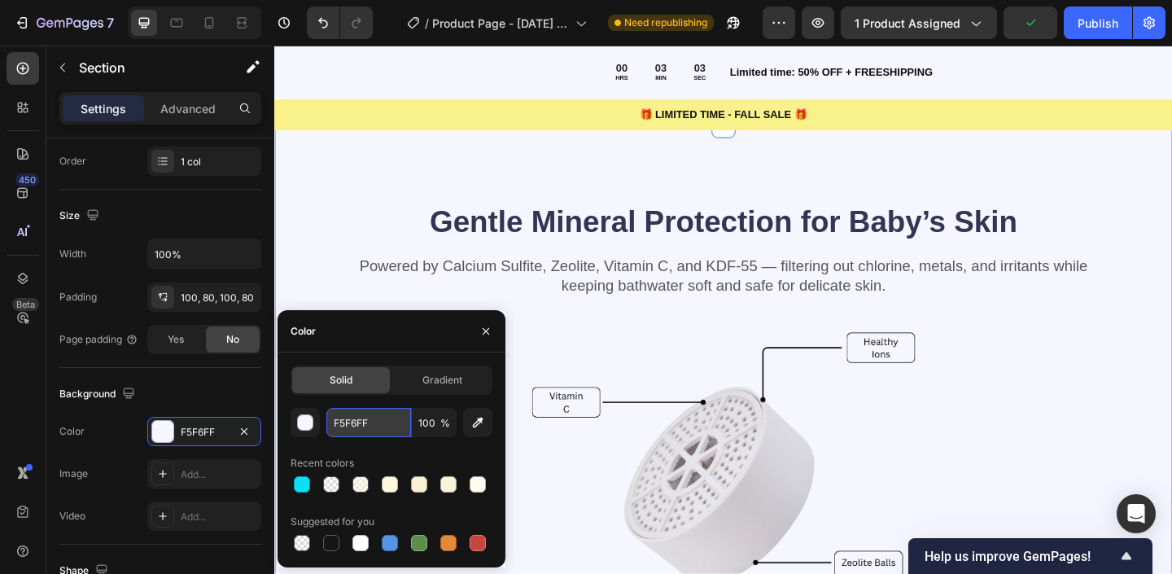
click at [361, 422] on input "F5F6FF" at bounding box center [368, 422] width 85 height 29
paste input "FF8E0"
type input "FFF8E0"
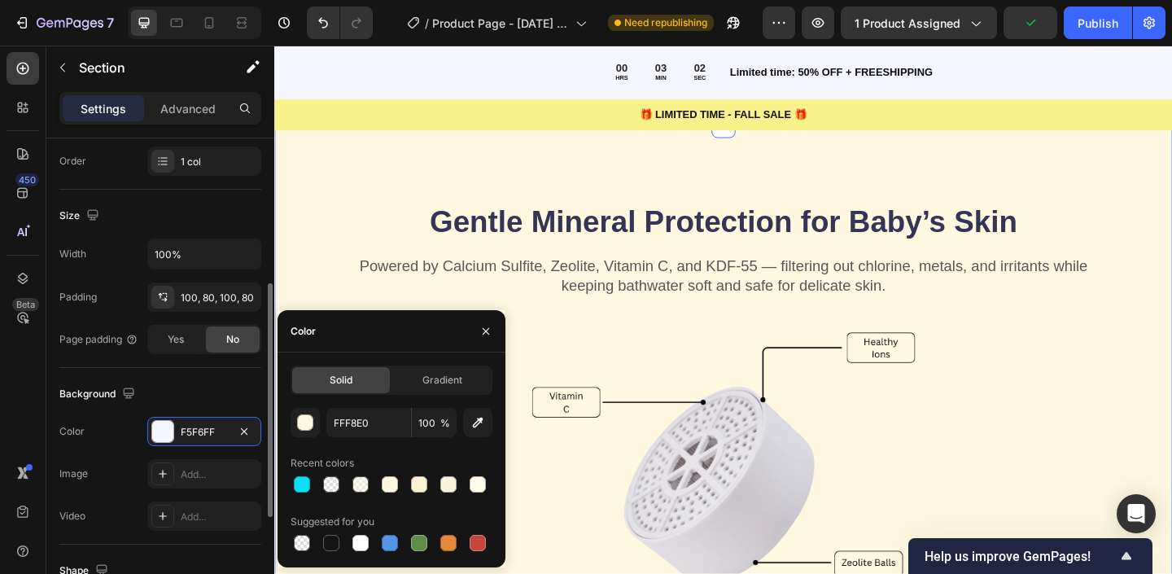
click at [198, 377] on div "Background The changes might be hidden by the video. Color F5F6FF Image Add... …" at bounding box center [160, 456] width 202 height 177
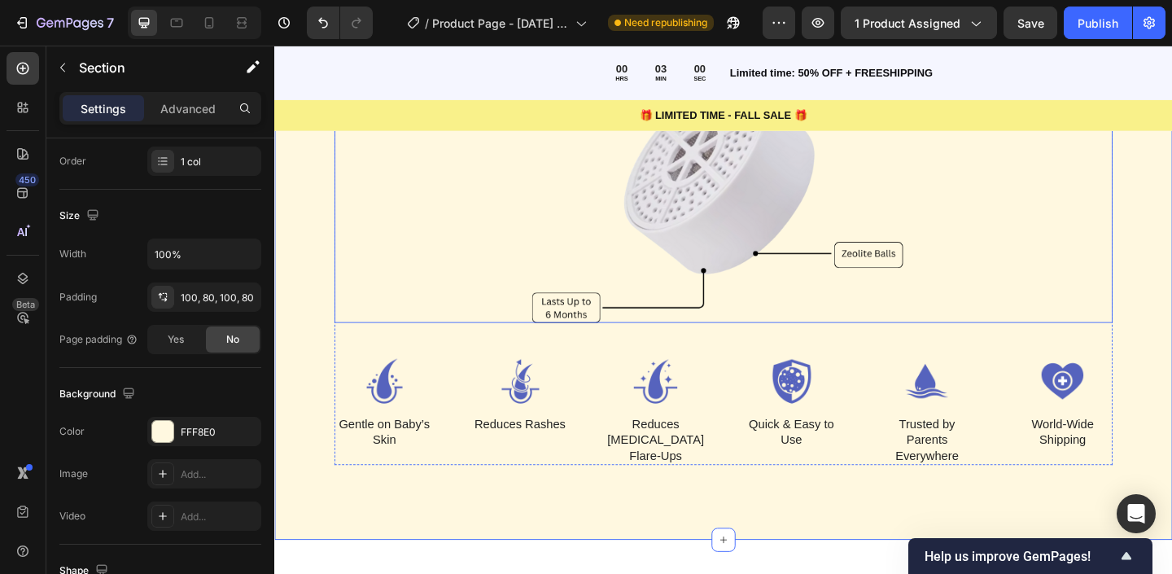
scroll to position [3528, 0]
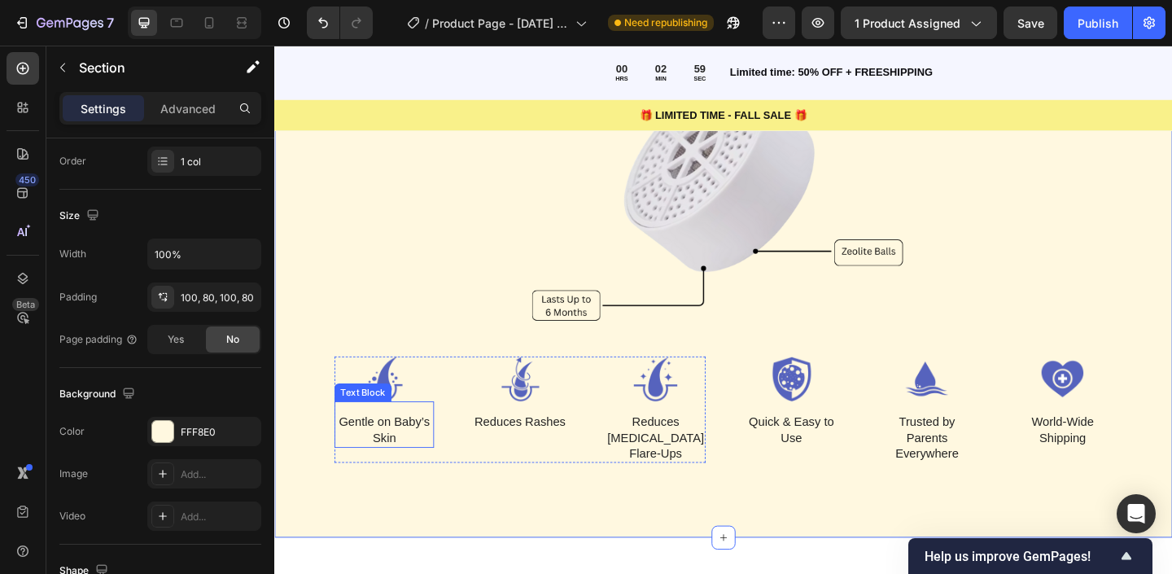
click at [383, 418] on div "Text Block" at bounding box center [370, 423] width 55 height 15
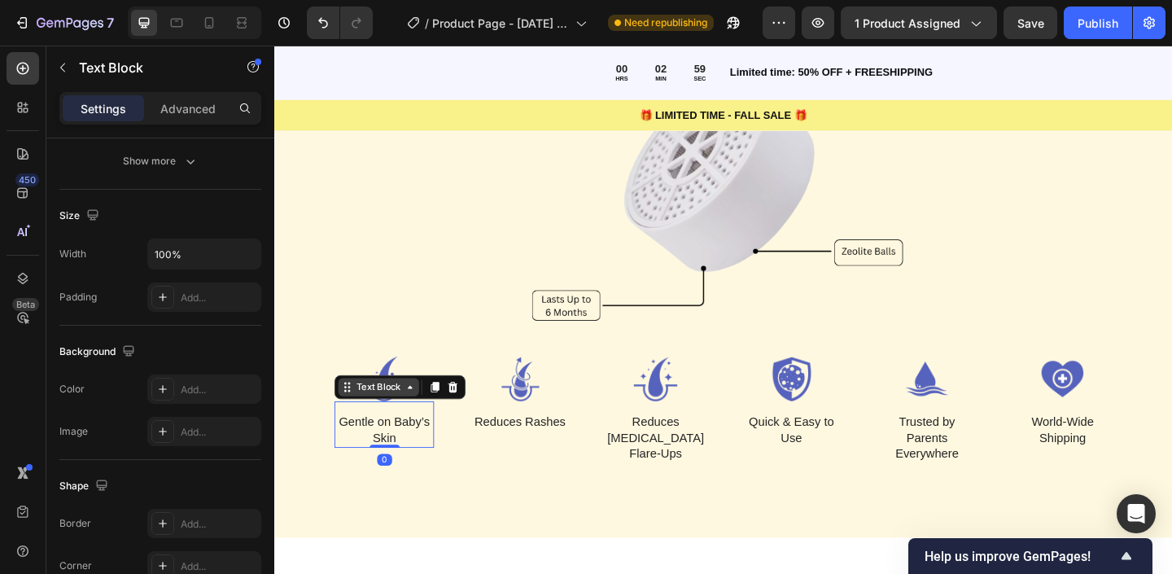
scroll to position [0, 0]
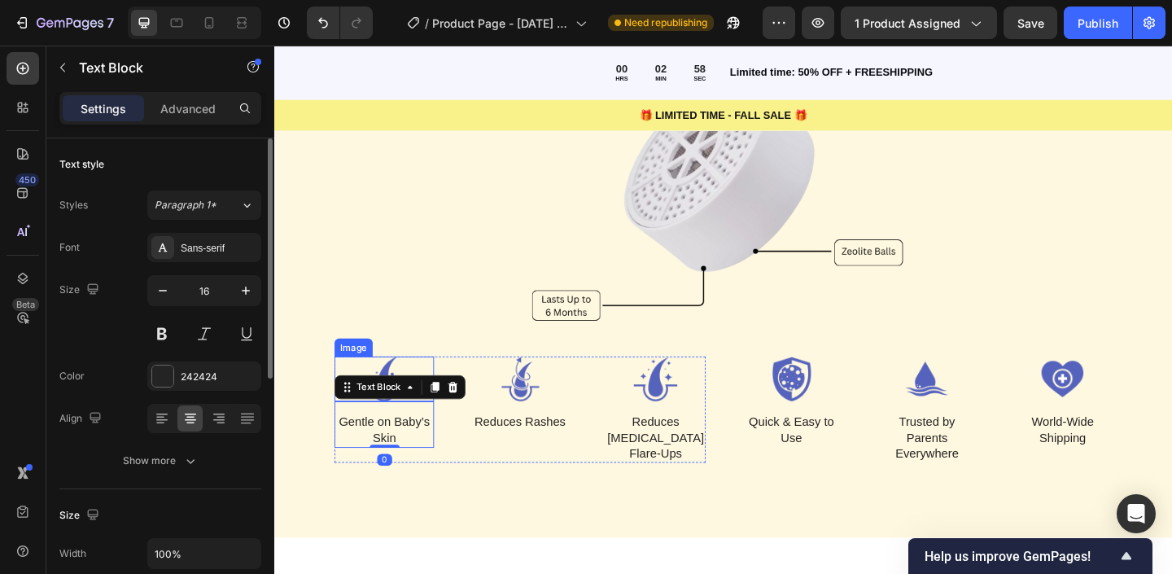
click at [405, 387] on img at bounding box center [393, 408] width 108 height 49
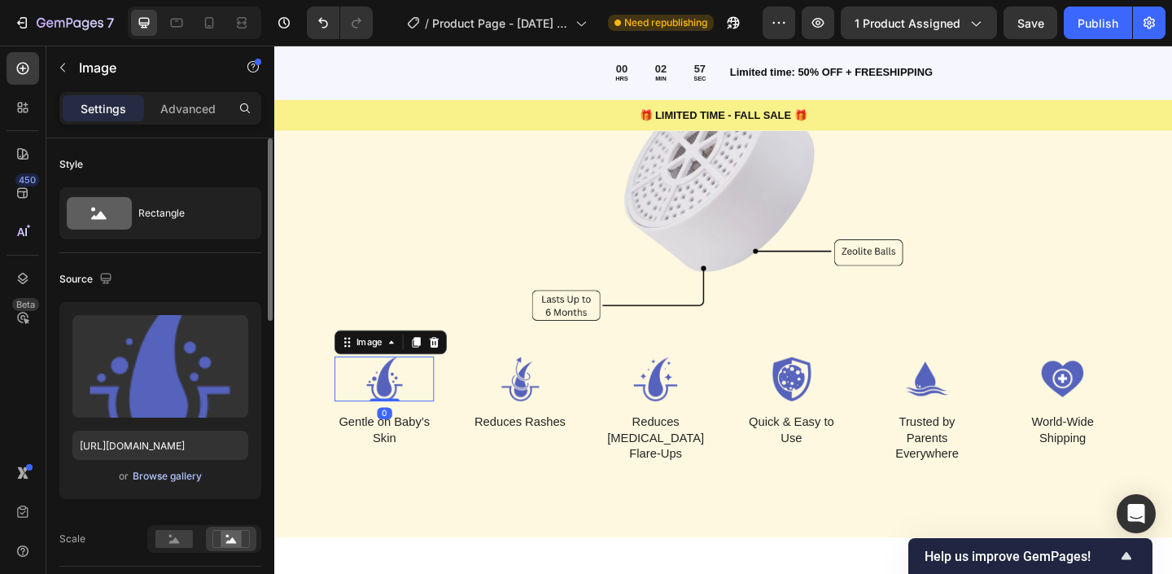
click at [190, 472] on div "Browse gallery" at bounding box center [167, 476] width 69 height 15
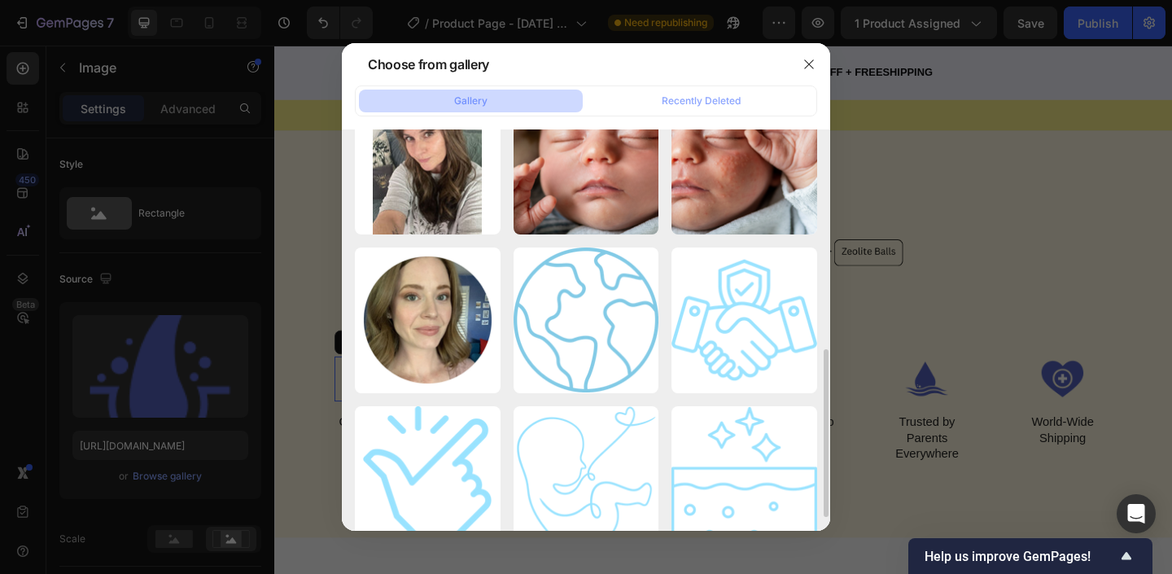
scroll to position [562, 0]
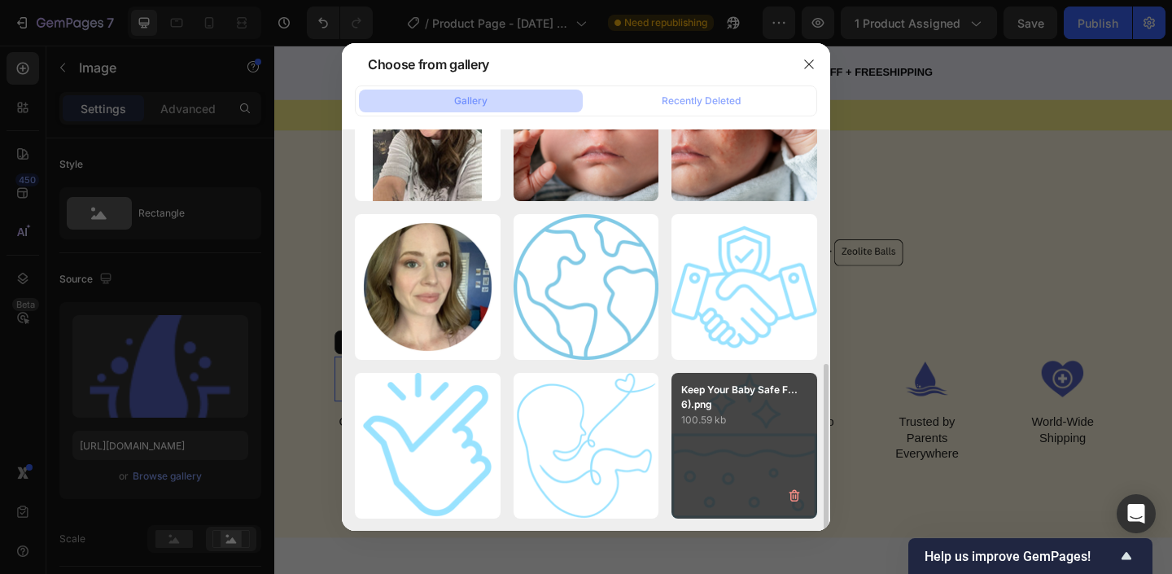
click at [724, 427] on p "100.59 kb" at bounding box center [744, 420] width 126 height 16
type input "https://cdn.shopify.com/s/files/1/0763/1817/9569/files/gempages_586075390376674…"
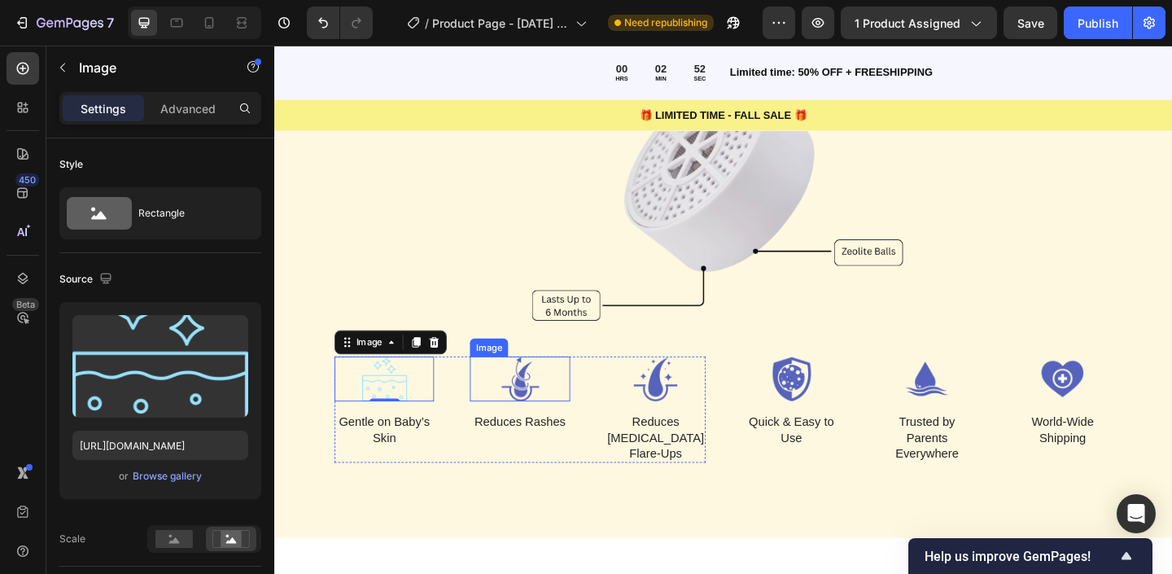
click at [536, 422] on img at bounding box center [541, 408] width 108 height 49
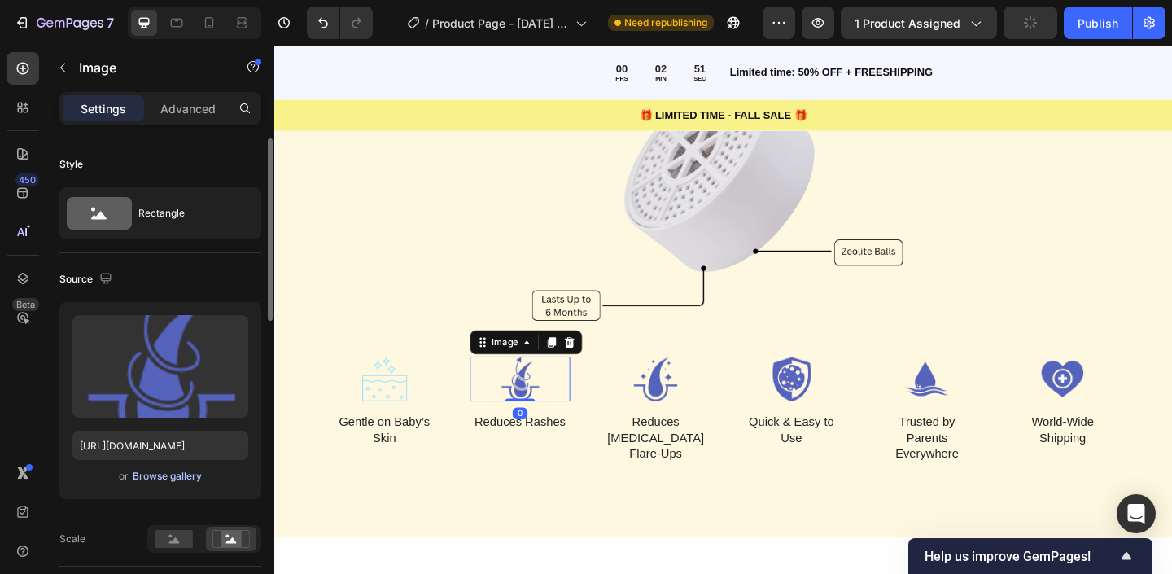
click at [180, 484] on button "Browse gallery" at bounding box center [167, 476] width 71 height 16
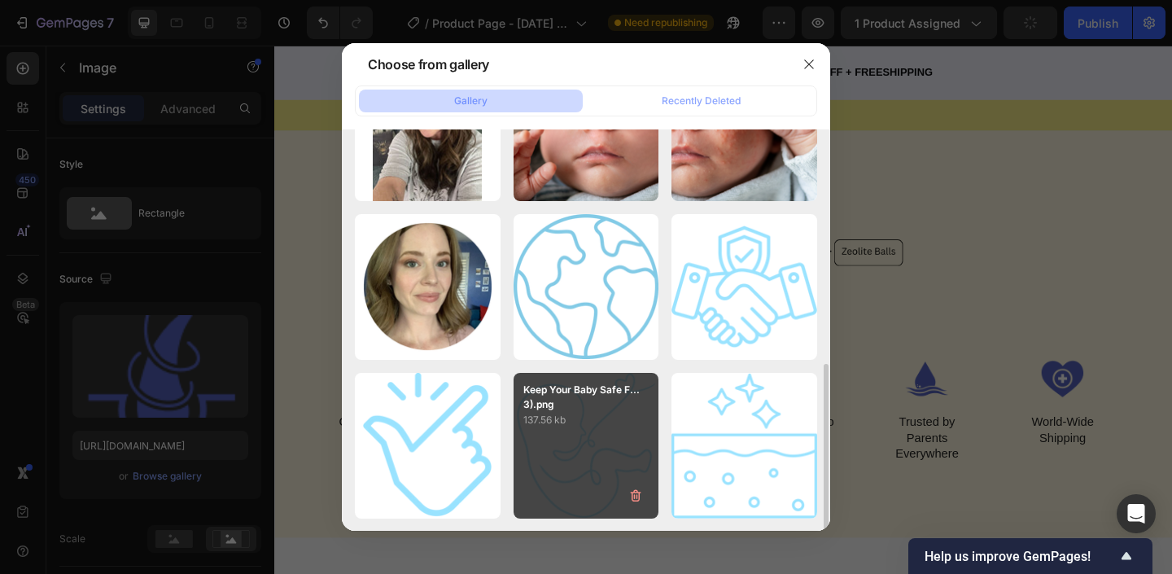
click at [589, 416] on p "137.56 kb" at bounding box center [586, 420] width 126 height 16
type input "https://cdn.shopify.com/s/files/1/0763/1817/9569/files/gempages_586075390376674…"
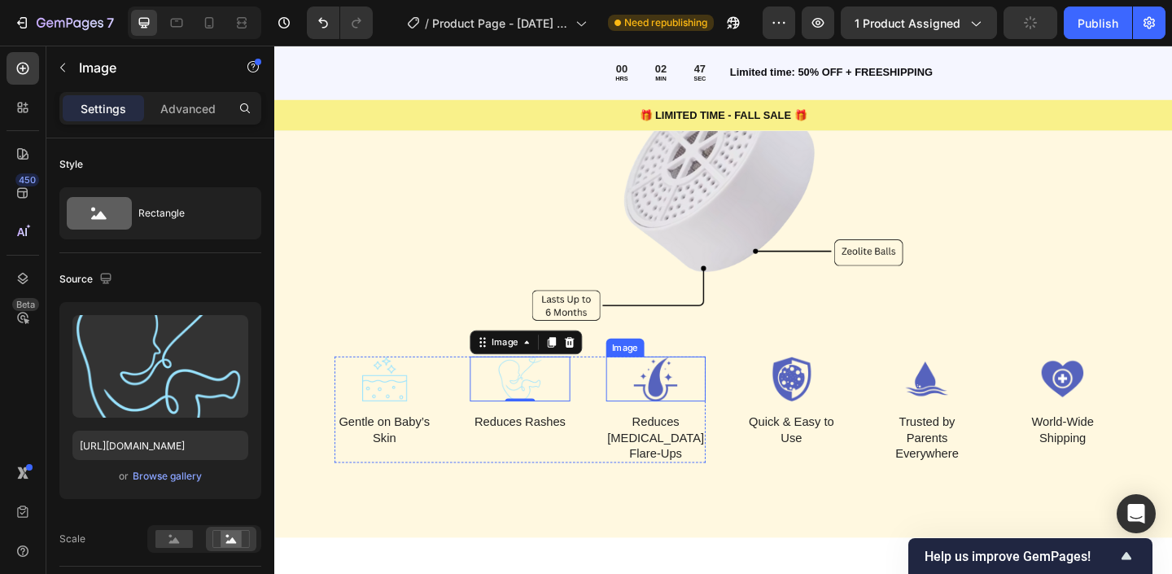
click at [704, 409] on img at bounding box center [689, 408] width 108 height 49
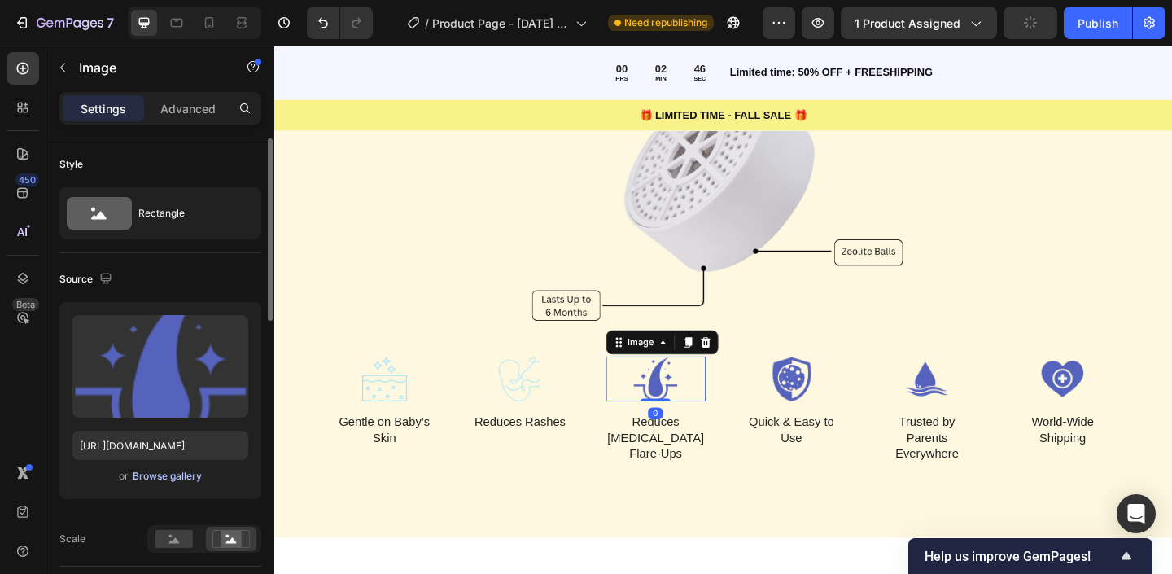
click at [152, 478] on div "Browse gallery" at bounding box center [167, 476] width 69 height 15
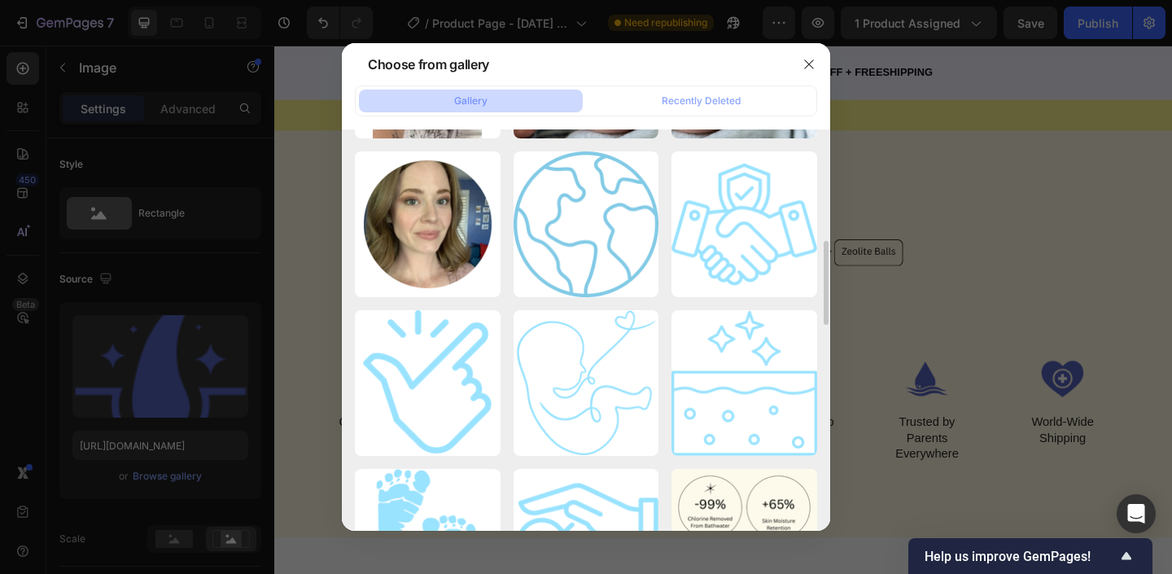
scroll to position [648, 0]
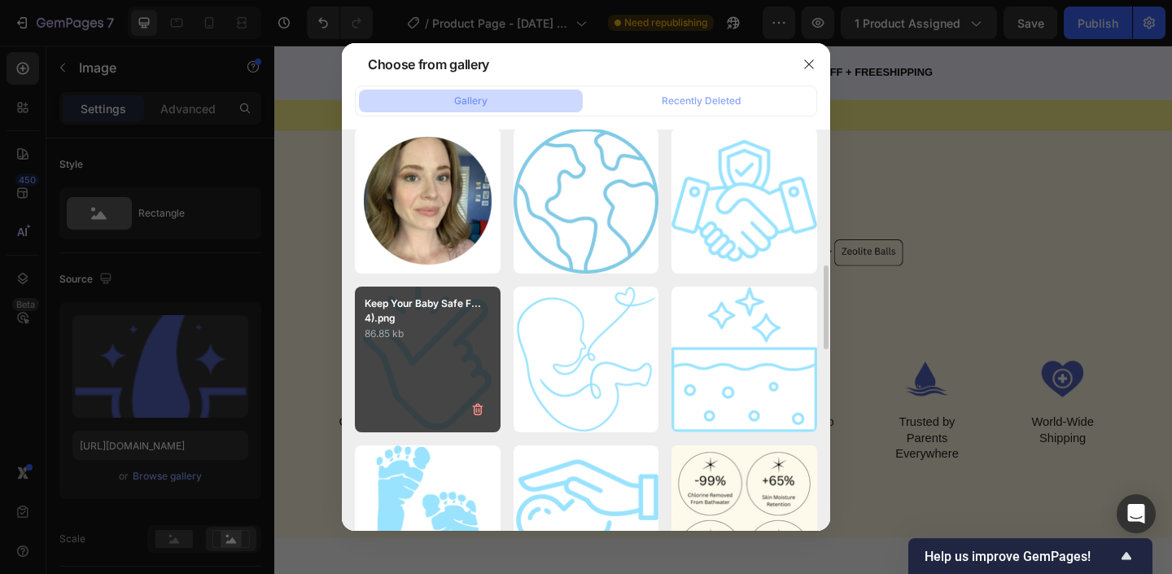
click at [466, 337] on p "86.85 kb" at bounding box center [428, 334] width 126 height 16
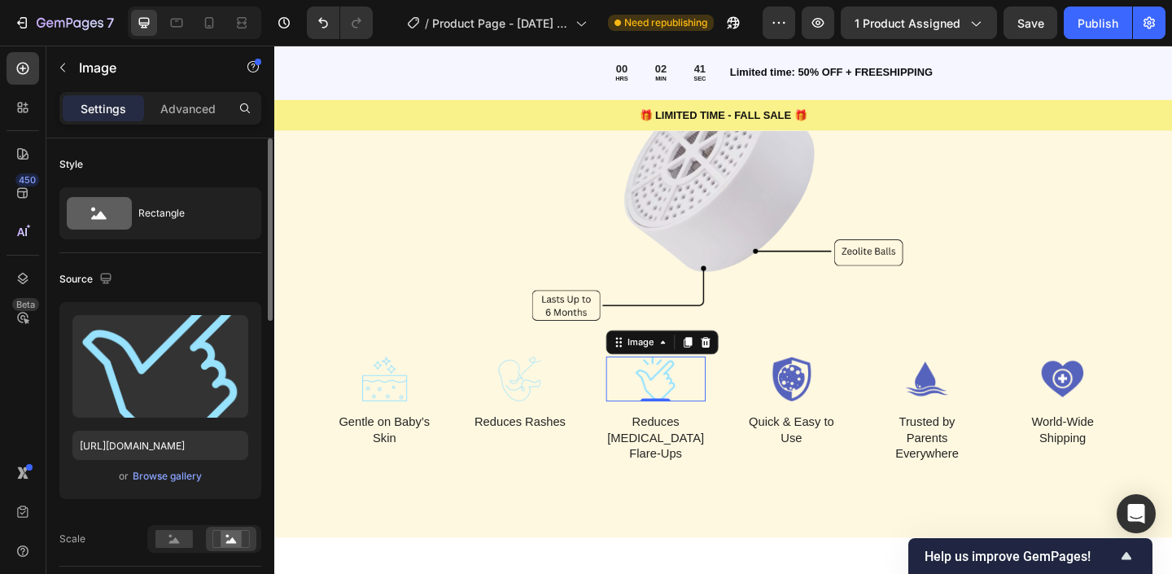
click at [198, 468] on div "or Browse gallery" at bounding box center [160, 476] width 176 height 20
click at [198, 469] on div "Browse gallery" at bounding box center [167, 476] width 69 height 15
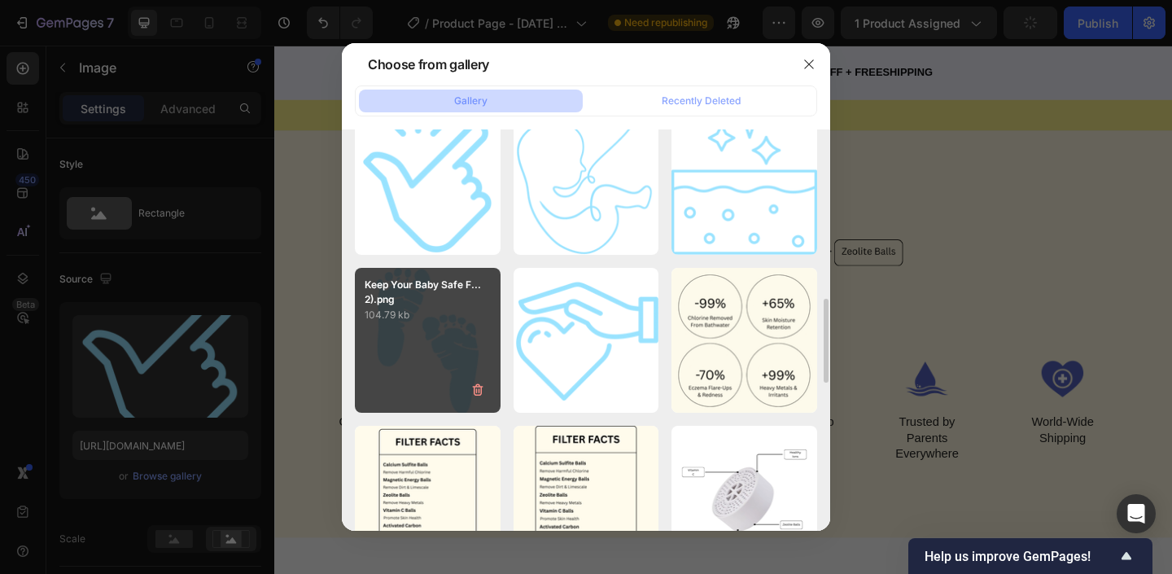
scroll to position [822, 0]
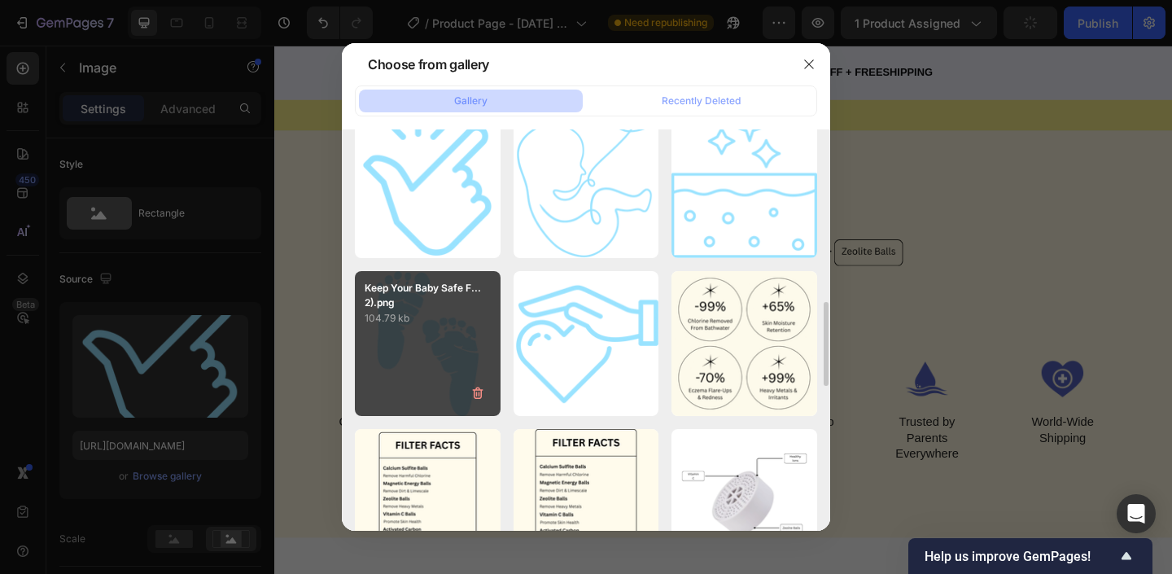
click at [434, 343] on div "Keep Your Baby Safe F...2).png 104.79 kb" at bounding box center [428, 344] width 146 height 146
type input "https://cdn.shopify.com/s/files/1/0763/1817/9569/files/gempages_586075390376674…"
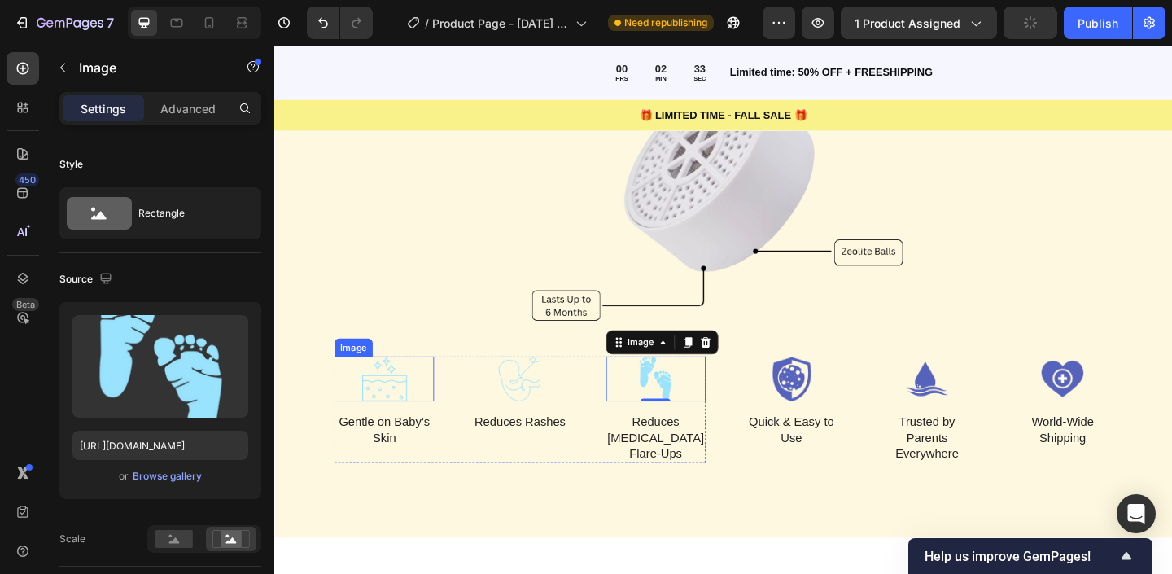
click at [373, 416] on img at bounding box center [393, 408] width 108 height 49
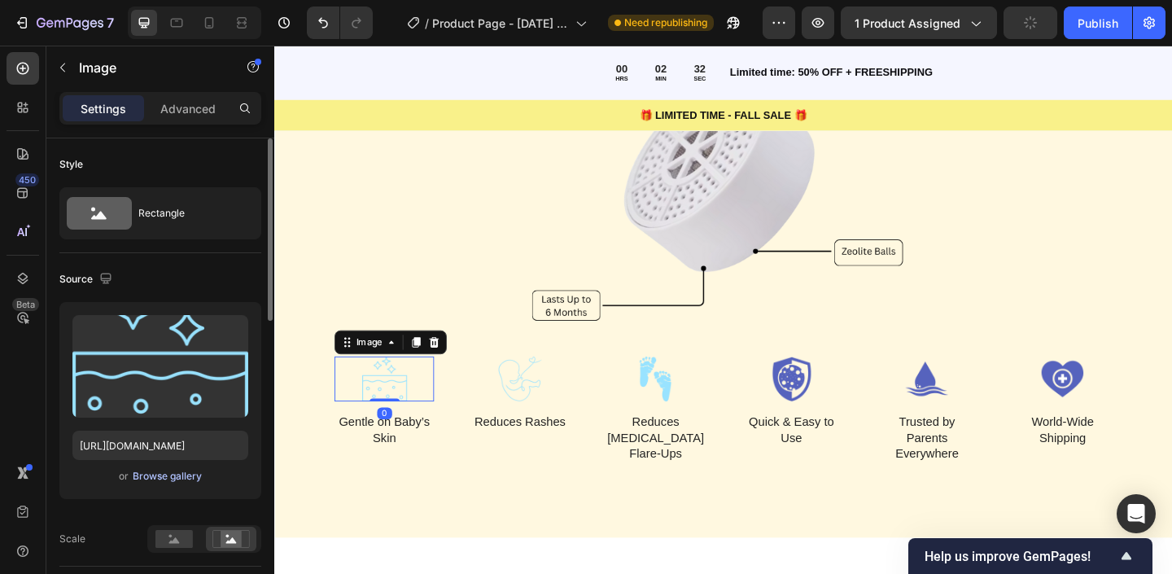
click at [160, 481] on div "Browse gallery" at bounding box center [167, 476] width 69 height 15
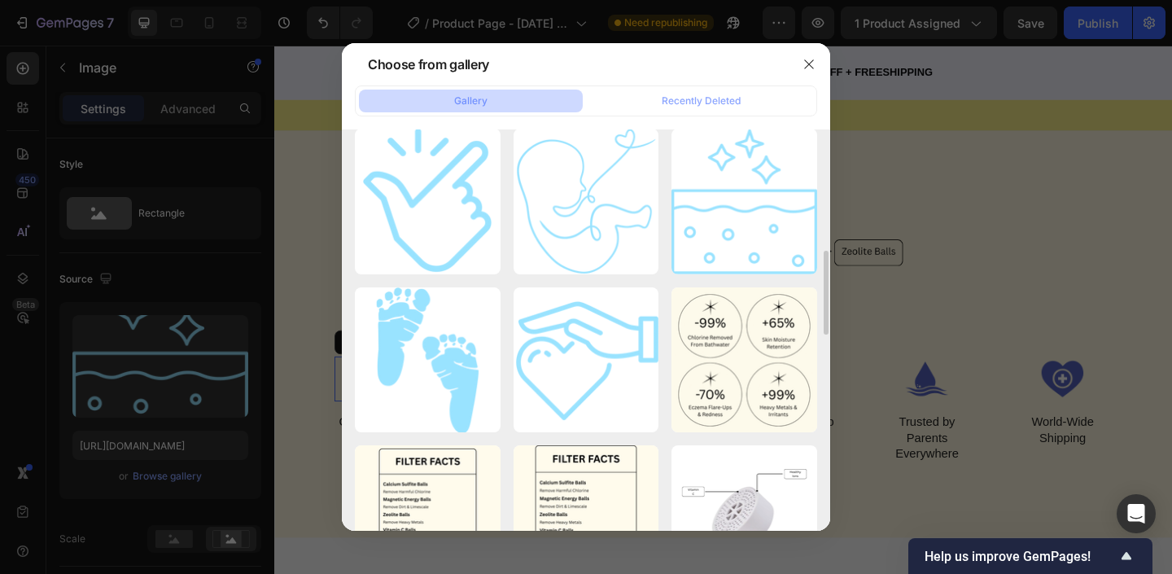
scroll to position [845, 0]
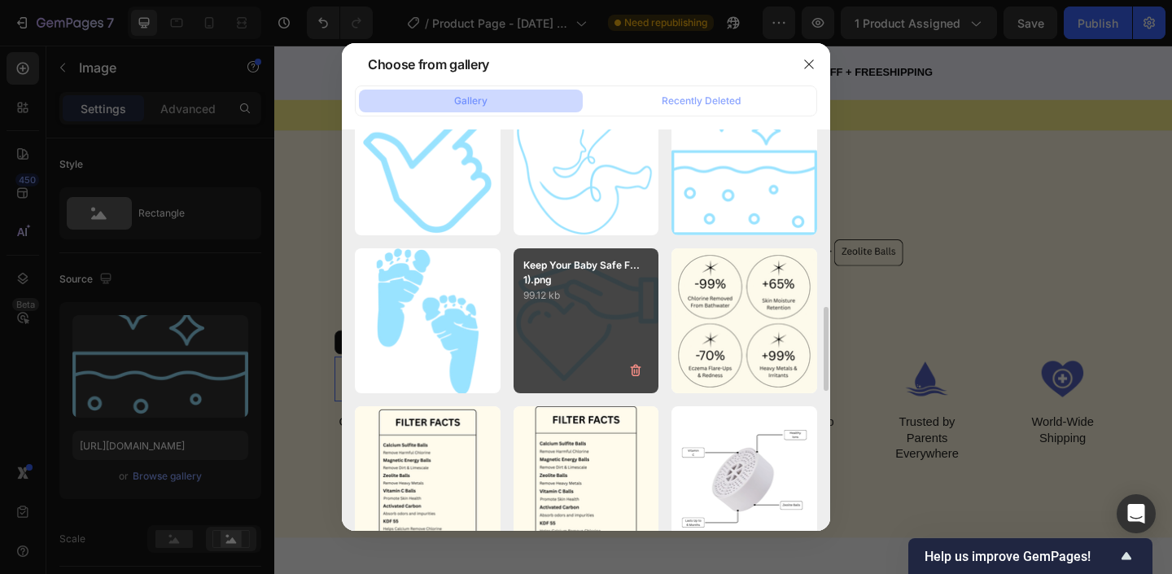
click at [548, 361] on div "Keep Your Baby Safe F...1).png 99.12 kb" at bounding box center [587, 321] width 146 height 146
type input "[URL][DOMAIN_NAME]"
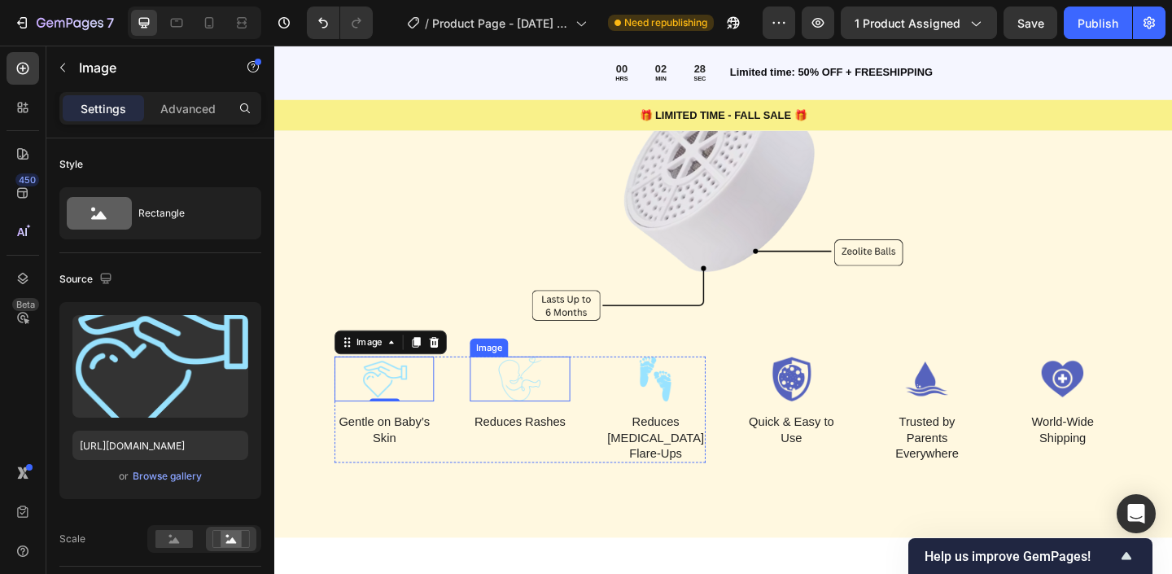
click at [536, 407] on img at bounding box center [541, 408] width 108 height 49
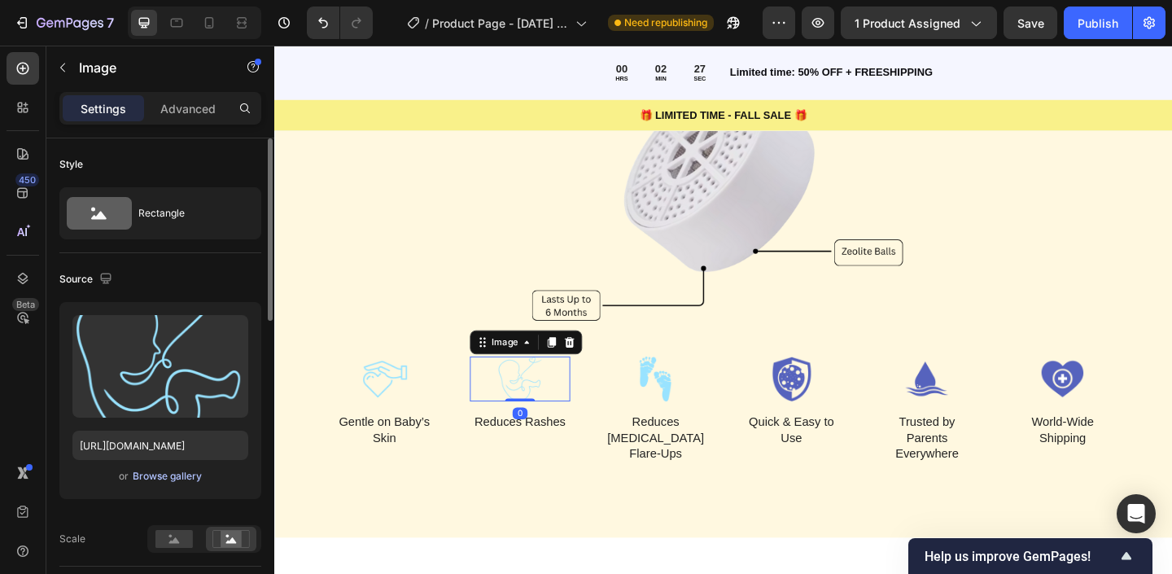
click at [165, 478] on div "Browse gallery" at bounding box center [167, 476] width 69 height 15
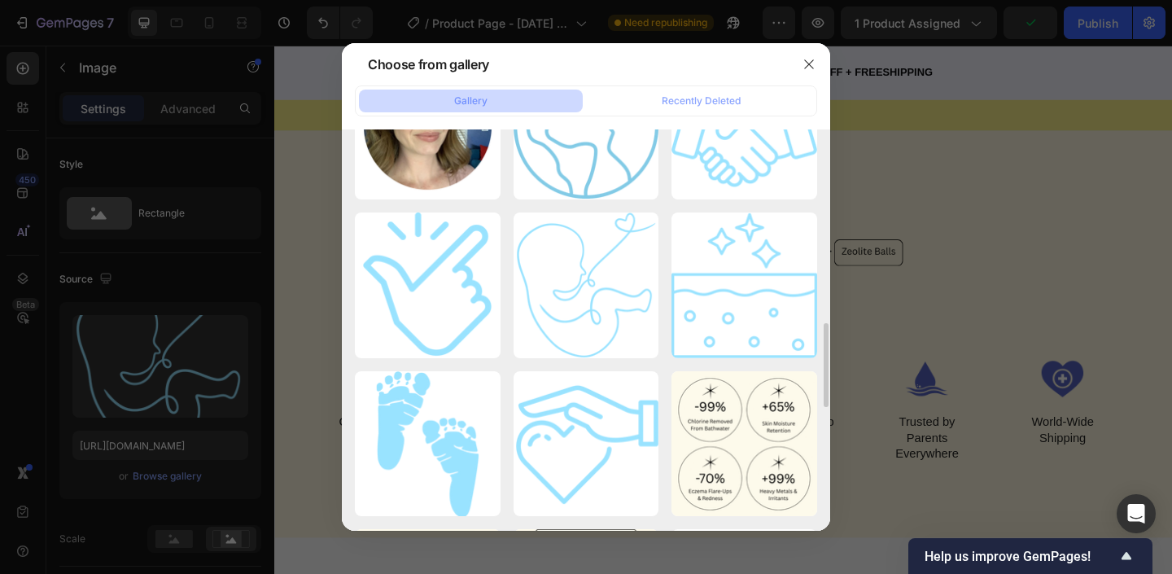
scroll to position [775, 0]
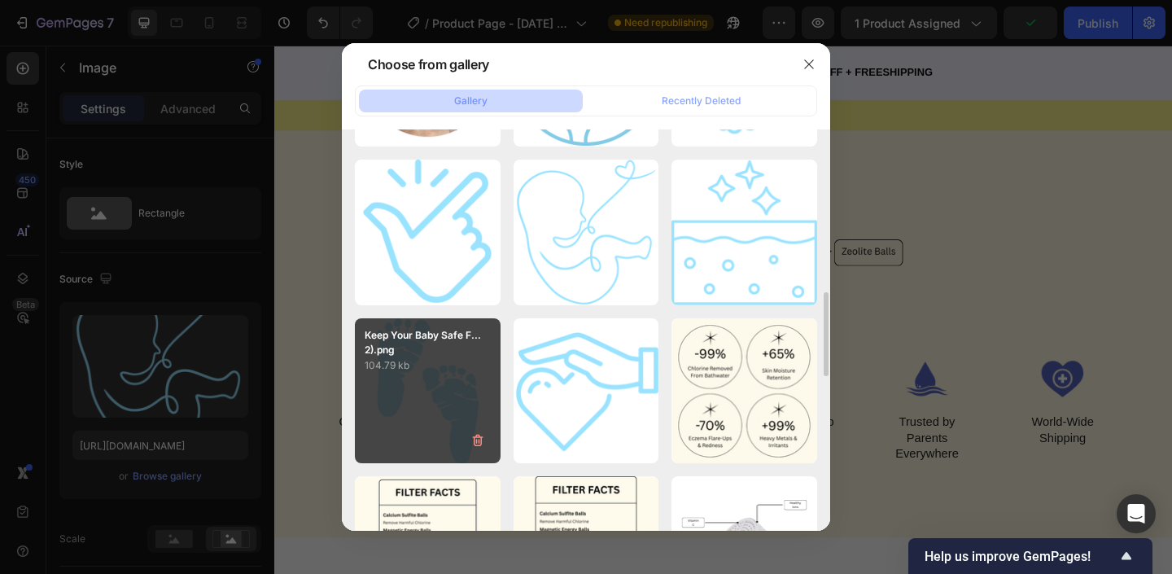
click at [391, 381] on div "Keep Your Baby Safe F...2).png 104.79 kb" at bounding box center [428, 391] width 146 height 146
type input "https://cdn.shopify.com/s/files/1/0763/1817/9569/files/gempages_586075390376674…"
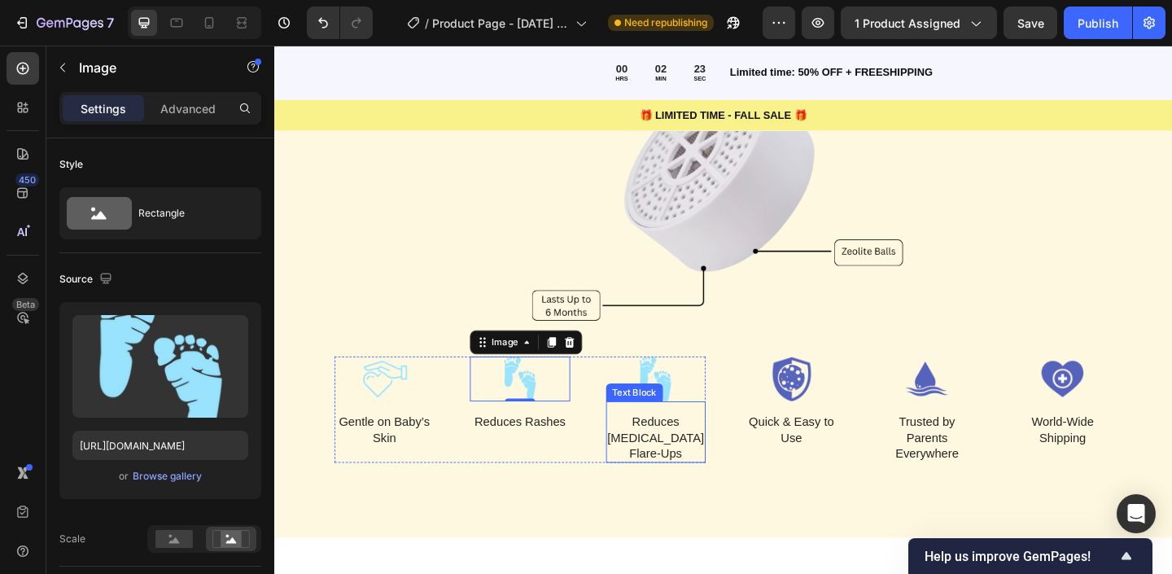
click at [681, 412] on img at bounding box center [689, 408] width 108 height 49
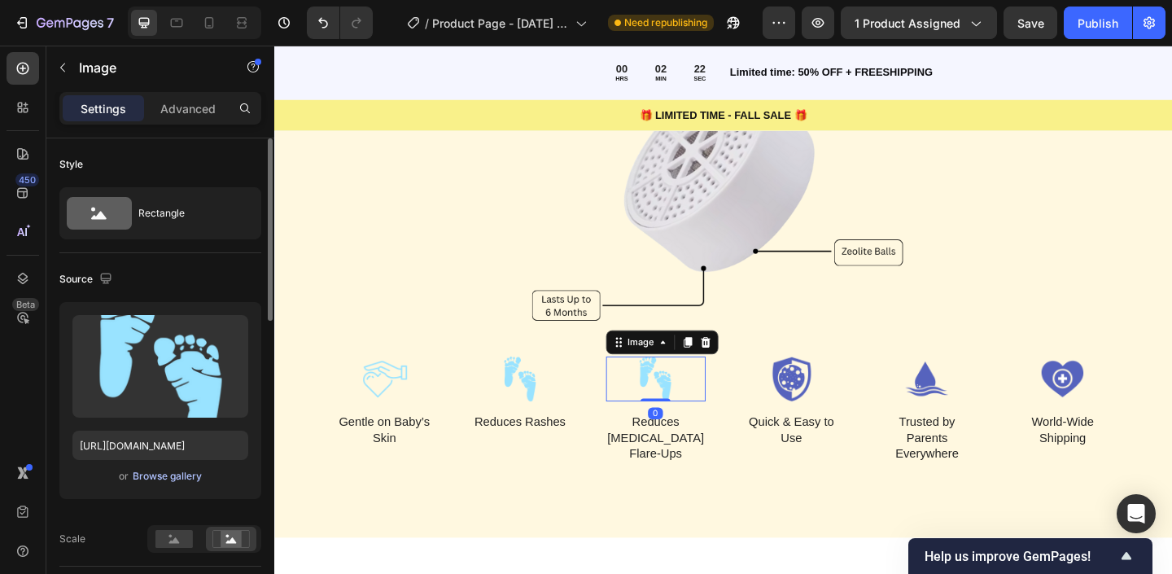
click at [173, 479] on div "Browse gallery" at bounding box center [167, 476] width 69 height 15
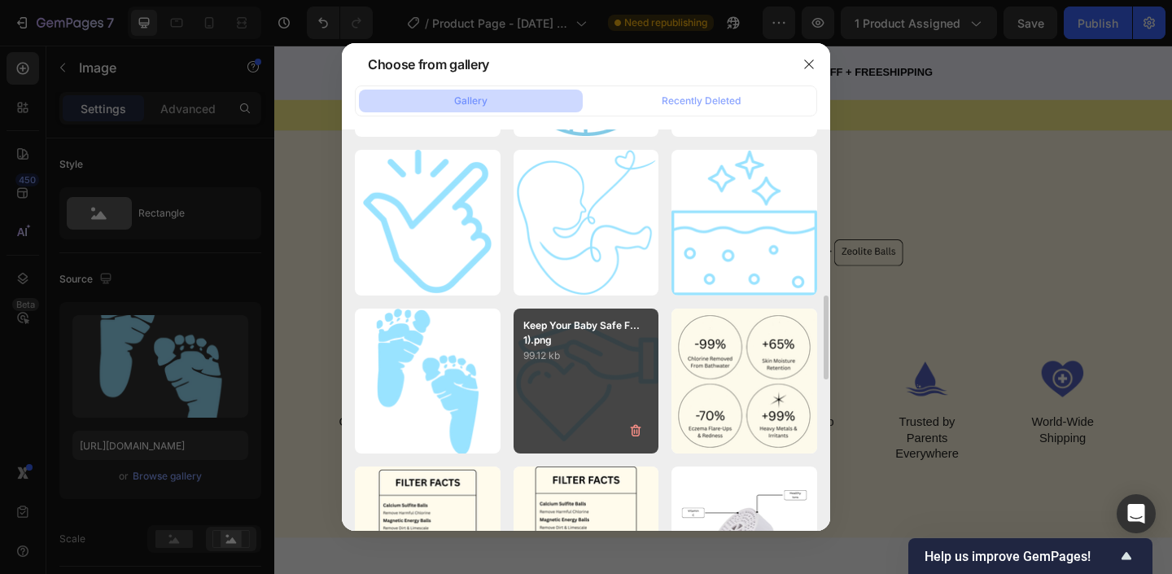
scroll to position [786, 0]
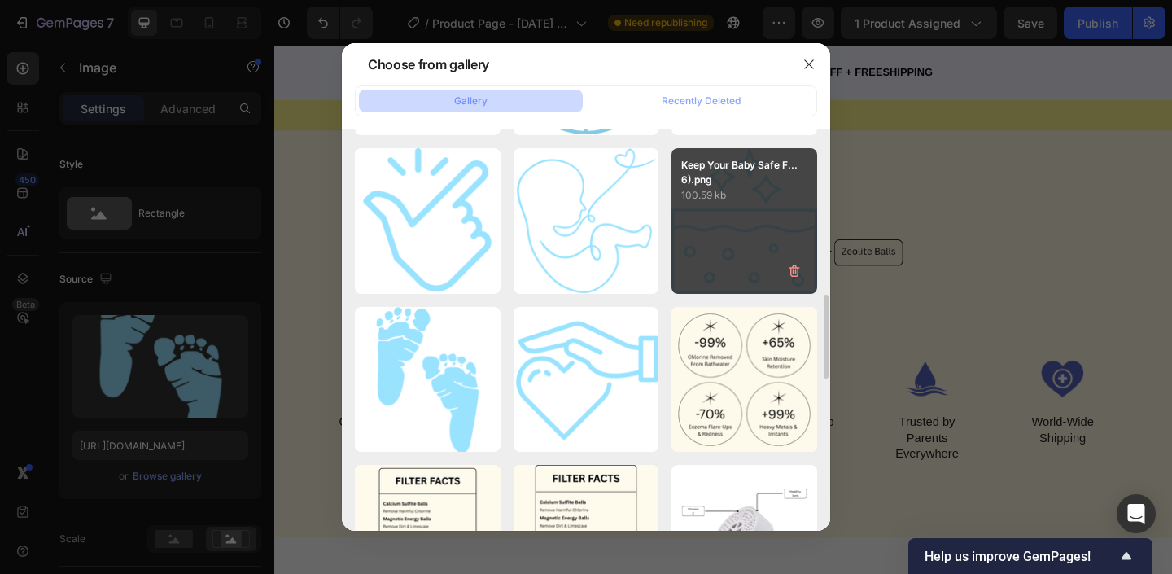
click at [790, 212] on div "Keep Your Baby Safe F...6).png 100.59 kb" at bounding box center [745, 221] width 146 height 146
type input "https://cdn.shopify.com/s/files/1/0763/1817/9569/files/gempages_586075390376674…"
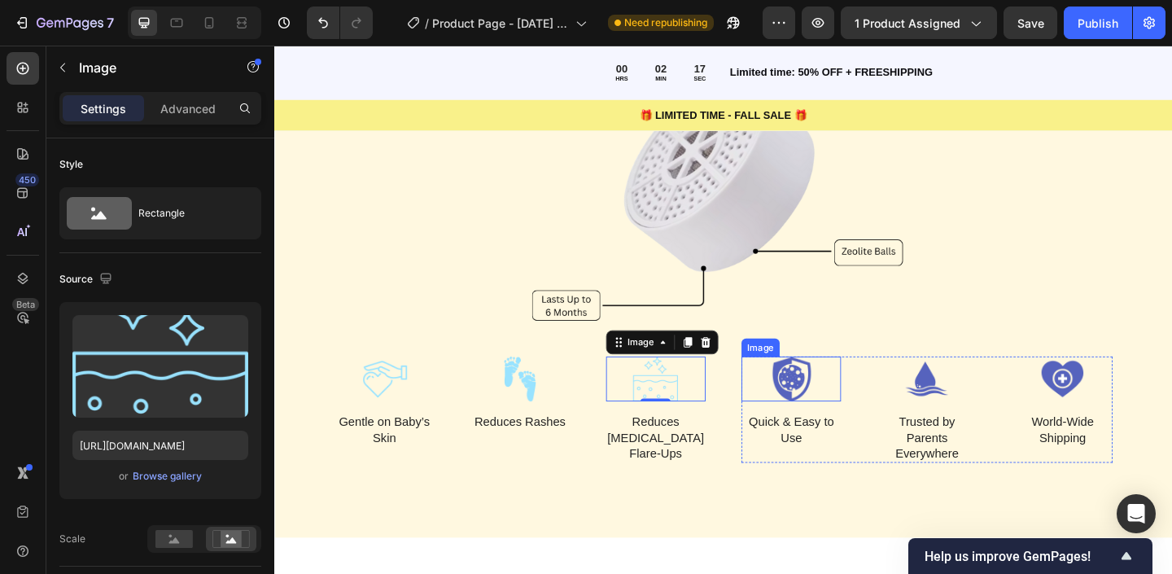
click at [834, 400] on img at bounding box center [836, 408] width 108 height 49
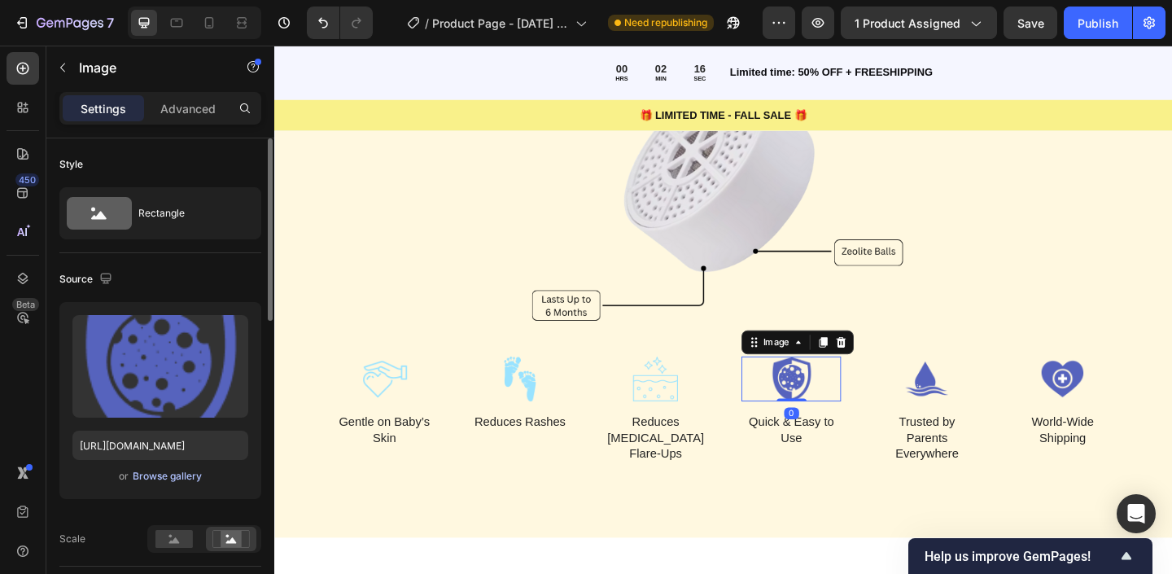
click at [169, 476] on div "Browse gallery" at bounding box center [167, 476] width 69 height 15
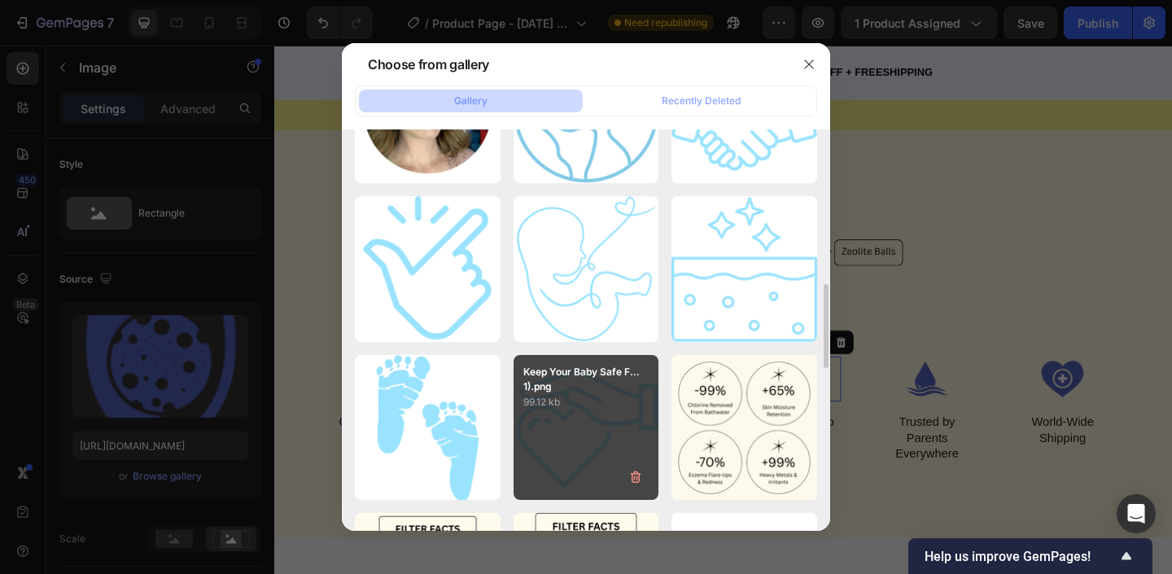
scroll to position [748, 0]
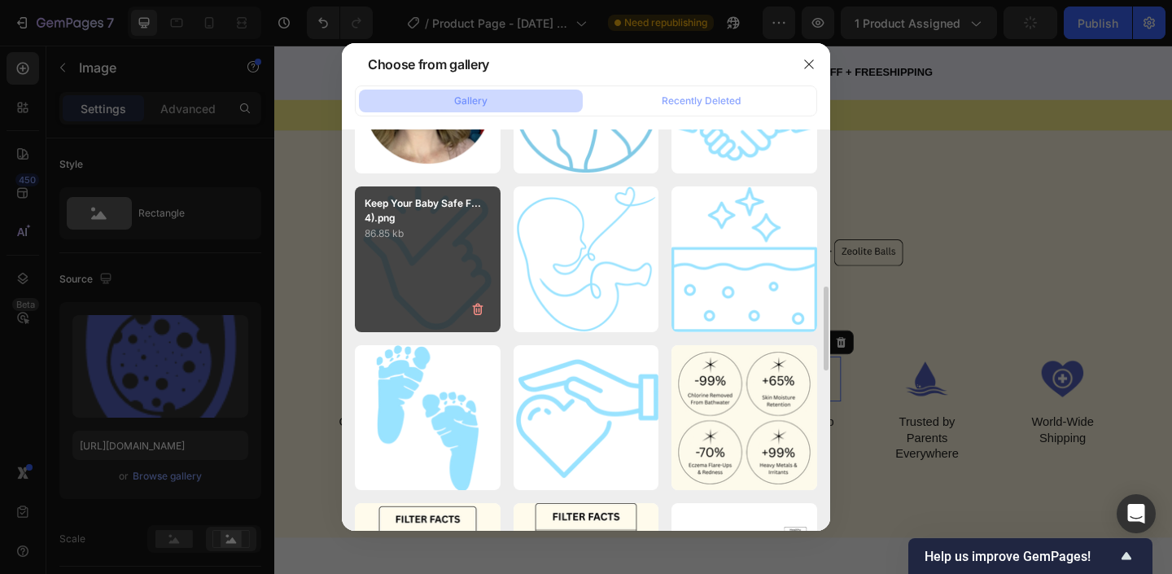
click at [412, 284] on div "Keep Your Baby Safe F...4).png 86.85 kb" at bounding box center [428, 259] width 146 height 146
type input "https://cdn.shopify.com/s/files/1/0763/1817/9569/files/gempages_586075390376674…"
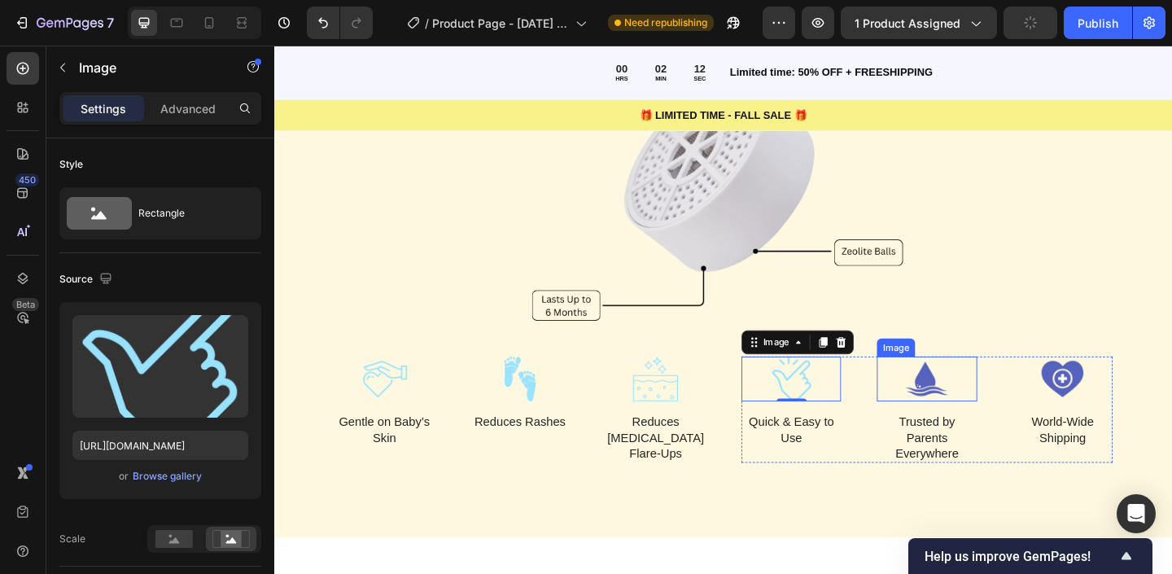
click at [968, 427] on img at bounding box center [984, 408] width 108 height 49
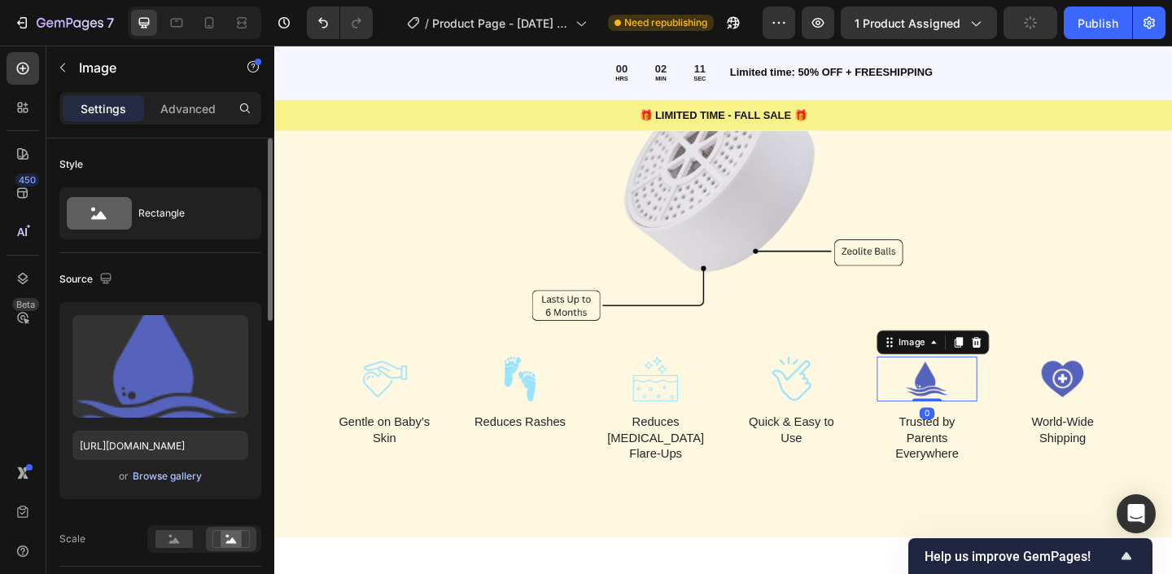
click at [170, 477] on div "Browse gallery" at bounding box center [167, 476] width 69 height 15
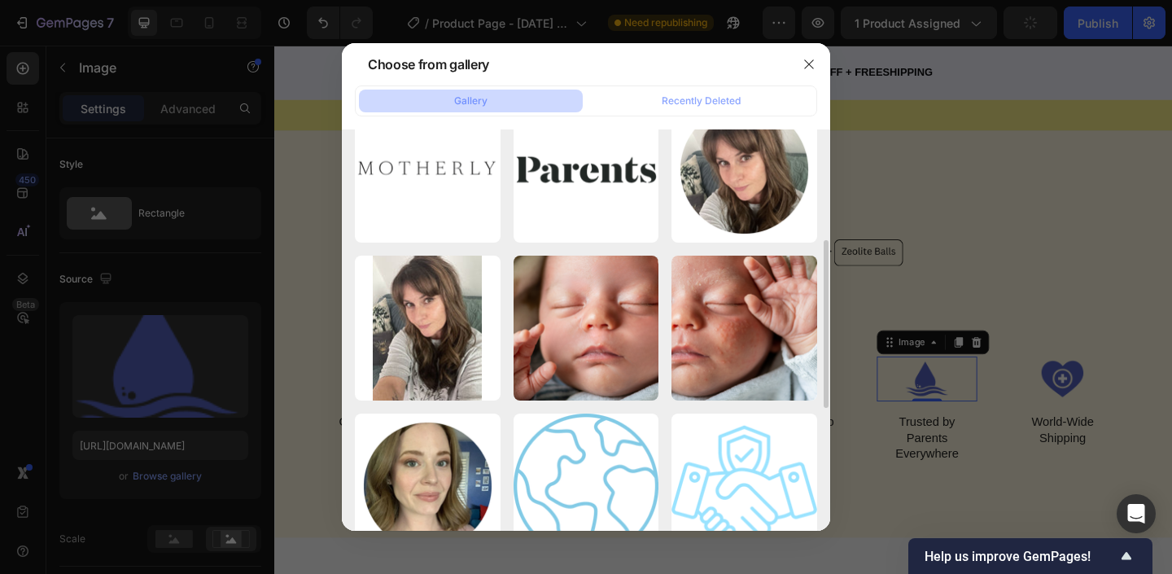
scroll to position [597, 0]
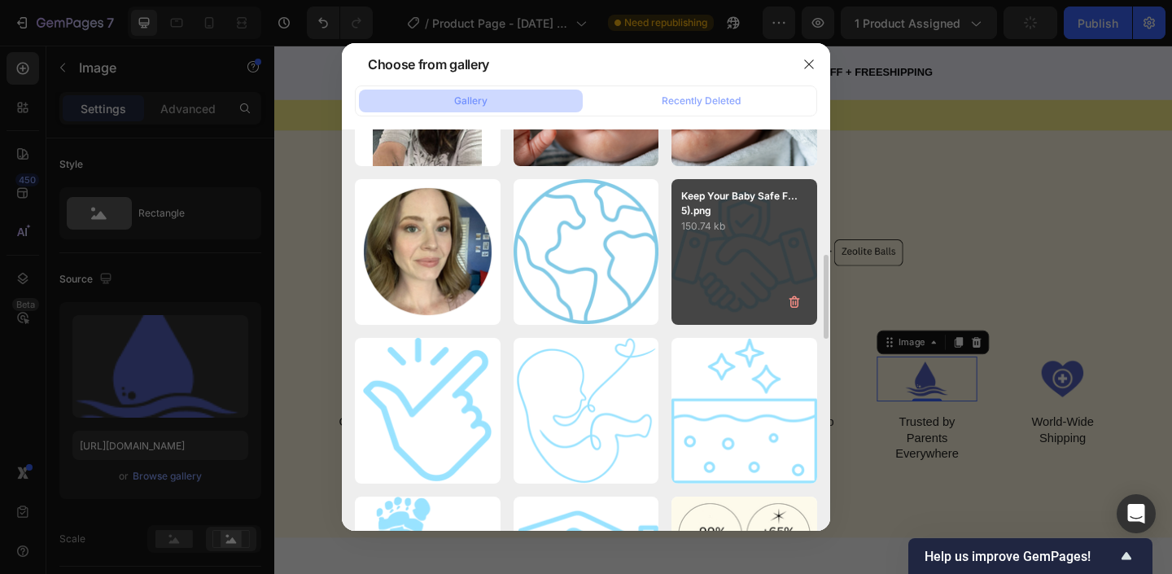
click at [712, 269] on div "Keep Your Baby Safe F...5).png 150.74 kb" at bounding box center [745, 252] width 146 height 146
type input "https://cdn.shopify.com/s/files/1/0763/1817/9569/files/gempages_586075390376674…"
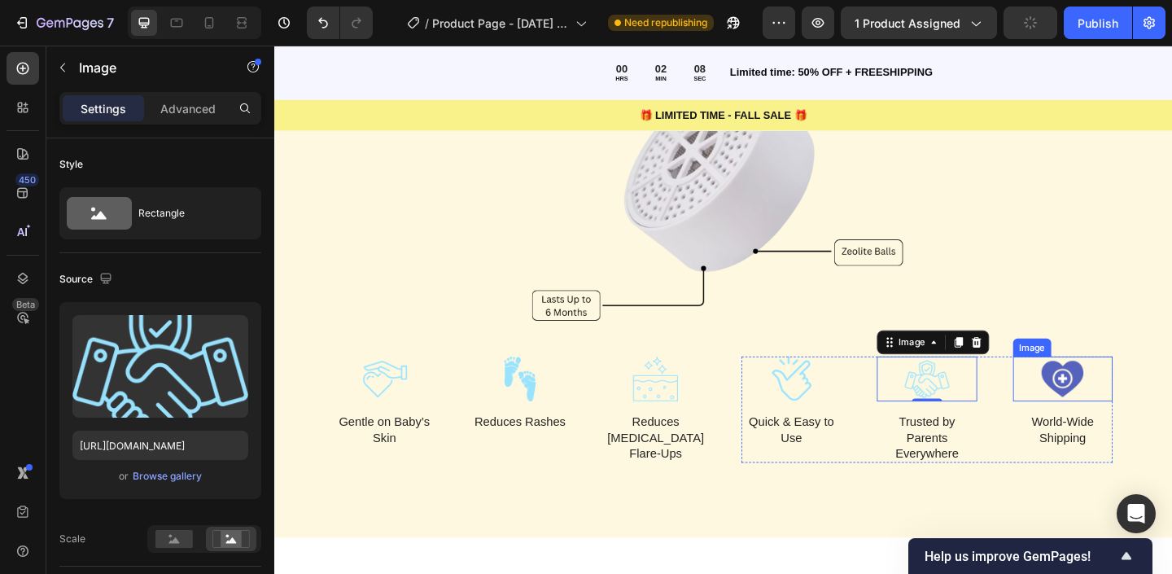
click at [1148, 417] on img at bounding box center [1132, 408] width 108 height 49
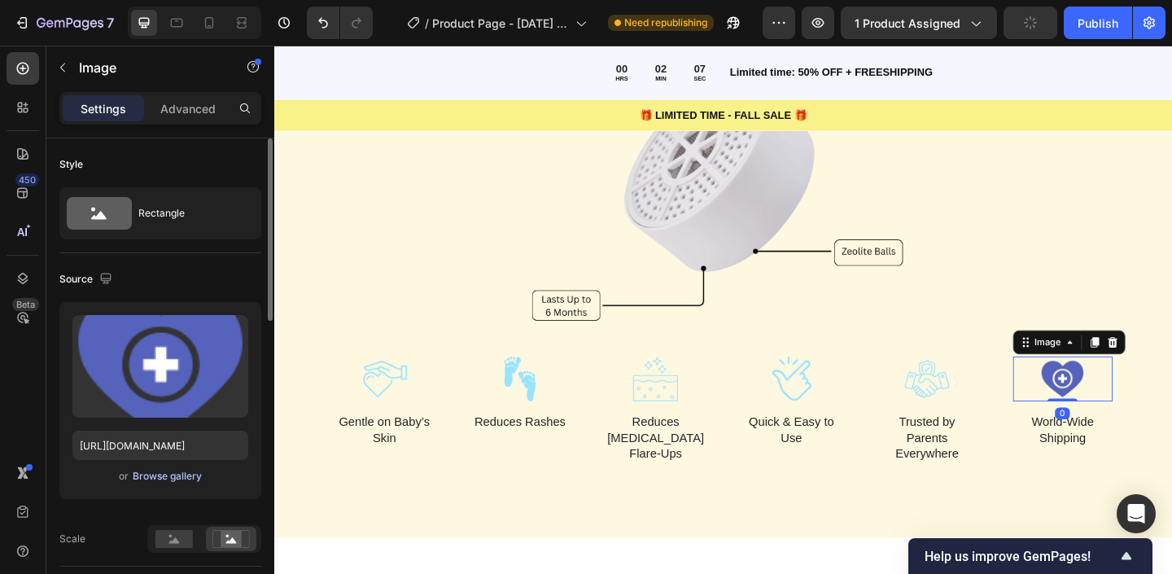
click at [191, 476] on div "Browse gallery" at bounding box center [167, 476] width 69 height 15
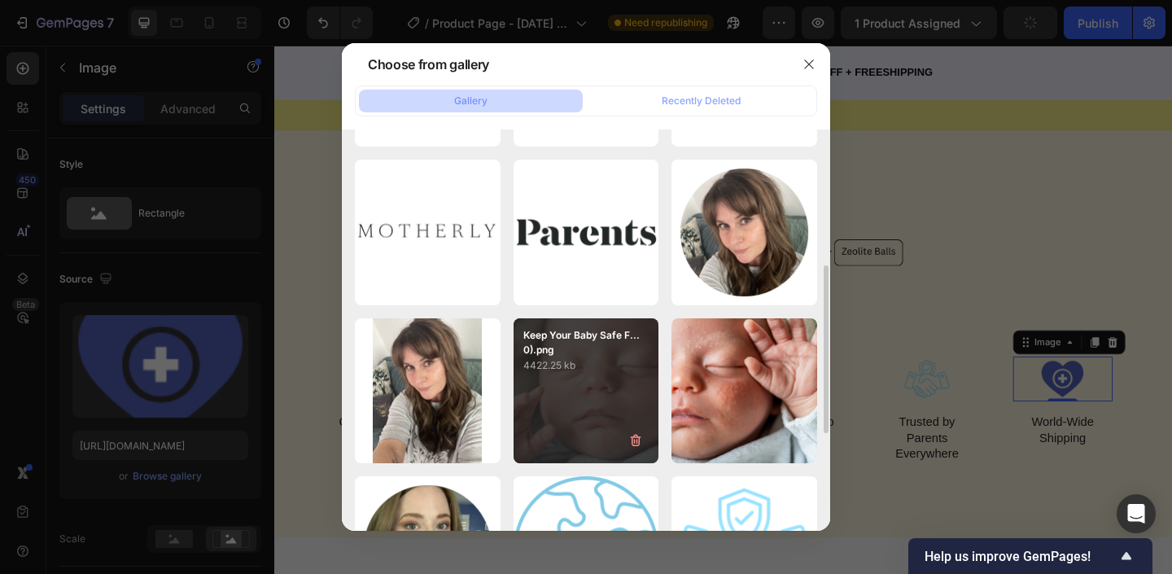
scroll to position [339, 0]
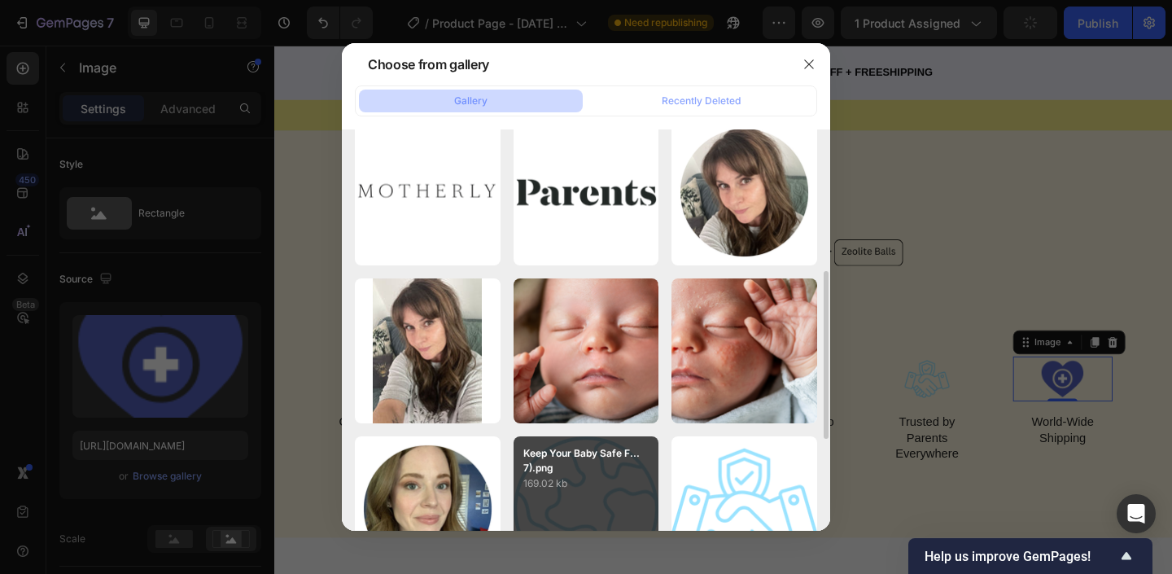
click at [530, 465] on p "Keep Your Baby Safe F...7).png" at bounding box center [586, 460] width 126 height 29
type input "https://cdn.shopify.com/s/files/1/0763/1817/9569/files/gempages_586075390376674…"
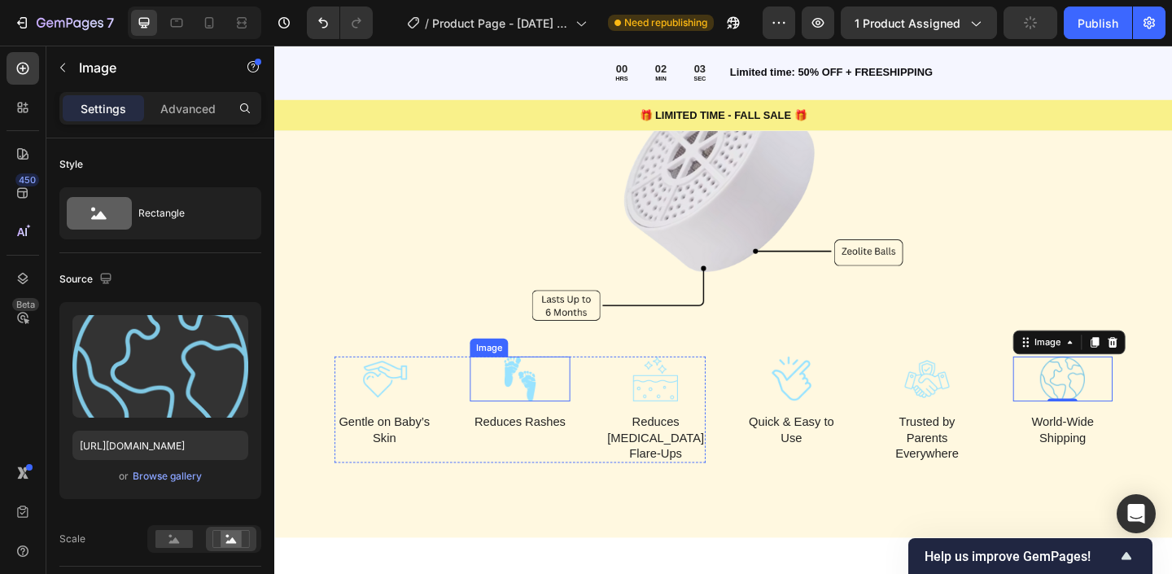
click at [575, 409] on img at bounding box center [541, 408] width 108 height 49
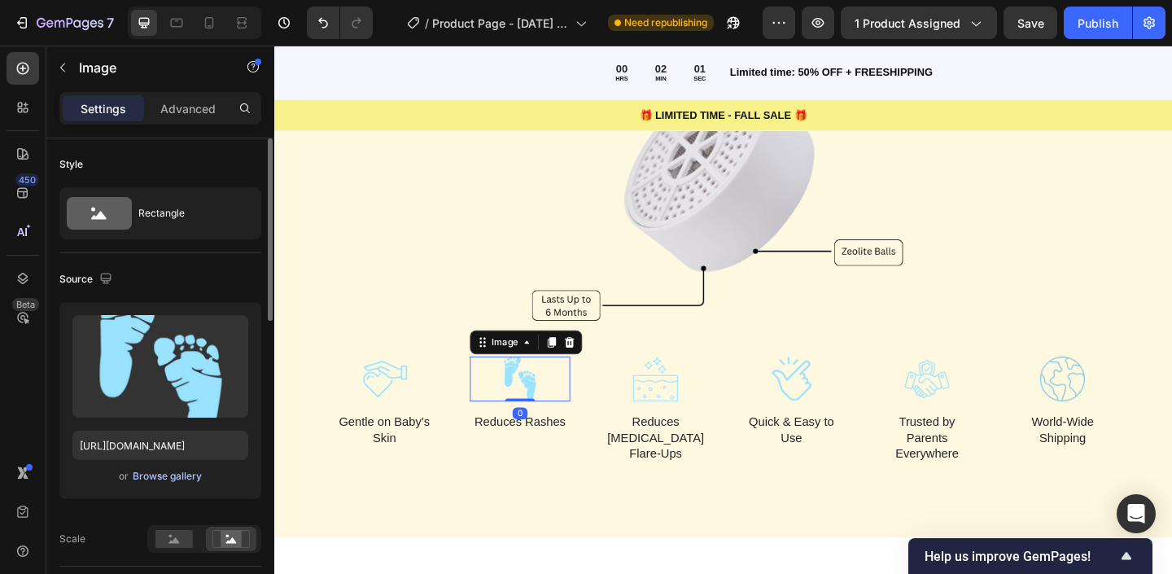
click at [187, 475] on div "Browse gallery" at bounding box center [167, 476] width 69 height 15
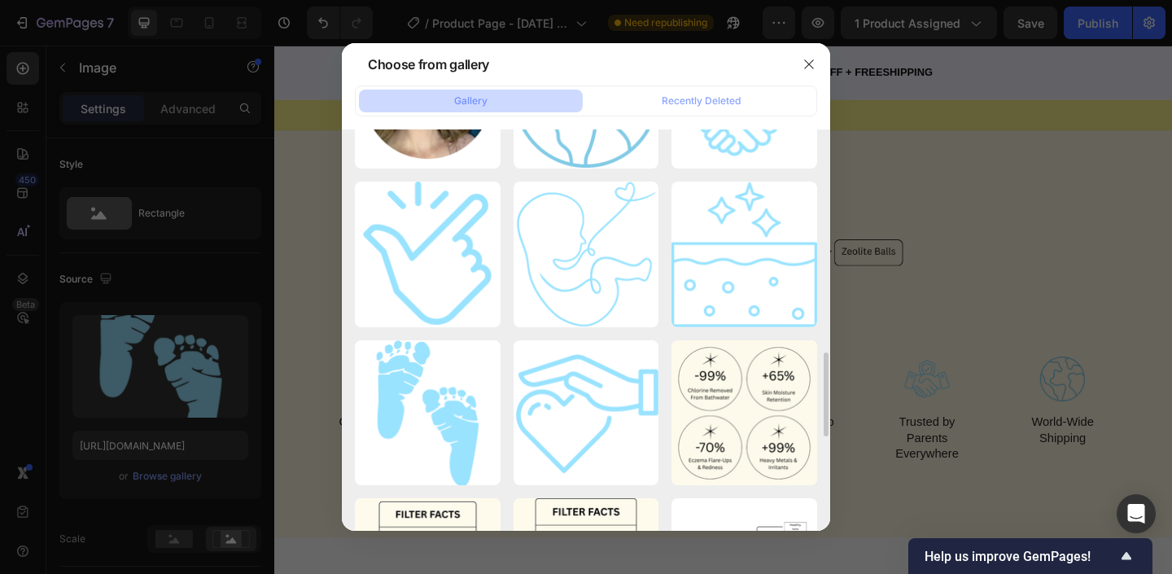
scroll to position [841, 0]
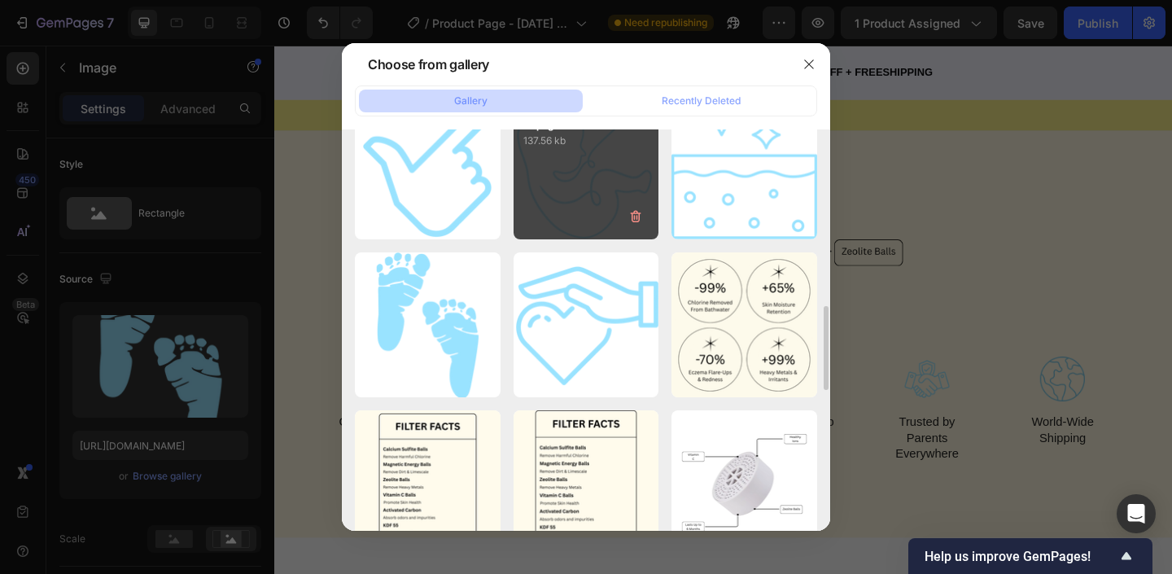
click at [582, 175] on div "Keep Your Baby Safe F...3).png 137.56 kb" at bounding box center [587, 167] width 146 height 146
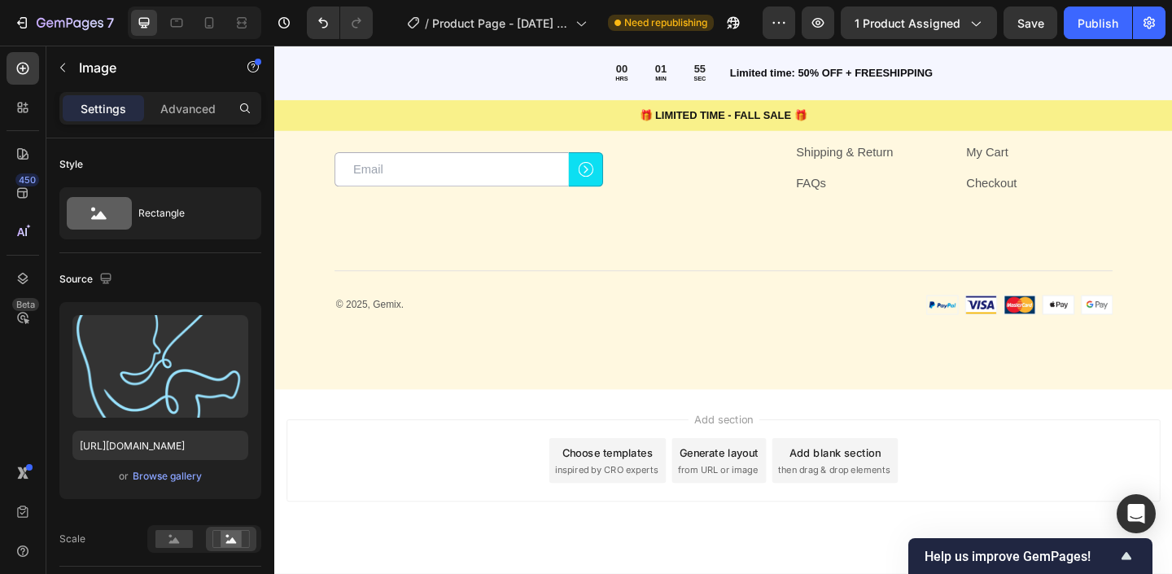
scroll to position [5431, 0]
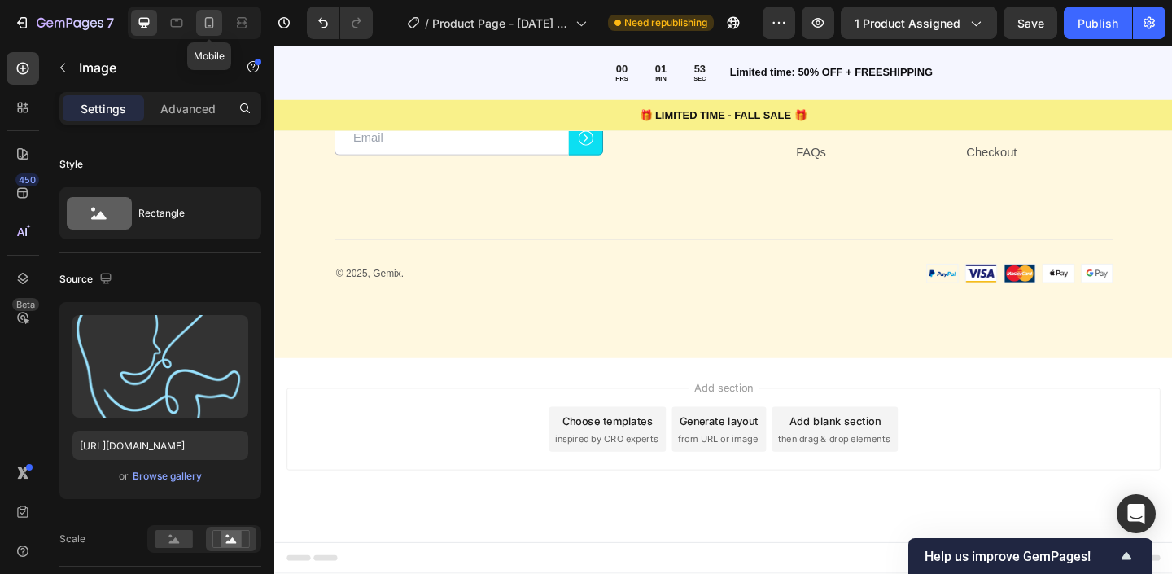
click at [212, 13] on div at bounding box center [209, 23] width 26 height 26
type input "https://cdn.shopify.com/s/files/1/0763/1817/9569/files/gempages_586075390376674…"
type input "48"
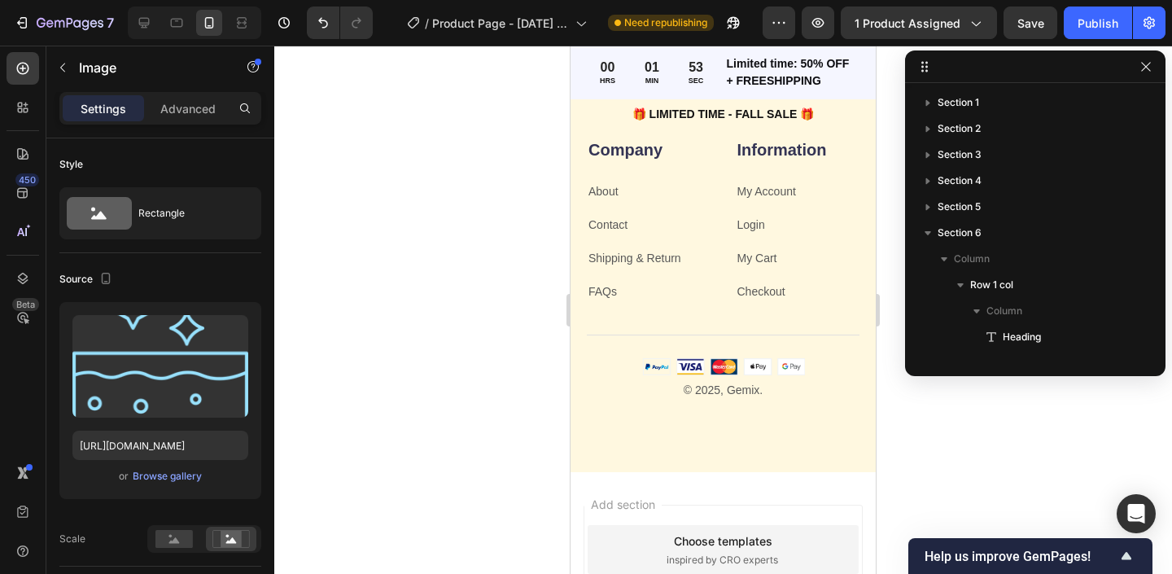
scroll to position [386, 0]
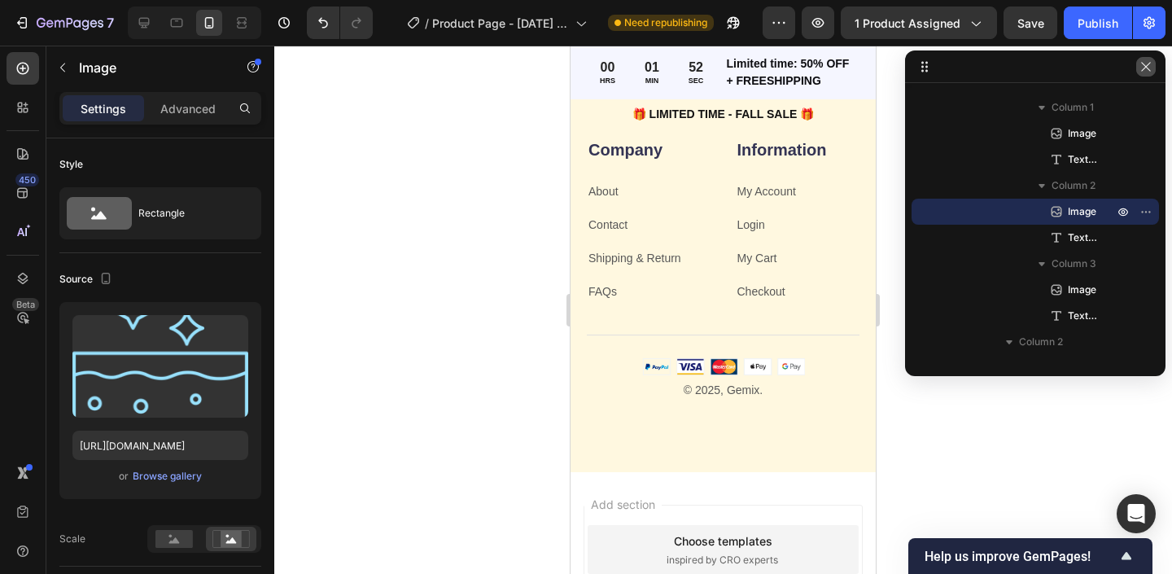
click at [1142, 64] on icon "button" at bounding box center [1146, 66] width 13 height 13
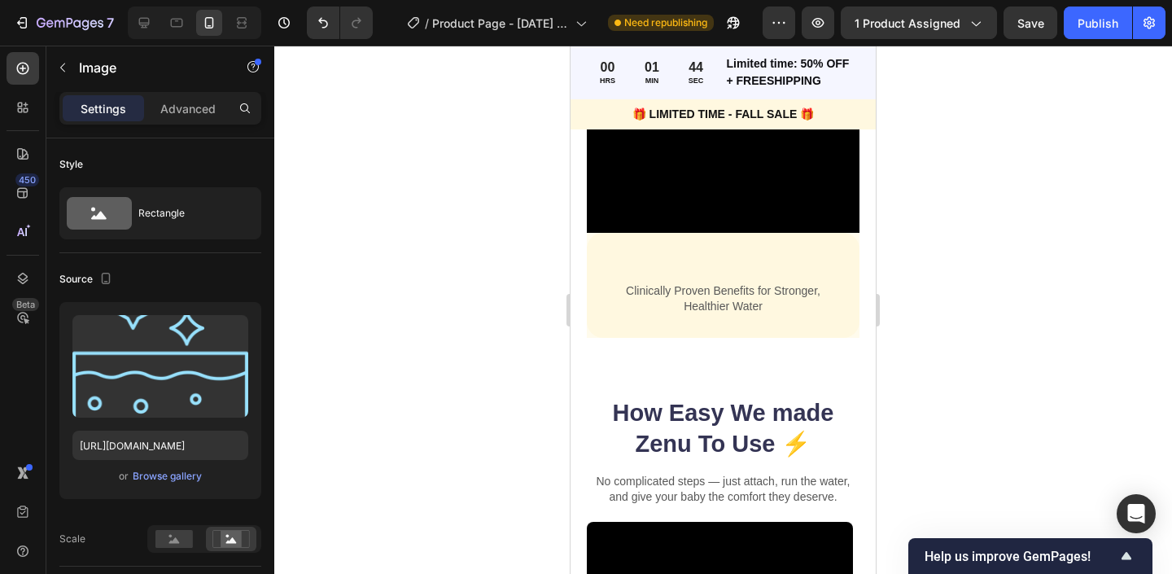
scroll to position [2136, 0]
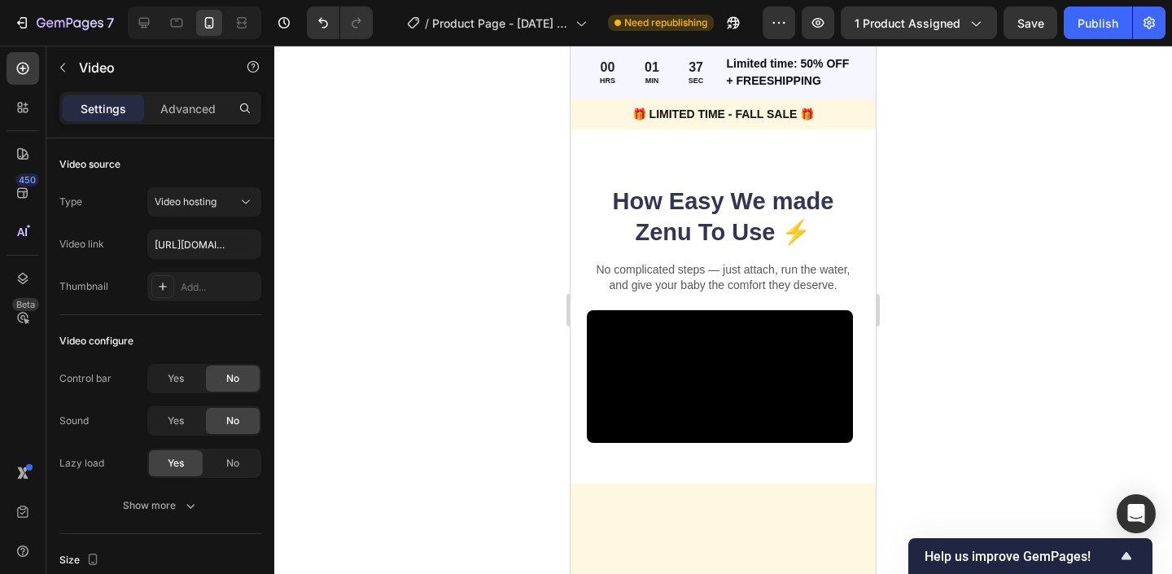
scroll to position [2033, 0]
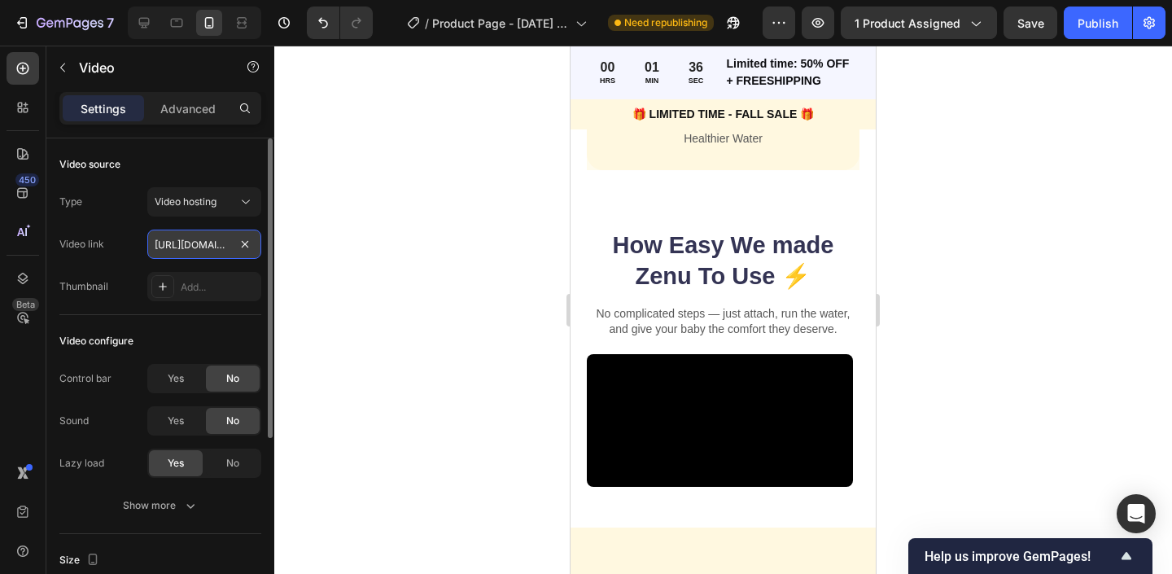
click at [203, 257] on input "[URL][DOMAIN_NAME]" at bounding box center [204, 244] width 114 height 29
paste input "a1ab107a0f2f4cf5961bdd9ea74edf47"
type input "https://cdn.shopify.com/videos/c/o/v/a1ab107a0f2f4cf5961bdd9ea74edf47.mp4"
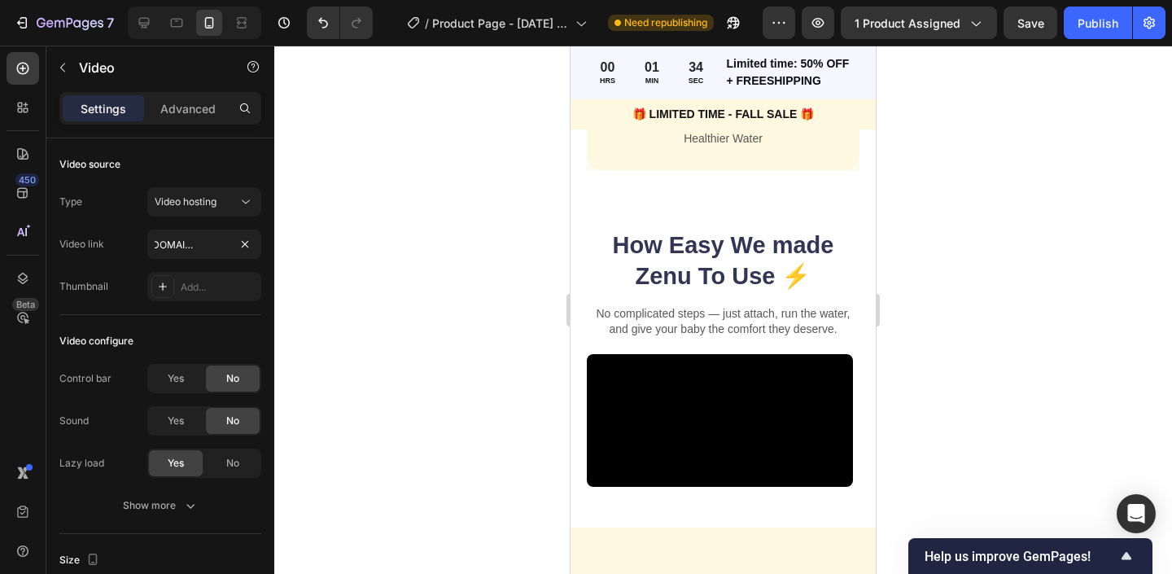
click at [430, 189] on div at bounding box center [723, 310] width 898 height 528
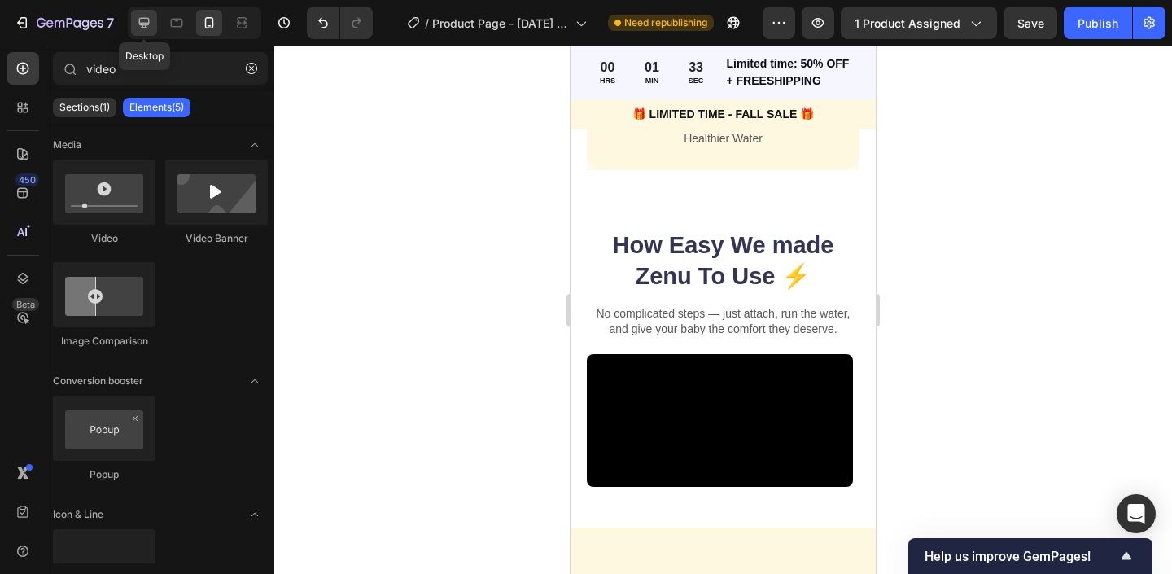
click at [137, 17] on icon at bounding box center [144, 23] width 16 height 16
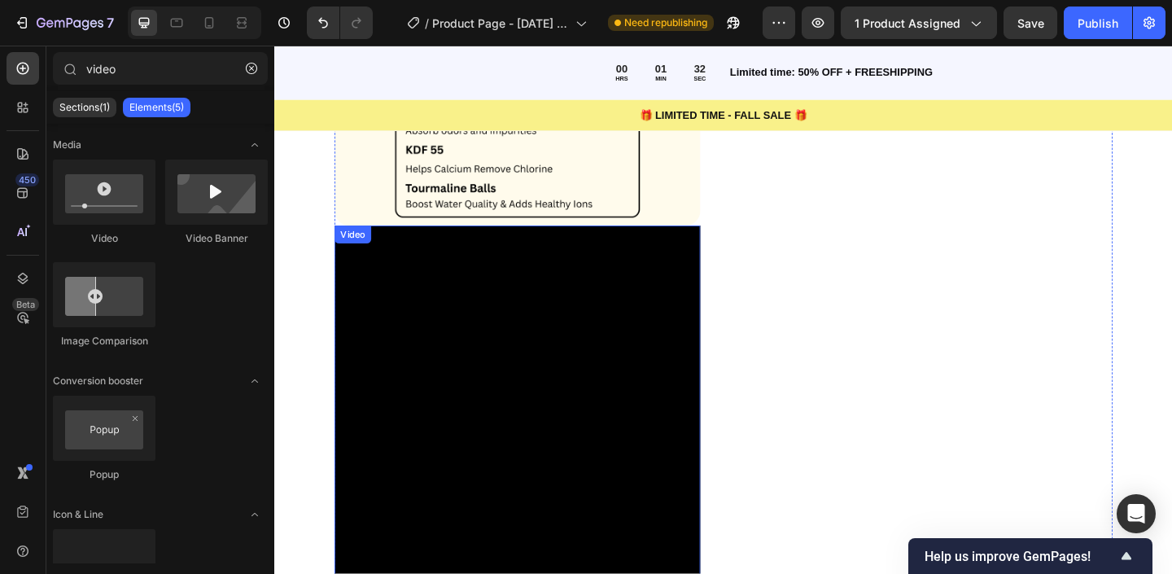
scroll to position [1854, 0]
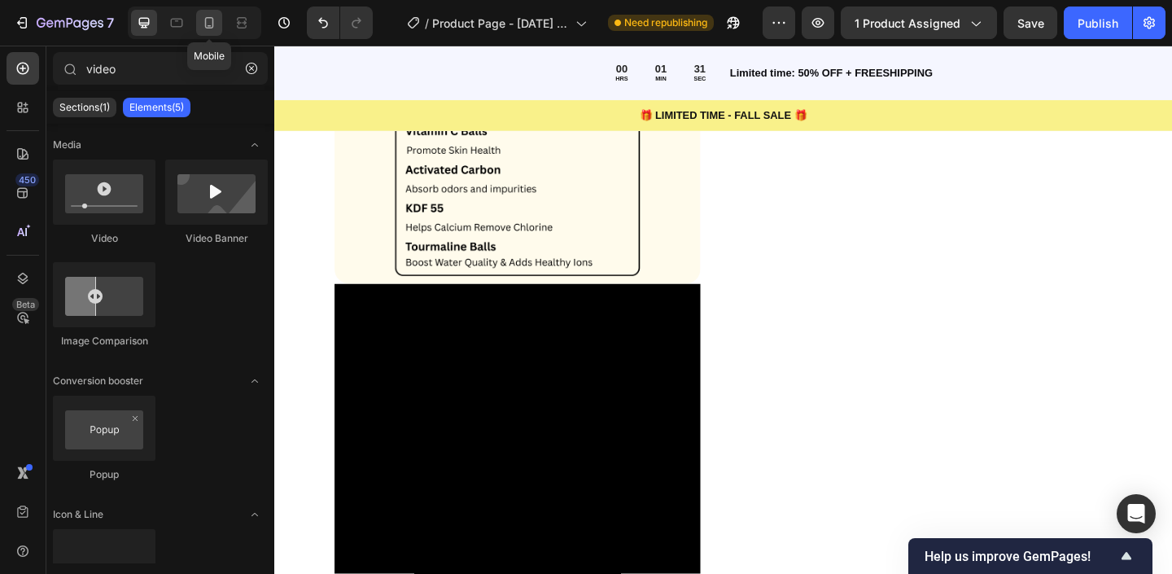
click at [206, 26] on icon at bounding box center [209, 22] width 9 height 11
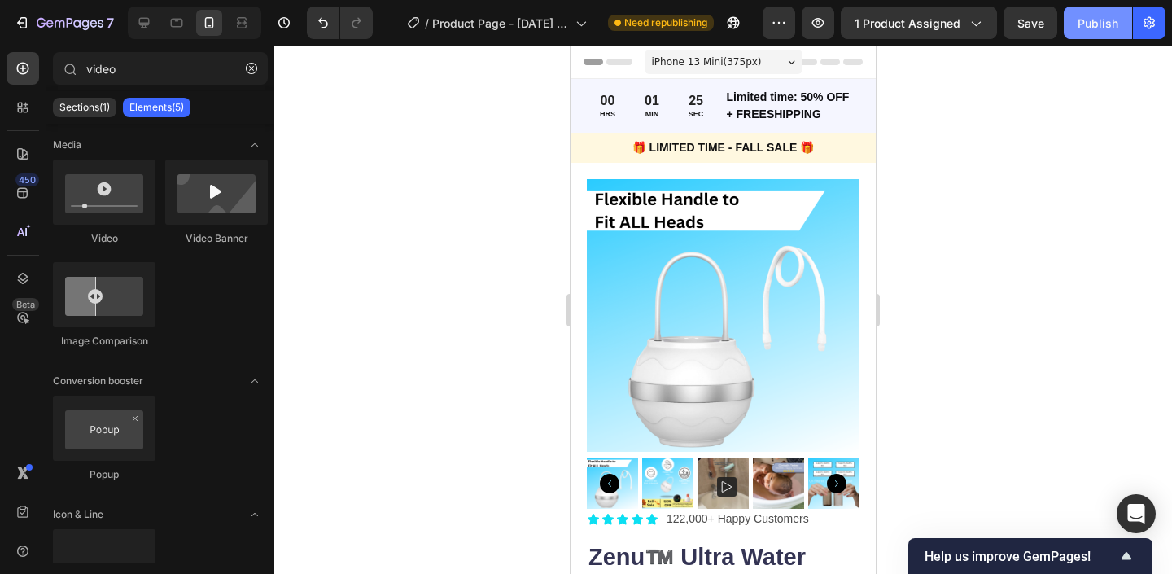
click at [1103, 21] on div "Publish" at bounding box center [1098, 23] width 41 height 17
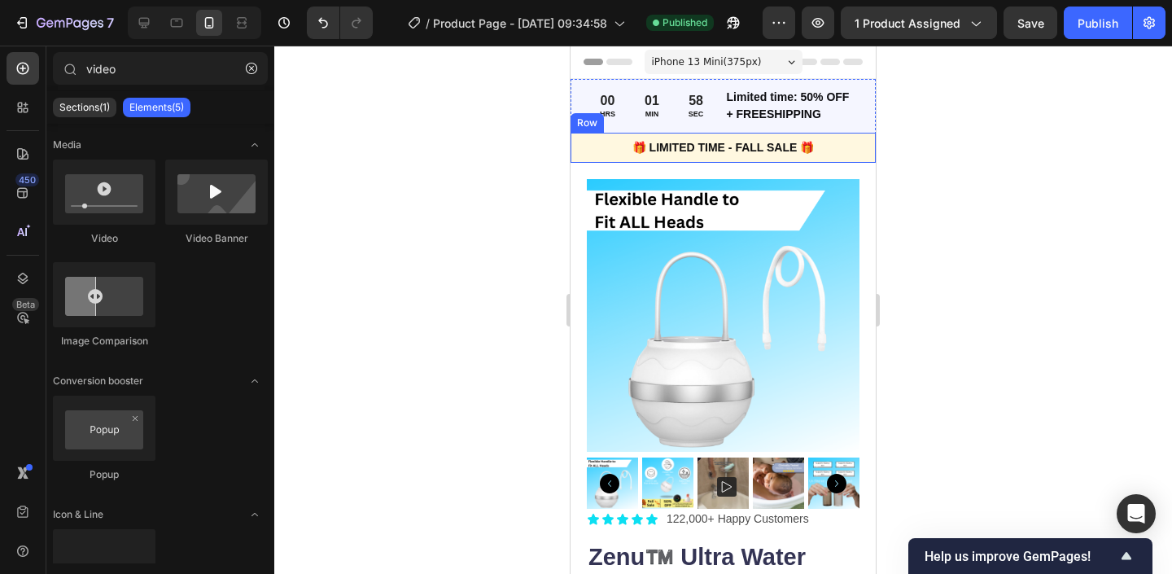
click at [593, 158] on div "🎁 LIMITED TIME - FALL SALE 🎁 Text Block Row" at bounding box center [723, 148] width 305 height 30
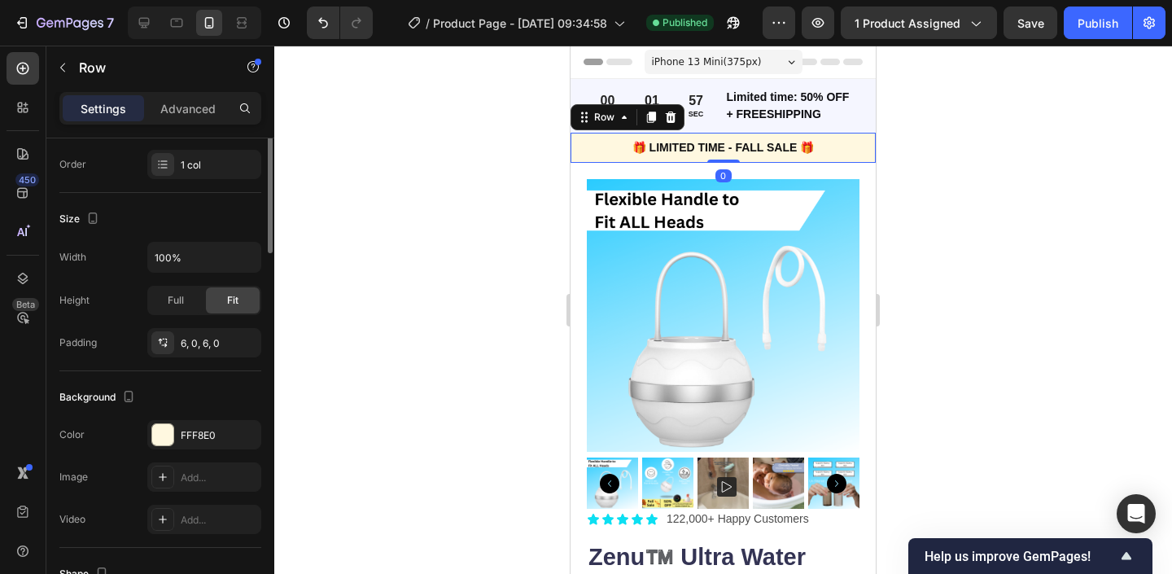
scroll to position [370, 0]
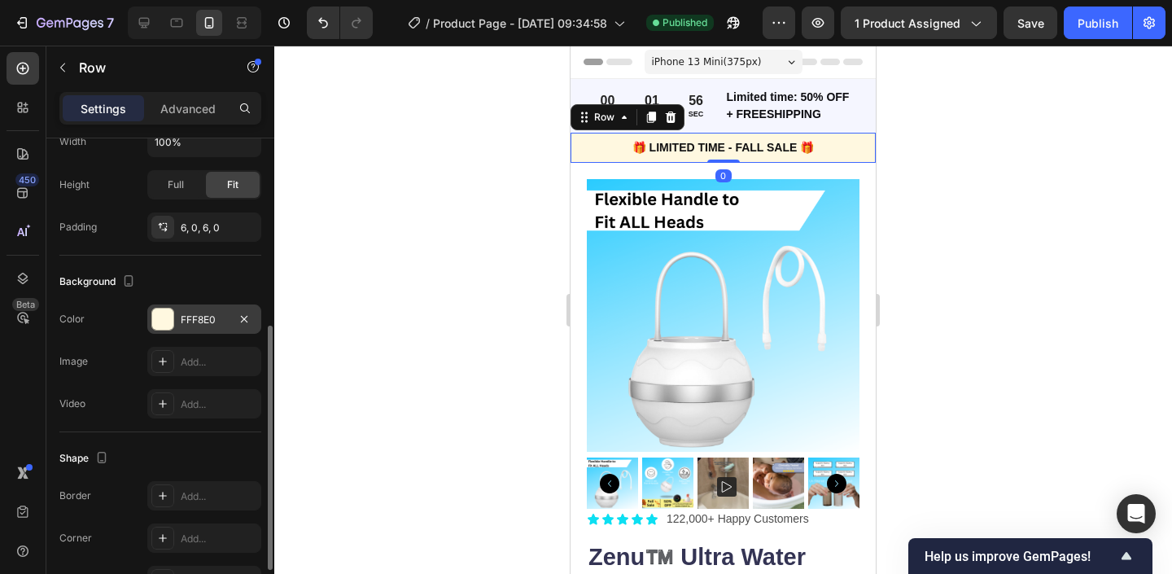
click at [166, 322] on div at bounding box center [162, 319] width 21 height 21
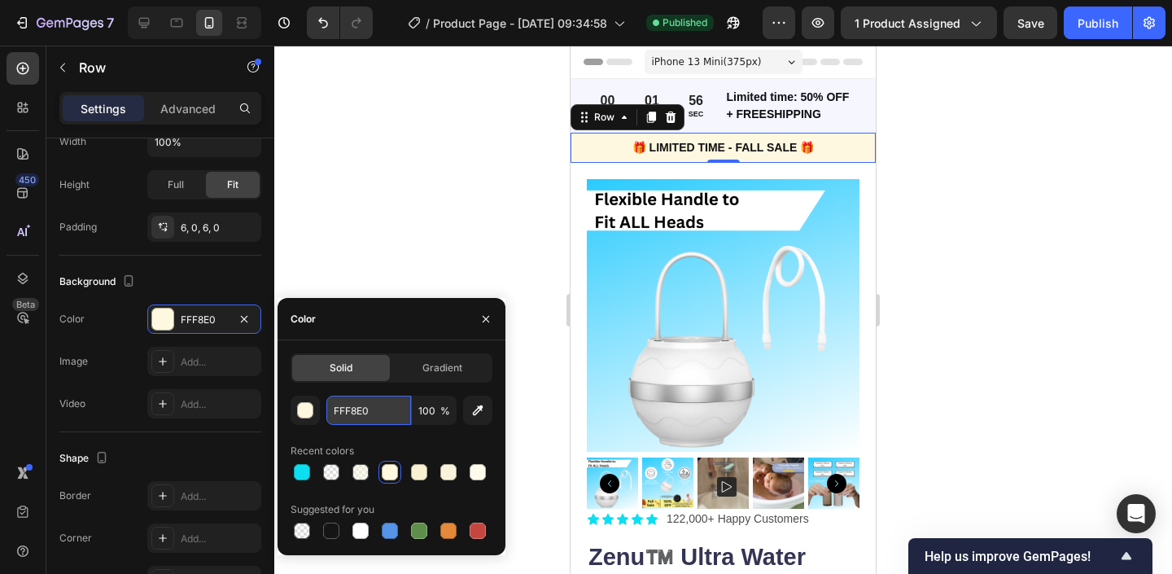
click at [379, 409] on input "FFF8E0" at bounding box center [368, 410] width 85 height 29
click at [425, 217] on div at bounding box center [723, 310] width 898 height 528
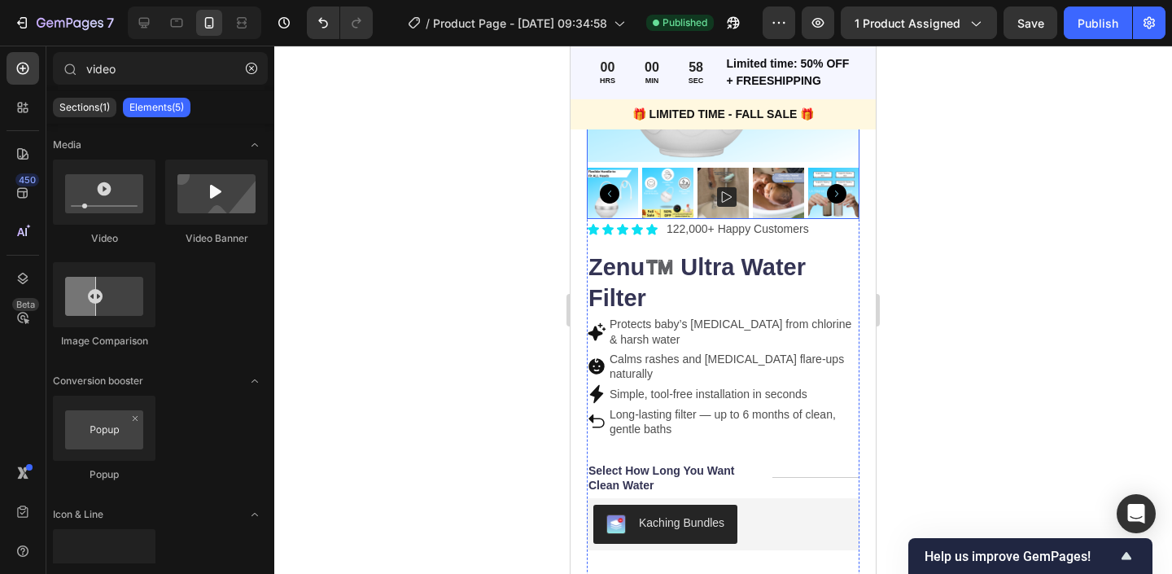
scroll to position [390, 0]
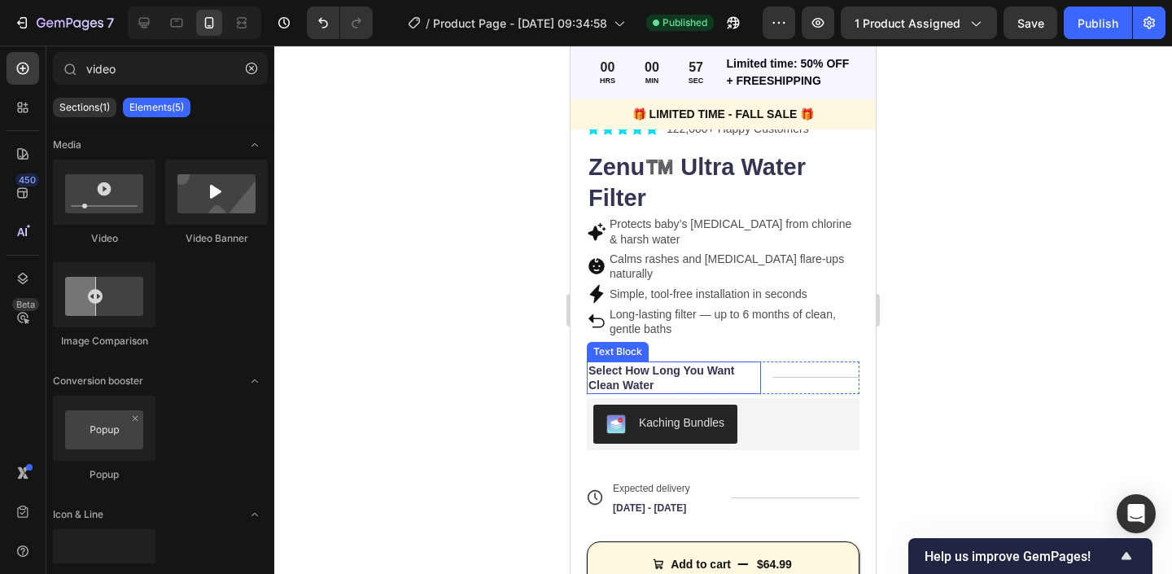
click at [632, 363] on p "Select How Long You Want Clean Water" at bounding box center [674, 377] width 171 height 29
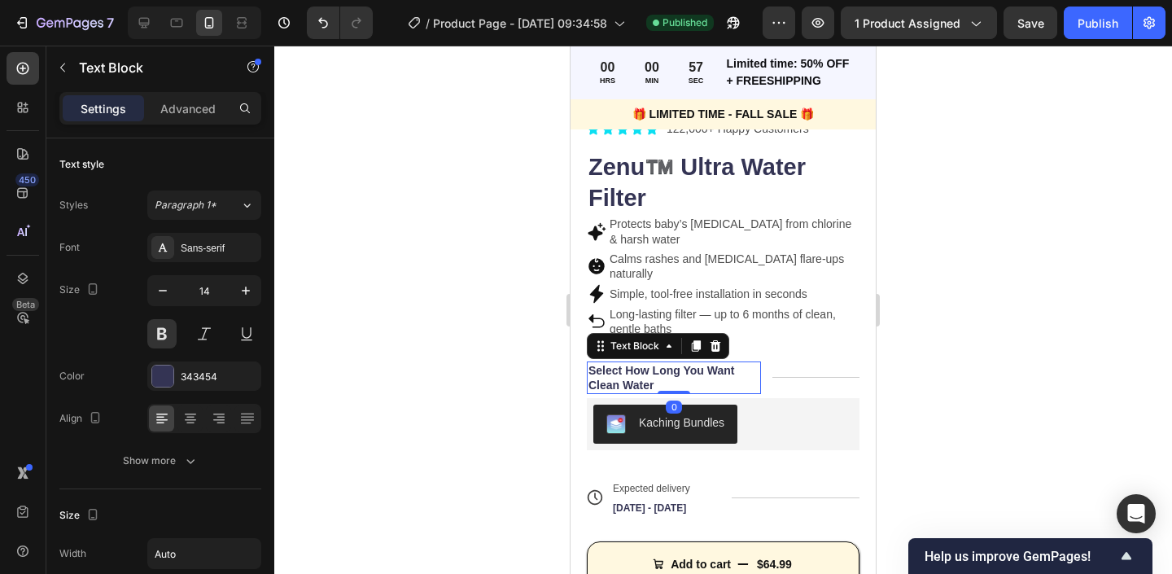
click at [632, 363] on p "Select How Long You Want Clean Water" at bounding box center [674, 377] width 171 height 29
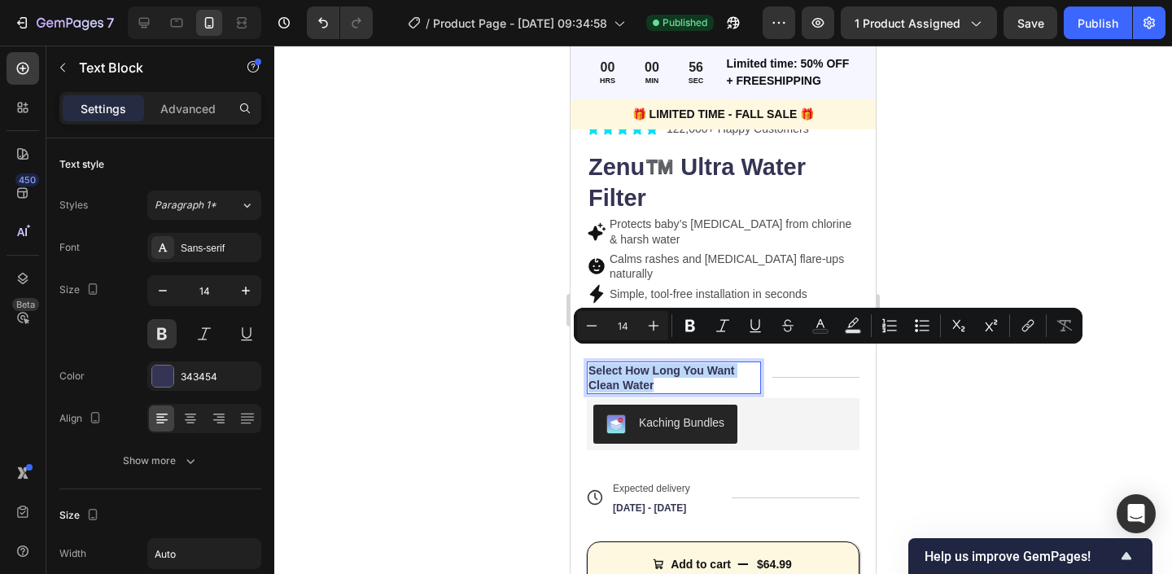
copy p "Select How Long You Want Clean Water"
click at [498, 336] on div at bounding box center [723, 310] width 898 height 528
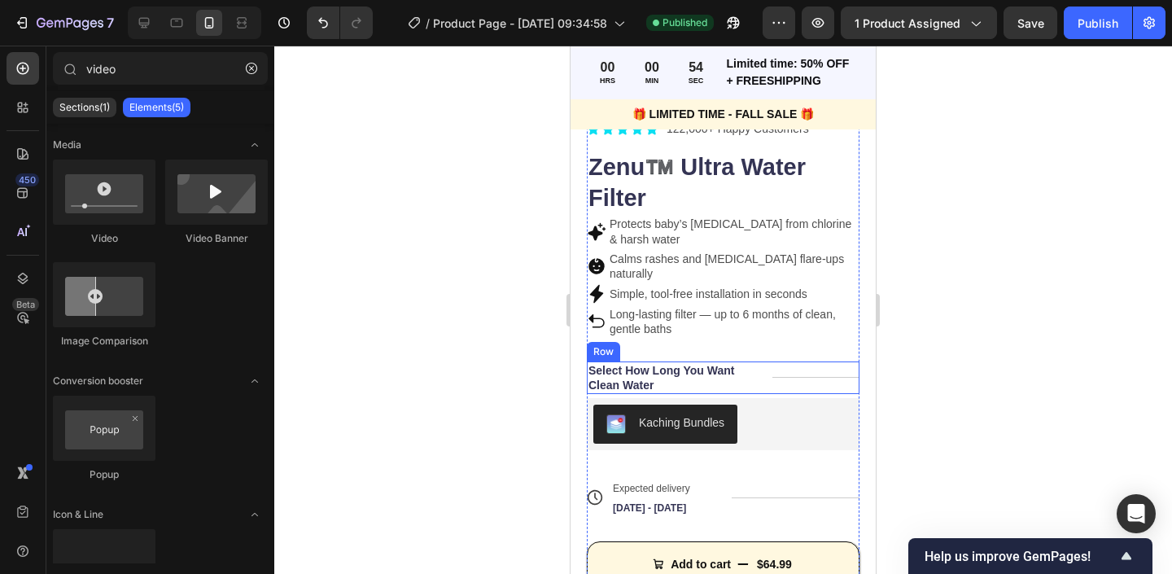
click at [771, 369] on div "Select How Long You Want Clean Water Text Block Title Line Row" at bounding box center [723, 377] width 273 height 33
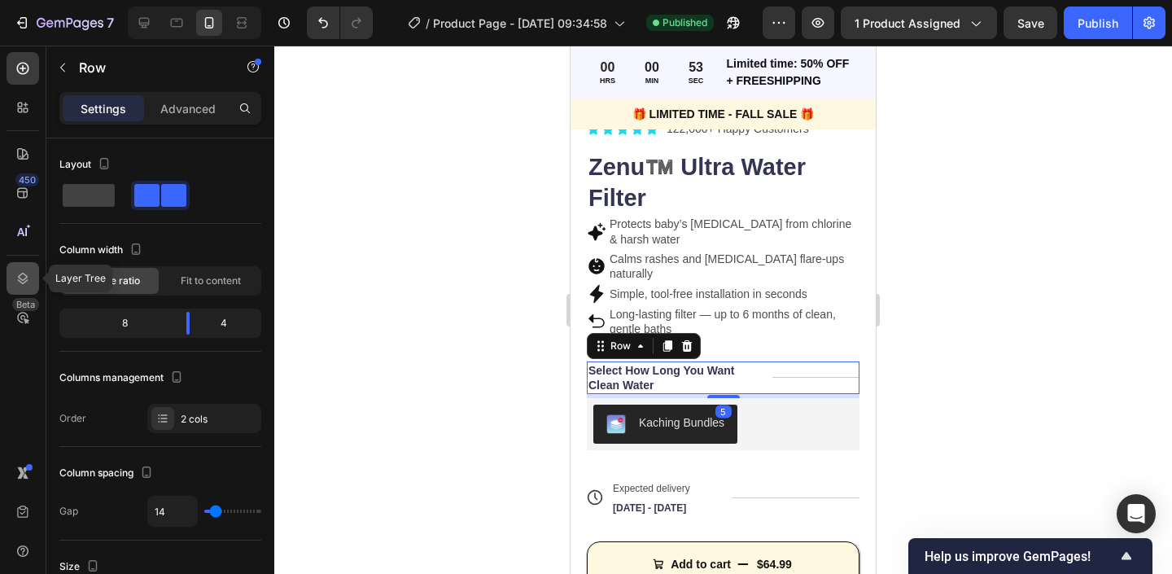
click at [28, 282] on icon at bounding box center [23, 278] width 16 height 16
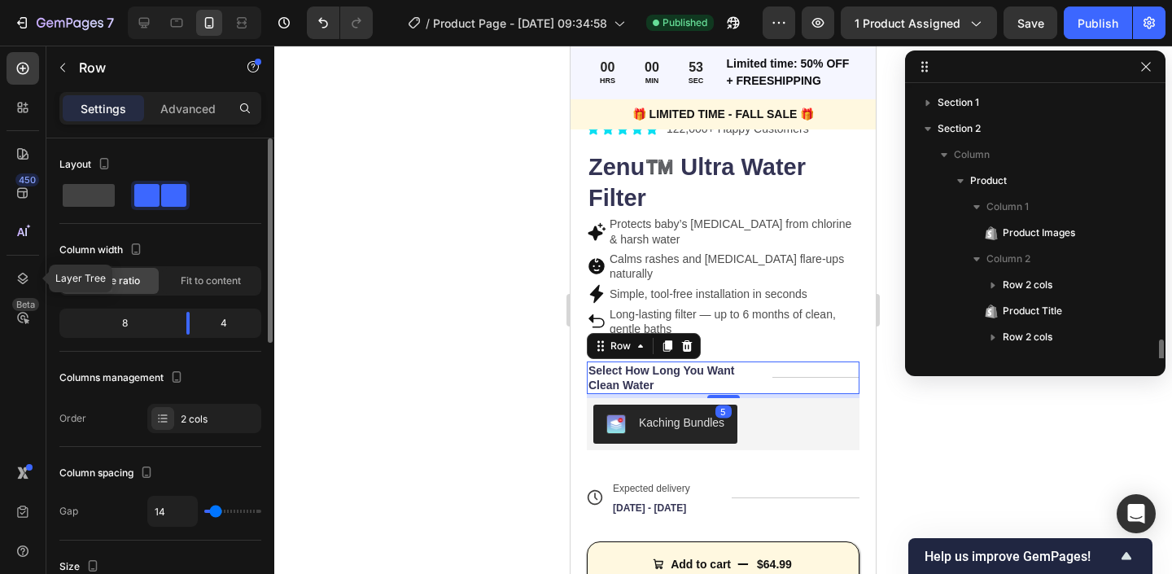
scroll to position [177, 0]
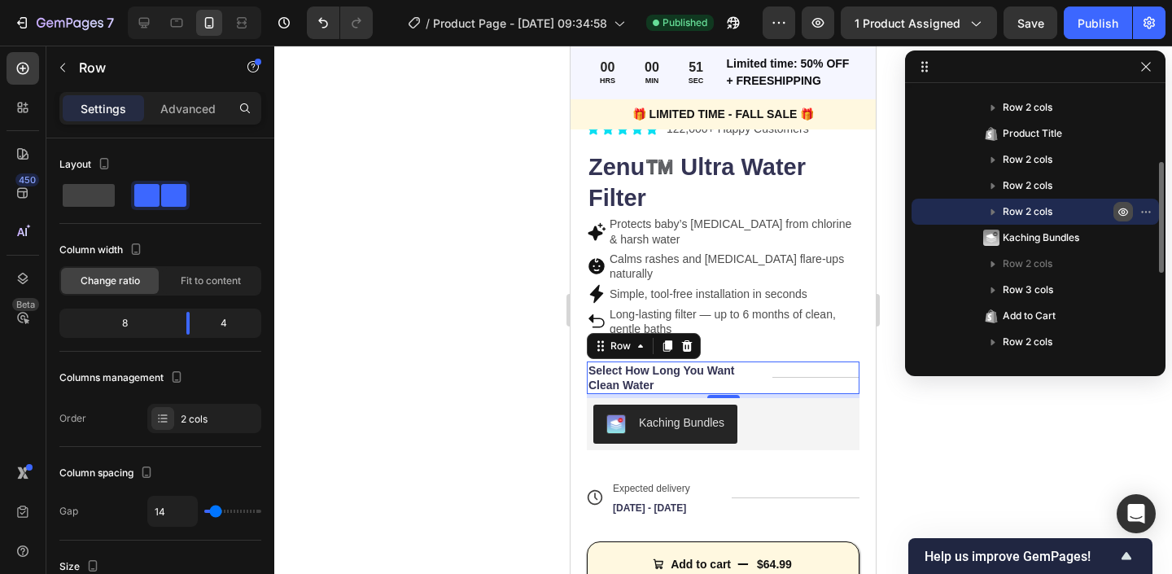
click at [1118, 208] on icon "button" at bounding box center [1123, 211] width 13 height 13
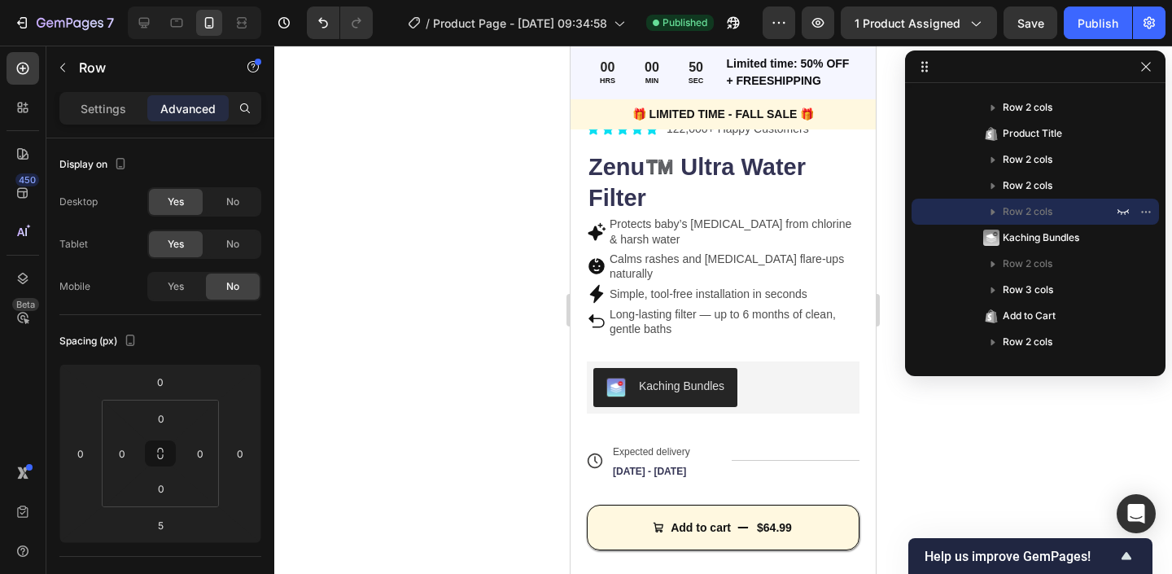
click at [527, 346] on div at bounding box center [723, 310] width 898 height 528
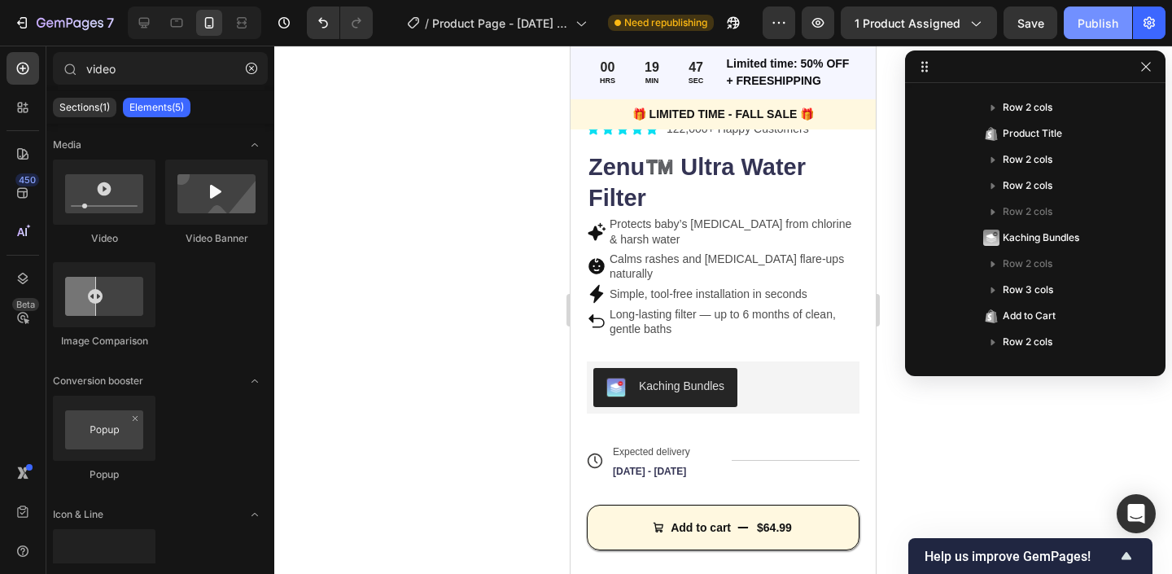
click at [1086, 18] on div "Publish" at bounding box center [1098, 23] width 41 height 17
click at [1144, 65] on icon "button" at bounding box center [1146, 66] width 13 height 13
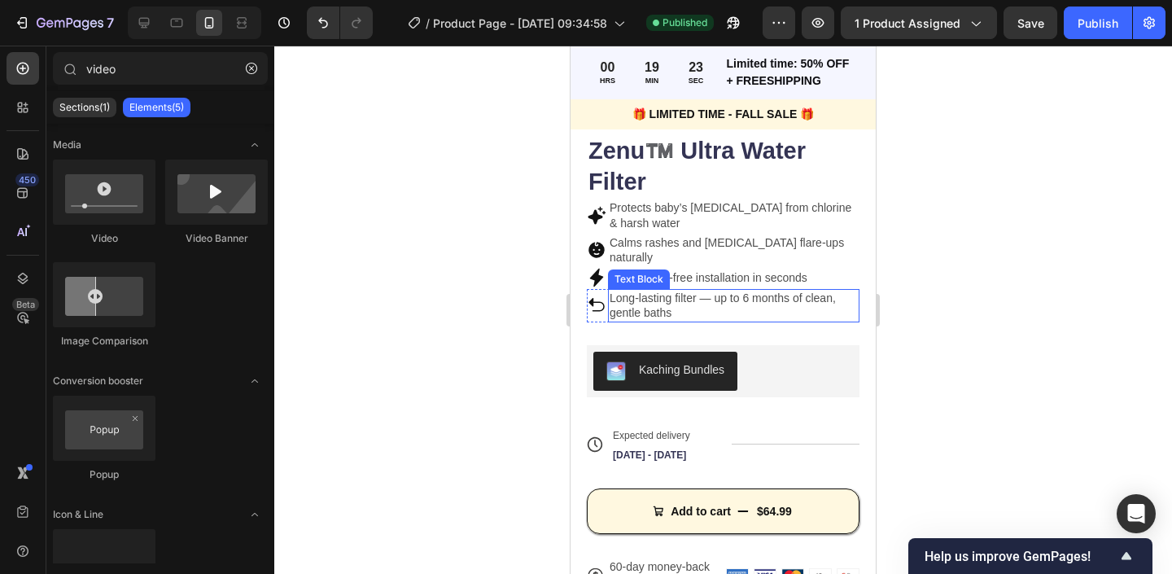
scroll to position [445, 0]
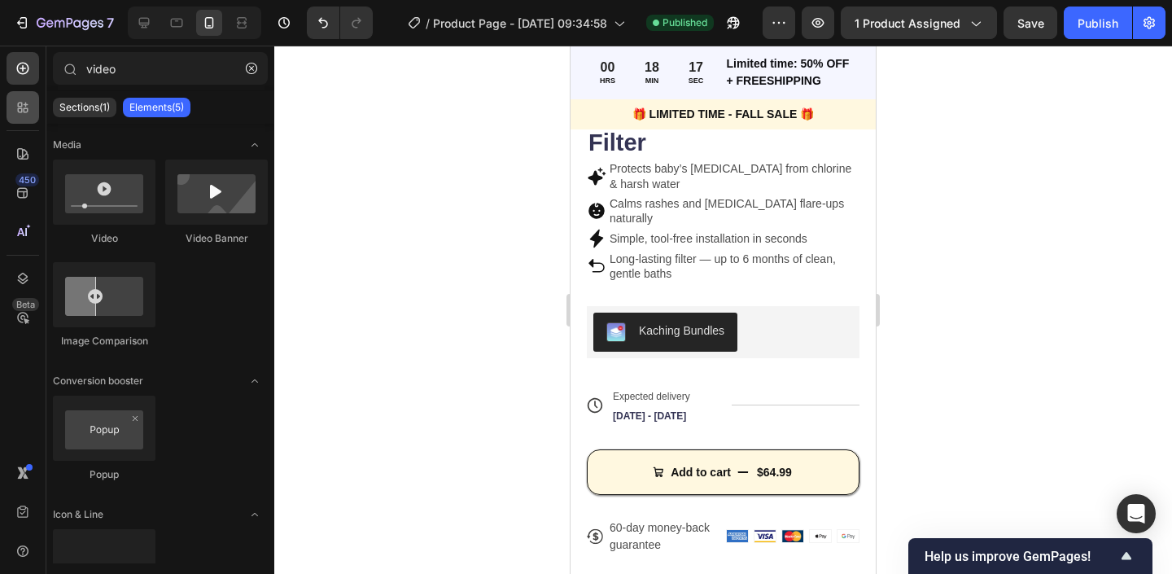
click at [22, 112] on icon at bounding box center [23, 107] width 16 height 16
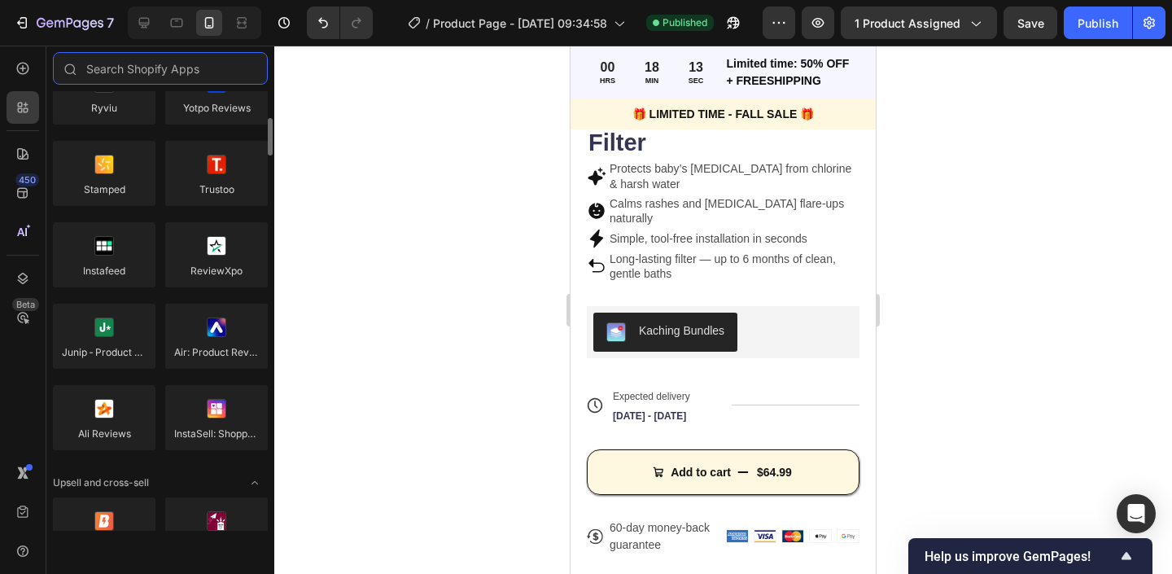
scroll to position [315, 0]
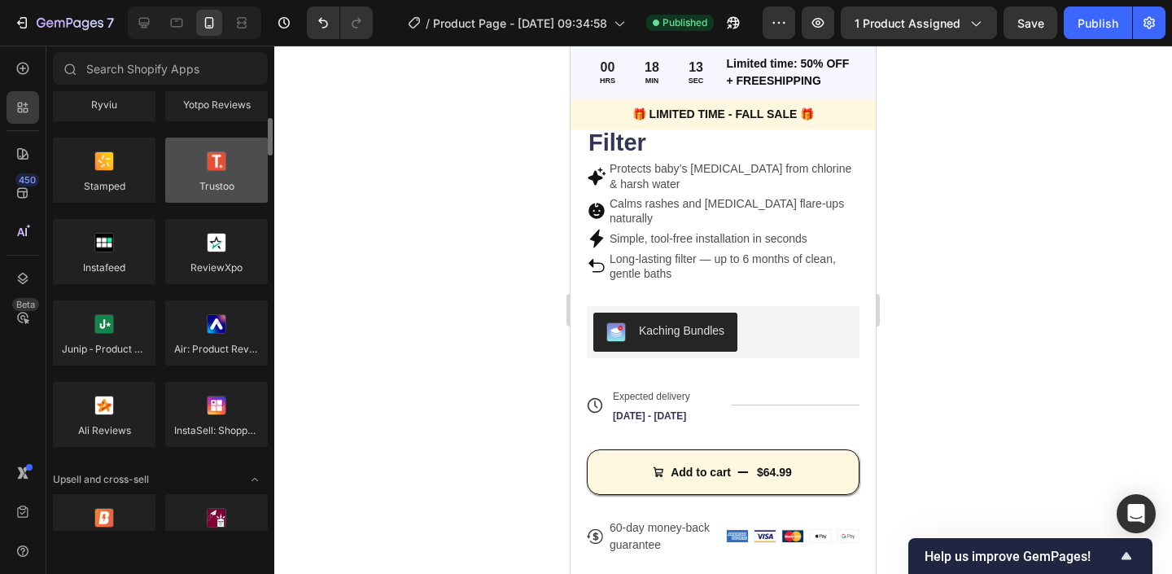
click at [195, 174] on div at bounding box center [216, 170] width 103 height 65
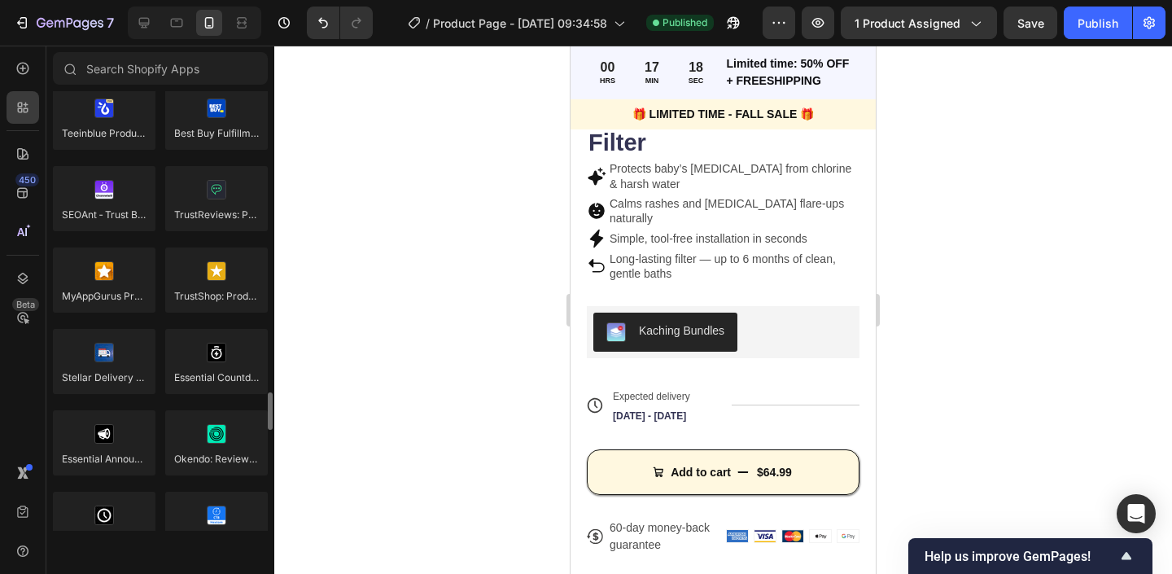
scroll to position [4323, 0]
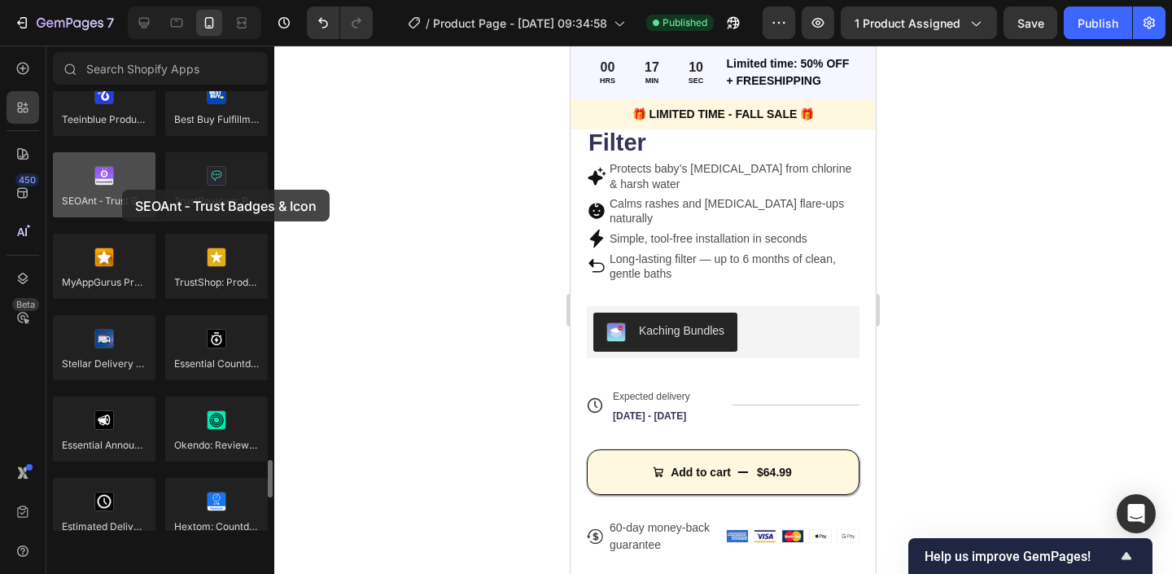
click at [121, 190] on div at bounding box center [104, 184] width 103 height 65
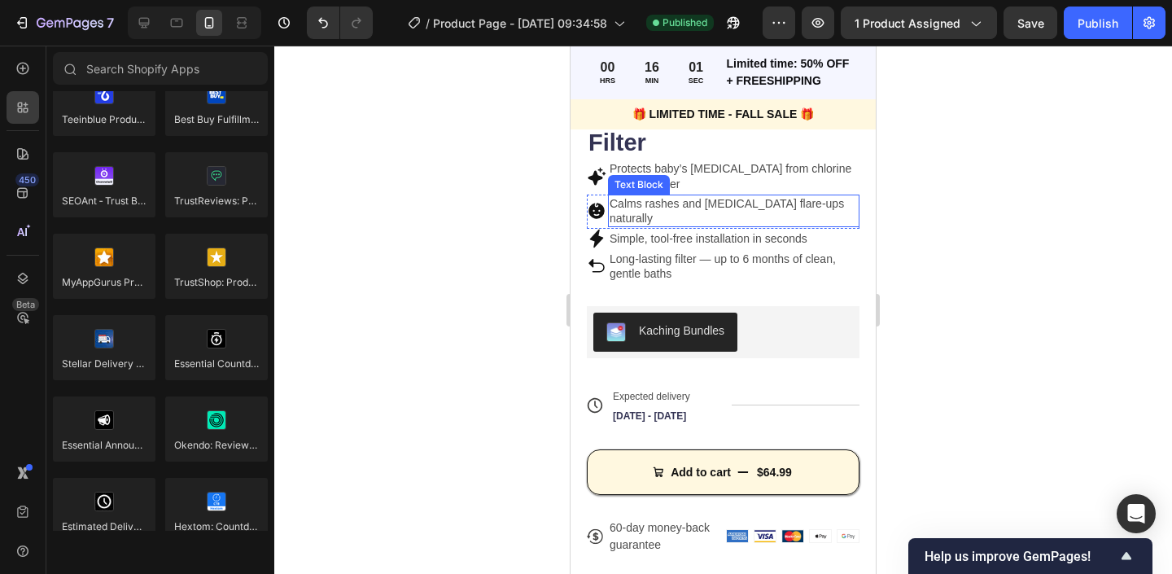
scroll to position [0, 0]
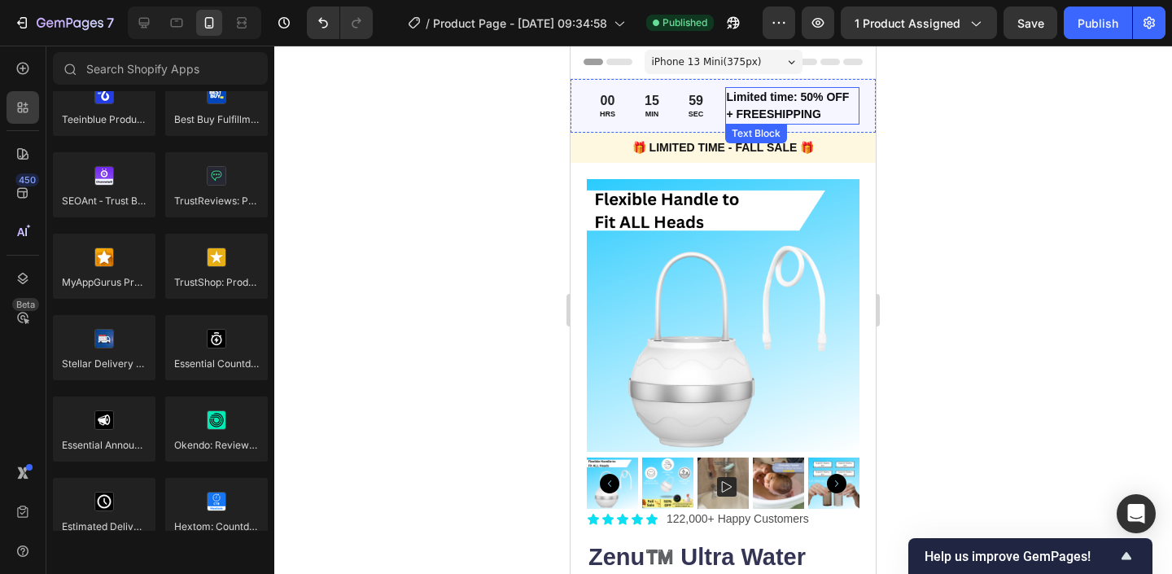
click at [782, 116] on p "Limited time: 50% OFF + FREESHIPPING" at bounding box center [793, 106] width 132 height 34
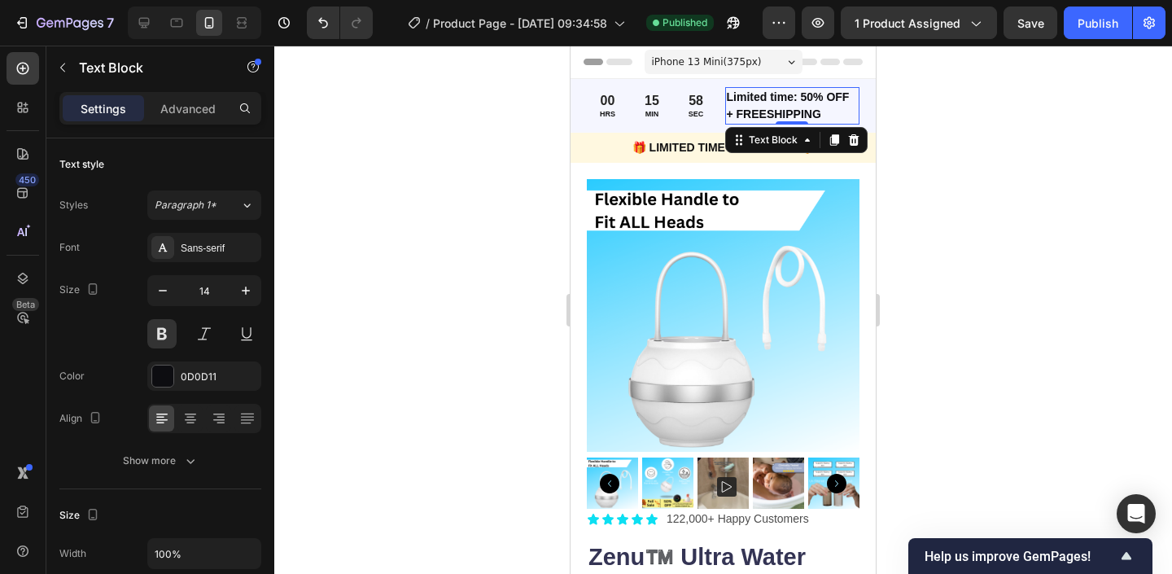
click at [782, 109] on p "Limited time: 50% OFF + FREESHIPPING" at bounding box center [793, 106] width 132 height 34
click at [794, 100] on p "Limited time: 50% OFF + FREESHIPPING" at bounding box center [793, 106] width 132 height 34
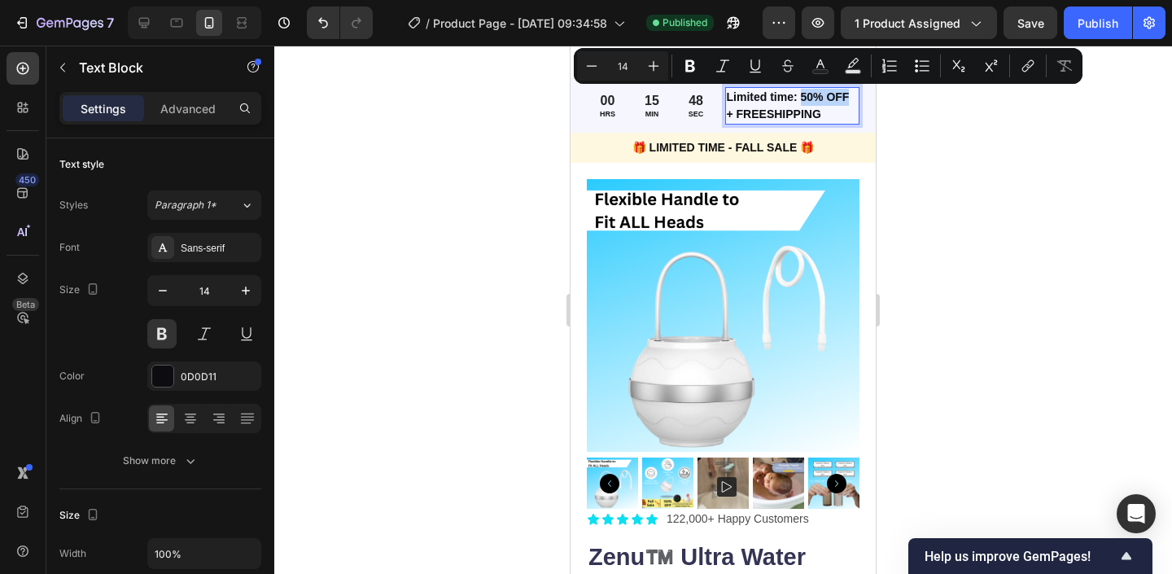
drag, startPoint x: 801, startPoint y: 98, endPoint x: 847, endPoint y: 96, distance: 46.5
click at [847, 96] on p "Limited time: 50% OFF + FREESHIPPING" at bounding box center [793, 106] width 132 height 34
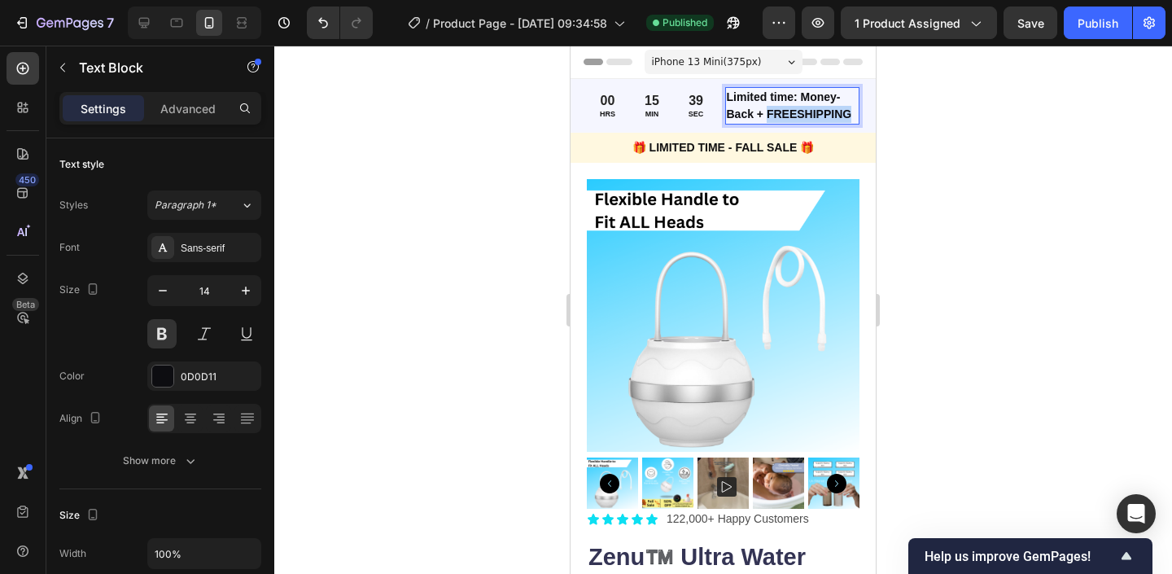
drag, startPoint x: 768, startPoint y: 116, endPoint x: 851, endPoint y: 116, distance: 83.0
click at [851, 116] on p "Limited time: Money-Back + FREESHIPPING" at bounding box center [793, 106] width 132 height 34
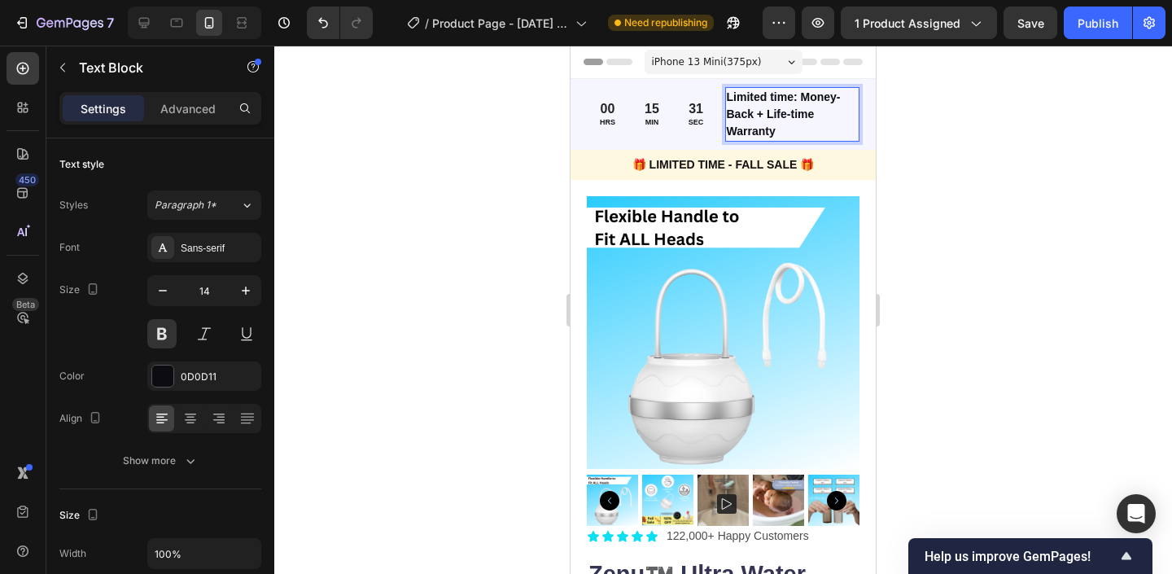
click at [1019, 151] on div at bounding box center [723, 310] width 898 height 528
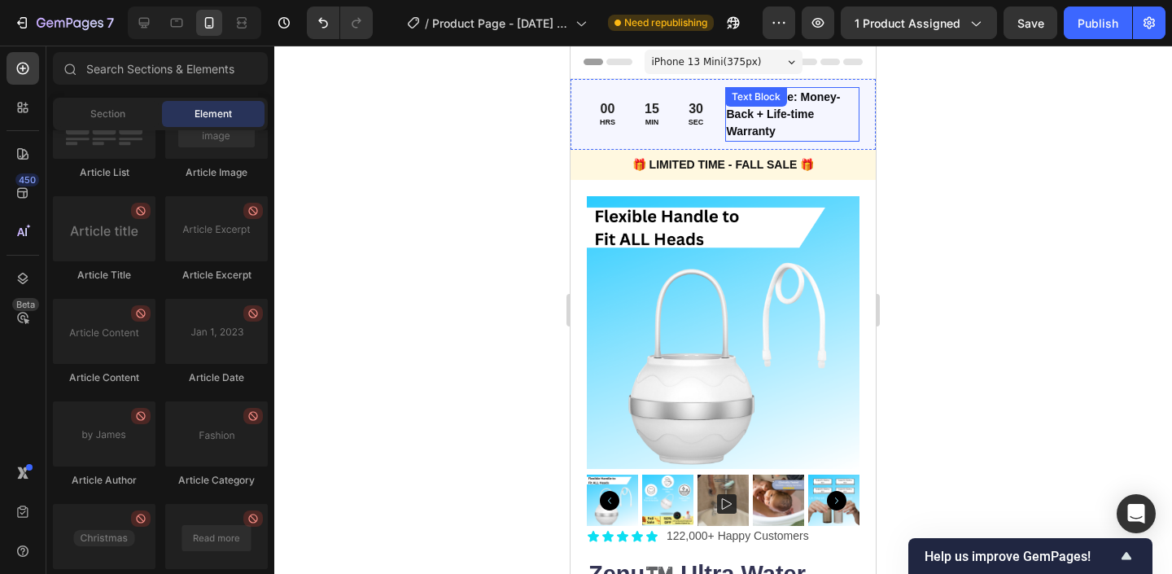
click at [809, 107] on p "Limited time: Money-Back + Life-time Warranty" at bounding box center [793, 114] width 132 height 51
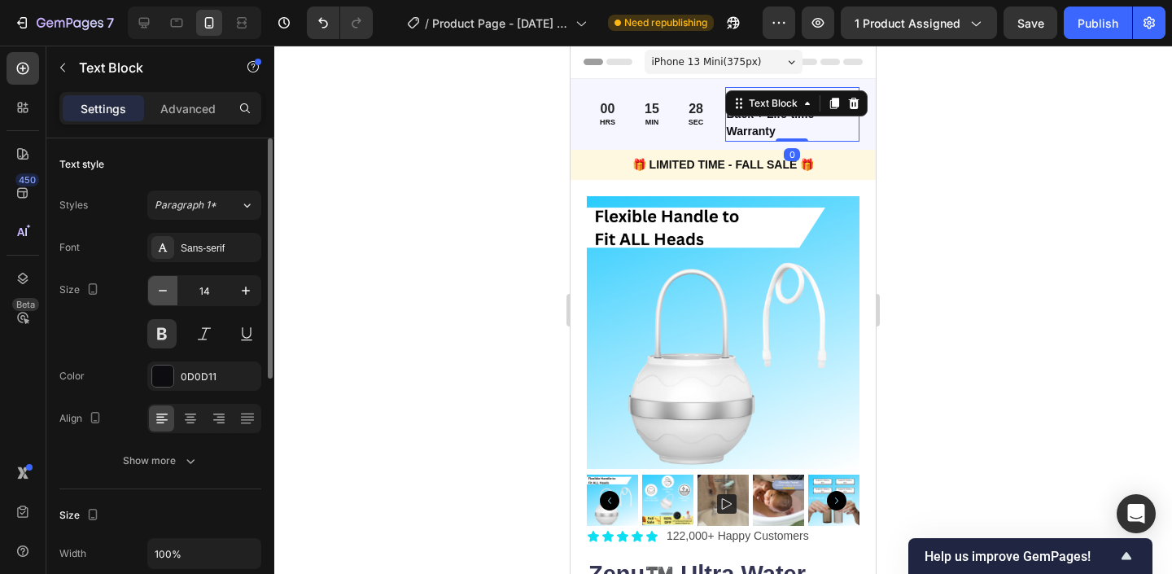
click at [157, 287] on icon "button" at bounding box center [163, 290] width 16 height 16
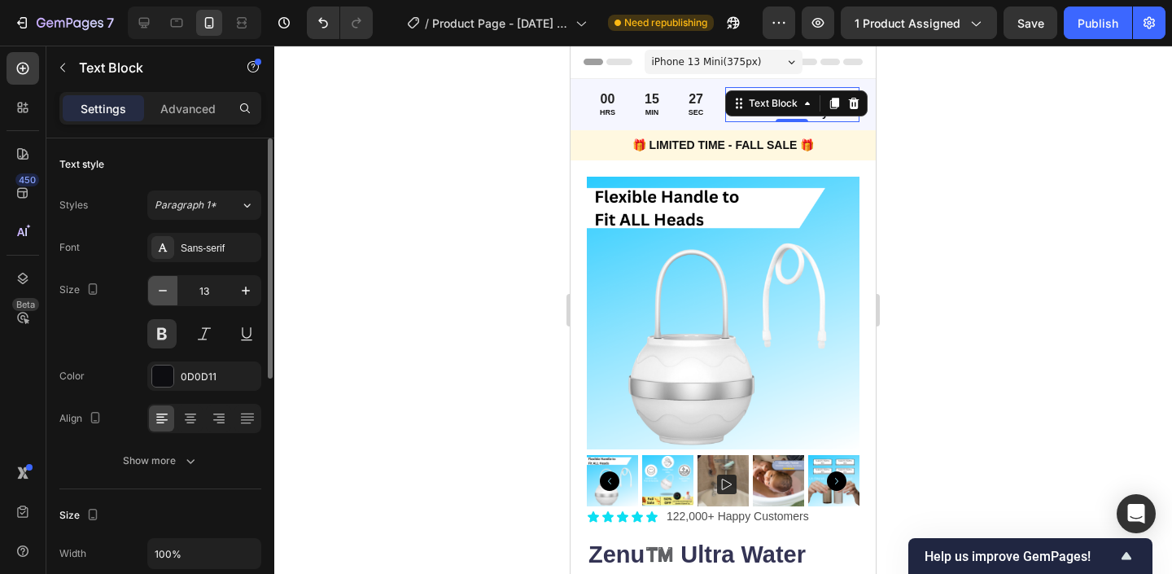
click at [157, 287] on icon "button" at bounding box center [163, 290] width 16 height 16
type input "12"
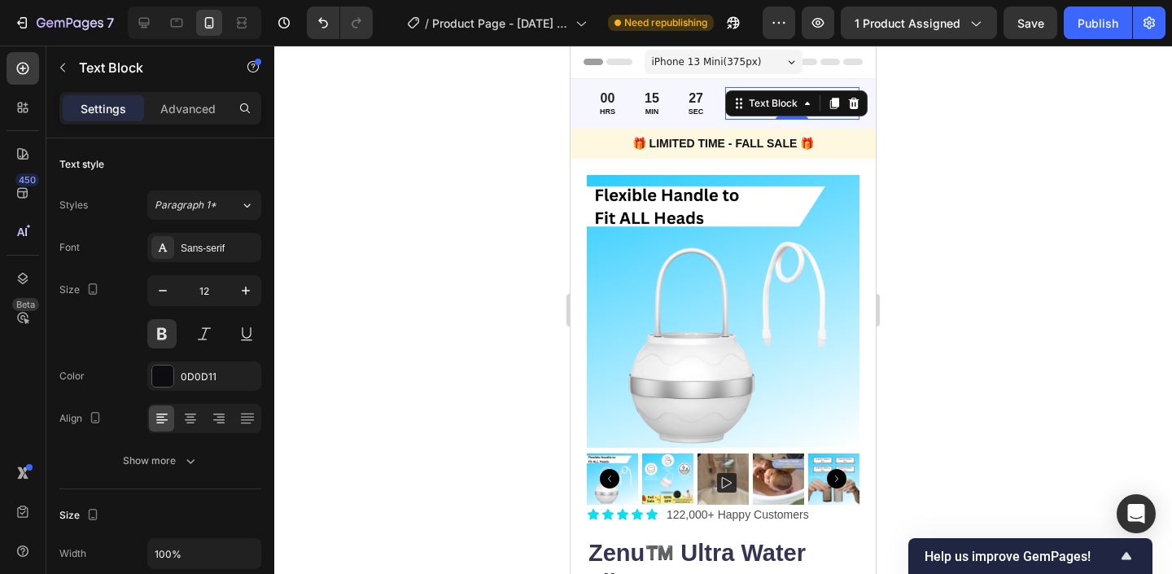
click at [528, 125] on div at bounding box center [723, 310] width 898 height 528
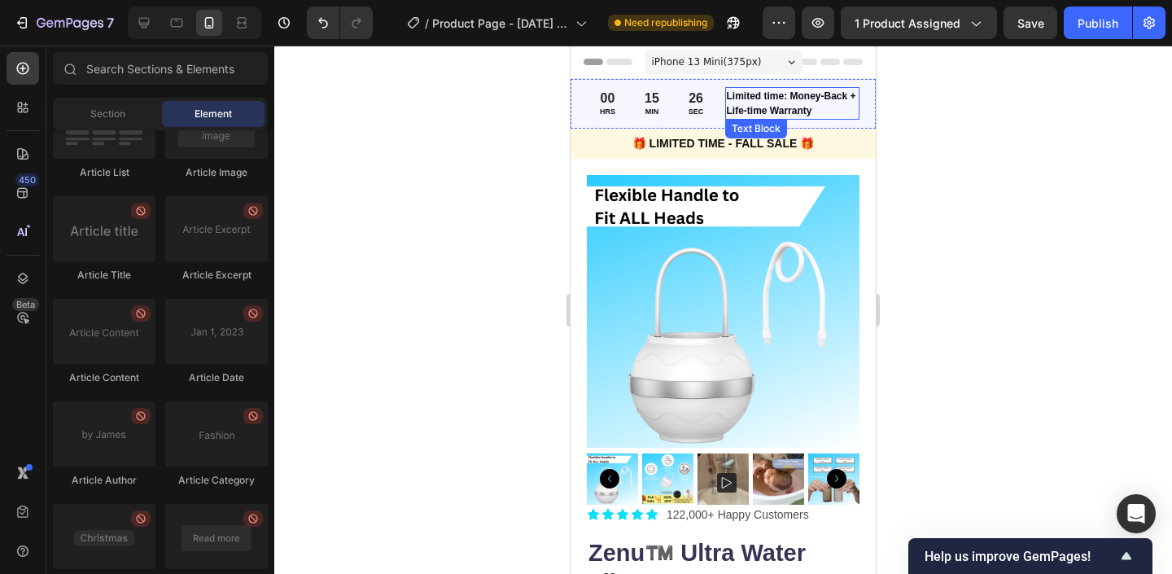
click at [807, 90] on p "Limited time: Money-Back + Life-time Warranty" at bounding box center [793, 103] width 132 height 29
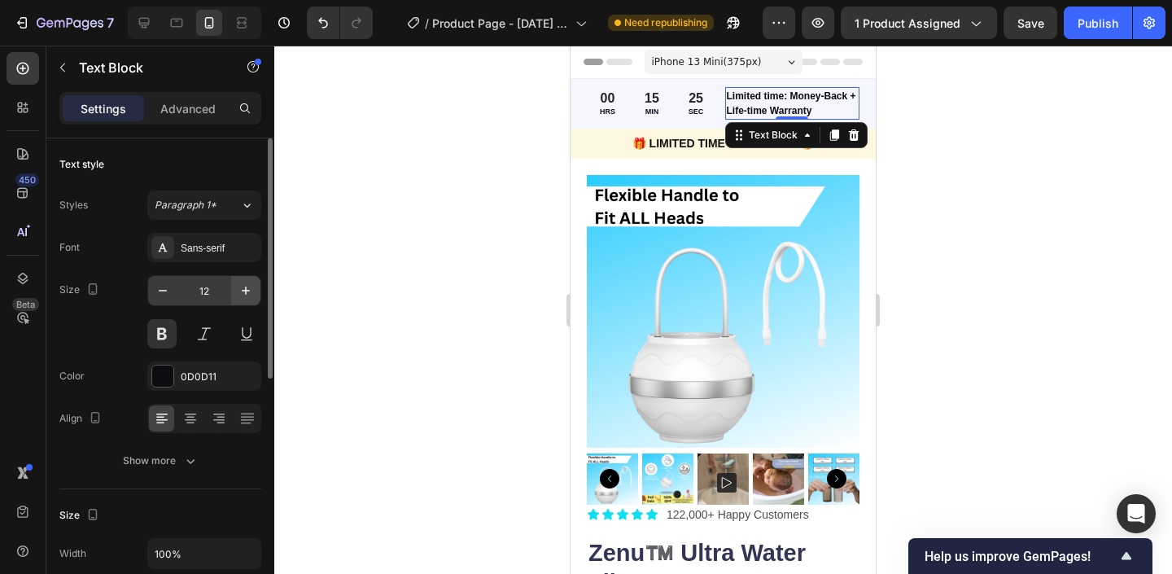
click at [249, 276] on button "button" at bounding box center [245, 290] width 29 height 29
type input "13"
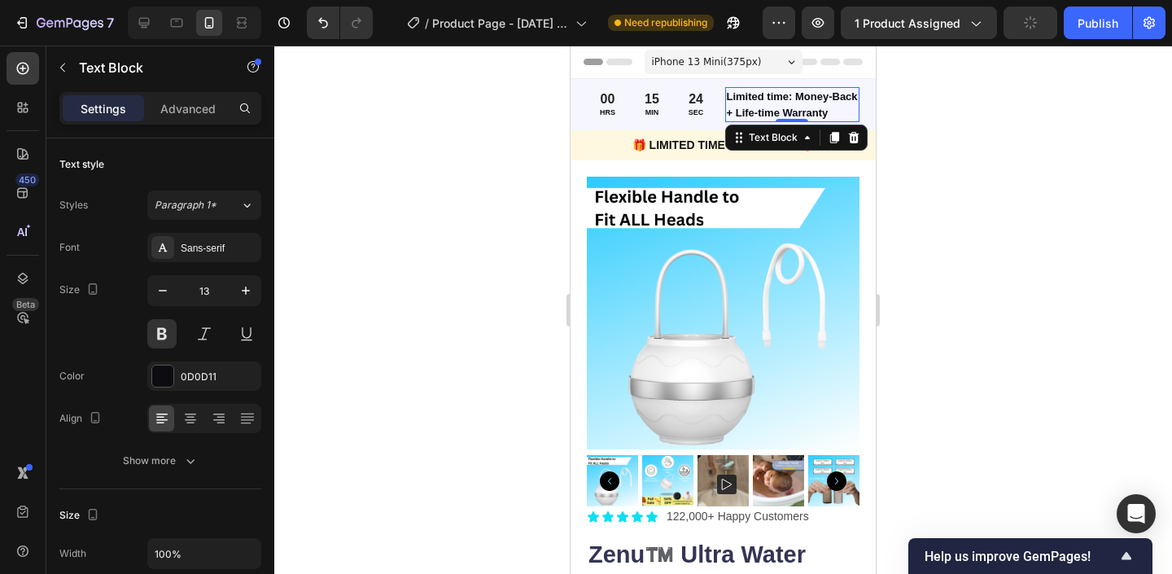
click at [492, 220] on div at bounding box center [723, 310] width 898 height 528
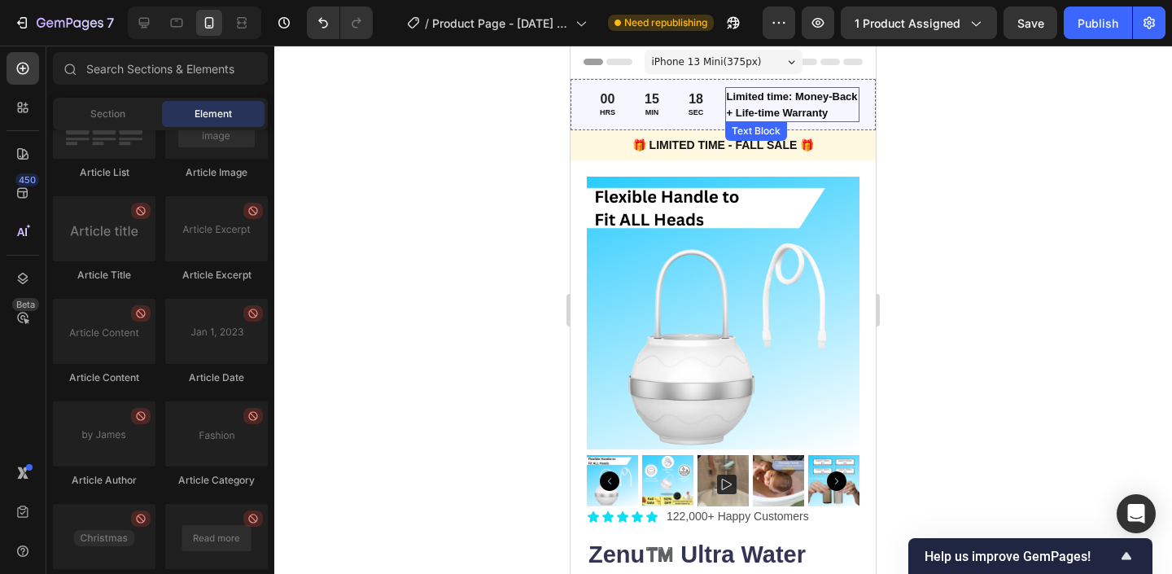
click at [761, 106] on p "Limited time: Money-Back + Life-time Warranty" at bounding box center [793, 105] width 132 height 32
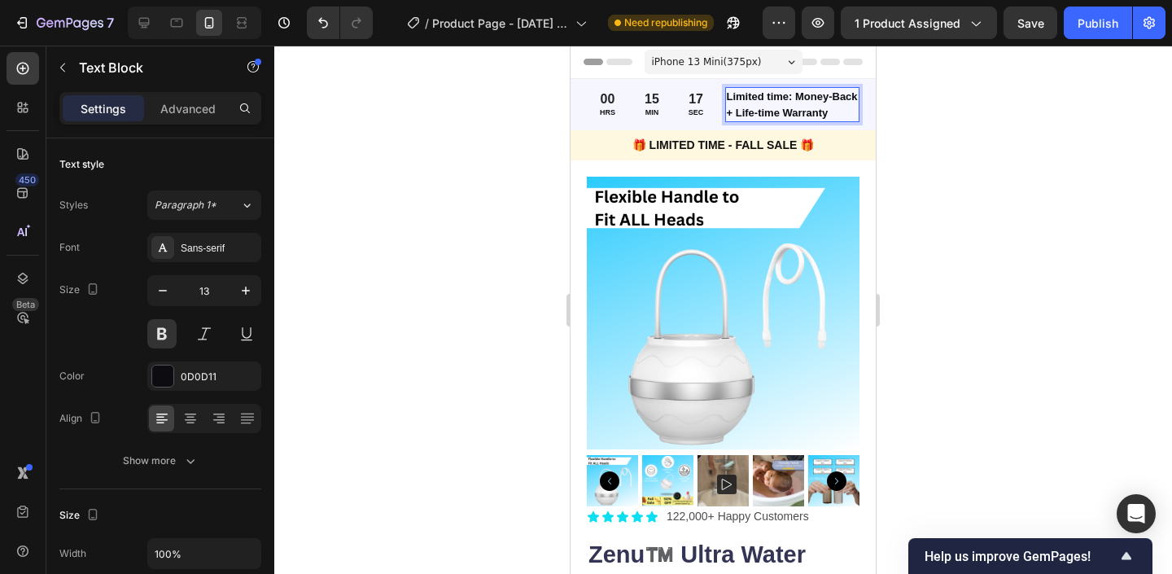
click at [820, 103] on p "Limited time: Money-Back + Life-time Warranty" at bounding box center [793, 105] width 132 height 32
drag, startPoint x: 841, startPoint y: 116, endPoint x: 829, endPoint y: 106, distance: 15.6
click at [829, 106] on p "Limited time: Money-Back + Life-time Warranty" at bounding box center [793, 105] width 132 height 32
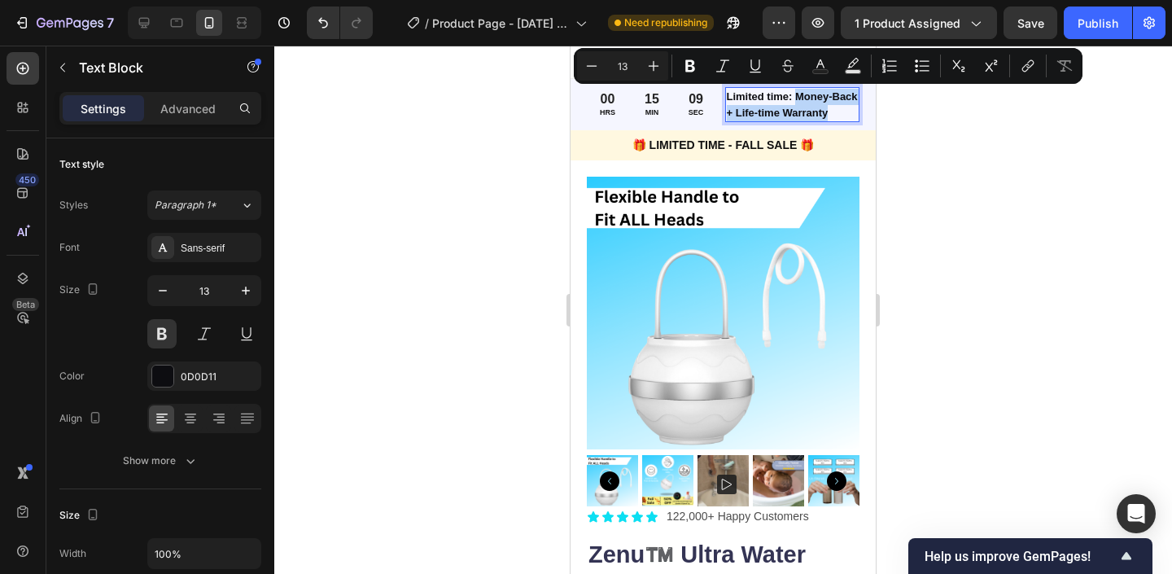
drag, startPoint x: 829, startPoint y: 106, endPoint x: 797, endPoint y: 101, distance: 32.9
click at [797, 101] on p "Limited time: Money-Back + Life-time Warranty" at bounding box center [793, 105] width 132 height 32
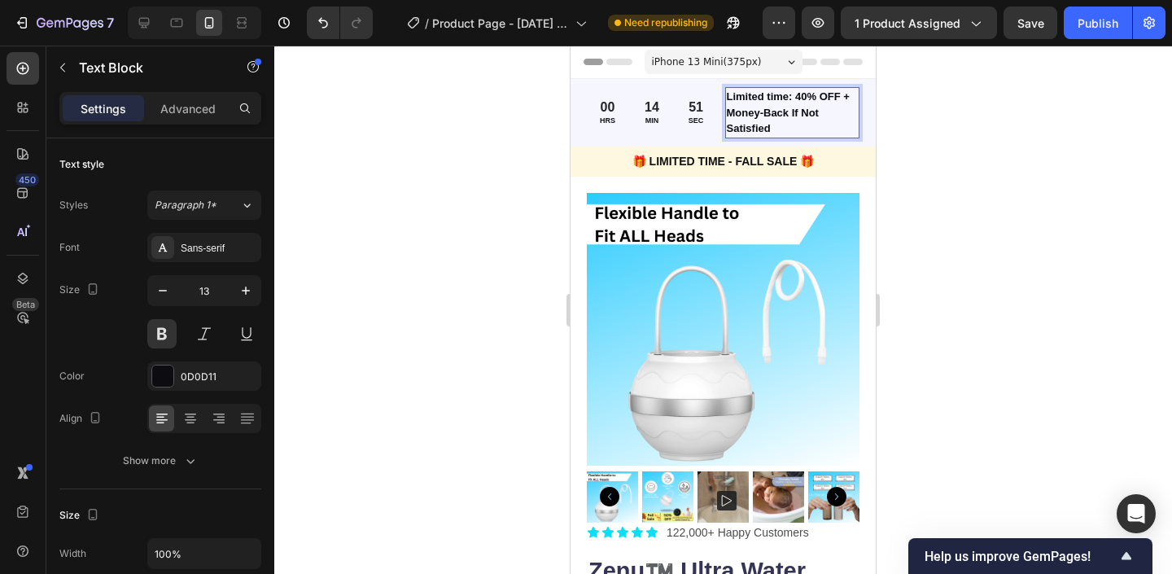
click at [948, 101] on div at bounding box center [723, 310] width 898 height 528
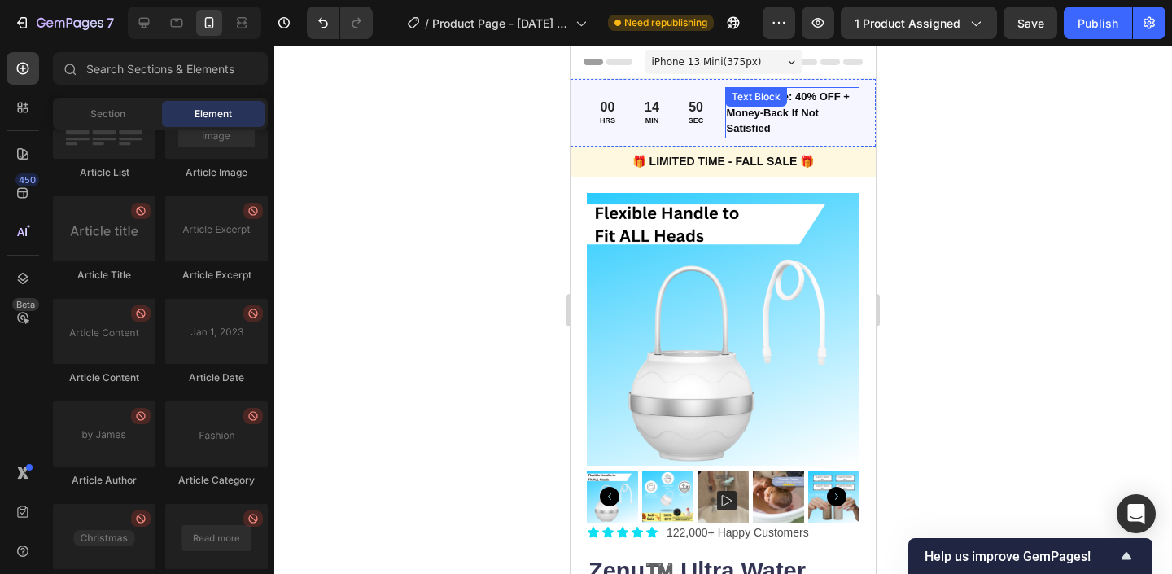
click at [794, 114] on div "Limited time: 40% OFF + Money-Back If Not Satisfied Text Block" at bounding box center [792, 112] width 135 height 51
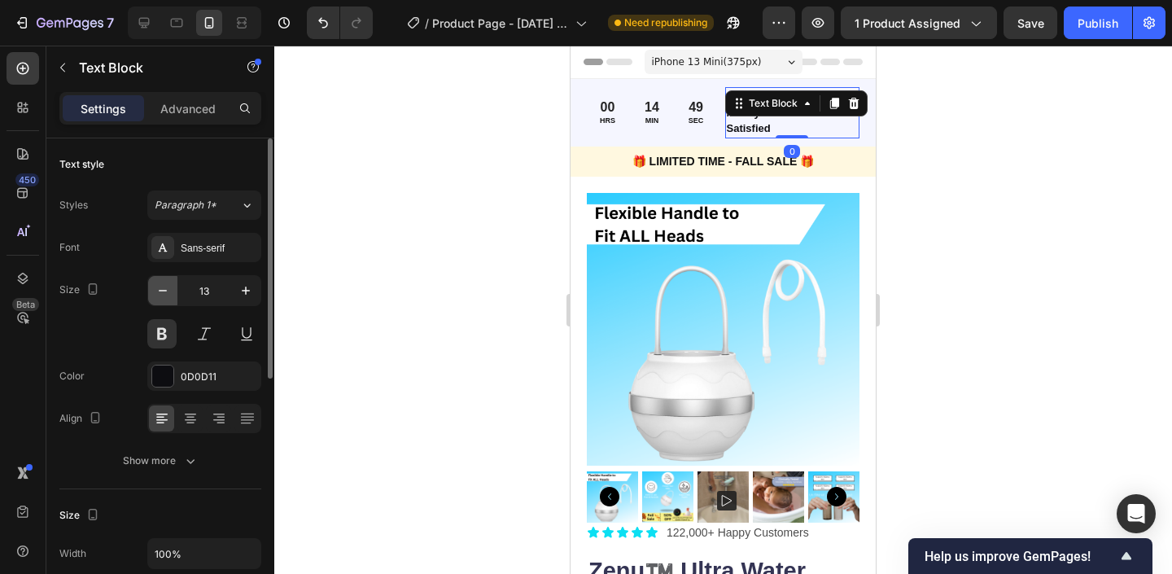
click at [160, 291] on icon "button" at bounding box center [163, 290] width 16 height 16
type input "12"
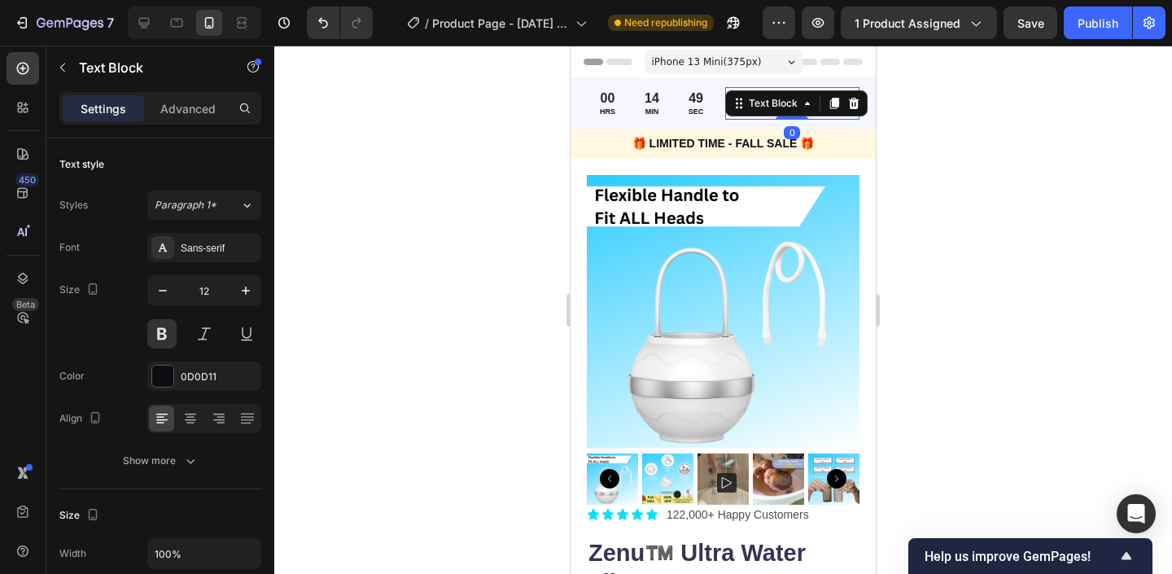
click at [445, 183] on div at bounding box center [723, 310] width 898 height 528
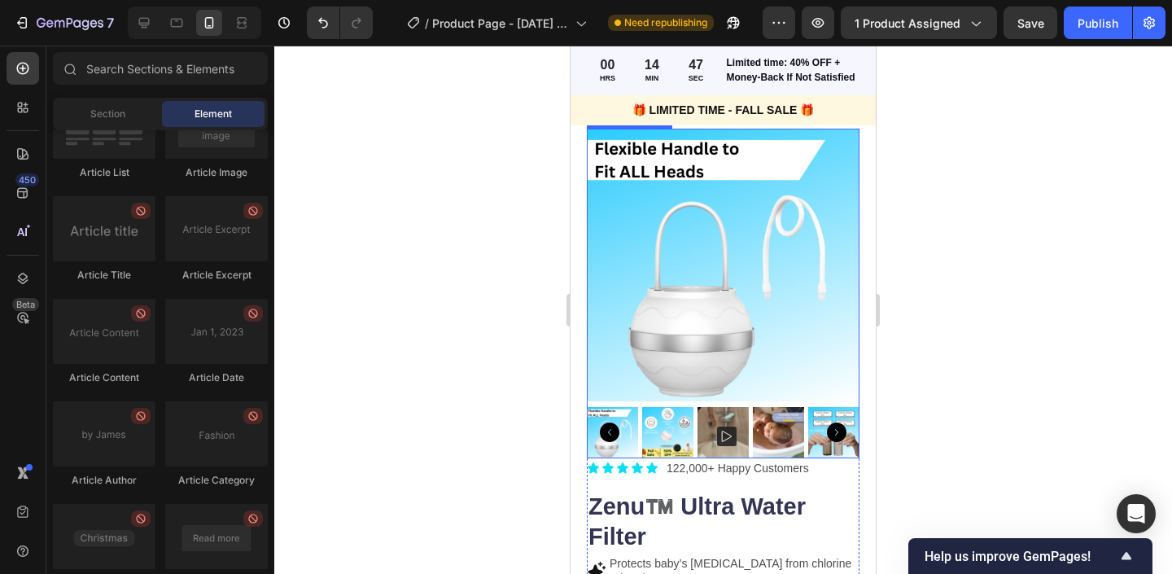
scroll to position [48, 0]
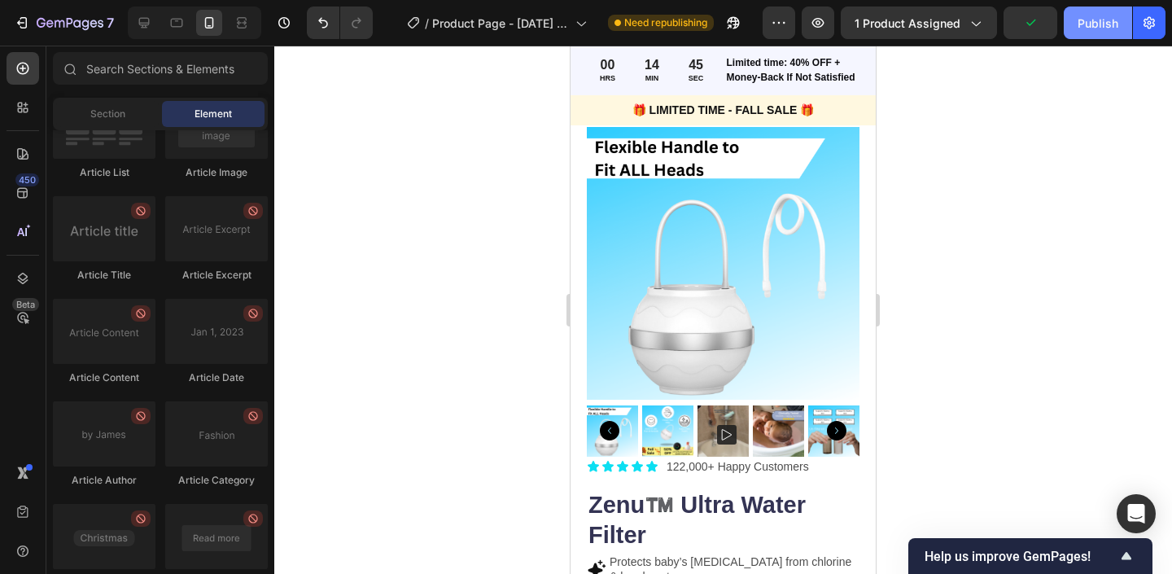
click at [1092, 8] on button "Publish" at bounding box center [1098, 23] width 68 height 33
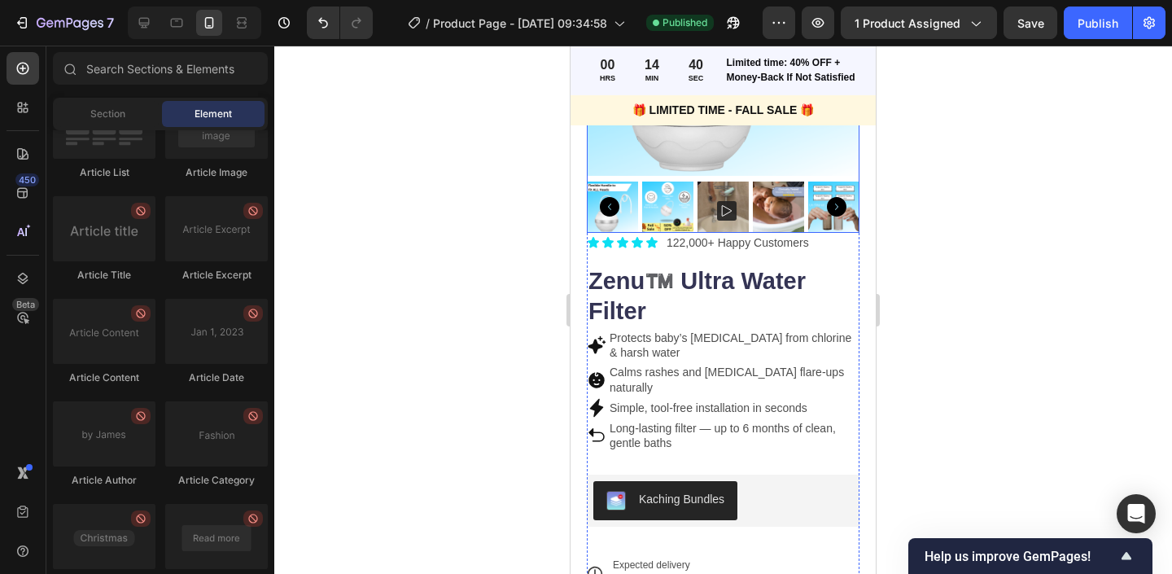
scroll to position [0, 0]
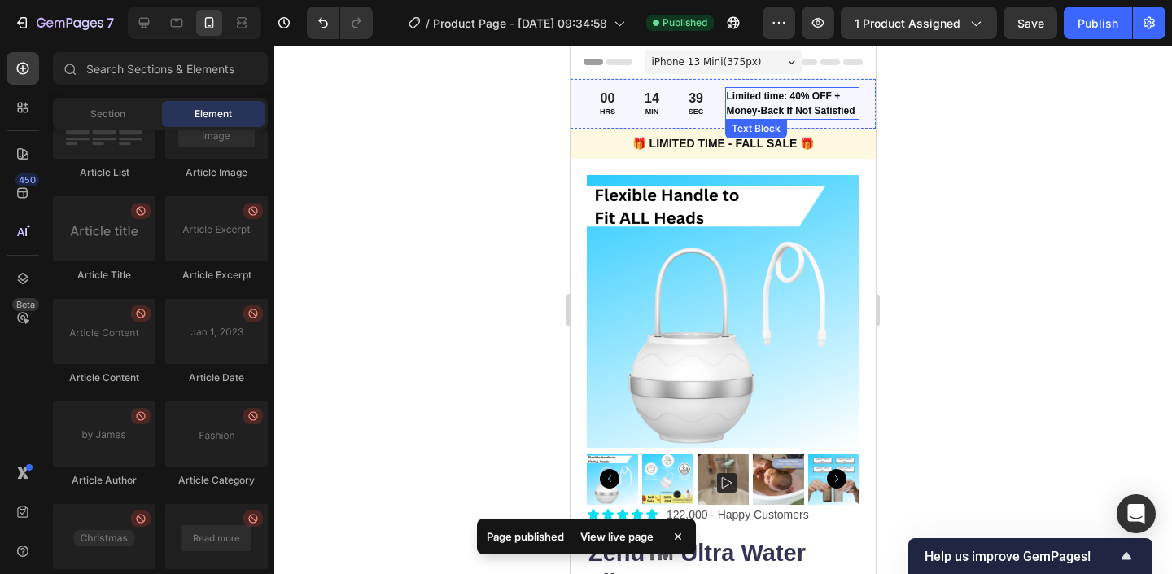
click at [812, 101] on p "Limited time: 40% OFF + Money-Back If Not Satisfied" at bounding box center [793, 103] width 132 height 29
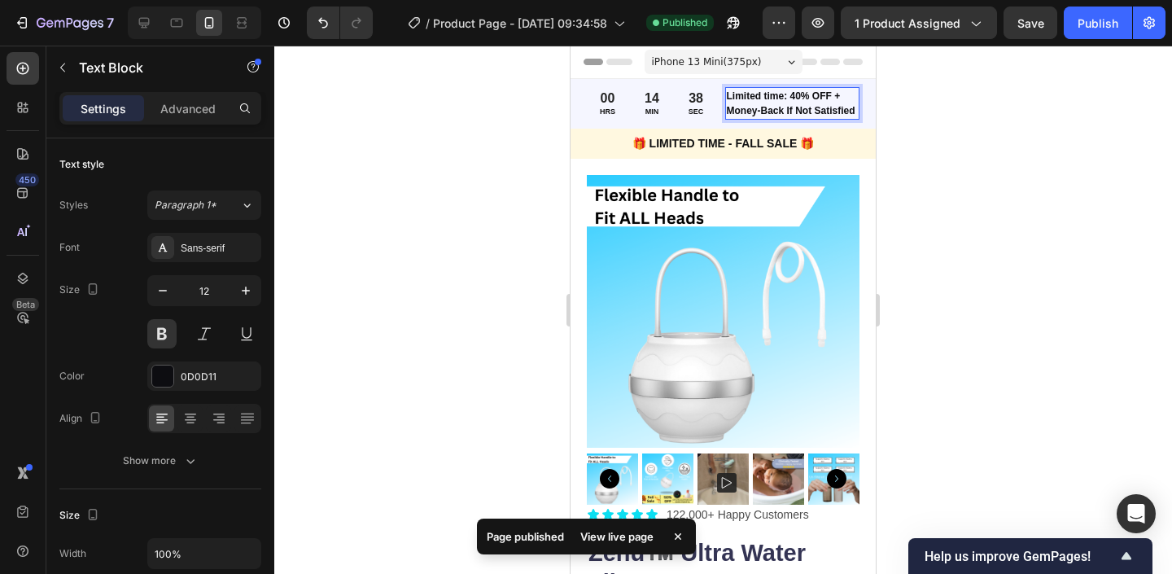
click at [798, 98] on p "Limited time: 40% OFF + Money-Back If Not Satisfied" at bounding box center [793, 103] width 132 height 29
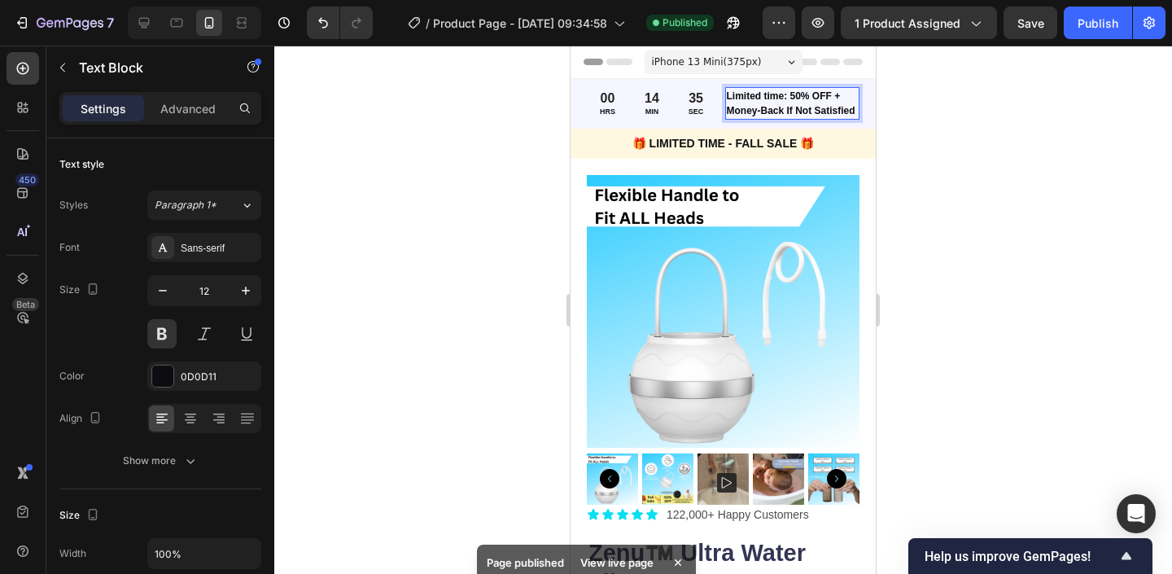
click at [736, 113] on p "Limited time: 50% OFF + Money-Back If Not Satisfied" at bounding box center [793, 103] width 132 height 29
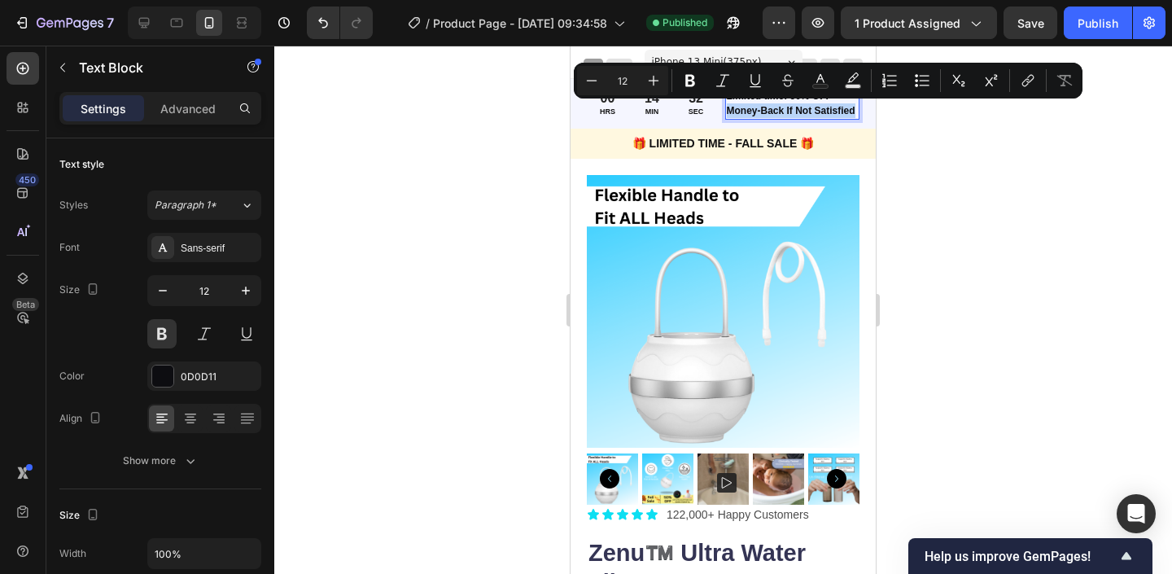
drag, startPoint x: 728, startPoint y: 110, endPoint x: 856, endPoint y: 111, distance: 128.6
click at [856, 111] on p "Limited time: 50% OFF + Money-Back If Not Satisfied" at bounding box center [793, 103] width 132 height 29
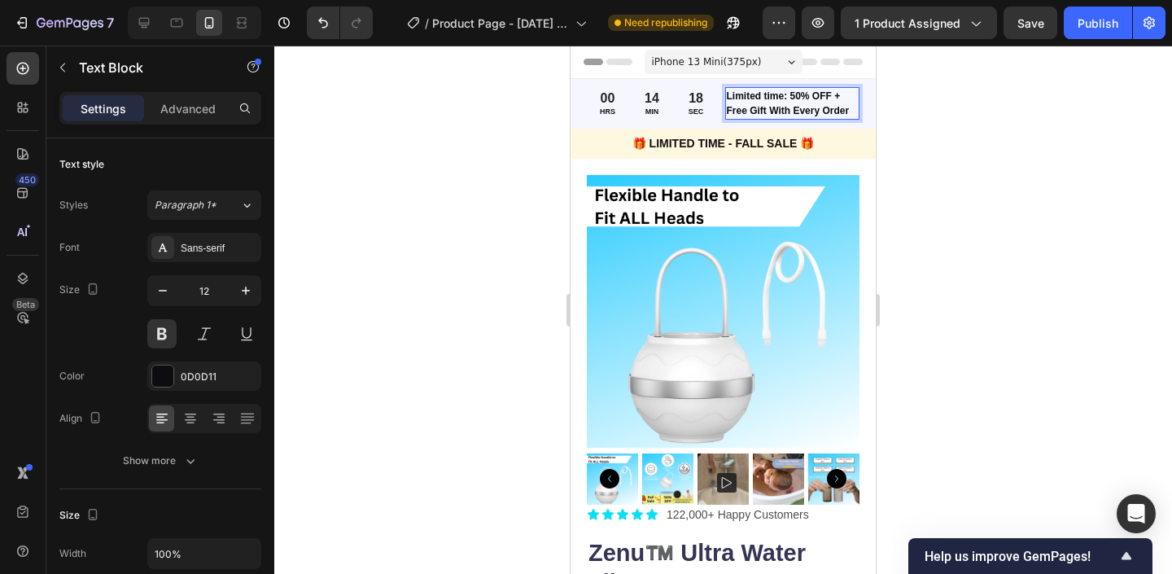
click at [977, 140] on div at bounding box center [723, 310] width 898 height 528
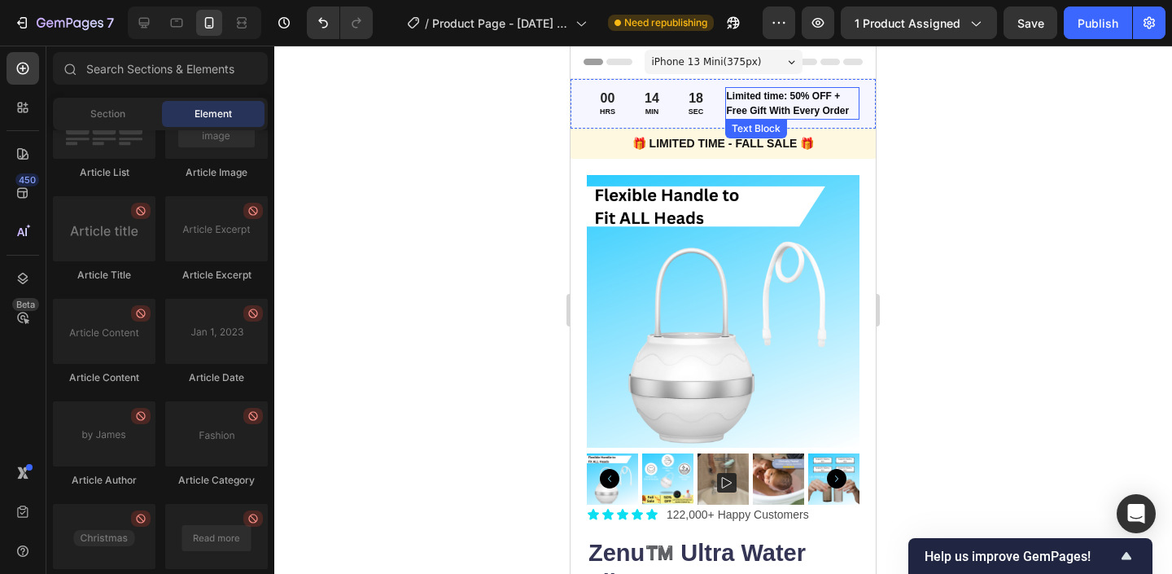
click at [799, 105] on p "Limited time: 50% OFF + Free Gift With Every Order" at bounding box center [793, 103] width 132 height 29
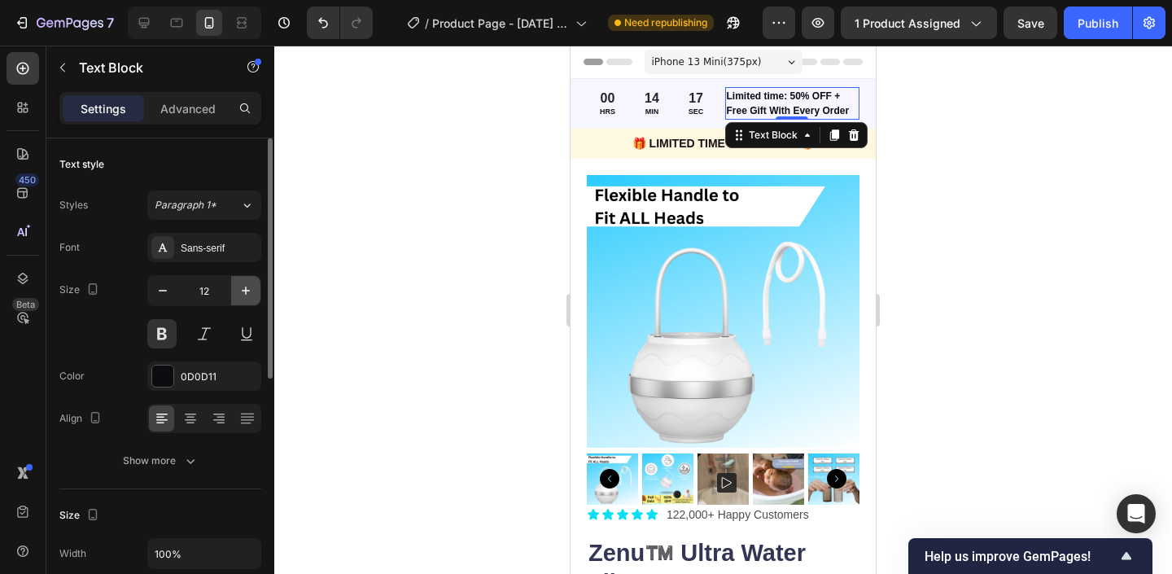
click at [246, 288] on icon "button" at bounding box center [246, 290] width 16 height 16
type input "13"
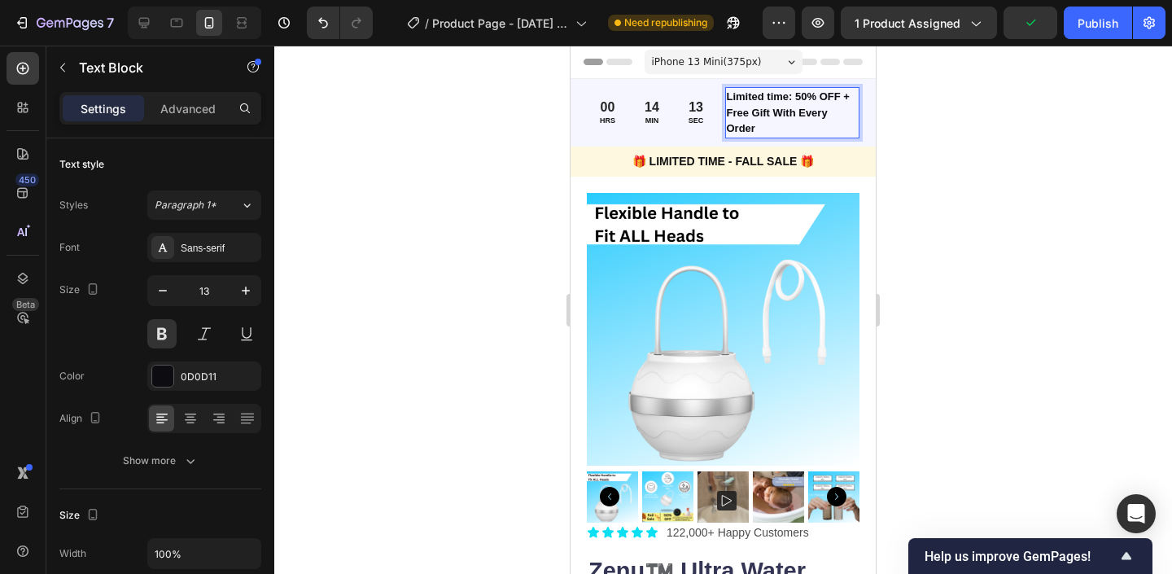
click at [791, 98] on p "Limited time: 50% OFF + Free Gift With Every Order" at bounding box center [793, 113] width 132 height 48
click at [852, 98] on p "Limited time:50% OFF + Free Gift With Every Order" at bounding box center [793, 113] width 132 height 48
click at [794, 97] on p "Limited time:50% OFF + Free Gift With Every Order" at bounding box center [793, 113] width 132 height 48
click at [487, 160] on div at bounding box center [723, 310] width 898 height 528
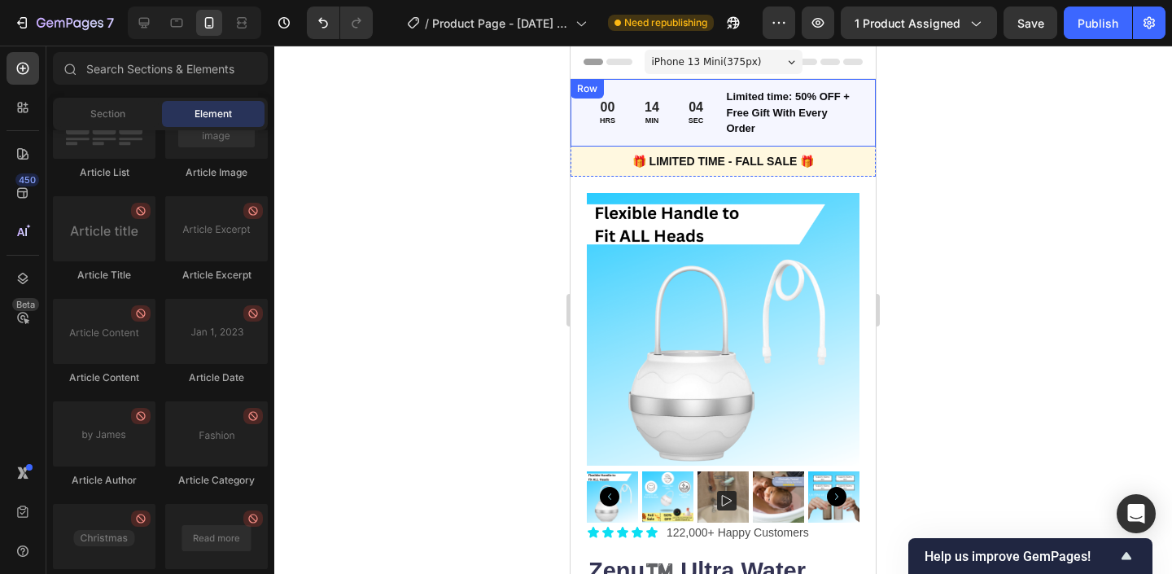
click at [725, 116] on div "Limited time: 50% OFF + Free Gift With Every Order" at bounding box center [792, 112] width 135 height 51
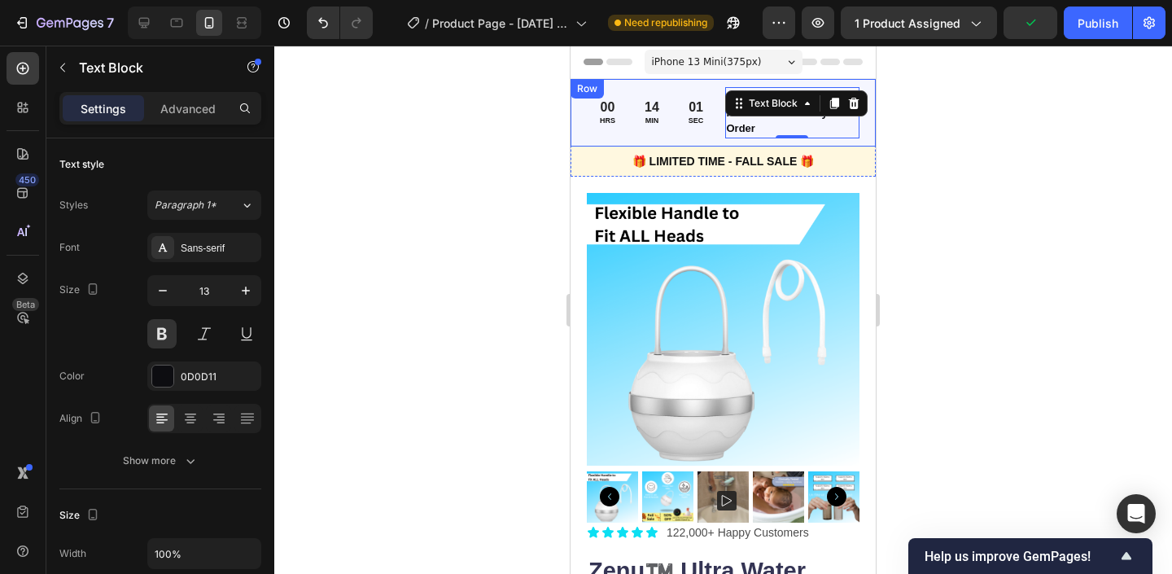
click at [574, 112] on div "00 HRS 14 MIN 01 SEC Countdown Timer Limited time: 50% OFF + Free Gift With Eve…" at bounding box center [723, 113] width 305 height 68
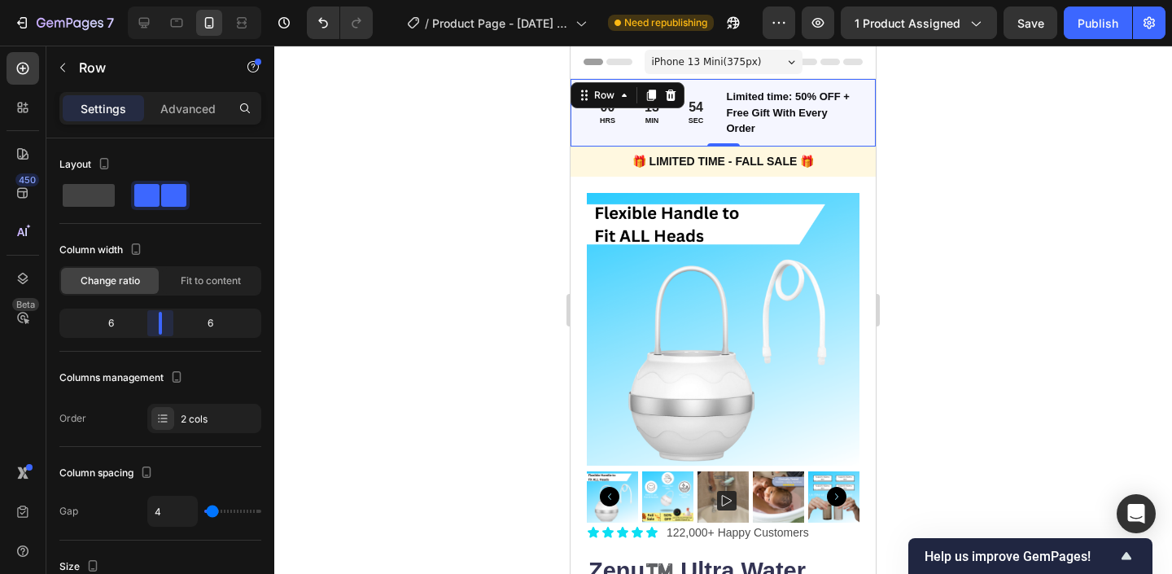
click at [158, 0] on body "7 / Product Page - Sep 26, 09:34:58 Need republishing Preview 1 product assigne…" at bounding box center [586, 0] width 1172 height 0
click at [93, 202] on span at bounding box center [89, 195] width 52 height 23
type input "0"
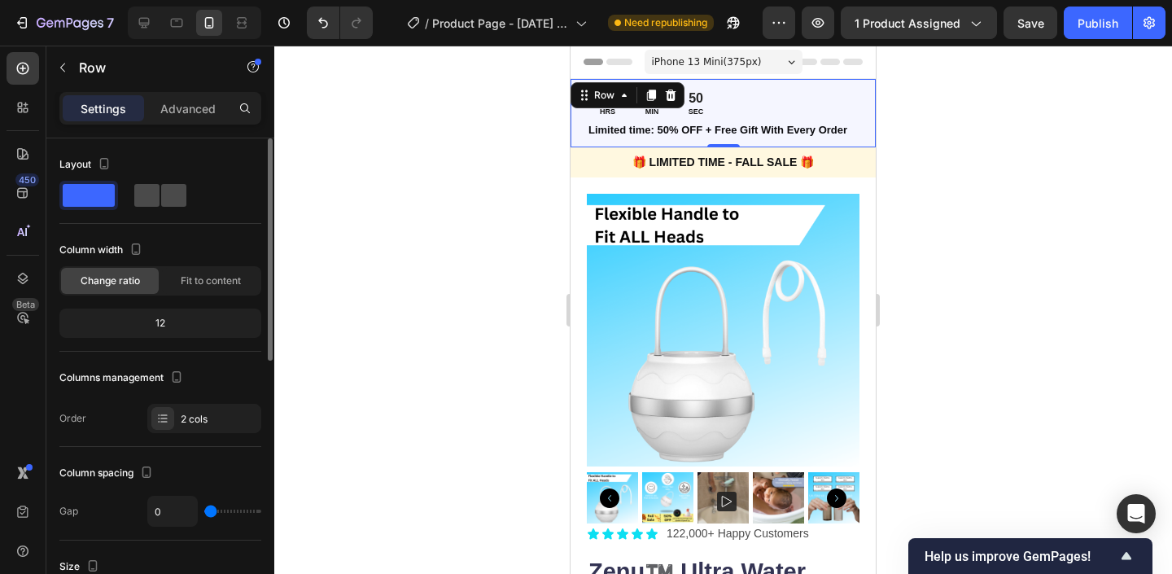
click at [163, 199] on span at bounding box center [173, 195] width 25 height 23
type input "4"
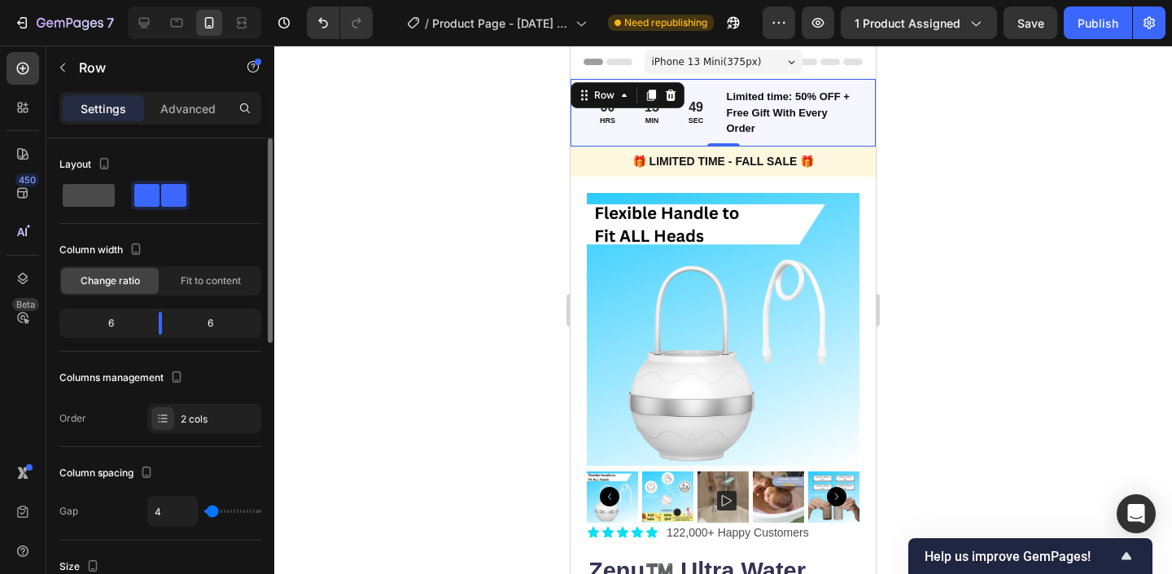
click at [94, 206] on span at bounding box center [89, 195] width 52 height 23
type input "0"
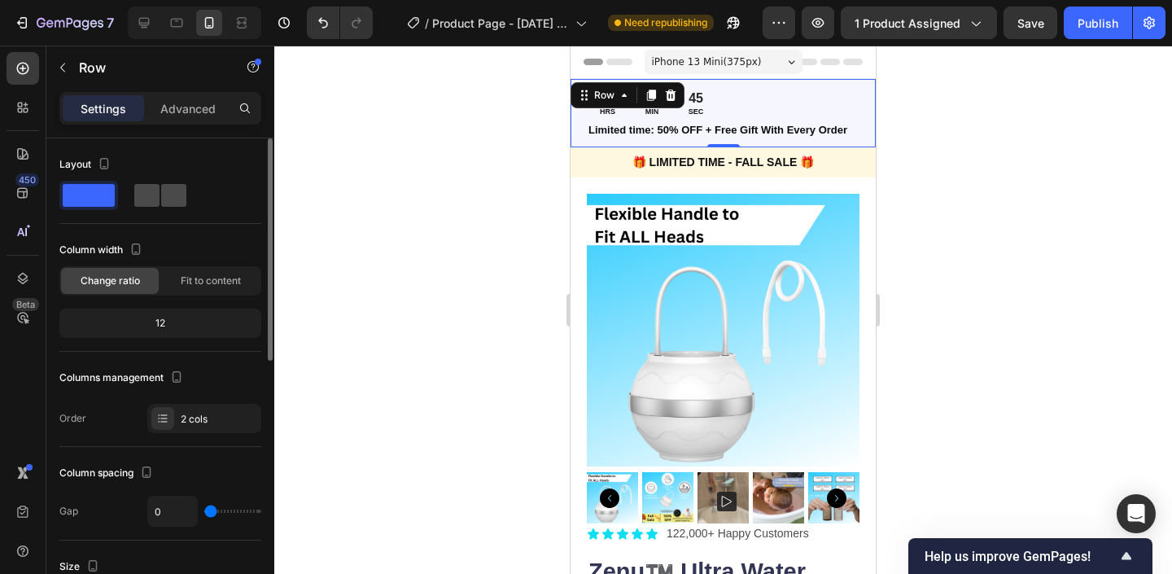
click at [133, 200] on div at bounding box center [160, 195] width 59 height 29
type input "4"
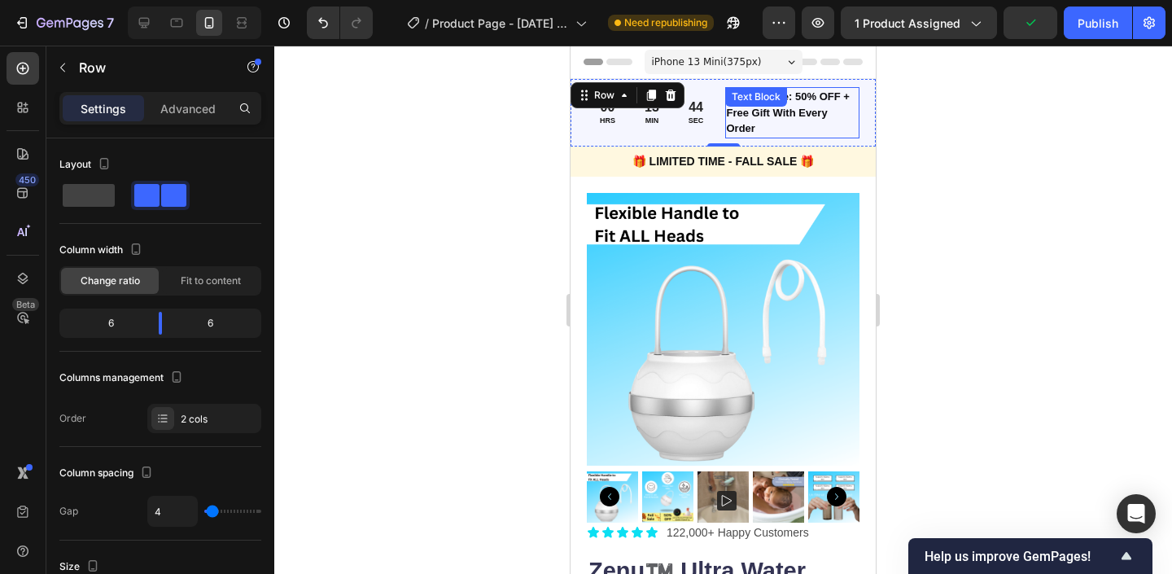
click at [771, 106] on div "Text Block" at bounding box center [756, 97] width 62 height 20
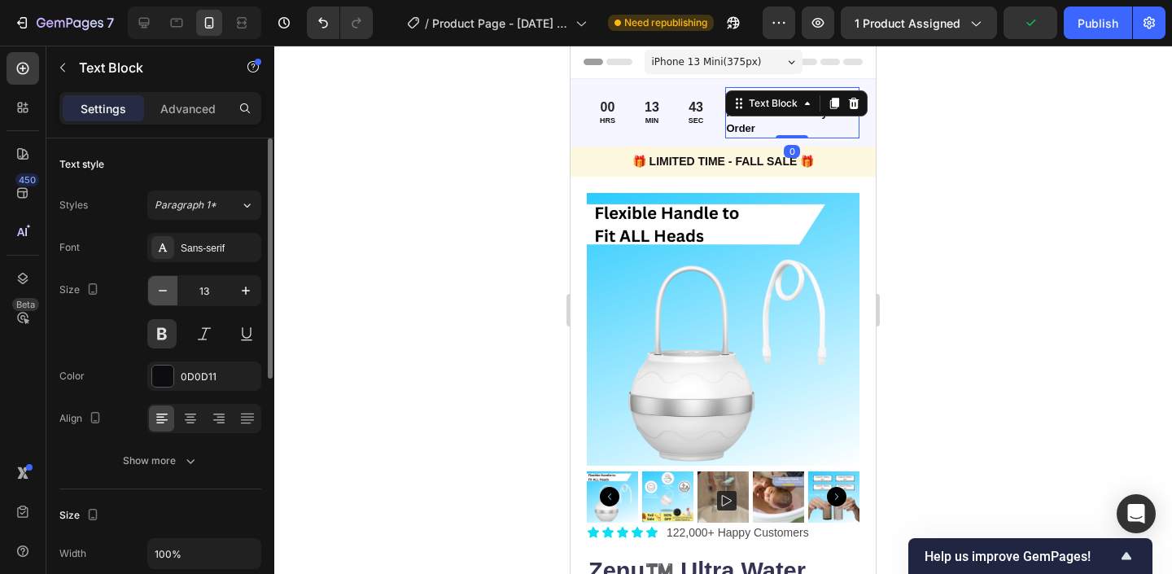
click at [151, 302] on button "button" at bounding box center [162, 290] width 29 height 29
type input "12"
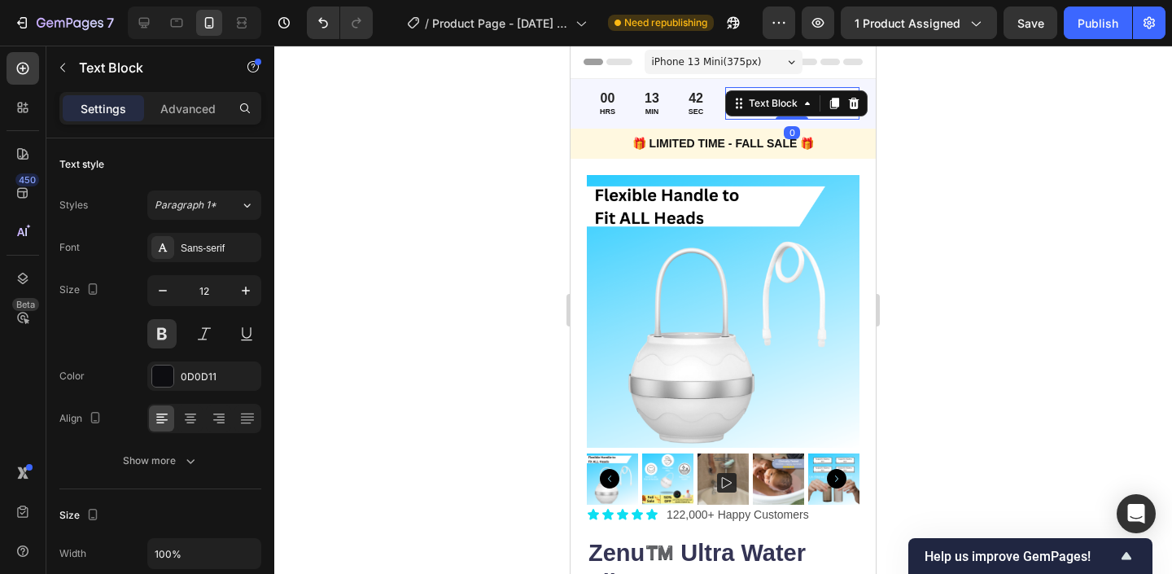
click at [531, 159] on div at bounding box center [723, 310] width 898 height 528
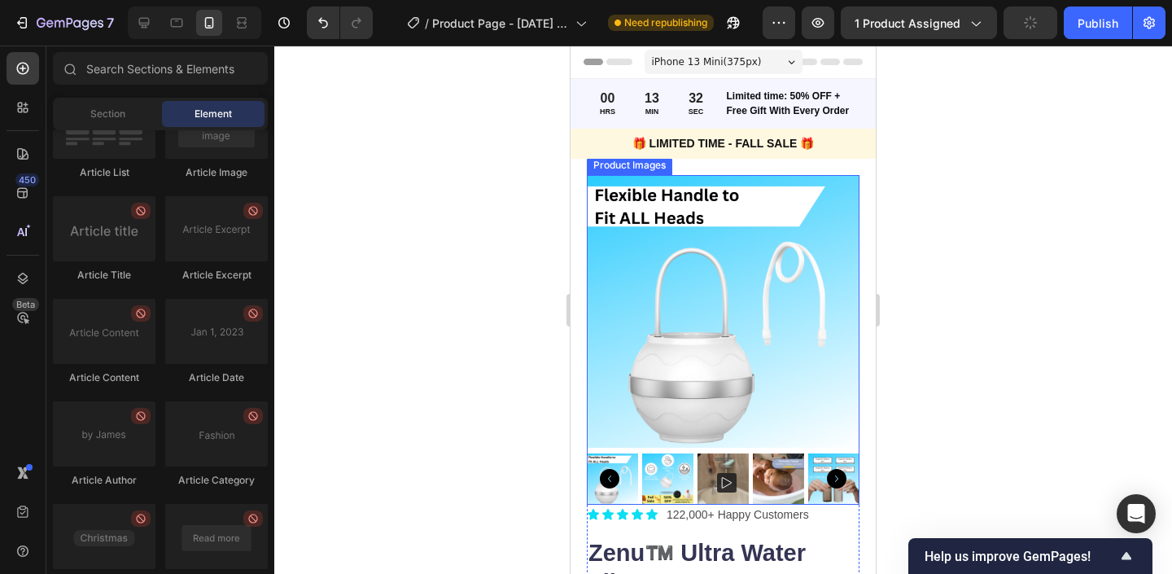
scroll to position [279, 0]
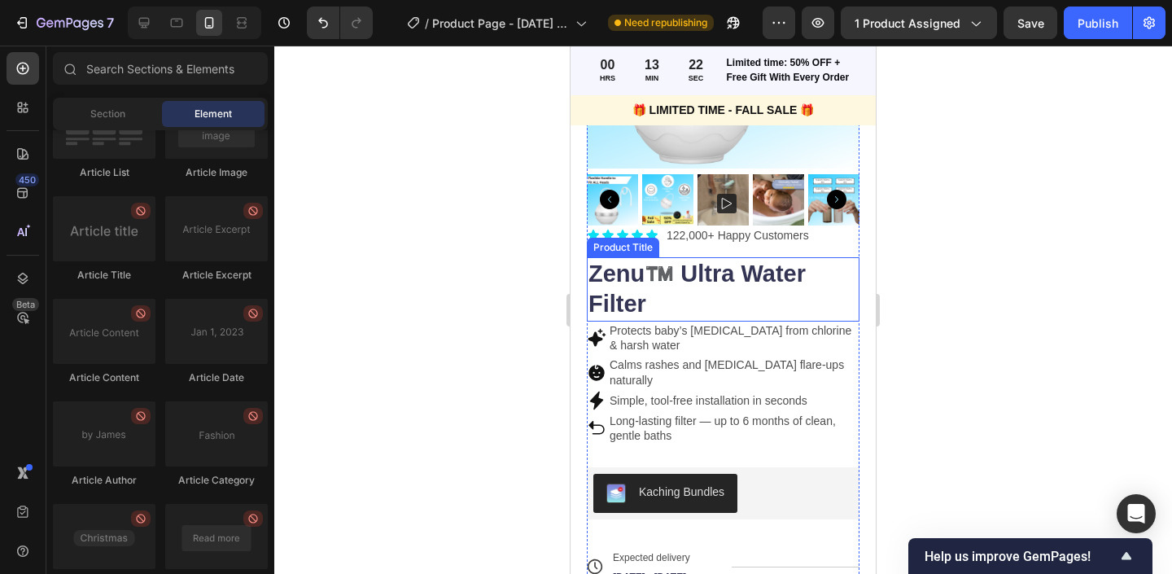
click at [675, 275] on h1 "Zenu™️ Ultra Water Filter" at bounding box center [723, 289] width 273 height 64
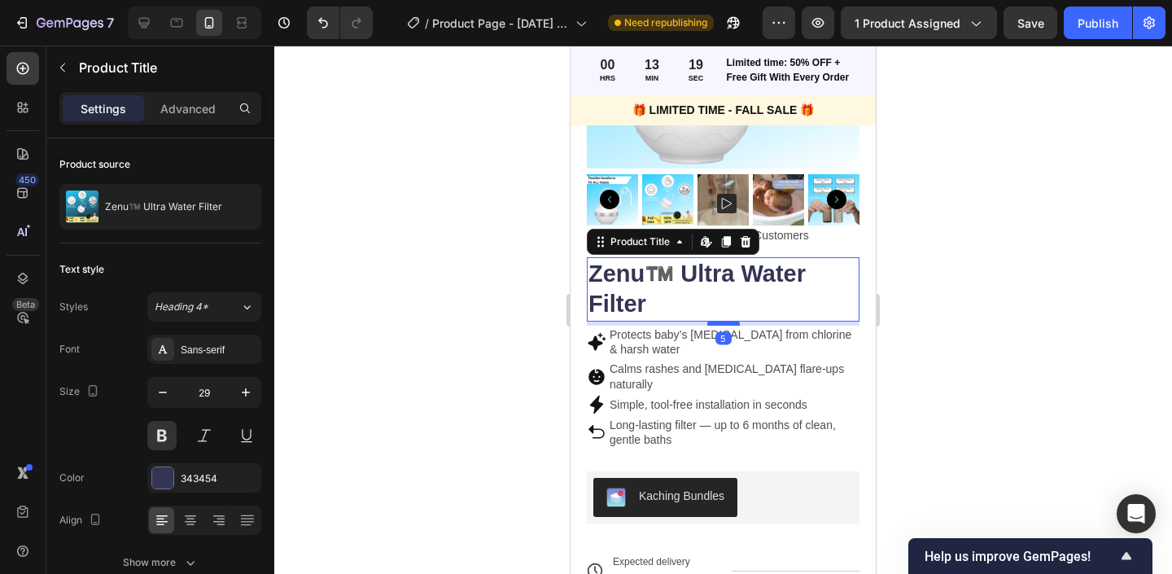
click at [720, 321] on div at bounding box center [723, 323] width 33 height 5
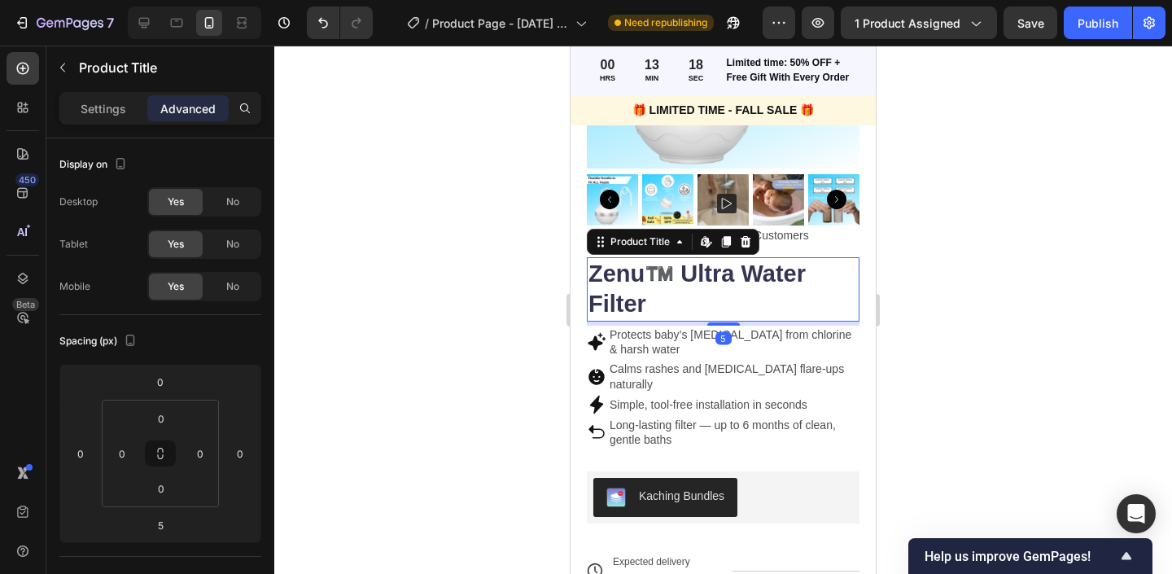
click at [716, 299] on h1 "Zenu™️ Ultra Water Filter" at bounding box center [723, 289] width 273 height 64
click at [742, 272] on h1 "Zenu™️ Ultra Water Filter" at bounding box center [723, 289] width 273 height 64
click at [736, 270] on h1 "Zenu™️ Ultra Water Filter" at bounding box center [723, 289] width 273 height 64
click at [480, 272] on div at bounding box center [723, 310] width 898 height 528
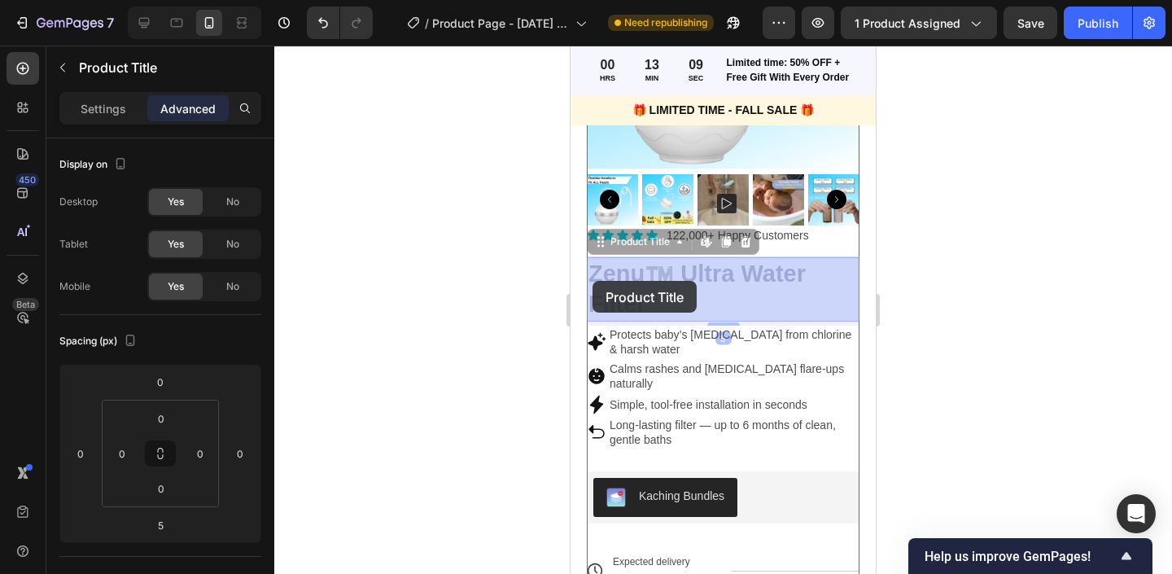
drag, startPoint x: 792, startPoint y: 309, endPoint x: 595, endPoint y: 282, distance: 198.8
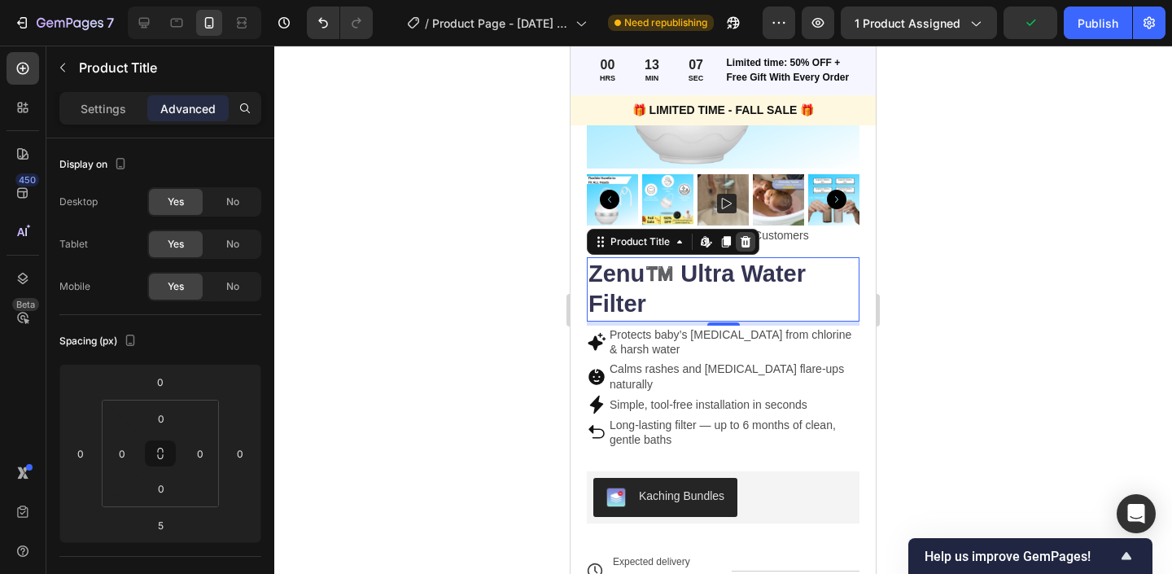
click at [746, 239] on icon at bounding box center [746, 240] width 11 height 11
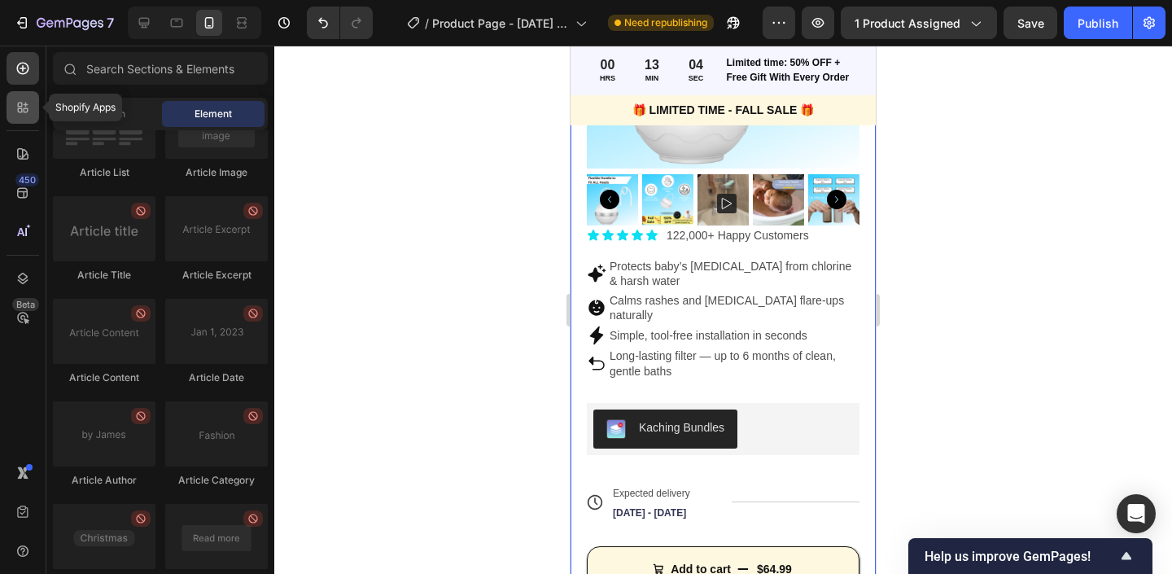
click at [15, 119] on div at bounding box center [23, 107] width 33 height 33
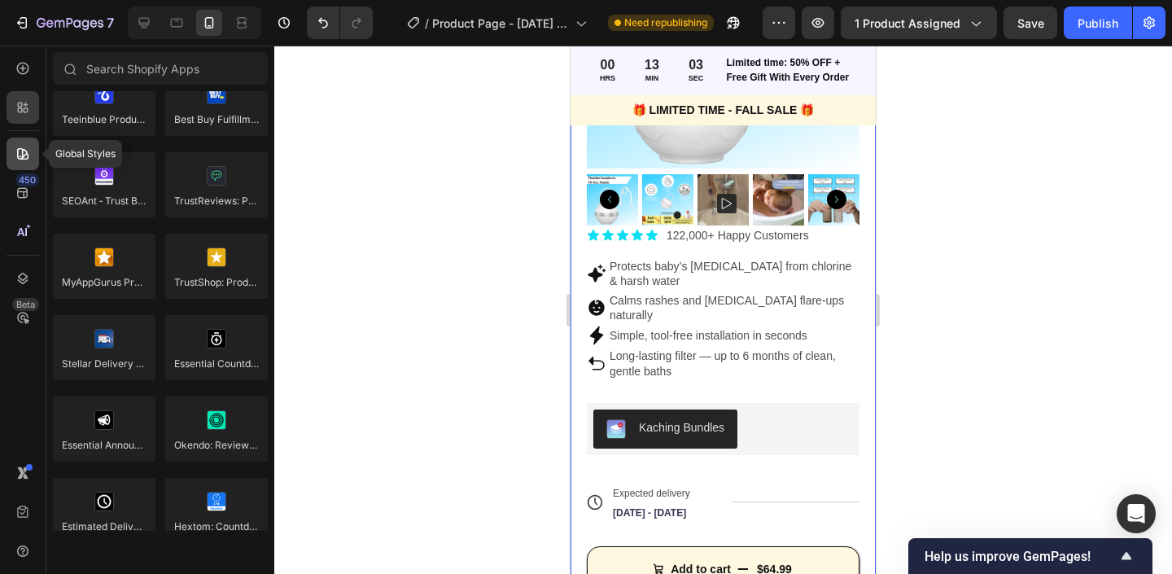
click at [15, 150] on icon at bounding box center [23, 154] width 16 height 16
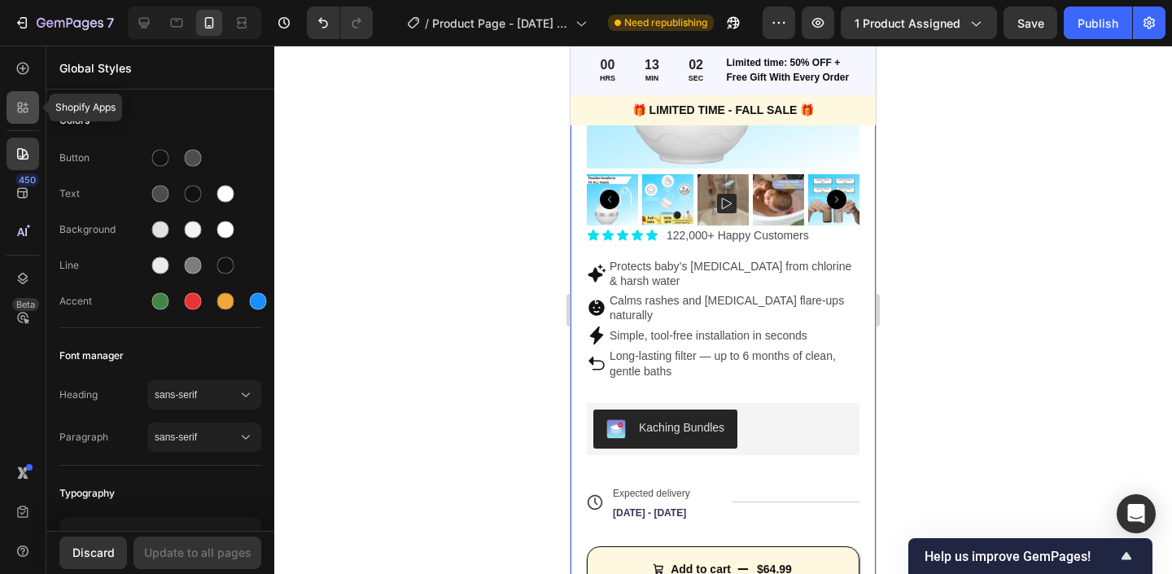
click at [27, 106] on icon at bounding box center [23, 107] width 16 height 16
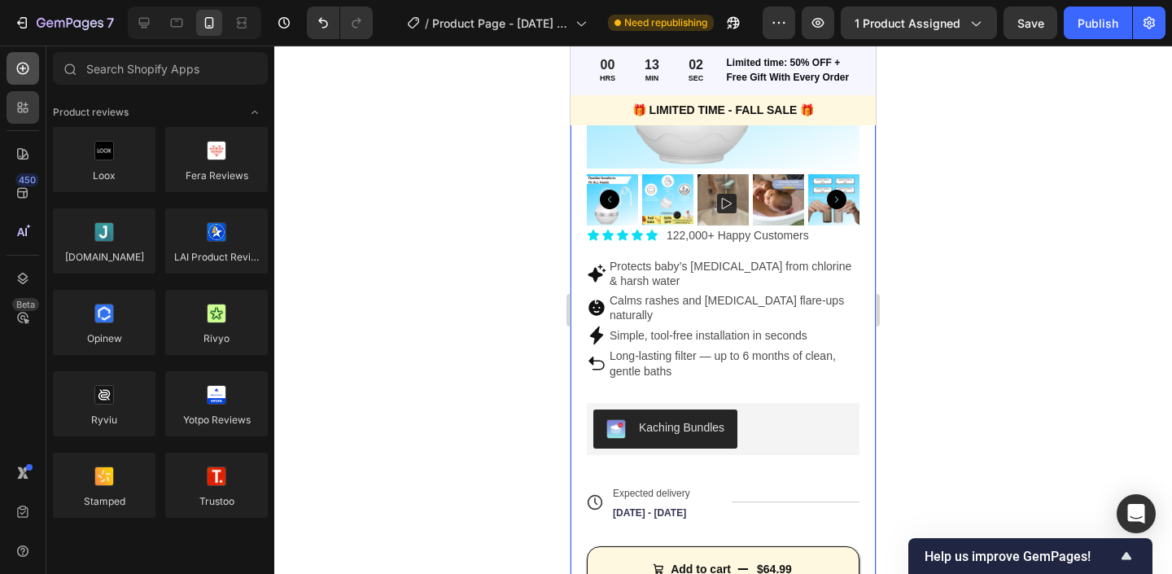
scroll to position [4323, 0]
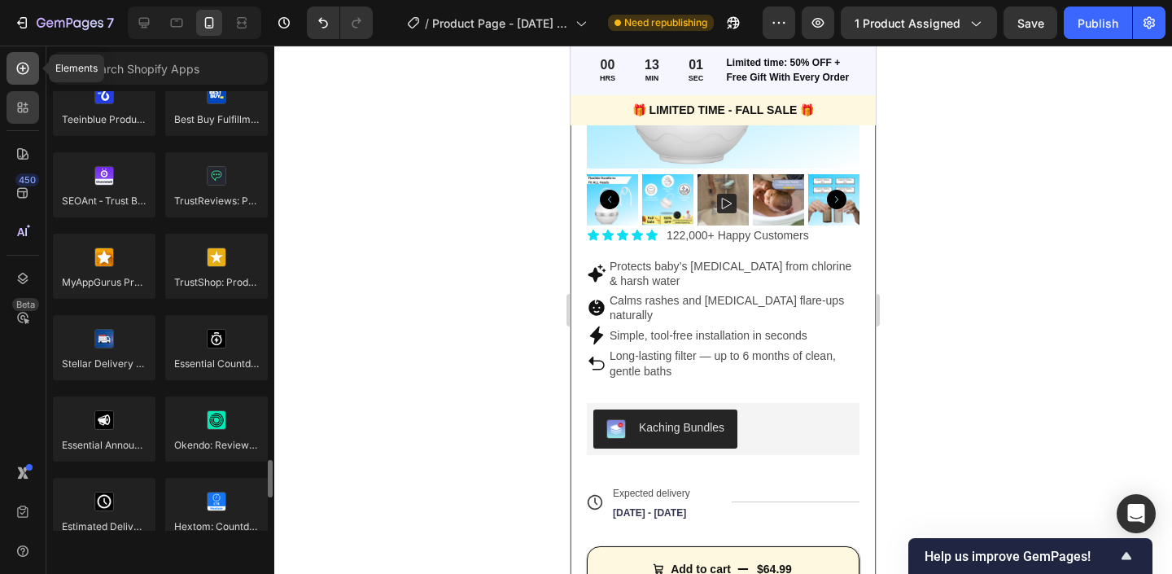
click at [26, 70] on icon at bounding box center [23, 68] width 16 height 16
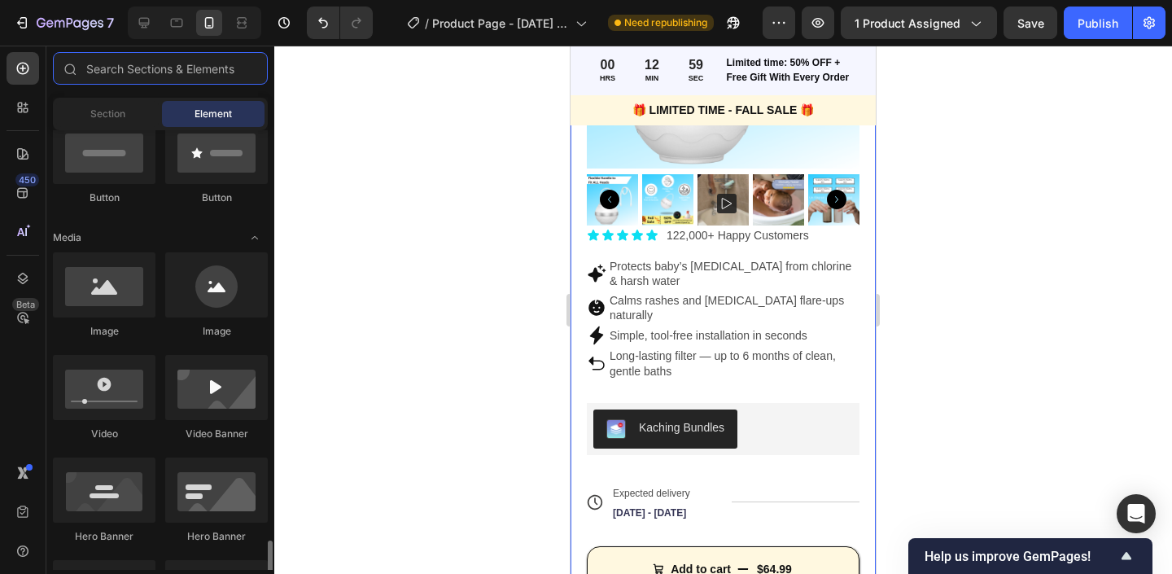
scroll to position [0, 0]
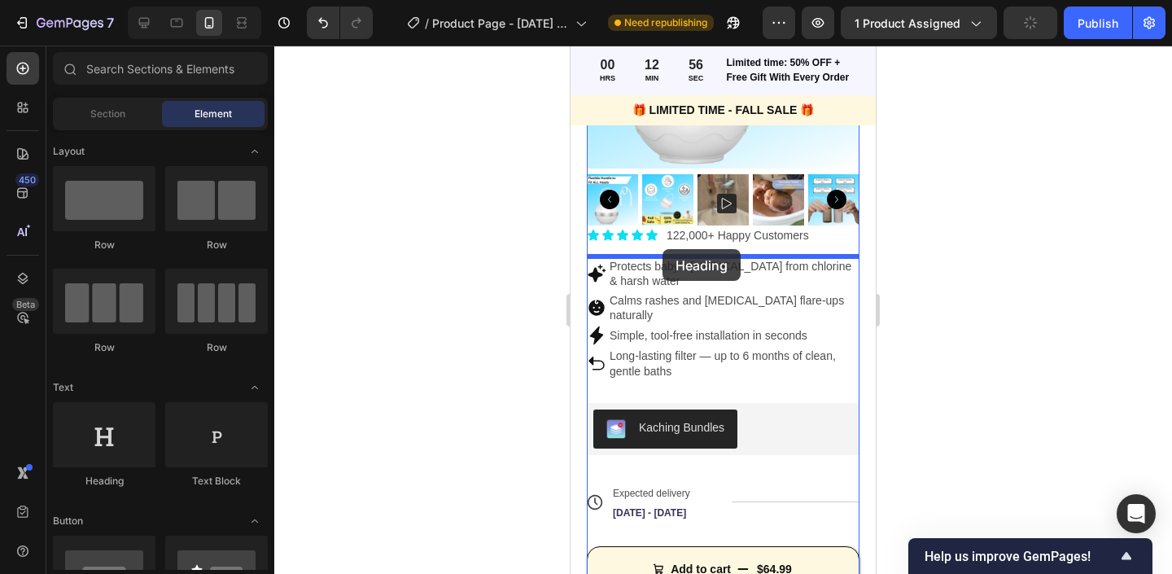
drag, startPoint x: 677, startPoint y: 495, endPoint x: 663, endPoint y: 249, distance: 246.3
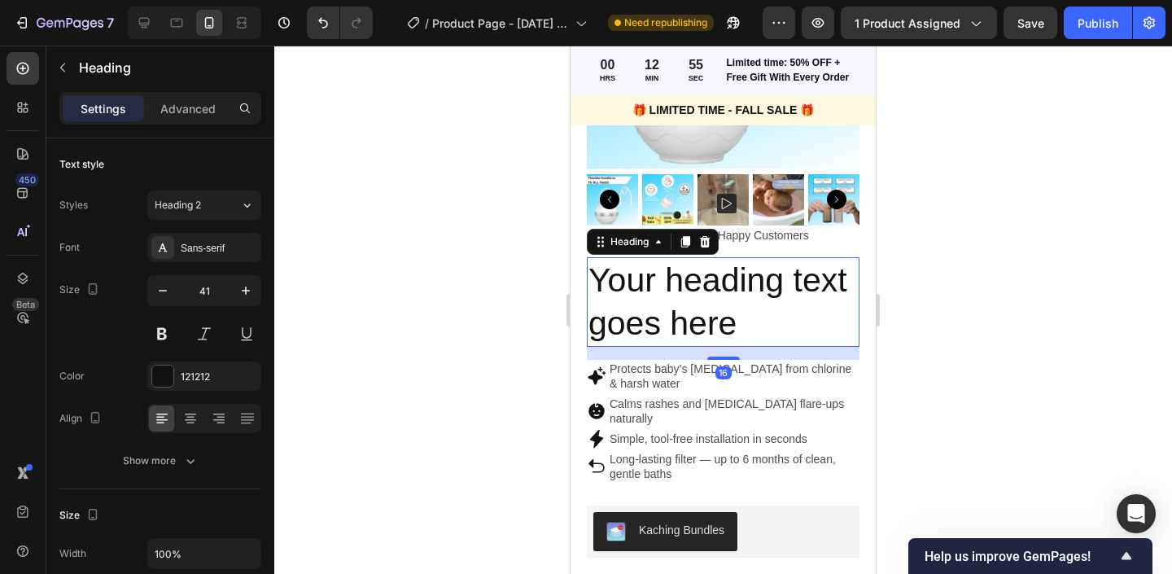
click at [757, 321] on h2 "Your heading text goes here" at bounding box center [723, 302] width 273 height 90
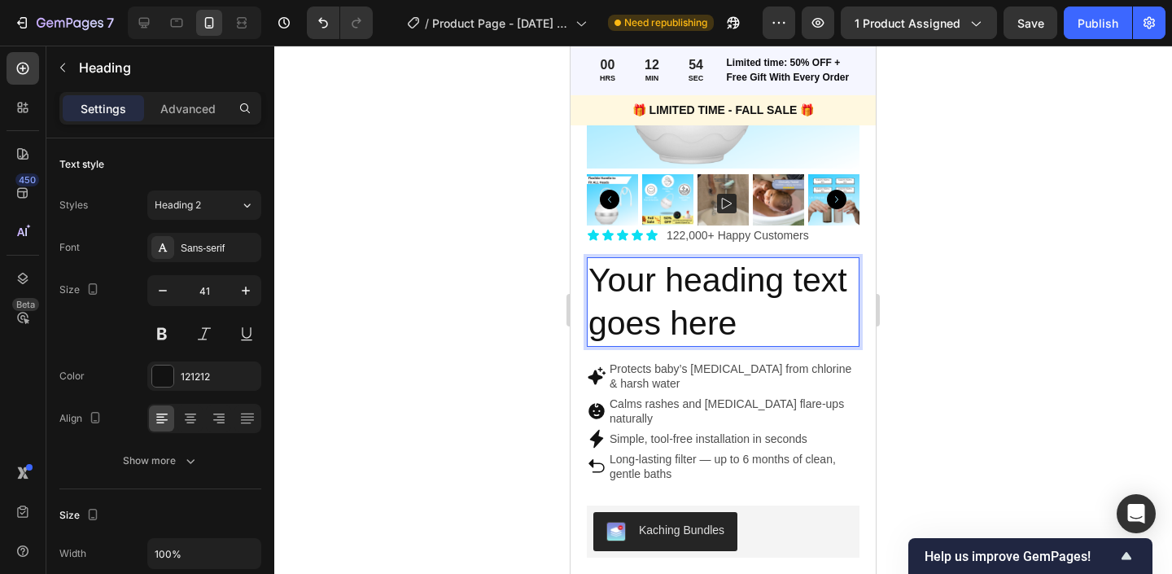
click at [356, 287] on div at bounding box center [723, 310] width 898 height 528
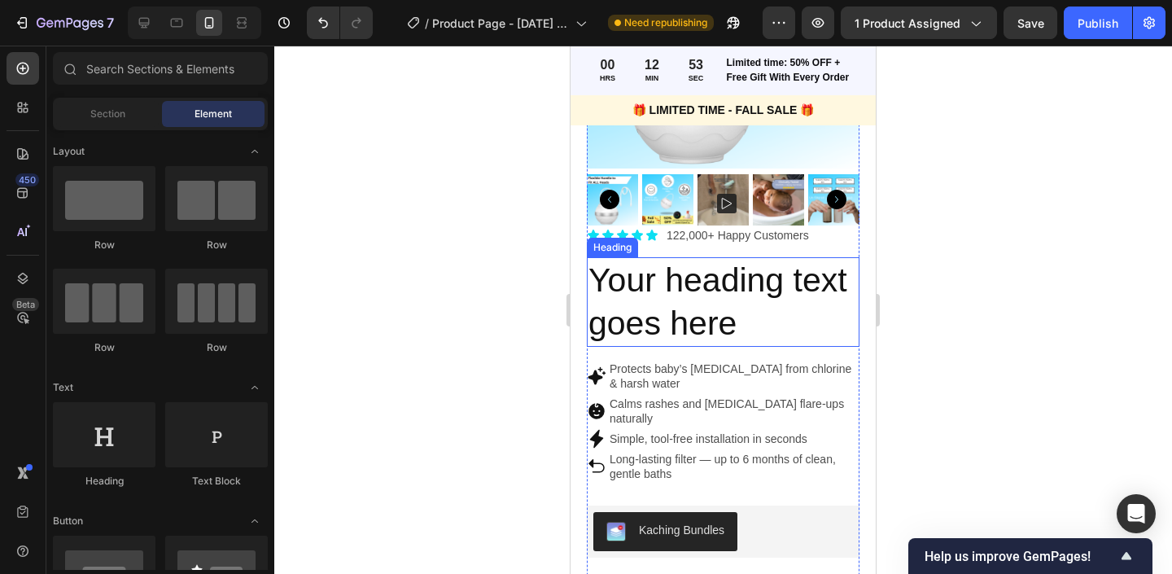
click at [667, 278] on p "Your heading text goes here" at bounding box center [723, 302] width 269 height 87
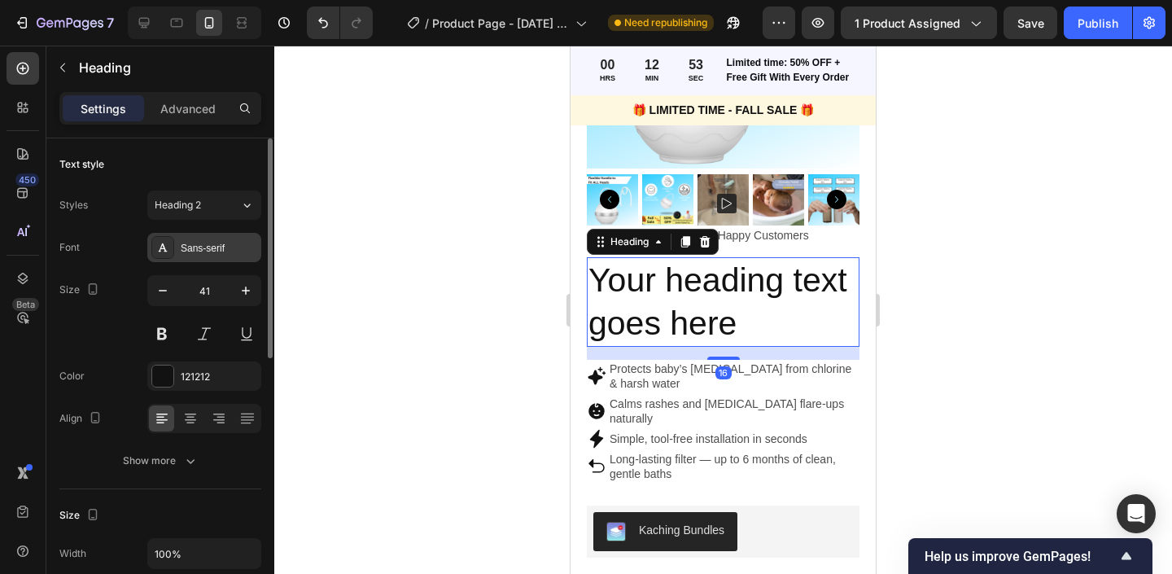
click at [174, 253] on div "Sans-serif" at bounding box center [204, 247] width 114 height 29
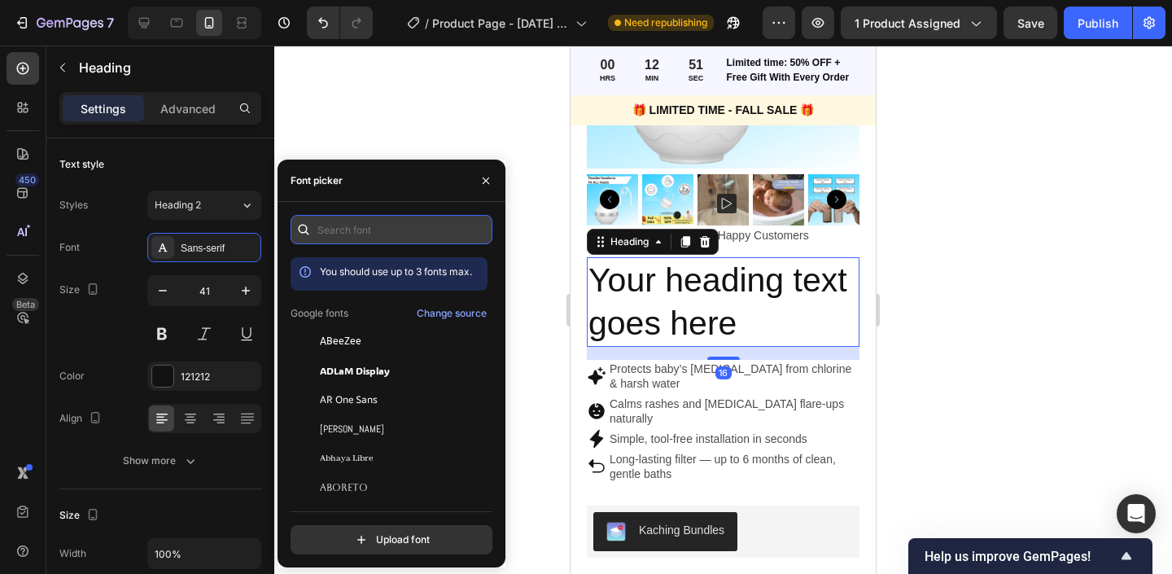
click at [342, 230] on input "text" at bounding box center [392, 229] width 202 height 29
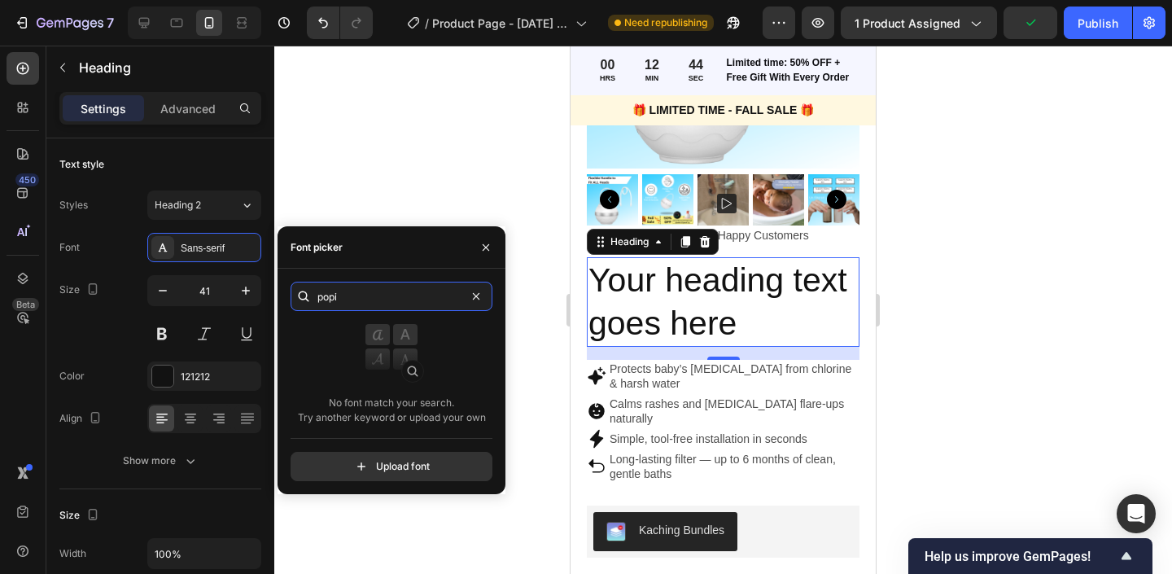
type input "pop"
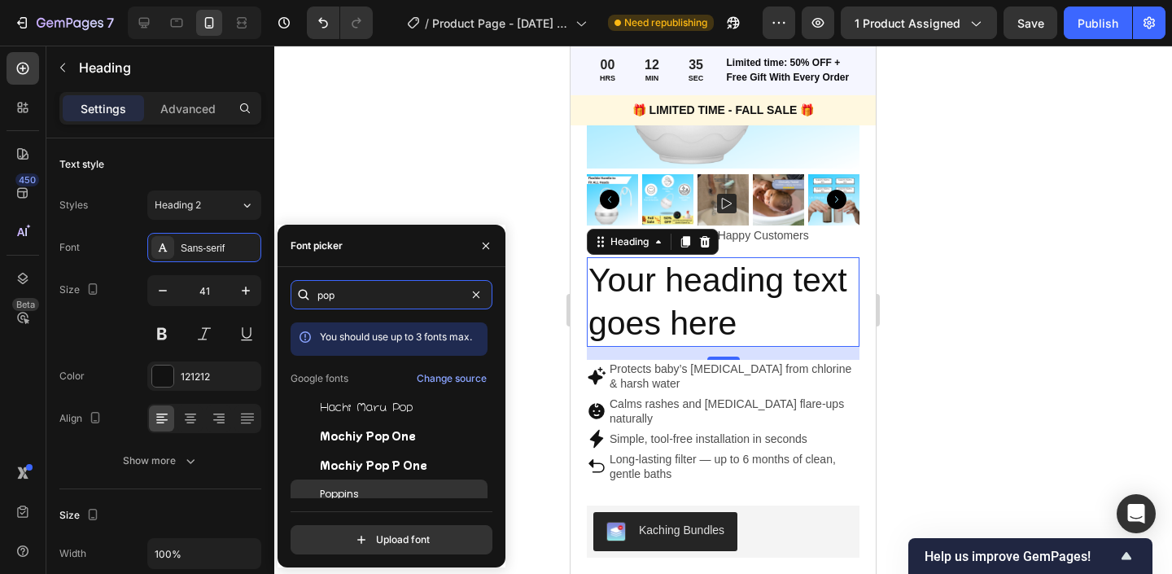
type input "pop"
click at [404, 488] on div "Poppins" at bounding box center [402, 494] width 164 height 15
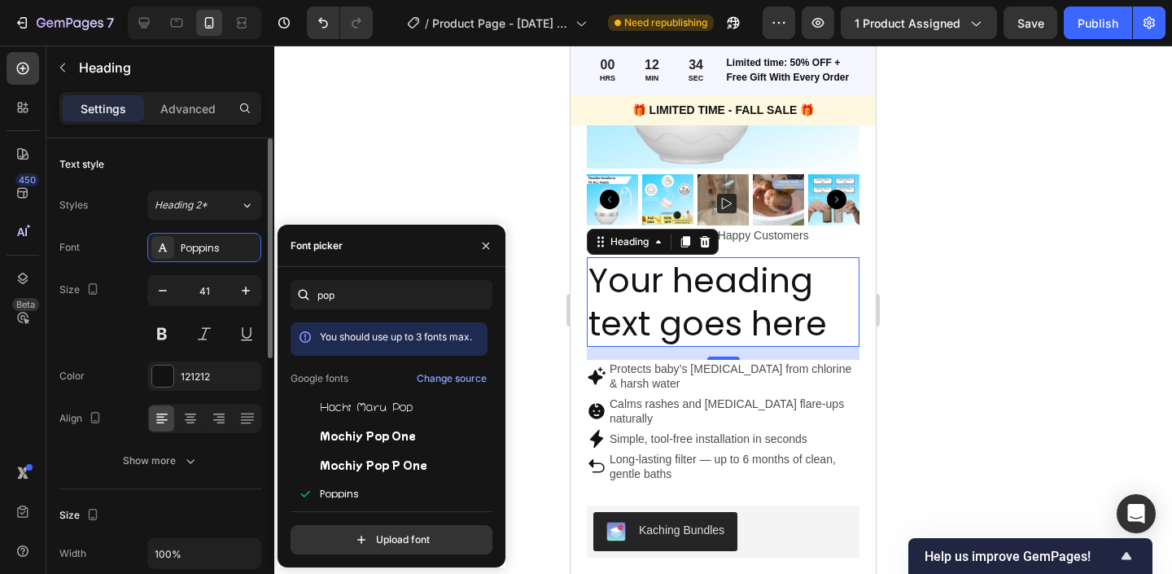
click at [105, 243] on div "Font Poppins" at bounding box center [160, 247] width 202 height 29
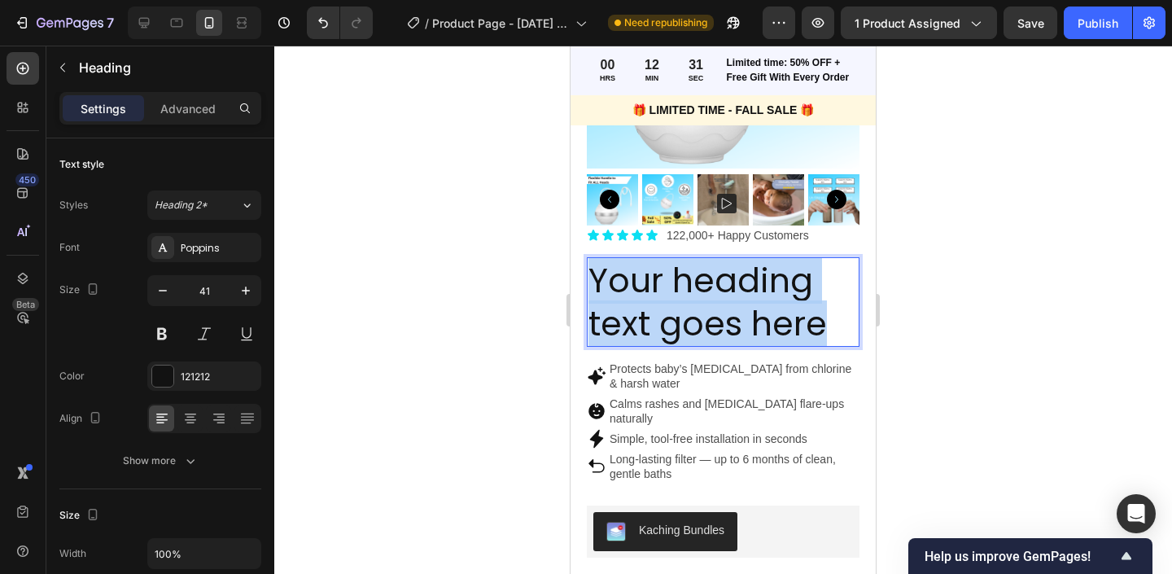
drag, startPoint x: 830, startPoint y: 304, endPoint x: 591, endPoint y: 275, distance: 241.1
click at [591, 275] on p "Your heading text goes here" at bounding box center [723, 302] width 269 height 87
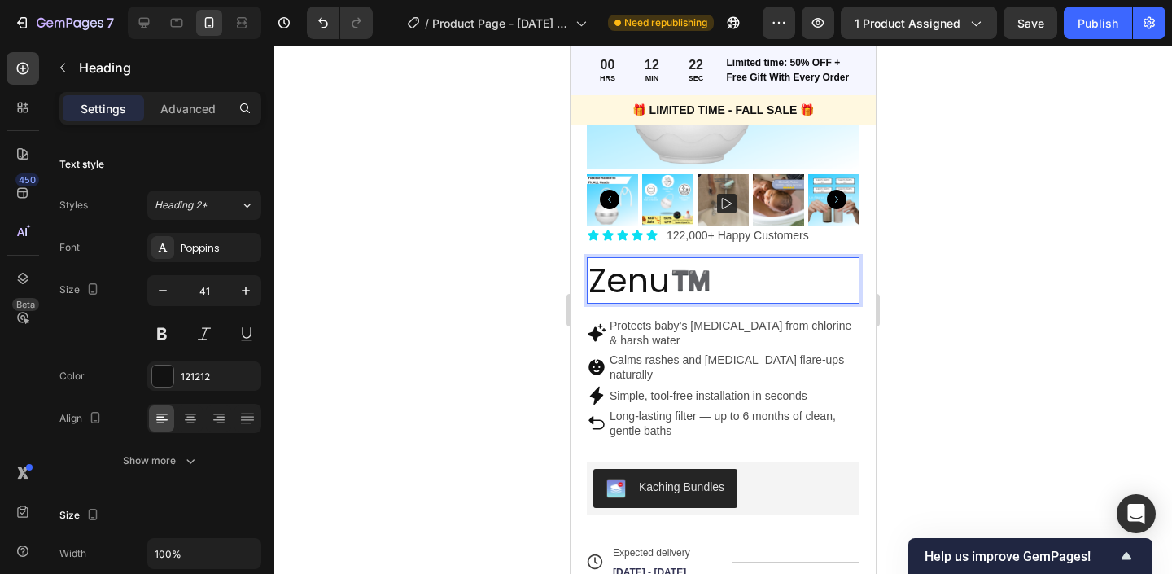
click at [793, 257] on h2 "Zenu™️" at bounding box center [723, 280] width 273 height 46
click at [786, 285] on p "Zenu™️" at bounding box center [723, 280] width 269 height 43
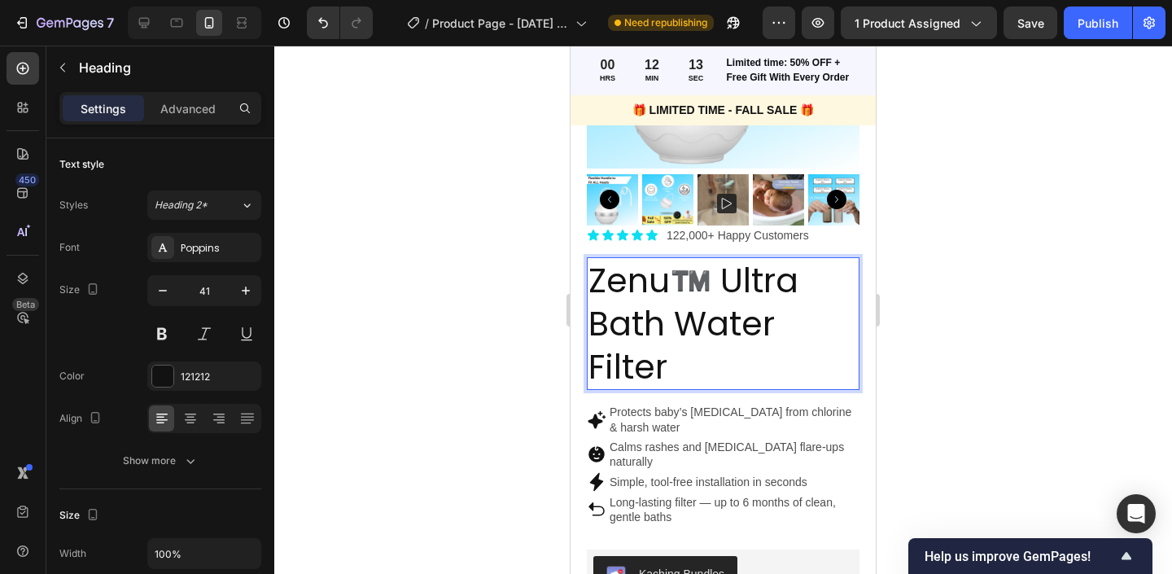
click at [536, 325] on div at bounding box center [723, 310] width 898 height 528
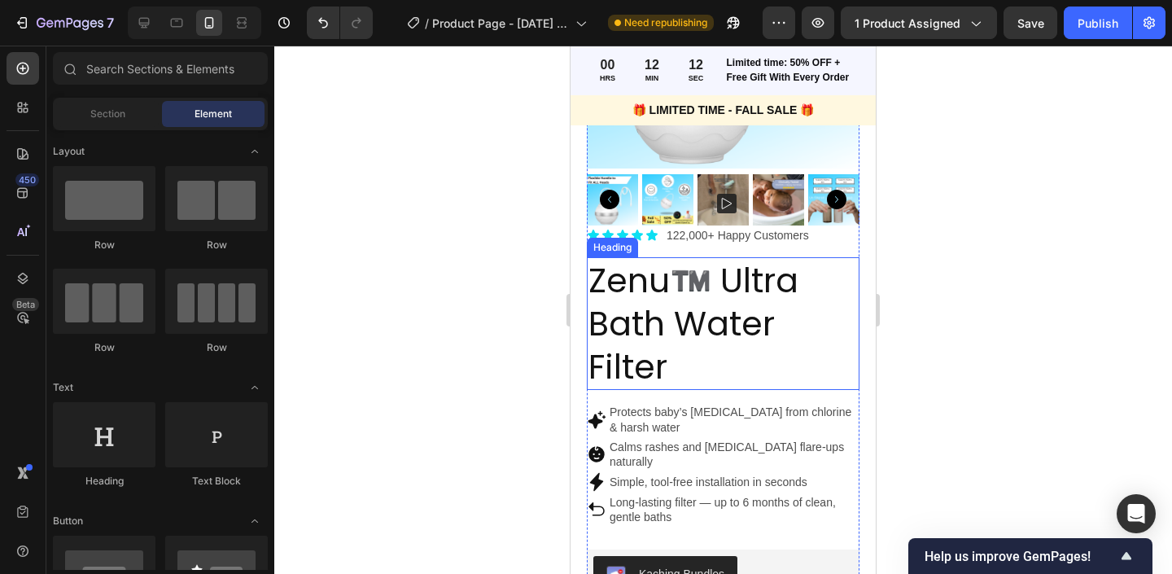
click at [759, 311] on p "Zenu™️ Ultra Bath Water Filter" at bounding box center [723, 324] width 269 height 130
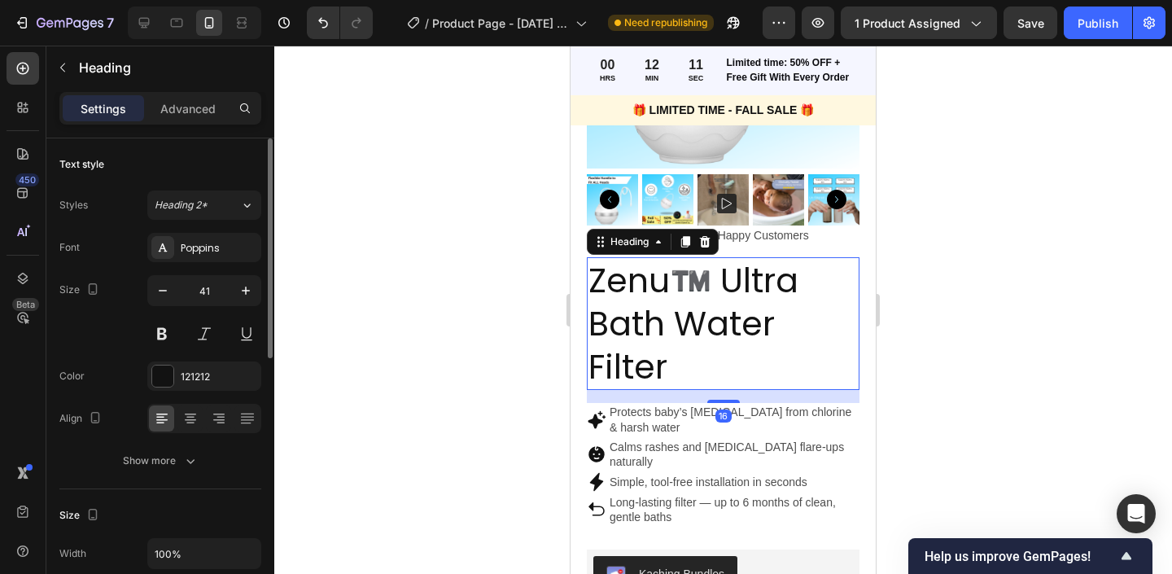
click at [145, 295] on div "Size 41" at bounding box center [160, 311] width 202 height 73
click at [148, 295] on button "button" at bounding box center [162, 290] width 29 height 29
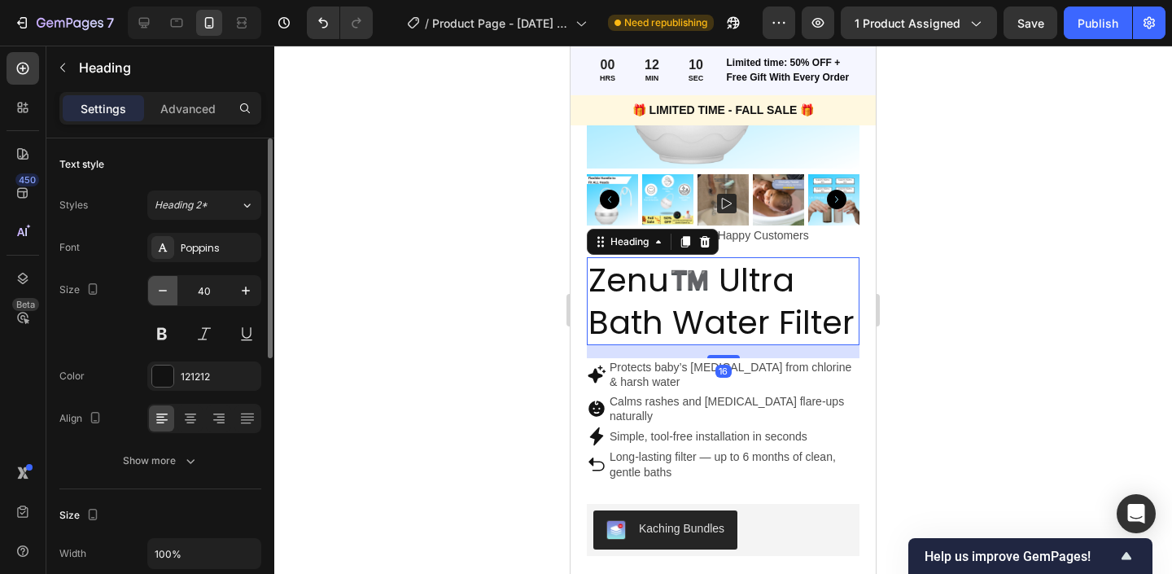
click at [148, 295] on button "button" at bounding box center [162, 290] width 29 height 29
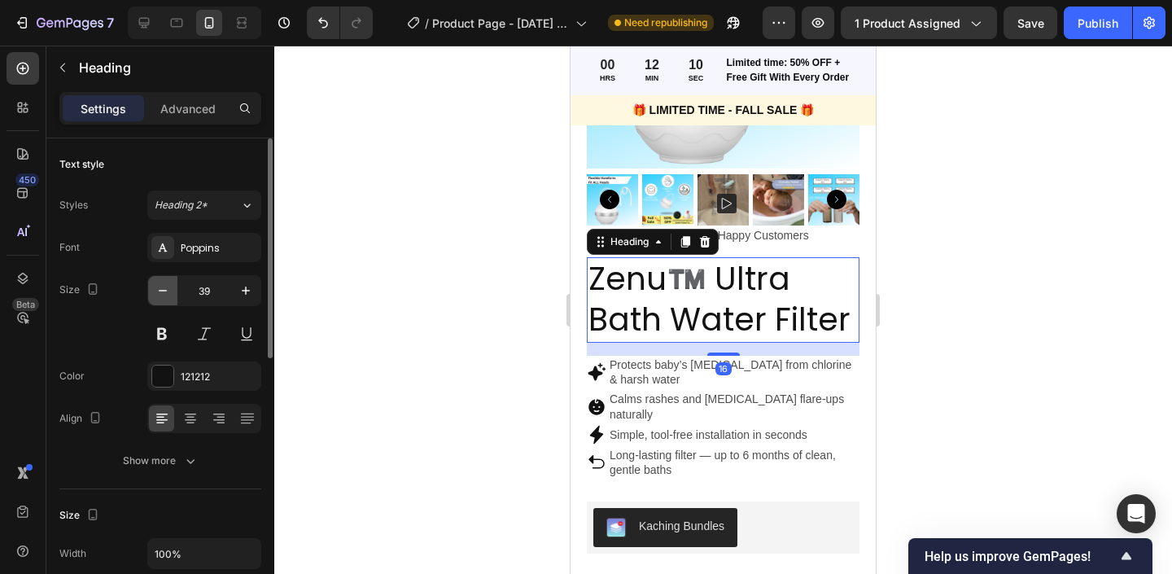
click at [148, 295] on button "button" at bounding box center [162, 290] width 29 height 29
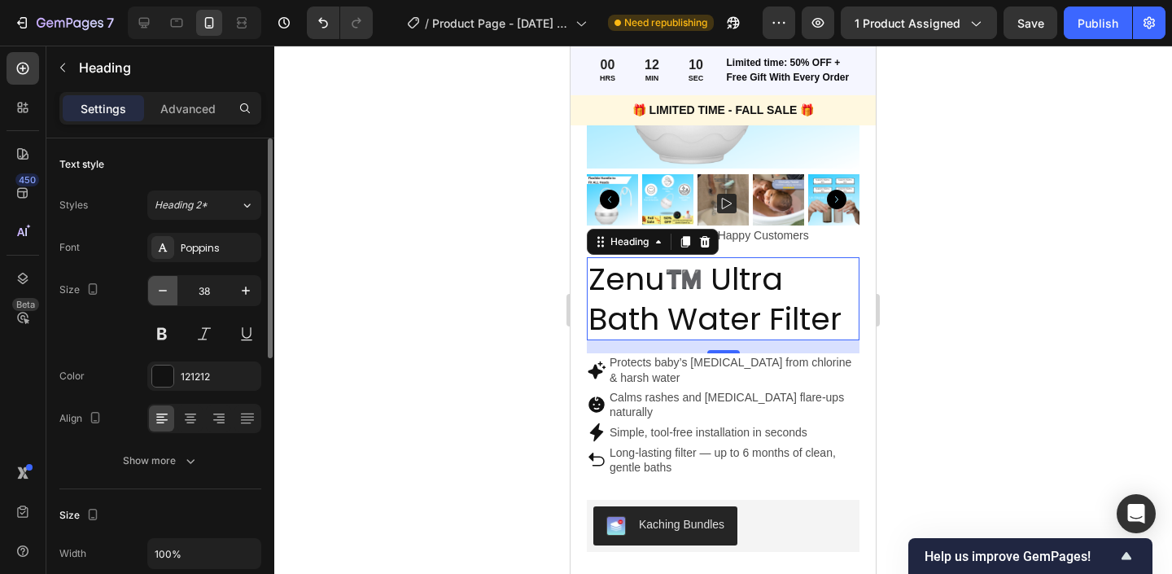
click at [153, 294] on button "button" at bounding box center [162, 290] width 29 height 29
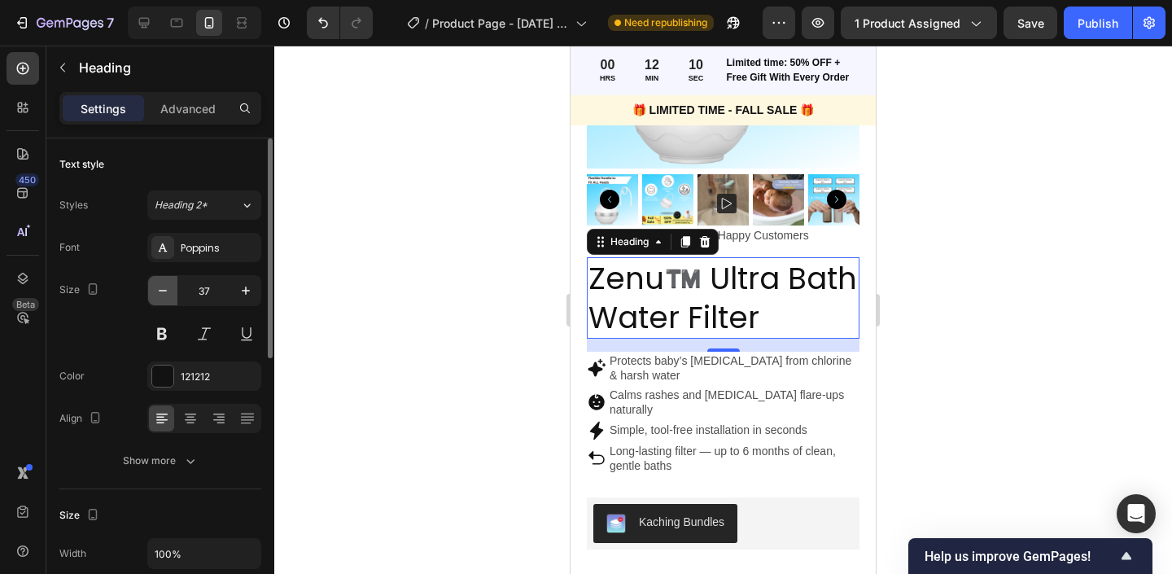
click at [153, 294] on button "button" at bounding box center [162, 290] width 29 height 29
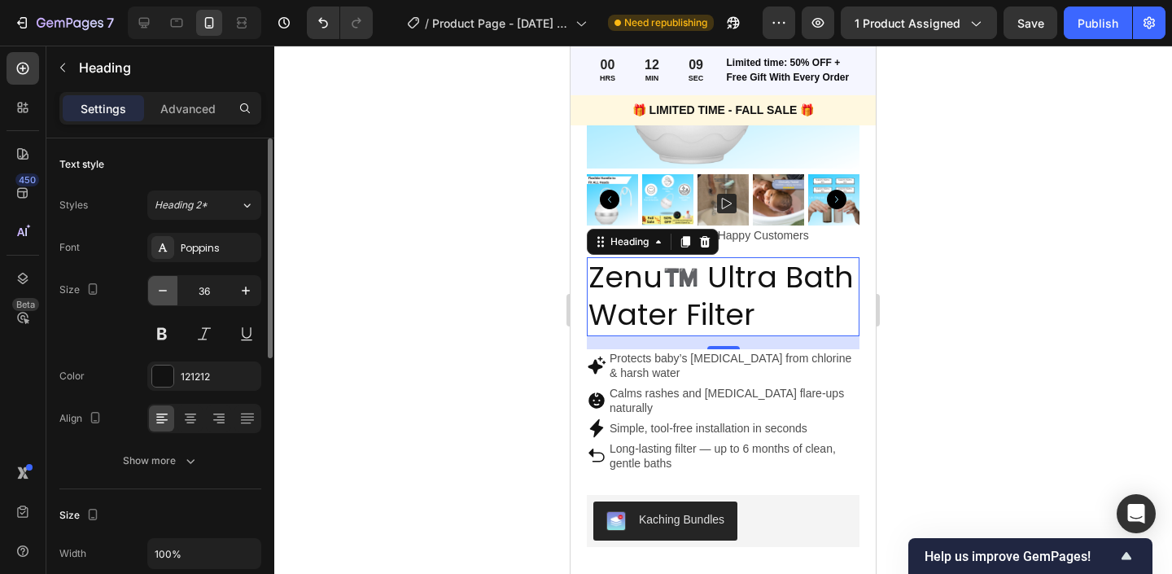
click at [153, 294] on button "button" at bounding box center [162, 290] width 29 height 29
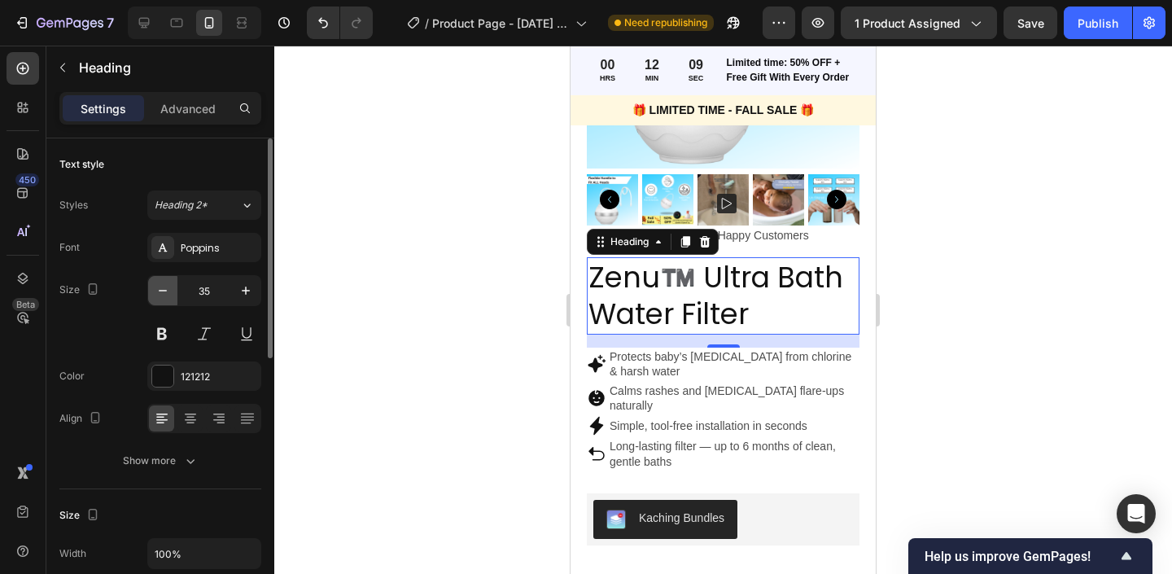
click at [153, 294] on button "button" at bounding box center [162, 290] width 29 height 29
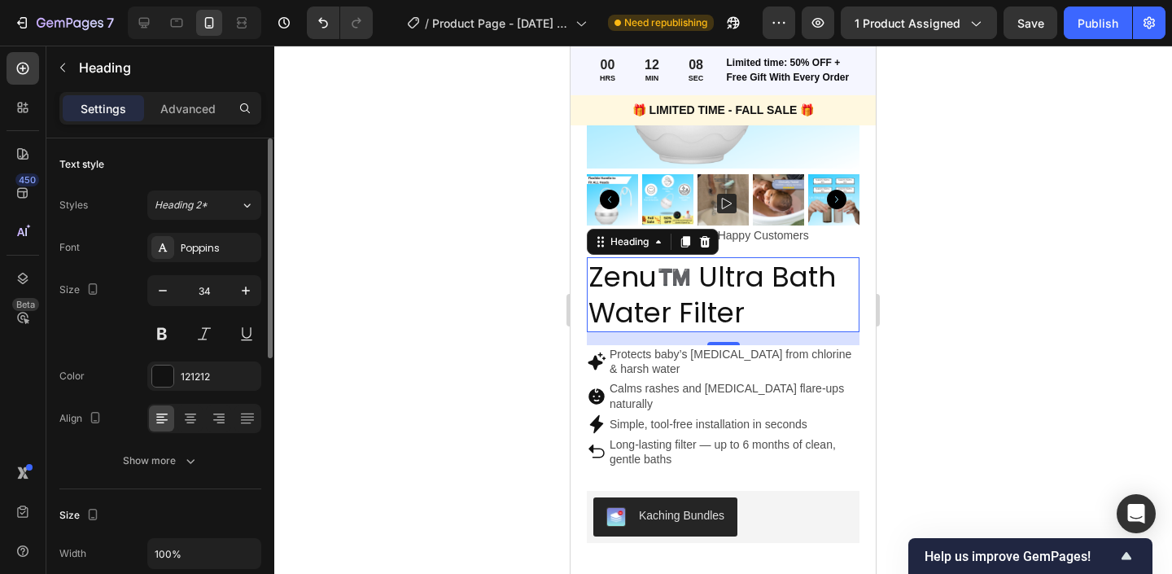
type input "33"
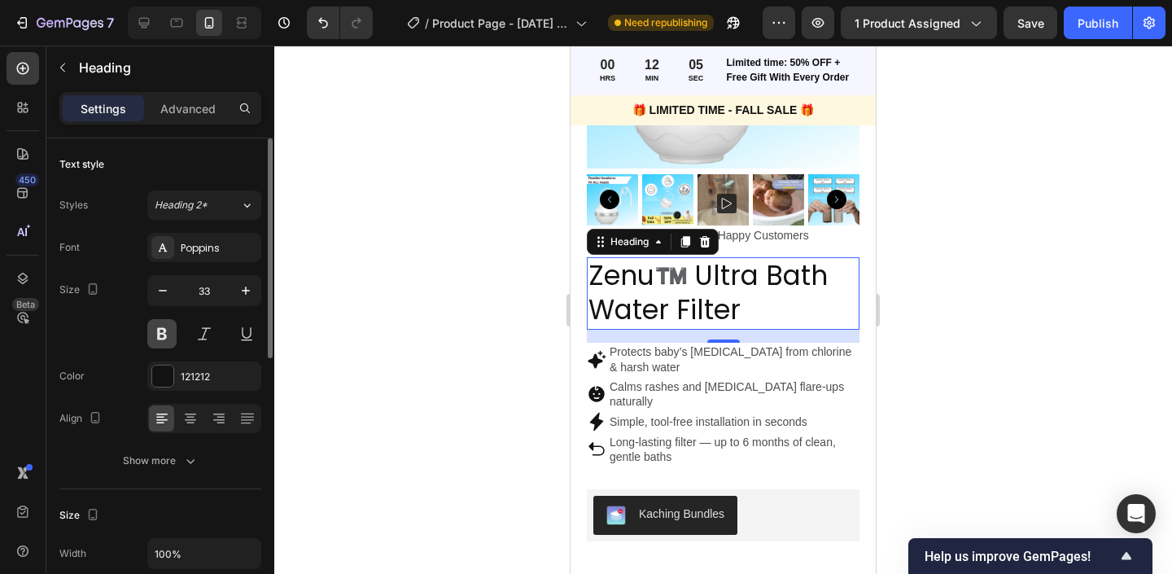
click at [160, 340] on button at bounding box center [161, 333] width 29 height 29
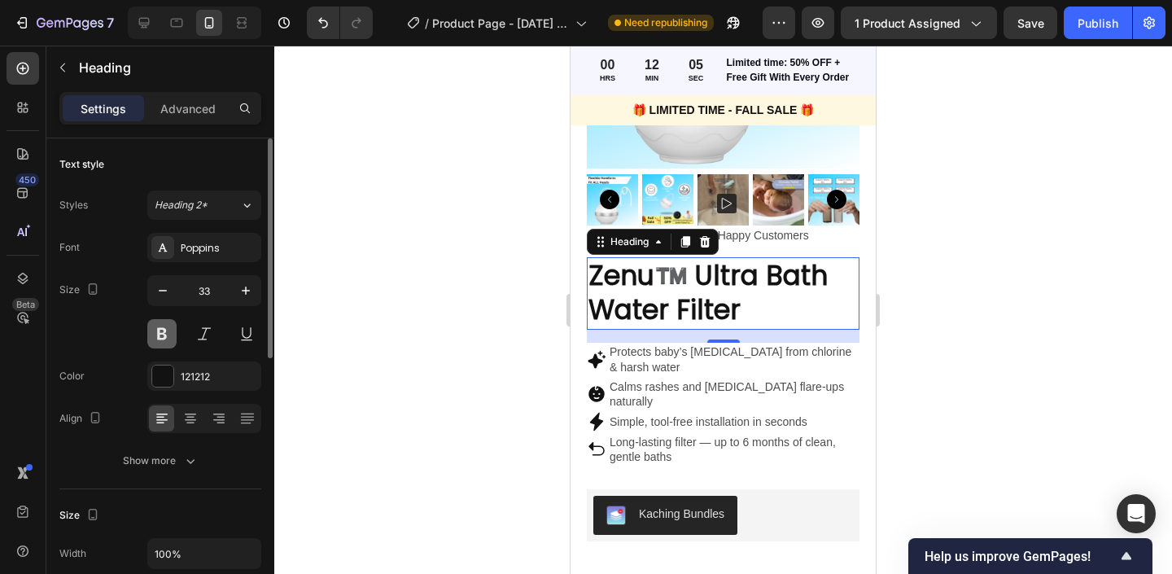
click at [160, 340] on button at bounding box center [161, 333] width 29 height 29
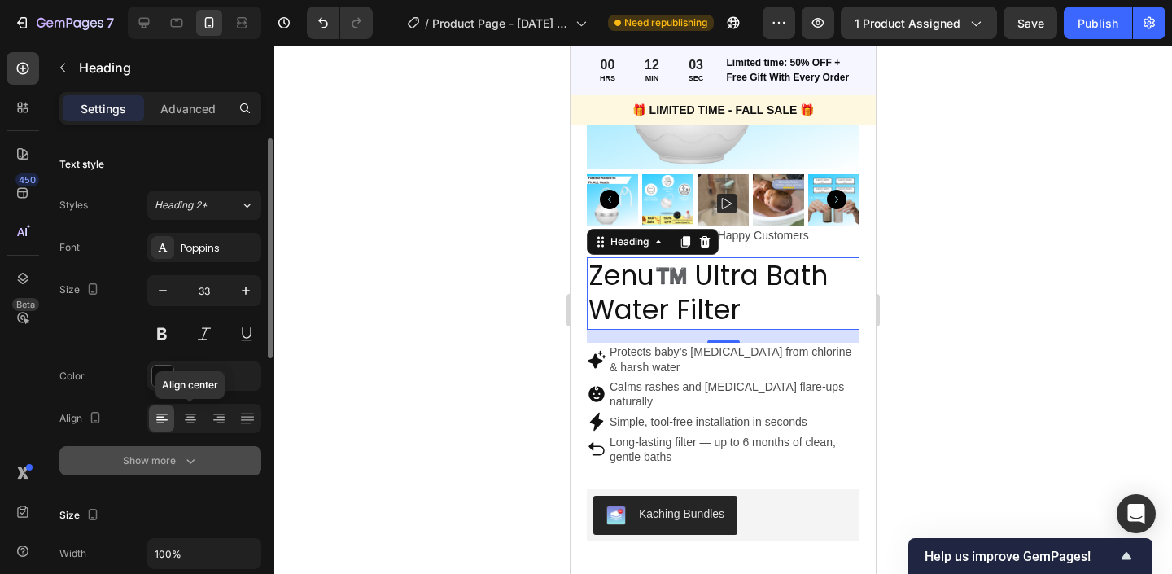
click at [185, 463] on icon "button" at bounding box center [190, 461] width 16 height 16
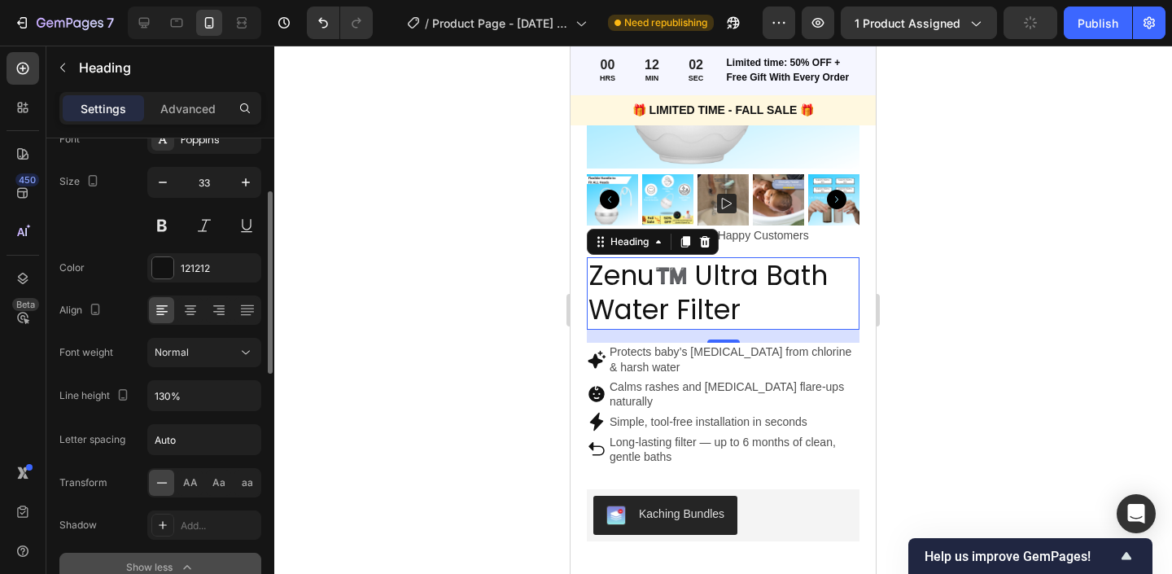
scroll to position [156, 0]
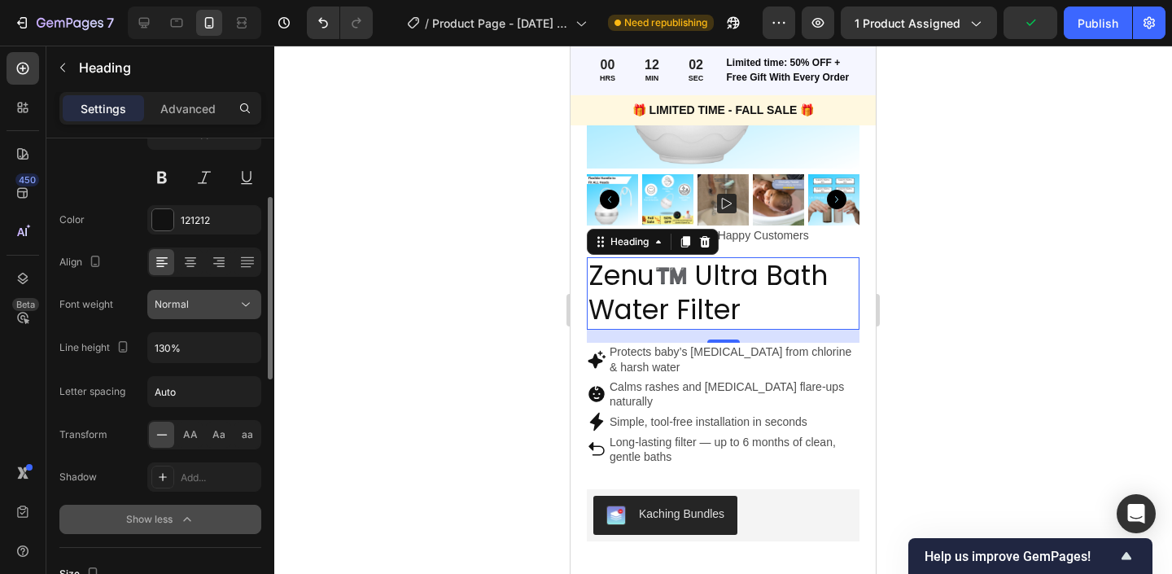
click at [193, 304] on div "Normal" at bounding box center [196, 304] width 83 height 15
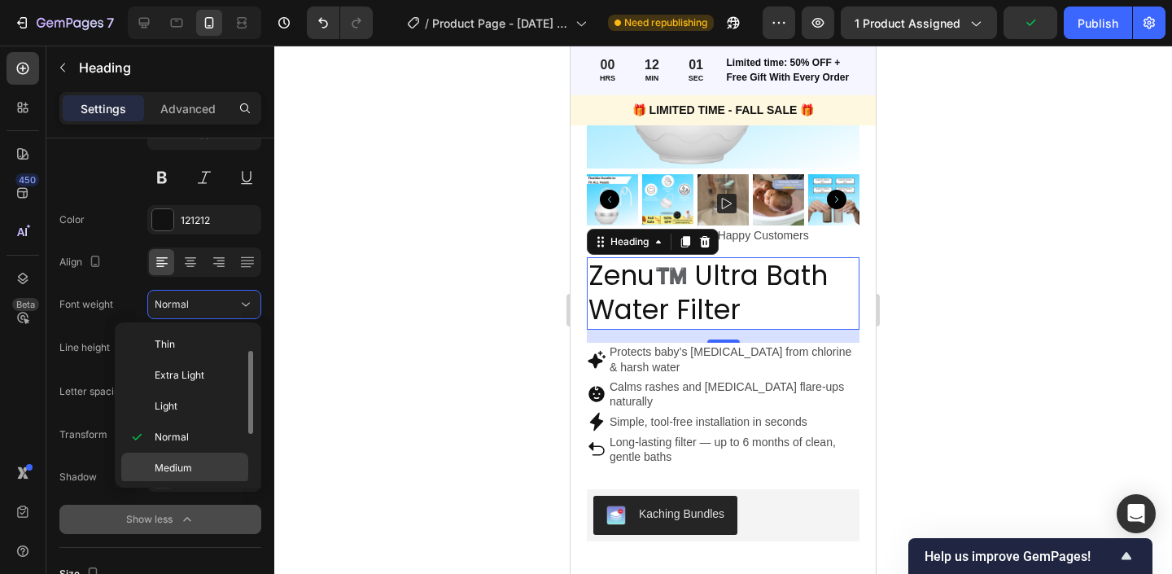
scroll to position [126, 0]
click at [183, 454] on div "Black" at bounding box center [184, 465] width 127 height 31
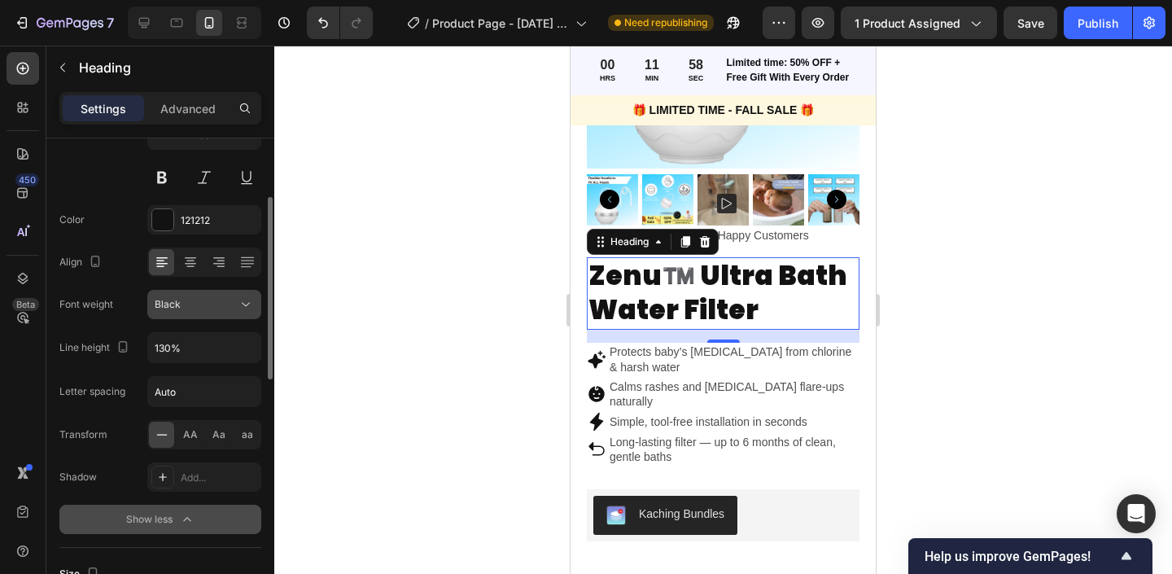
click at [222, 300] on div "Black" at bounding box center [196, 304] width 83 height 15
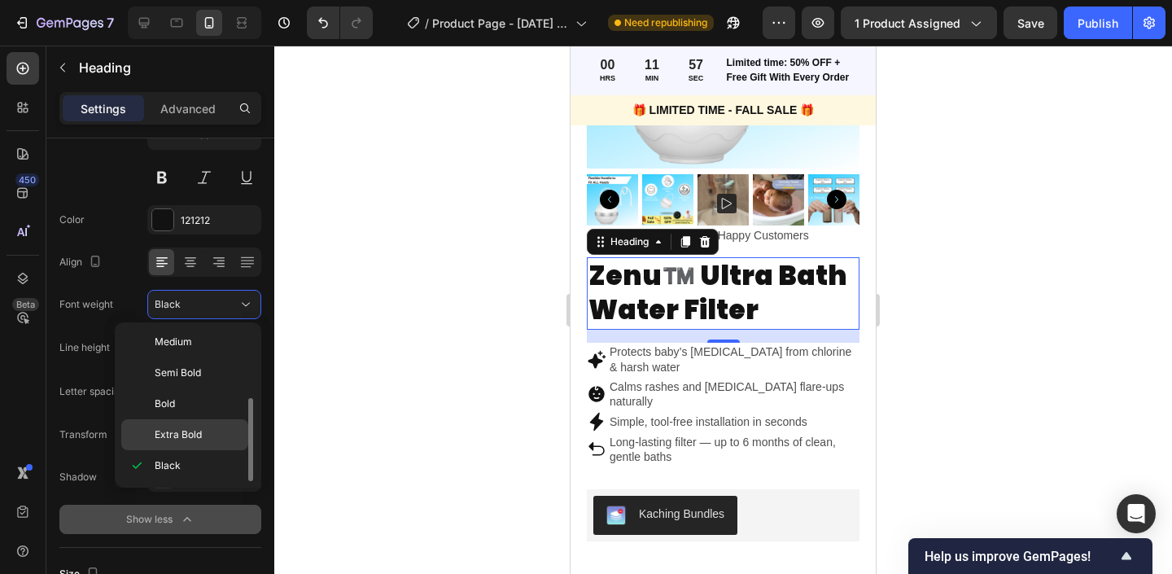
click at [197, 431] on span "Extra Bold" at bounding box center [178, 434] width 47 height 15
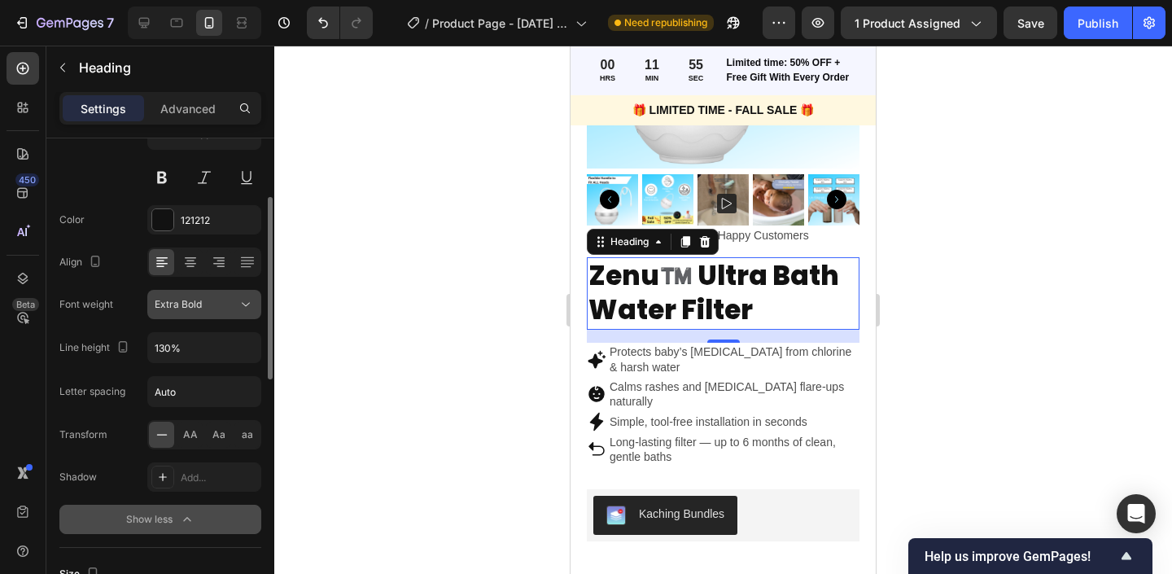
click at [212, 301] on div "Extra Bold" at bounding box center [196, 304] width 83 height 15
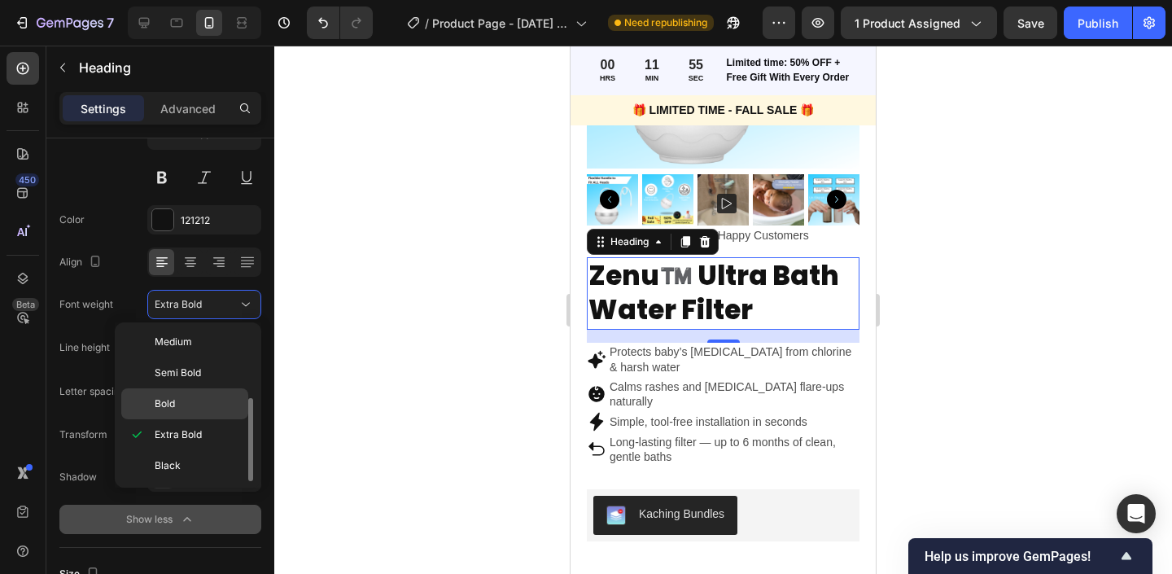
click at [205, 410] on p "Bold" at bounding box center [198, 403] width 86 height 15
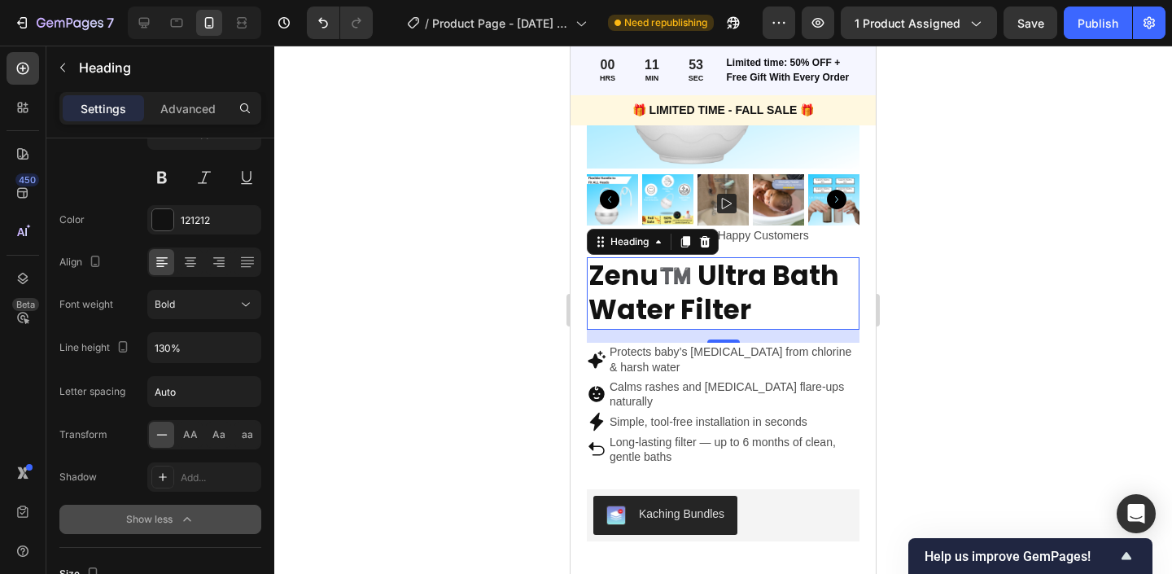
click at [518, 239] on div at bounding box center [723, 310] width 898 height 528
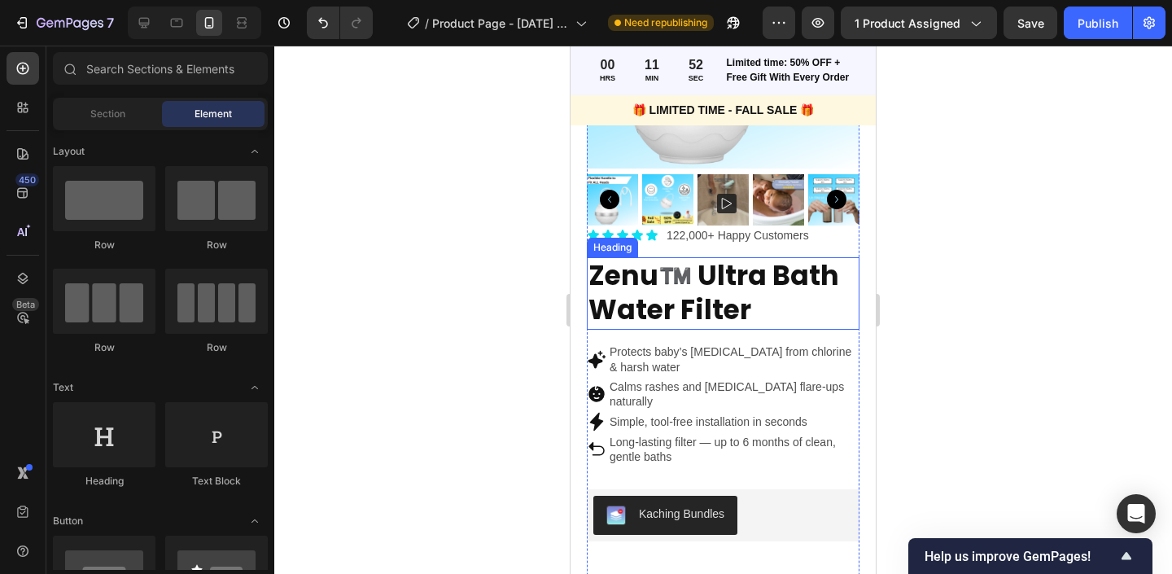
click at [684, 300] on p "Zenu™️ Ultra Bath Water Filter" at bounding box center [723, 294] width 269 height 70
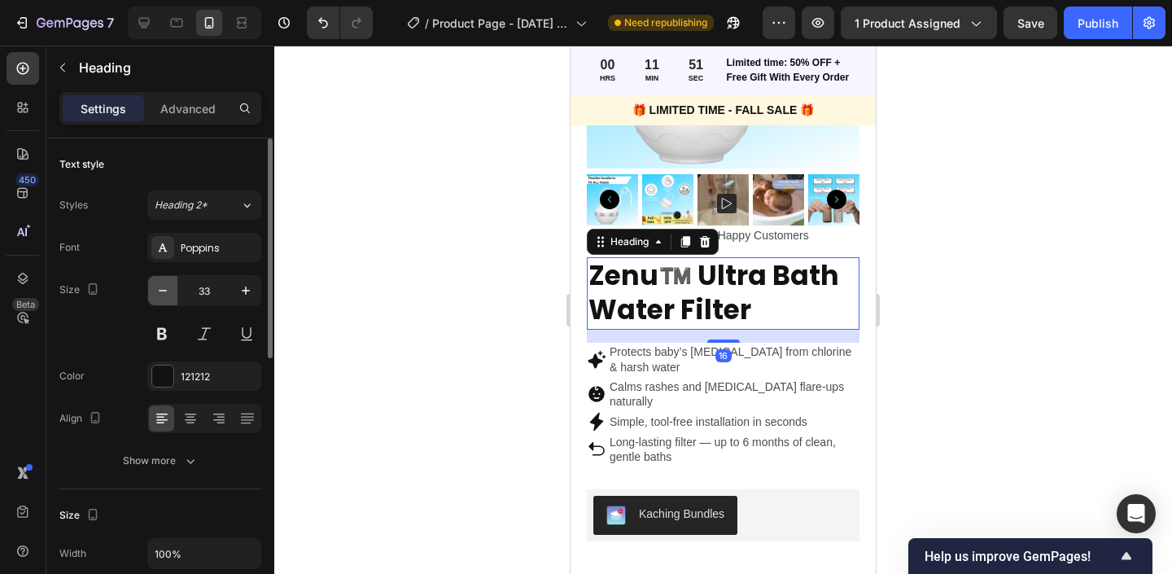
click at [149, 292] on button "button" at bounding box center [162, 290] width 29 height 29
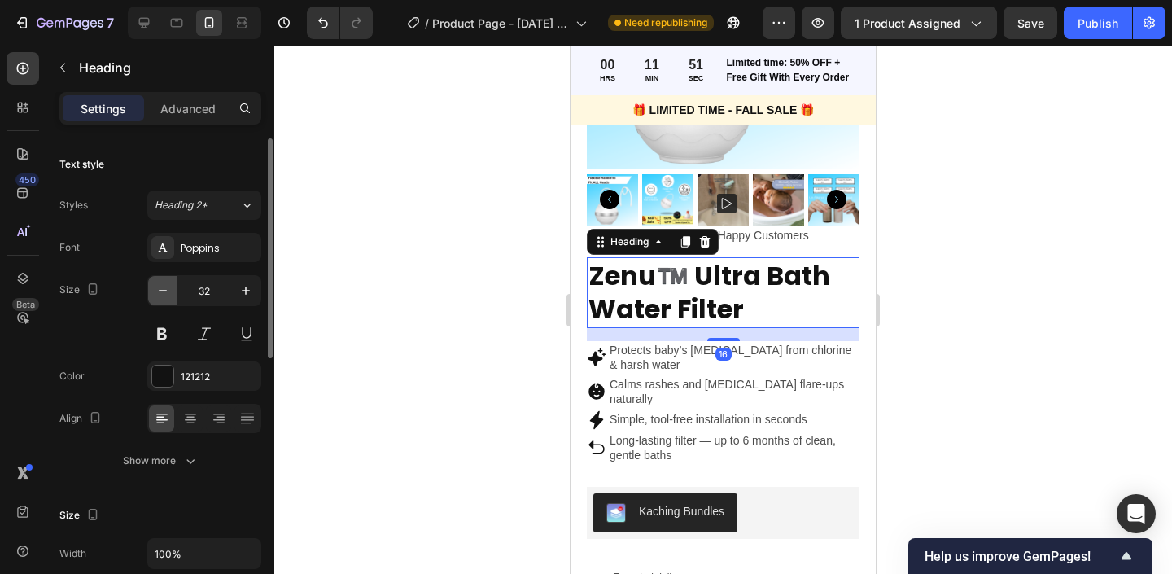
click at [149, 292] on button "button" at bounding box center [162, 290] width 29 height 29
type input "31"
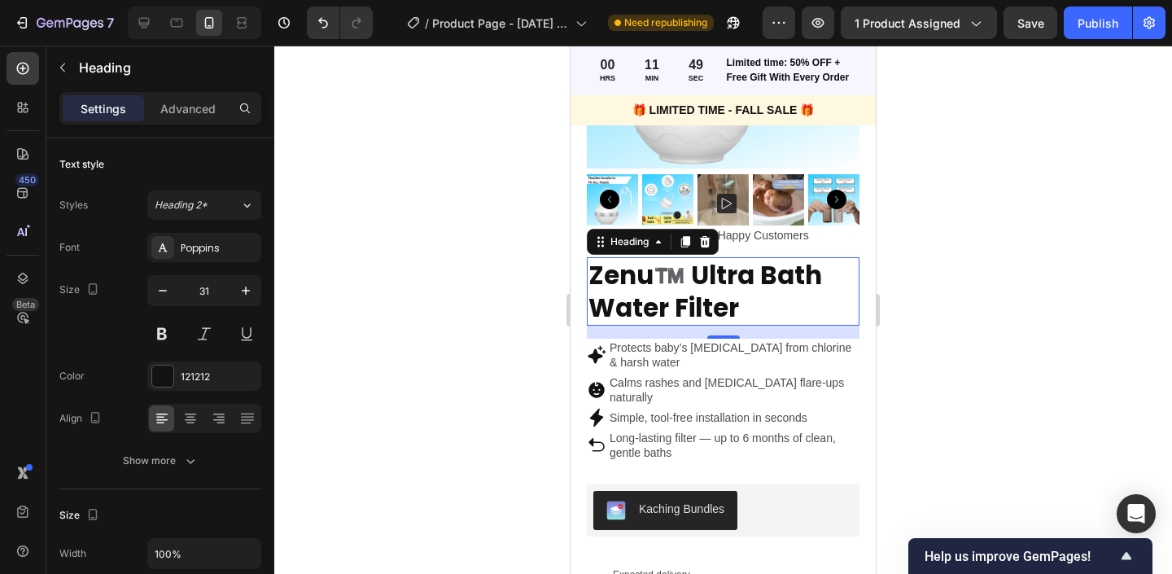
click at [442, 188] on div at bounding box center [723, 310] width 898 height 528
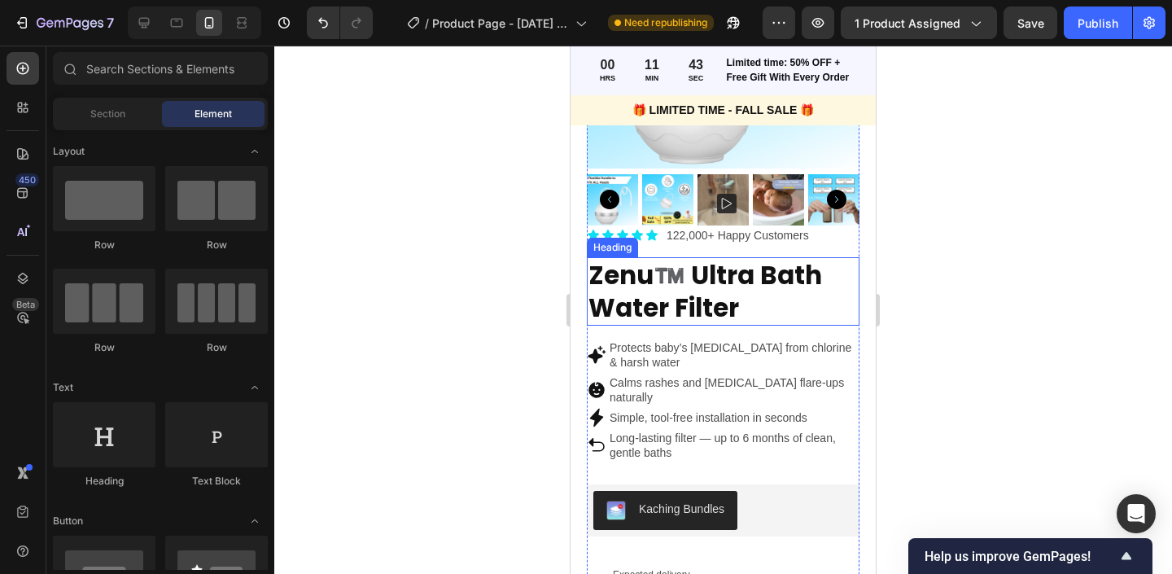
click at [694, 292] on p "Zenu™️ Ultra Bath Water Filter" at bounding box center [723, 292] width 269 height 66
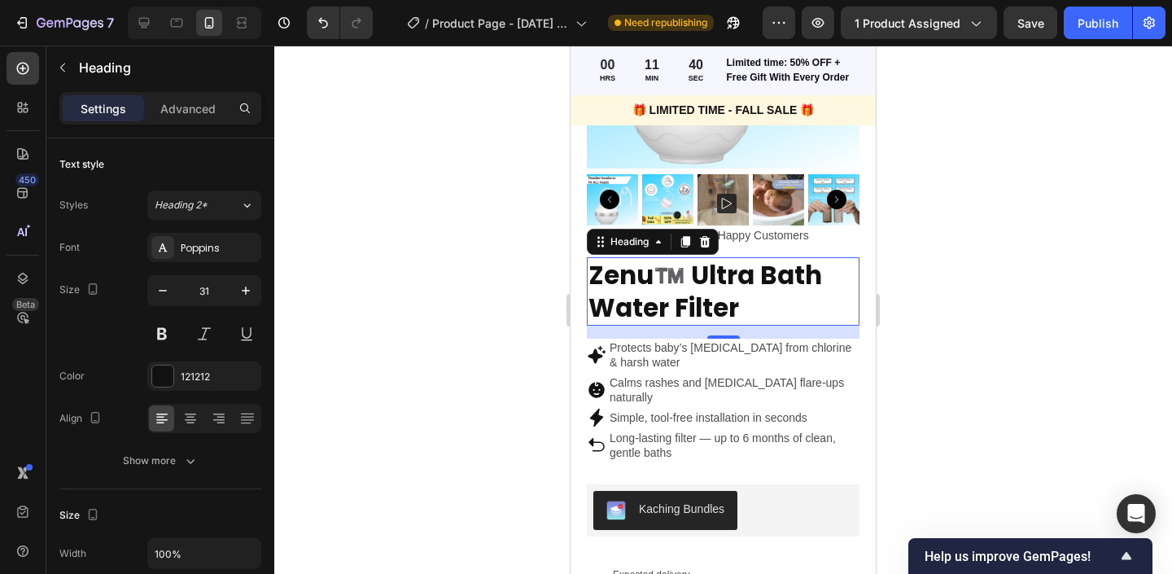
click at [431, 257] on div at bounding box center [723, 310] width 898 height 528
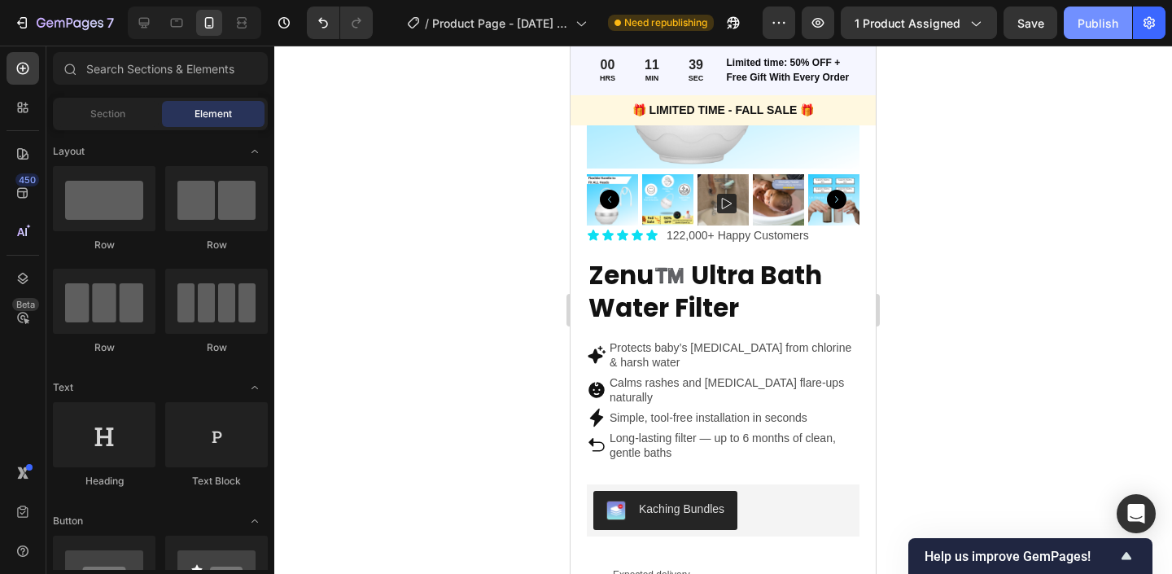
click at [1087, 32] on button "Publish" at bounding box center [1098, 23] width 68 height 33
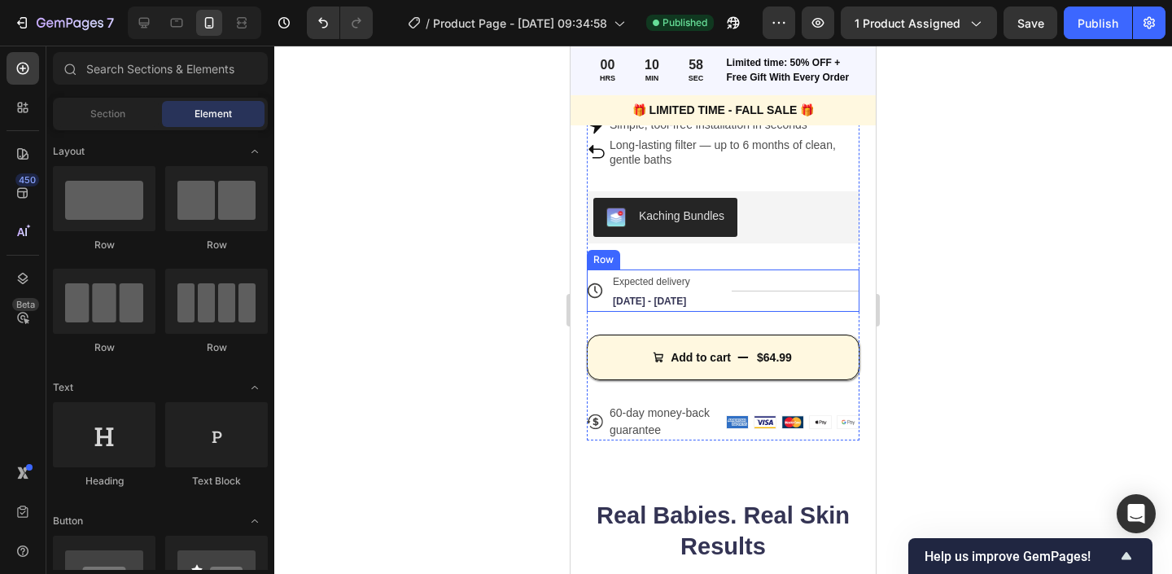
scroll to position [593, 0]
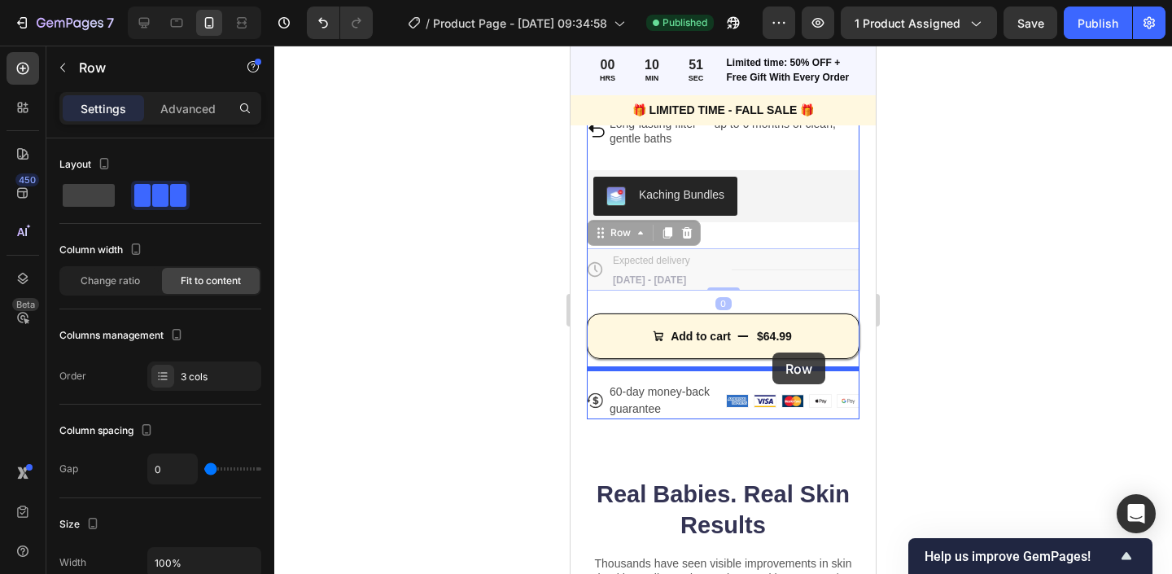
drag, startPoint x: 769, startPoint y: 274, endPoint x: 772, endPoint y: 352, distance: 79.0
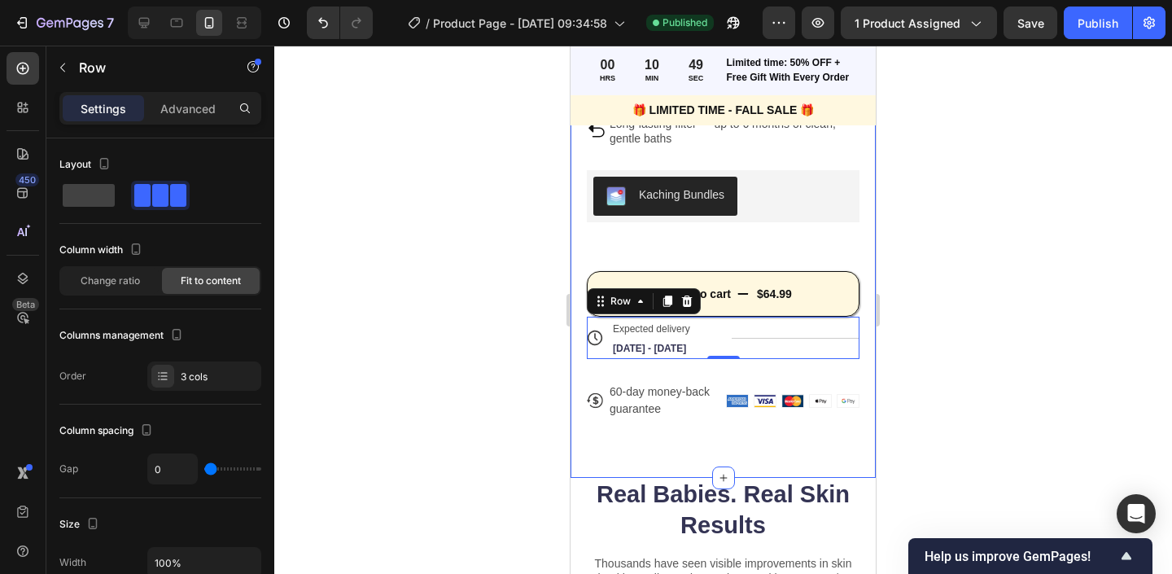
click at [903, 358] on div at bounding box center [723, 310] width 898 height 528
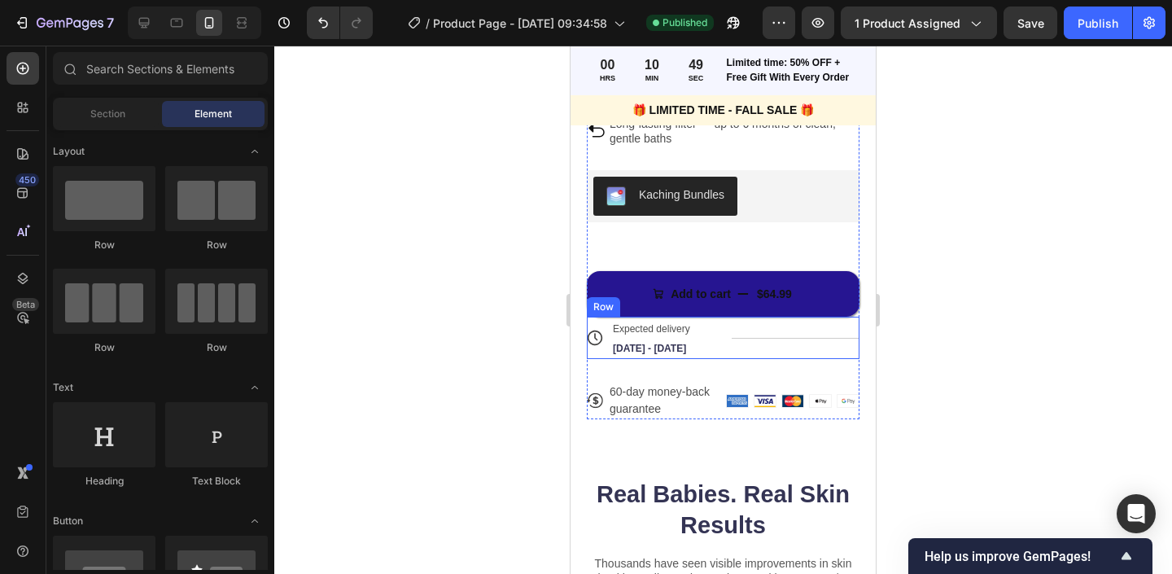
click at [787, 285] on div "$64.99" at bounding box center [774, 294] width 38 height 18
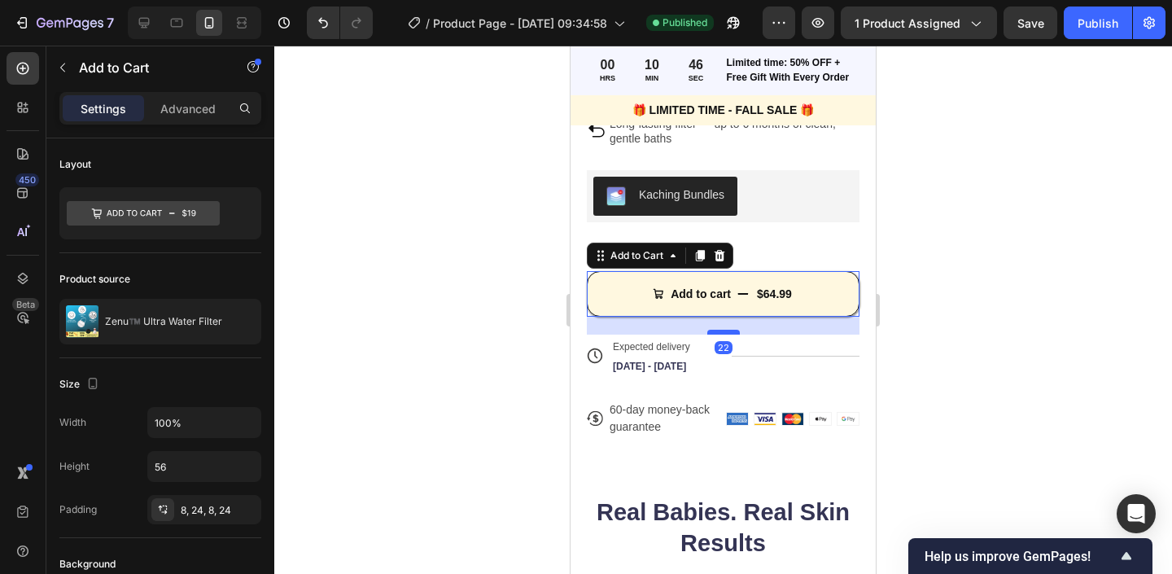
drag, startPoint x: 724, startPoint y: 300, endPoint x: 722, endPoint y: 317, distance: 18.1
click at [722, 330] on div at bounding box center [723, 332] width 33 height 5
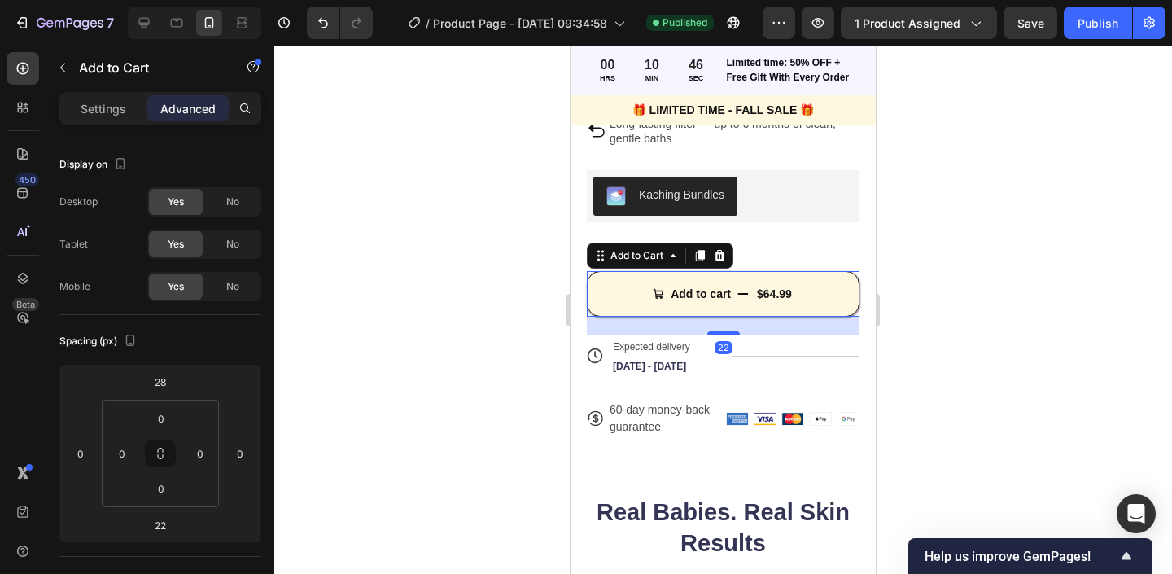
click at [1079, 275] on div at bounding box center [723, 310] width 898 height 528
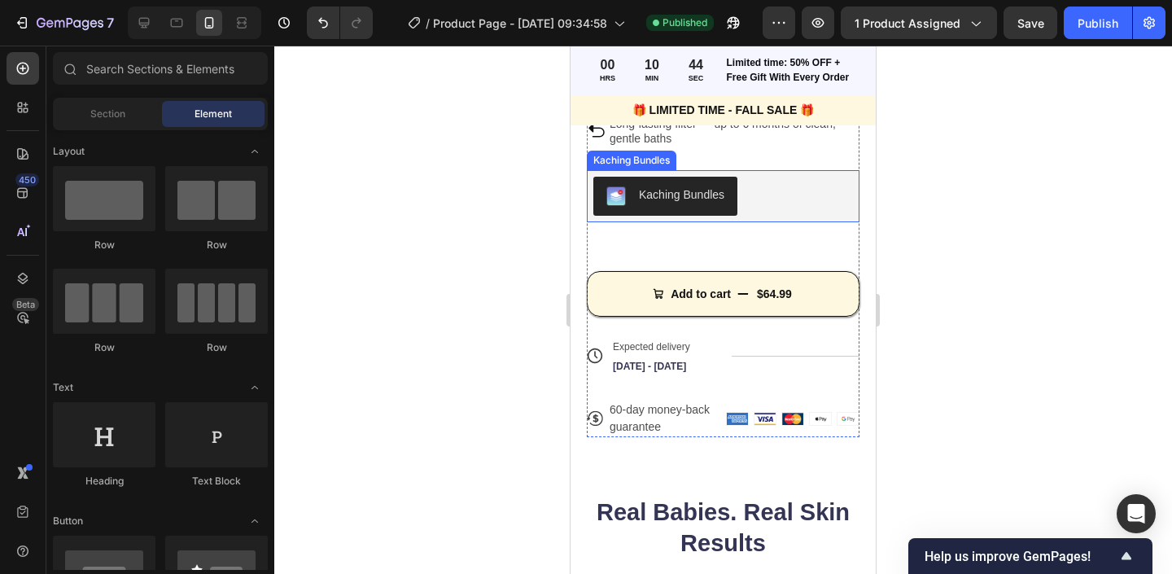
click at [789, 201] on div "Kaching Bundles" at bounding box center [723, 196] width 260 height 39
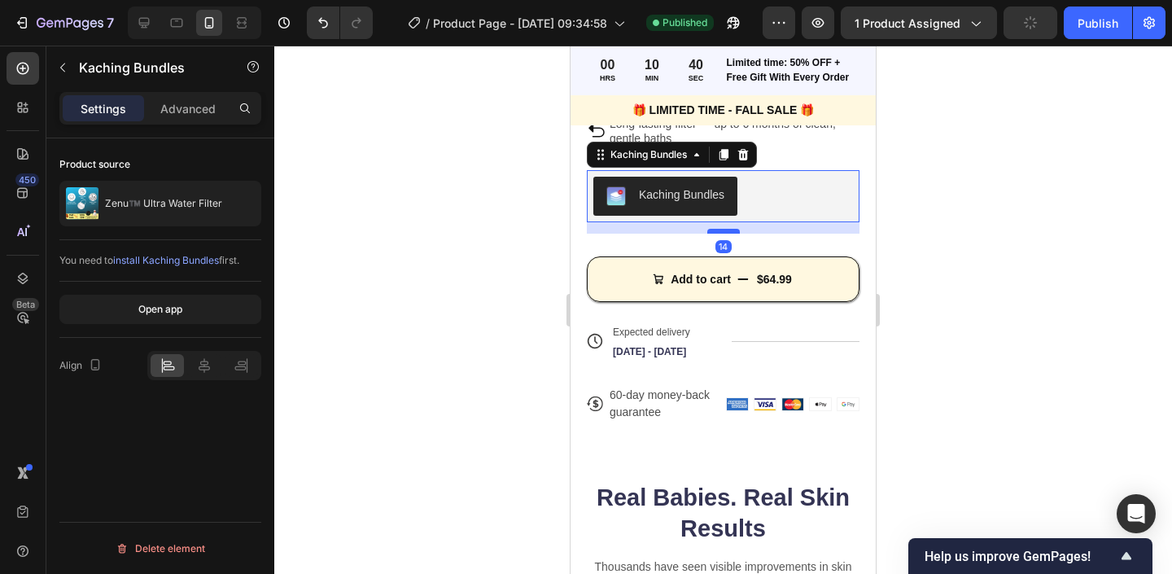
drag, startPoint x: 738, startPoint y: 233, endPoint x: 736, endPoint y: 218, distance: 14.9
click at [736, 229] on div at bounding box center [723, 231] width 33 height 5
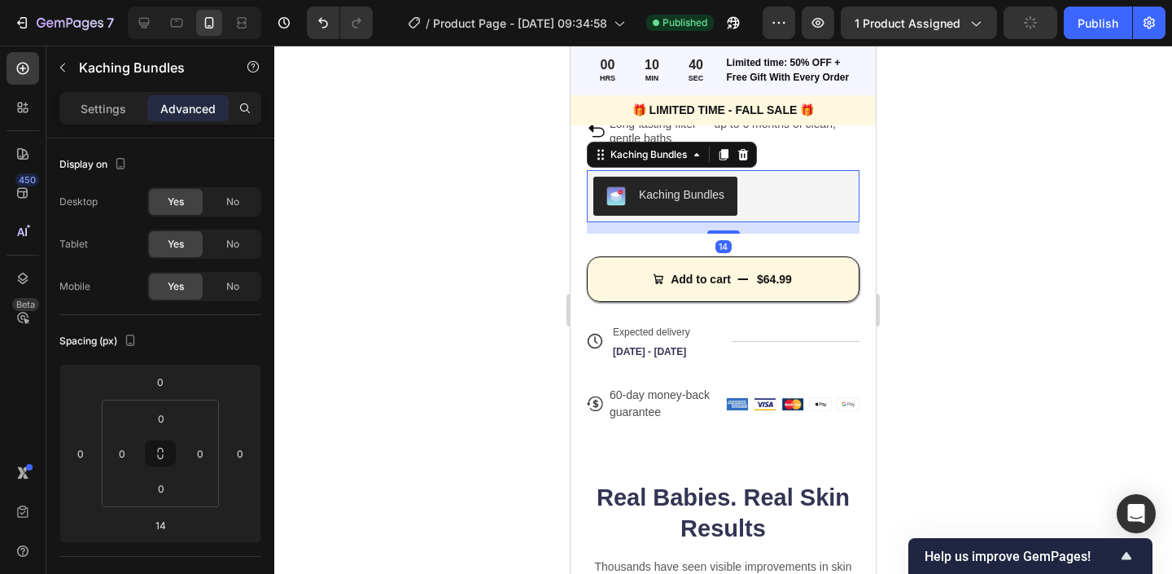
click at [948, 252] on div at bounding box center [723, 310] width 898 height 528
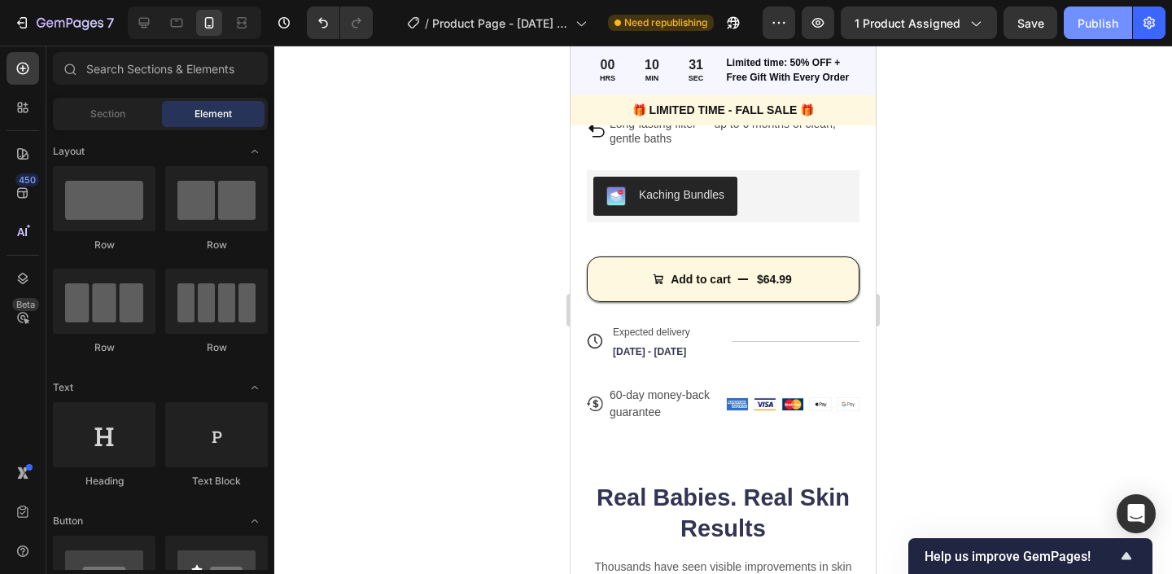
click at [1084, 31] on div "Publish" at bounding box center [1098, 23] width 41 height 17
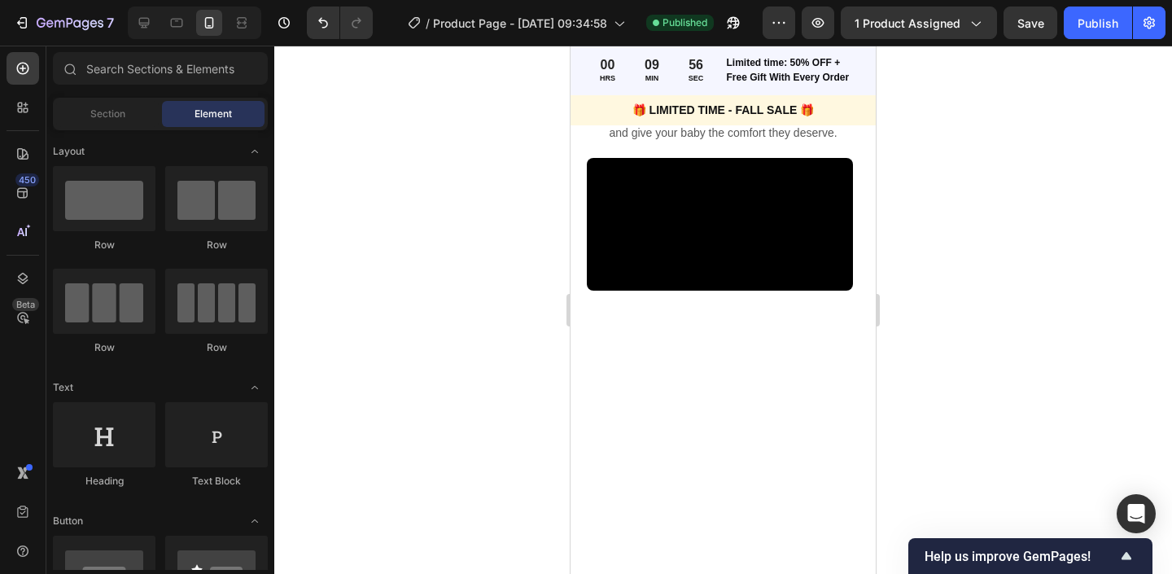
scroll to position [2307, 0]
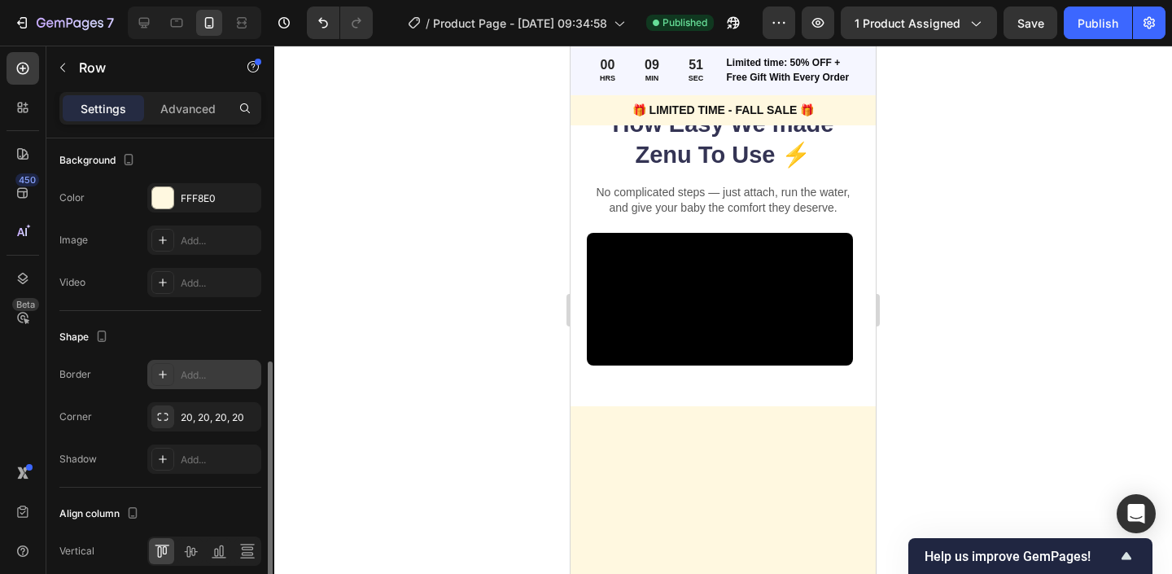
scroll to position [492, 0]
click at [190, 423] on div "20, 20, 20, 20" at bounding box center [204, 414] width 114 height 29
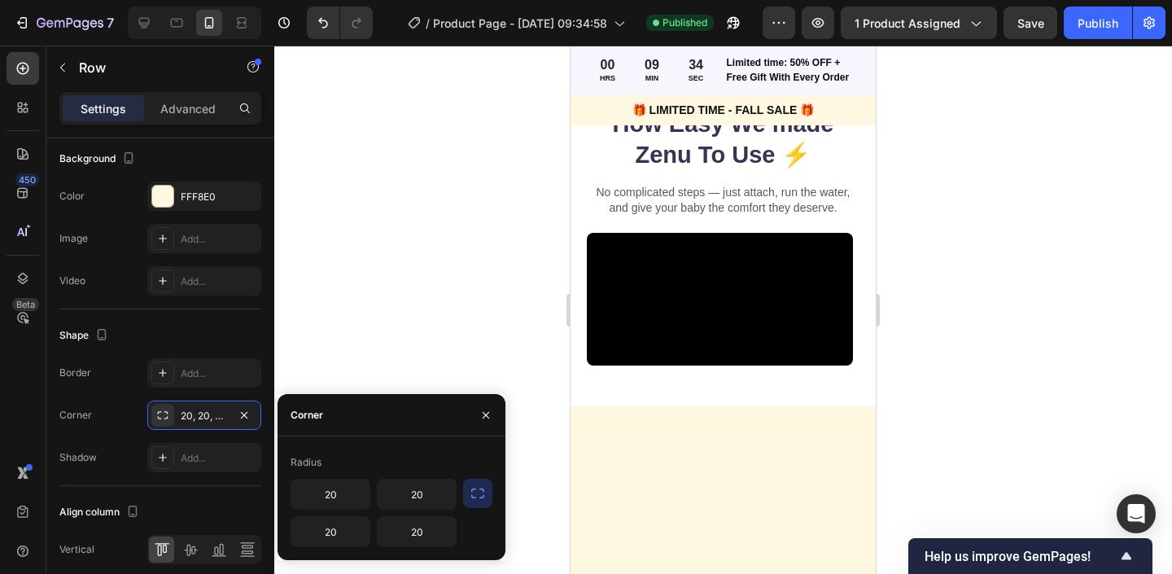
click at [418, 302] on div at bounding box center [723, 310] width 898 height 528
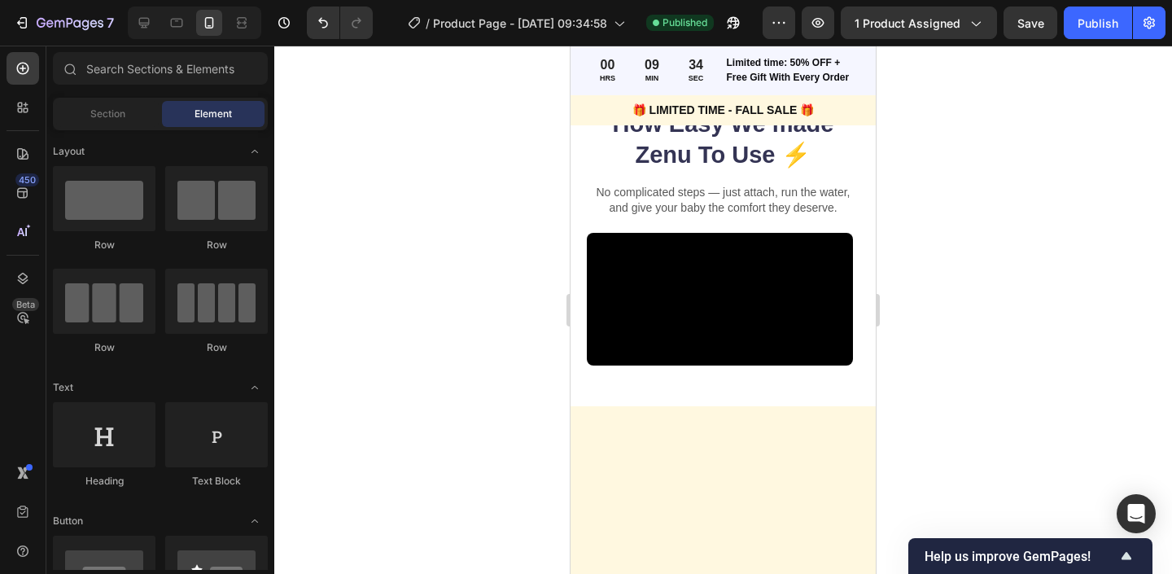
scroll to position [2006, 0]
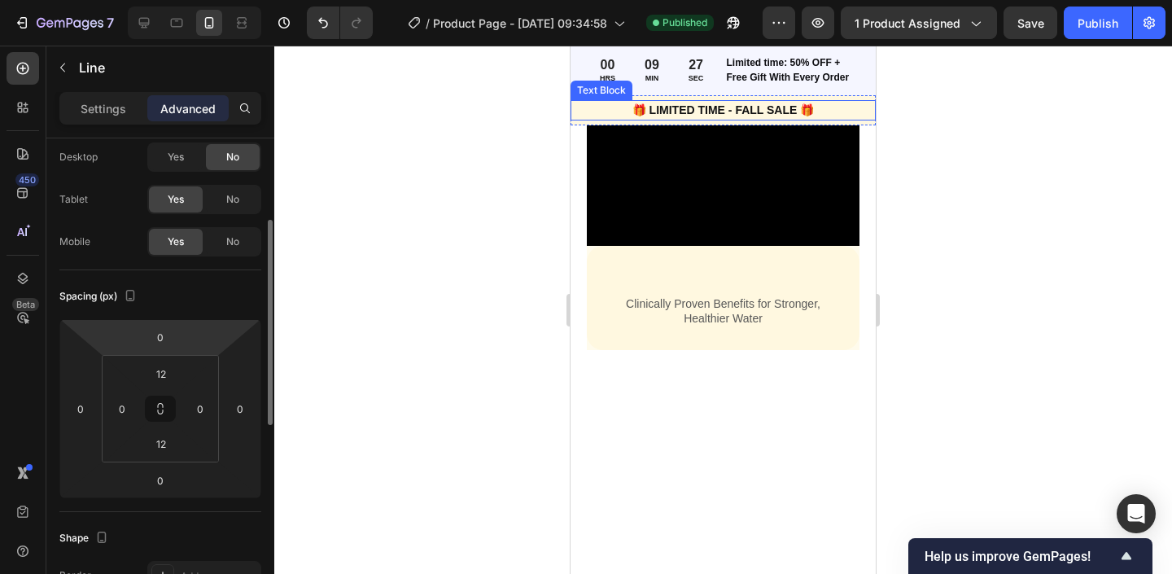
scroll to position [89, 0]
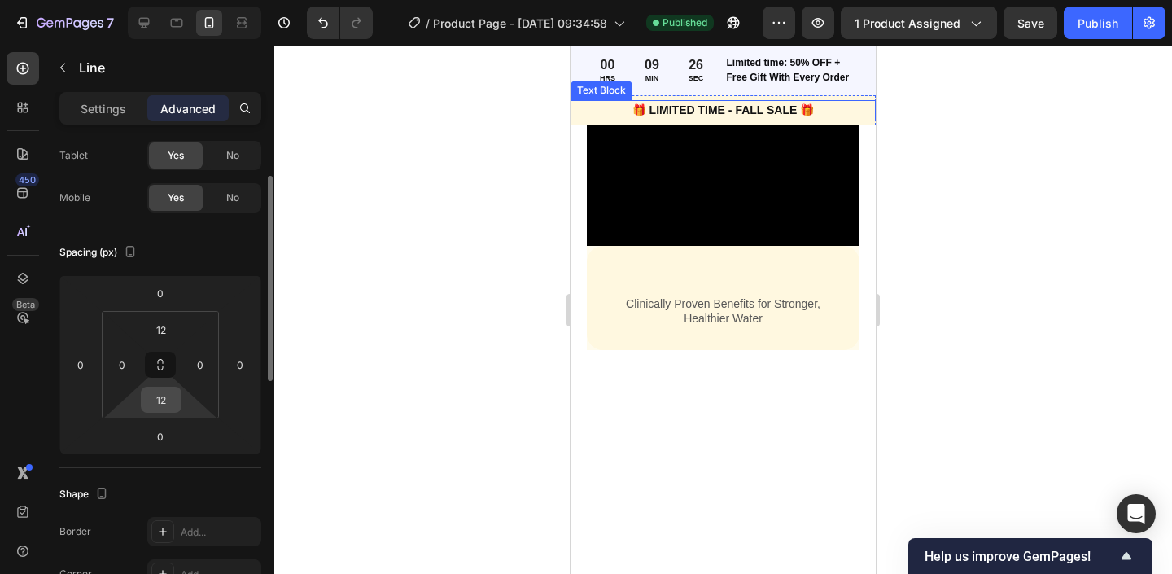
click at [168, 396] on input "12" at bounding box center [161, 399] width 33 height 24
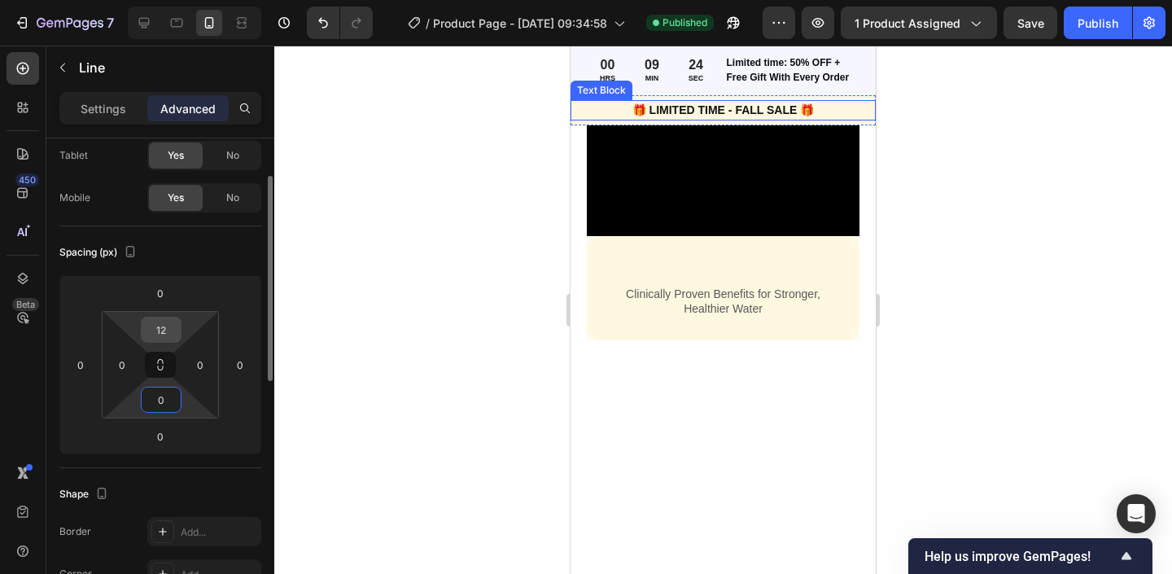
type input "0"
click at [164, 339] on input "12" at bounding box center [161, 329] width 33 height 24
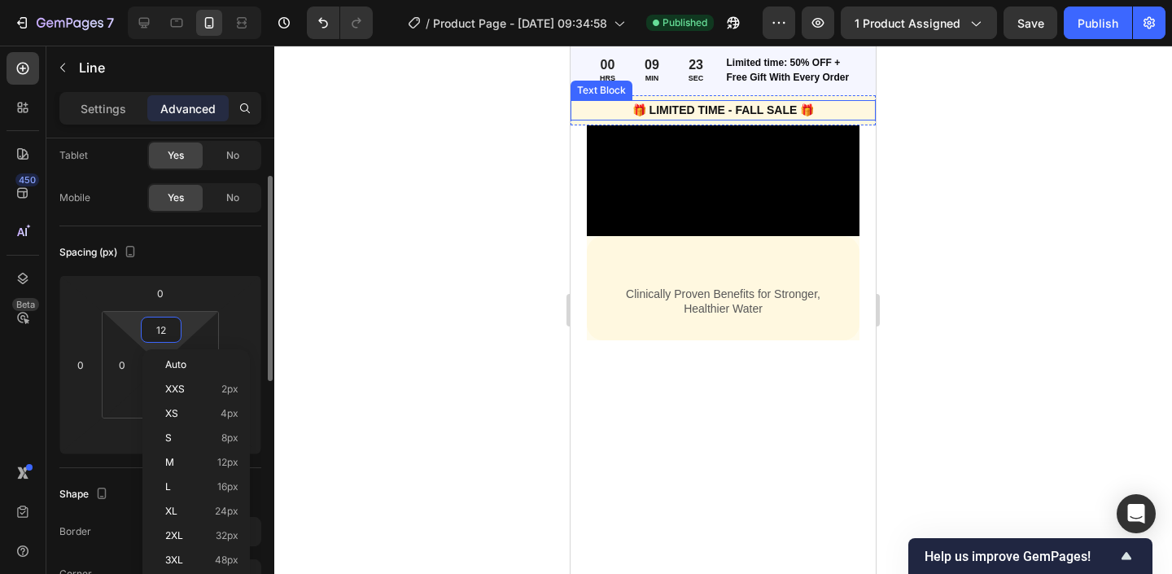
type input "0"
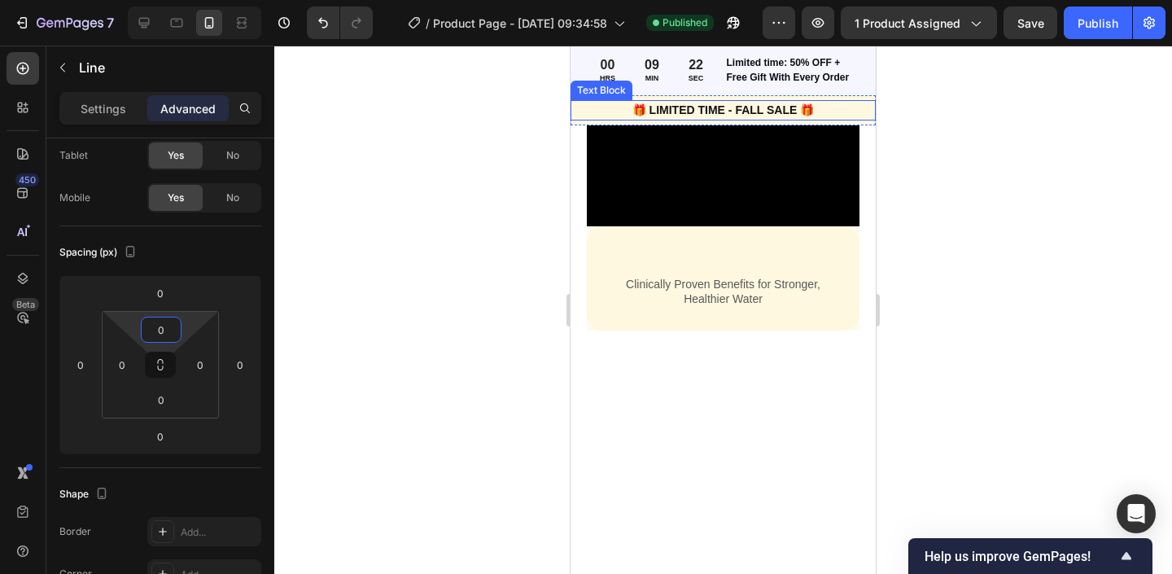
click at [408, 313] on div at bounding box center [723, 310] width 898 height 528
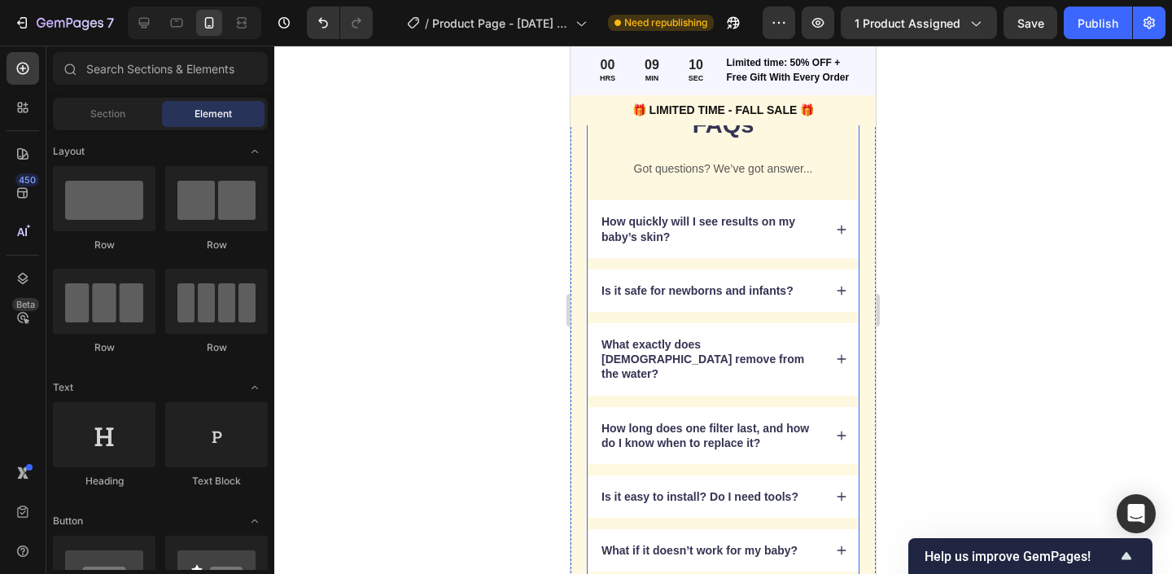
scroll to position [4362, 0]
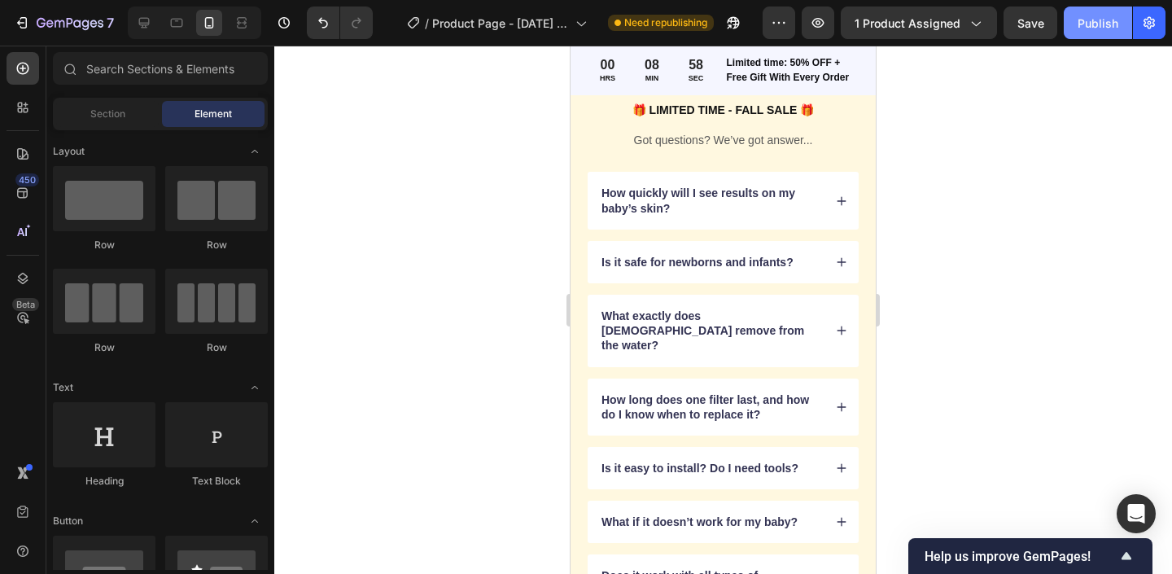
click at [1079, 36] on button "Publish" at bounding box center [1098, 23] width 68 height 33
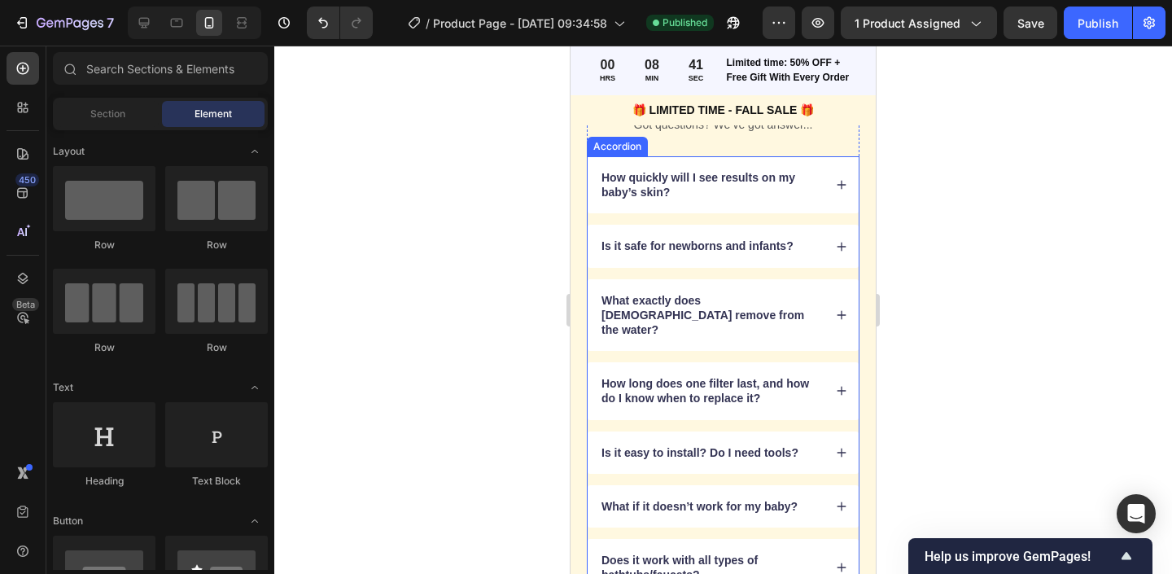
scroll to position [5429, 0]
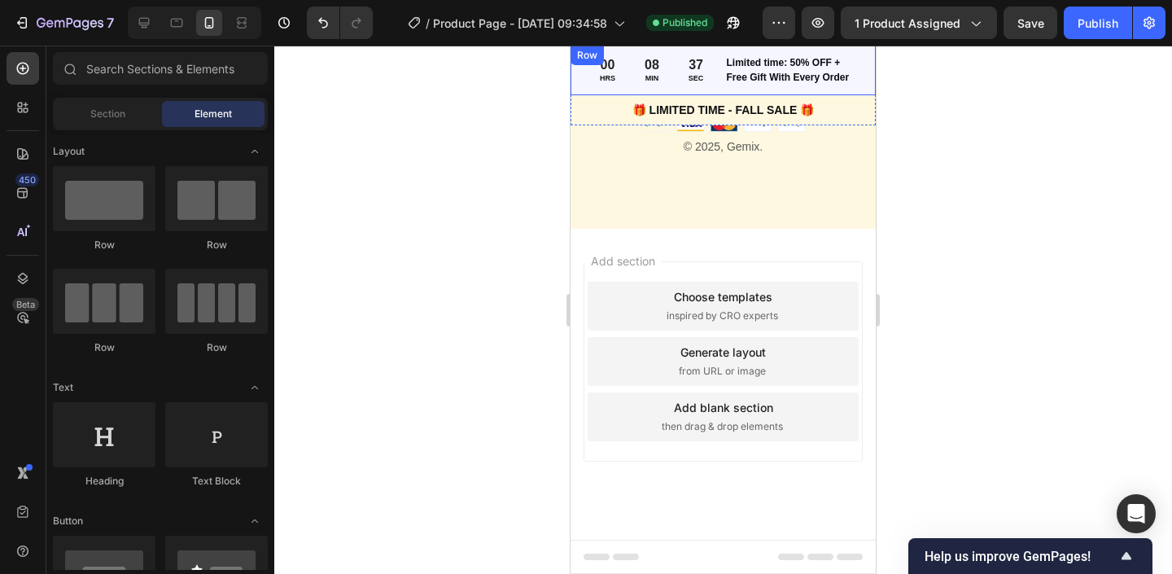
click at [1171, 14] on div "7 / Product Page - Sep 26, 09:34:58 Published Preview 1 product assigned Save P…" at bounding box center [586, 23] width 1172 height 46
click at [1162, 14] on button "button" at bounding box center [1149, 23] width 33 height 33
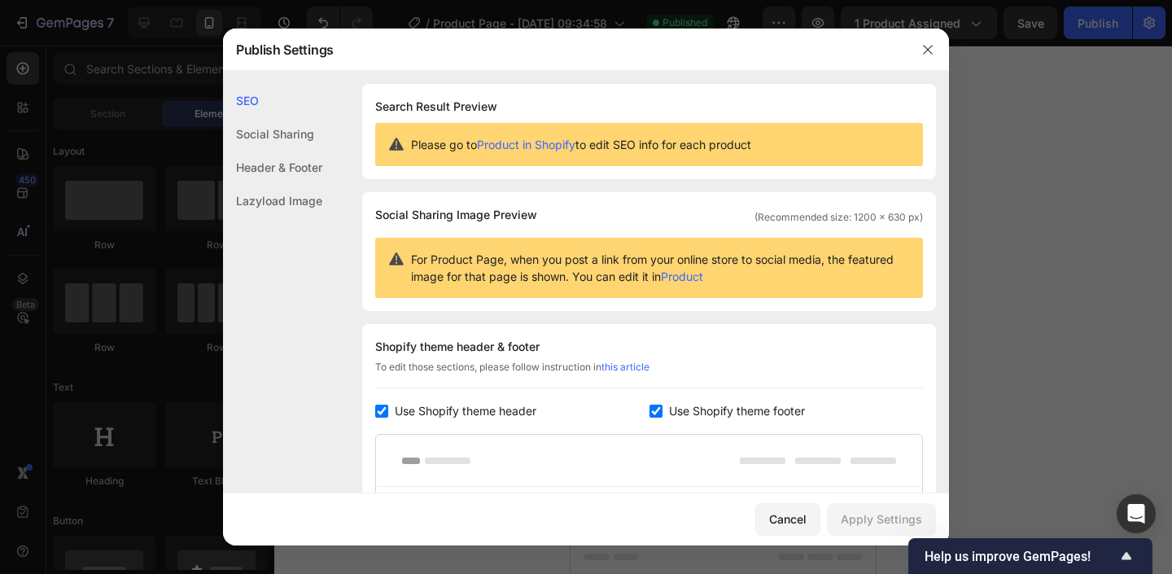
click at [283, 177] on div "Header & Footer" at bounding box center [272, 167] width 99 height 33
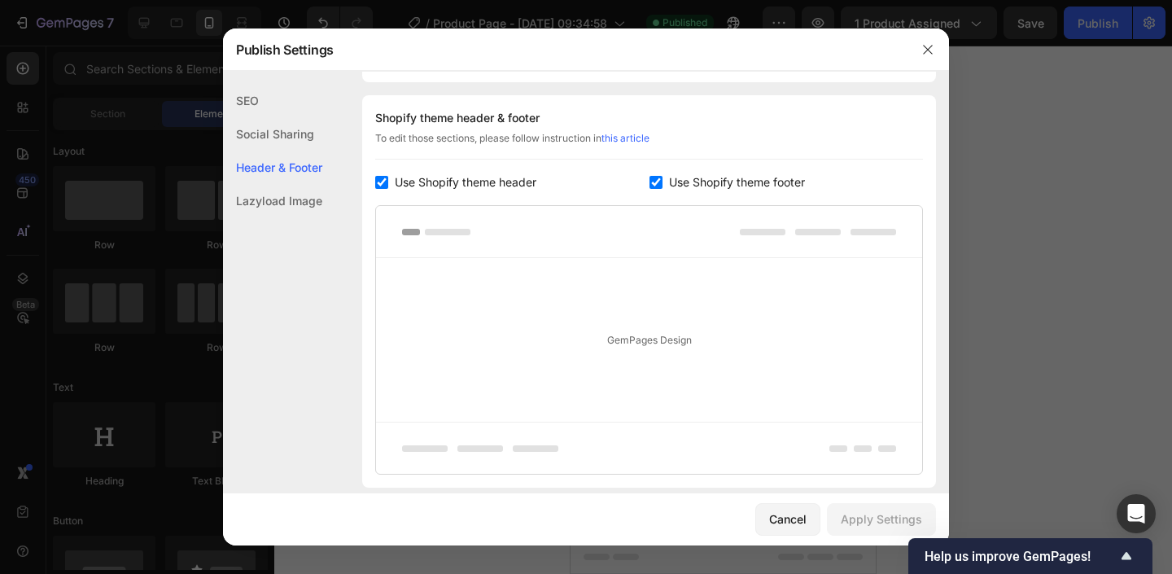
scroll to position [237, 0]
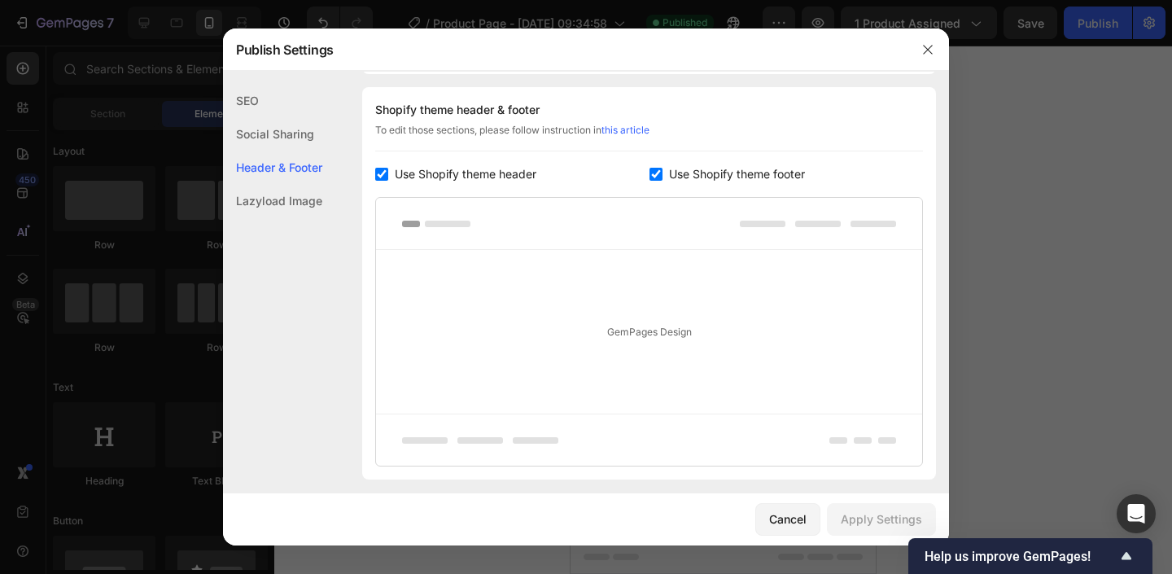
click at [689, 169] on span "Use Shopify theme footer" at bounding box center [737, 174] width 136 height 20
checkbox input "false"
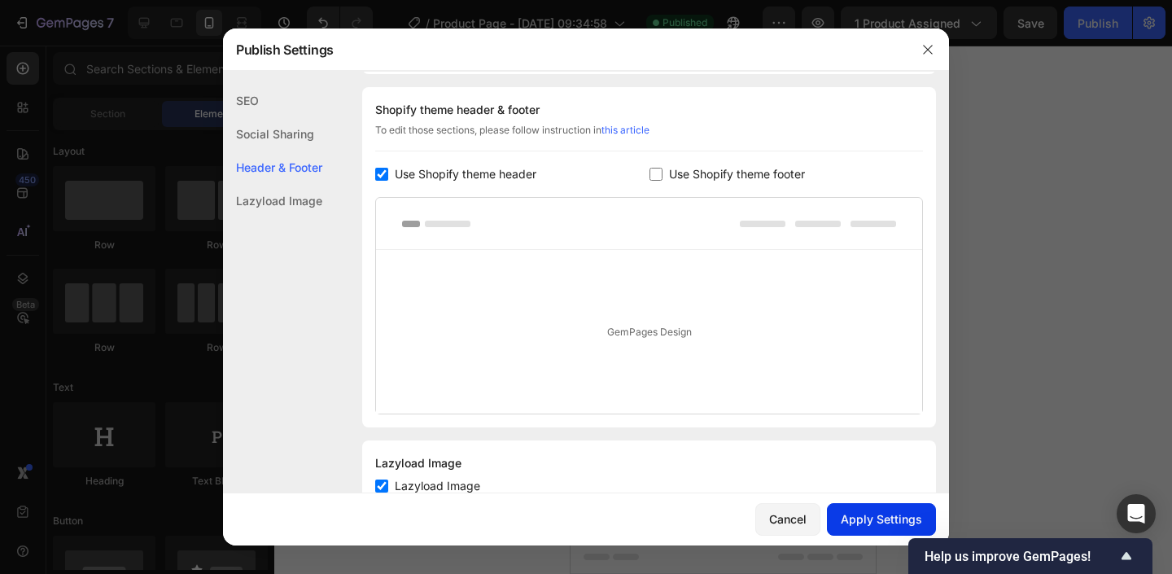
click at [880, 509] on button "Apply Settings" at bounding box center [881, 519] width 109 height 33
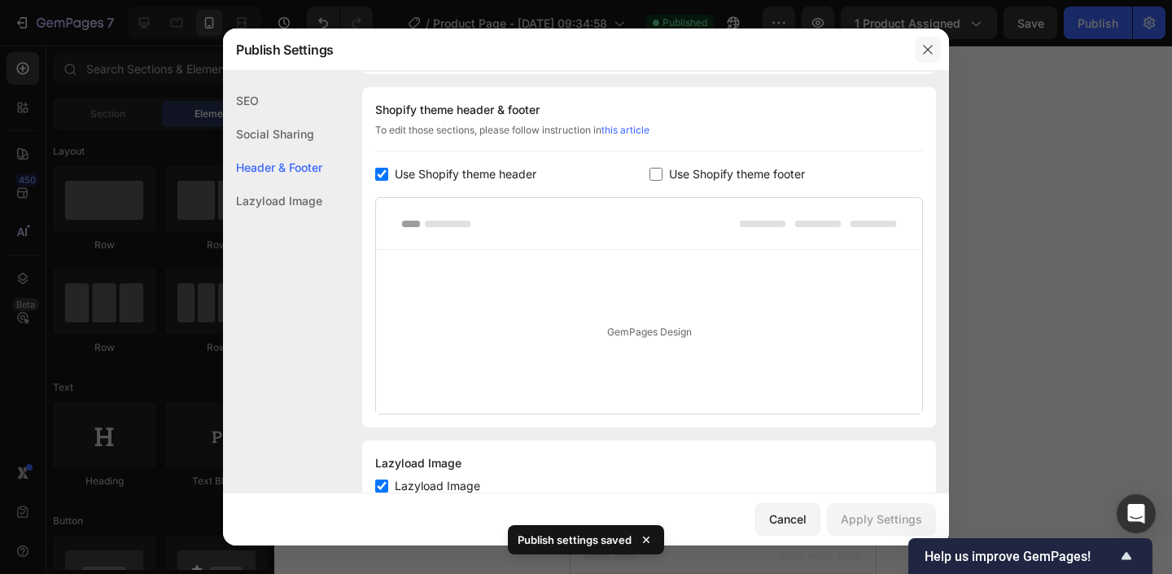
click at [920, 43] on button "button" at bounding box center [928, 50] width 26 height 26
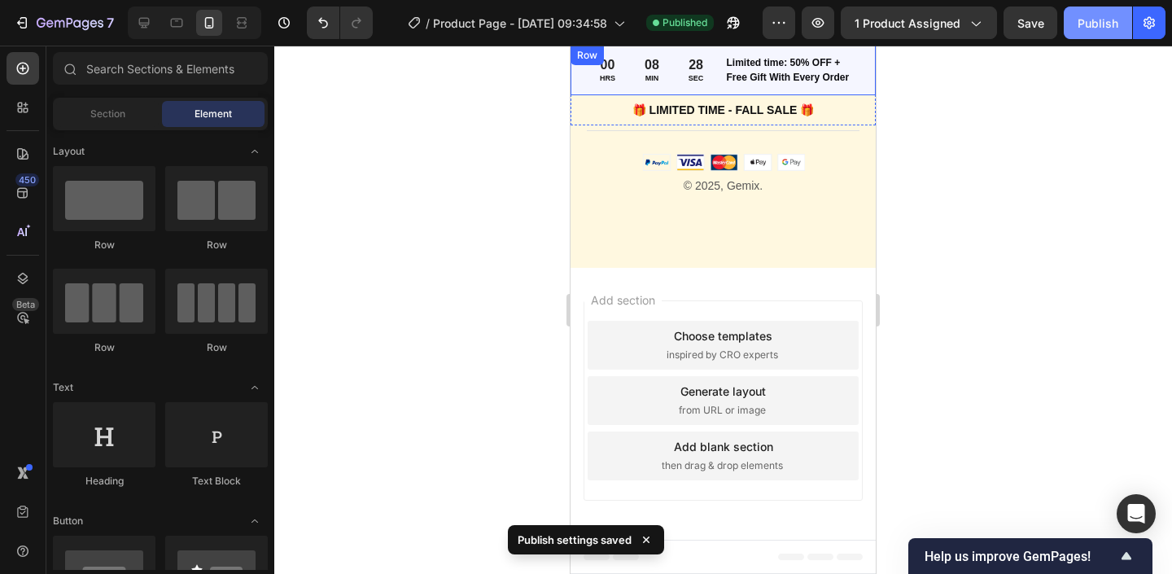
click at [1098, 17] on div "Publish" at bounding box center [1098, 23] width 41 height 17
